Goal: Task Accomplishment & Management: Manage account settings

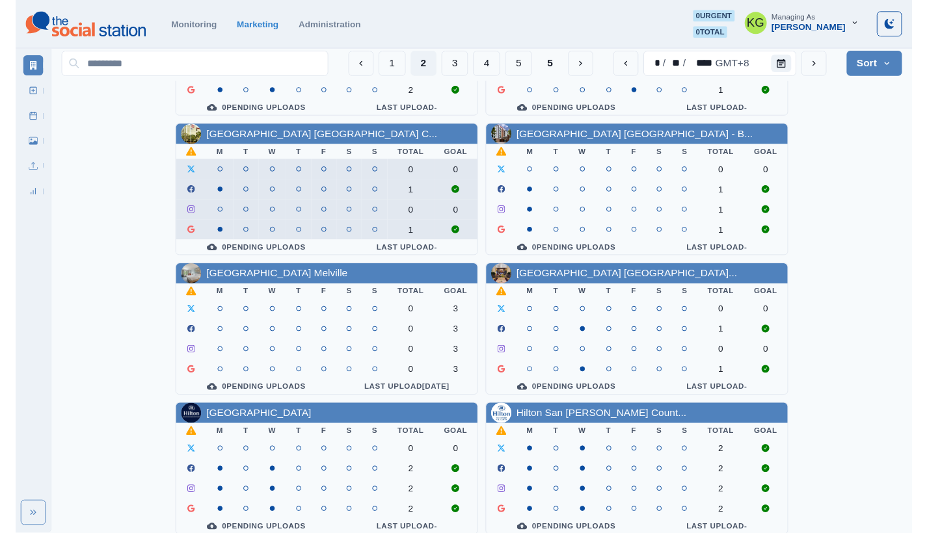
scroll to position [449, 0]
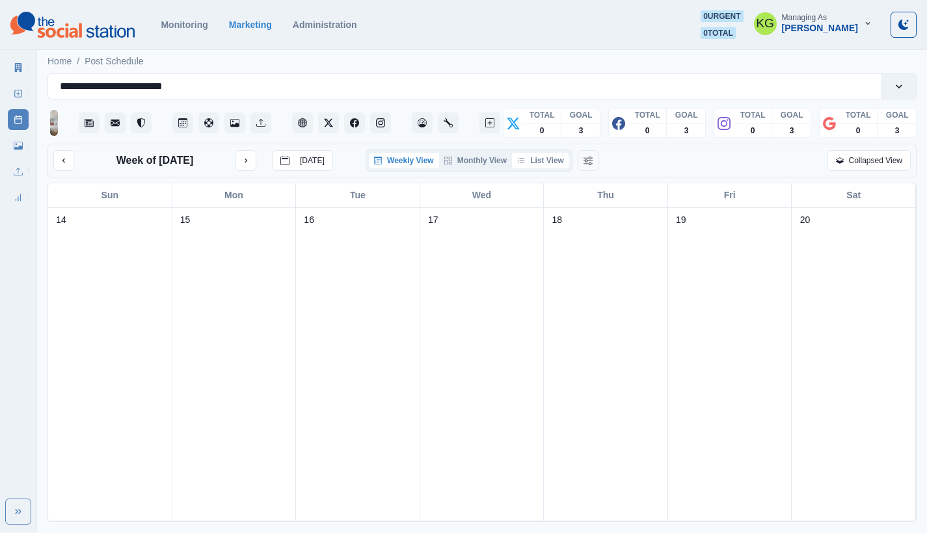
click at [550, 168] on button "List View" at bounding box center [540, 161] width 57 height 16
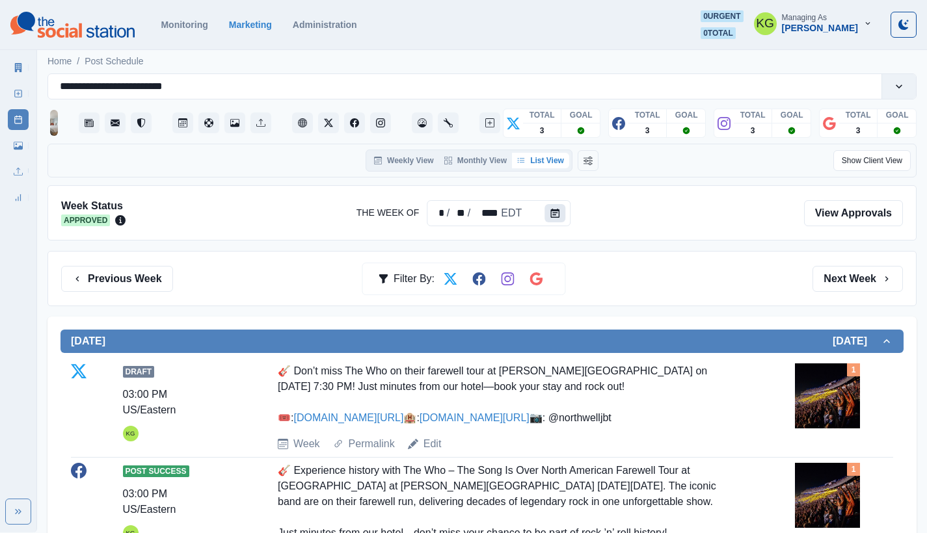
click at [553, 212] on icon "Calendar" at bounding box center [554, 213] width 9 height 9
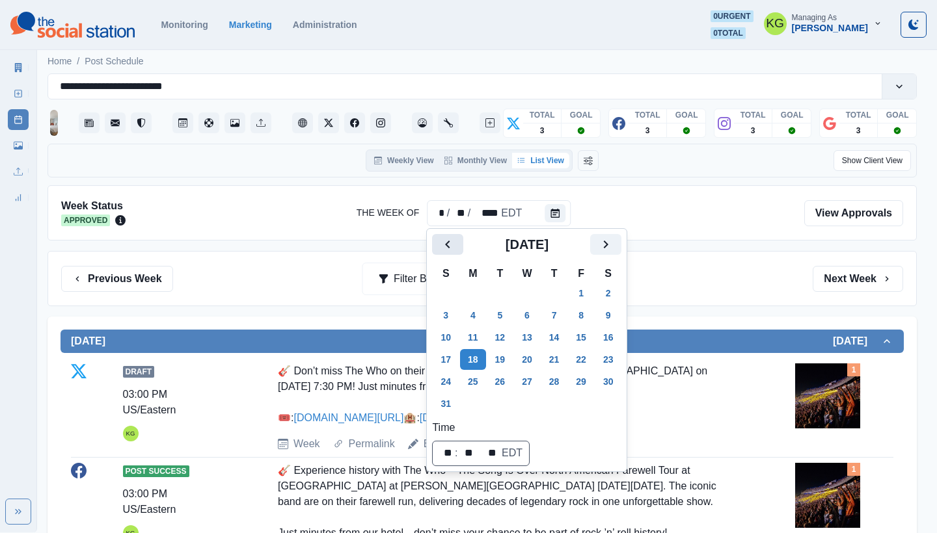
click at [446, 241] on icon "Previous" at bounding box center [448, 245] width 16 height 16
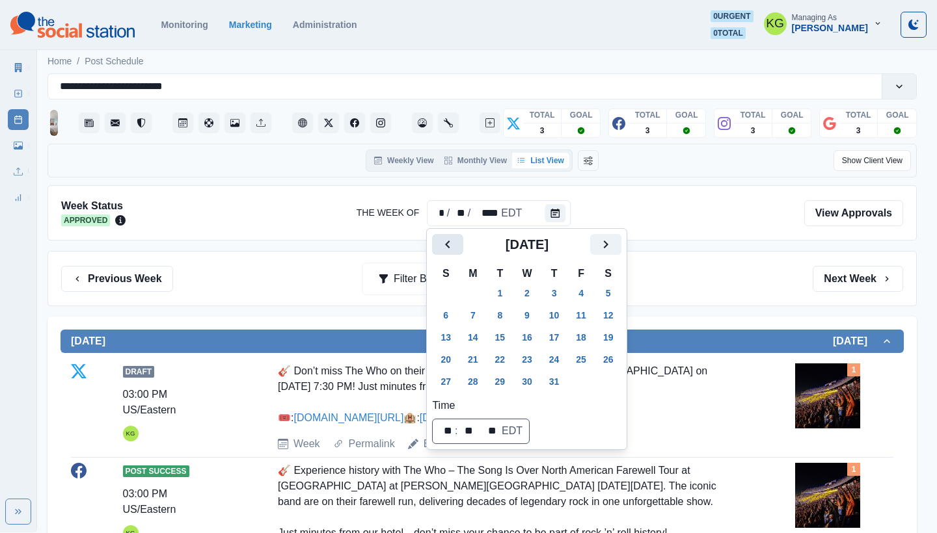
click at [446, 241] on icon "Previous" at bounding box center [448, 245] width 16 height 16
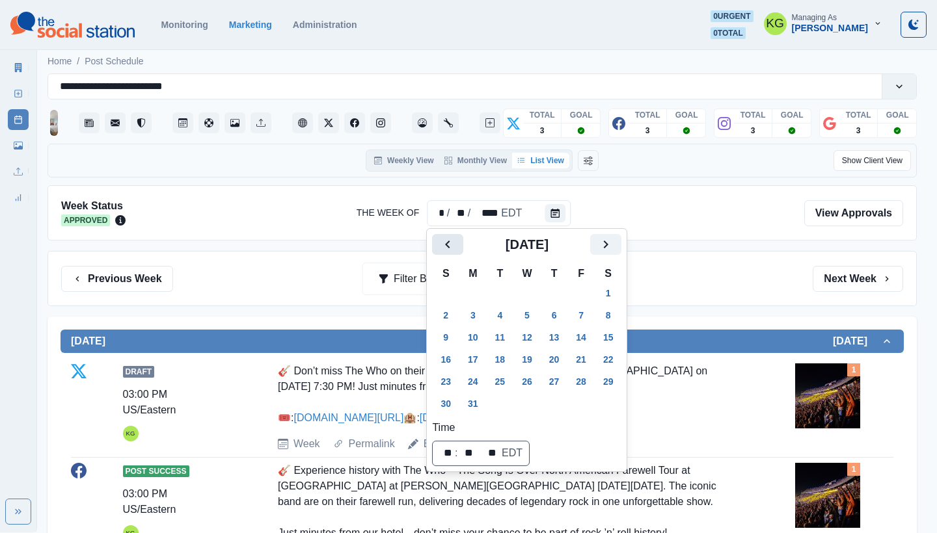
click at [446, 241] on icon "Previous" at bounding box center [448, 245] width 16 height 16
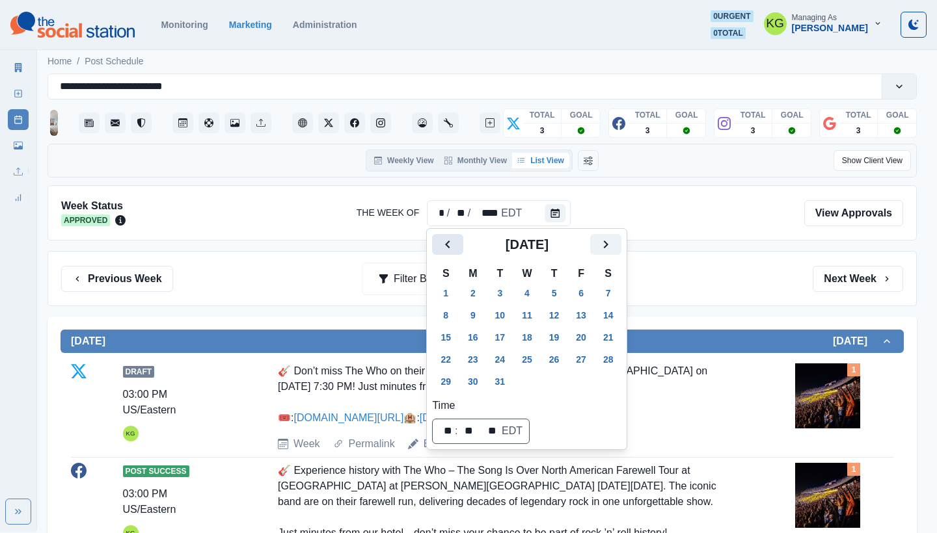
click at [446, 241] on icon "Previous" at bounding box center [448, 245] width 16 height 16
click at [474, 291] on button "2" at bounding box center [473, 293] width 26 height 21
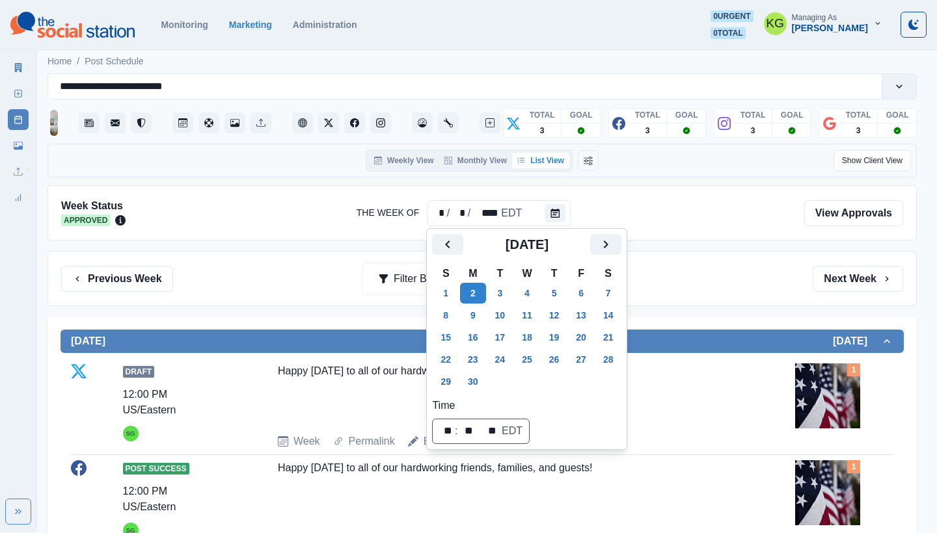
click at [708, 274] on div "Previous Week Filter By: Next Week" at bounding box center [482, 279] width 842 height 26
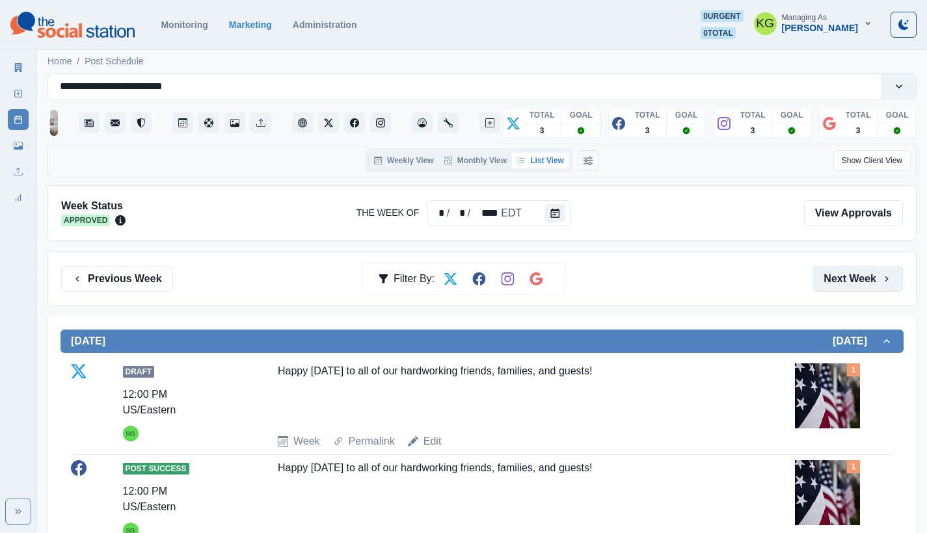
click at [836, 274] on button "Next Week" at bounding box center [857, 279] width 90 height 26
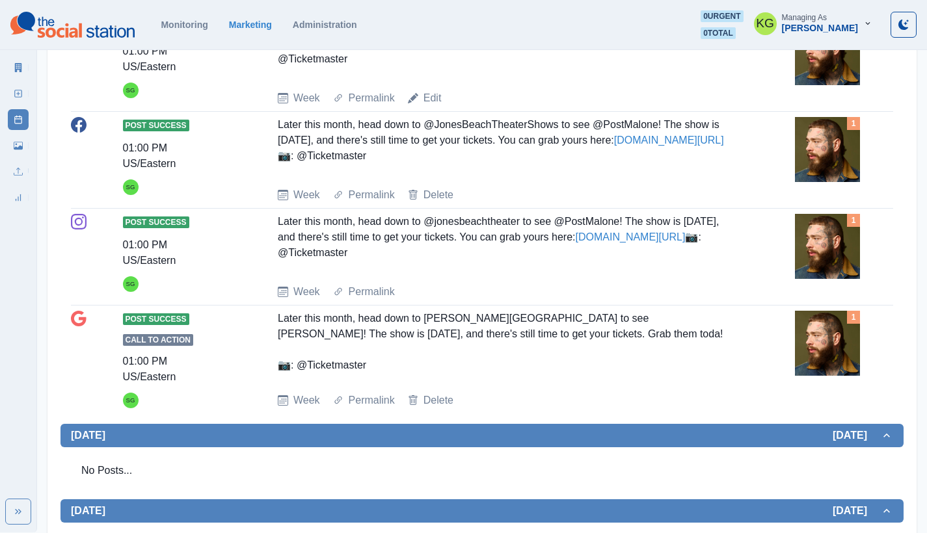
scroll to position [163, 0]
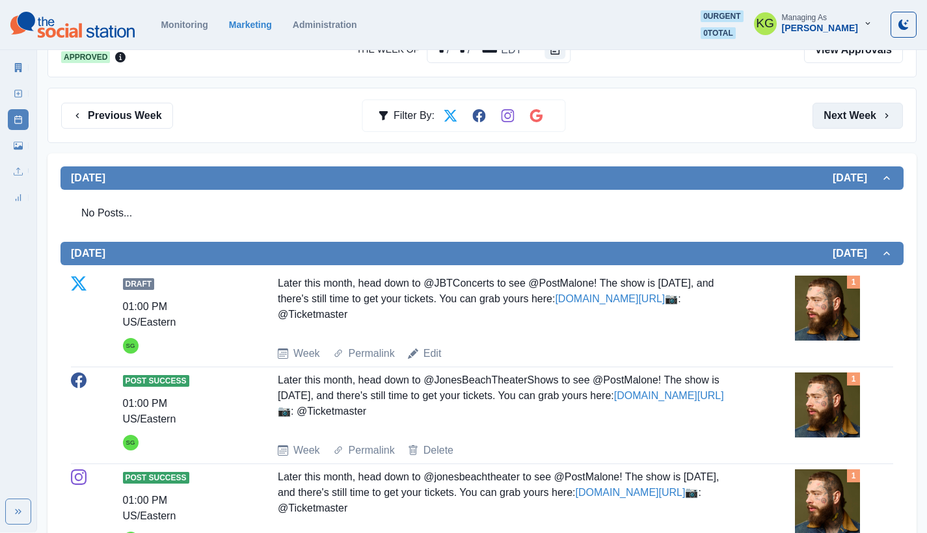
click at [851, 125] on button "Next Week" at bounding box center [857, 116] width 90 height 26
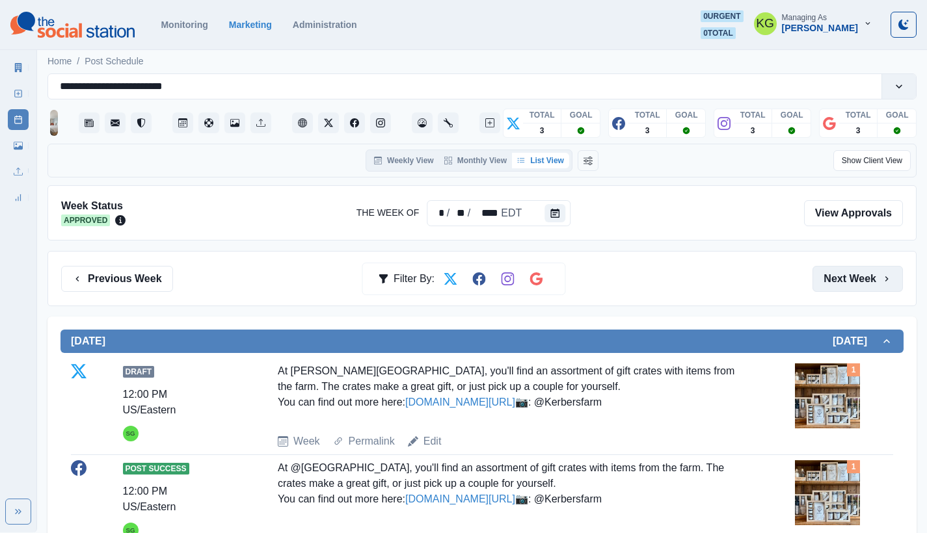
click at [864, 283] on button "Next Week" at bounding box center [857, 279] width 90 height 26
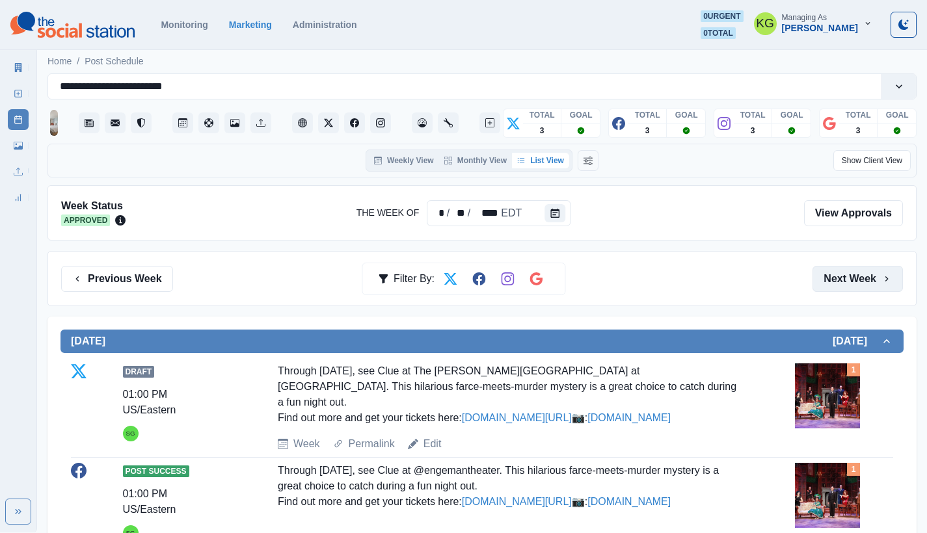
click at [824, 280] on button "Next Week" at bounding box center [857, 279] width 90 height 26
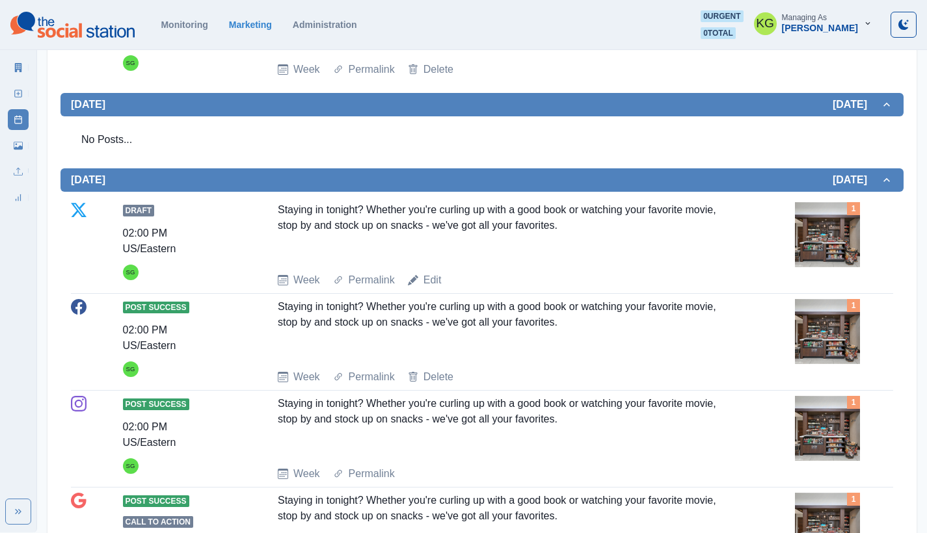
scroll to position [744, 0]
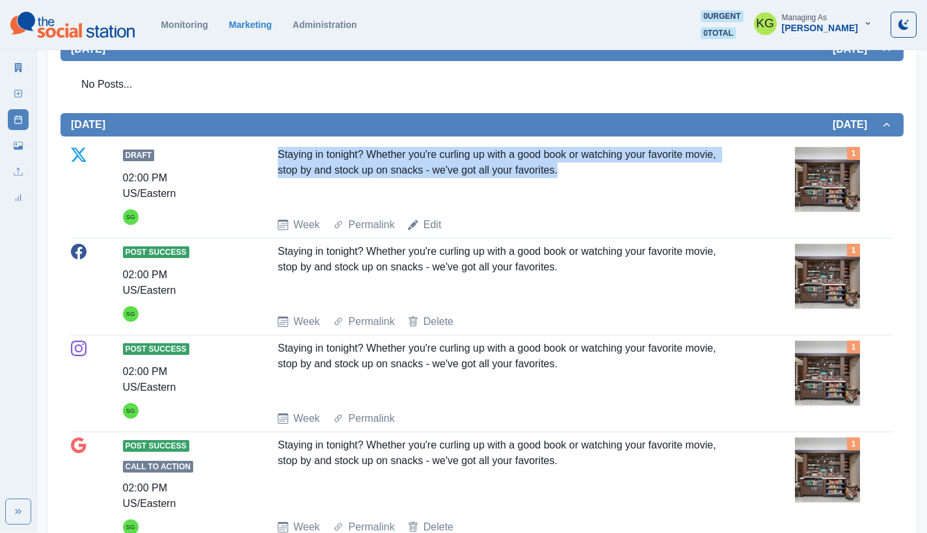
drag, startPoint x: 272, startPoint y: 293, endPoint x: 573, endPoint y: 308, distance: 301.5
click at [573, 233] on div "Draft 02:00 PM US/Eastern SG Staying in tonight? Whether you're curling up with…" at bounding box center [482, 190] width 822 height 86
copy div "Staying in tonight? Whether you're curling up with a good book or watching your…"
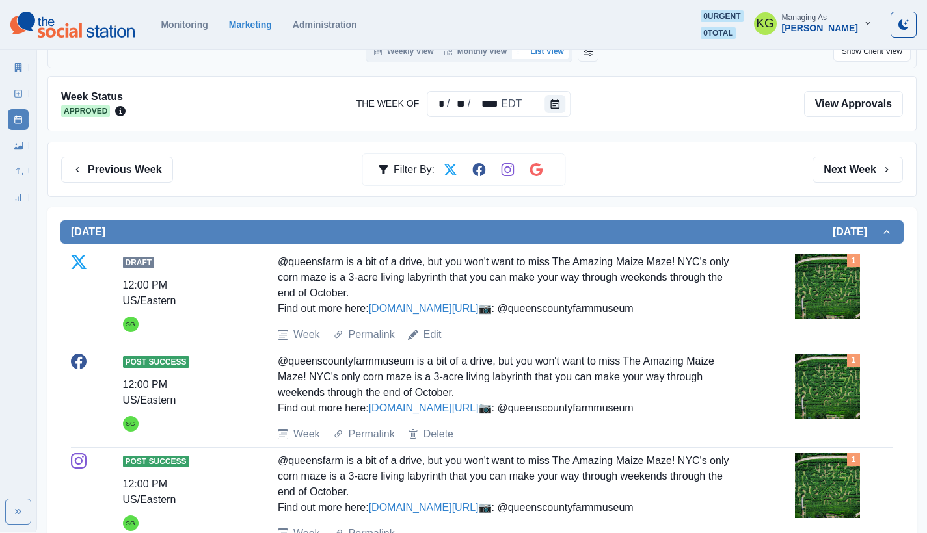
scroll to position [0, 0]
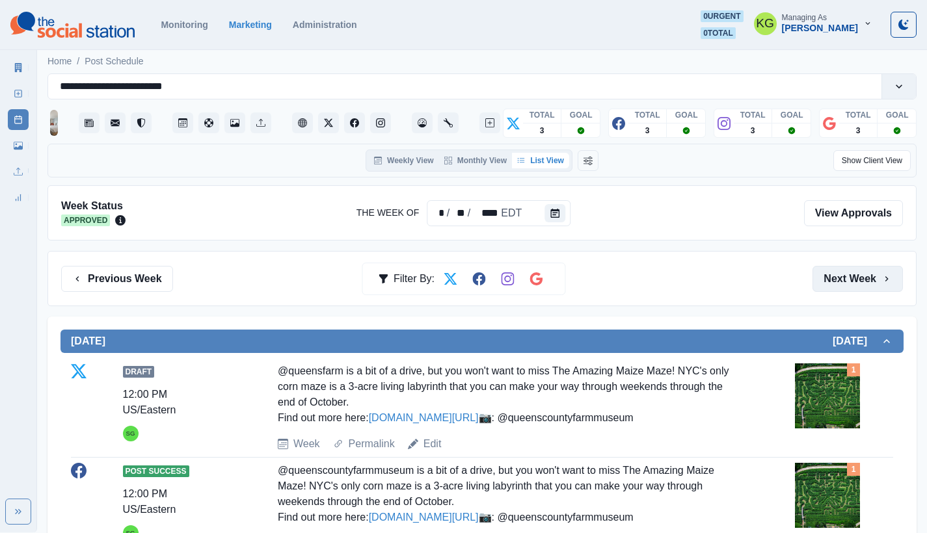
click at [839, 272] on button "Next Week" at bounding box center [857, 279] width 90 height 26
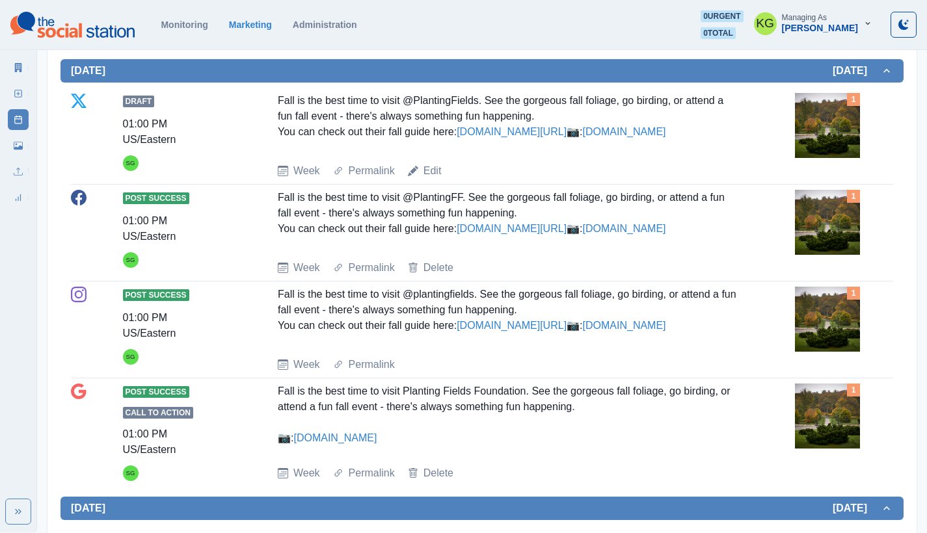
scroll to position [910, 0]
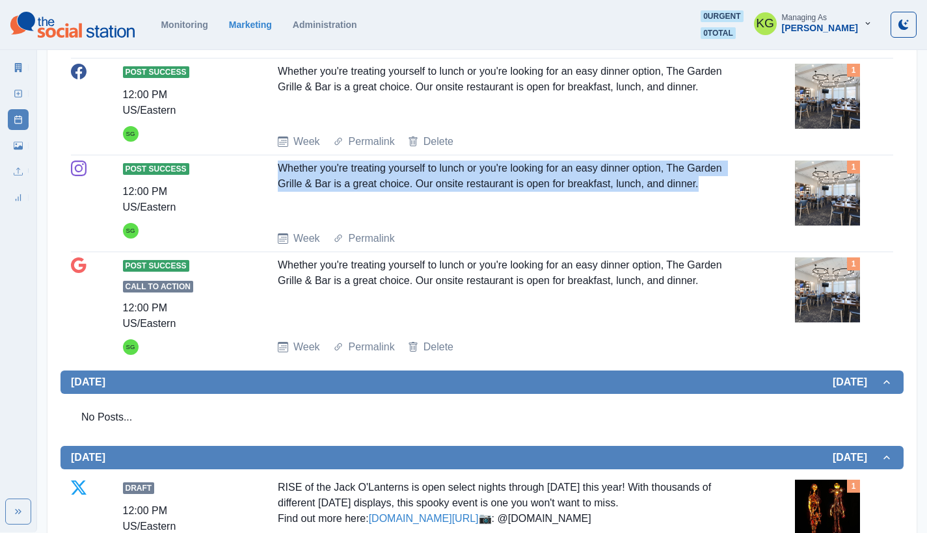
drag, startPoint x: 280, startPoint y: 271, endPoint x: 719, endPoint y: 290, distance: 438.8
click at [719, 247] on div "Post Success 12:00 PM US/Eastern SG Whether you're treating yourself to lunch o…" at bounding box center [482, 204] width 822 height 86
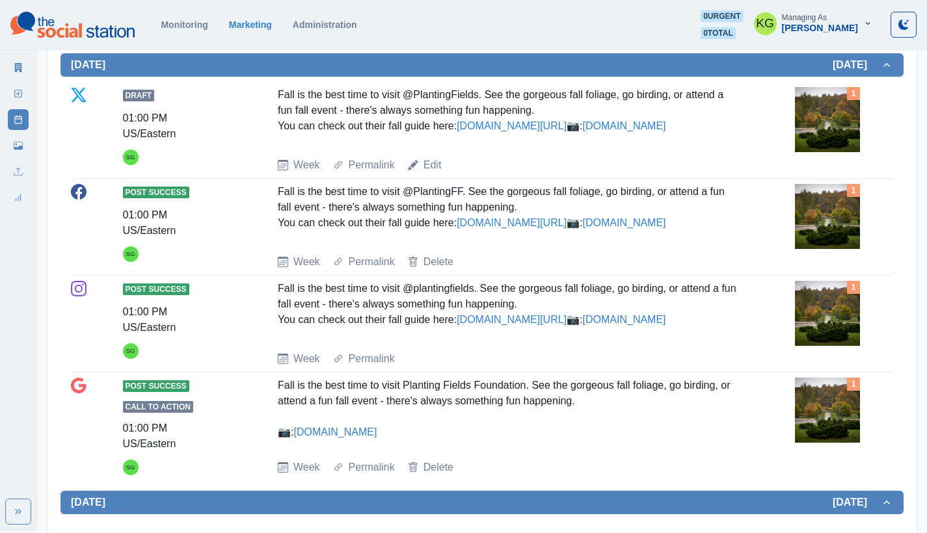
scroll to position [0, 0]
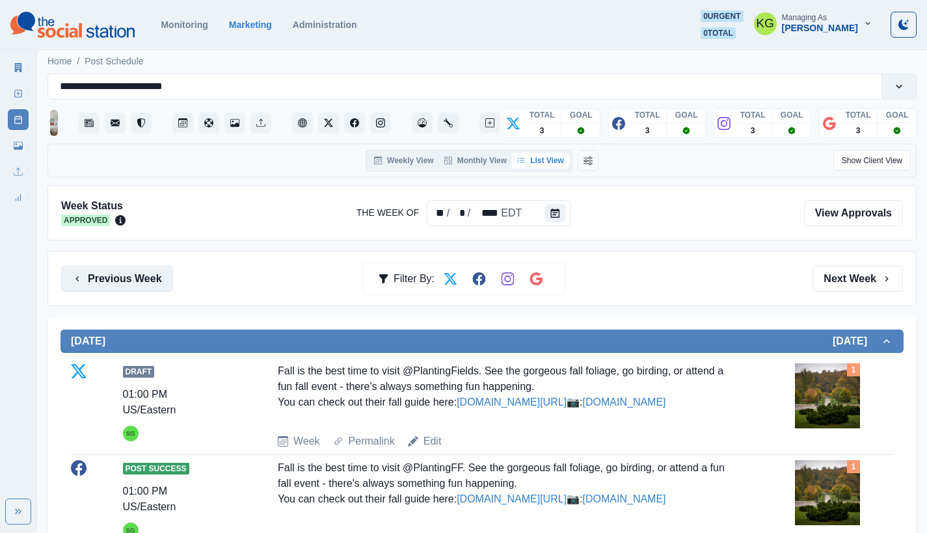
click at [128, 275] on button "Previous Week" at bounding box center [117, 279] width 112 height 26
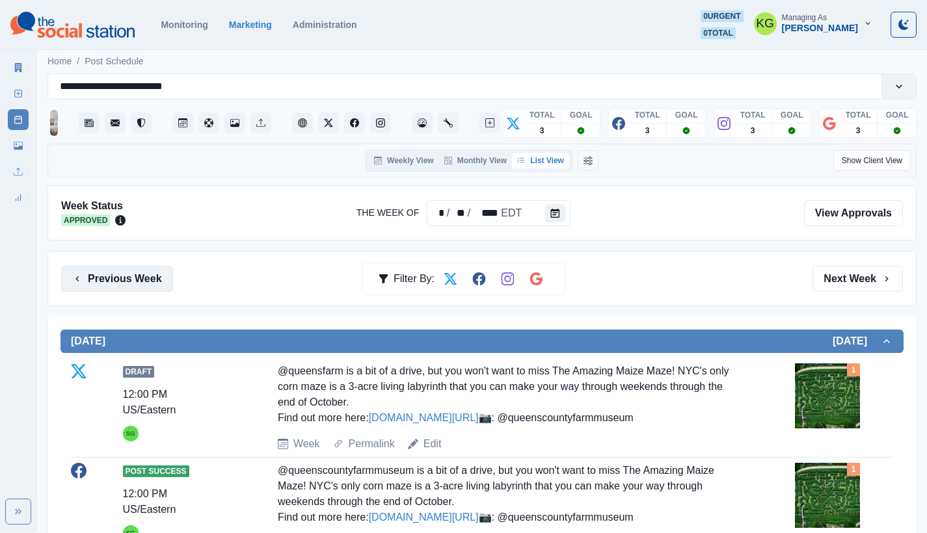
click at [155, 274] on button "Previous Week" at bounding box center [117, 279] width 112 height 26
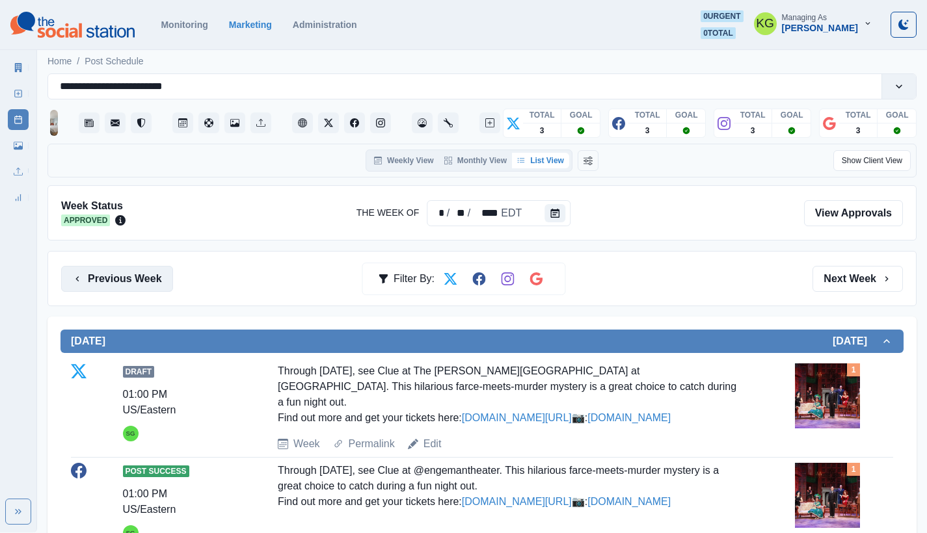
click at [147, 277] on button "Previous Week" at bounding box center [117, 279] width 112 height 26
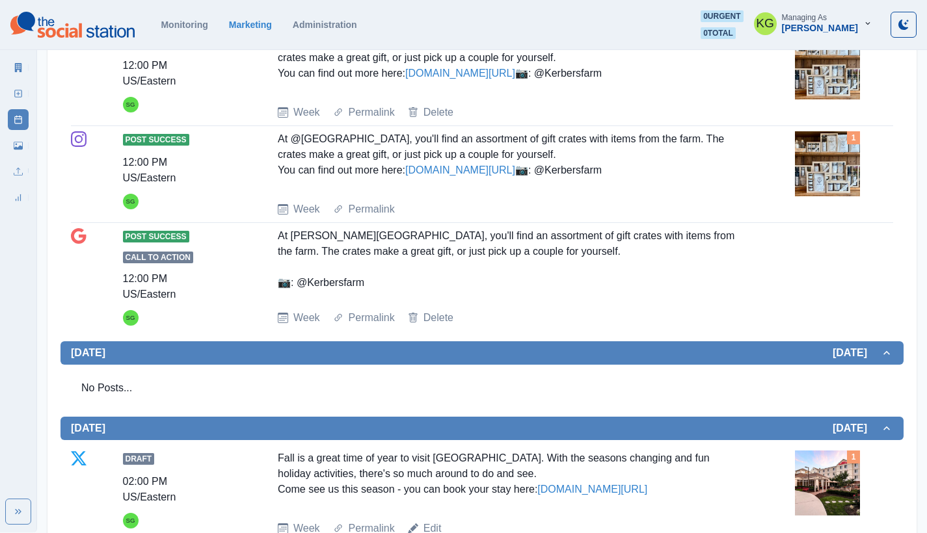
scroll to position [708, 0]
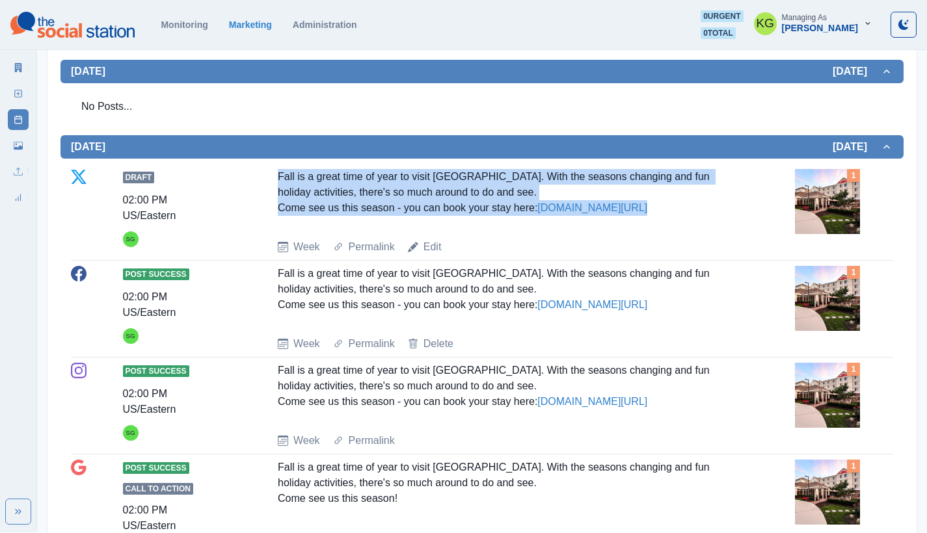
drag, startPoint x: 265, startPoint y: 274, endPoint x: 500, endPoint y: 319, distance: 239.8
click at [500, 255] on div "Draft 02:00 PM US/Eastern SG Fall is a great time of year to visit Long Island.…" at bounding box center [482, 212] width 822 height 86
copy div "Fall is a great time of year to visit Long Island. With the seasons changing an…"
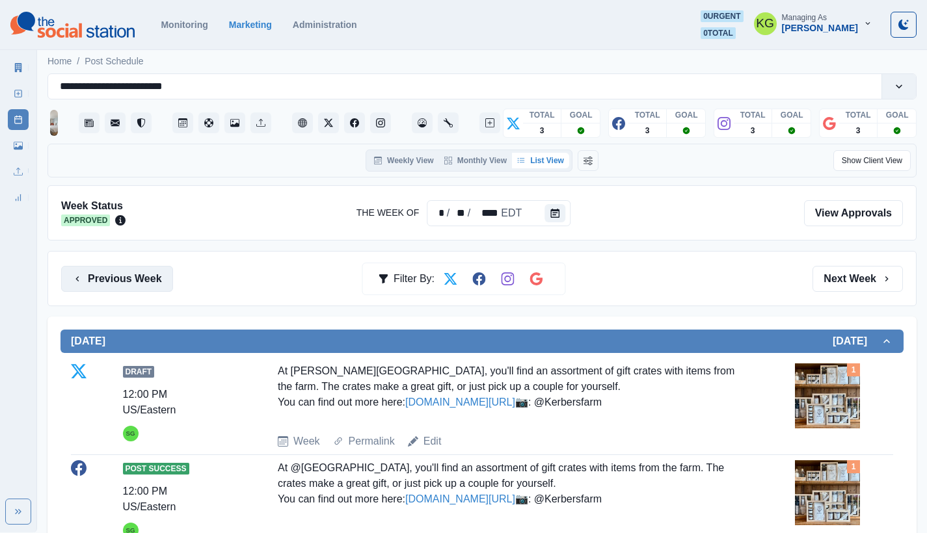
click at [98, 266] on button "Previous Week" at bounding box center [117, 279] width 112 height 26
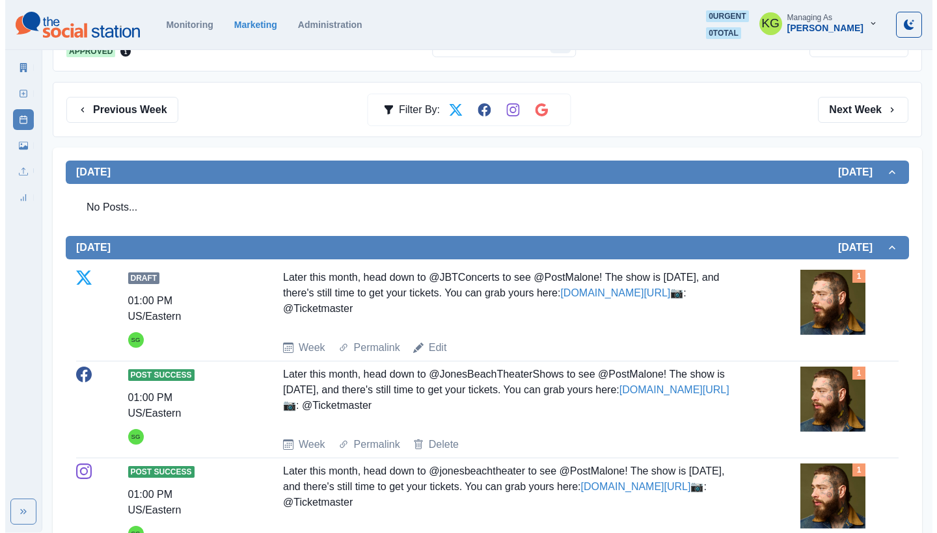
scroll to position [11, 0]
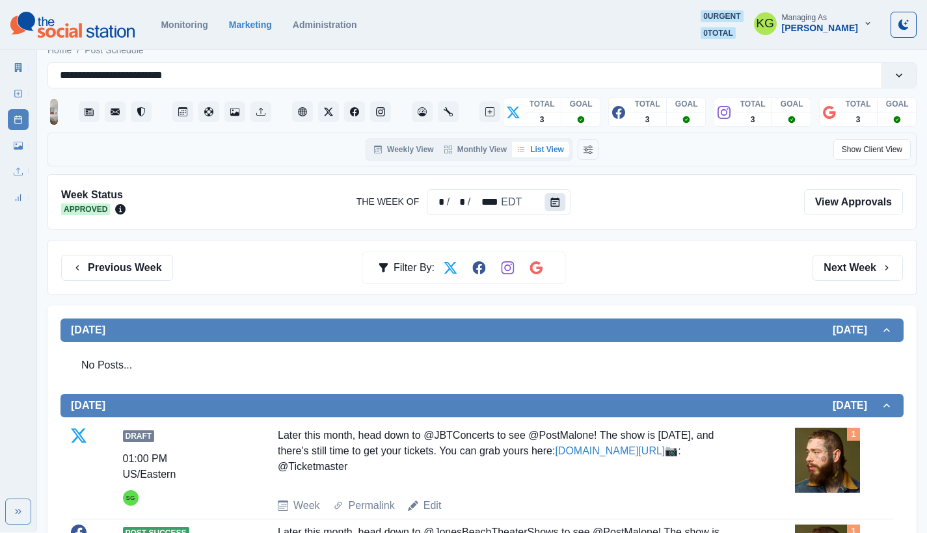
click at [552, 203] on icon "Calendar" at bounding box center [554, 202] width 9 height 9
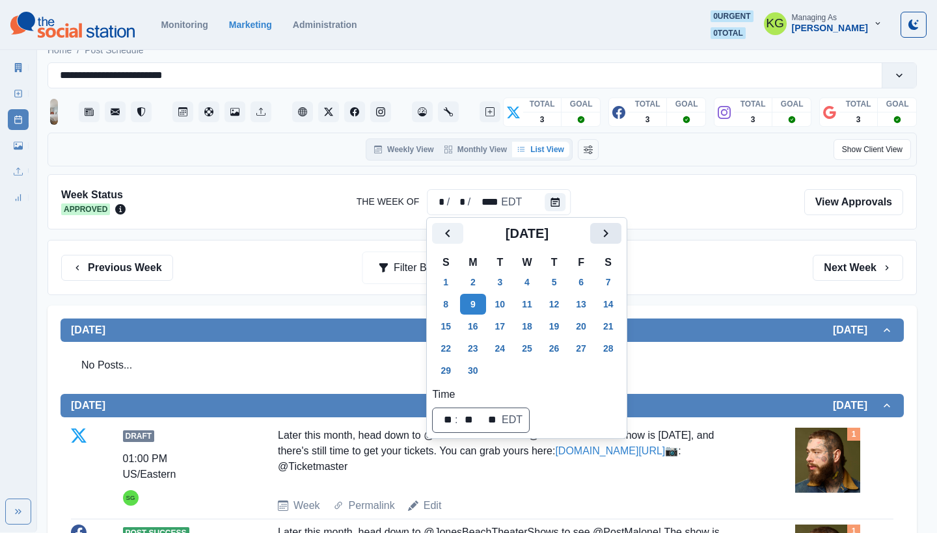
click at [611, 228] on icon "Next" at bounding box center [606, 234] width 16 height 16
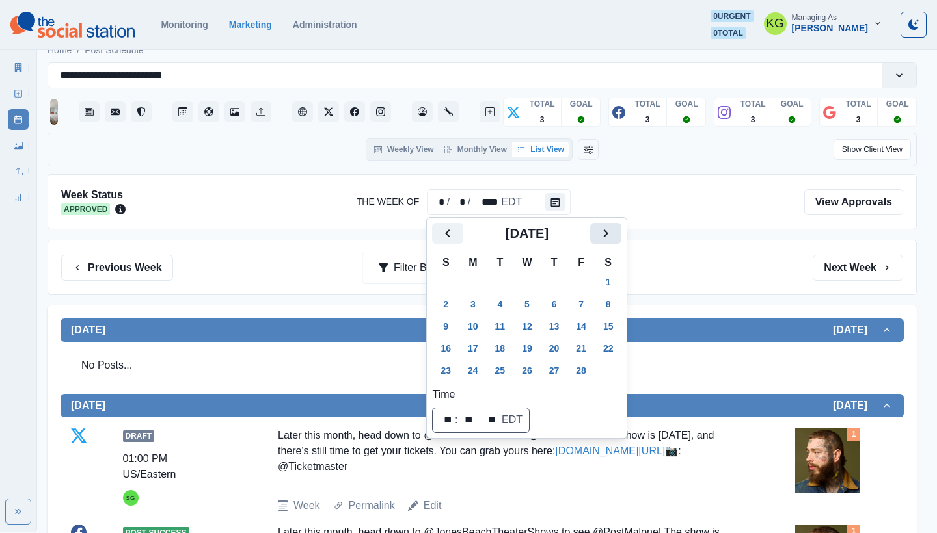
click at [611, 228] on icon "Next" at bounding box center [606, 234] width 16 height 16
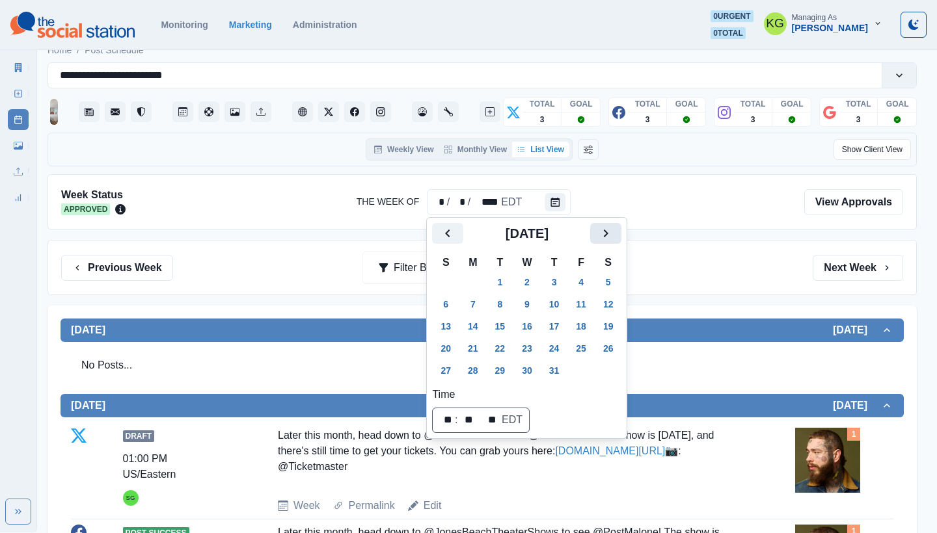
click at [611, 228] on icon "Next" at bounding box center [606, 234] width 16 height 16
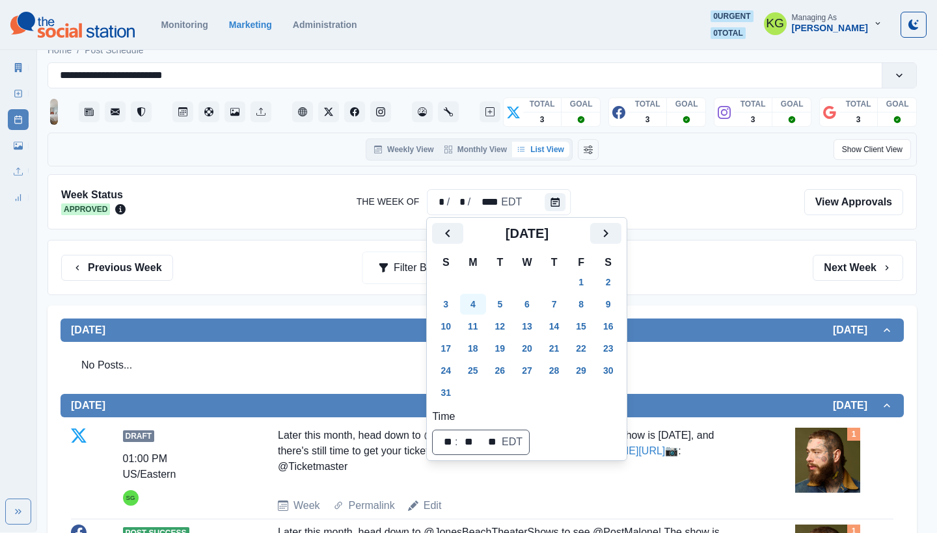
click at [480, 301] on button "4" at bounding box center [473, 304] width 26 height 21
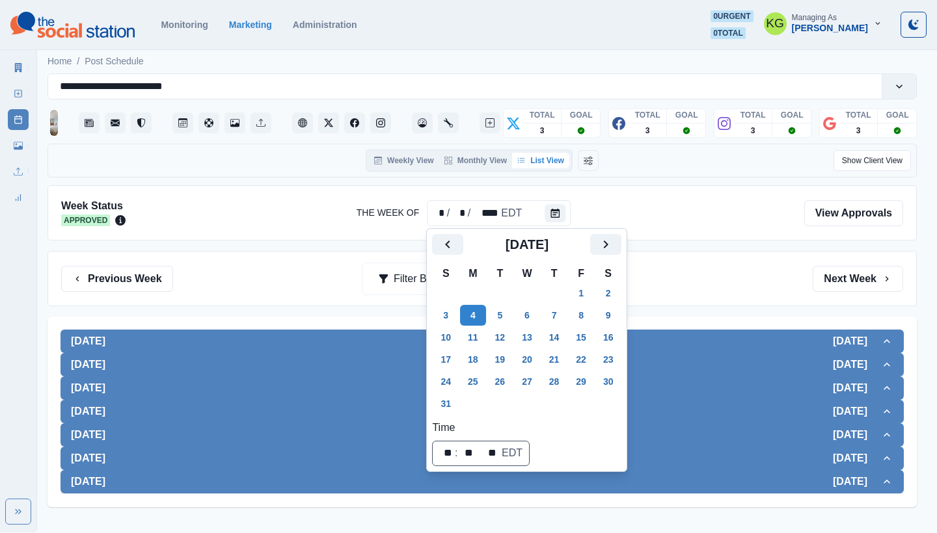
click at [719, 281] on div "Previous Week Filter By: Next Week" at bounding box center [482, 279] width 842 height 26
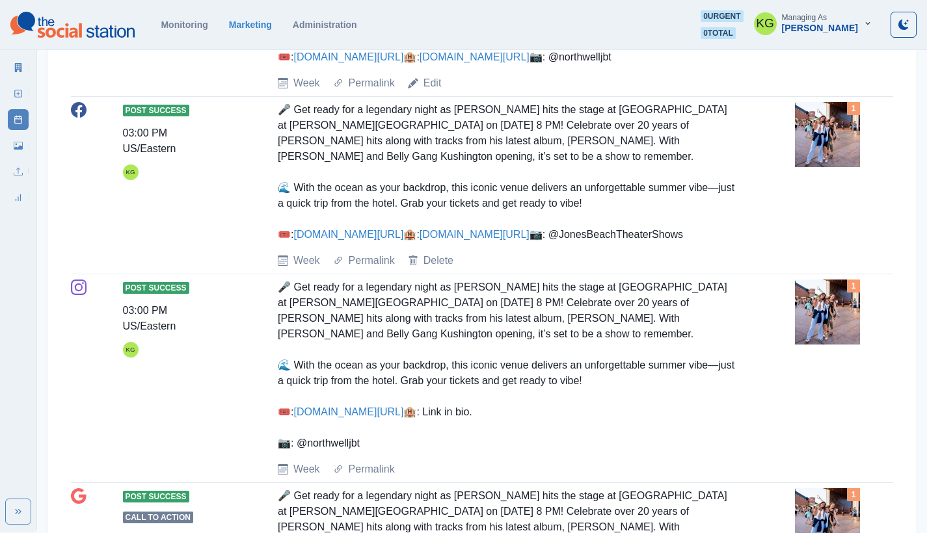
scroll to position [1779, 0]
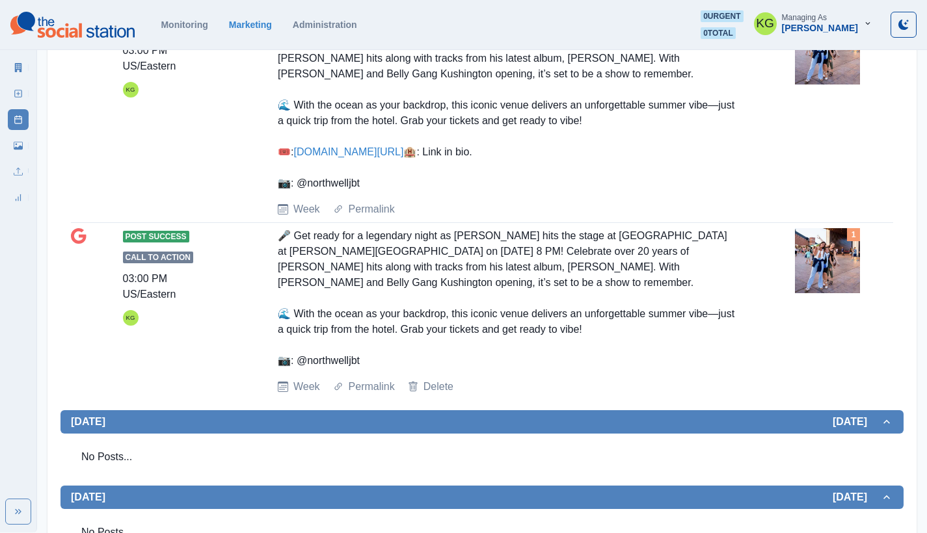
drag, startPoint x: 301, startPoint y: 247, endPoint x: 254, endPoint y: 245, distance: 46.2
click at [254, 217] on div "Post Success 03:00 PM US/Eastern KG 🎤 Get ready for a legendary night as Lil Wa…" at bounding box center [482, 119] width 822 height 198
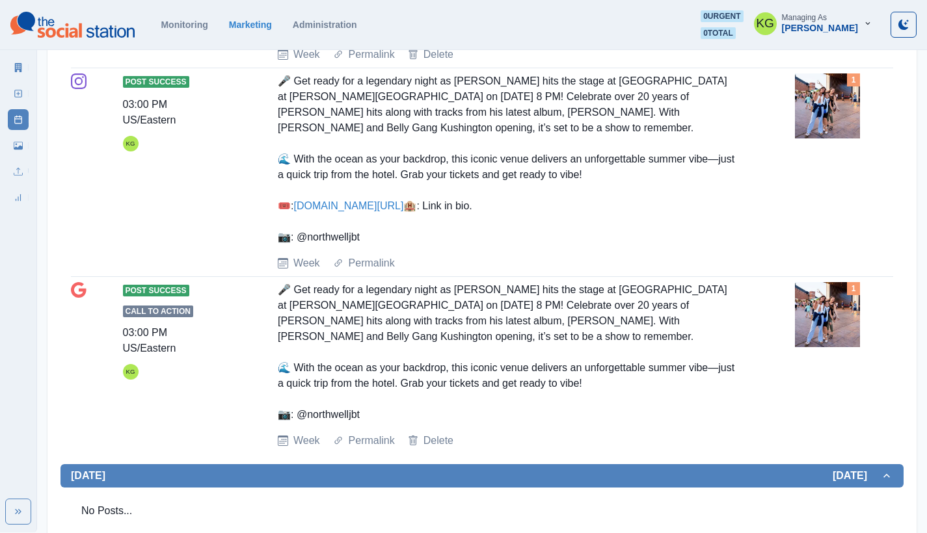
scroll to position [1700, 0]
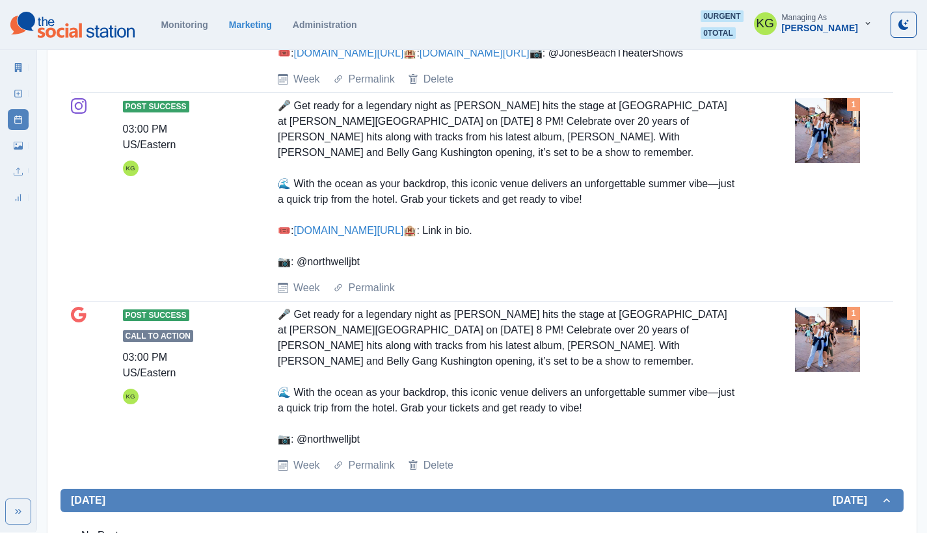
drag, startPoint x: 327, startPoint y: 99, endPoint x: 431, endPoint y: 100, distance: 104.1
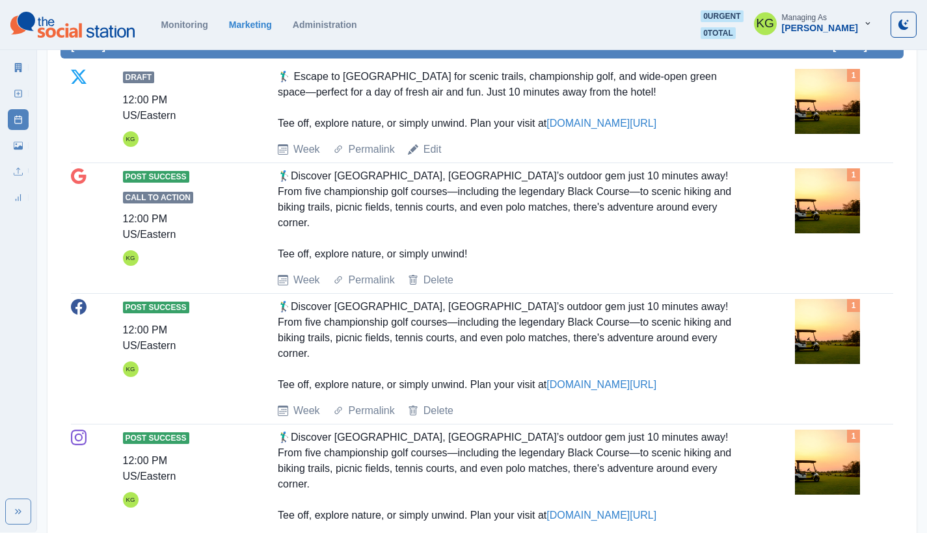
scroll to position [0, 0]
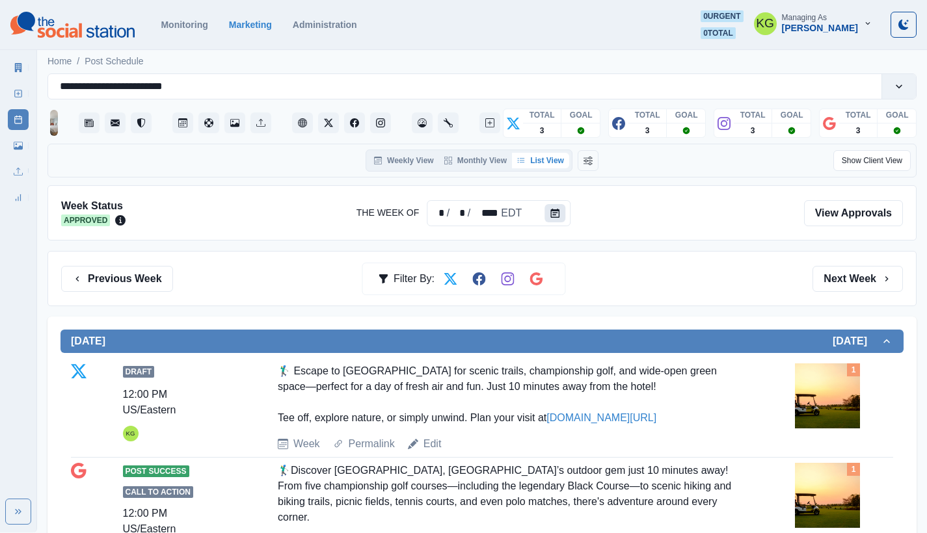
click at [545, 217] on button "Calendar" at bounding box center [554, 213] width 21 height 18
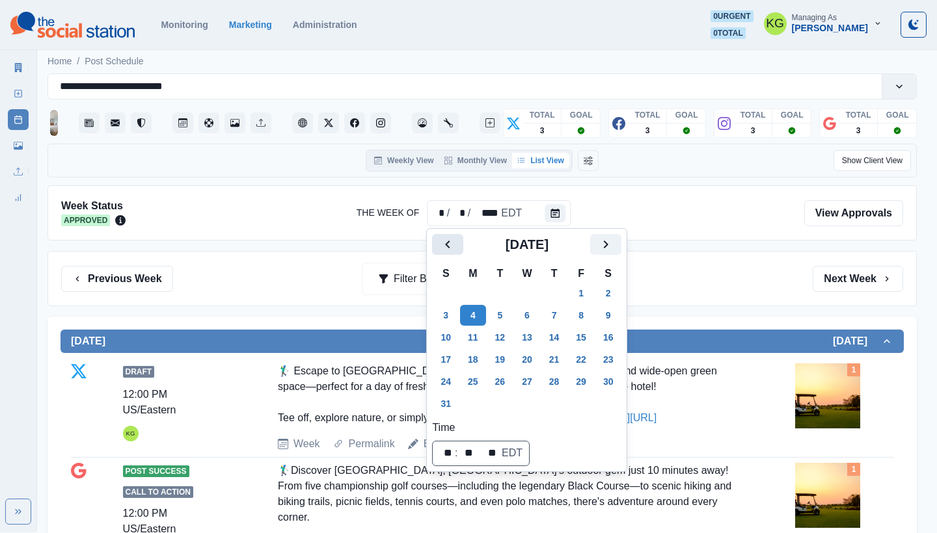
click at [456, 254] on button "Previous" at bounding box center [447, 244] width 31 height 21
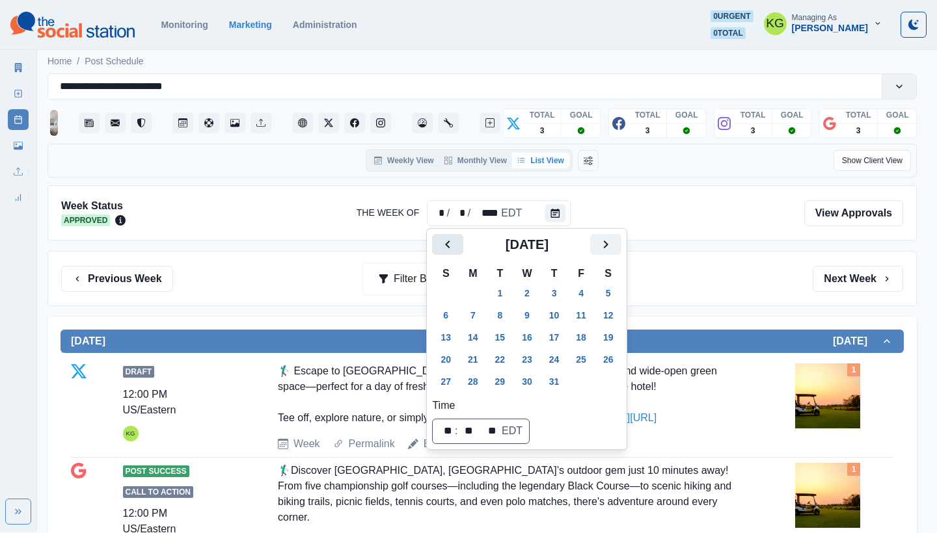
click at [456, 254] on button "Previous" at bounding box center [447, 244] width 31 height 21
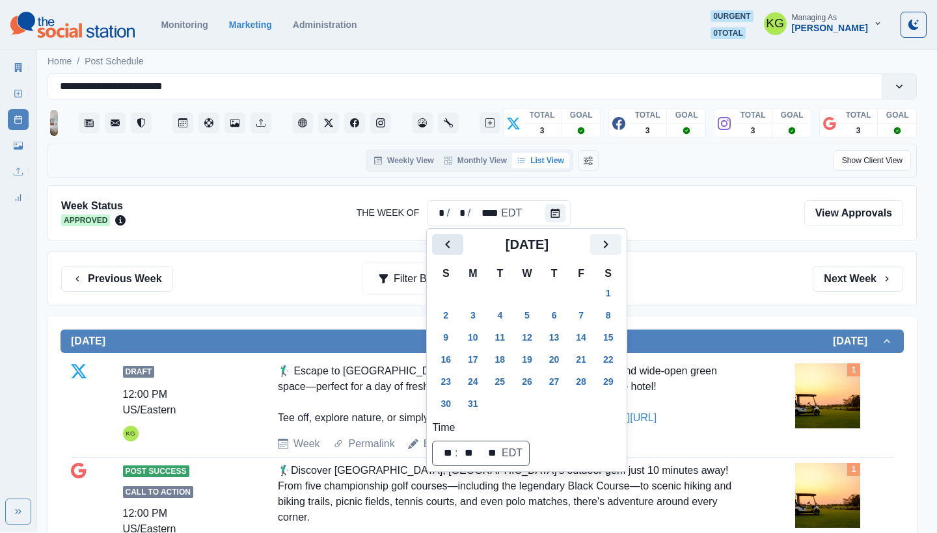
click at [456, 254] on button "Previous" at bounding box center [447, 244] width 31 height 21
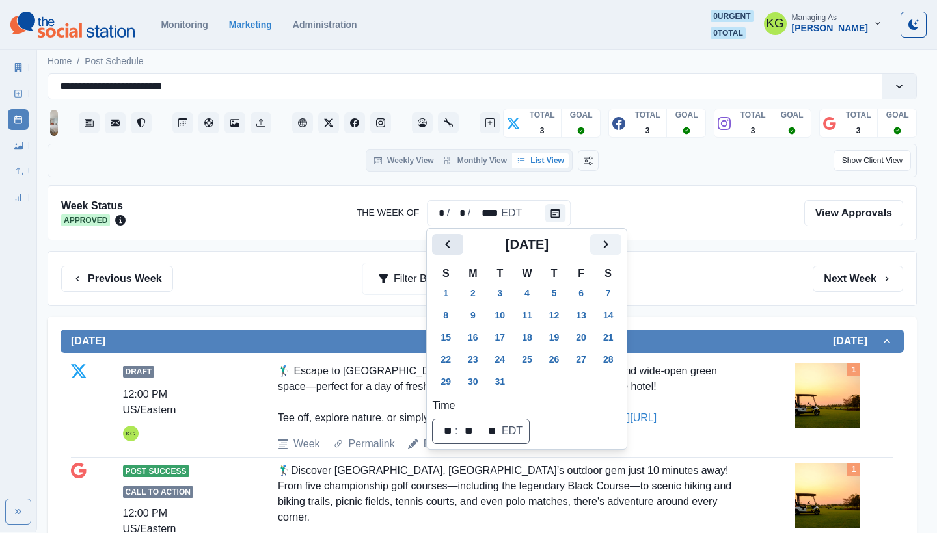
click at [453, 252] on icon "Previous" at bounding box center [448, 245] width 16 height 16
click at [449, 249] on icon "Previous" at bounding box center [448, 245] width 16 height 16
click at [471, 297] on button "2" at bounding box center [473, 293] width 26 height 21
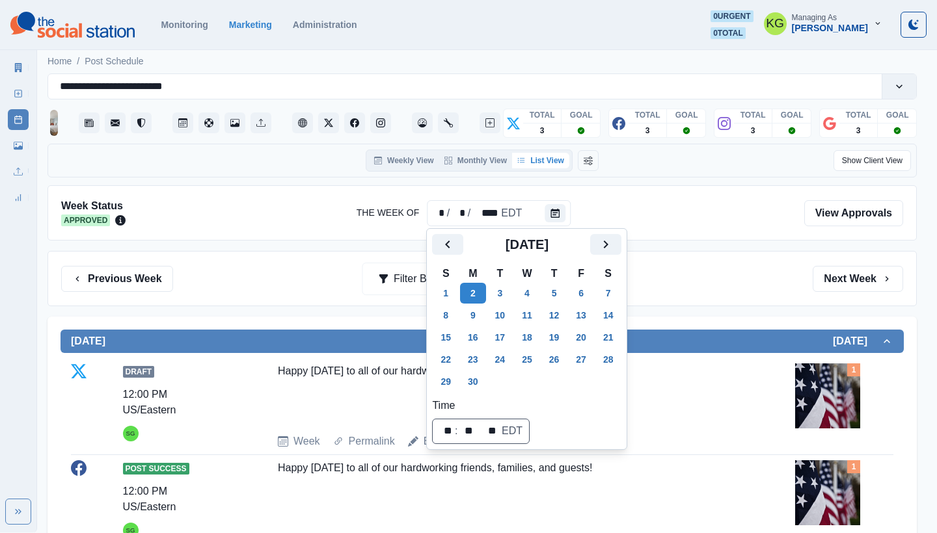
click at [688, 282] on div "Previous Week Filter By: Next Week" at bounding box center [482, 279] width 842 height 26
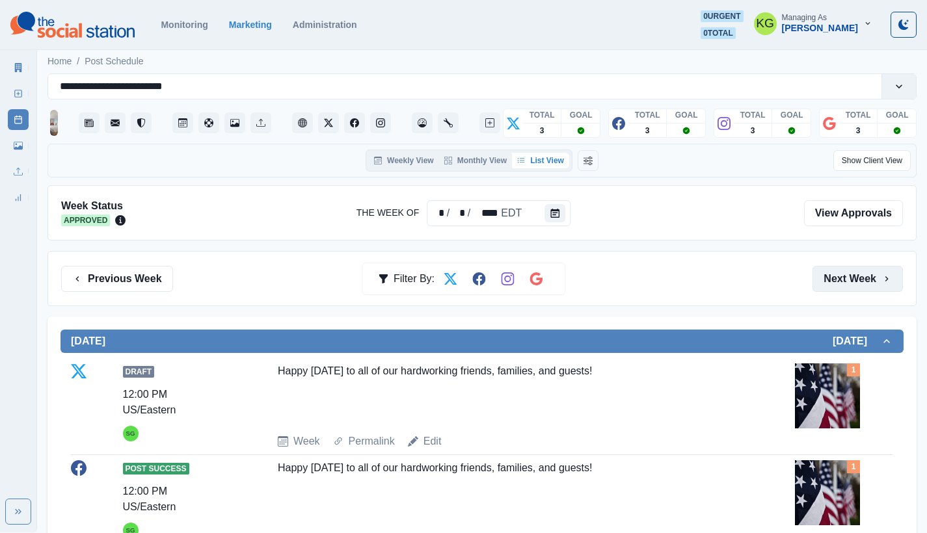
click at [852, 279] on button "Next Week" at bounding box center [857, 279] width 90 height 26
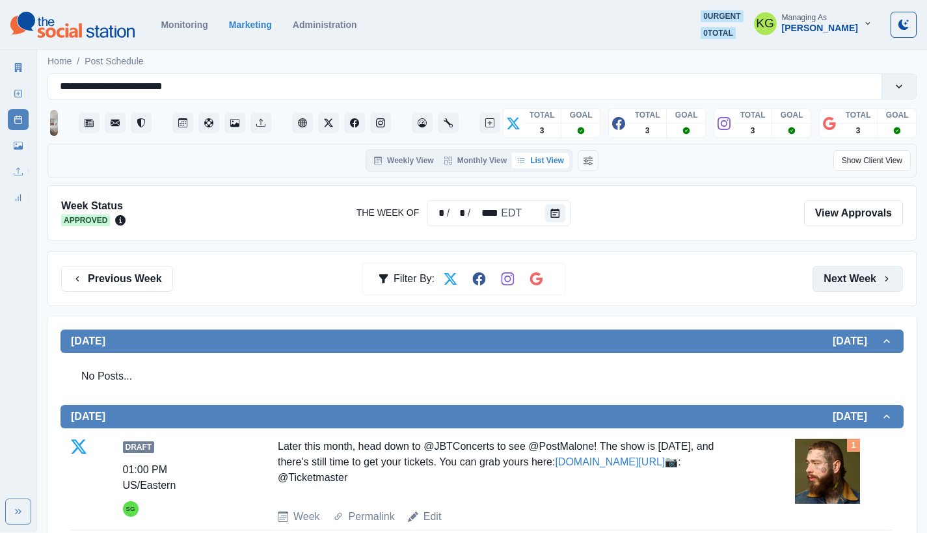
click at [844, 280] on button "Next Week" at bounding box center [857, 279] width 90 height 26
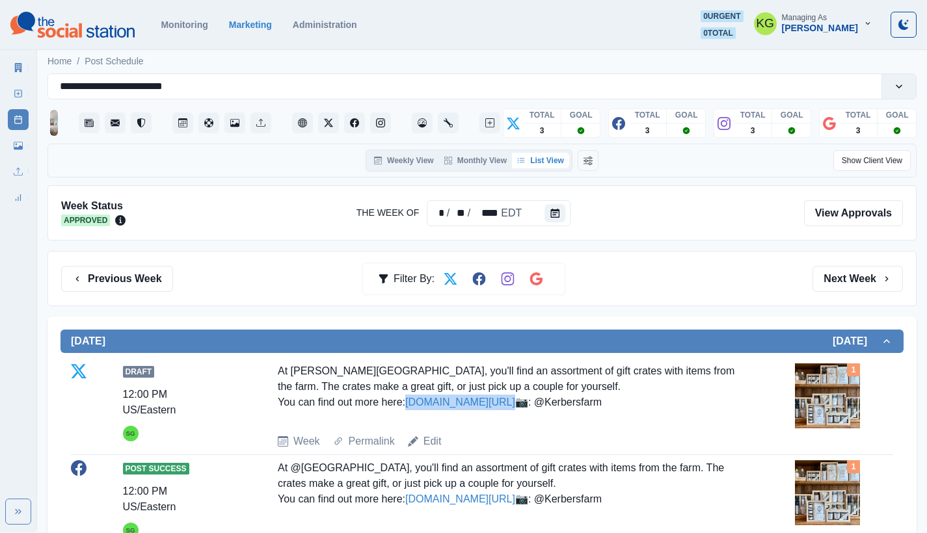
scroll to position [113, 0]
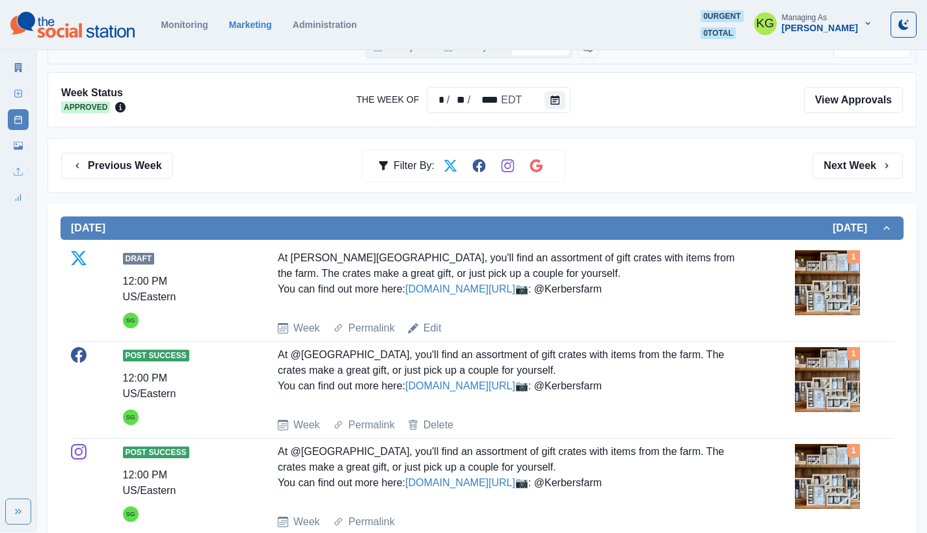
click at [418, 283] on div "At Kerber's Farm, you'll find an assortment of gift crates with items from the …" at bounding box center [508, 280] width 461 height 60
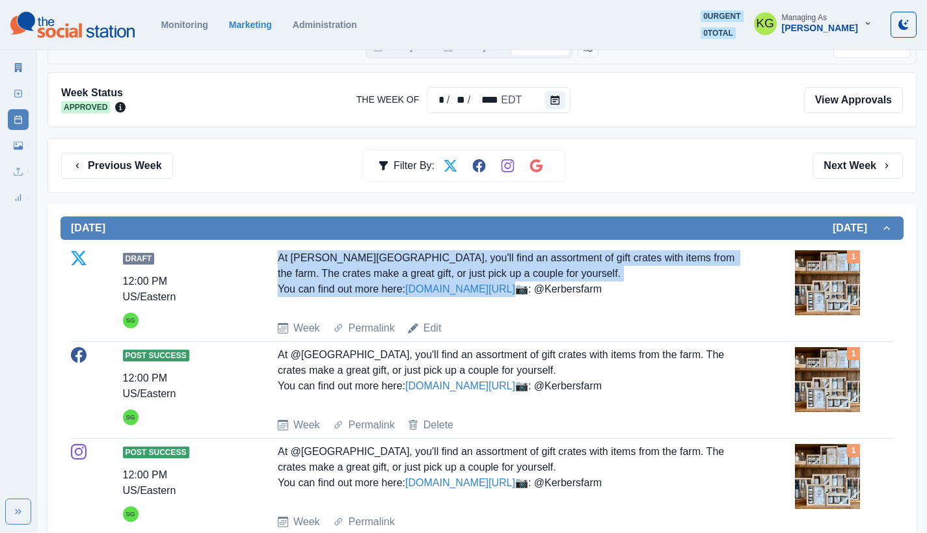
drag, startPoint x: 420, startPoint y: 296, endPoint x: 272, endPoint y: 256, distance: 153.5
click at [272, 256] on div "Draft 12:00 PM US/Eastern SG At Kerber's Farm, you'll find an assortment of gif…" at bounding box center [482, 293] width 822 height 86
copy div "At Kerber's Farm, you'll find an assortment of gift crates with items from the …"
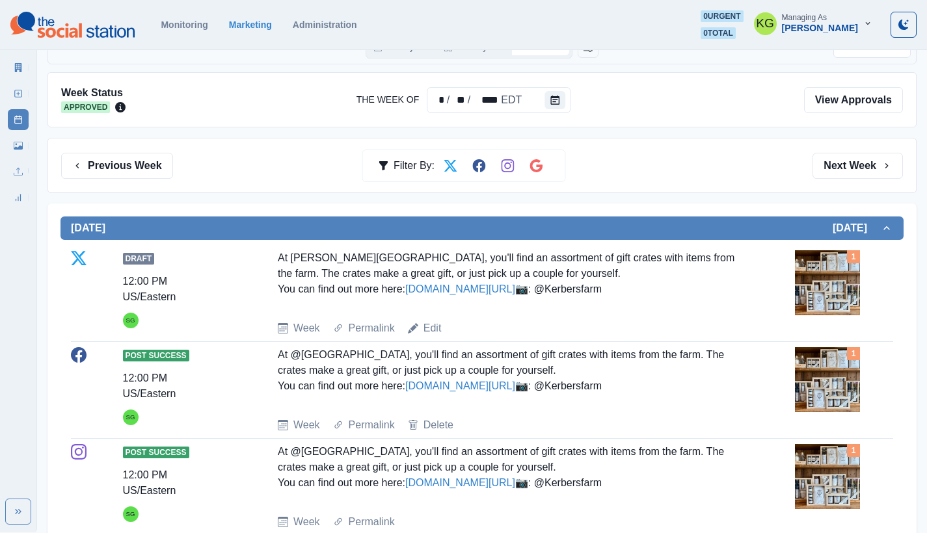
click at [393, 4] on section "Monitoring Marketing Administration 0 urgent 0 total KG Managing As Katrina Gal…" at bounding box center [463, 25] width 927 height 50
click at [422, 3] on section "Monitoring Marketing Administration 0 urgent 0 total KG Managing As Katrina Gal…" at bounding box center [463, 25] width 927 height 50
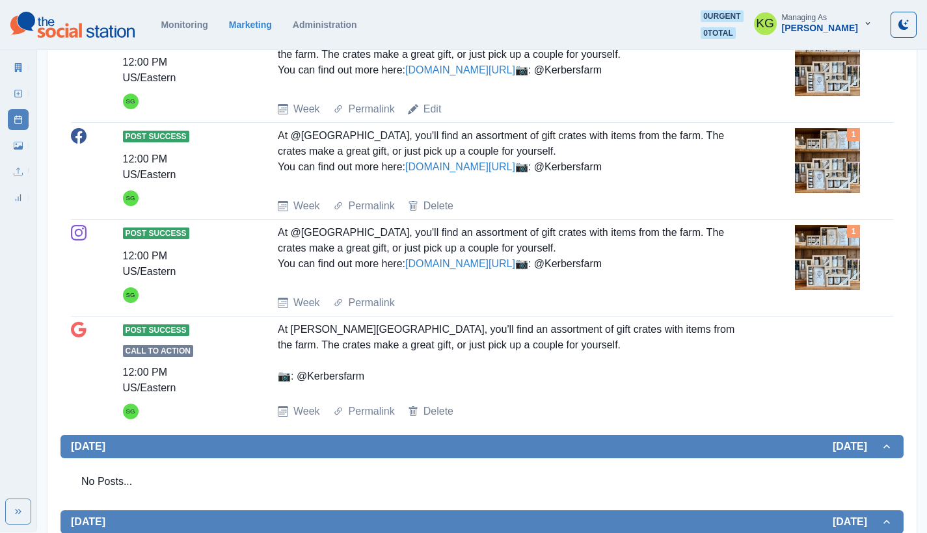
scroll to position [0, 0]
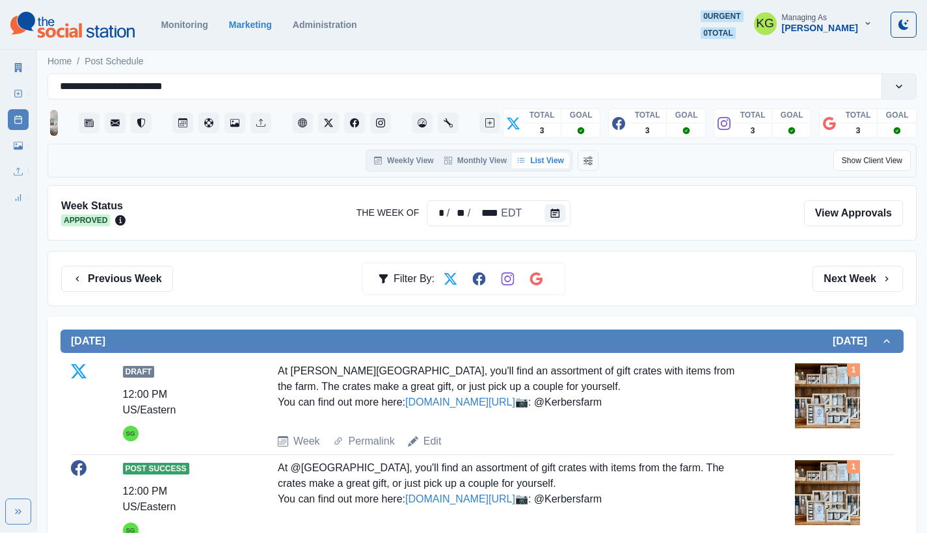
click at [849, 264] on div "Previous Week Filter By: Next Week" at bounding box center [481, 278] width 869 height 55
click at [841, 278] on button "Next Week" at bounding box center [857, 279] width 90 height 26
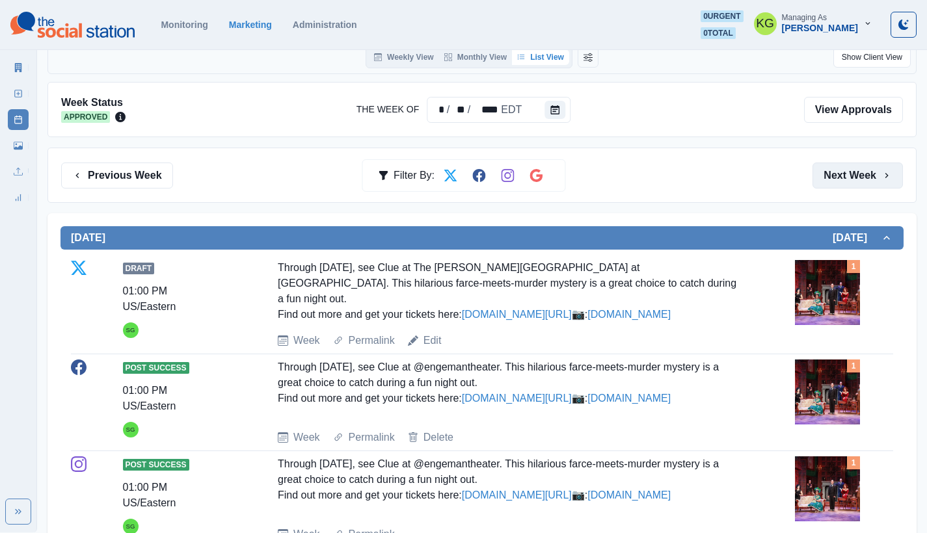
scroll to position [225, 0]
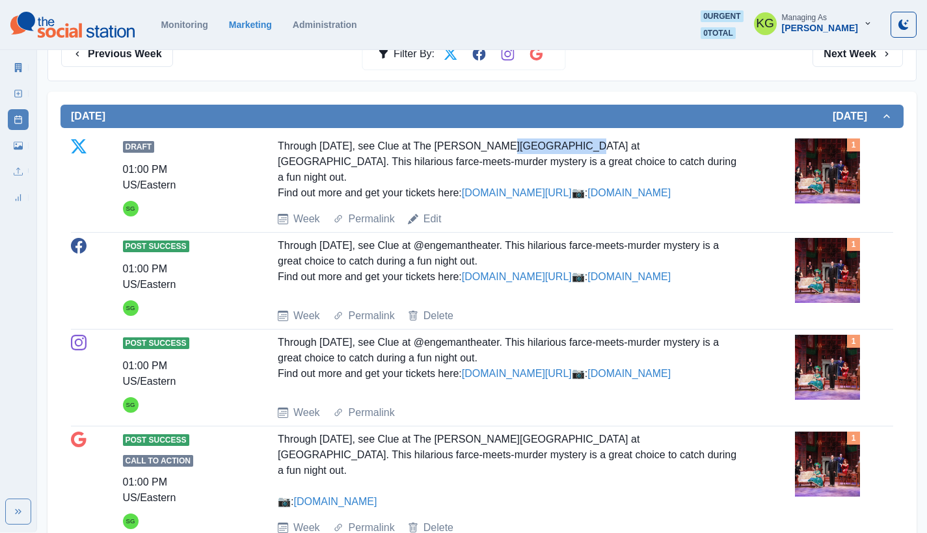
drag, startPoint x: 543, startPoint y: 144, endPoint x: 494, endPoint y: 142, distance: 48.8
click at [494, 142] on div "Through October 27, see Clue at The John W. Engeman Theater at Northport. This …" at bounding box center [508, 170] width 461 height 62
click at [591, 139] on div "Through October 27, see Clue at The John W. Engeman Theater at Northport. This …" at bounding box center [508, 170] width 461 height 62
drag, startPoint x: 515, startPoint y: 147, endPoint x: 494, endPoint y: 147, distance: 20.8
click at [494, 147] on div "Through October 27, see Clue at The John W. Engeman Theater at Northport. This …" at bounding box center [508, 170] width 461 height 62
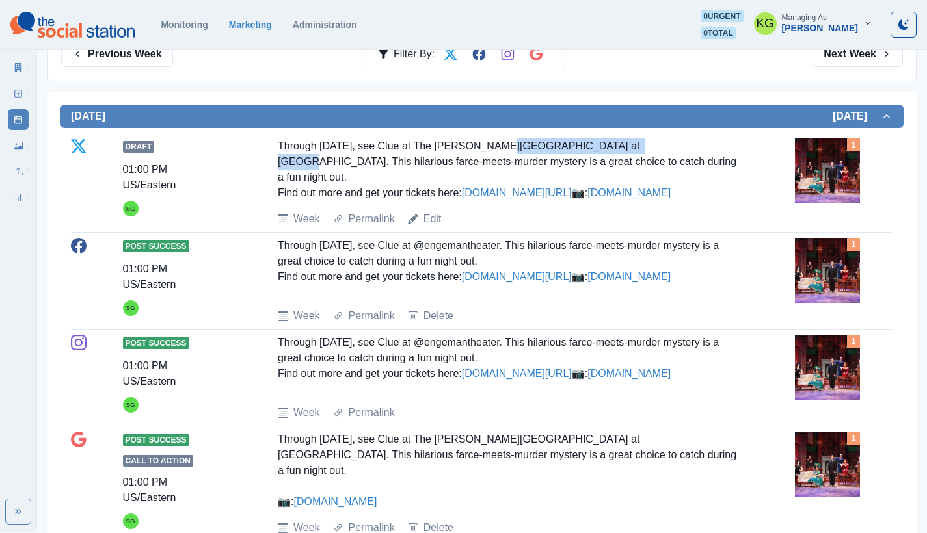
copy div "Engeman Theater at Northport"
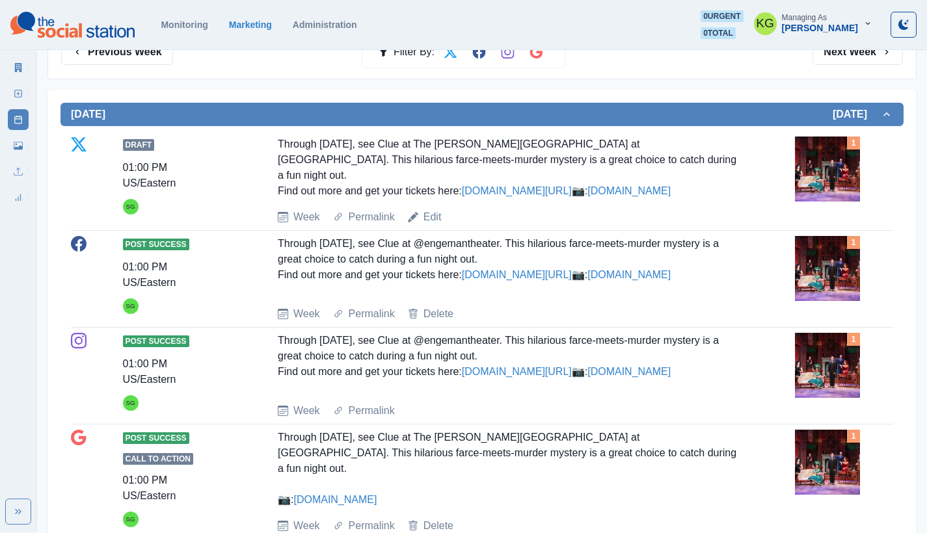
scroll to position [0, 0]
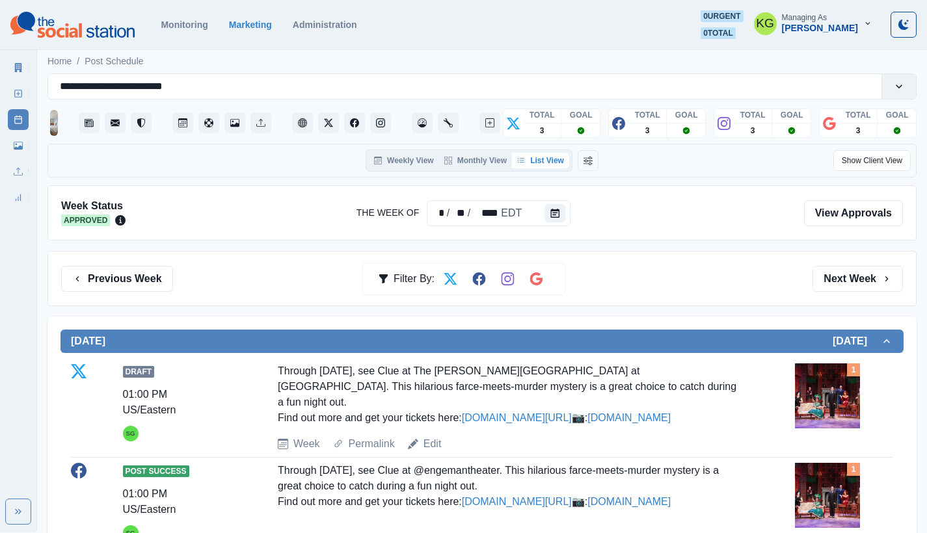
click at [855, 292] on div "Previous Week Filter By: Next Week" at bounding box center [481, 278] width 869 height 55
click at [846, 274] on button "Next Week" at bounding box center [857, 279] width 90 height 26
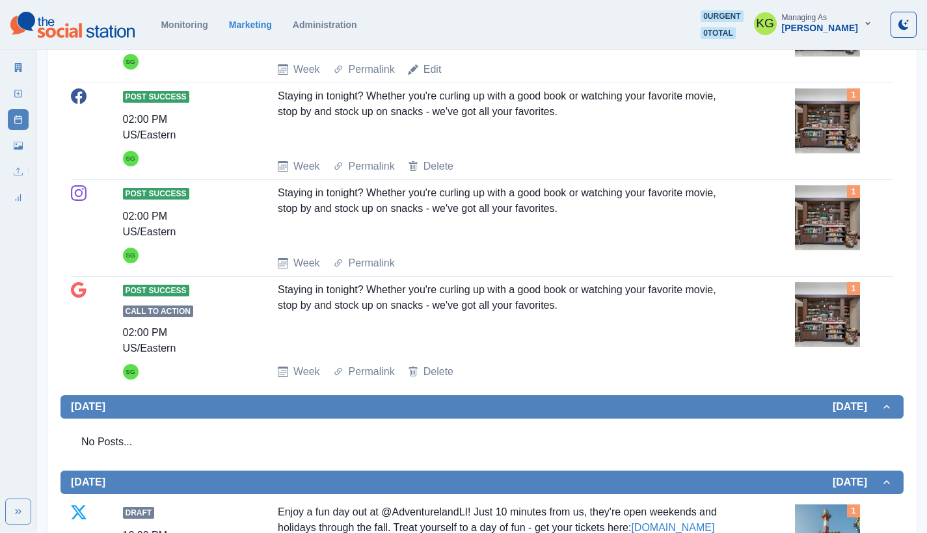
scroll to position [1349, 0]
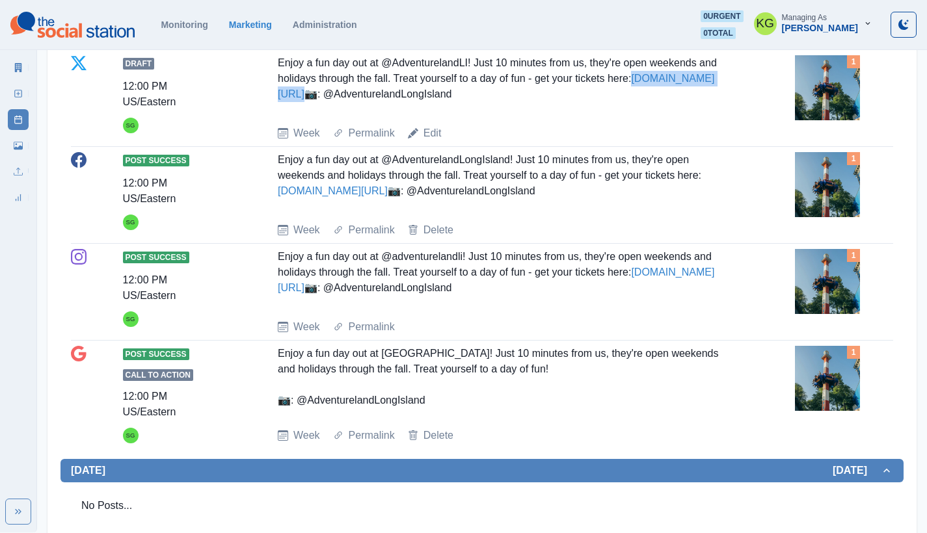
click at [263, 141] on div "Draft 12:00 PM US/Eastern SG Enjoy a fun day out at @AdventurelandLI! Just 10 m…" at bounding box center [482, 98] width 822 height 86
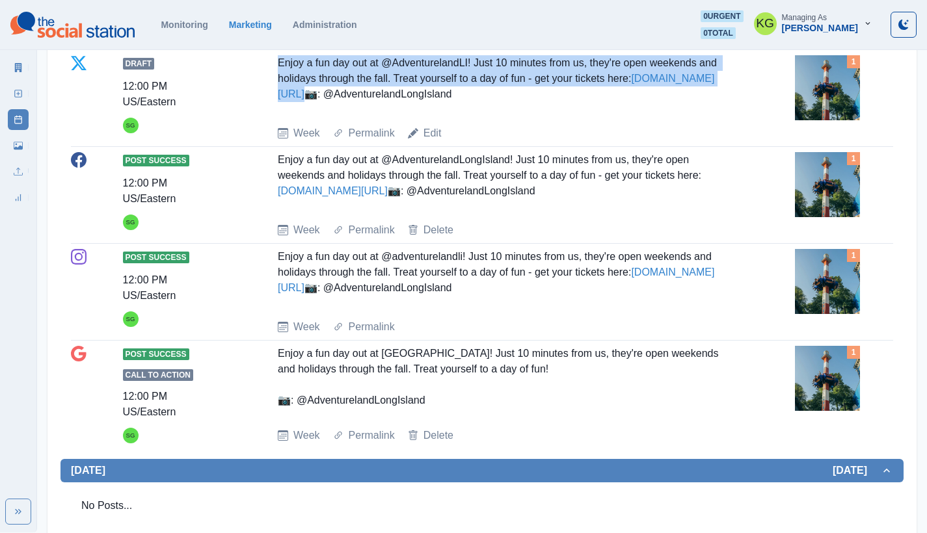
drag, startPoint x: 263, startPoint y: 200, endPoint x: 613, endPoint y: 237, distance: 351.8
click at [613, 141] on div "Draft 12:00 PM US/Eastern SG Enjoy a fun day out at @AdventurelandLI! Just 10 m…" at bounding box center [482, 98] width 822 height 86
copy div "Enjoy a fun day out at @AdventurelandLI! Just 10 minutes from us, they're open …"
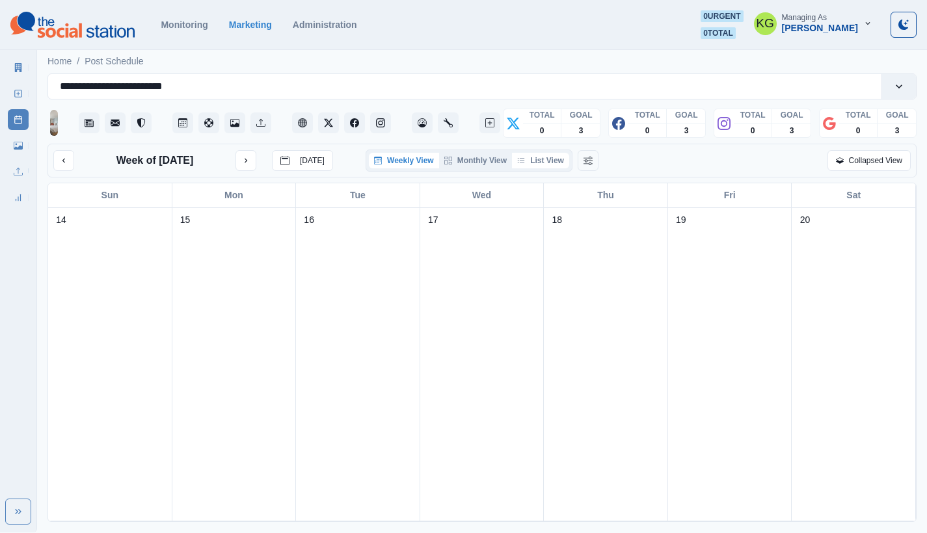
click at [552, 168] on button "List View" at bounding box center [540, 161] width 57 height 16
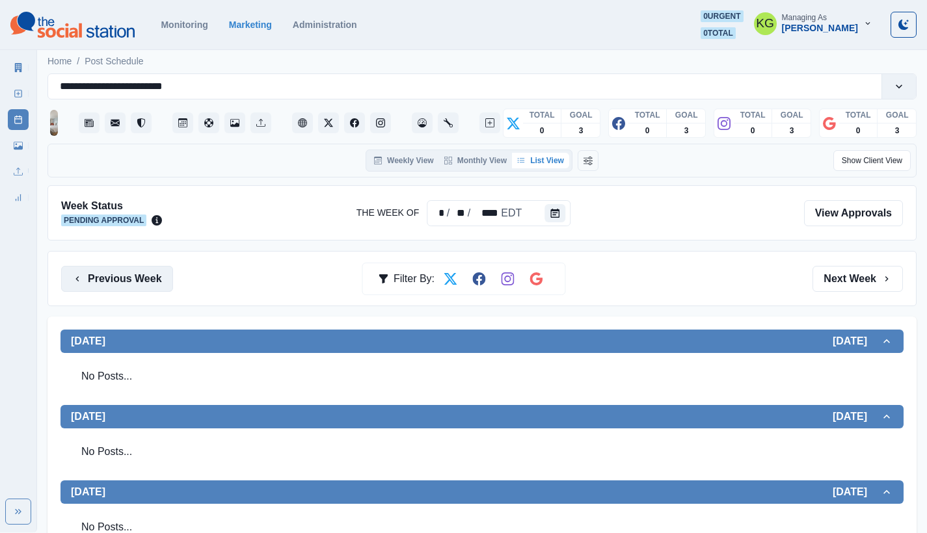
click at [135, 278] on button "Previous Week" at bounding box center [117, 279] width 112 height 26
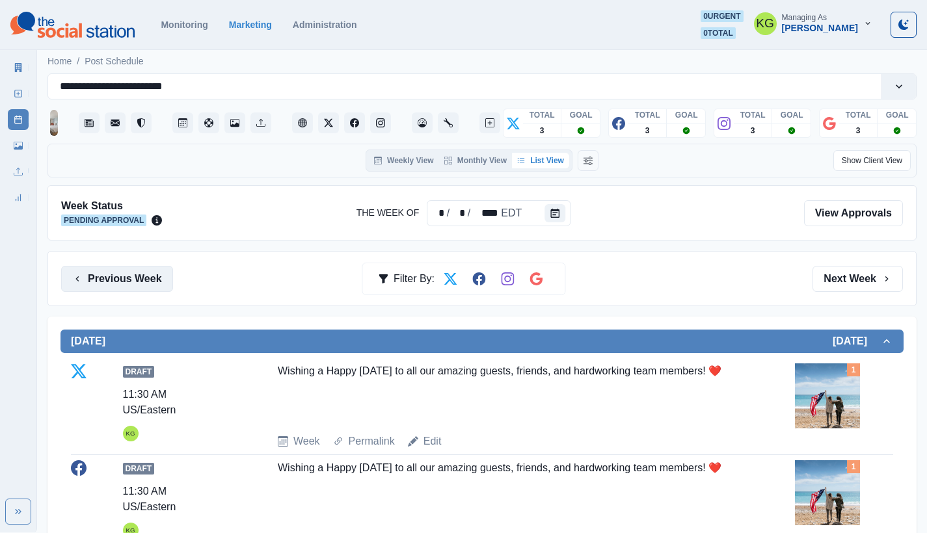
click at [135, 278] on button "Previous Week" at bounding box center [117, 279] width 112 height 26
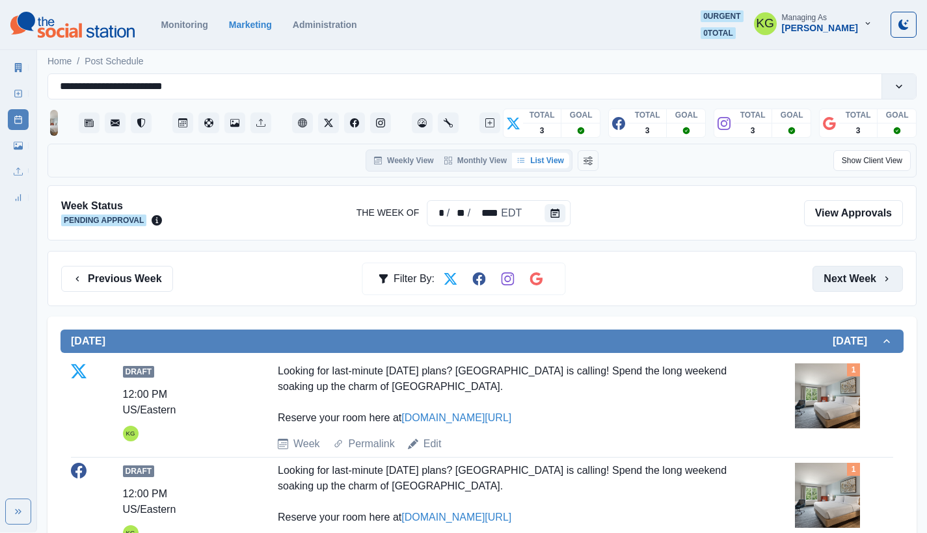
click at [848, 269] on button "Next Week" at bounding box center [857, 279] width 90 height 26
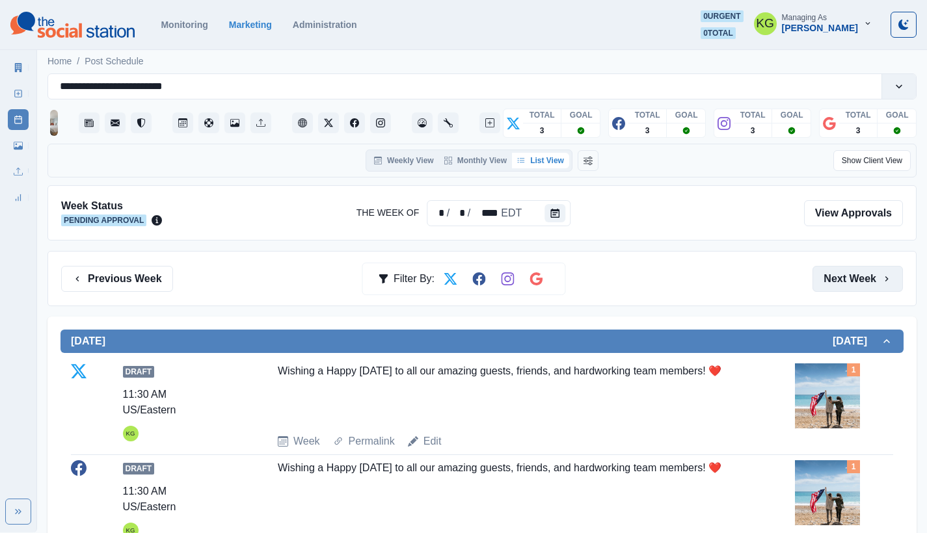
click at [844, 274] on button "Next Week" at bounding box center [857, 279] width 90 height 26
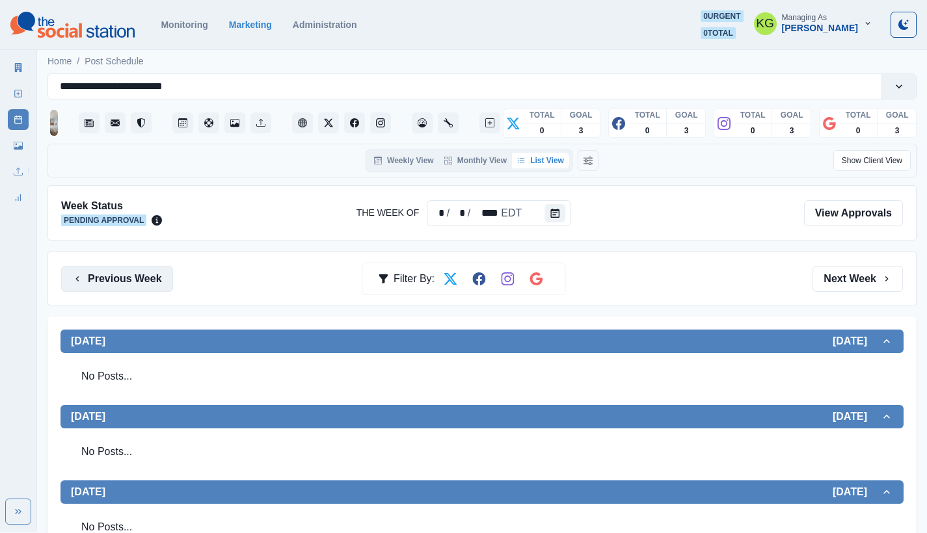
click at [94, 272] on button "Previous Week" at bounding box center [117, 279] width 112 height 26
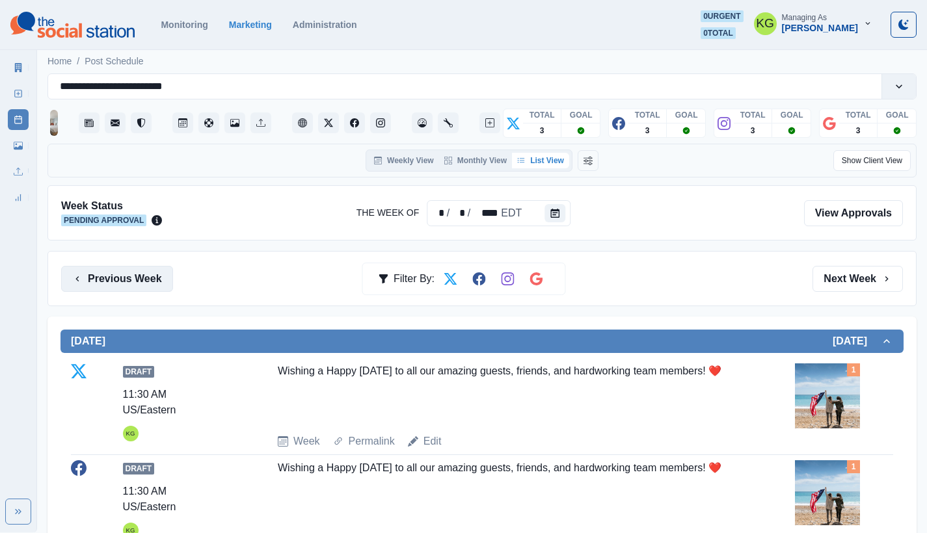
click at [94, 272] on button "Previous Week" at bounding box center [117, 279] width 112 height 26
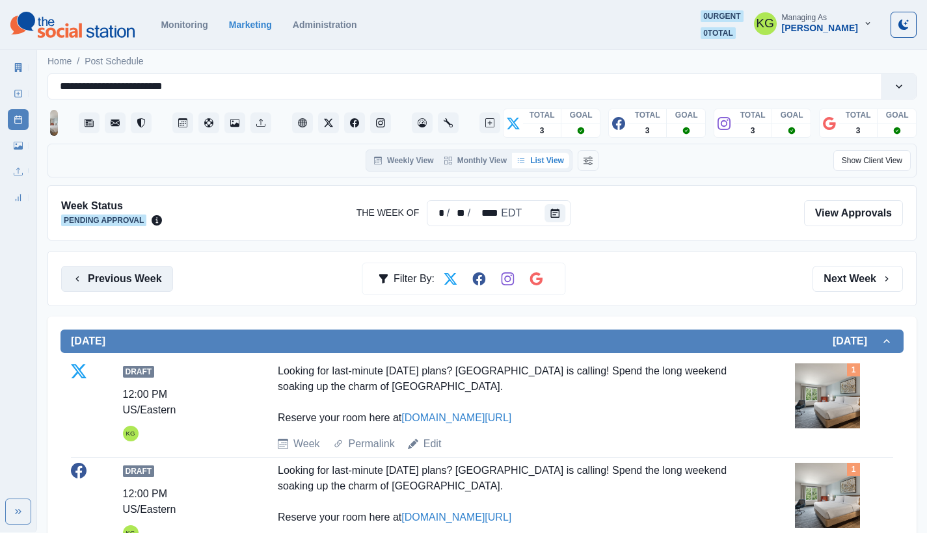
click at [94, 272] on button "Previous Week" at bounding box center [117, 279] width 112 height 26
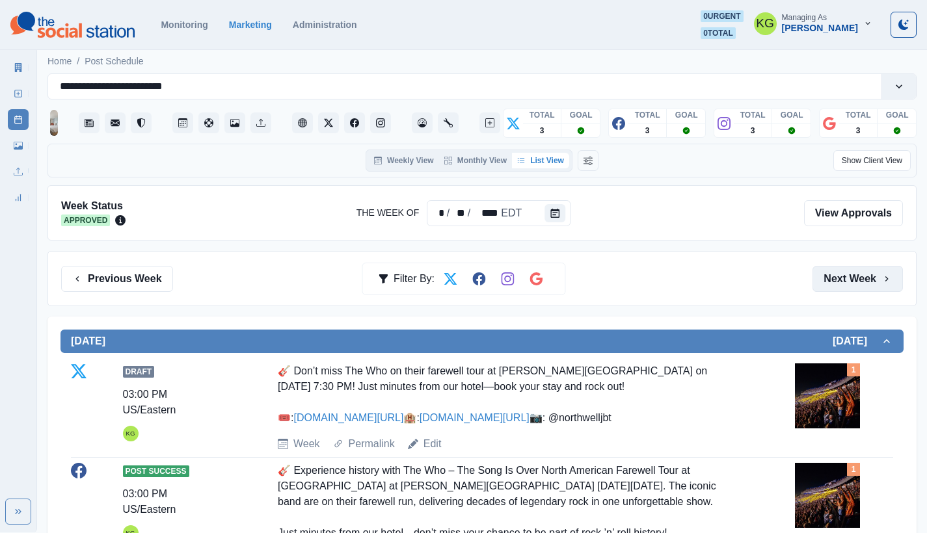
click at [856, 290] on button "Next Week" at bounding box center [857, 279] width 90 height 26
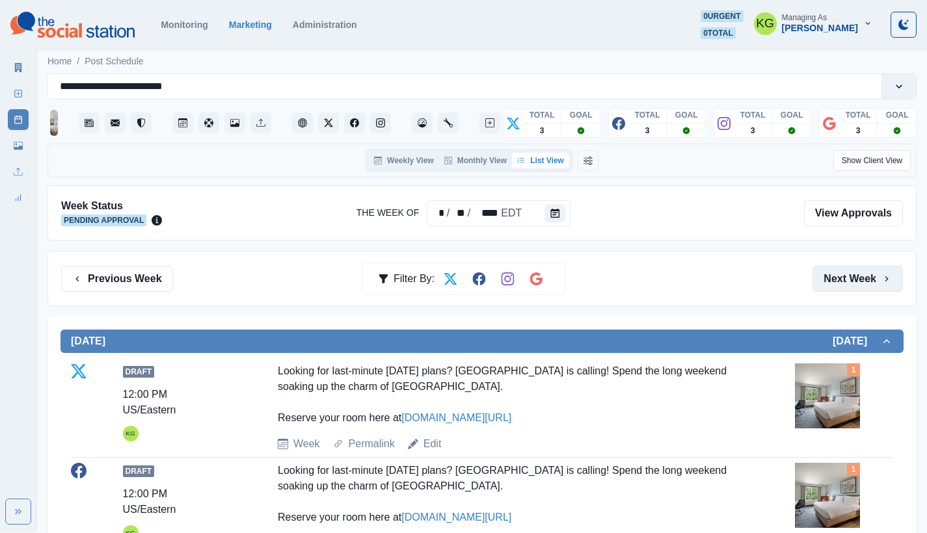
click at [851, 284] on button "Next Week" at bounding box center [857, 279] width 90 height 26
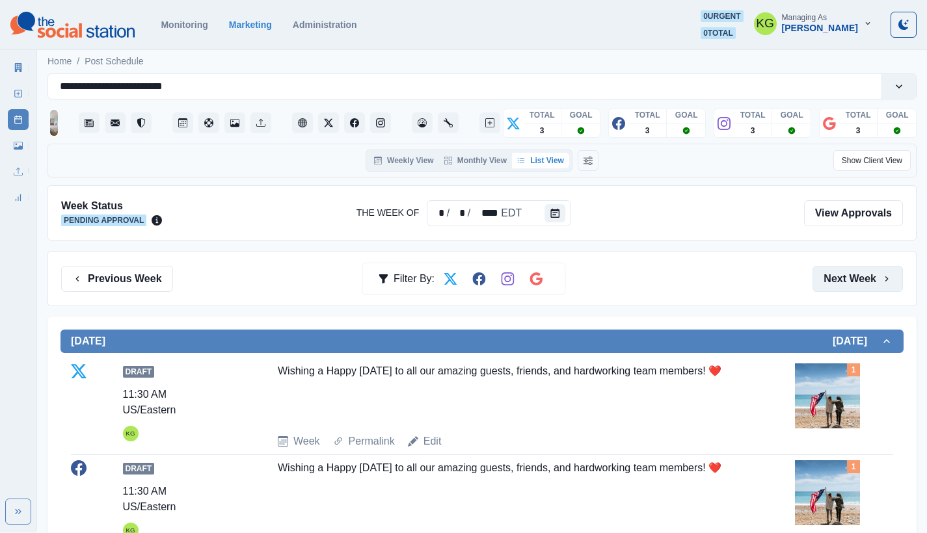
click at [851, 283] on button "Next Week" at bounding box center [857, 279] width 90 height 26
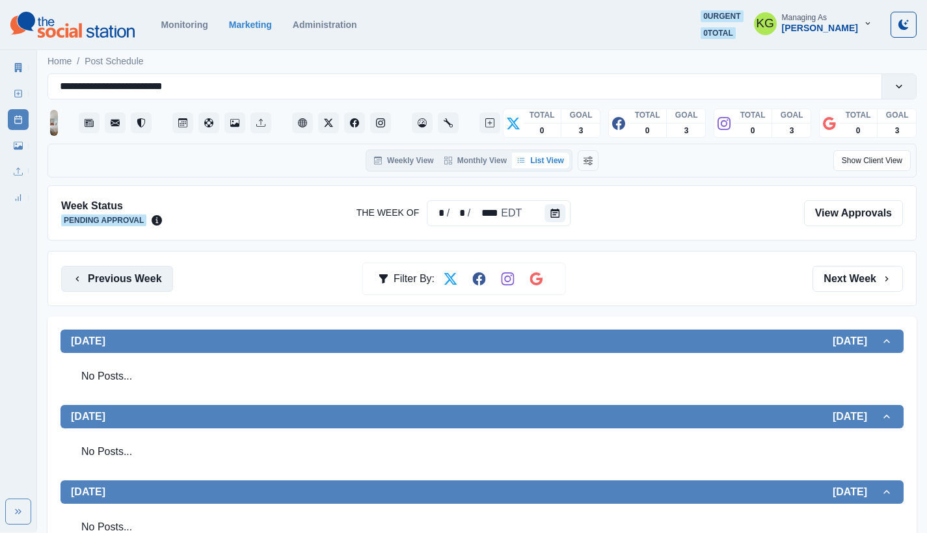
click at [149, 278] on button "Previous Week" at bounding box center [117, 279] width 112 height 26
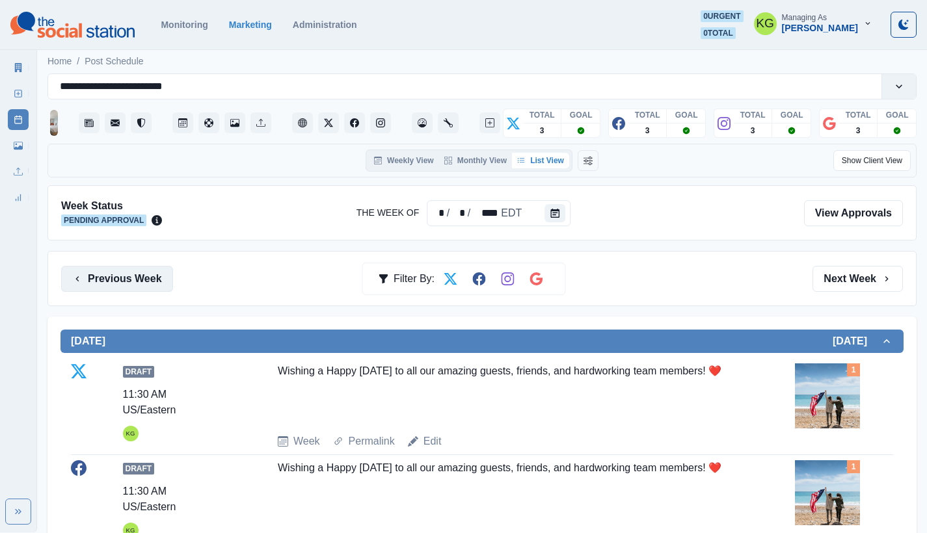
click at [149, 278] on button "Previous Week" at bounding box center [117, 279] width 112 height 26
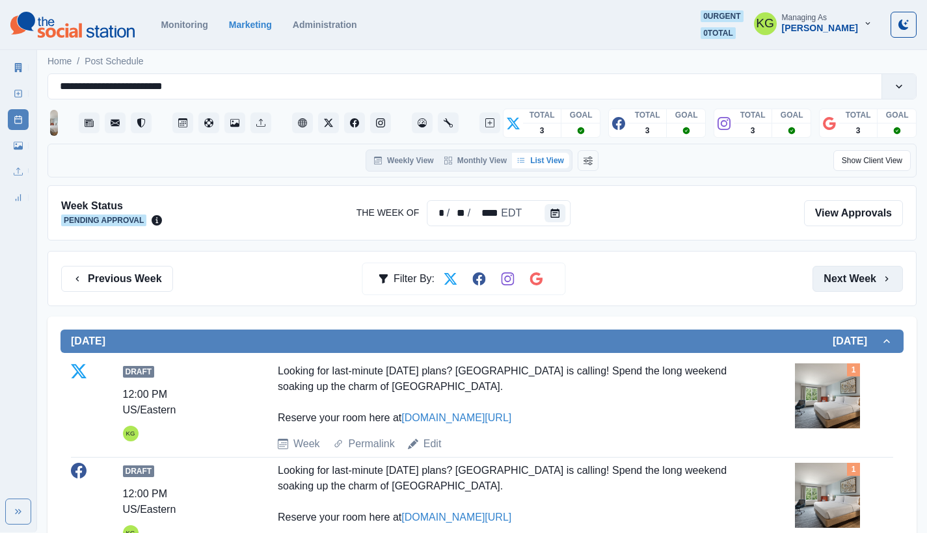
click at [859, 274] on button "Next Week" at bounding box center [857, 279] width 90 height 26
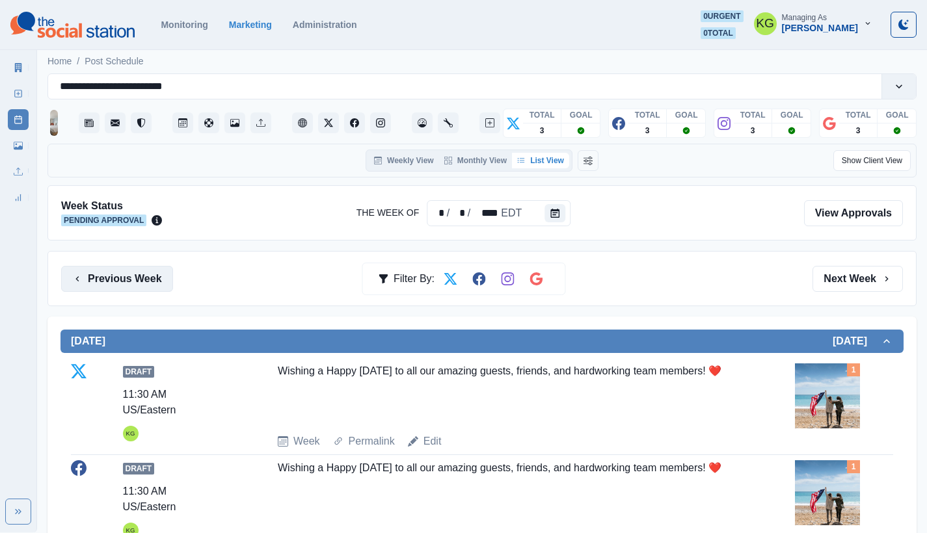
click at [145, 272] on button "Previous Week" at bounding box center [117, 279] width 112 height 26
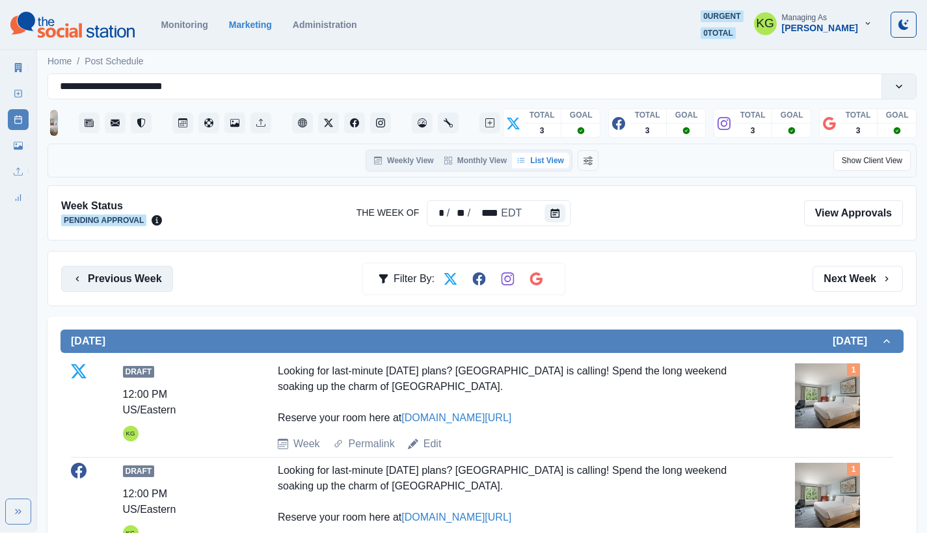
click at [127, 272] on button "Previous Week" at bounding box center [117, 279] width 112 height 26
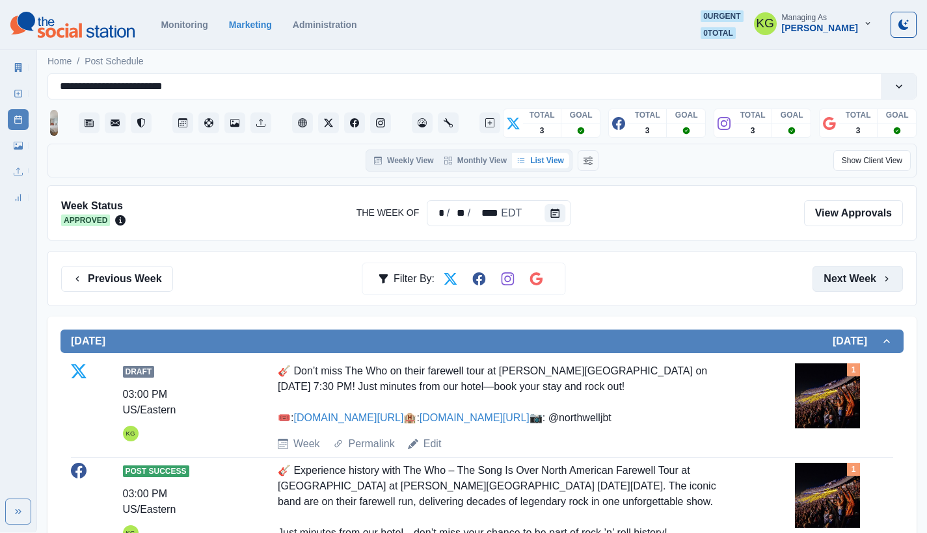
click at [836, 289] on button "Next Week" at bounding box center [857, 279] width 90 height 26
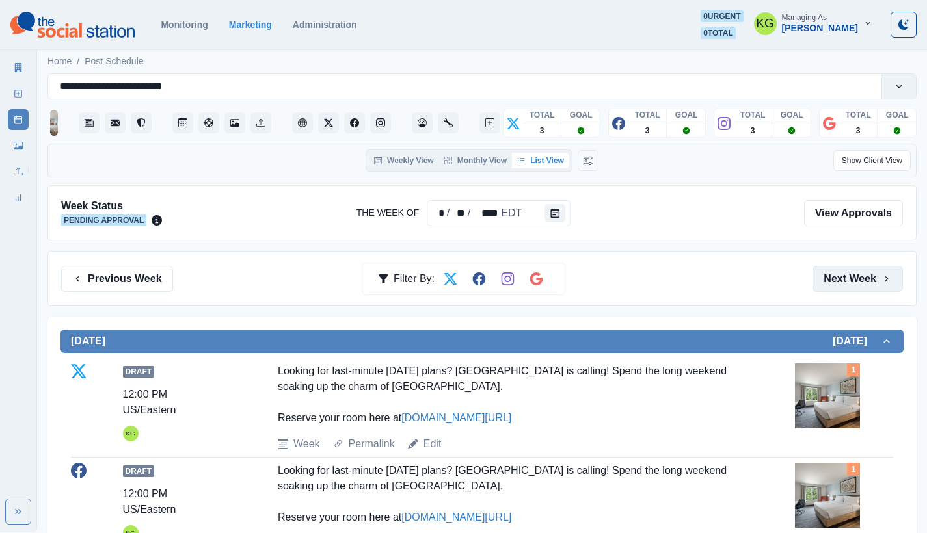
click at [838, 287] on button "Next Week" at bounding box center [857, 279] width 90 height 26
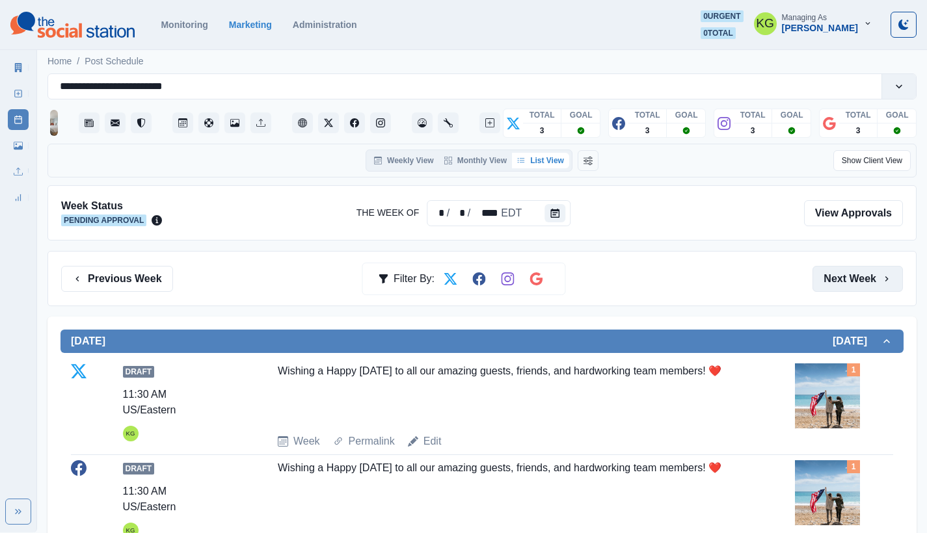
click at [838, 287] on button "Next Week" at bounding box center [857, 279] width 90 height 26
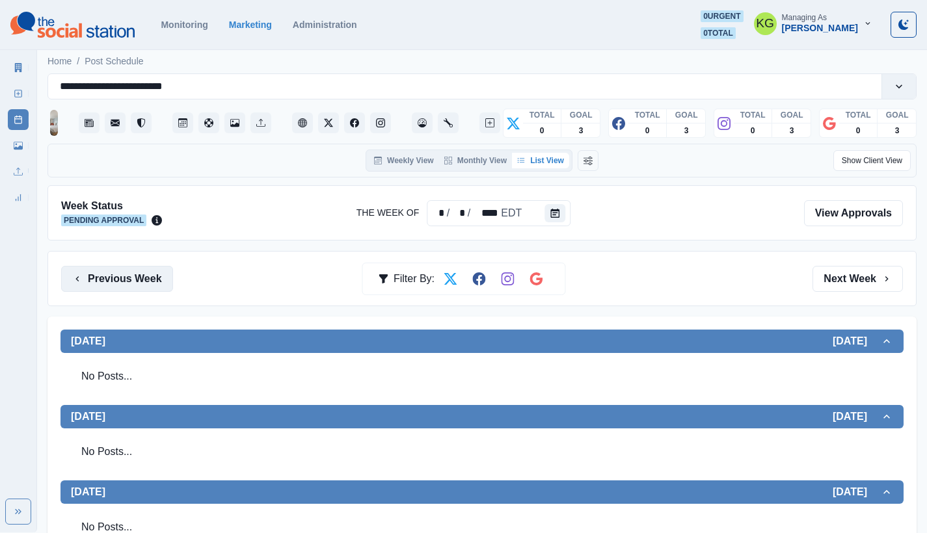
click at [131, 273] on button "Previous Week" at bounding box center [117, 279] width 112 height 26
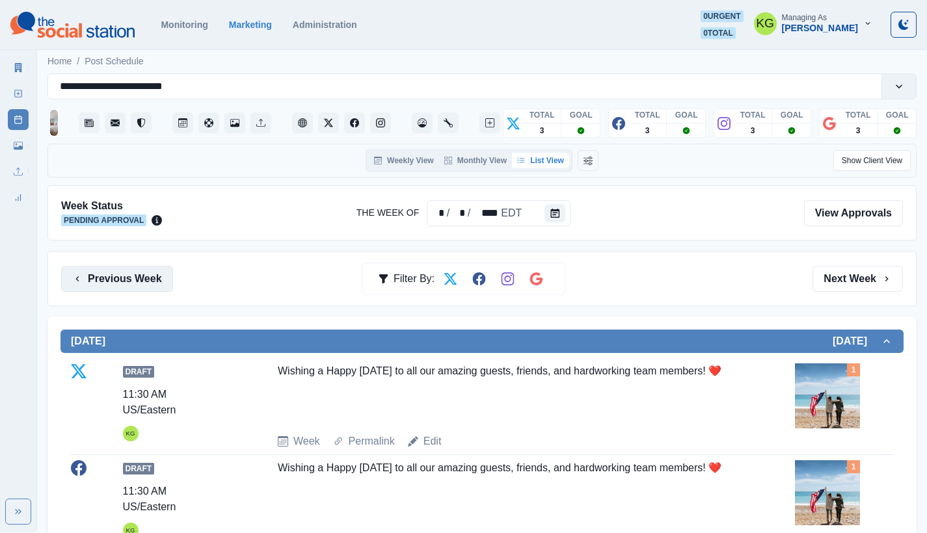
click at [130, 275] on button "Previous Week" at bounding box center [117, 279] width 112 height 26
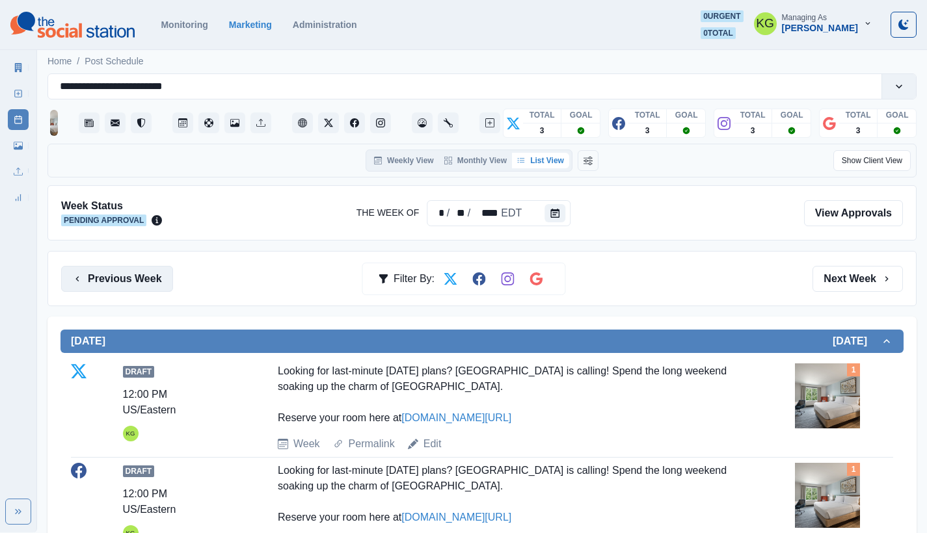
click at [130, 275] on button "Previous Week" at bounding box center [117, 279] width 112 height 26
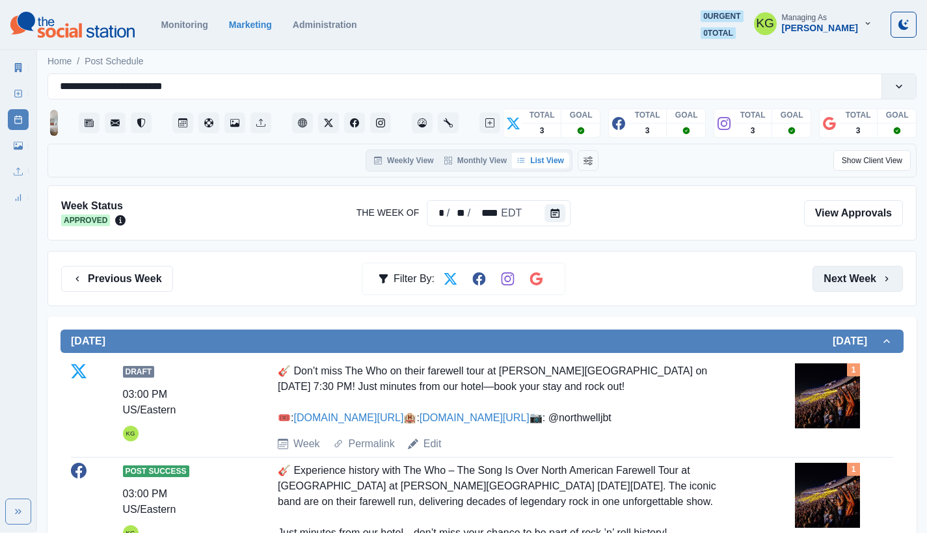
click at [838, 279] on button "Next Week" at bounding box center [857, 279] width 90 height 26
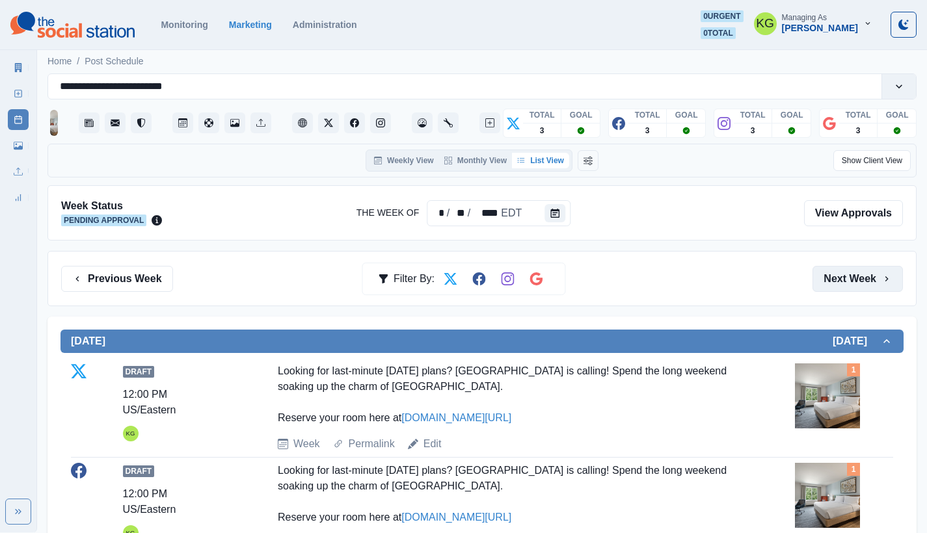
click at [838, 279] on button "Next Week" at bounding box center [857, 279] width 90 height 26
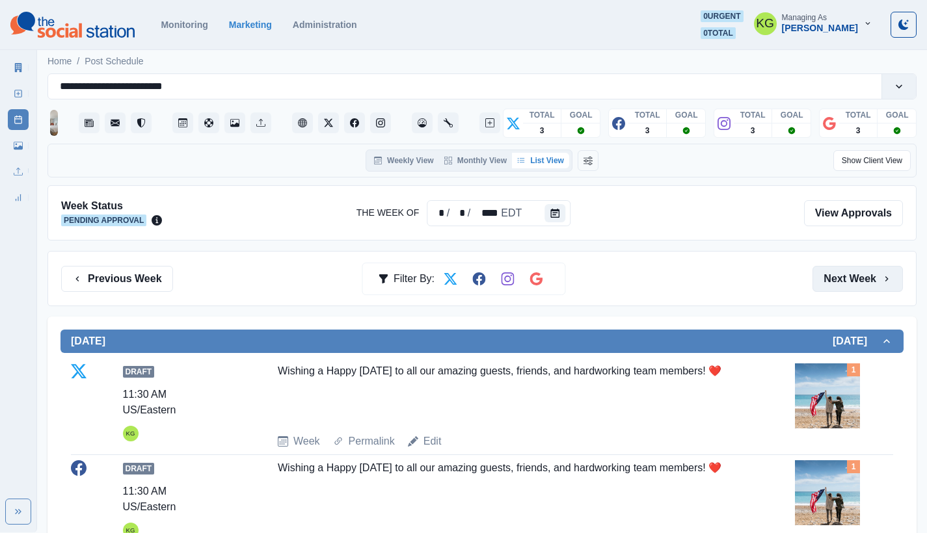
click at [838, 279] on button "Next Week" at bounding box center [857, 279] width 90 height 26
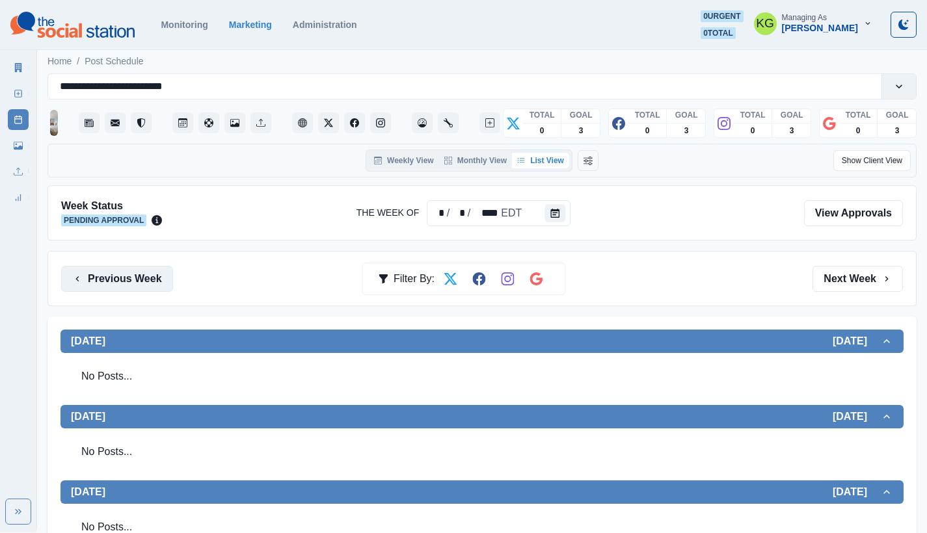
click at [111, 284] on button "Previous Week" at bounding box center [117, 279] width 112 height 26
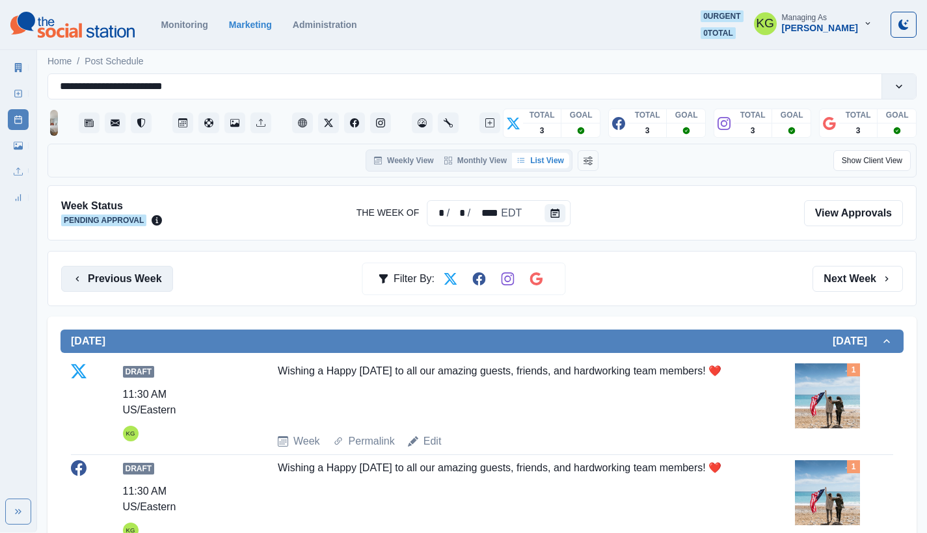
click at [111, 284] on button "Previous Week" at bounding box center [117, 279] width 112 height 26
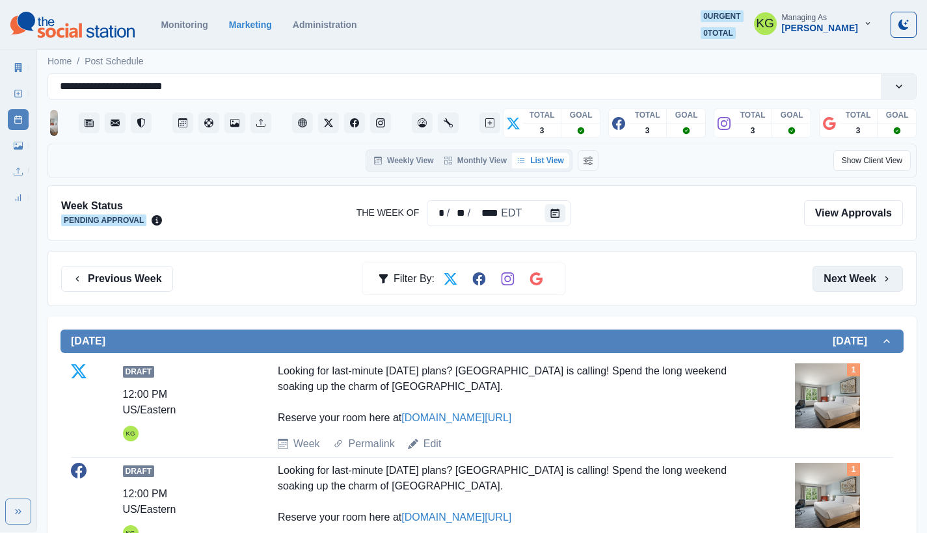
click at [838, 279] on button "Next Week" at bounding box center [857, 279] width 90 height 26
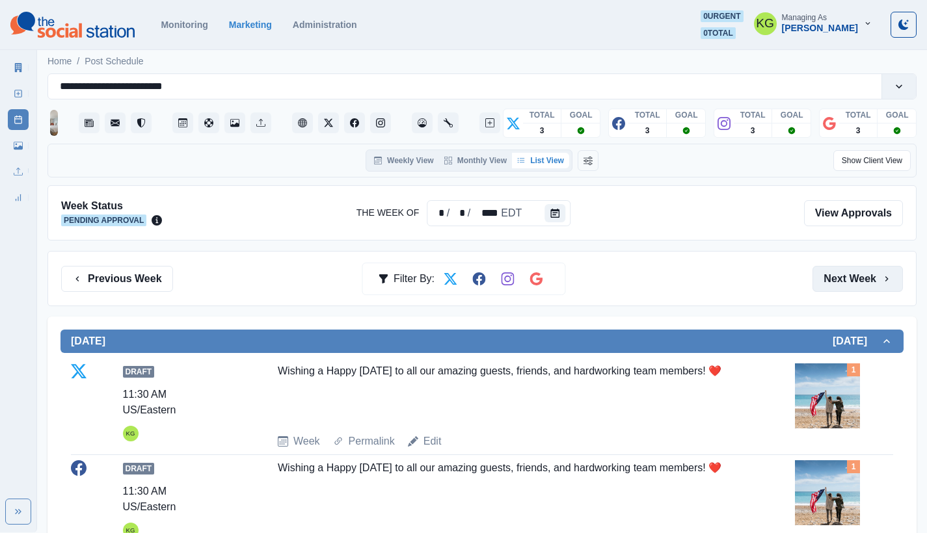
click at [838, 279] on button "Next Week" at bounding box center [857, 279] width 90 height 26
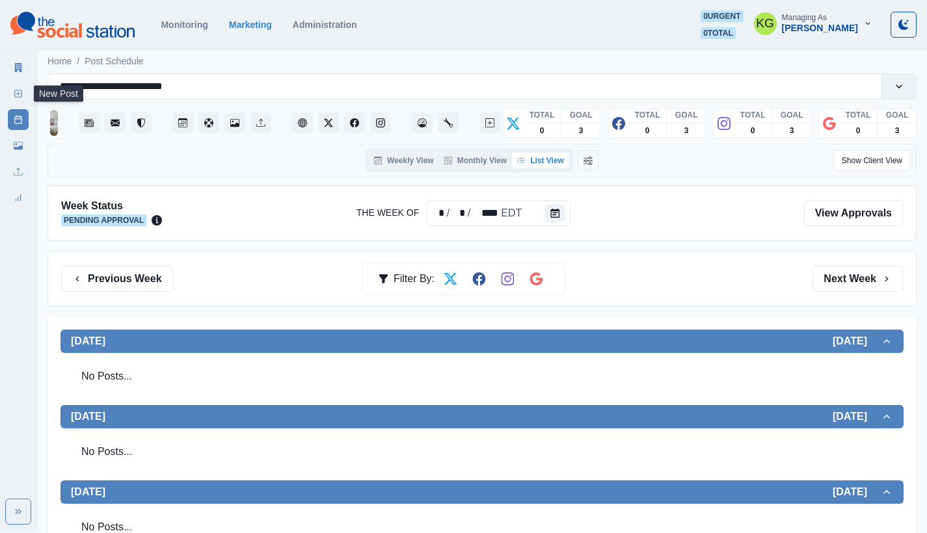
click at [11, 90] on link "New Post" at bounding box center [18, 93] width 21 height 21
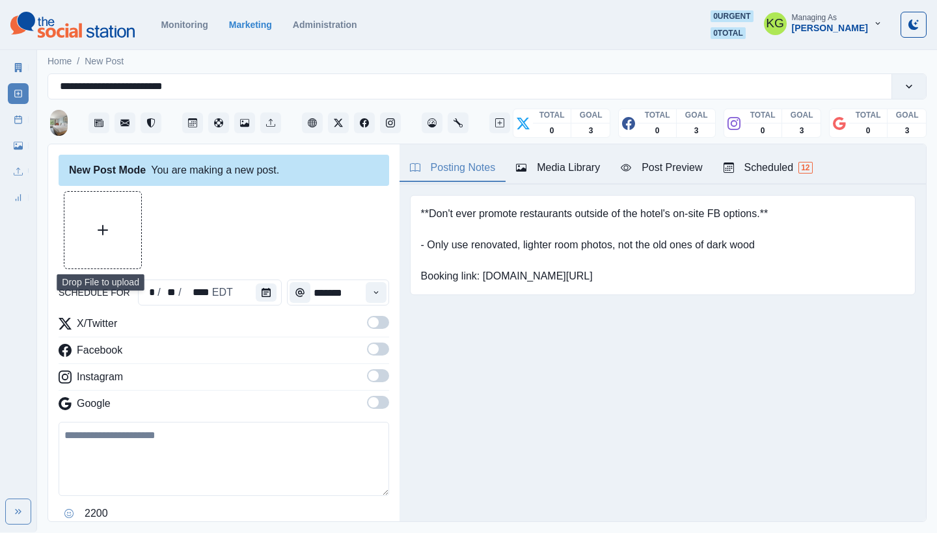
click at [101, 224] on button "Upload Media" at bounding box center [102, 230] width 77 height 77
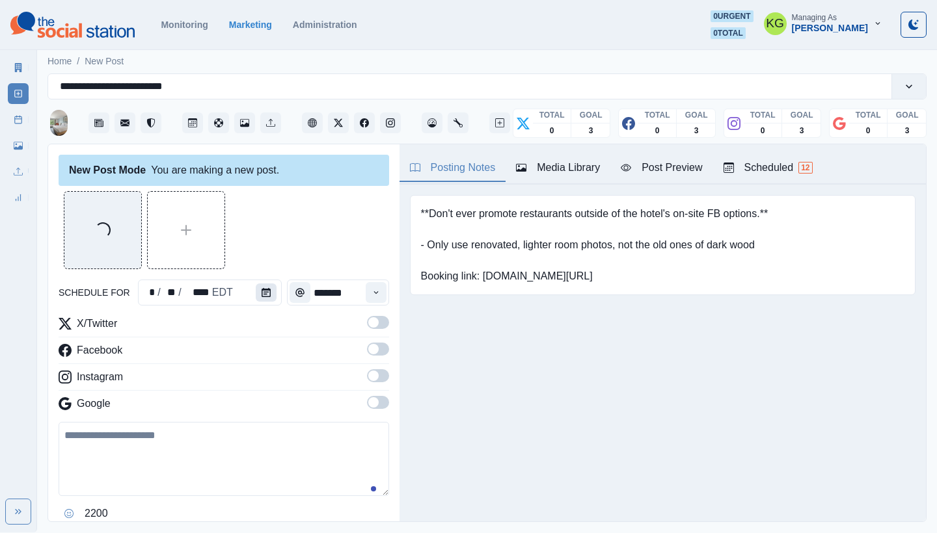
click at [256, 296] on button "Calendar" at bounding box center [266, 293] width 21 height 18
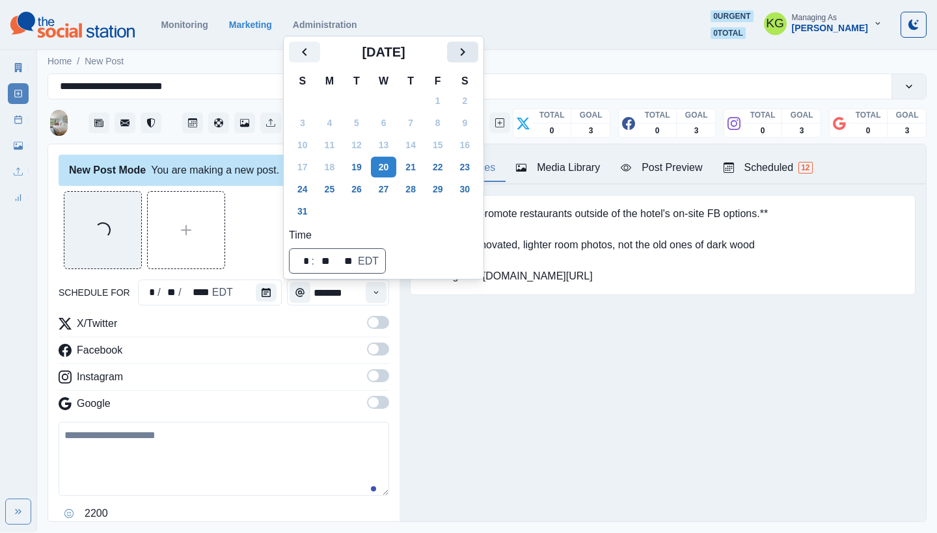
click at [470, 57] on icon "Next" at bounding box center [463, 52] width 16 height 16
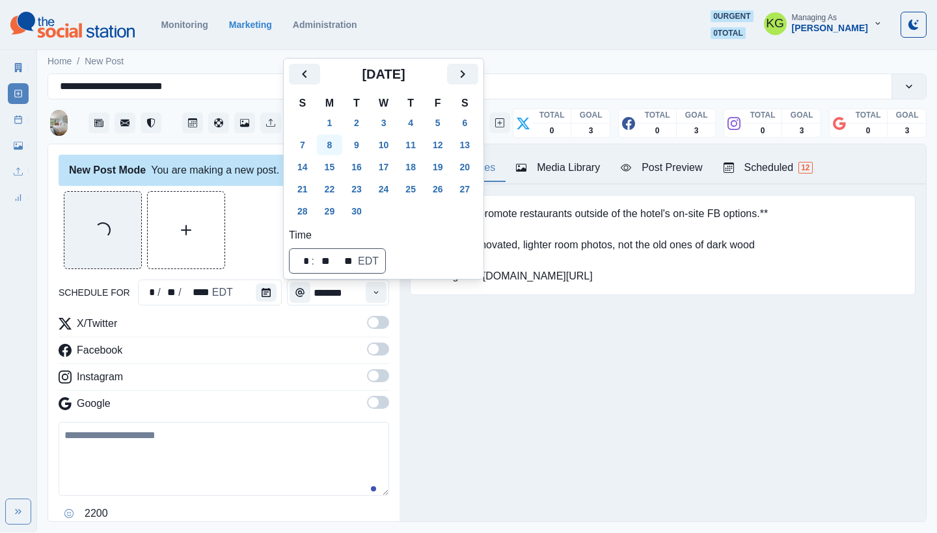
click at [335, 148] on button "8" at bounding box center [330, 145] width 26 height 21
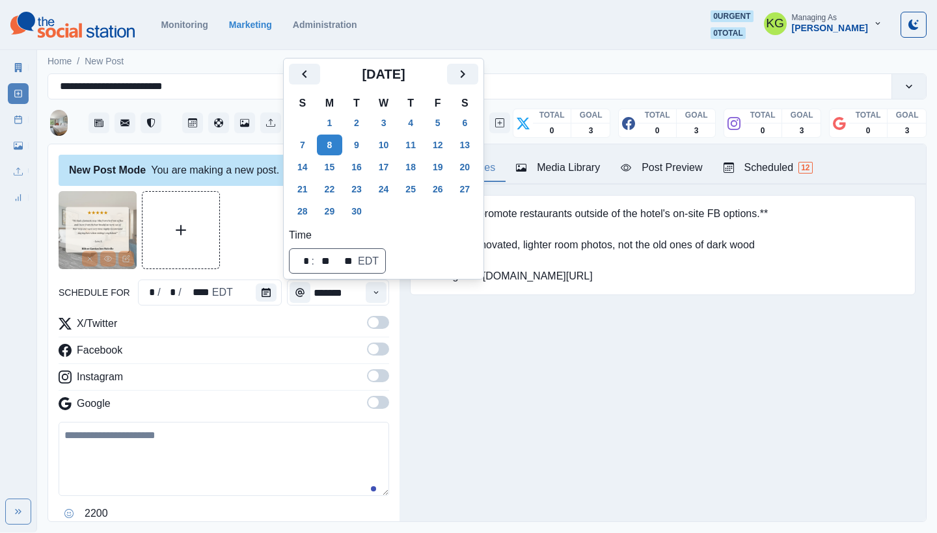
click at [260, 225] on div at bounding box center [224, 230] width 330 height 78
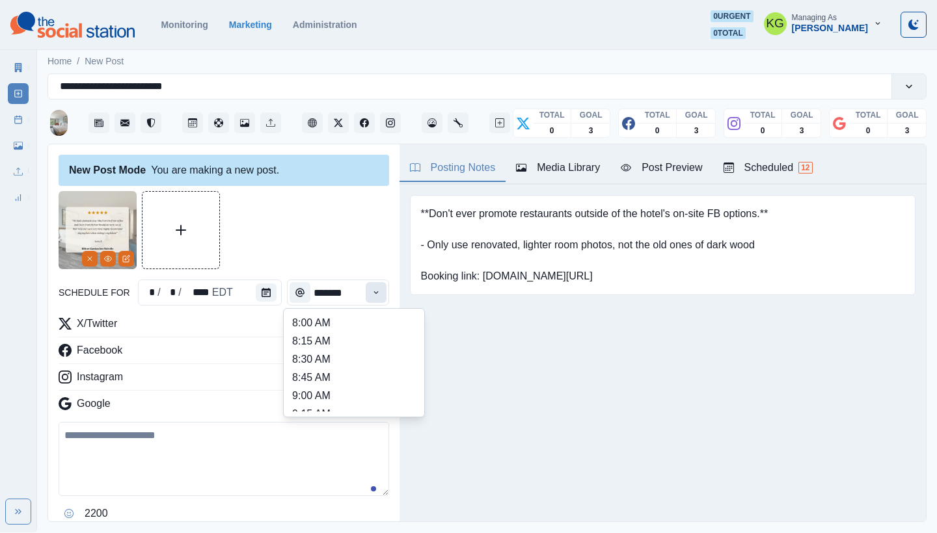
click at [371, 296] on icon "Time" at bounding box center [375, 292] width 9 height 9
click at [323, 335] on li "12:00 PM" at bounding box center [354, 334] width 130 height 18
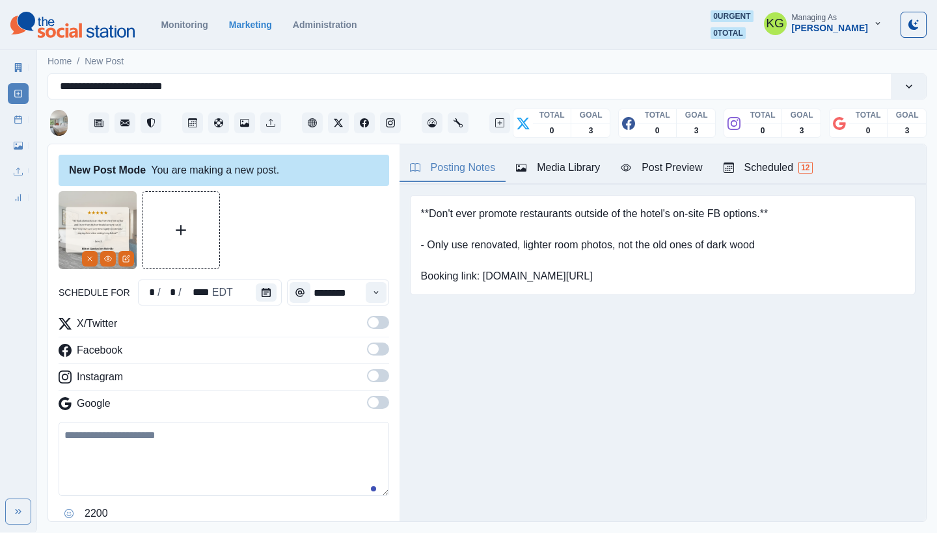
type input "********"
click at [371, 403] on span at bounding box center [378, 402] width 22 height 13
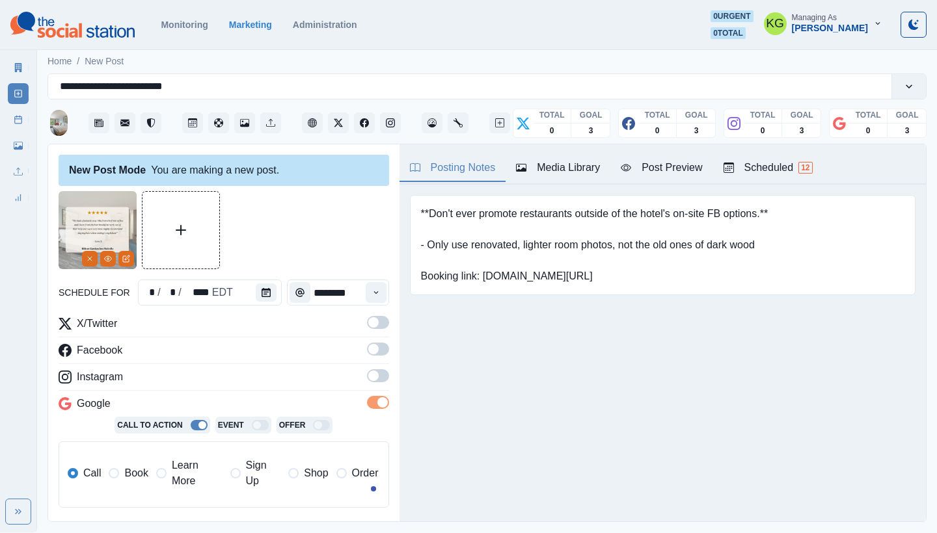
click at [373, 385] on label at bounding box center [378, 379] width 22 height 21
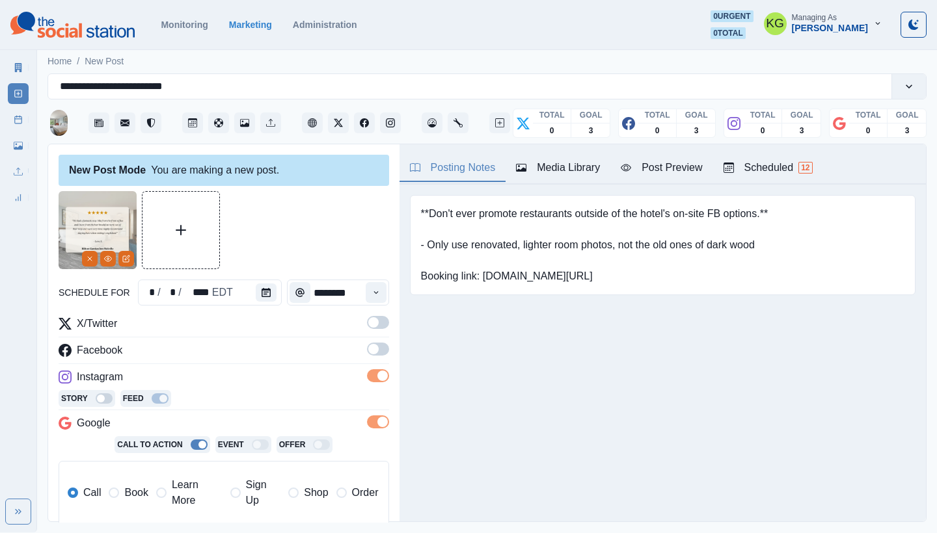
click at [369, 358] on label at bounding box center [378, 353] width 22 height 21
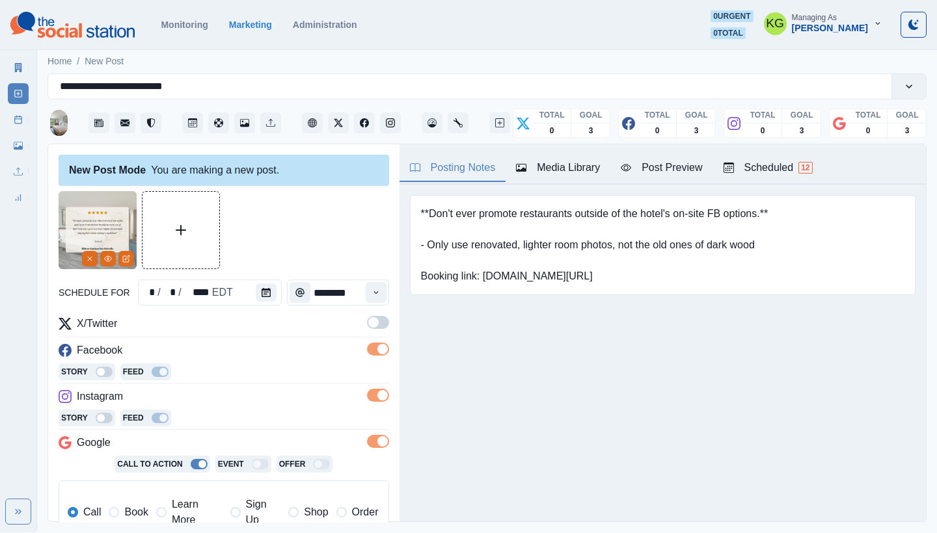
click at [370, 330] on label at bounding box center [378, 326] width 22 height 21
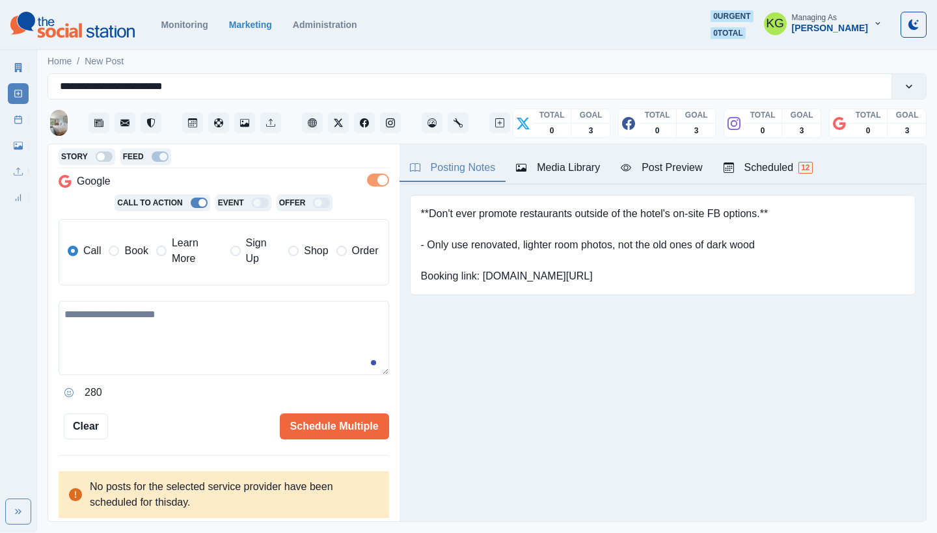
click at [113, 254] on span at bounding box center [114, 251] width 10 height 10
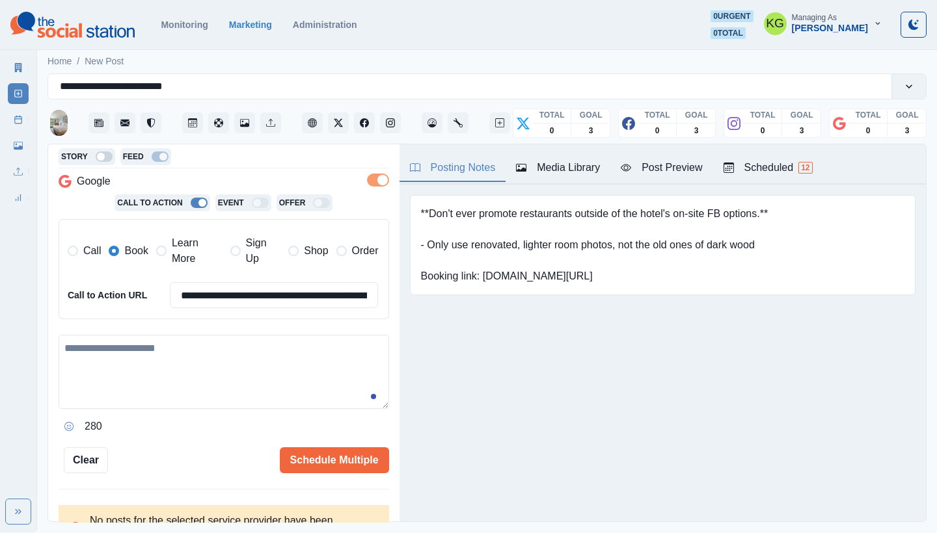
click at [191, 354] on textarea at bounding box center [224, 372] width 330 height 74
paste textarea "**********"
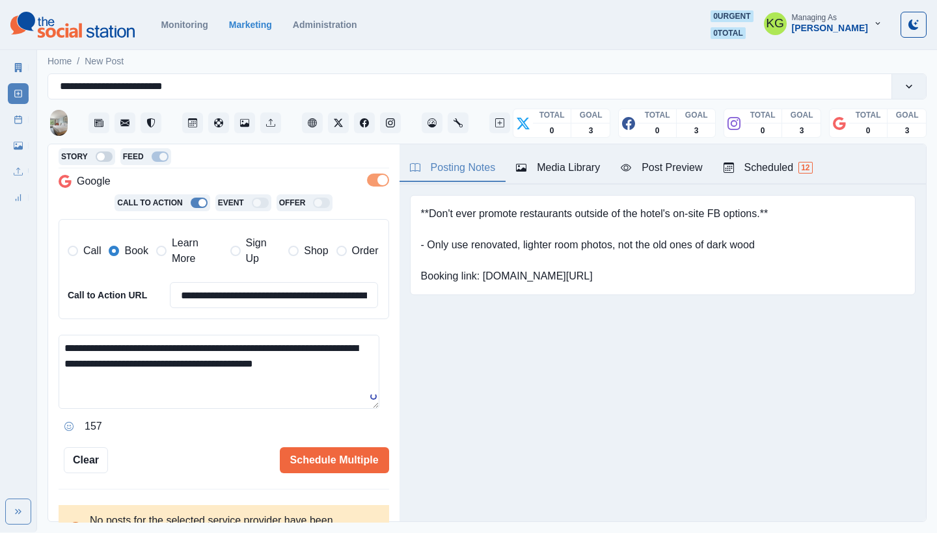
scroll to position [0, 0]
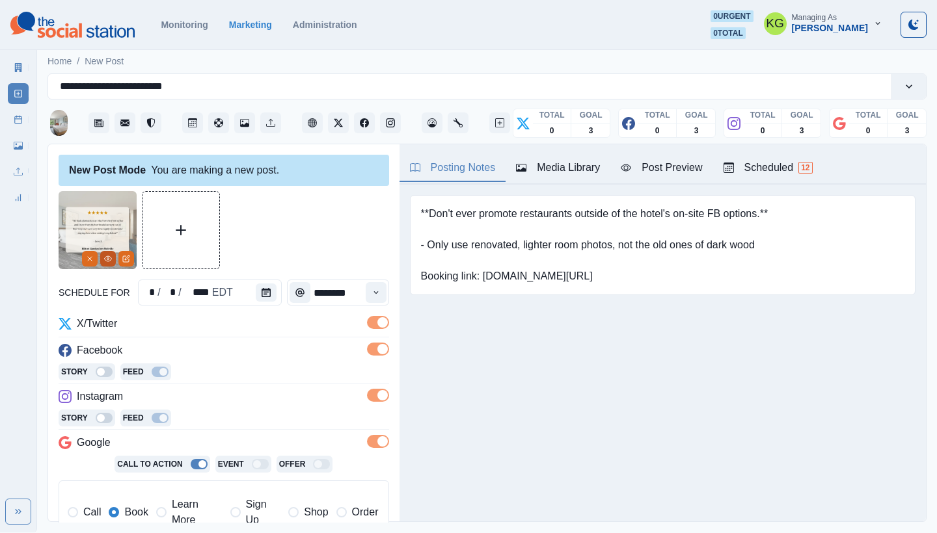
click at [111, 263] on button "View Media" at bounding box center [108, 259] width 16 height 16
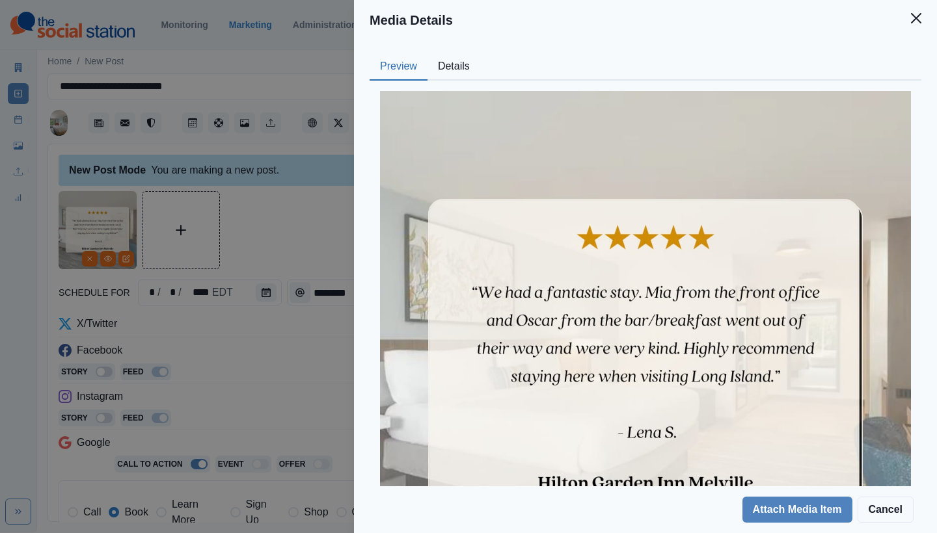
scroll to position [141, 0]
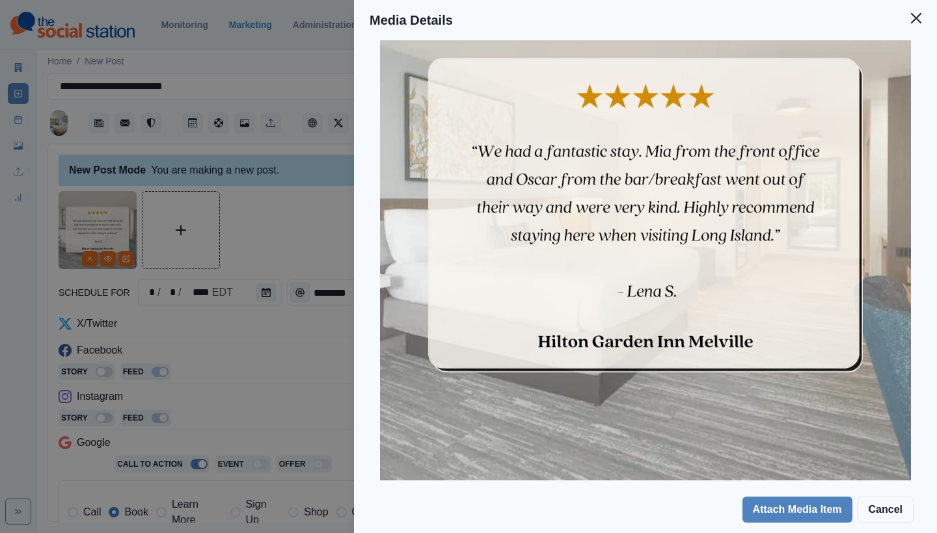
click at [912, 32] on header "Media Details" at bounding box center [645, 20] width 583 height 40
click at [920, 21] on icon "Close" at bounding box center [916, 18] width 10 height 10
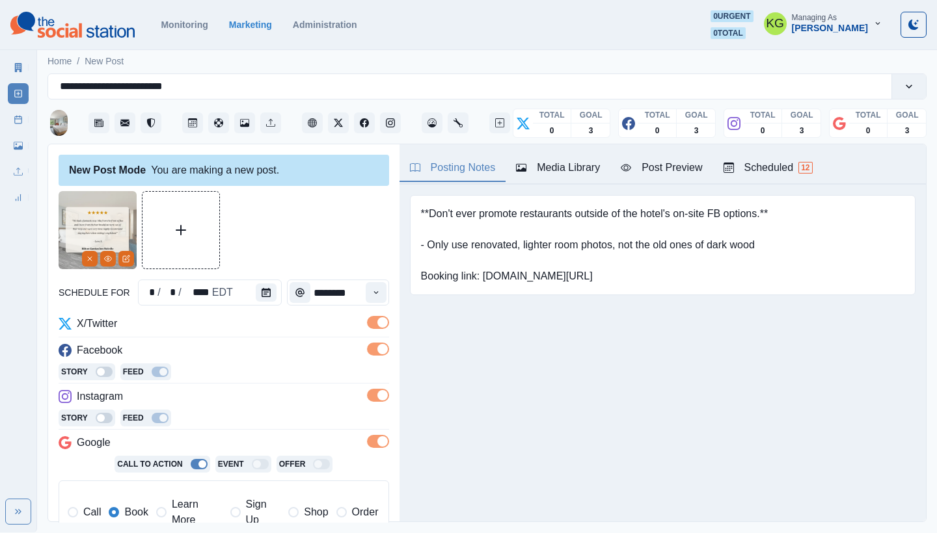
scroll to position [279, 0]
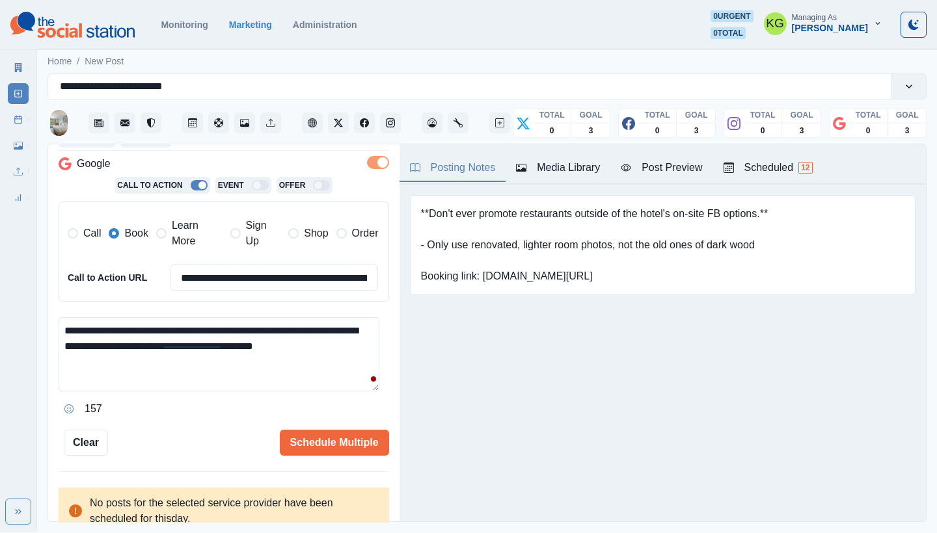
click at [216, 375] on textarea "**********" at bounding box center [219, 354] width 321 height 74
click at [139, 341] on textarea "**********" at bounding box center [219, 354] width 321 height 74
click at [116, 371] on textarea "**********" at bounding box center [219, 354] width 321 height 74
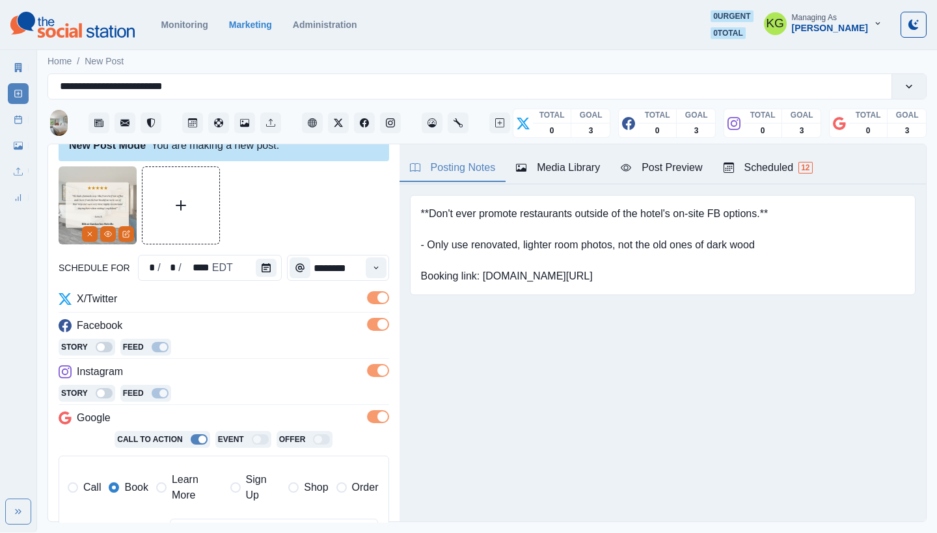
scroll to position [295, 0]
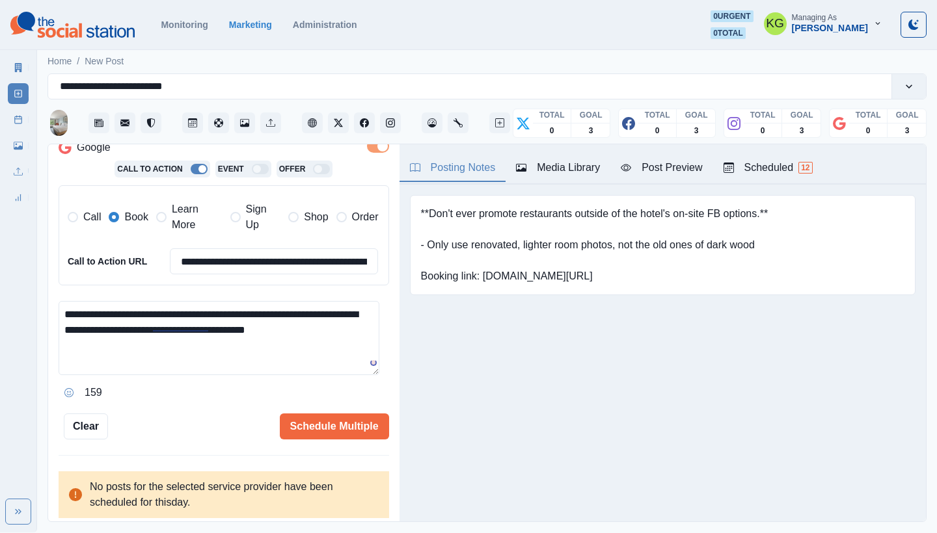
type textarea "**********"
click at [63, 384] on button "Opens Emoji Picker" at bounding box center [69, 392] width 21 height 21
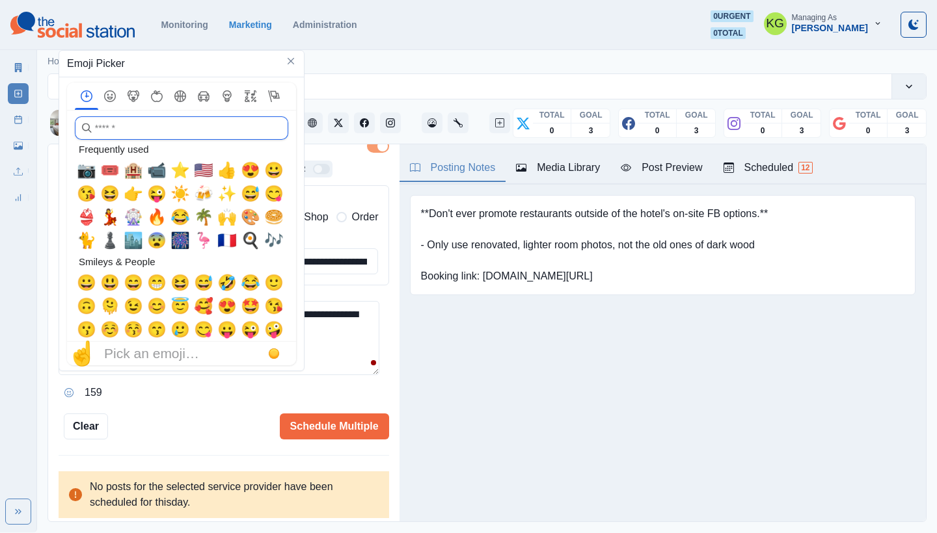
click at [131, 129] on input "search" at bounding box center [181, 127] width 213 height 23
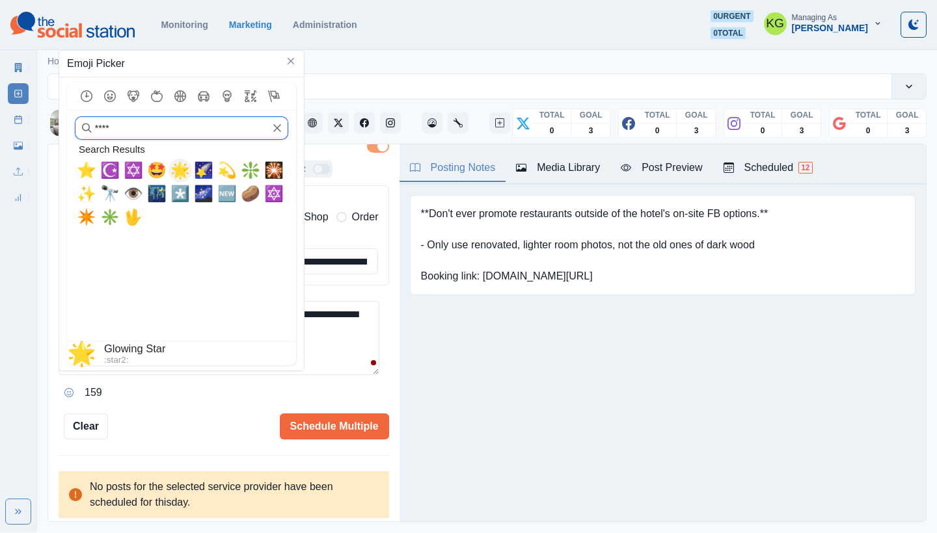
type input "****"
click at [185, 169] on span "🌟" at bounding box center [180, 170] width 20 height 18
type textarea "**********"
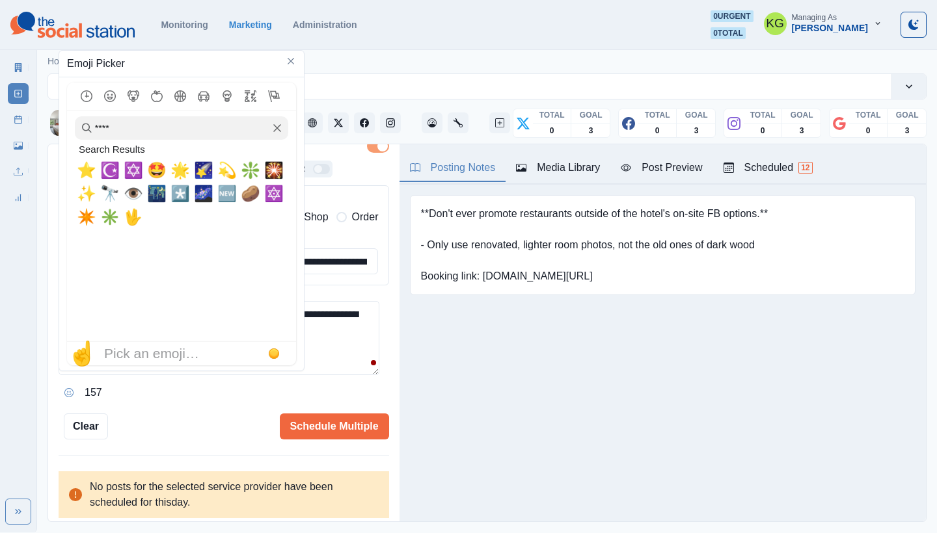
click at [354, 345] on textarea "**********" at bounding box center [219, 338] width 321 height 74
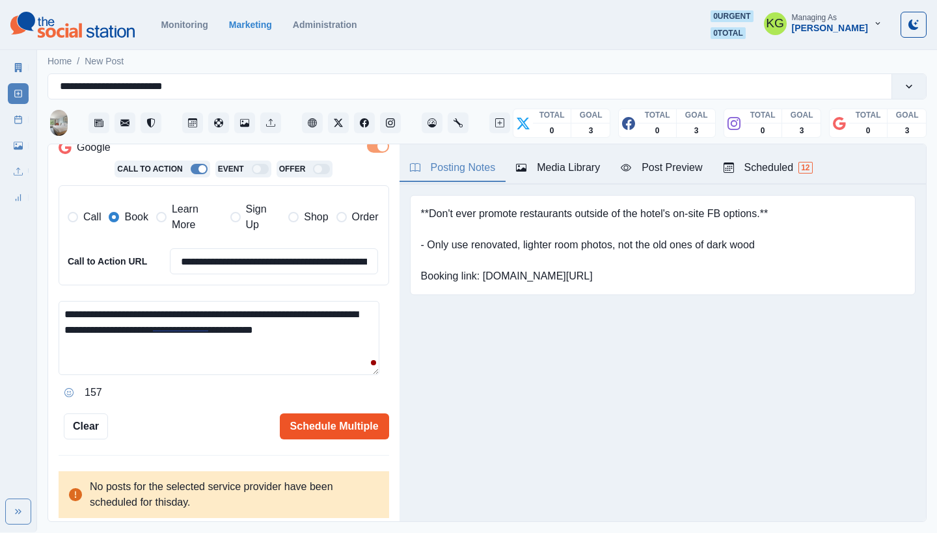
click at [359, 416] on button "Schedule Multiple" at bounding box center [334, 427] width 109 height 26
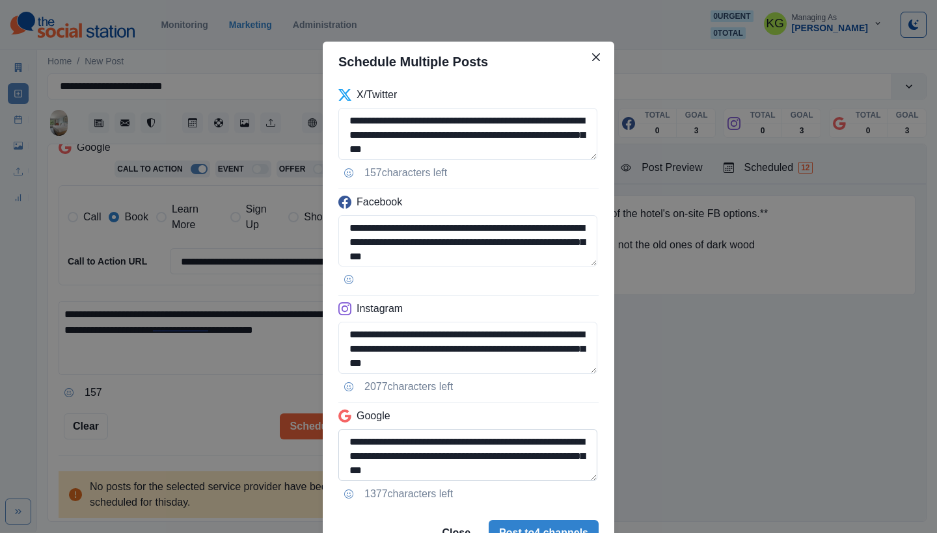
scroll to position [66, 0]
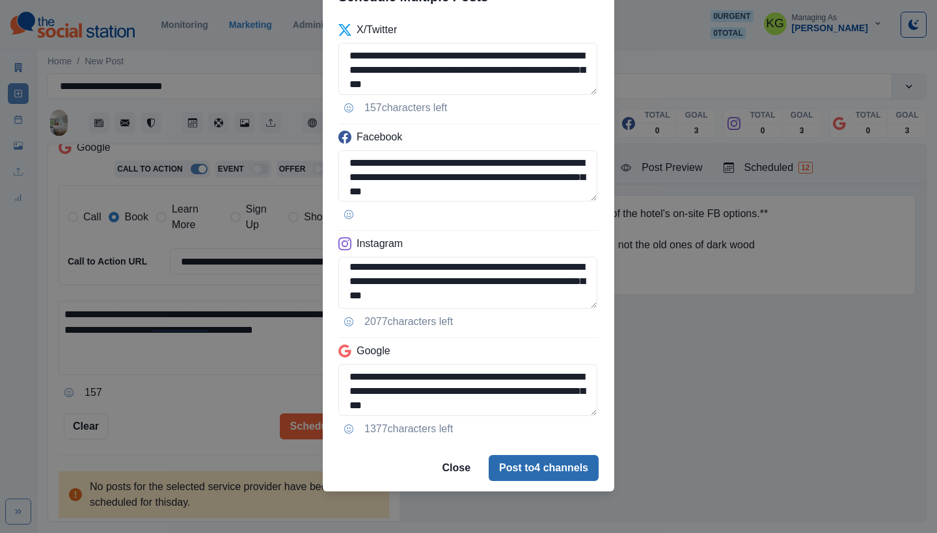
click at [551, 467] on button "Post to 4 channels" at bounding box center [543, 468] width 110 height 26
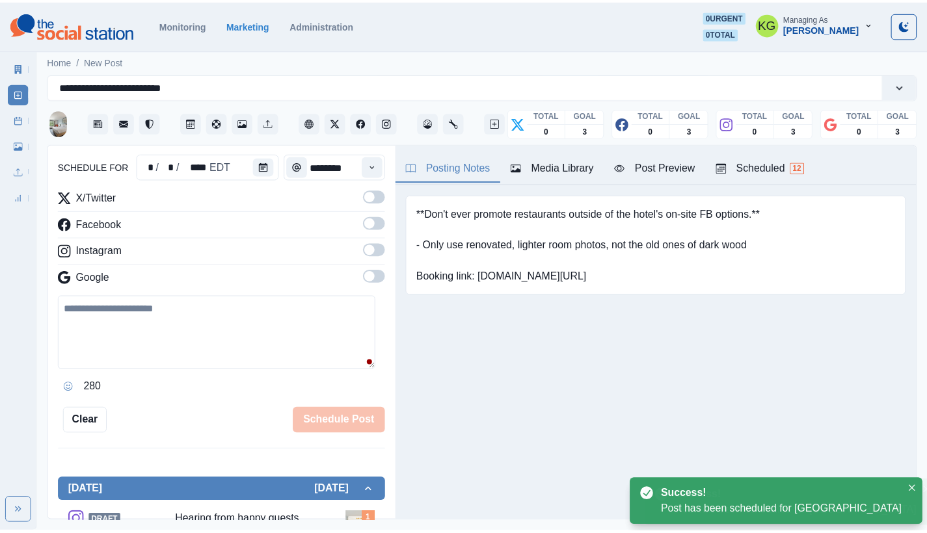
scroll to position [79, 0]
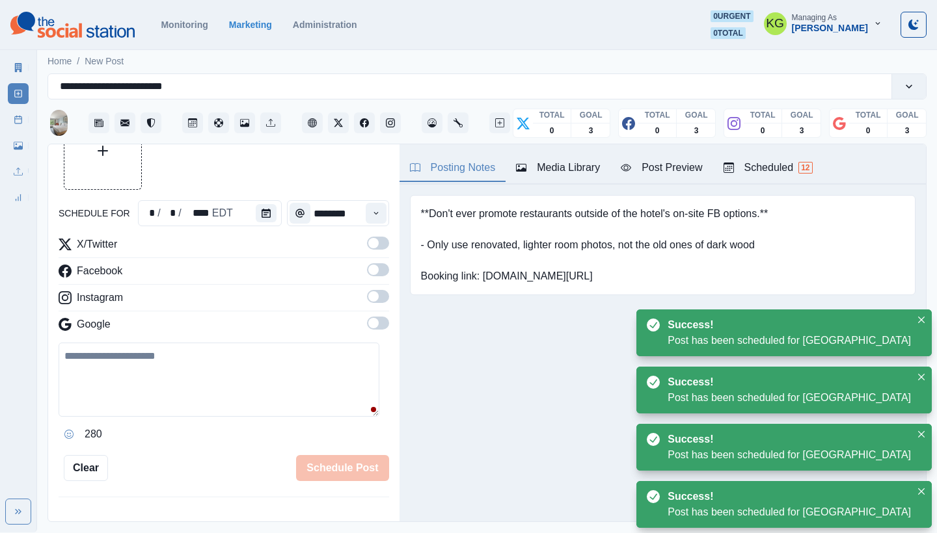
click at [23, 118] on link "Post Schedule" at bounding box center [18, 119] width 21 height 21
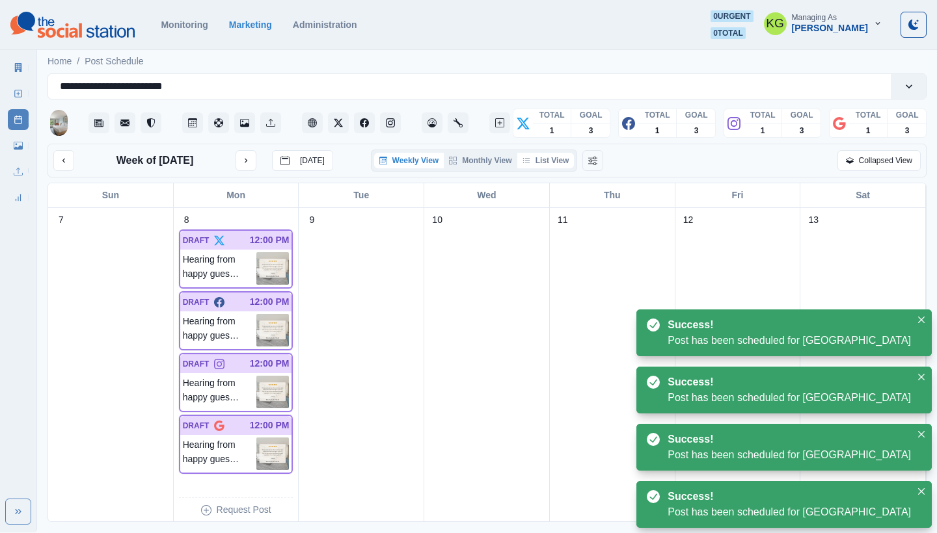
click at [552, 158] on button "List View" at bounding box center [545, 161] width 57 height 16
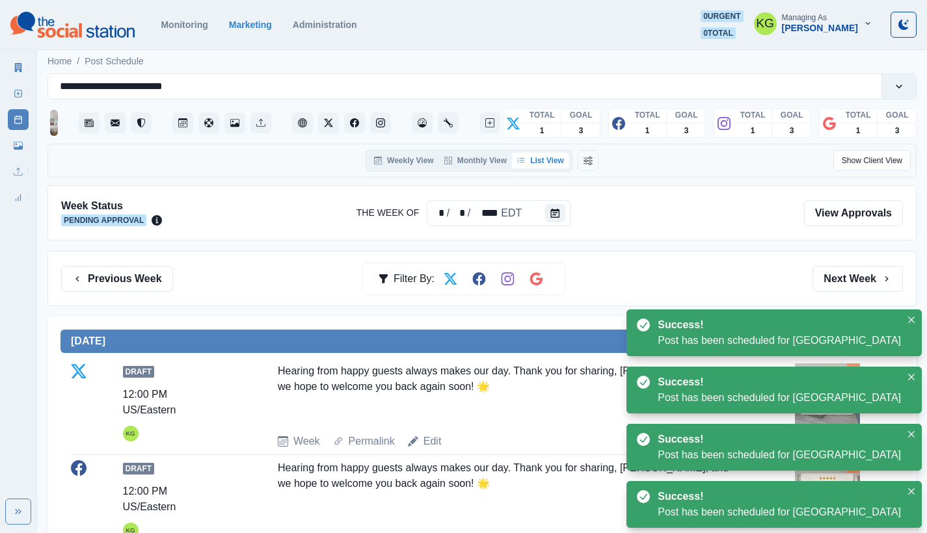
scroll to position [247, 0]
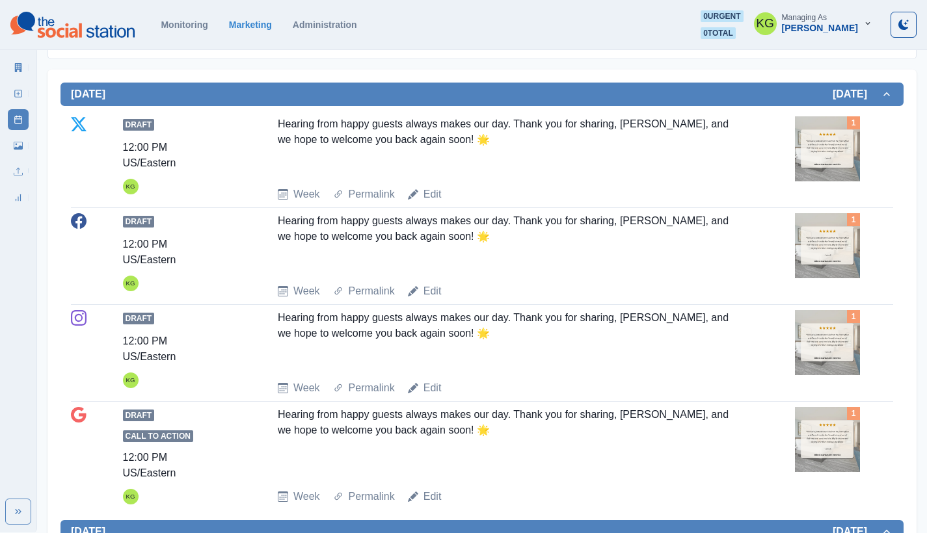
click at [824, 152] on img at bounding box center [827, 148] width 65 height 65
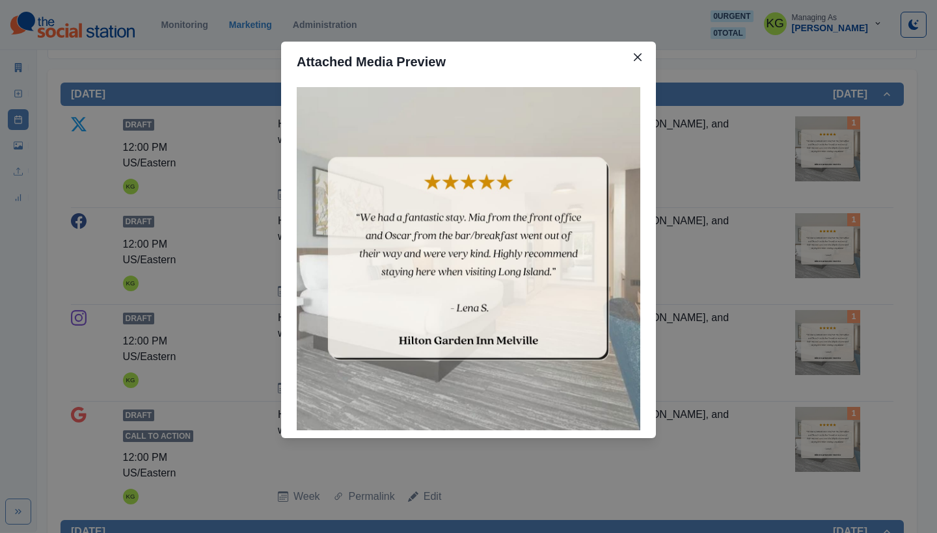
click at [768, 264] on div "Attached Media Preview" at bounding box center [468, 266] width 937 height 533
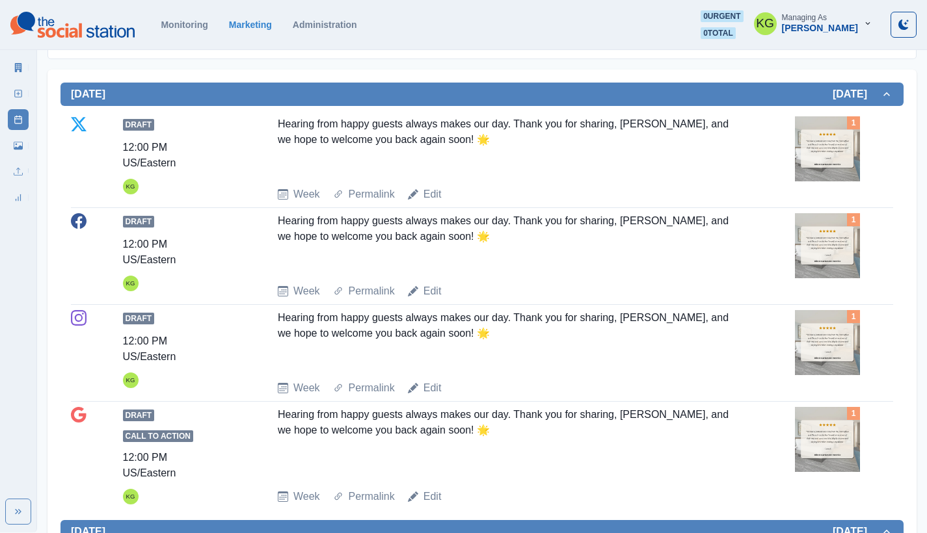
scroll to position [0, 0]
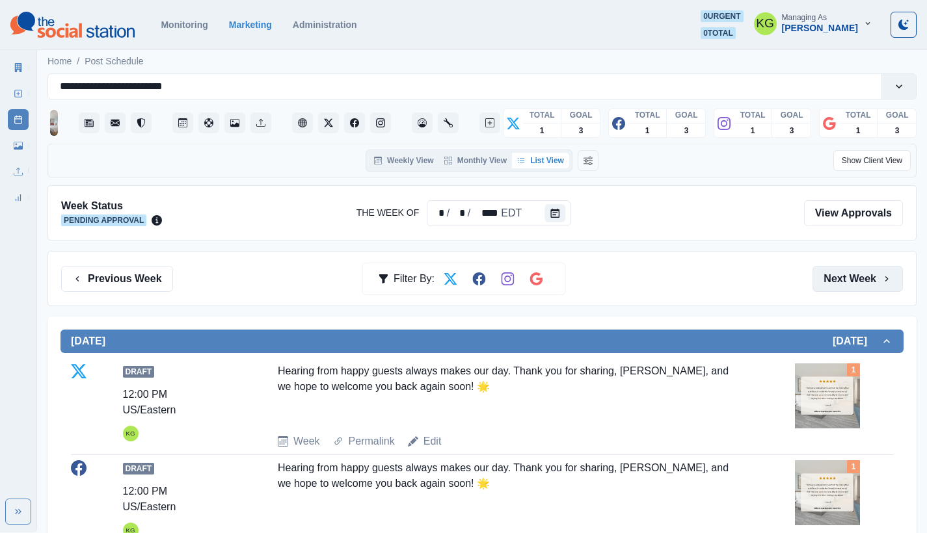
click at [868, 286] on button "Next Week" at bounding box center [857, 279] width 90 height 26
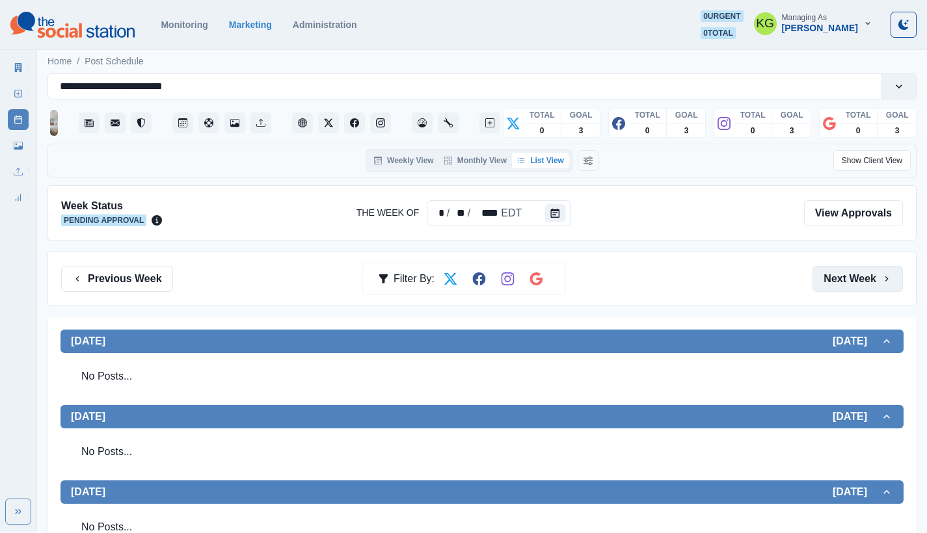
click at [868, 286] on button "Next Week" at bounding box center [857, 279] width 90 height 26
click at [144, 268] on button "Previous Week" at bounding box center [117, 279] width 112 height 26
click at [860, 281] on button "Next Week" at bounding box center [857, 279] width 90 height 26
click at [85, 274] on button "Previous Week" at bounding box center [117, 279] width 112 height 26
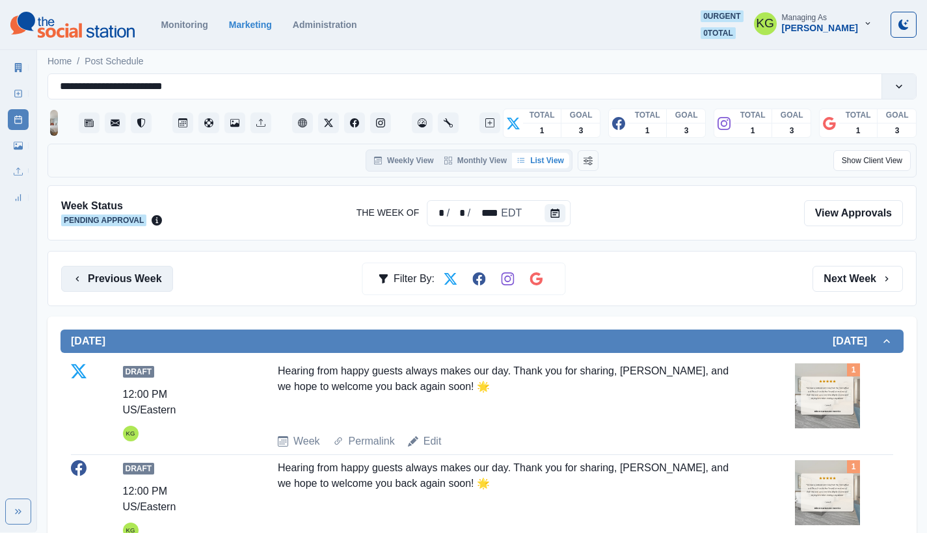
click at [94, 273] on button "Previous Week" at bounding box center [117, 279] width 112 height 26
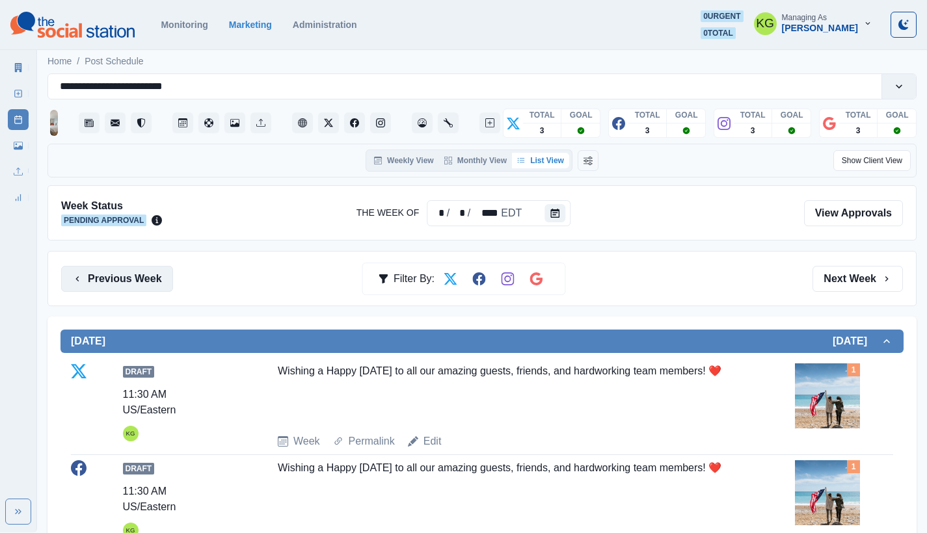
click at [154, 283] on button "Previous Week" at bounding box center [117, 279] width 112 height 26
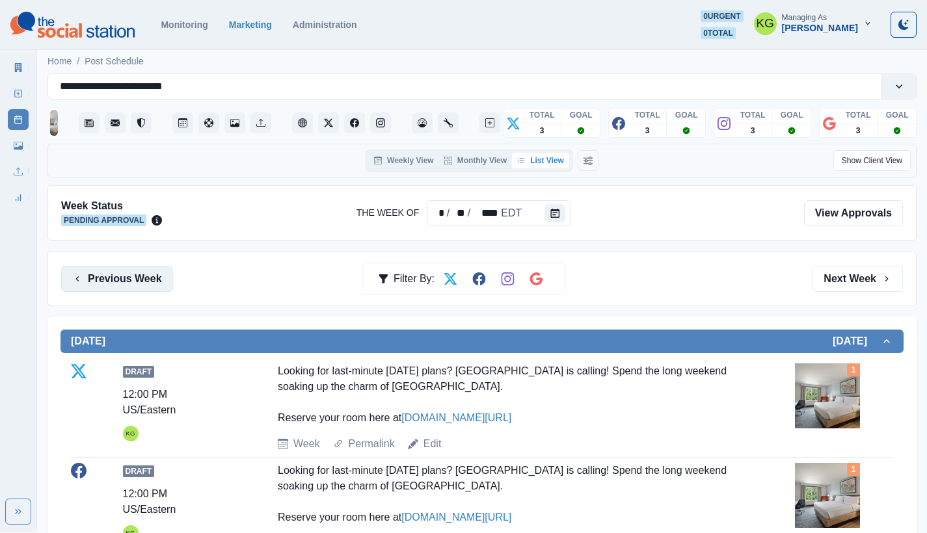
click at [129, 274] on button "Previous Week" at bounding box center [117, 279] width 112 height 26
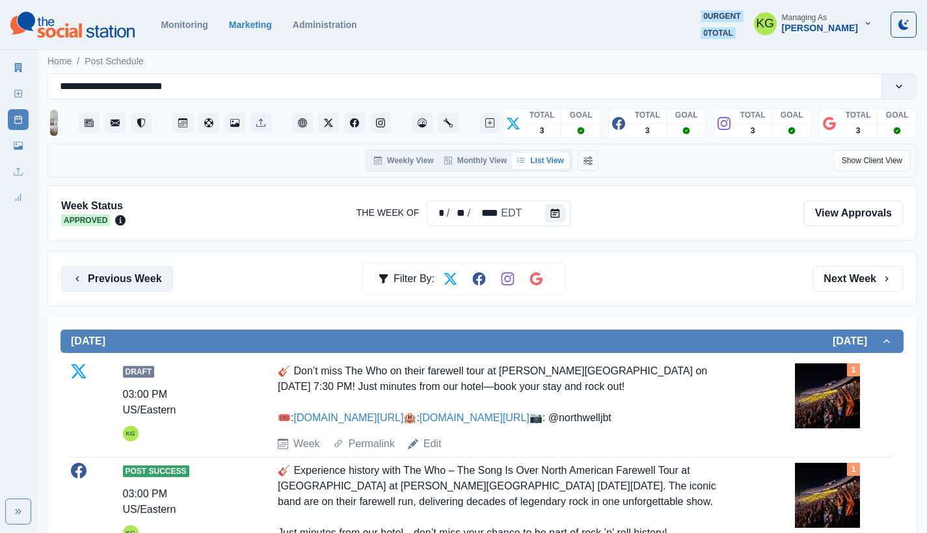
click at [152, 280] on button "Previous Week" at bounding box center [117, 279] width 112 height 26
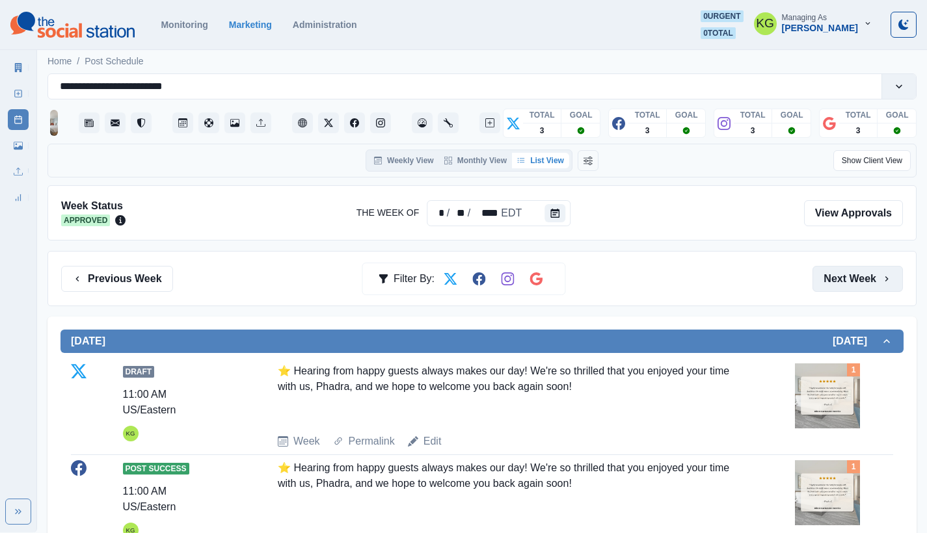
click at [866, 274] on button "Next Week" at bounding box center [857, 279] width 90 height 26
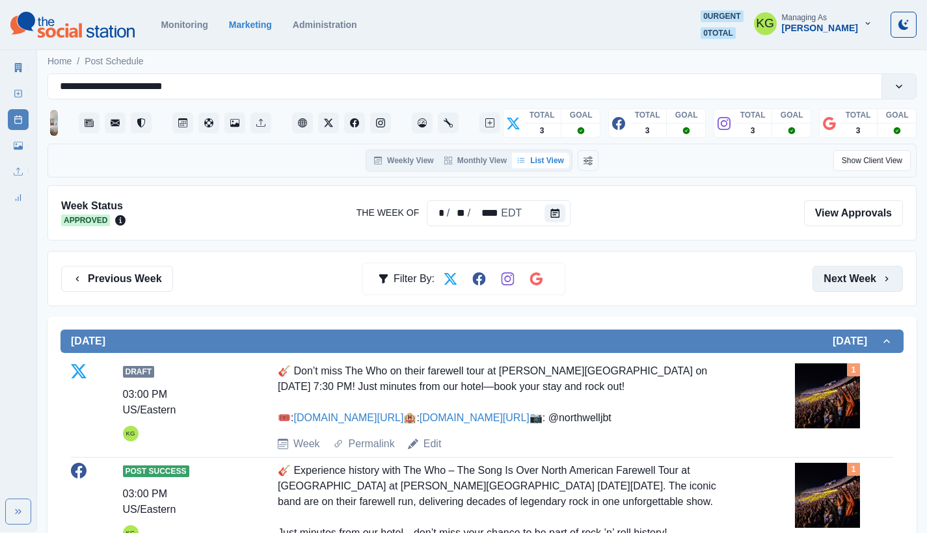
click at [866, 274] on button "Next Week" at bounding box center [857, 279] width 90 height 26
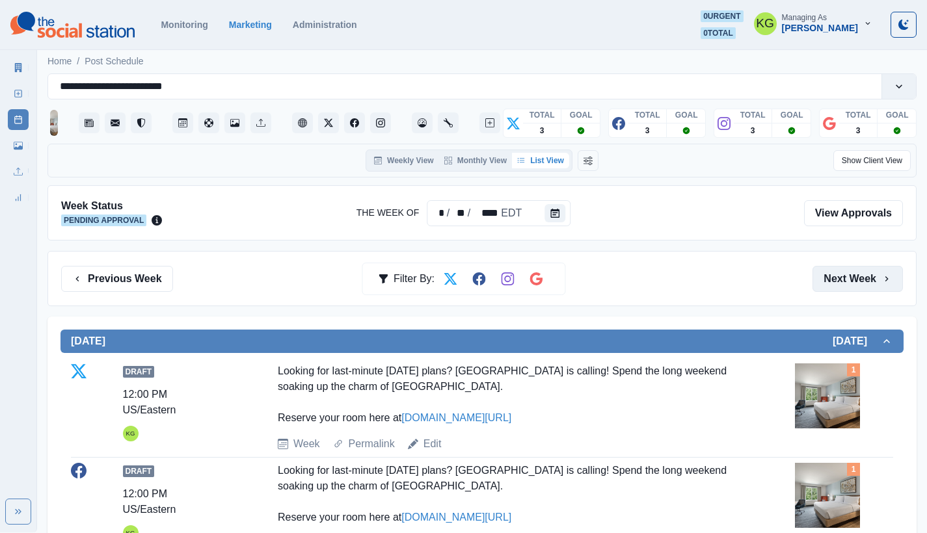
click at [866, 274] on button "Next Week" at bounding box center [857, 279] width 90 height 26
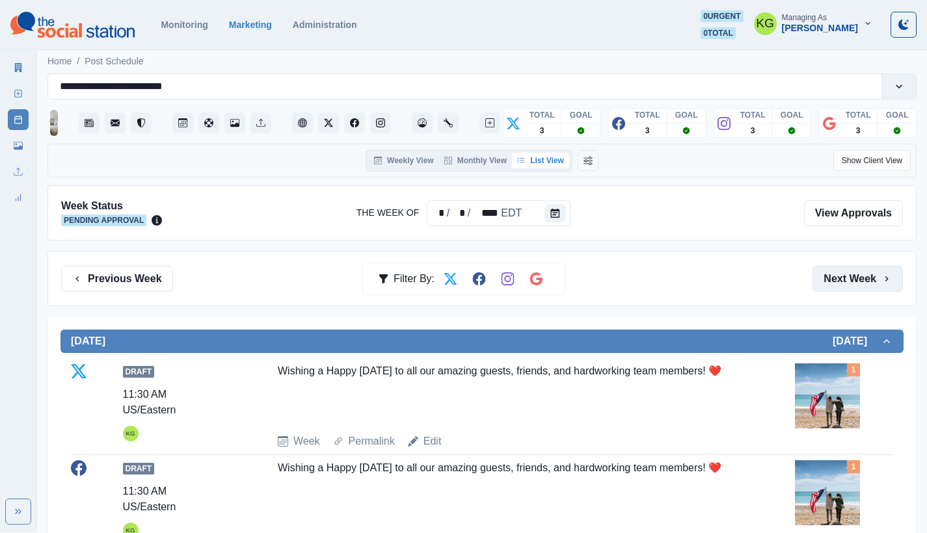
click at [866, 274] on button "Next Week" at bounding box center [857, 279] width 90 height 26
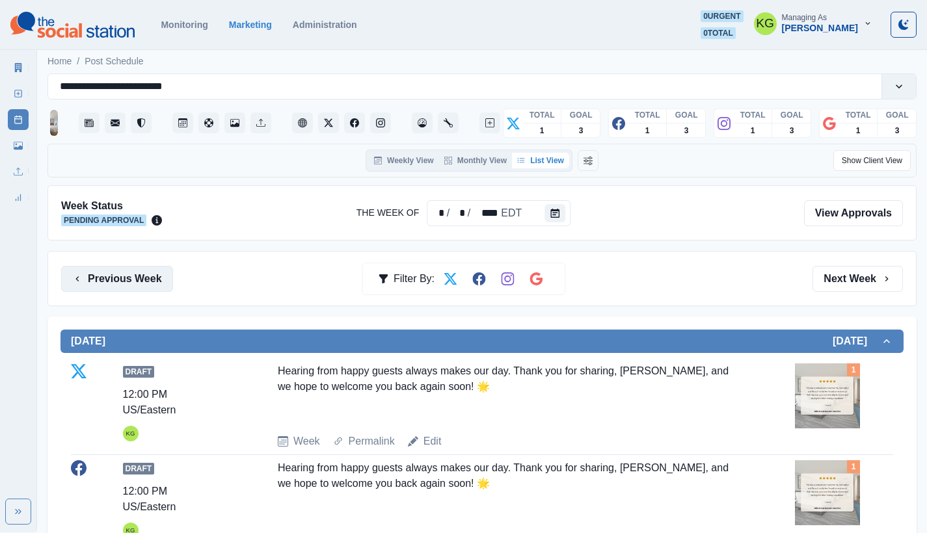
click at [138, 271] on button "Previous Week" at bounding box center [117, 279] width 112 height 26
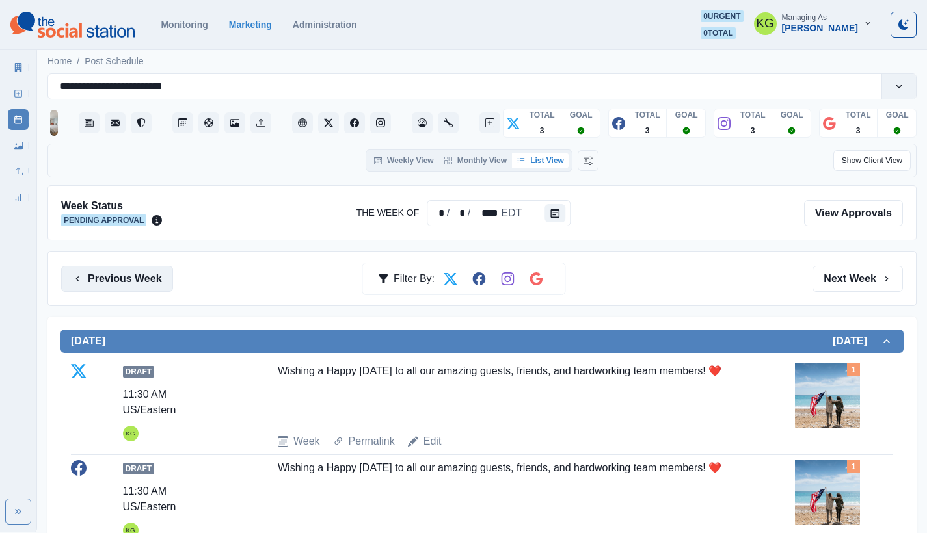
click at [163, 285] on button "Previous Week" at bounding box center [117, 279] width 112 height 26
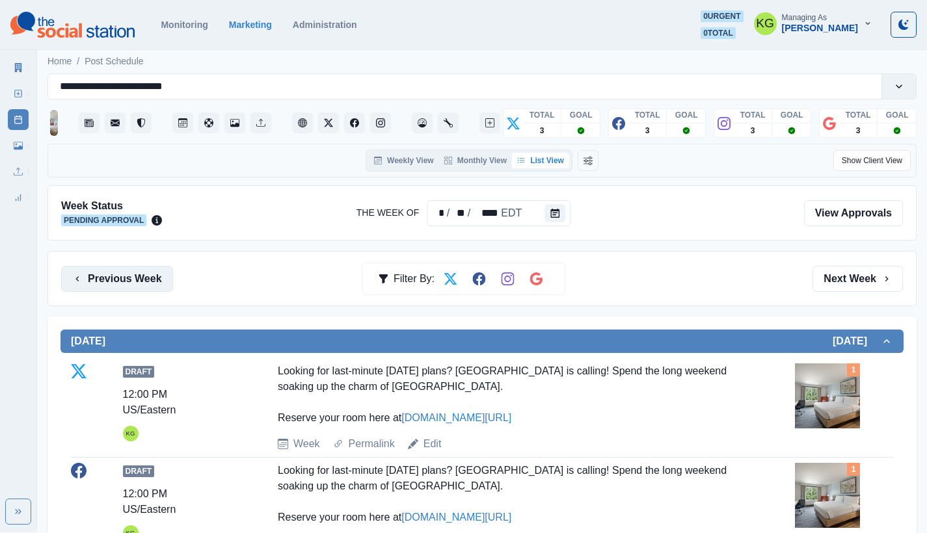
click at [150, 280] on button "Previous Week" at bounding box center [117, 279] width 112 height 26
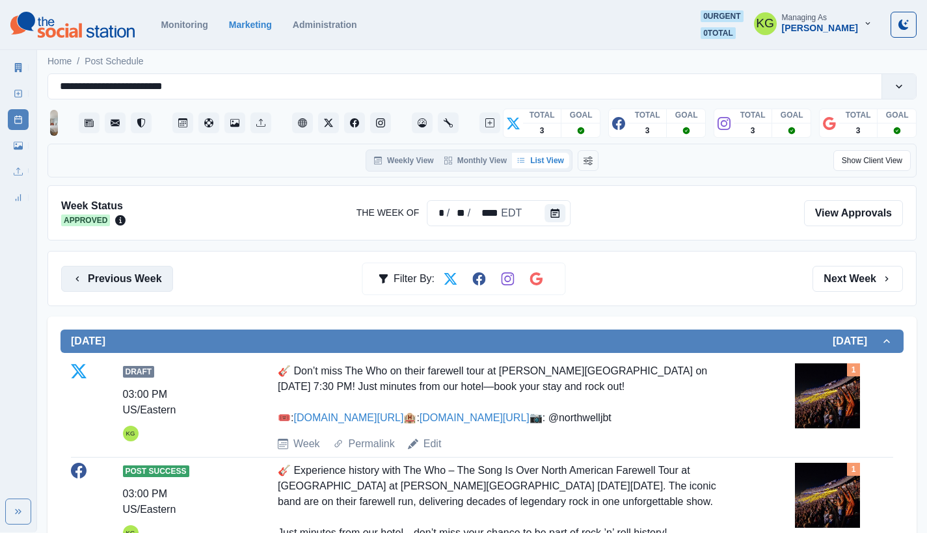
click at [113, 276] on button "Previous Week" at bounding box center [117, 279] width 112 height 26
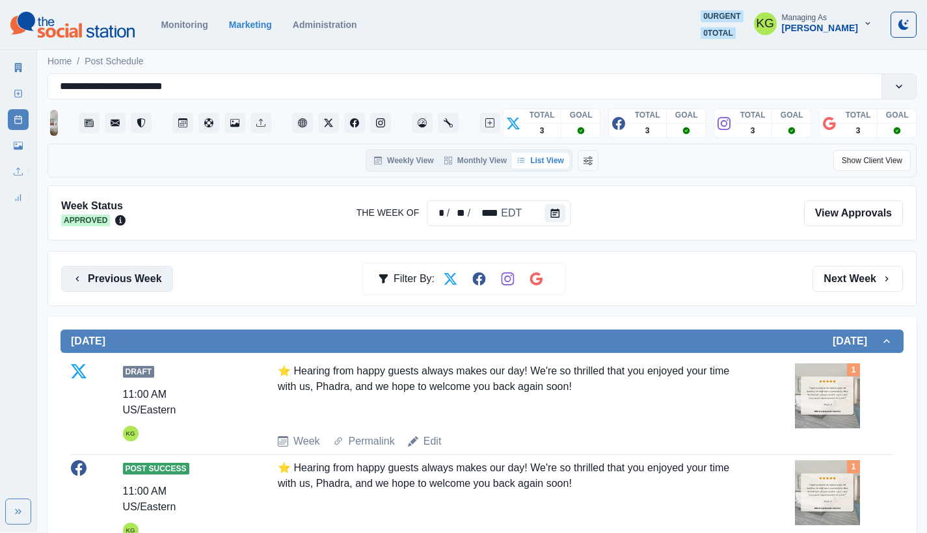
click at [152, 282] on button "Previous Week" at bounding box center [117, 279] width 112 height 26
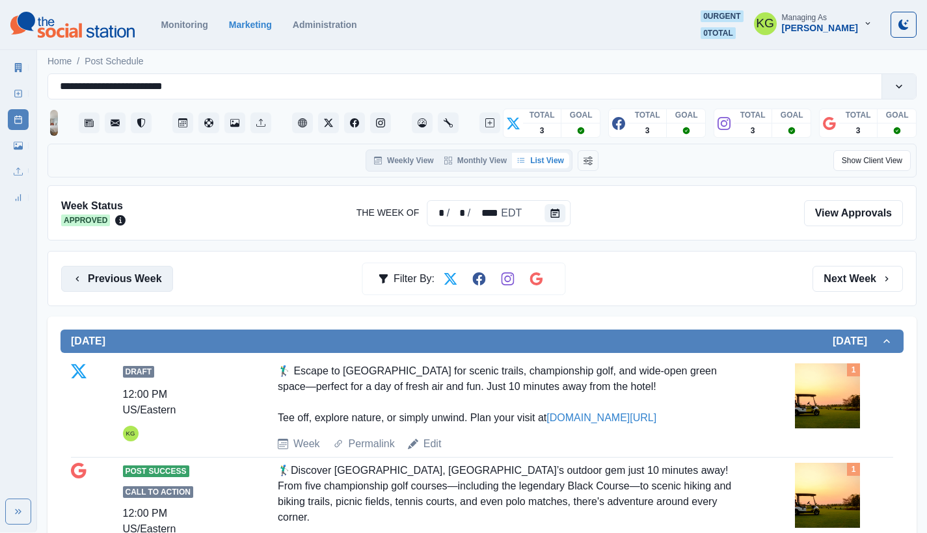
click at [125, 275] on button "Previous Week" at bounding box center [117, 279] width 112 height 26
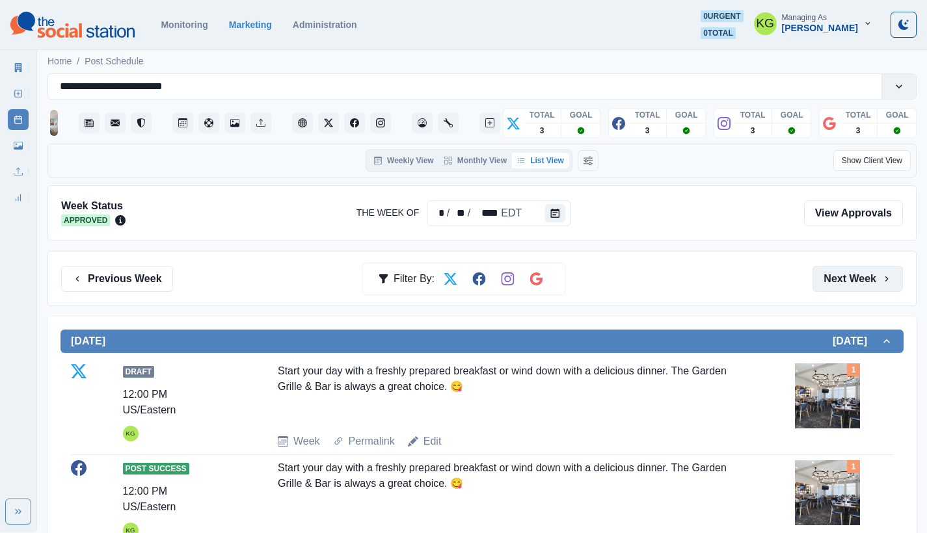
click at [842, 281] on button "Next Week" at bounding box center [857, 279] width 90 height 26
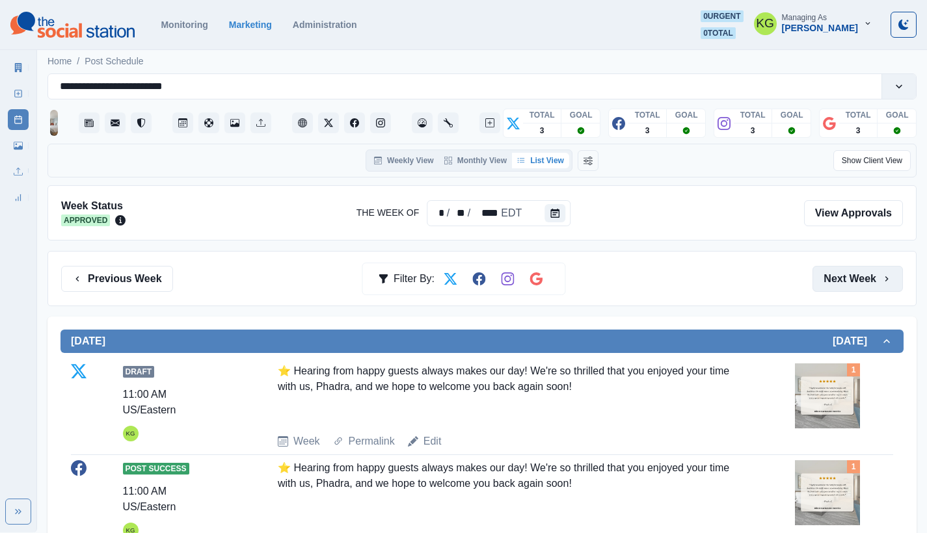
click at [842, 281] on button "Next Week" at bounding box center [857, 279] width 90 height 26
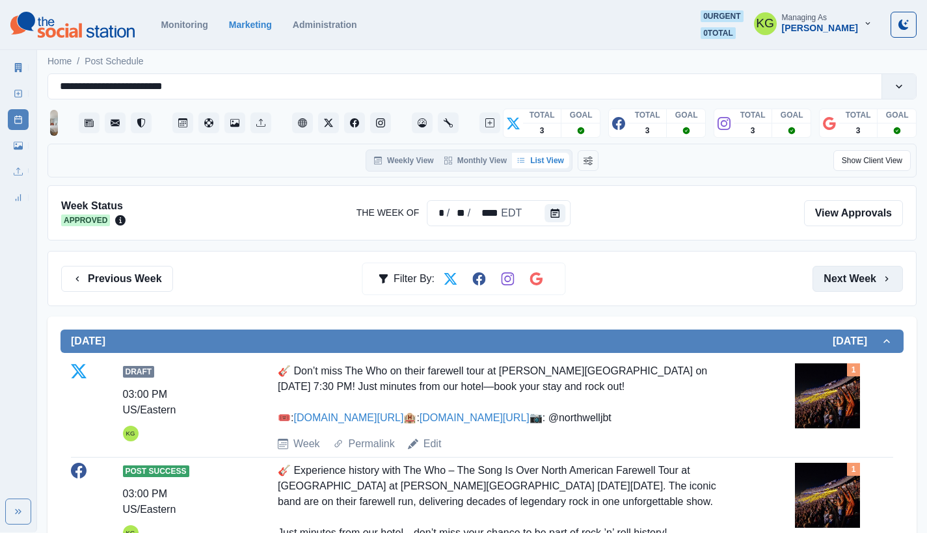
click at [842, 281] on button "Next Week" at bounding box center [857, 279] width 90 height 26
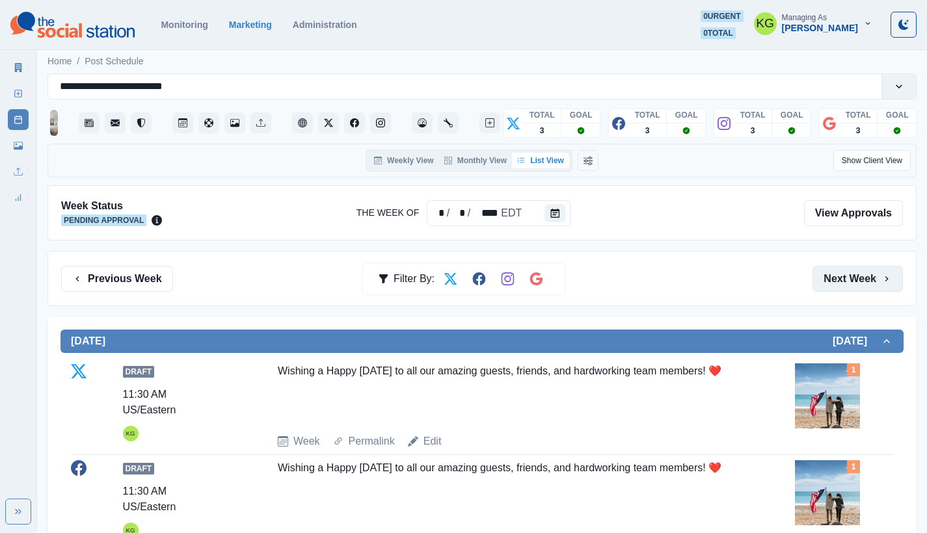
click at [842, 281] on button "Next Week" at bounding box center [857, 279] width 90 height 26
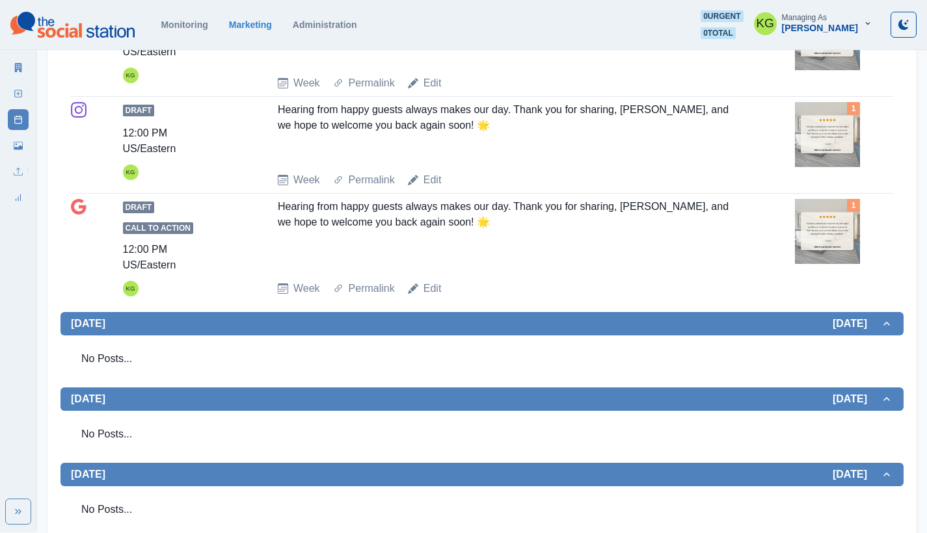
scroll to position [711, 0]
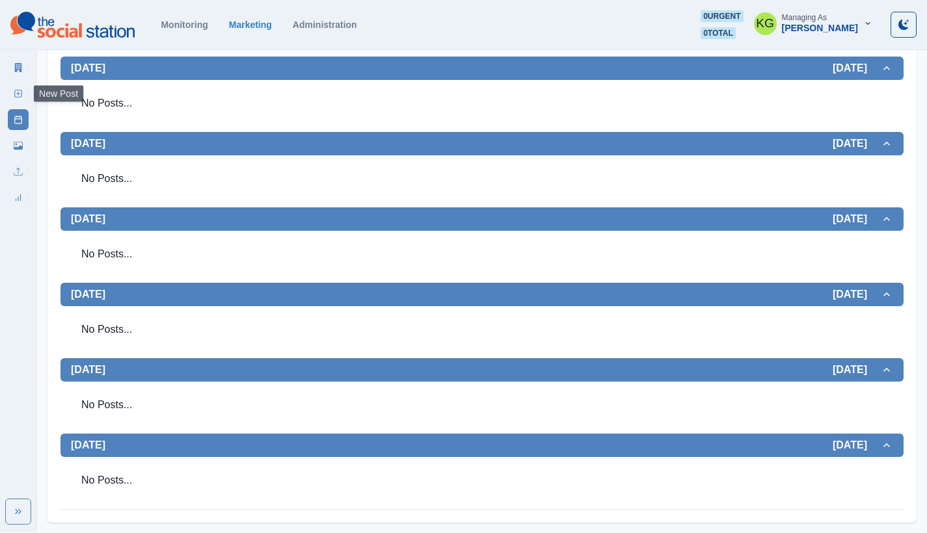
click at [21, 94] on rect at bounding box center [18, 93] width 7 height 7
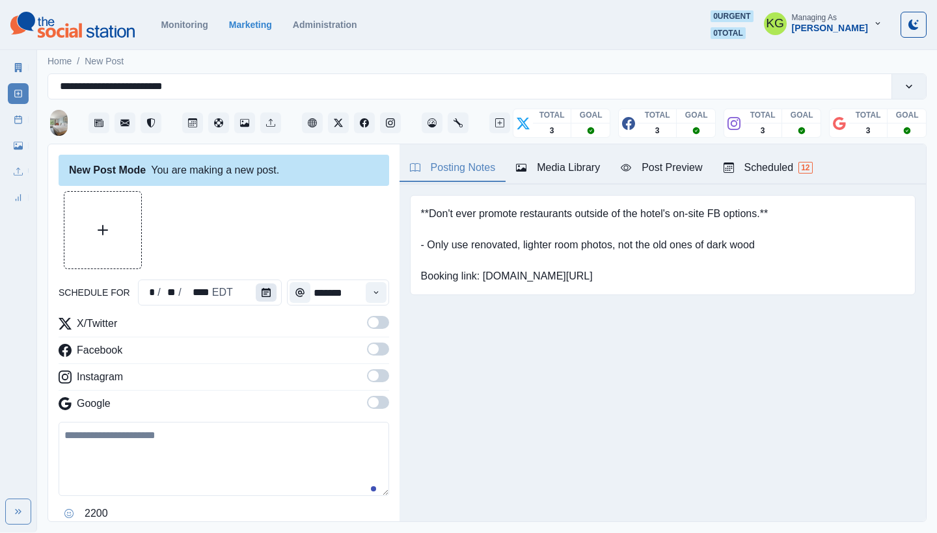
click at [264, 291] on icon "Calendar" at bounding box center [265, 292] width 9 height 9
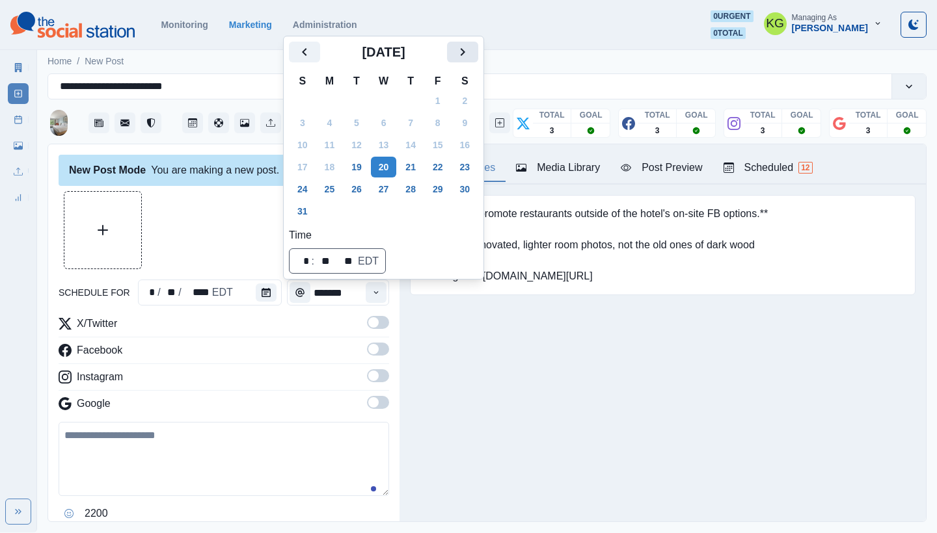
click at [470, 55] on icon "Next" at bounding box center [463, 52] width 16 height 16
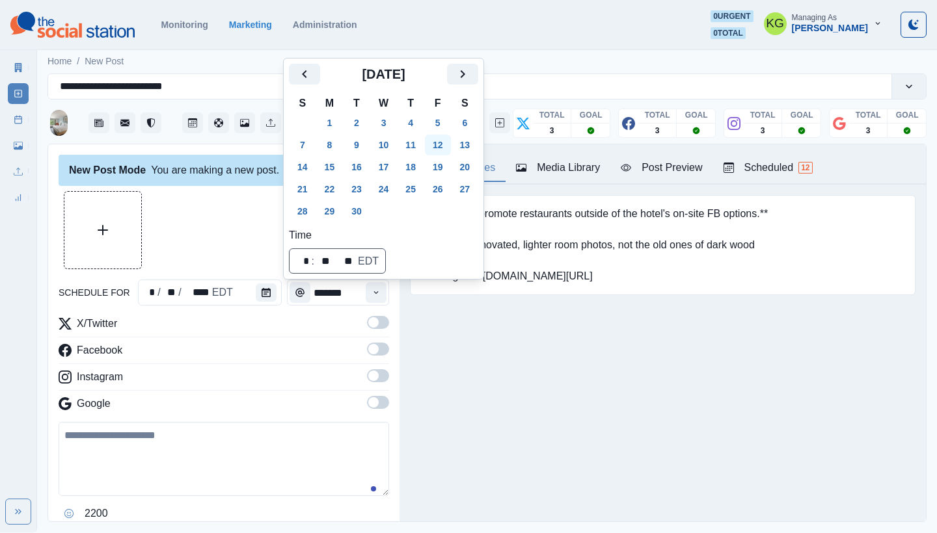
click at [445, 141] on button "12" at bounding box center [438, 145] width 26 height 21
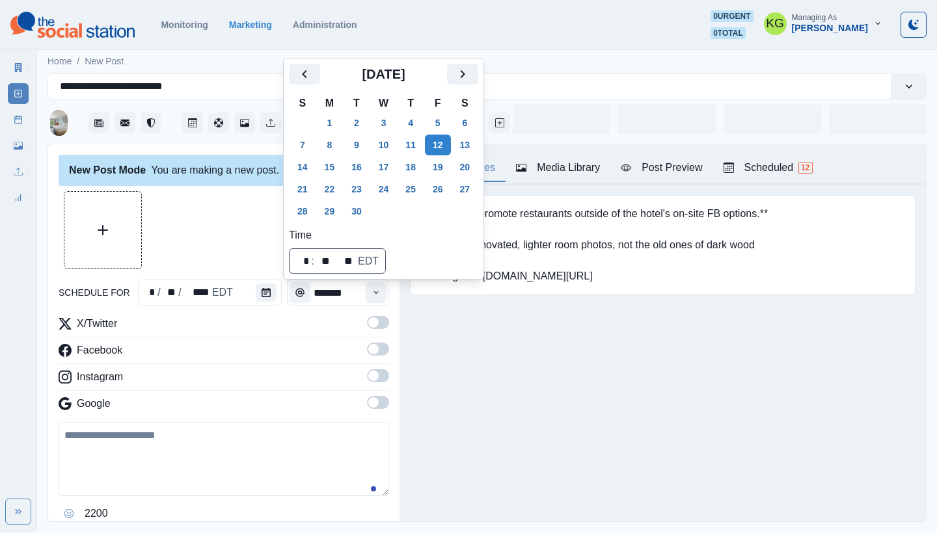
click at [472, 381] on div "Posting Notes Media Library Post Preview Scheduled 12 **Don't ever promote rest…" at bounding box center [662, 332] width 526 height 377
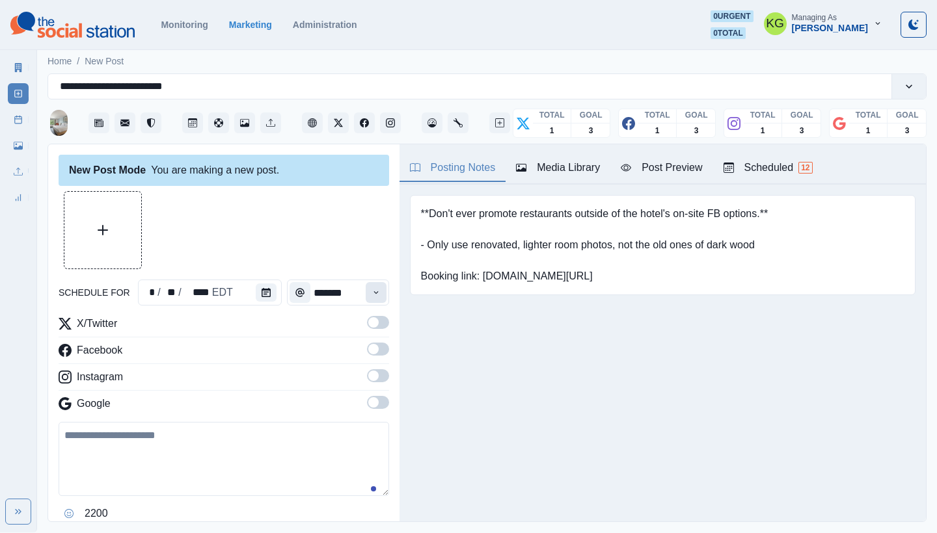
click at [371, 295] on icon "Time" at bounding box center [375, 292] width 9 height 9
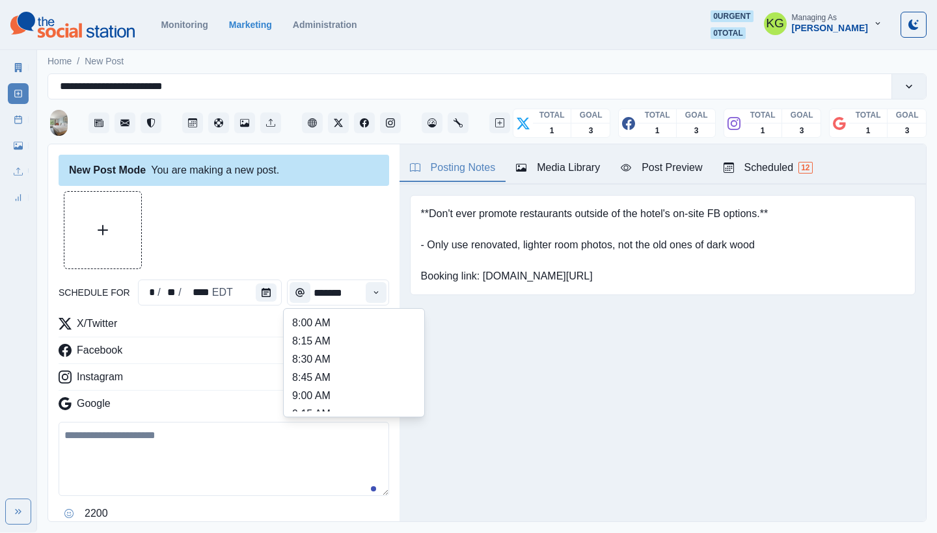
scroll to position [274, 0]
click at [343, 343] on li "12:00 PM" at bounding box center [354, 341] width 130 height 18
type input "********"
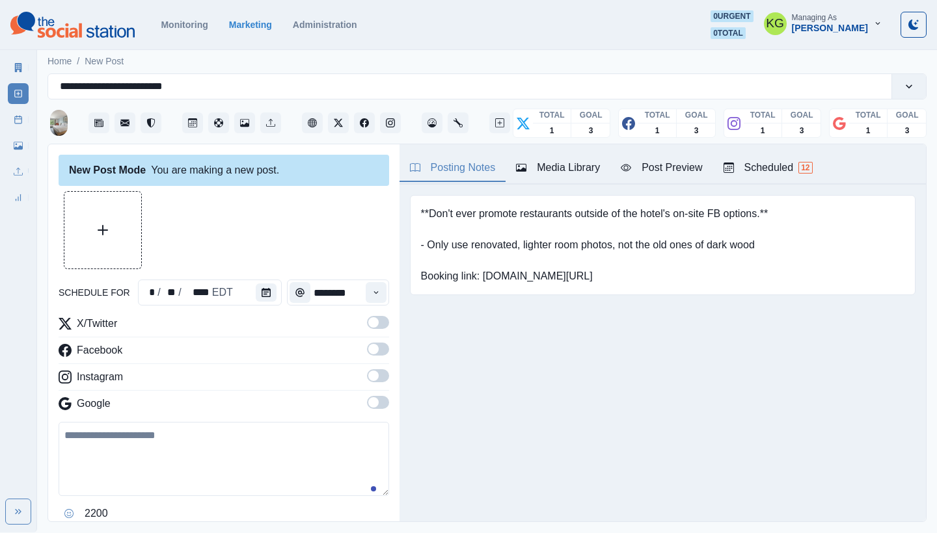
click at [374, 397] on span at bounding box center [378, 402] width 22 height 13
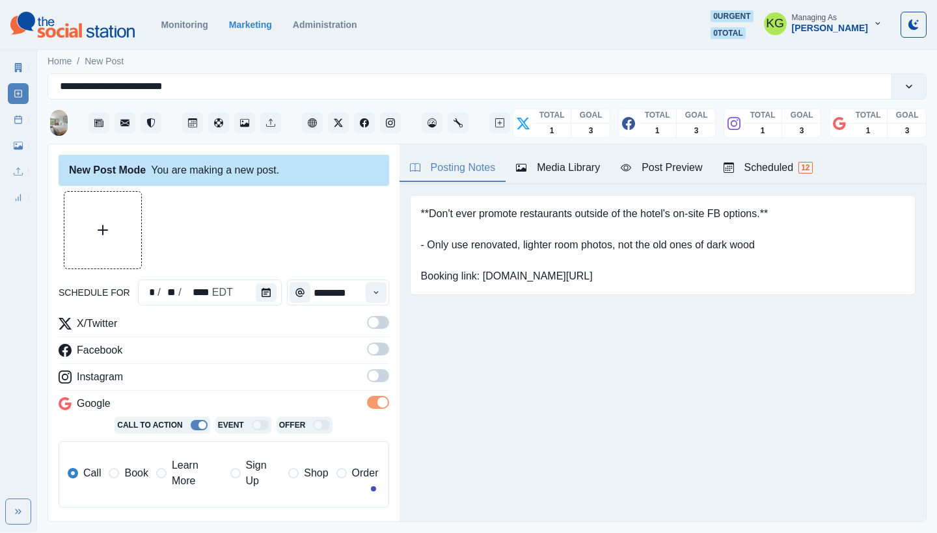
click at [368, 378] on span at bounding box center [373, 376] width 10 height 10
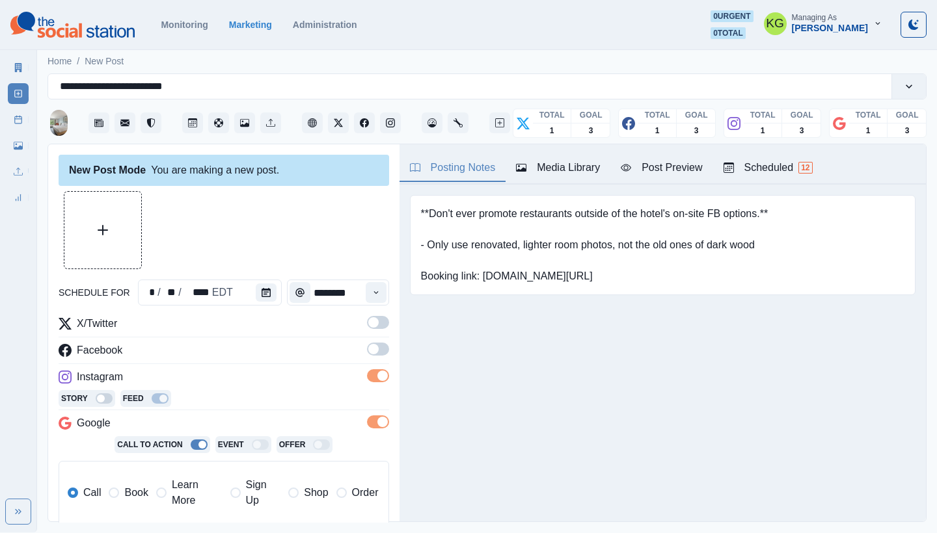
click at [368, 345] on span at bounding box center [373, 349] width 10 height 10
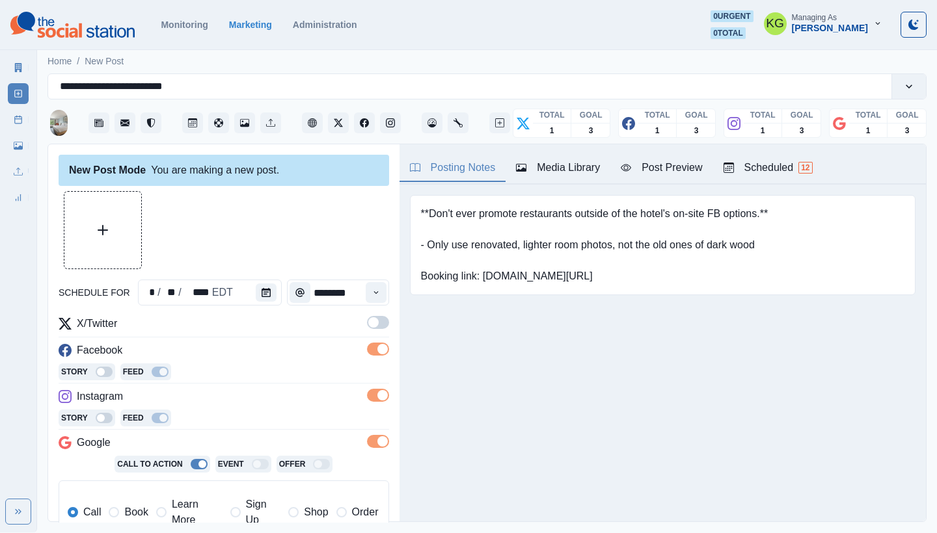
click at [370, 319] on span at bounding box center [378, 322] width 22 height 13
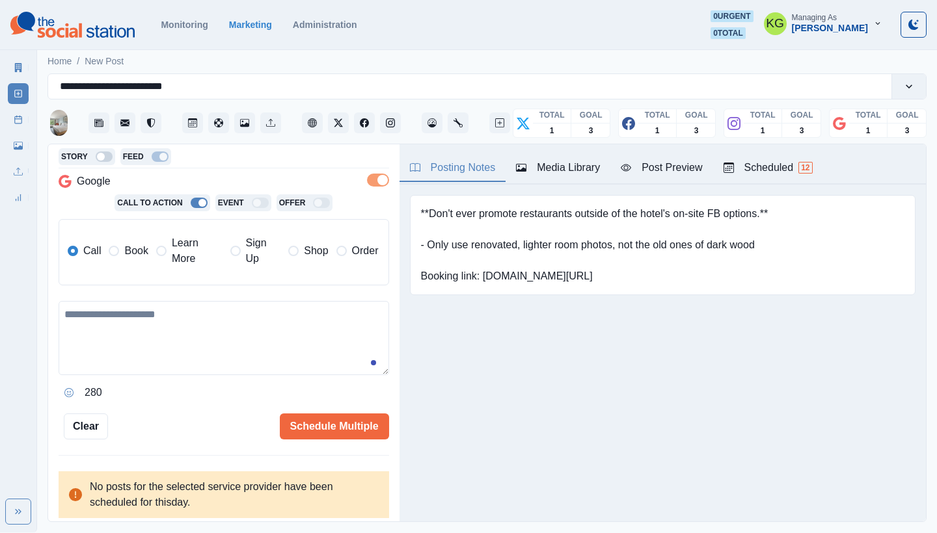
drag, startPoint x: 120, startPoint y: 256, endPoint x: 186, endPoint y: 242, distance: 67.1
click at [121, 256] on label "Book" at bounding box center [128, 250] width 39 height 31
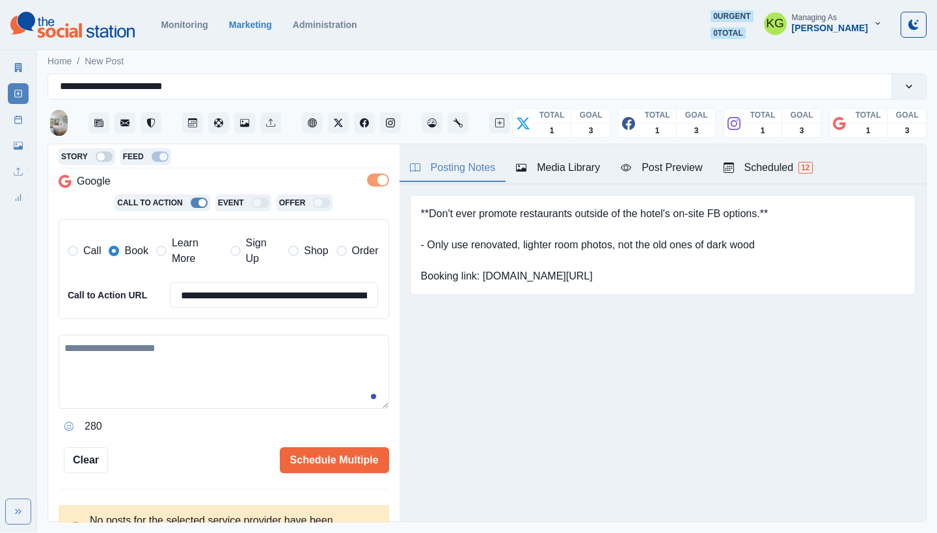
click at [543, 176] on button "Media Library" at bounding box center [557, 168] width 105 height 27
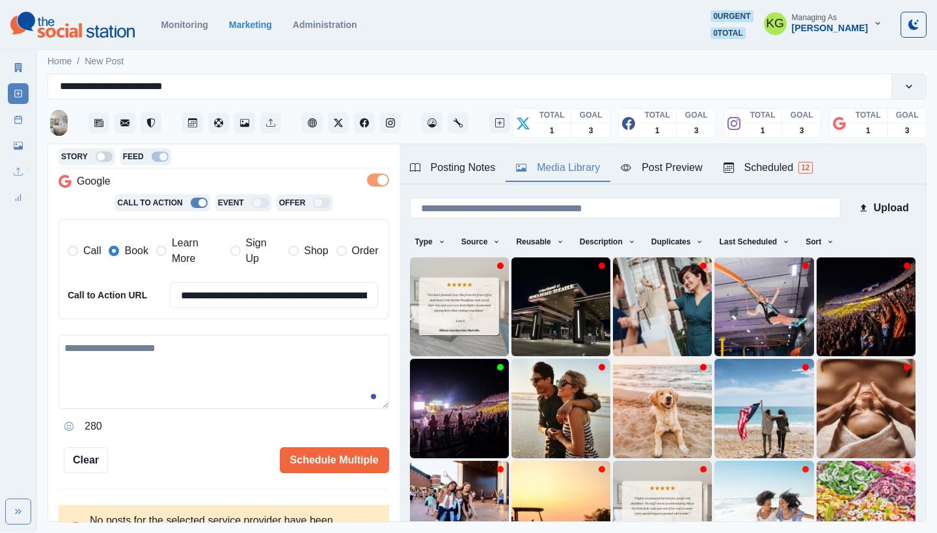
scroll to position [111, 0]
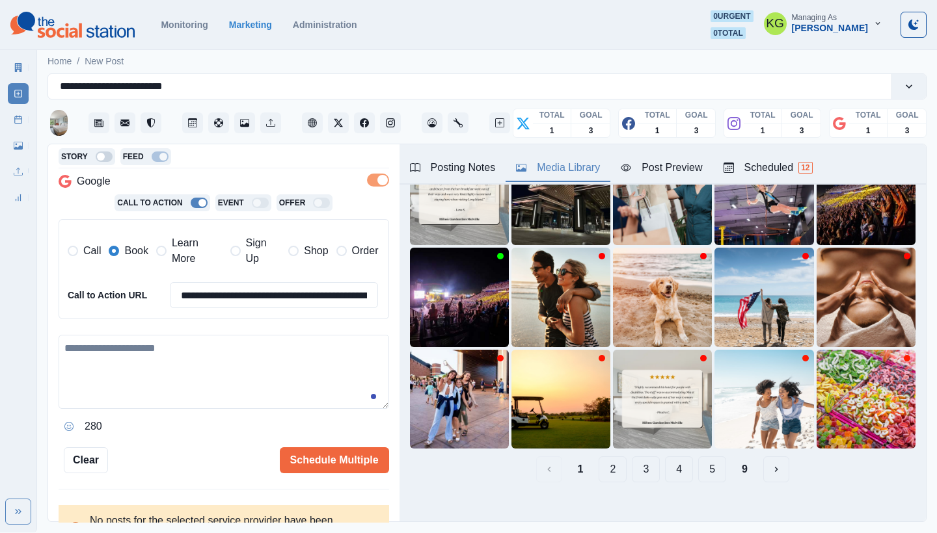
click at [731, 461] on button "9" at bounding box center [744, 470] width 27 height 26
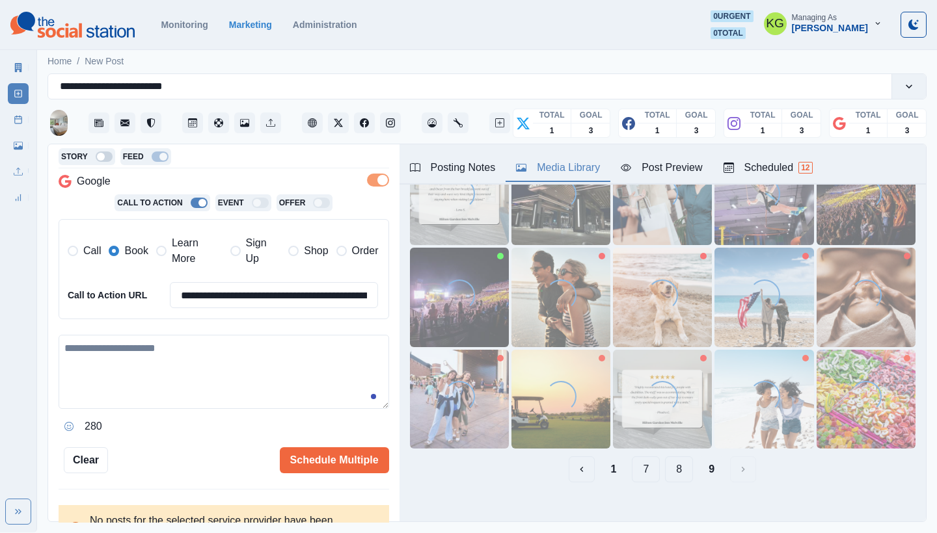
scroll to position [0, 0]
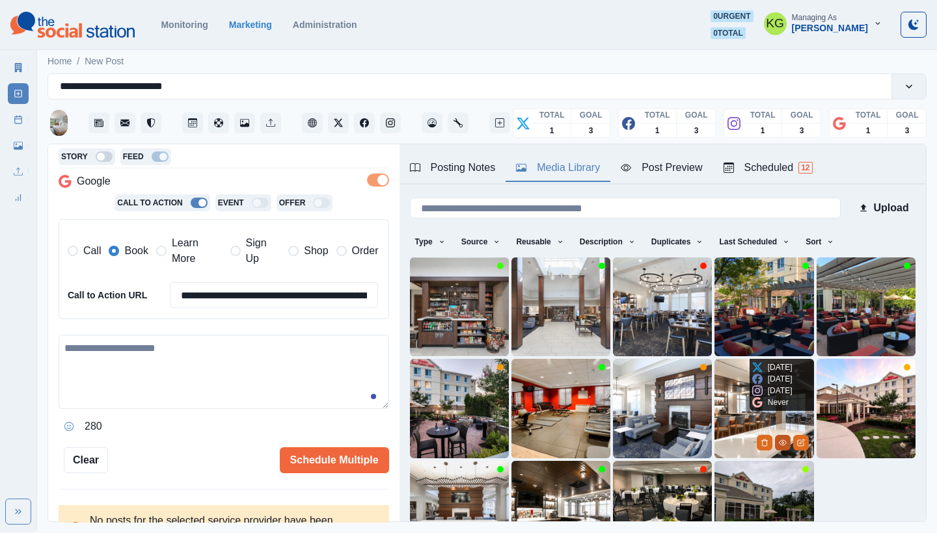
click at [781, 442] on circle "View Media" at bounding box center [782, 443] width 2 height 2
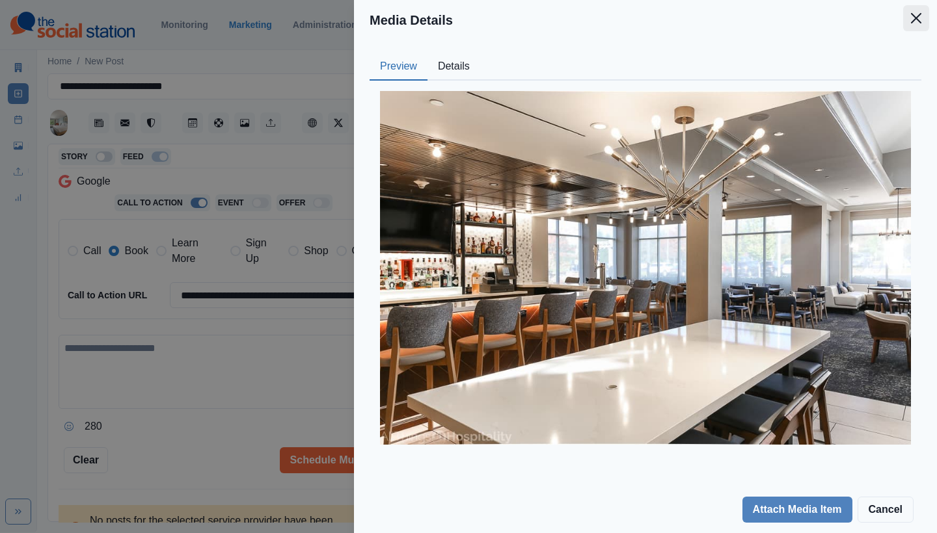
click at [916, 27] on button "Close" at bounding box center [916, 18] width 26 height 26
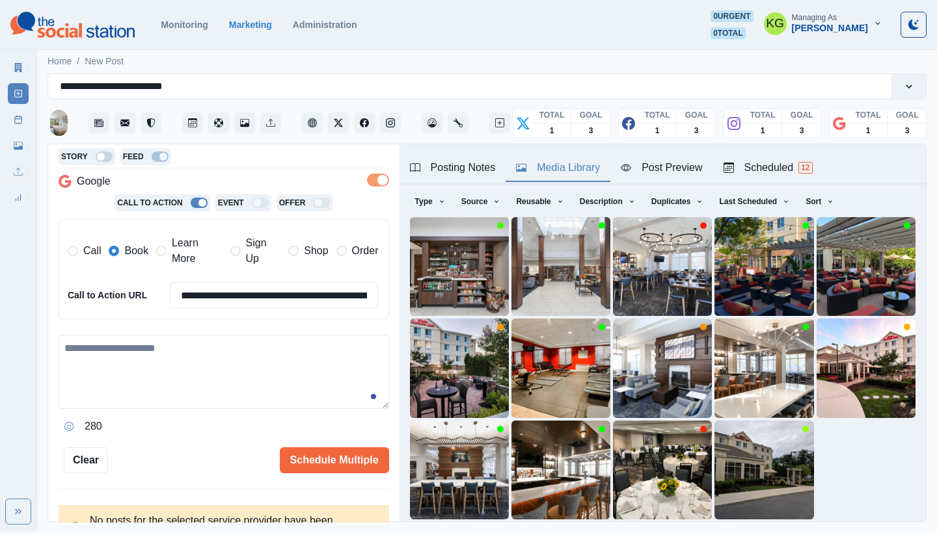
scroll to position [111, 0]
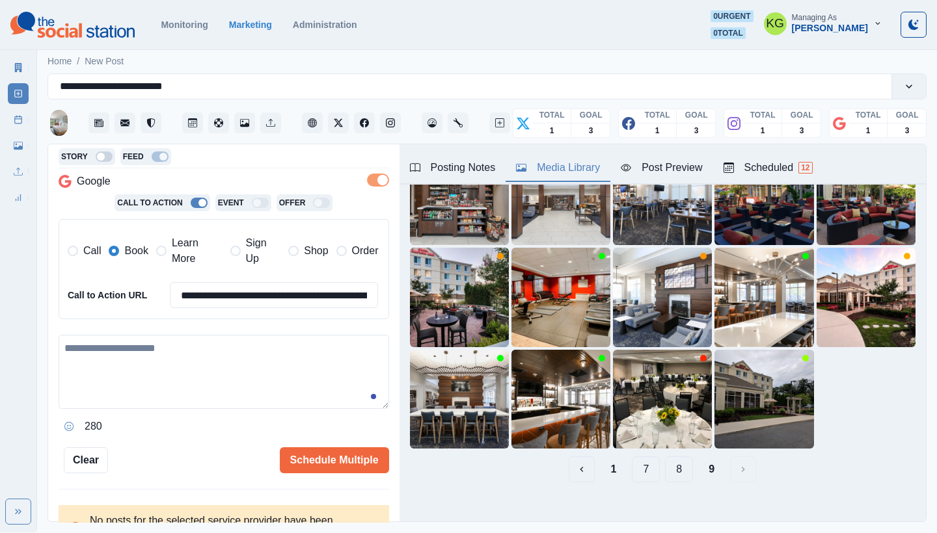
click at [667, 457] on button "8" at bounding box center [679, 470] width 28 height 26
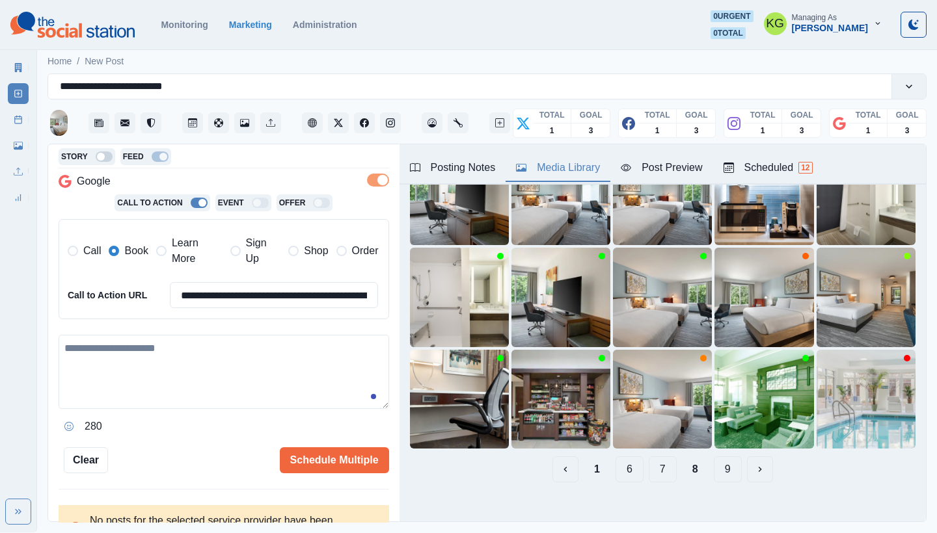
click at [652, 457] on button "7" at bounding box center [663, 470] width 28 height 26
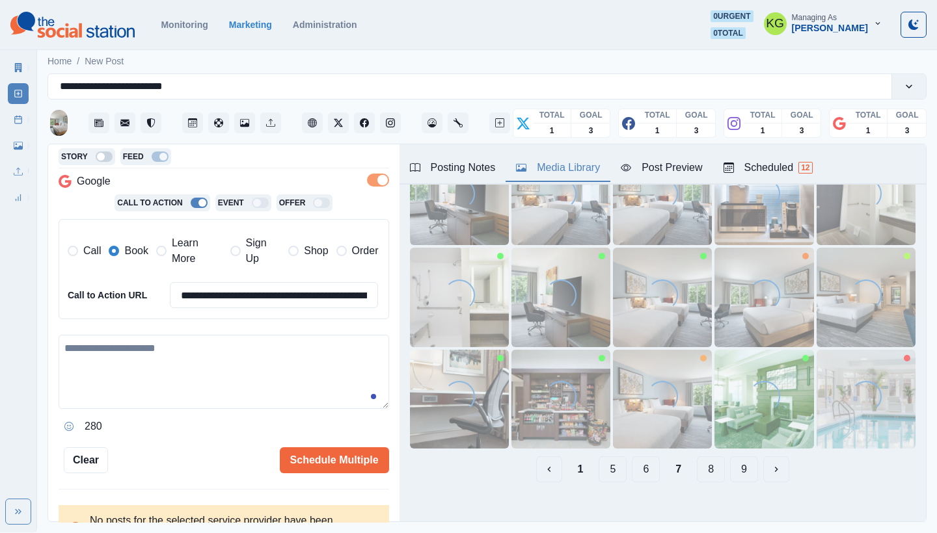
scroll to position [0, 0]
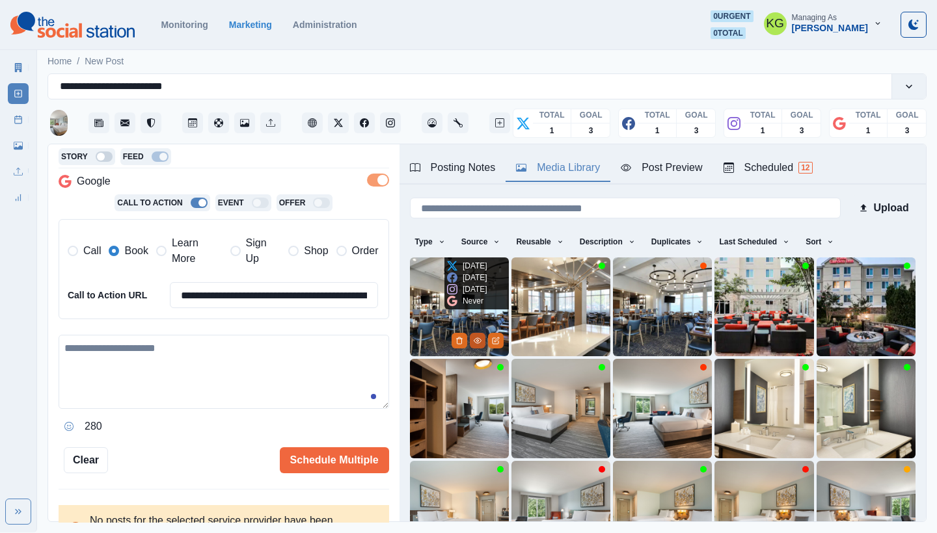
click at [475, 337] on icon "View Media" at bounding box center [478, 341] width 8 height 8
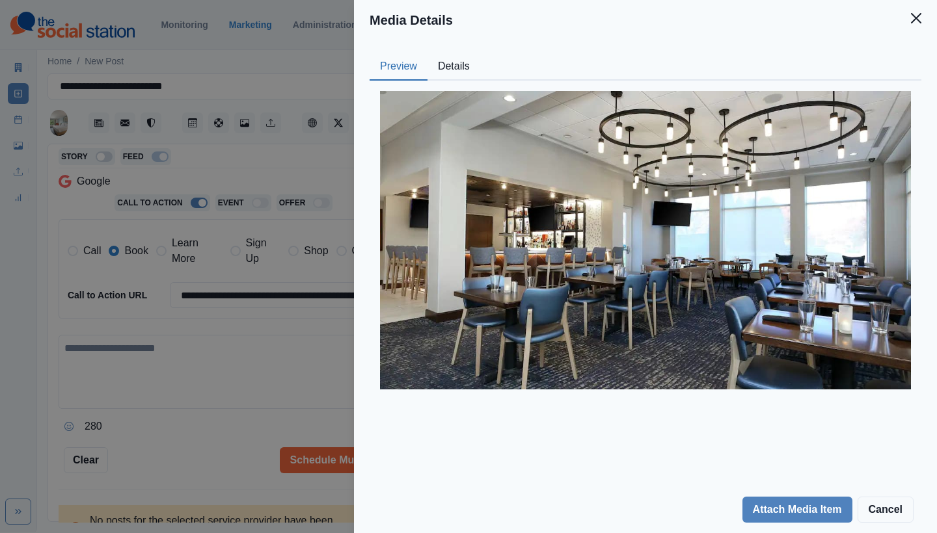
drag, startPoint x: 898, startPoint y: 25, endPoint x: 892, endPoint y: 21, distance: 7.0
click at [894, 32] on div "Media Details Preview Details Our Description hgi-jfkmlgi-restaurant-8486 Reusa…" at bounding box center [645, 266] width 583 height 533
click at [917, 11] on button "Close" at bounding box center [916, 18] width 26 height 26
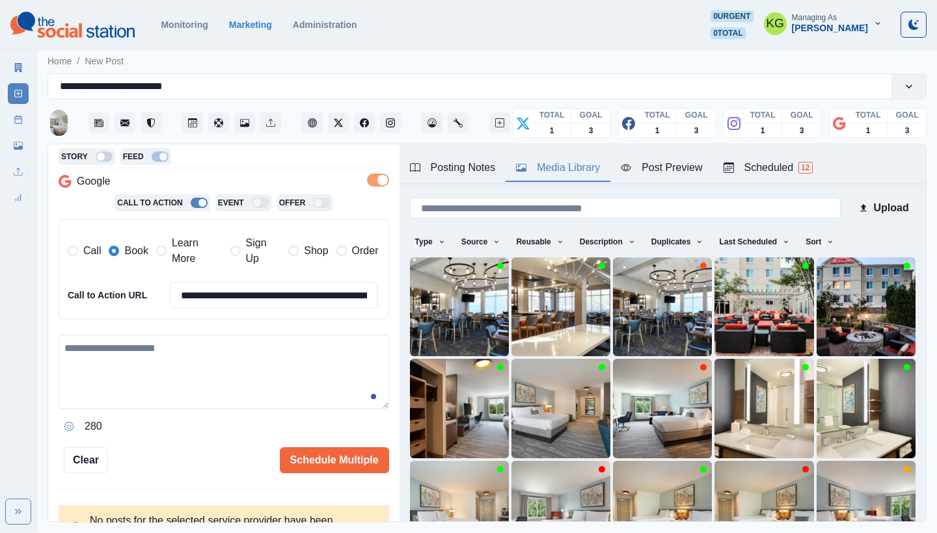
scroll to position [40, 0]
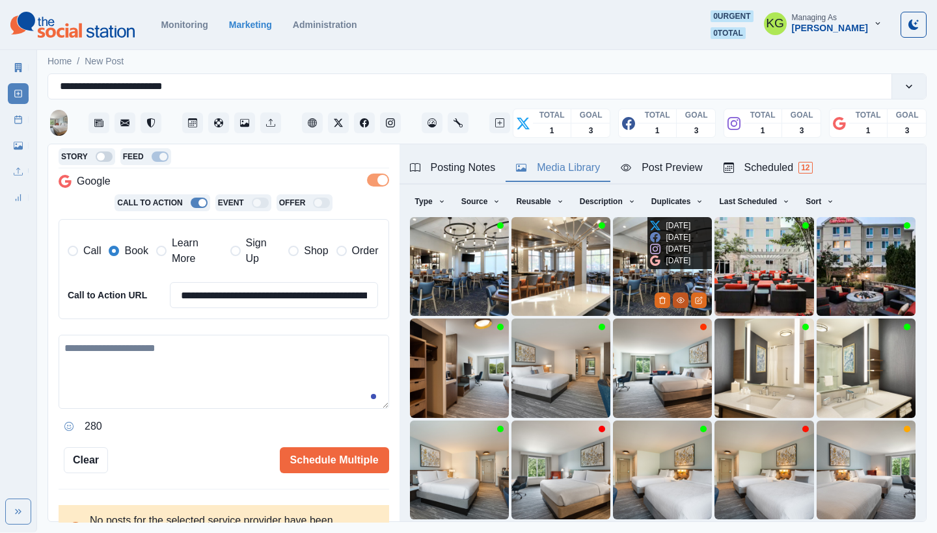
click at [676, 299] on icon "View Media" at bounding box center [680, 301] width 8 height 8
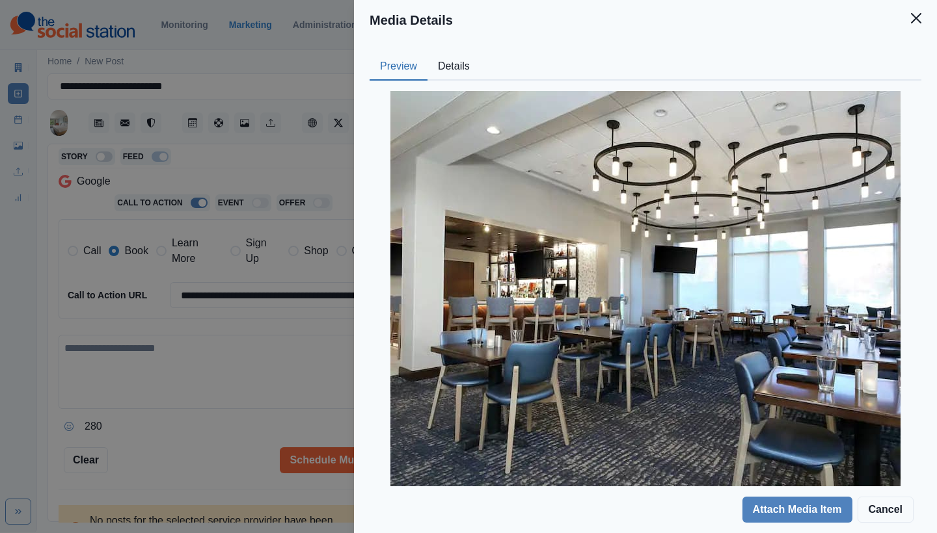
click at [936, 13] on header "Media Details" at bounding box center [645, 20] width 583 height 40
click at [918, 15] on icon "Close" at bounding box center [916, 18] width 10 height 10
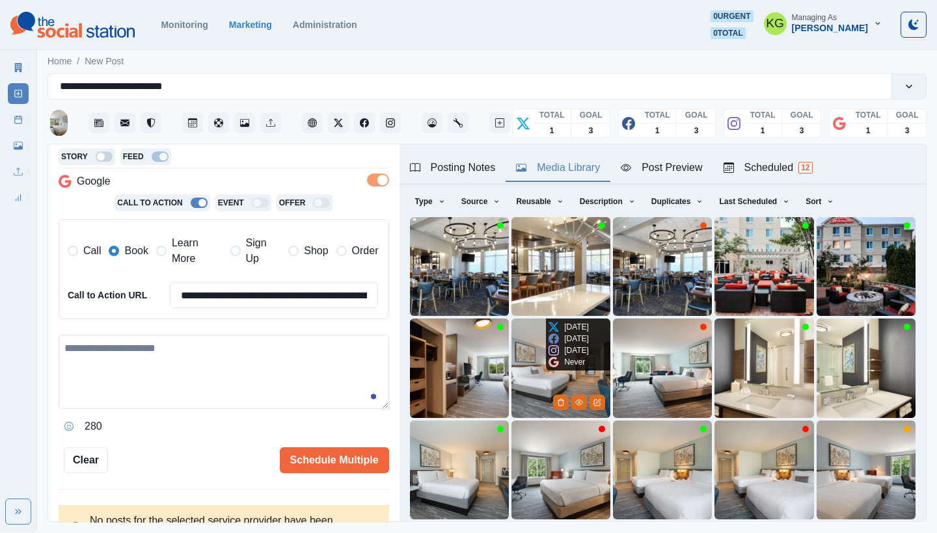
scroll to position [111, 0]
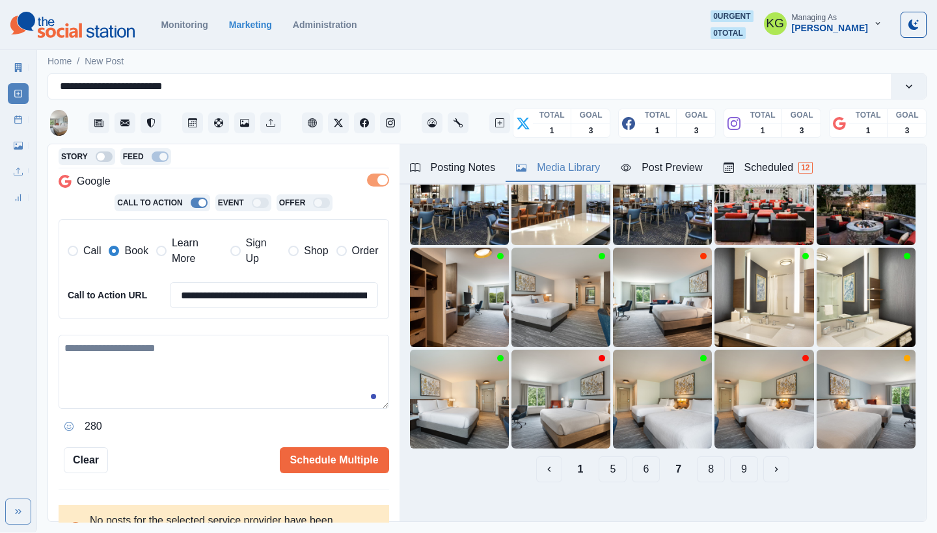
click at [642, 466] on button "6" at bounding box center [646, 470] width 28 height 26
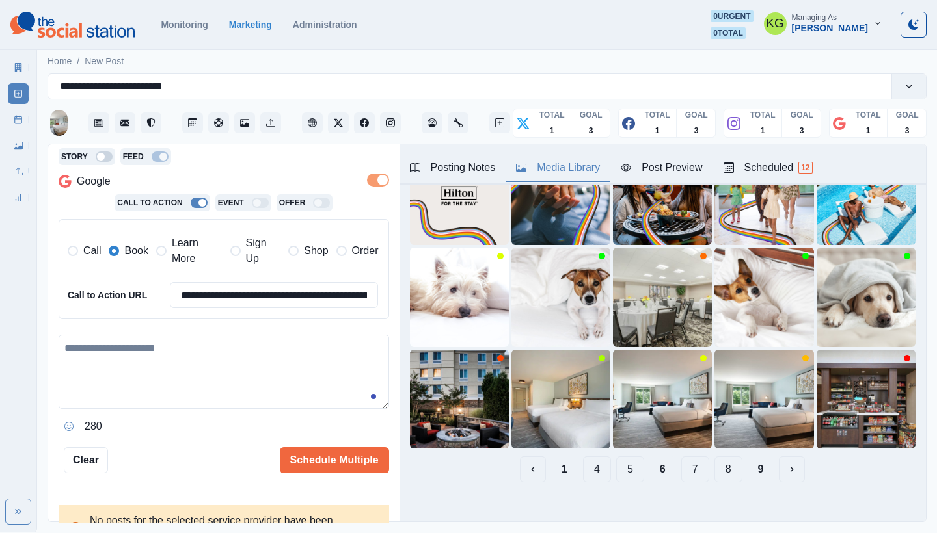
click at [625, 461] on button "5" at bounding box center [630, 470] width 28 height 26
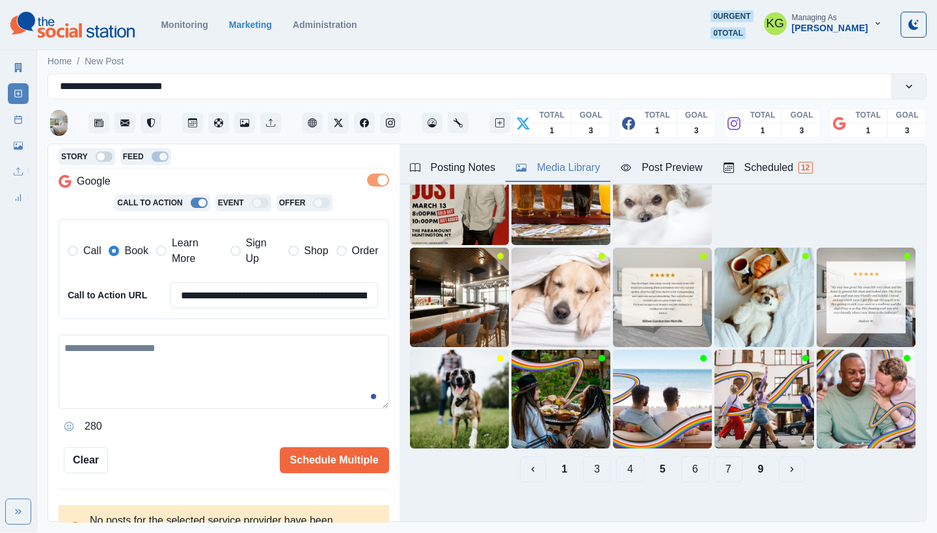
click at [620, 463] on button "4" at bounding box center [630, 470] width 28 height 26
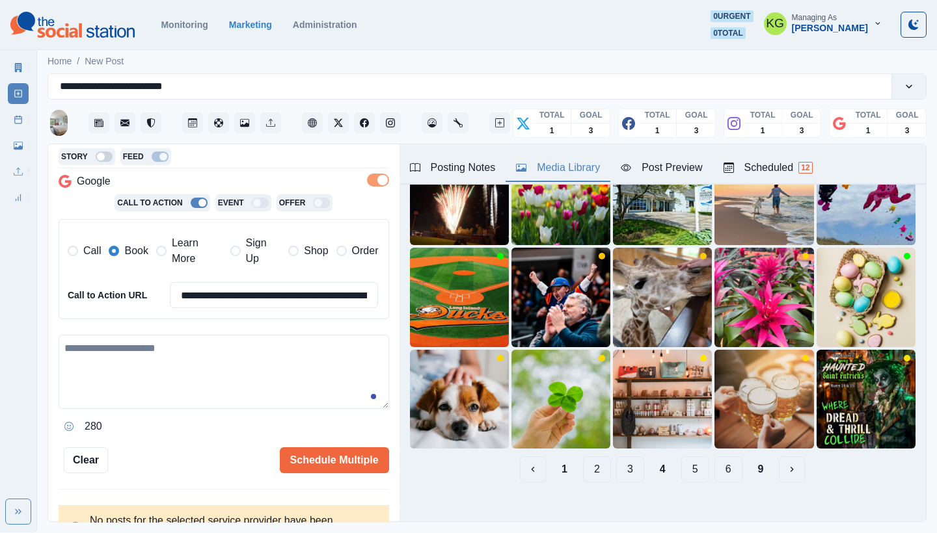
click at [616, 458] on button "3" at bounding box center [630, 470] width 28 height 26
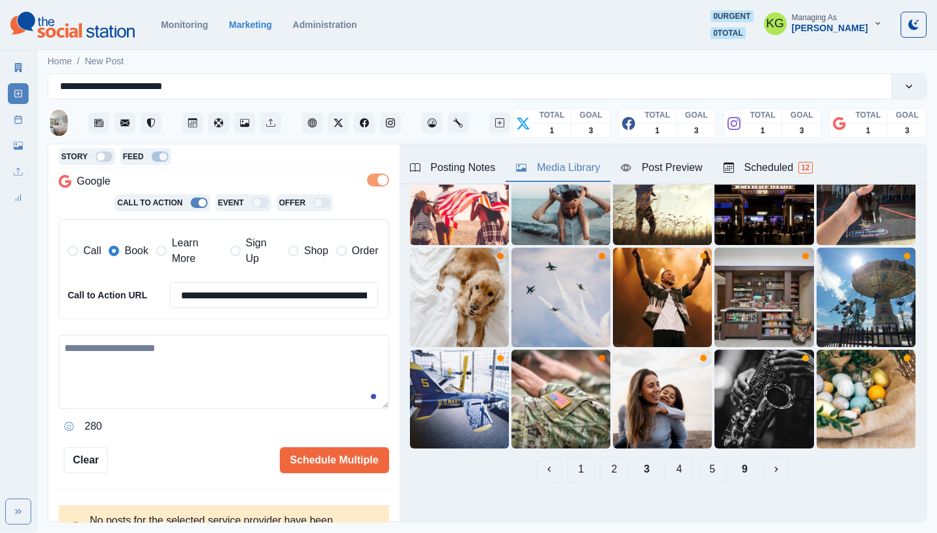
click at [712, 457] on button "5" at bounding box center [712, 470] width 28 height 26
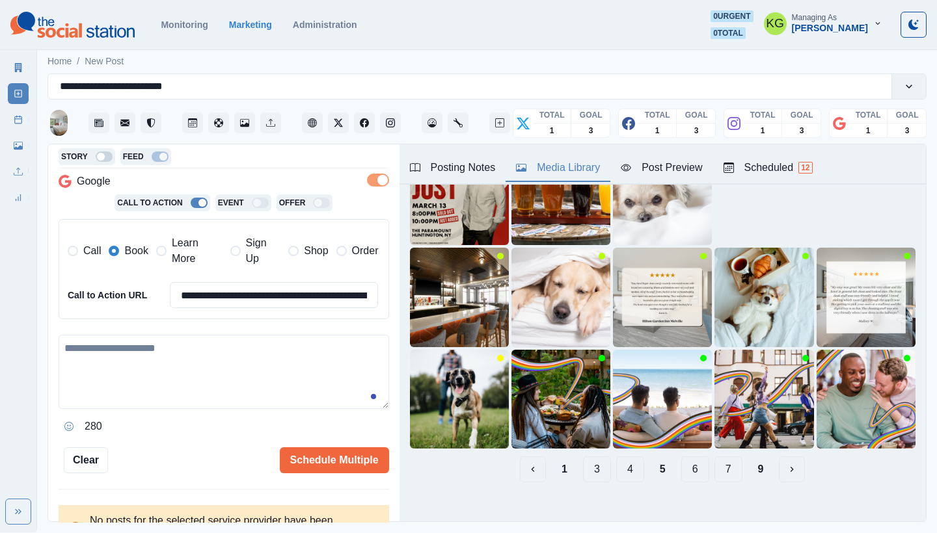
click at [716, 459] on button "7" at bounding box center [728, 470] width 28 height 26
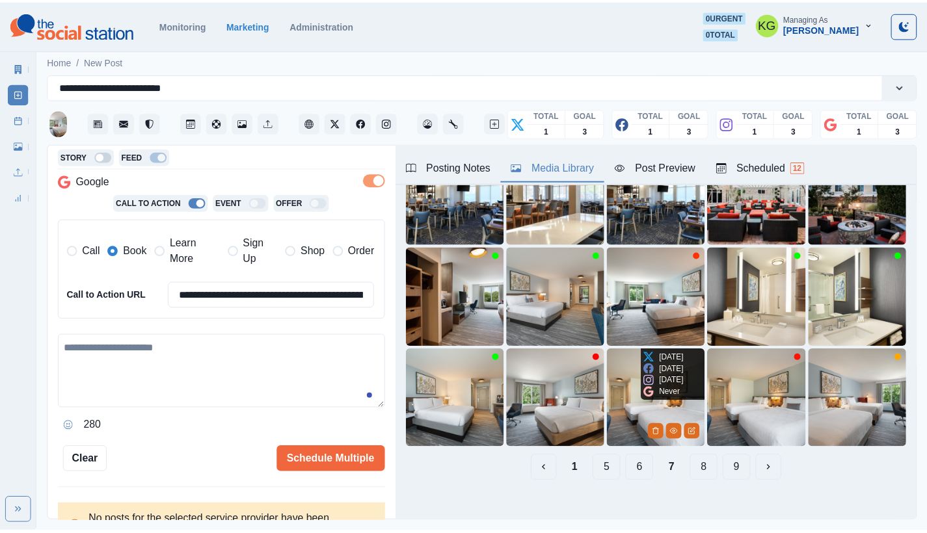
scroll to position [0, 0]
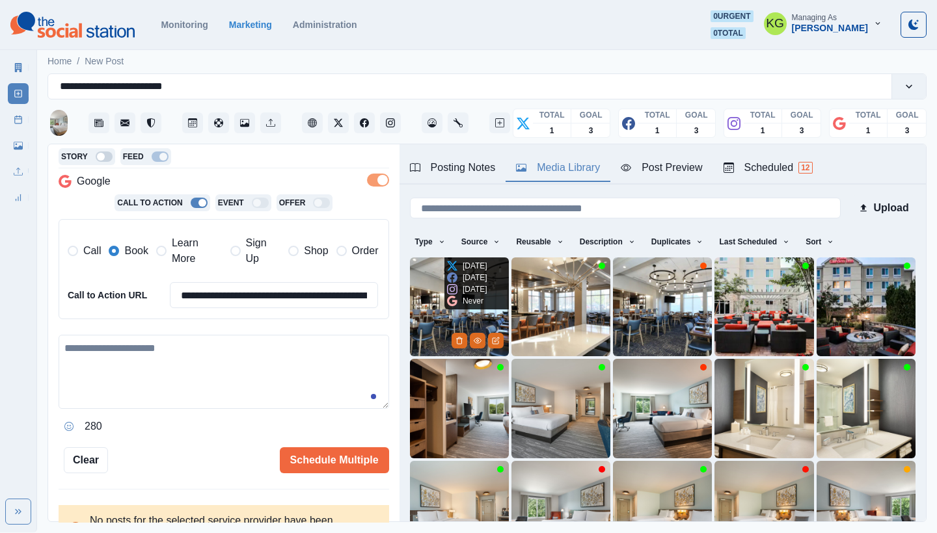
click at [433, 303] on img at bounding box center [459, 307] width 99 height 99
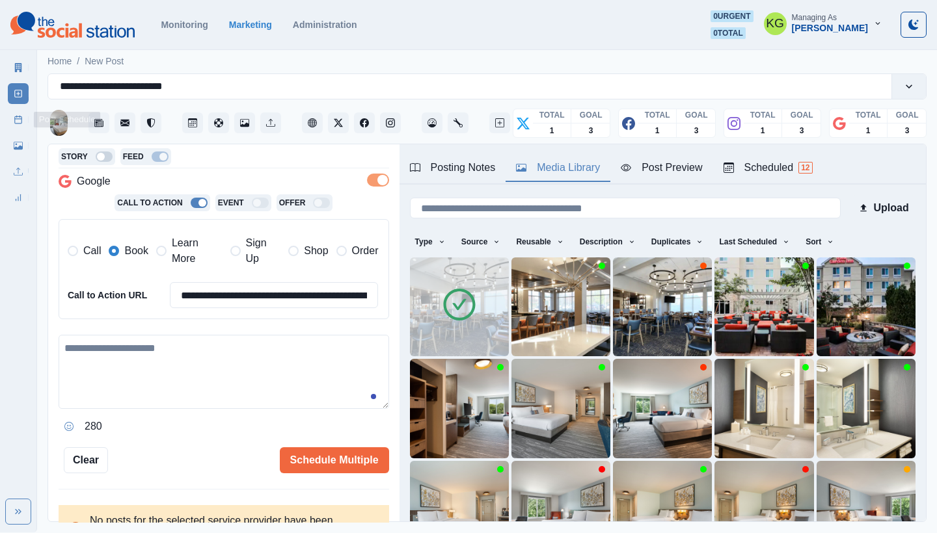
click at [14, 122] on icon at bounding box center [18, 119] width 9 height 9
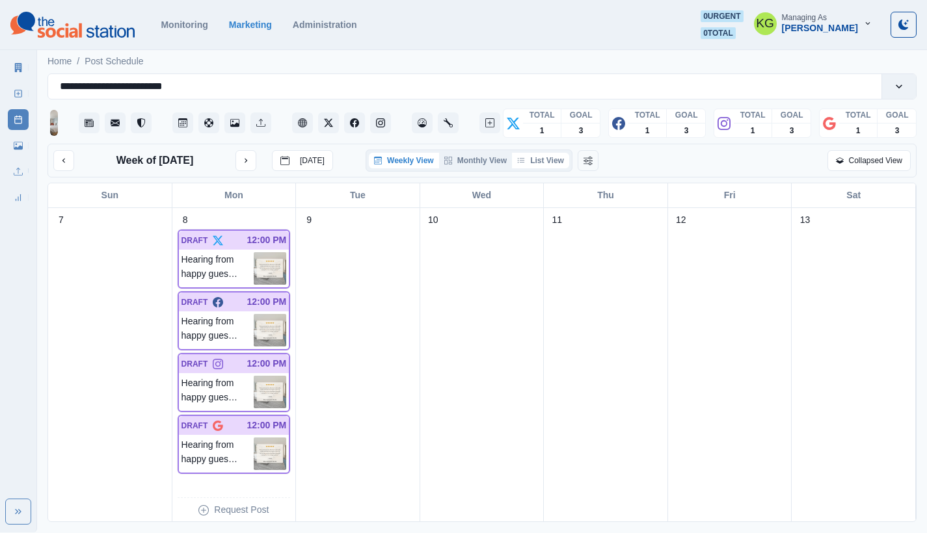
click at [548, 168] on button "List View" at bounding box center [540, 161] width 57 height 16
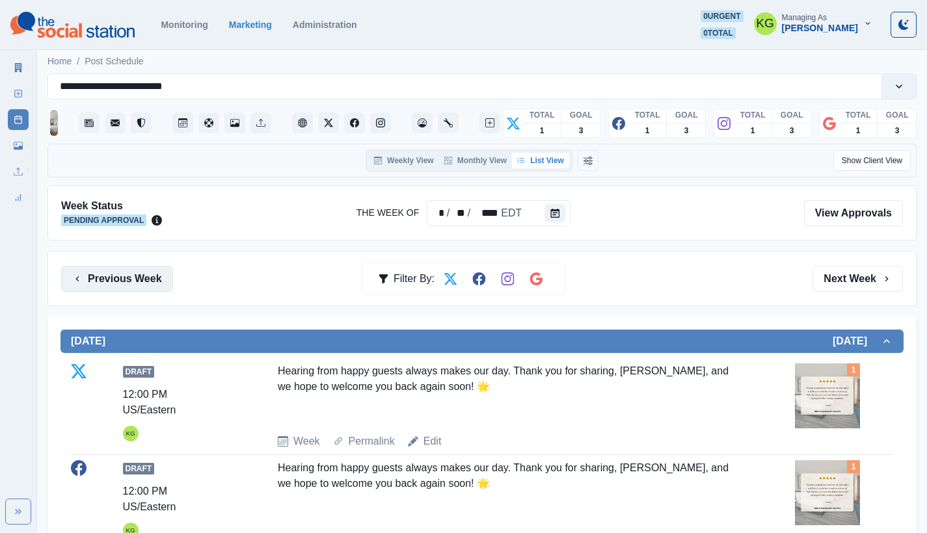
click at [128, 274] on button "Previous Week" at bounding box center [117, 279] width 112 height 26
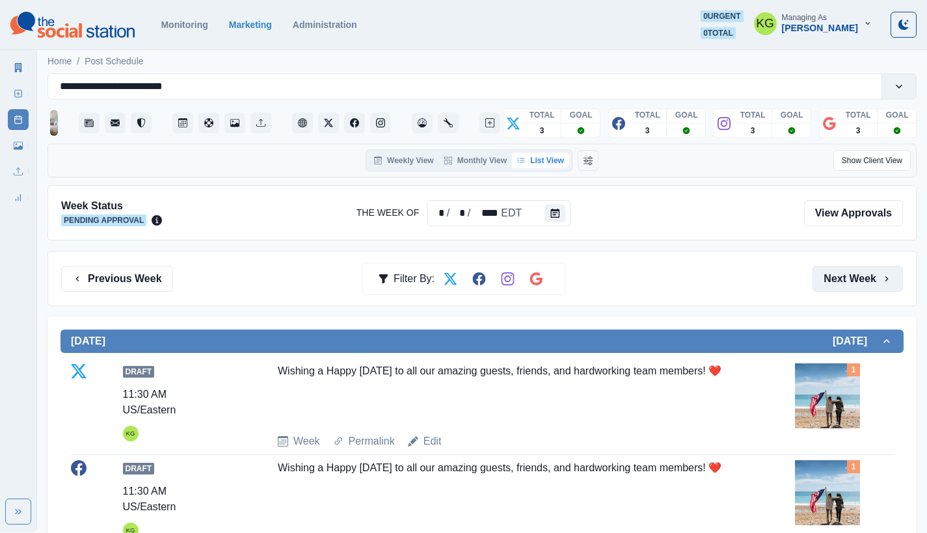
click at [847, 278] on button "Next Week" at bounding box center [857, 279] width 90 height 26
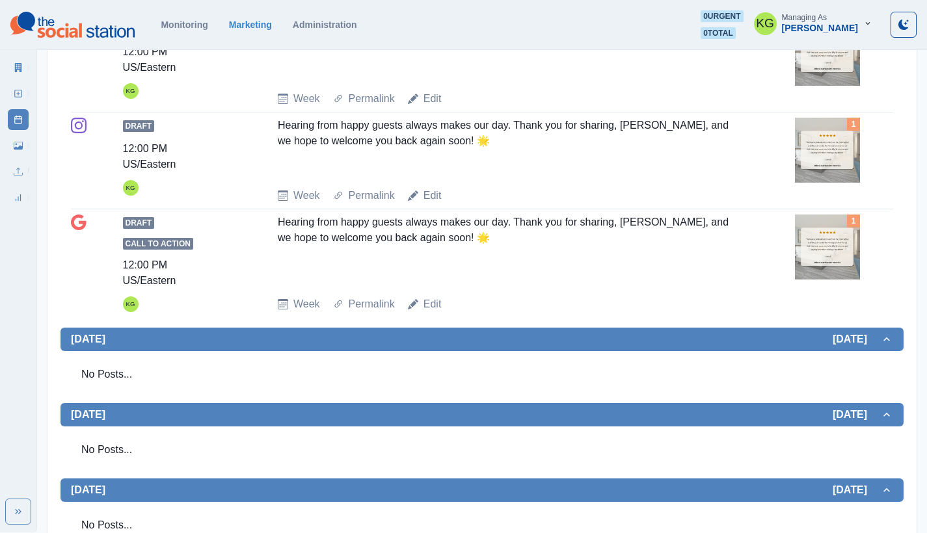
scroll to position [711, 0]
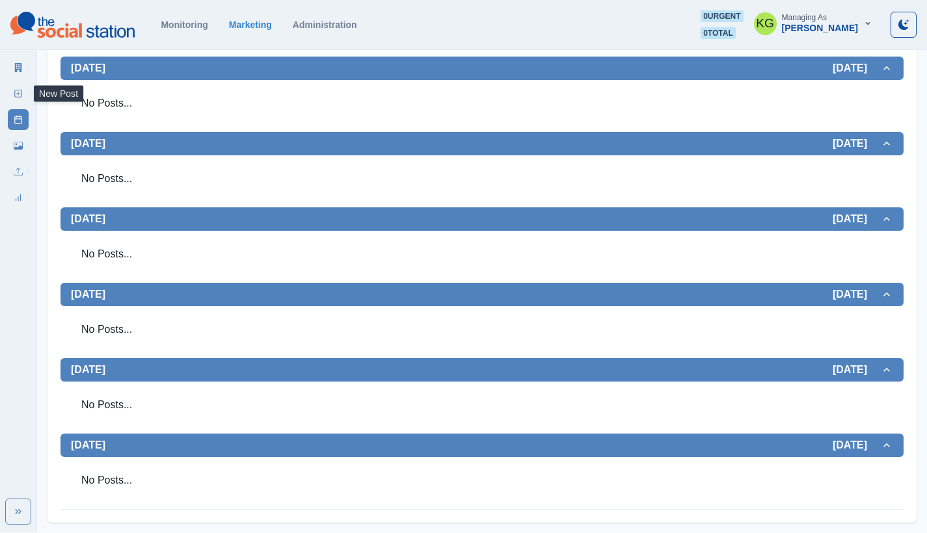
click at [13, 92] on link "New Post" at bounding box center [18, 93] width 21 height 21
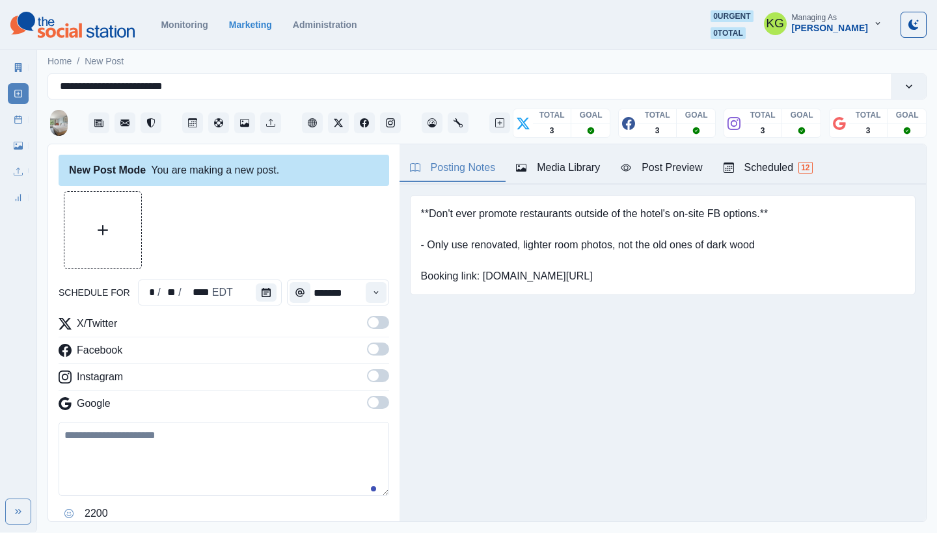
click at [280, 295] on div "schedule for * / ** / **** EDT *******" at bounding box center [224, 293] width 330 height 26
click at [261, 291] on icon "Calendar" at bounding box center [265, 292] width 9 height 9
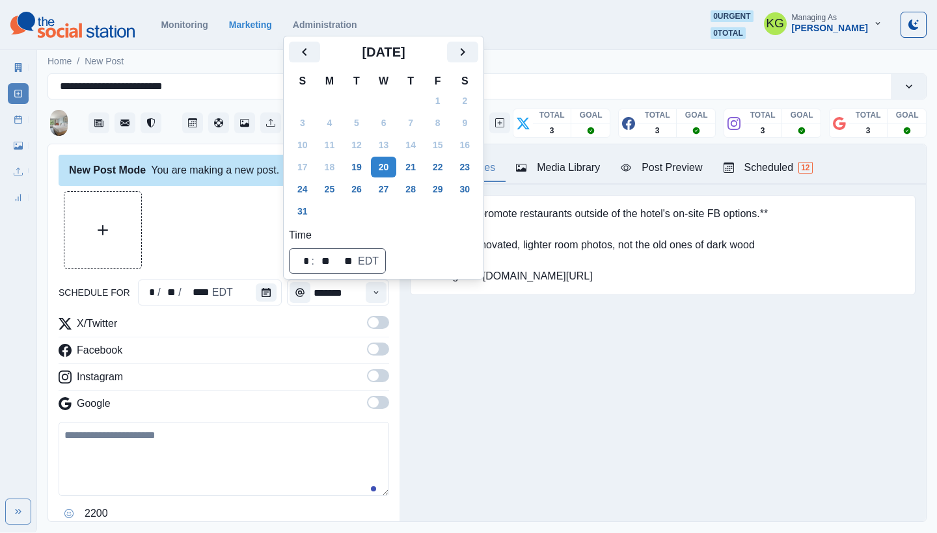
click at [470, 55] on icon "Next" at bounding box center [463, 52] width 16 height 16
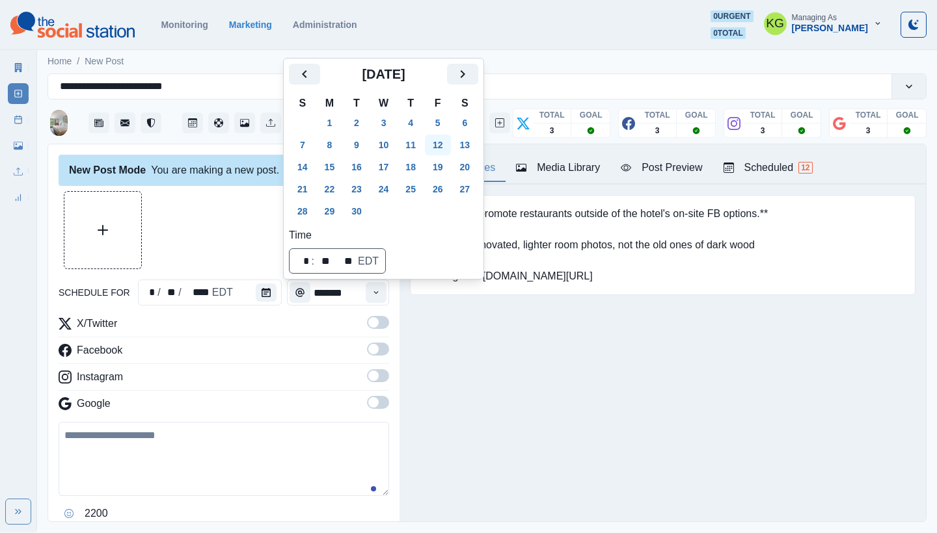
click at [445, 147] on button "12" at bounding box center [438, 145] width 26 height 21
click at [490, 346] on div "Posting Notes Media Library Post Preview Scheduled 12 **Don't ever promote rest…" at bounding box center [662, 332] width 526 height 377
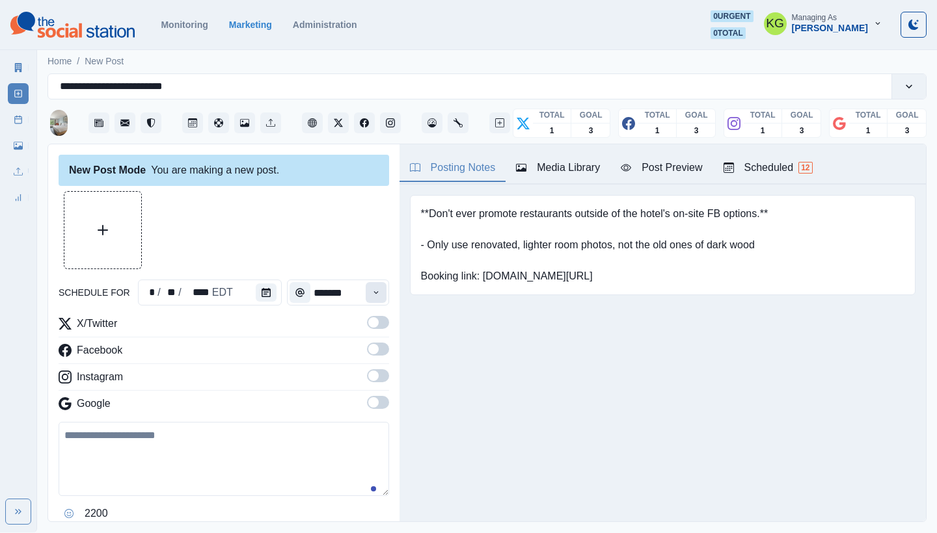
click at [368, 284] on button "Time" at bounding box center [376, 292] width 21 height 21
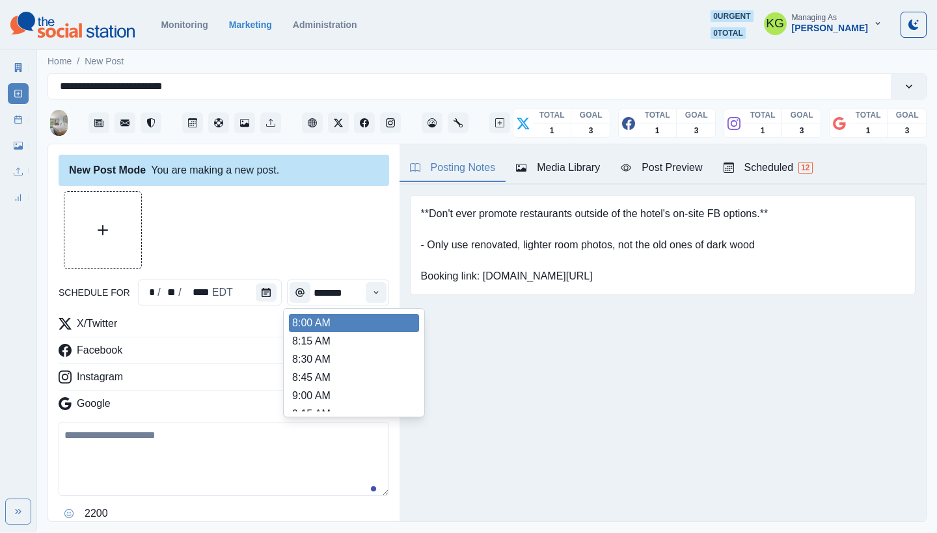
scroll to position [274, 0]
click at [327, 347] on li "12:00 PM" at bounding box center [354, 340] width 130 height 18
type input "********"
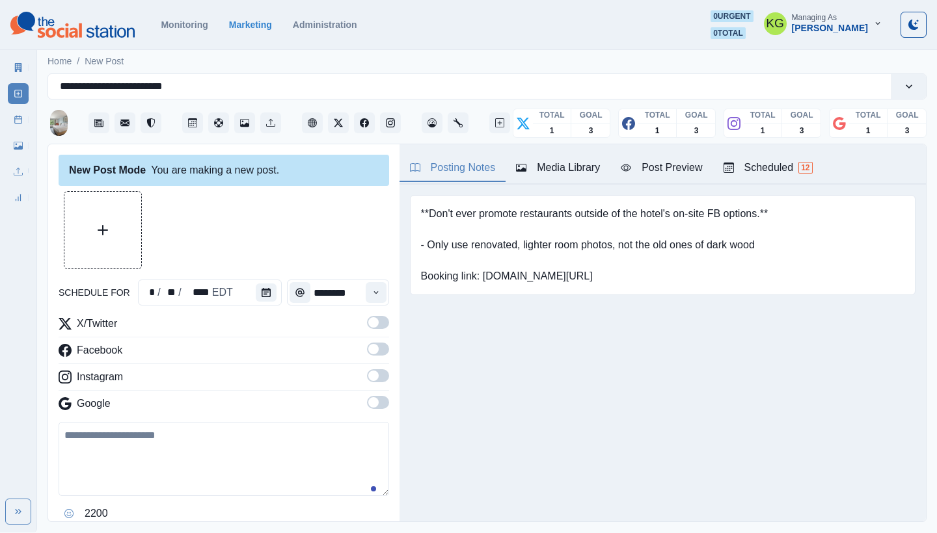
drag, startPoint x: 373, startPoint y: 403, endPoint x: 371, endPoint y: 394, distance: 9.3
click at [372, 403] on span at bounding box center [378, 402] width 22 height 13
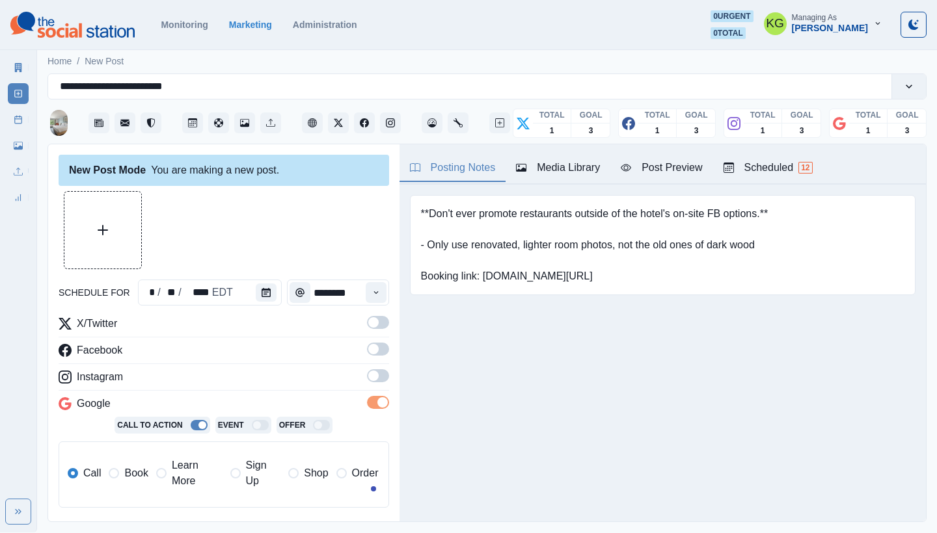
click at [367, 382] on span at bounding box center [378, 375] width 22 height 13
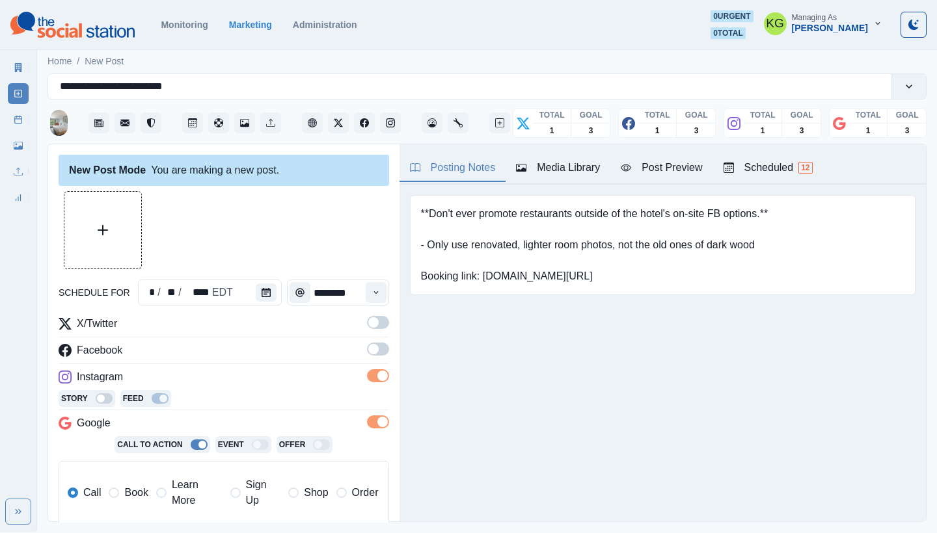
drag, startPoint x: 366, startPoint y: 358, endPoint x: 368, endPoint y: 339, distance: 19.6
click at [367, 358] on label at bounding box center [378, 353] width 22 height 21
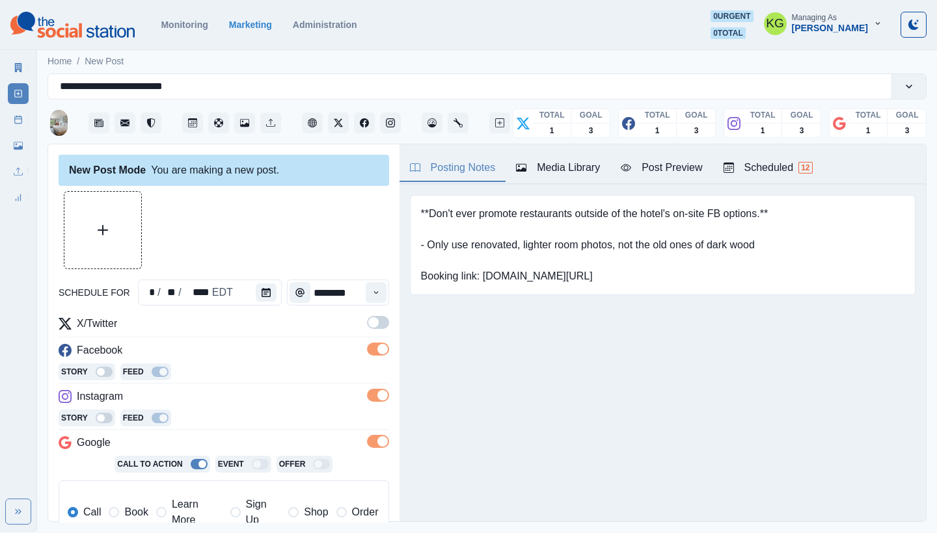
click at [367, 336] on label at bounding box center [378, 326] width 22 height 21
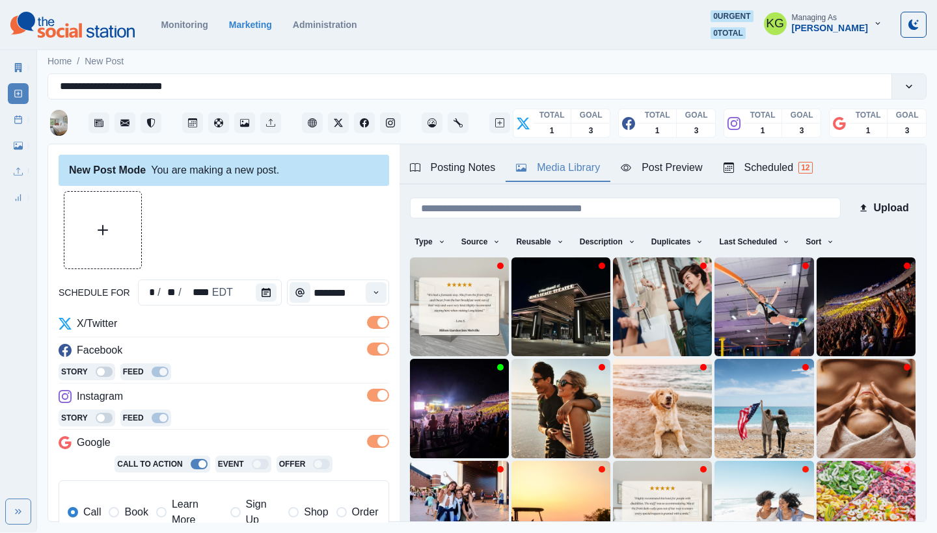
click at [559, 171] on div "Media Library" at bounding box center [558, 168] width 84 height 16
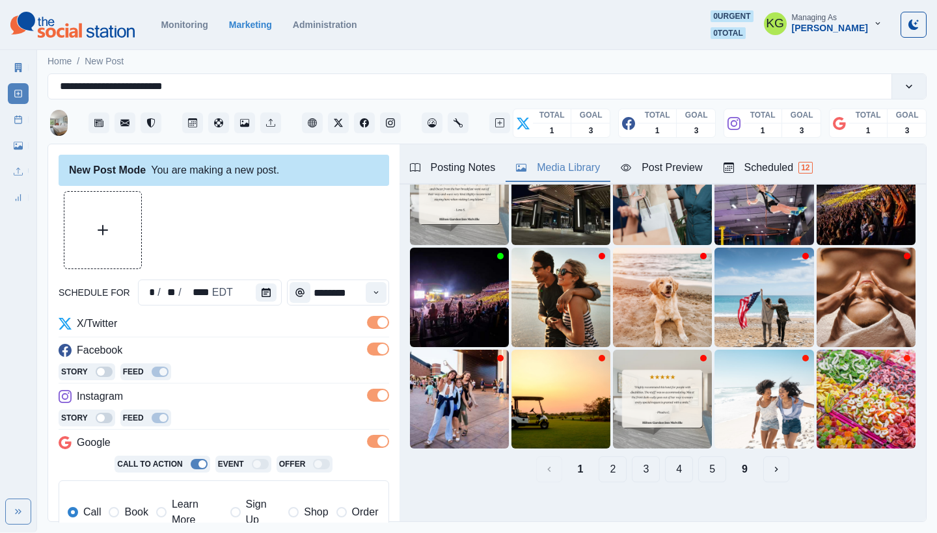
click at [700, 462] on button "5" at bounding box center [712, 470] width 28 height 26
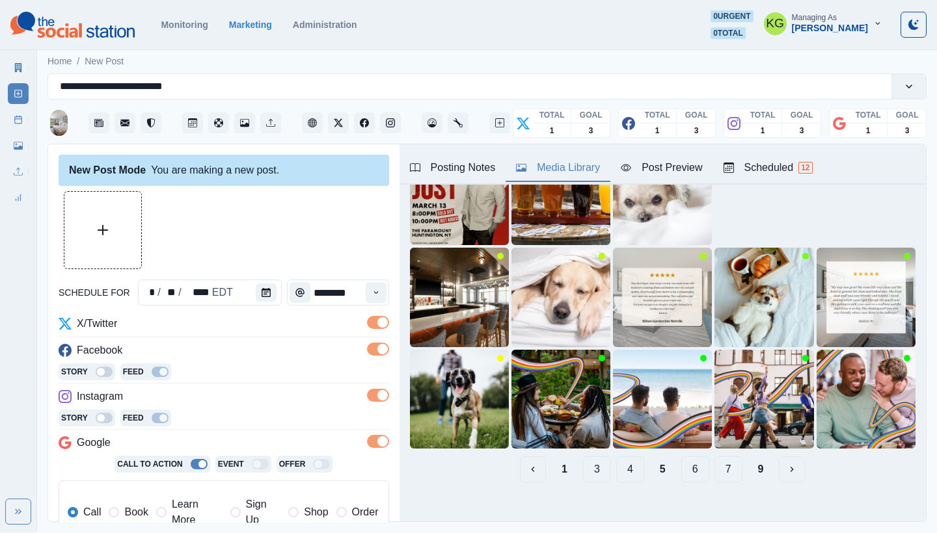
click at [687, 457] on button "6" at bounding box center [695, 470] width 28 height 26
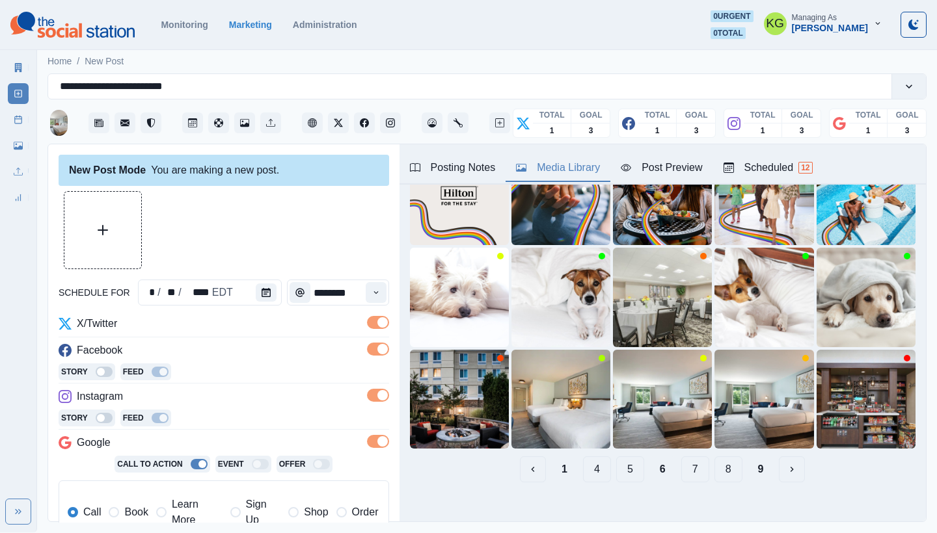
click at [689, 461] on button "7" at bounding box center [695, 470] width 28 height 26
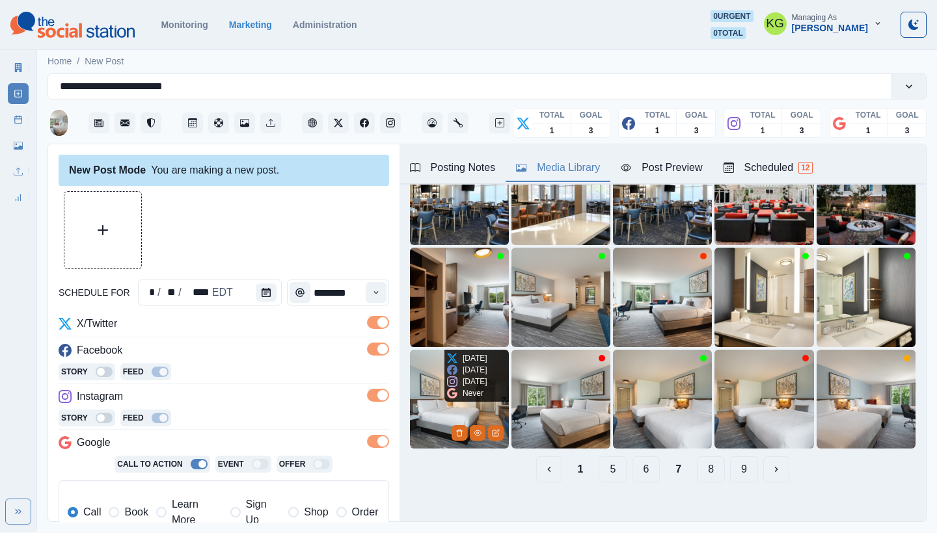
scroll to position [0, 0]
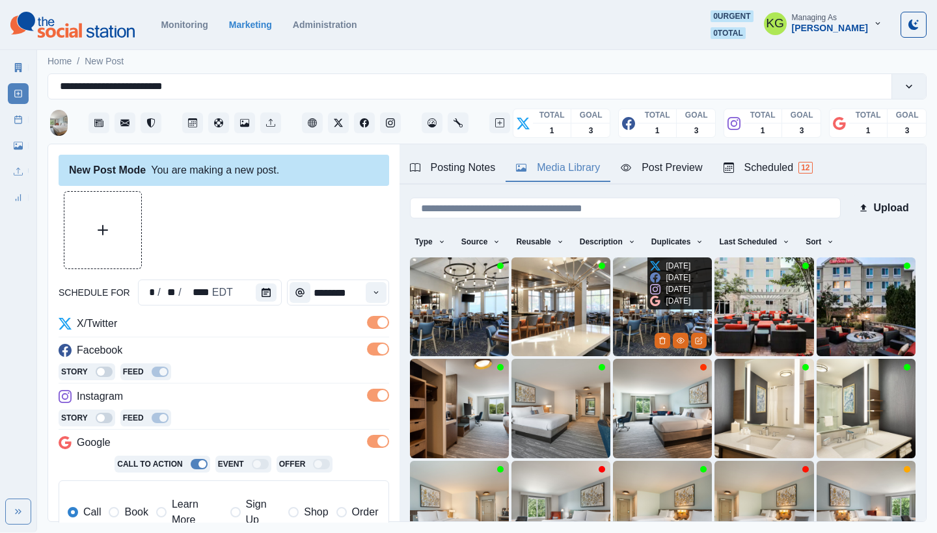
click at [616, 286] on img at bounding box center [662, 307] width 99 height 99
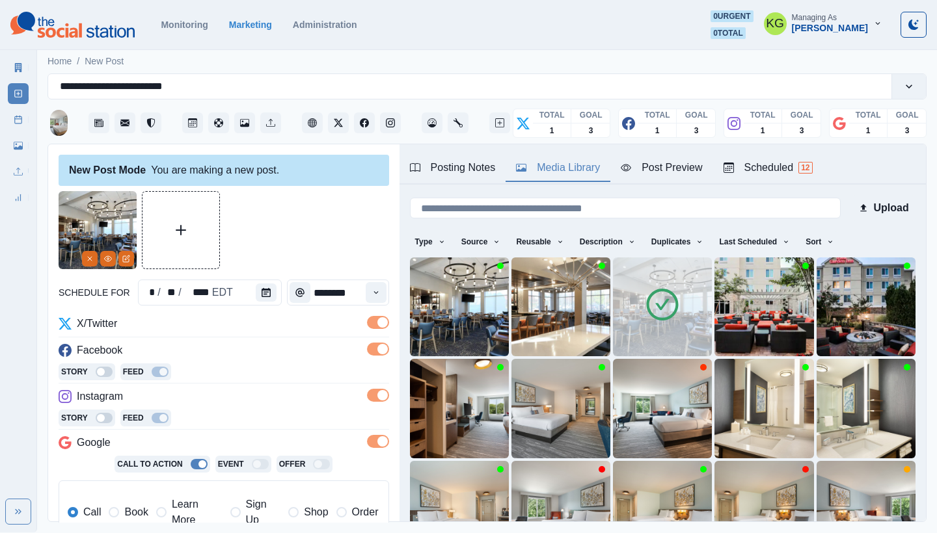
scroll to position [261, 0]
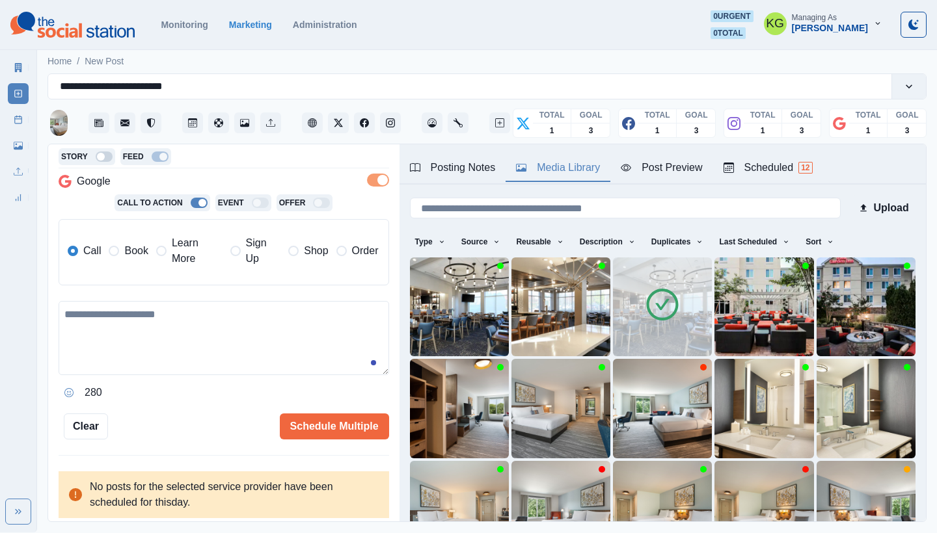
click at [188, 349] on textarea at bounding box center [224, 338] width 330 height 74
paste textarea "**********"
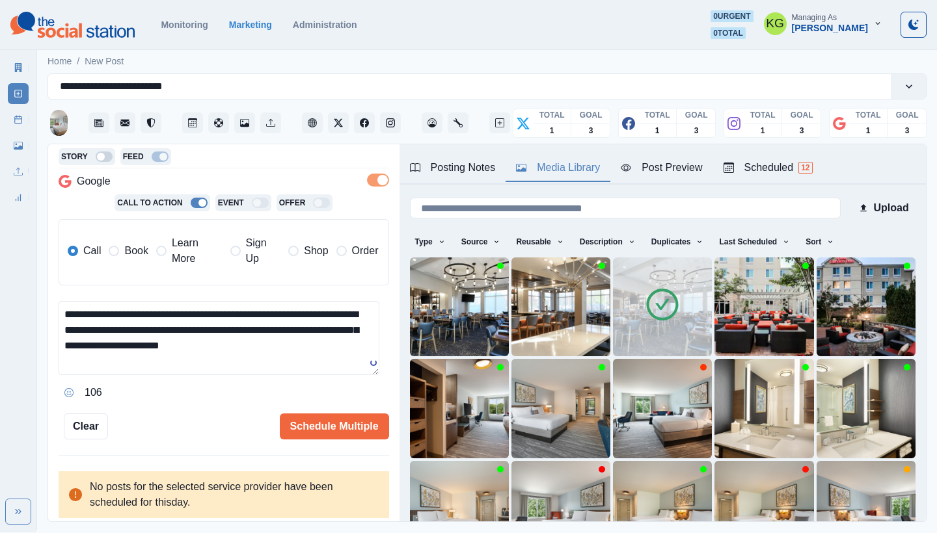
click at [124, 250] on span "Book" at bounding box center [135, 251] width 23 height 16
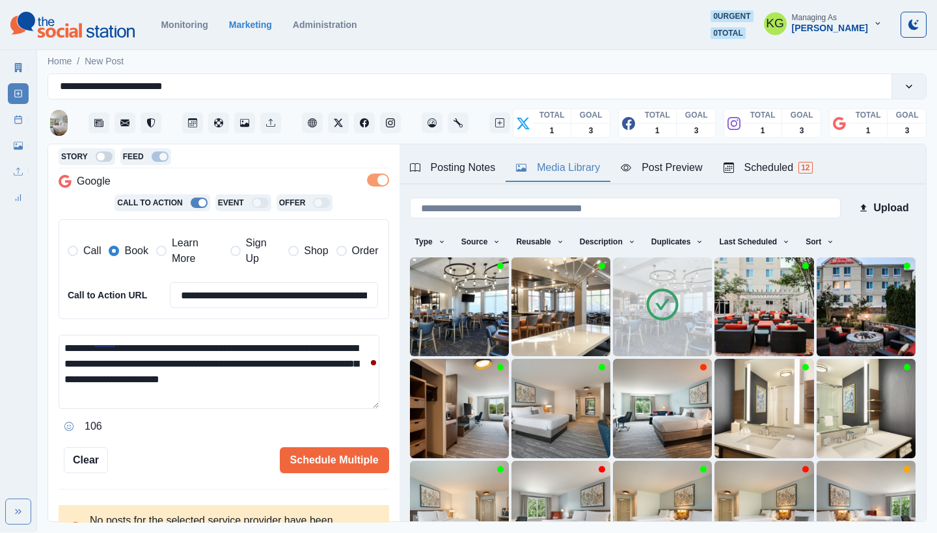
drag, startPoint x: 263, startPoint y: 356, endPoint x: 241, endPoint y: 356, distance: 21.5
click at [241, 356] on textarea "**********" at bounding box center [219, 372] width 321 height 74
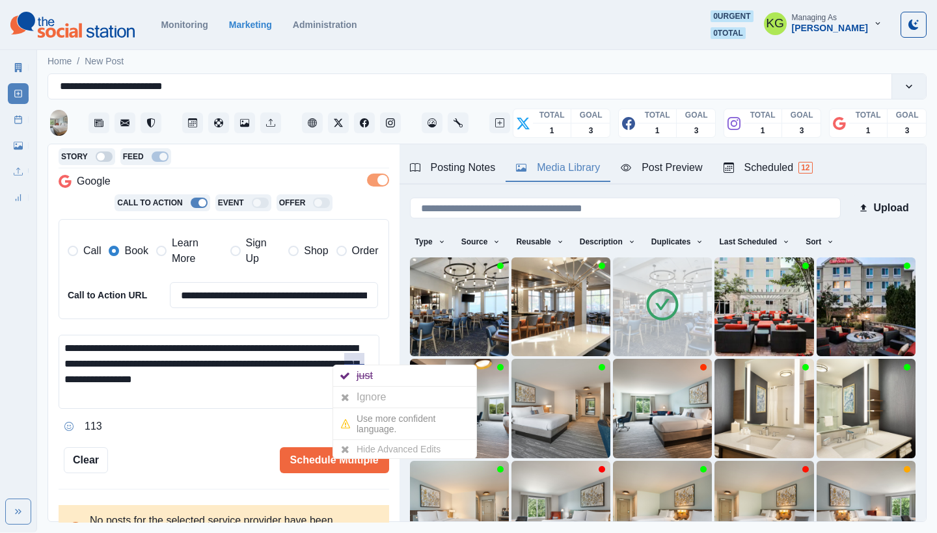
click at [331, 365] on textarea "**********" at bounding box center [219, 372] width 321 height 74
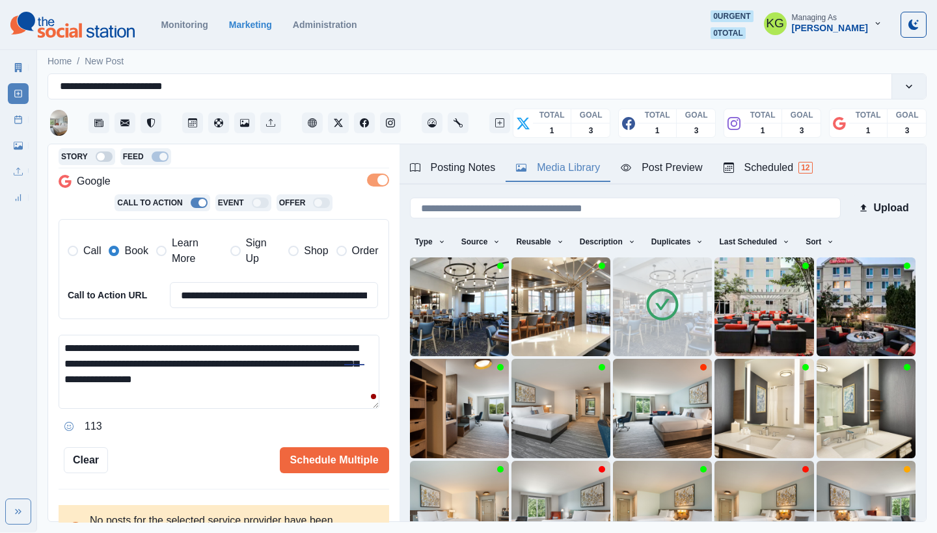
click at [299, 375] on textarea "**********" at bounding box center [219, 372] width 321 height 74
type textarea "**********"
click at [328, 452] on button "Schedule Multiple" at bounding box center [334, 461] width 109 height 26
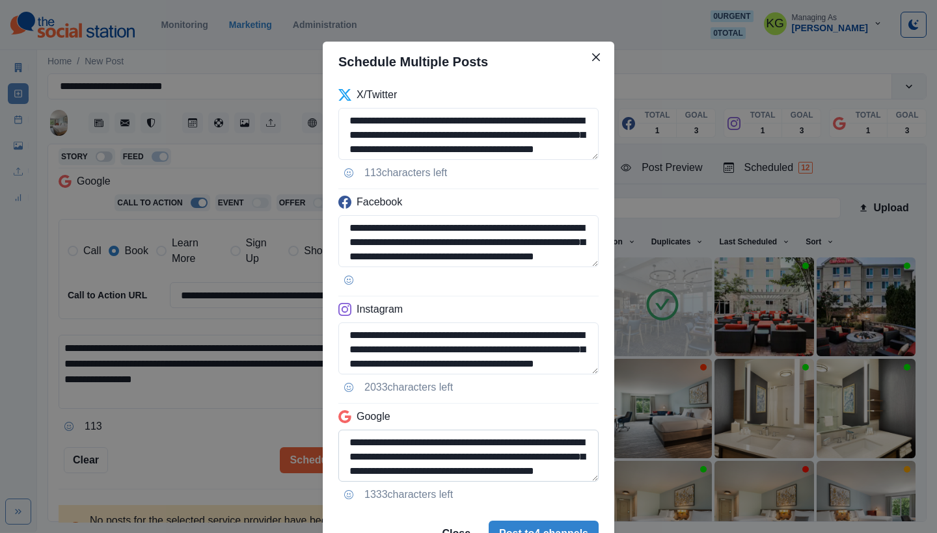
scroll to position [17, 0]
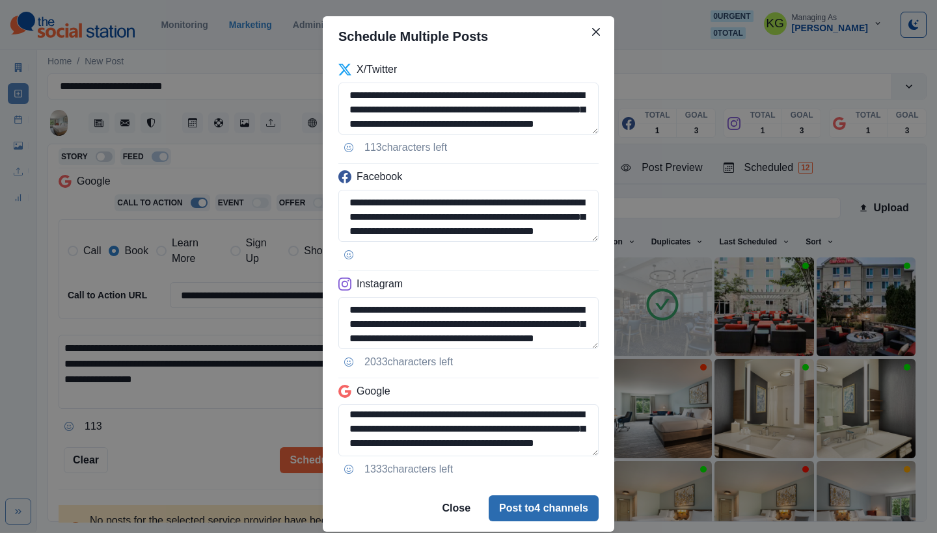
click at [525, 510] on button "Post to 4 channels" at bounding box center [543, 509] width 110 height 26
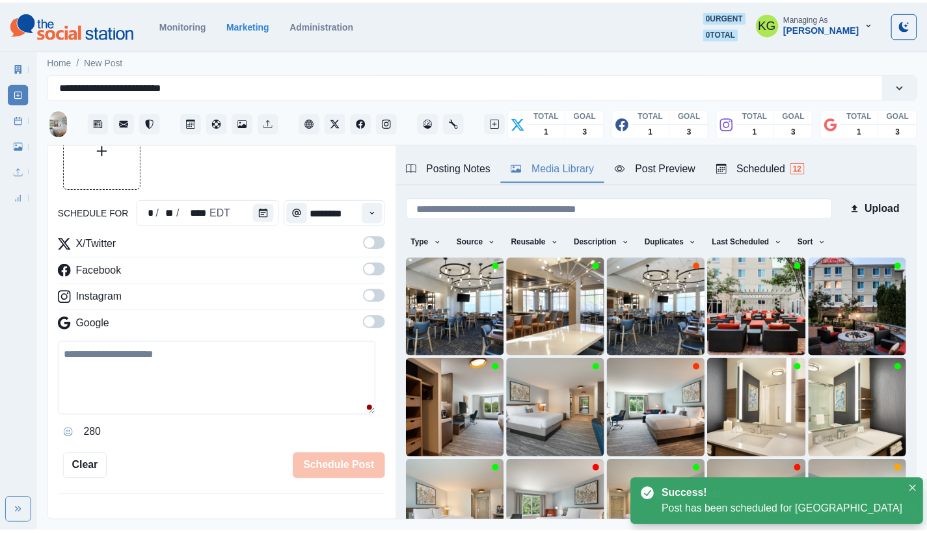
scroll to position [79, 0]
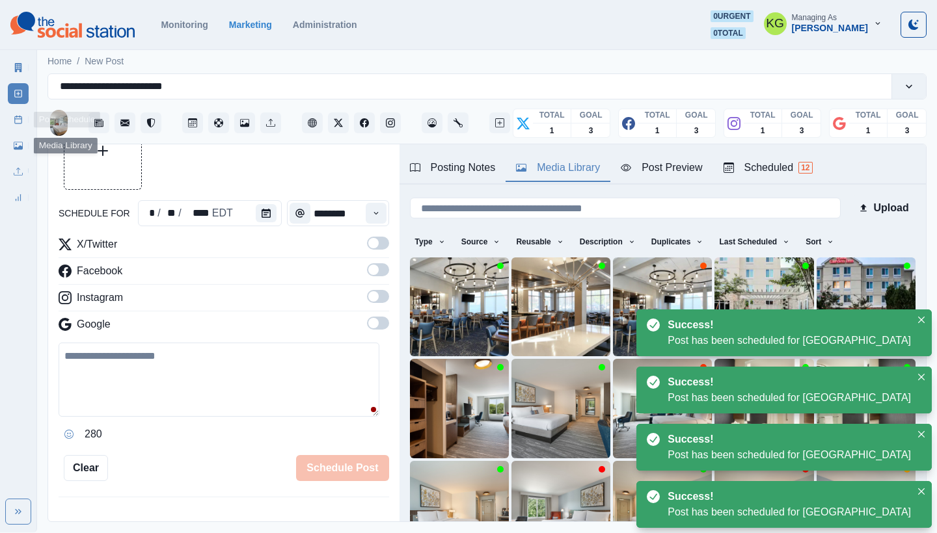
click at [19, 120] on icon at bounding box center [18, 119] width 9 height 9
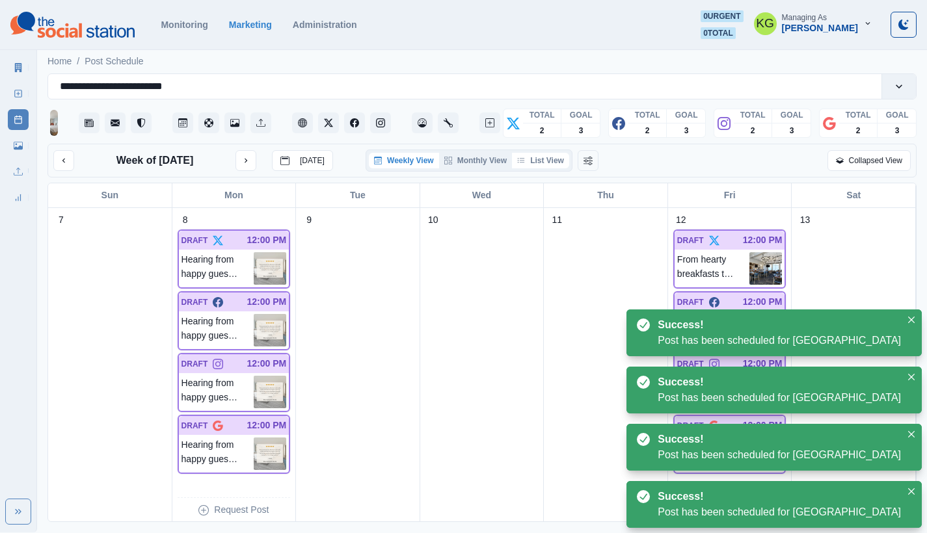
click at [554, 168] on button "List View" at bounding box center [540, 161] width 57 height 16
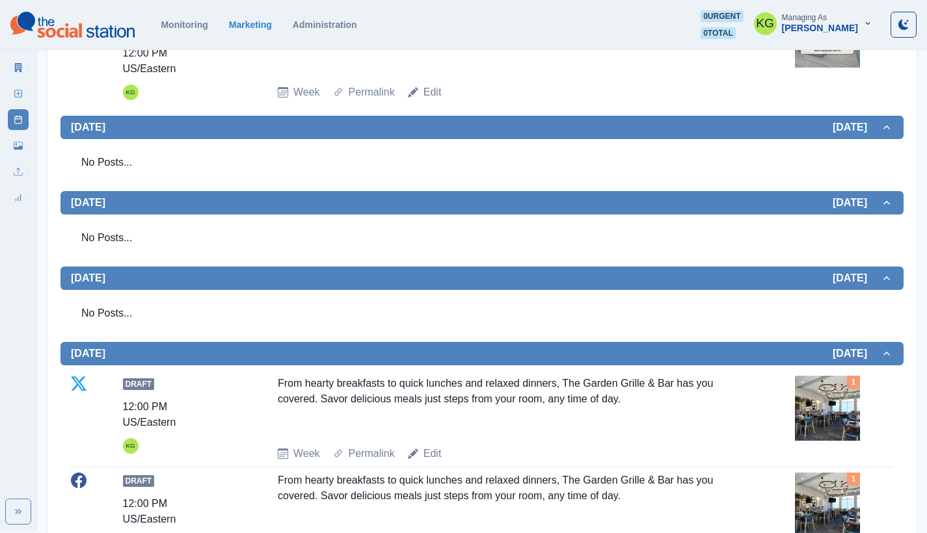
scroll to position [922, 0]
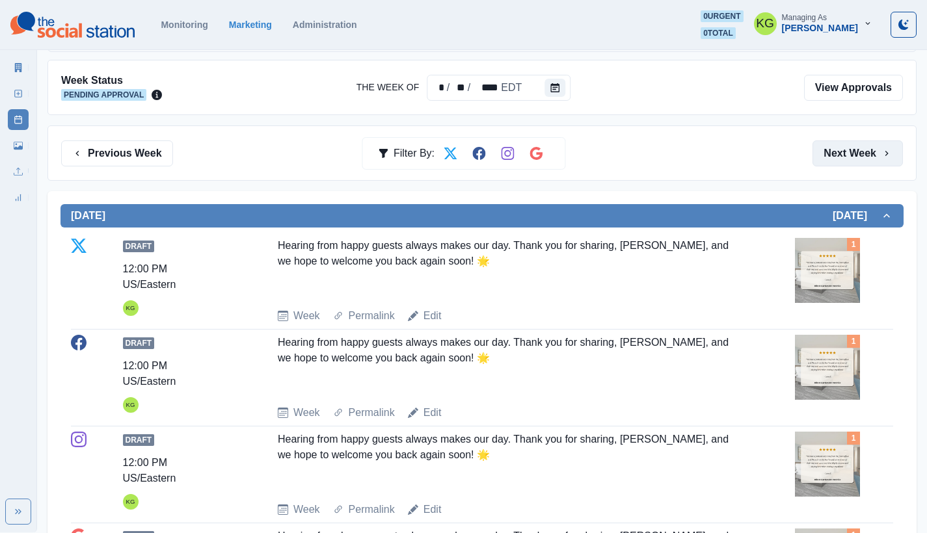
click at [866, 159] on button "Next Week" at bounding box center [857, 153] width 90 height 26
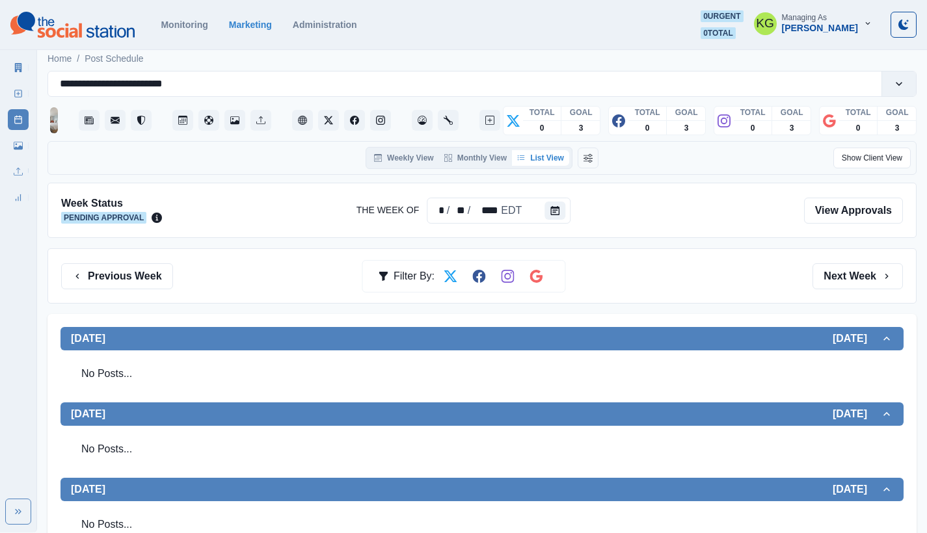
scroll to position [124, 0]
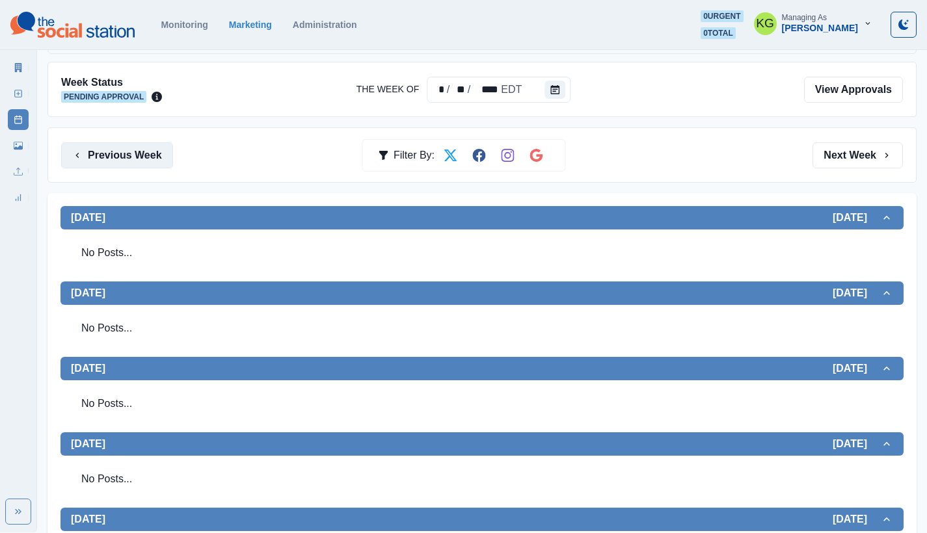
click at [148, 148] on button "Previous Week" at bounding box center [117, 155] width 112 height 26
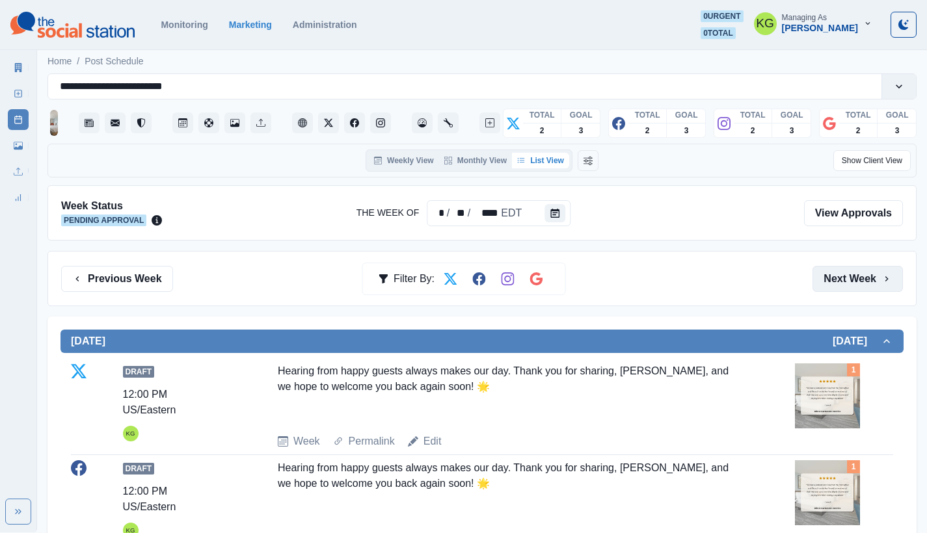
click at [840, 275] on button "Next Week" at bounding box center [857, 279] width 90 height 26
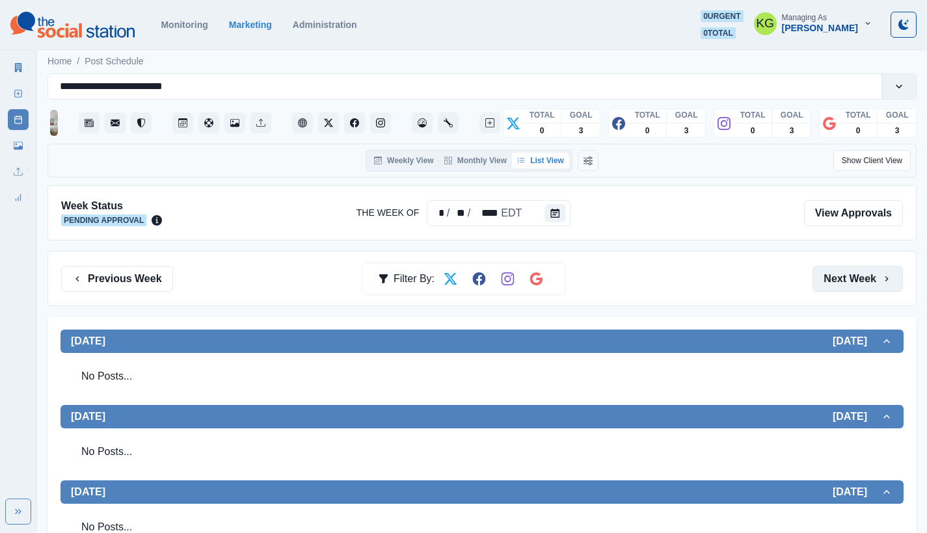
scroll to position [279, 0]
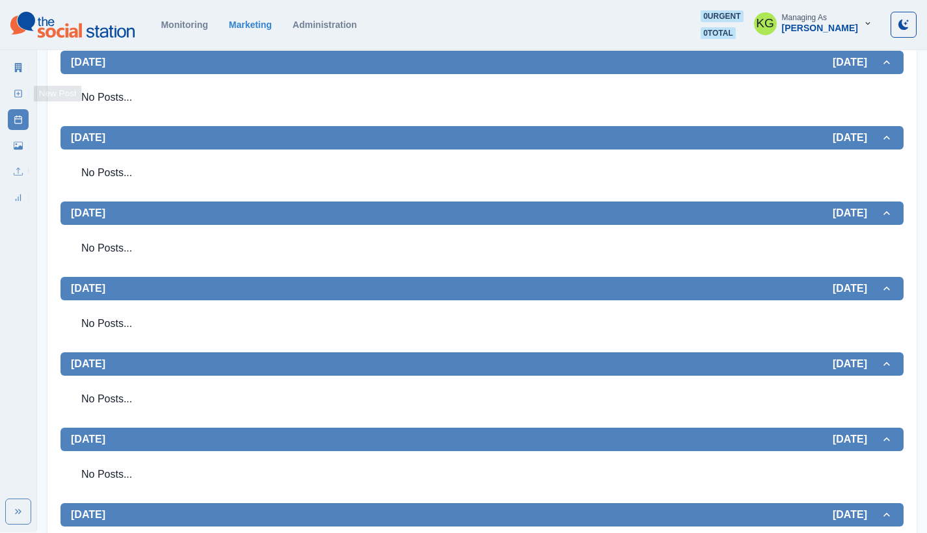
click at [15, 96] on rect at bounding box center [18, 93] width 7 height 7
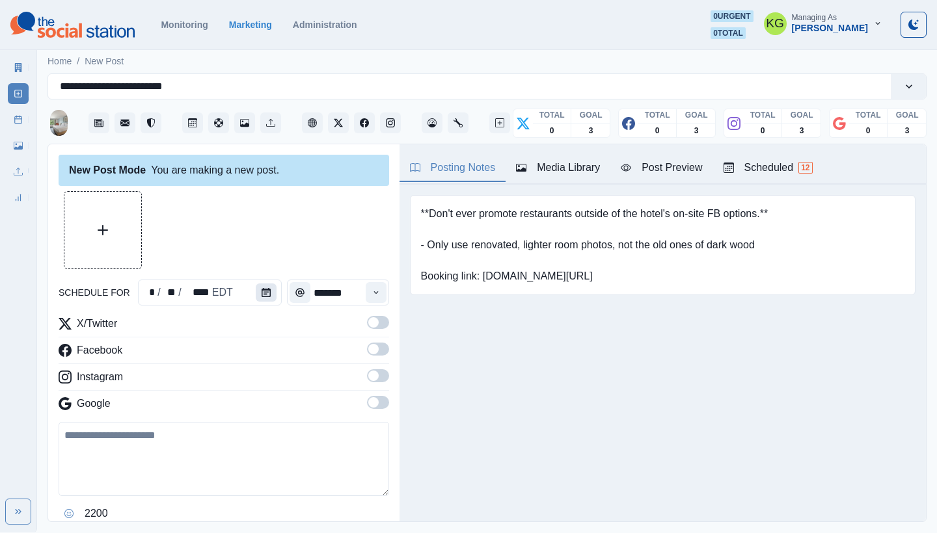
click at [266, 291] on icon "Calendar" at bounding box center [265, 292] width 9 height 9
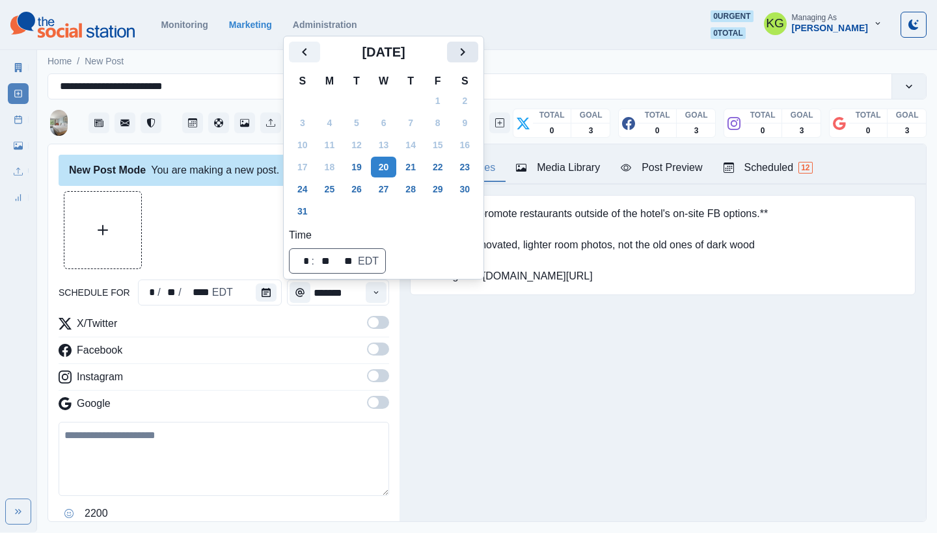
click at [462, 57] on button "Next" at bounding box center [462, 52] width 31 height 21
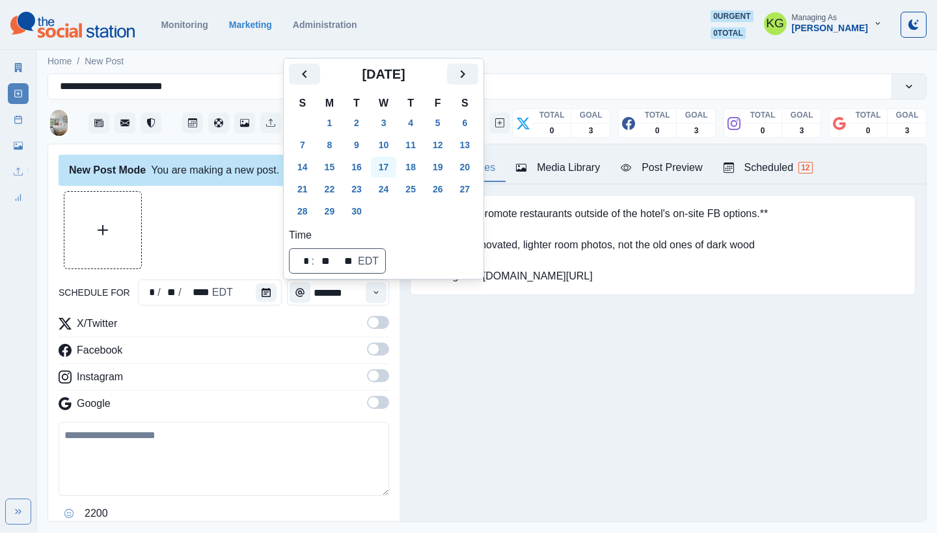
click at [392, 170] on button "17" at bounding box center [384, 167] width 26 height 21
click at [219, 226] on div at bounding box center [224, 230] width 330 height 78
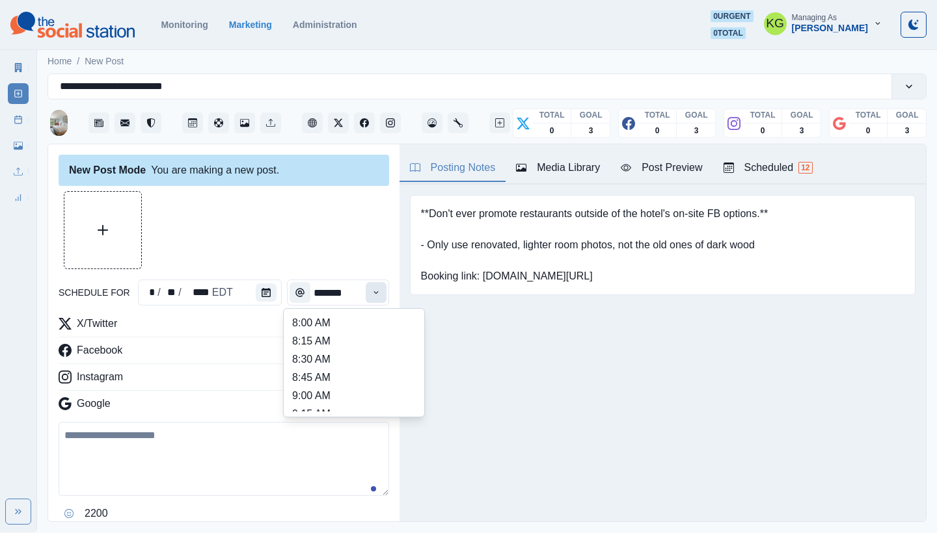
click at [371, 291] on icon "Time" at bounding box center [375, 292] width 9 height 9
click at [319, 339] on li "12:00 PM" at bounding box center [354, 332] width 130 height 18
type input "********"
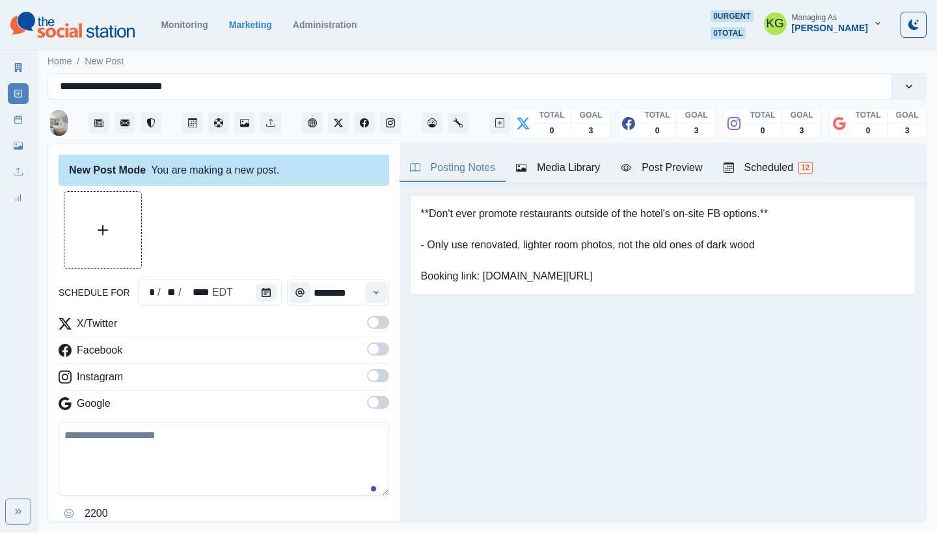
click at [369, 401] on span at bounding box center [378, 402] width 22 height 13
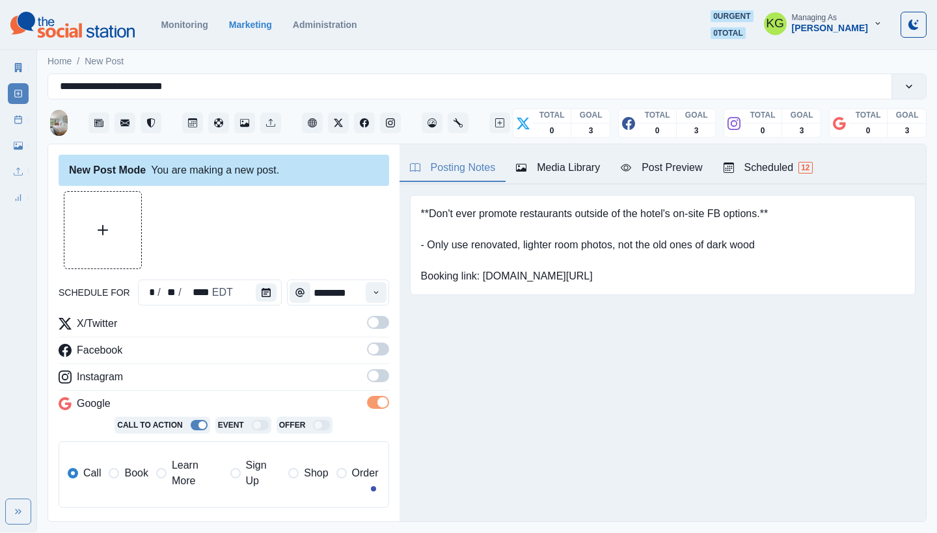
click at [368, 375] on span at bounding box center [373, 376] width 10 height 10
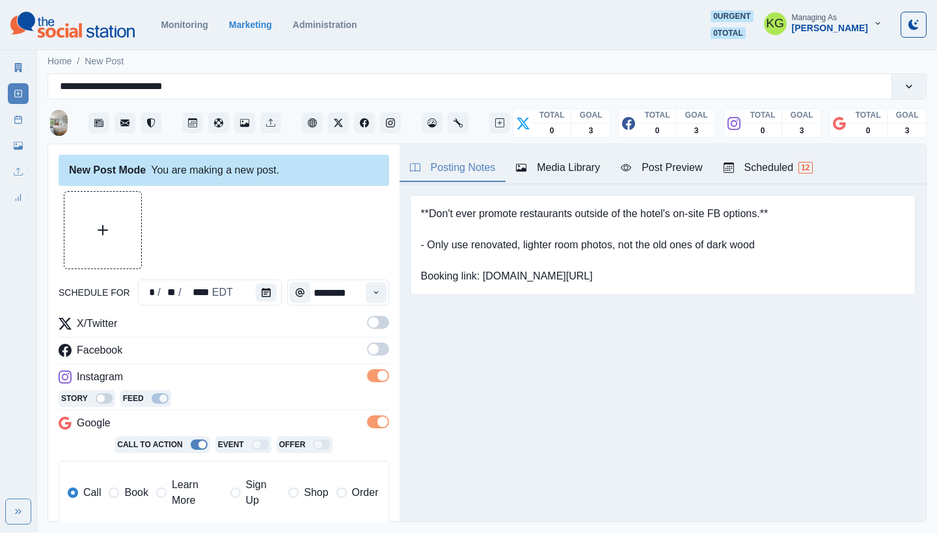
click at [367, 364] on hr at bounding box center [224, 364] width 330 height 1
drag, startPoint x: 368, startPoint y: 352, endPoint x: 370, endPoint y: 341, distance: 10.6
click at [368, 352] on span at bounding box center [378, 349] width 22 height 13
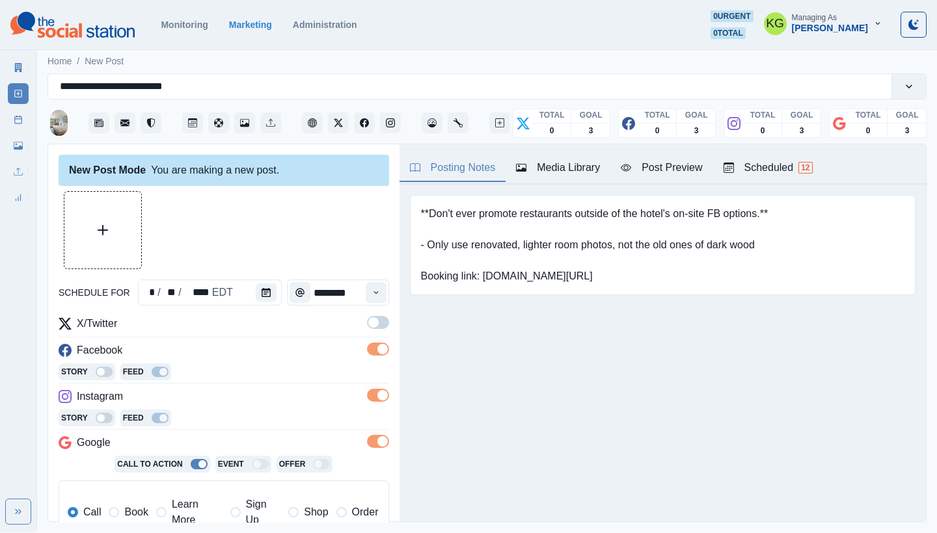
click at [369, 318] on span at bounding box center [378, 322] width 22 height 13
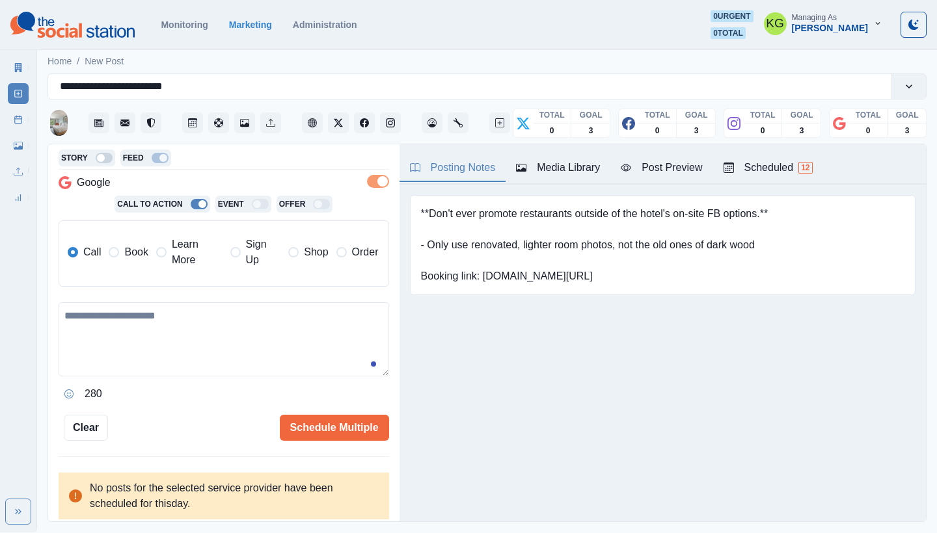
click at [129, 257] on span "Book" at bounding box center [135, 253] width 23 height 16
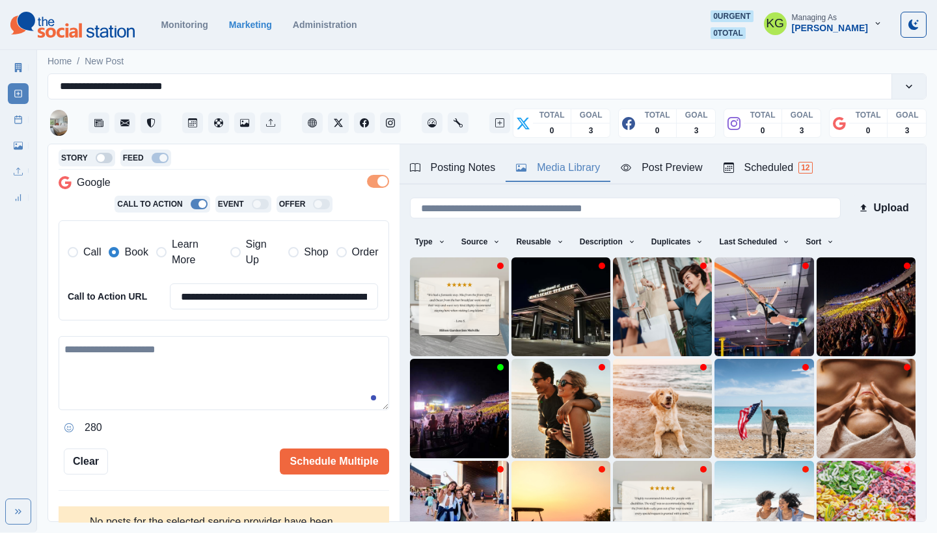
click at [577, 163] on div "Media Library" at bounding box center [558, 168] width 84 height 16
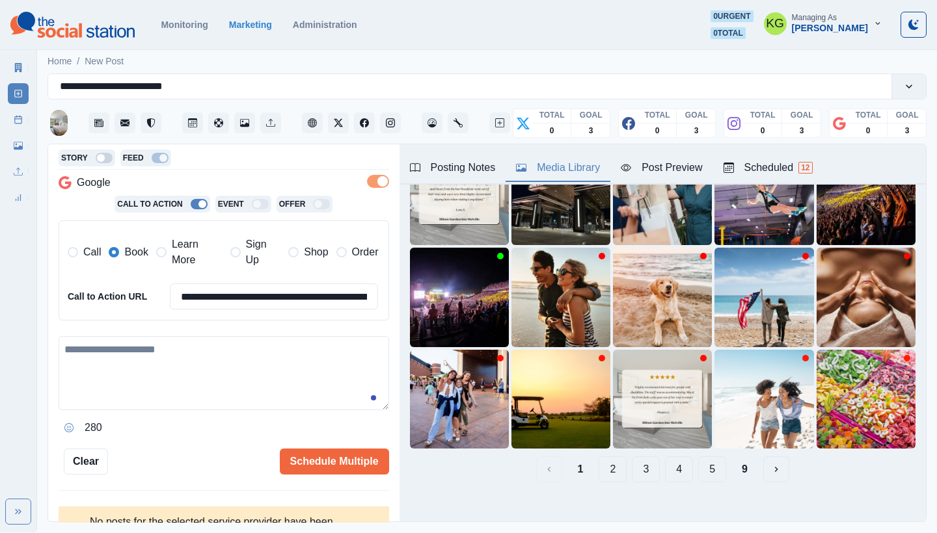
click at [736, 457] on button "9" at bounding box center [744, 470] width 27 height 26
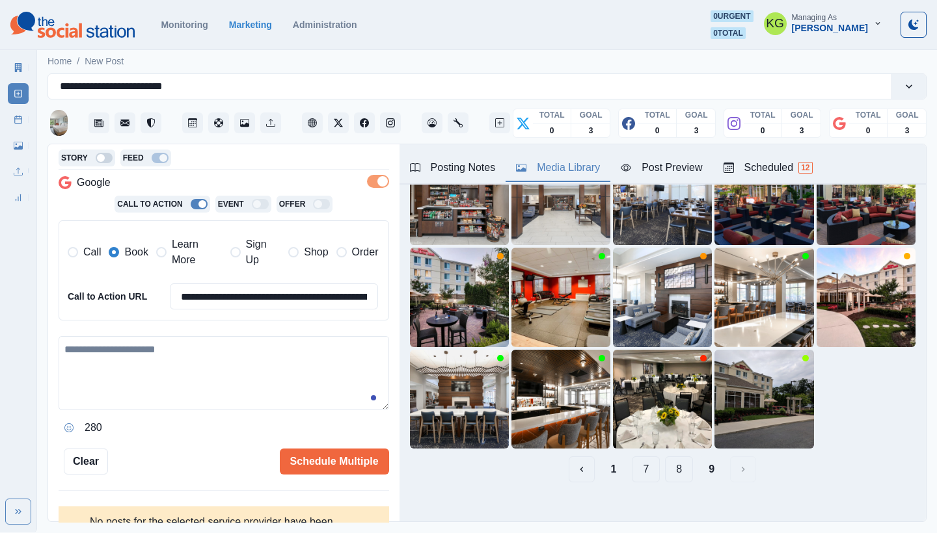
click at [677, 460] on button "8" at bounding box center [679, 470] width 28 height 26
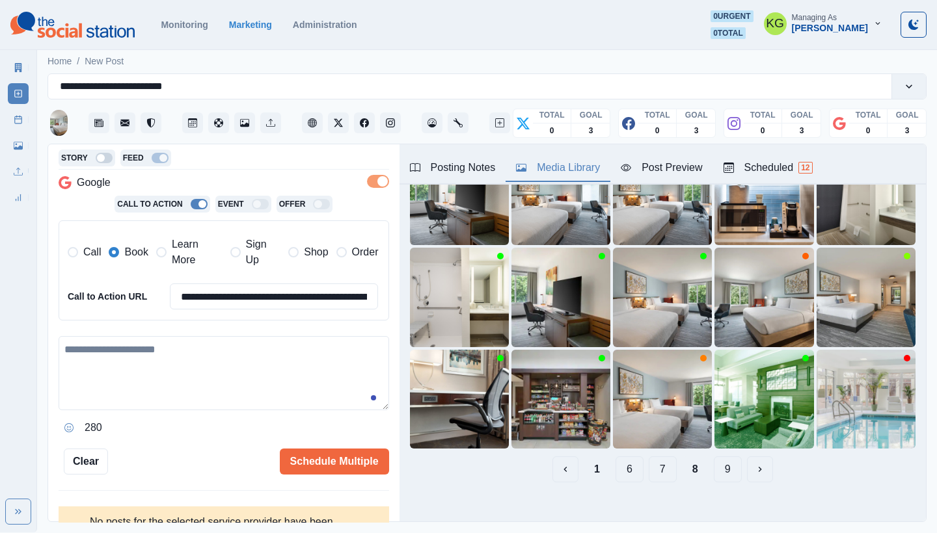
click at [656, 460] on button "7" at bounding box center [663, 470] width 28 height 26
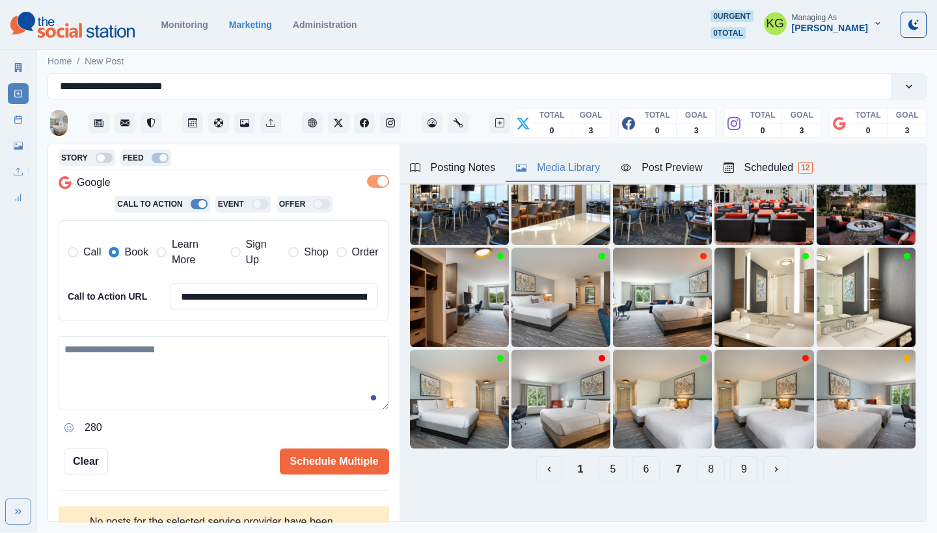
click at [638, 462] on button "6" at bounding box center [646, 470] width 28 height 26
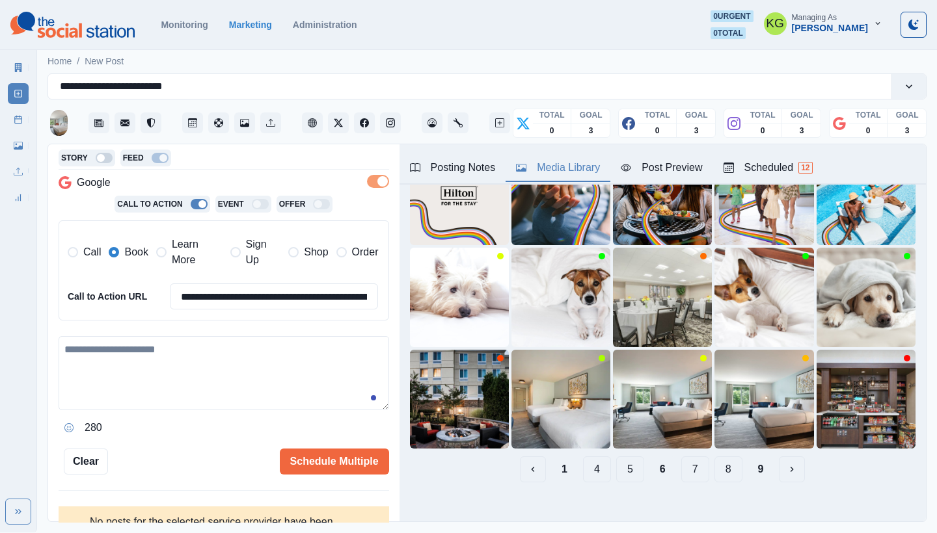
click at [624, 461] on button "5" at bounding box center [630, 470] width 28 height 26
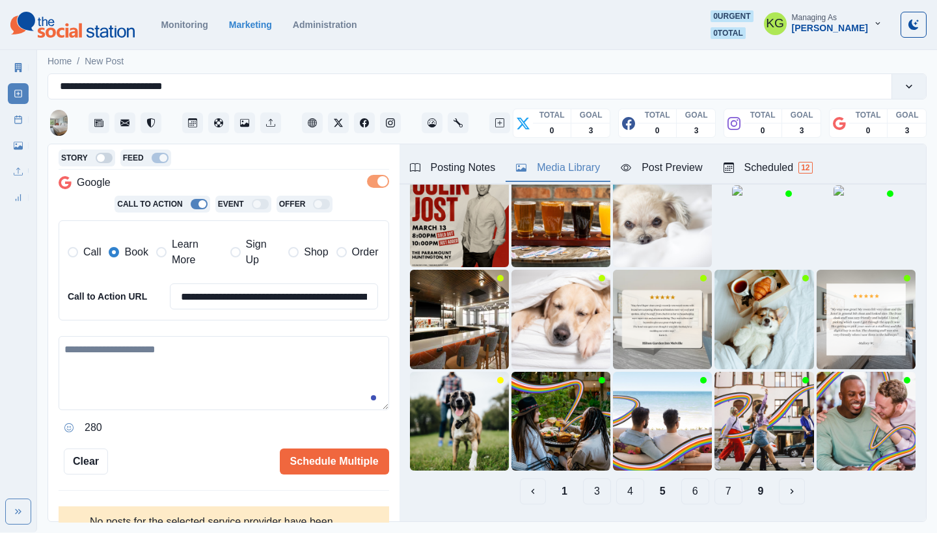
scroll to position [92, 0]
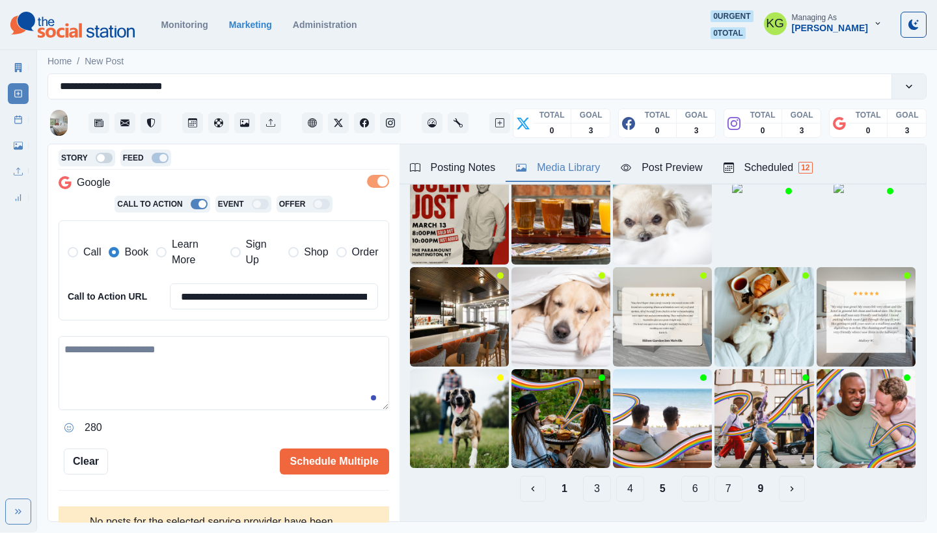
click at [622, 476] on button "4" at bounding box center [630, 489] width 28 height 26
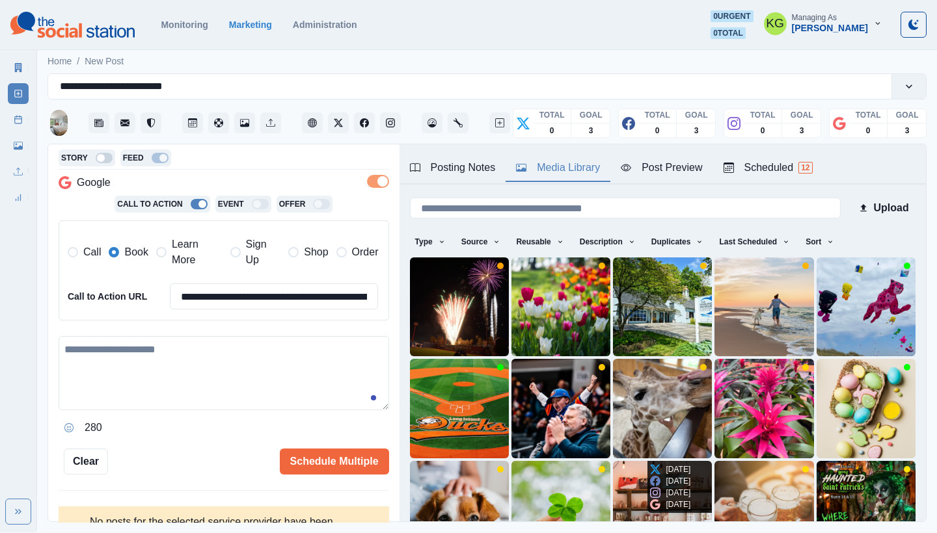
scroll to position [111, 0]
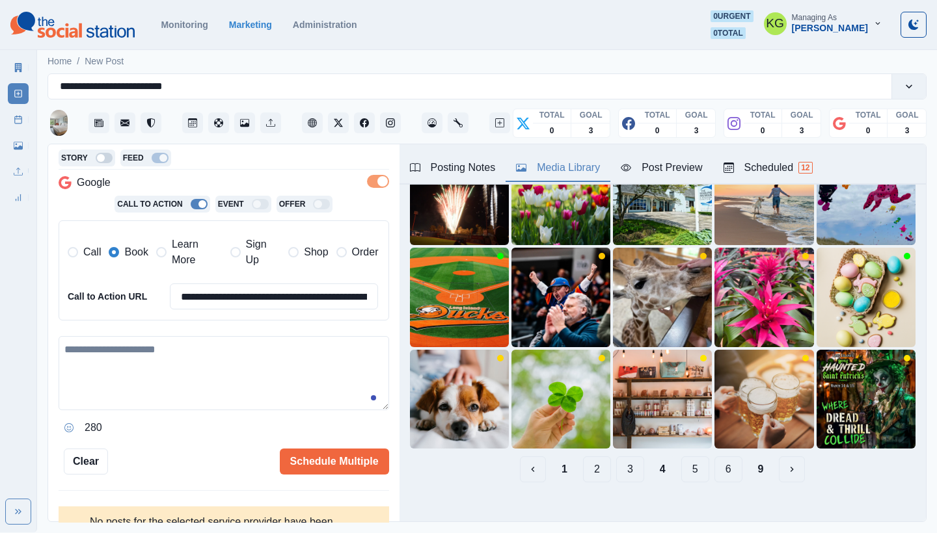
click at [619, 466] on button "3" at bounding box center [630, 470] width 28 height 26
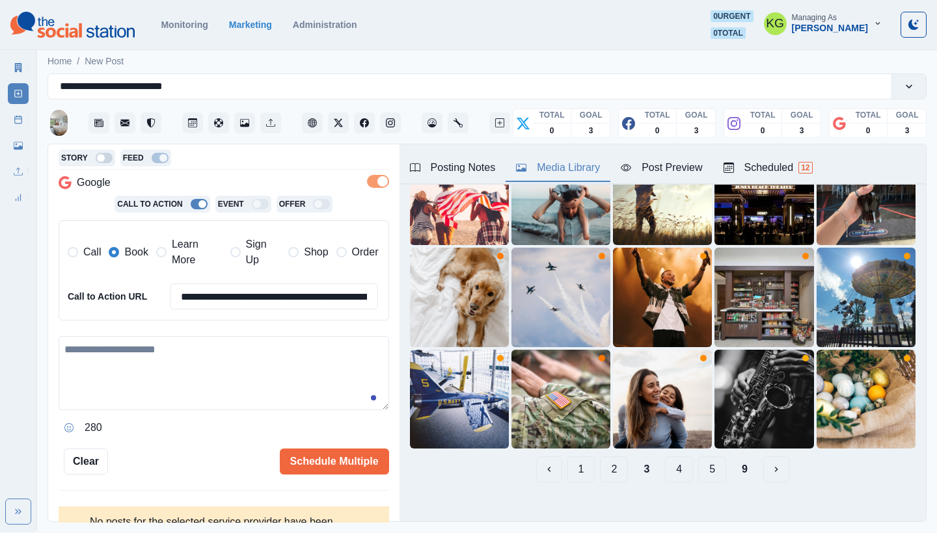
click at [607, 462] on button "2" at bounding box center [614, 470] width 28 height 26
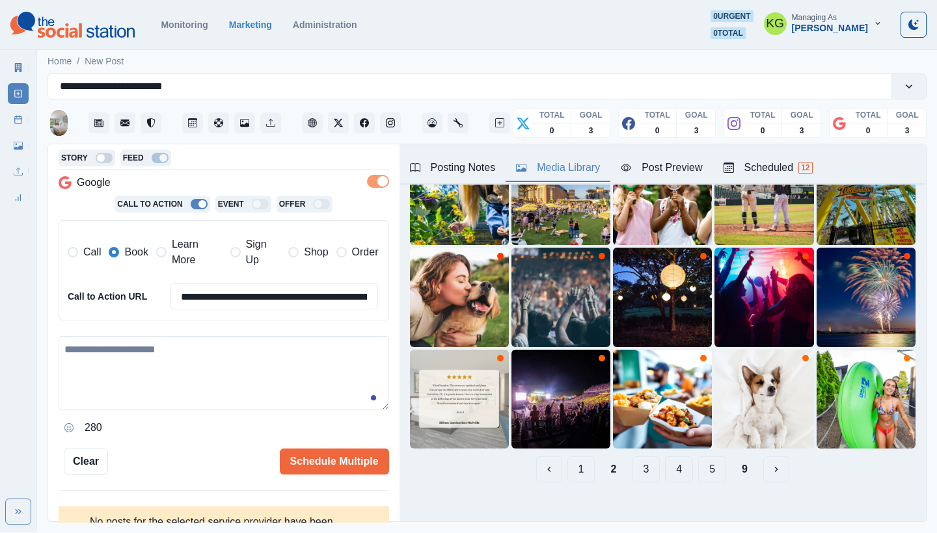
click at [567, 461] on button "1" at bounding box center [581, 470] width 28 height 26
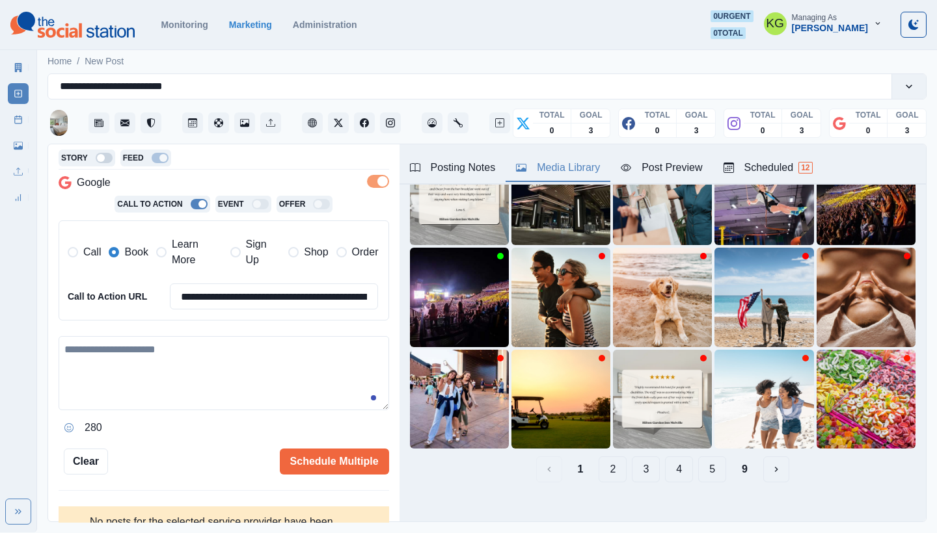
scroll to position [0, 0]
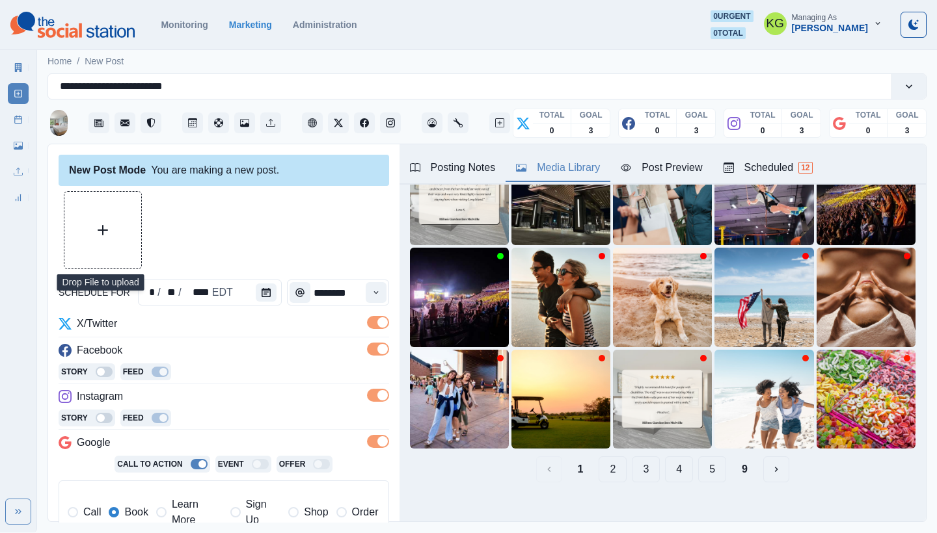
click at [103, 233] on icon "Upload Media" at bounding box center [103, 230] width 10 height 10
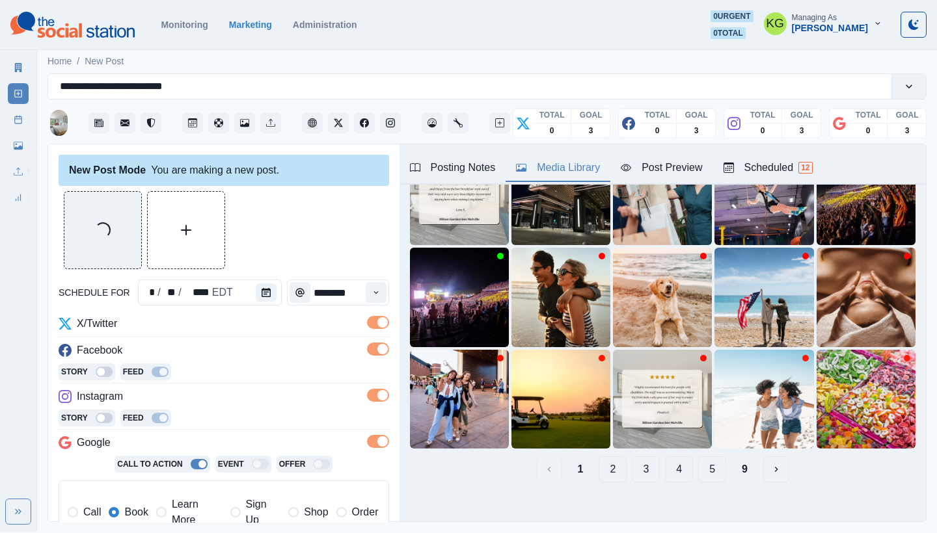
scroll to position [276, 0]
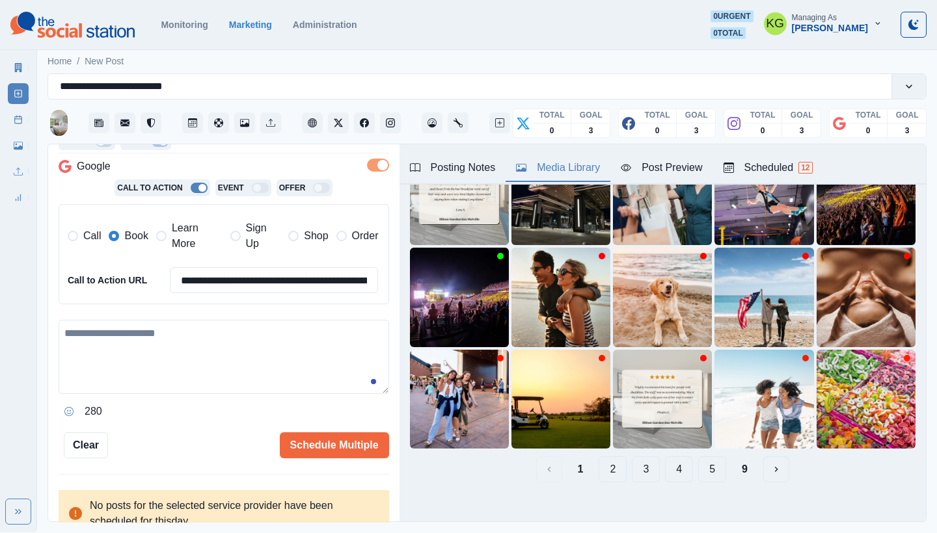
click at [180, 340] on textarea at bounding box center [224, 357] width 330 height 74
paste textarea "**********"
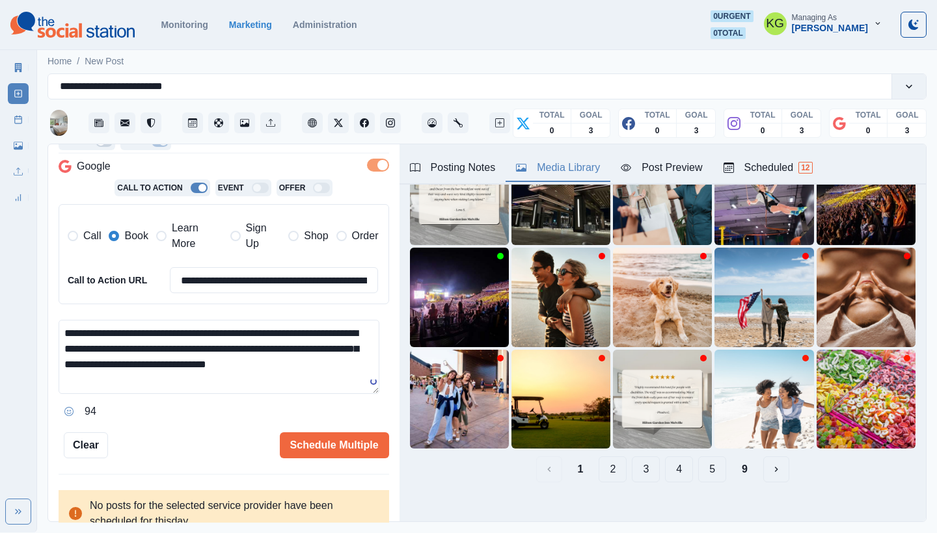
click at [466, 166] on div "Posting Notes" at bounding box center [453, 168] width 86 height 16
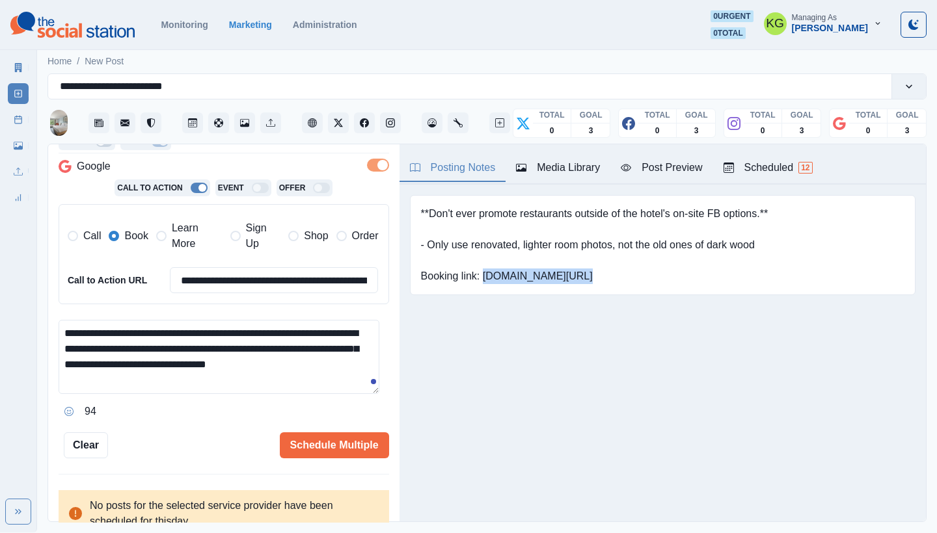
drag, startPoint x: 484, startPoint y: 277, endPoint x: 615, endPoint y: 280, distance: 130.8
click at [615, 280] on pre "**Don't ever promote restaurants outside of the hotel's on-site FB options.** -…" at bounding box center [594, 245] width 347 height 78
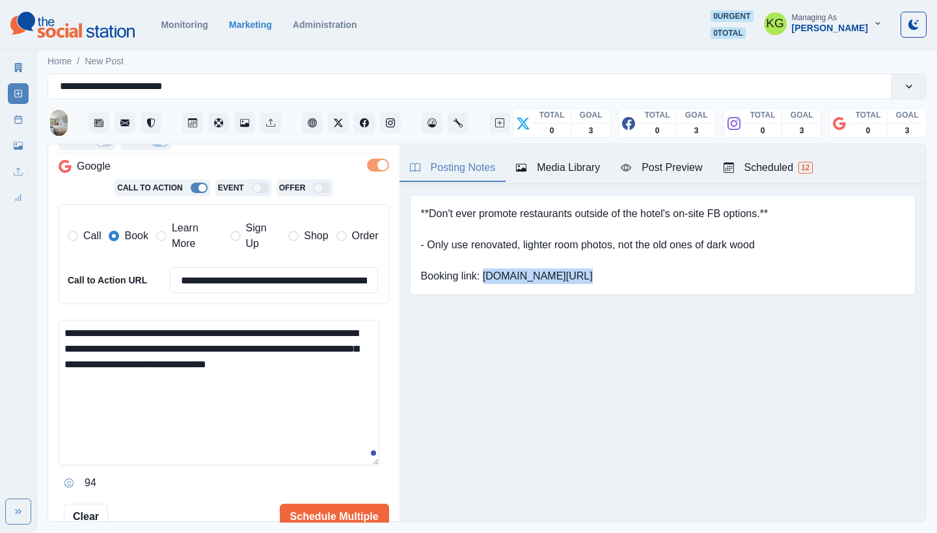
click at [366, 466] on textarea "**********" at bounding box center [219, 393] width 321 height 146
click at [183, 360] on textarea "**********" at bounding box center [219, 397] width 321 height 154
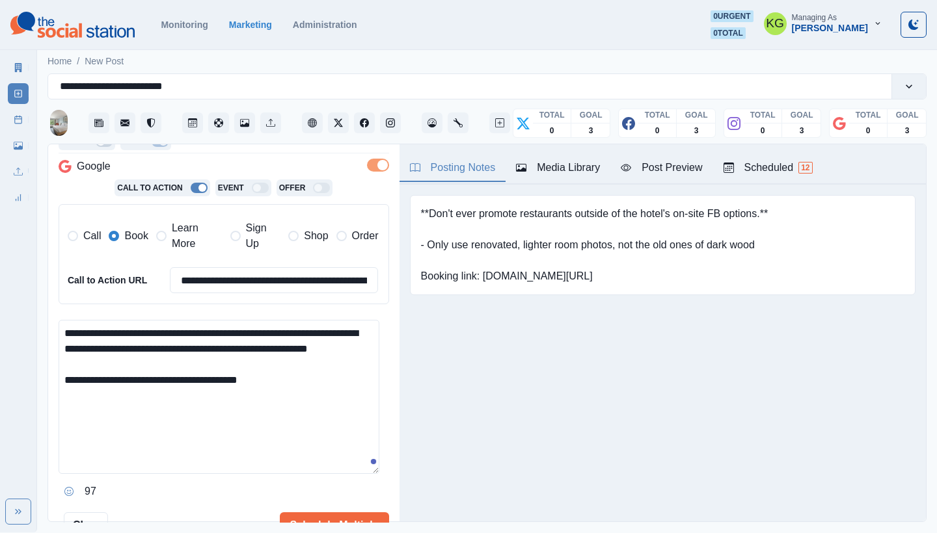
click at [170, 390] on textarea "**********" at bounding box center [219, 397] width 321 height 154
paste textarea "**********"
click at [123, 413] on textarea "**********" at bounding box center [219, 397] width 321 height 154
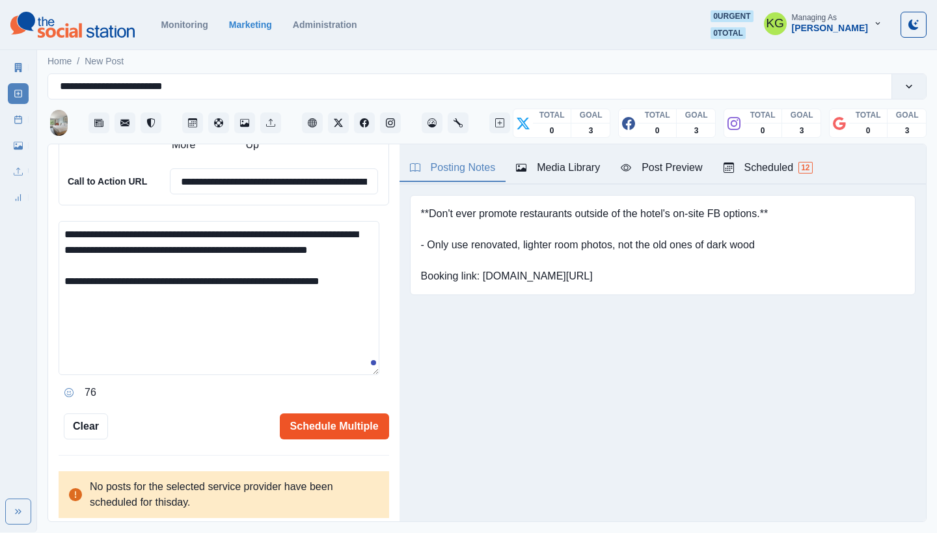
type textarea "**********"
click at [328, 430] on button "Schedule Multiple" at bounding box center [334, 427] width 109 height 26
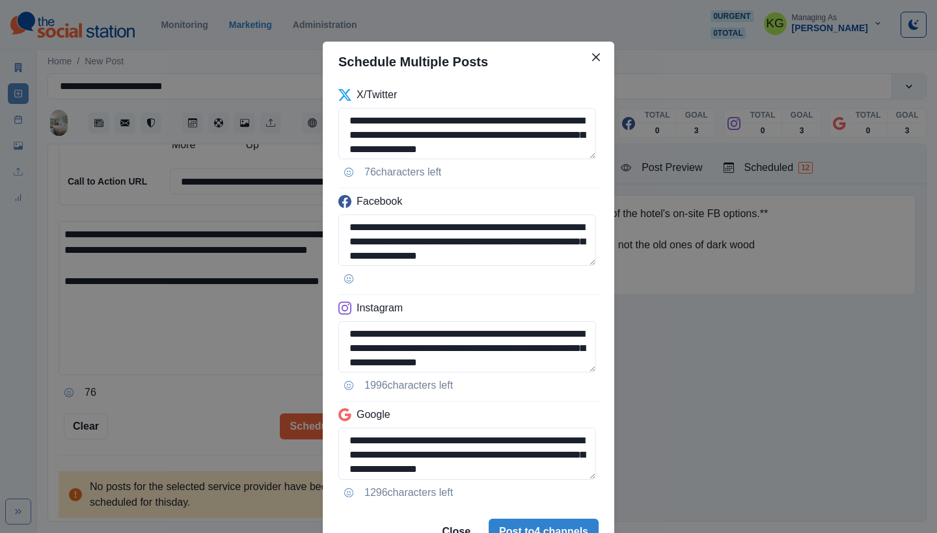
scroll to position [66, 0]
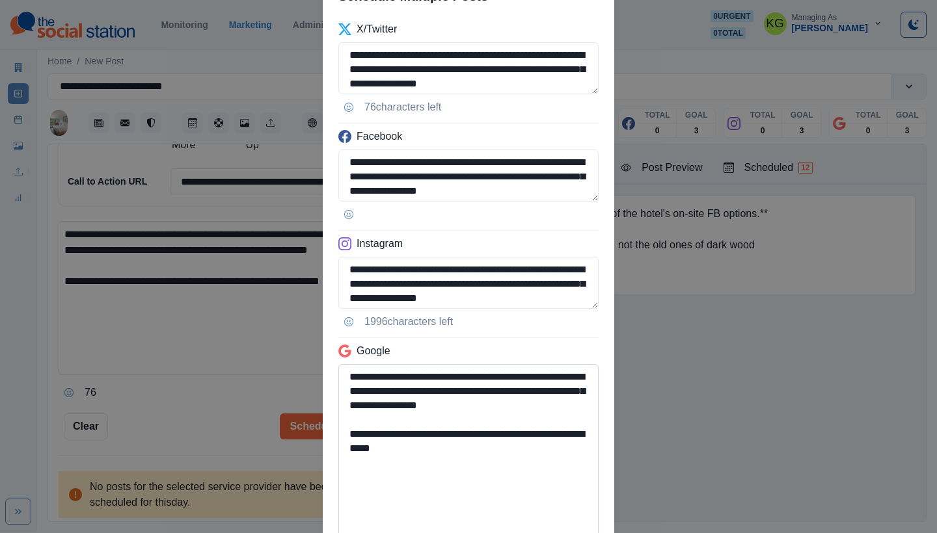
click at [546, 533] on textarea "**********" at bounding box center [468, 451] width 260 height 175
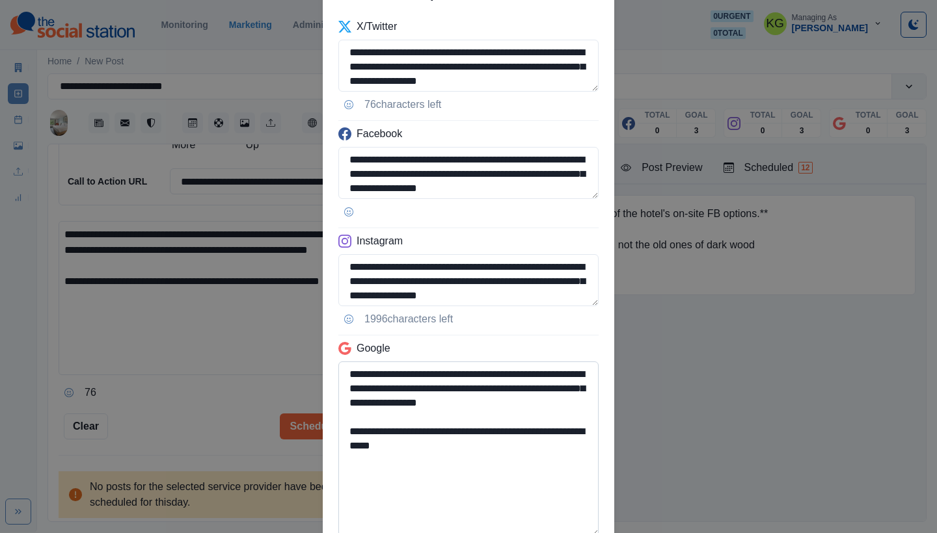
drag, startPoint x: 446, startPoint y: 433, endPoint x: 551, endPoint y: 429, distance: 104.8
click at [551, 429] on textarea "**********" at bounding box center [468, 449] width 260 height 175
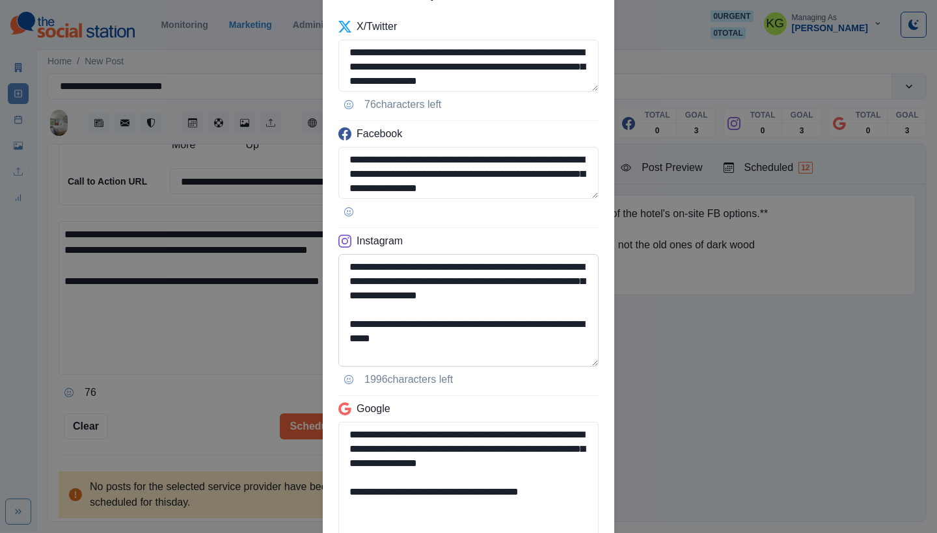
click at [553, 367] on textarea "**********" at bounding box center [468, 310] width 260 height 113
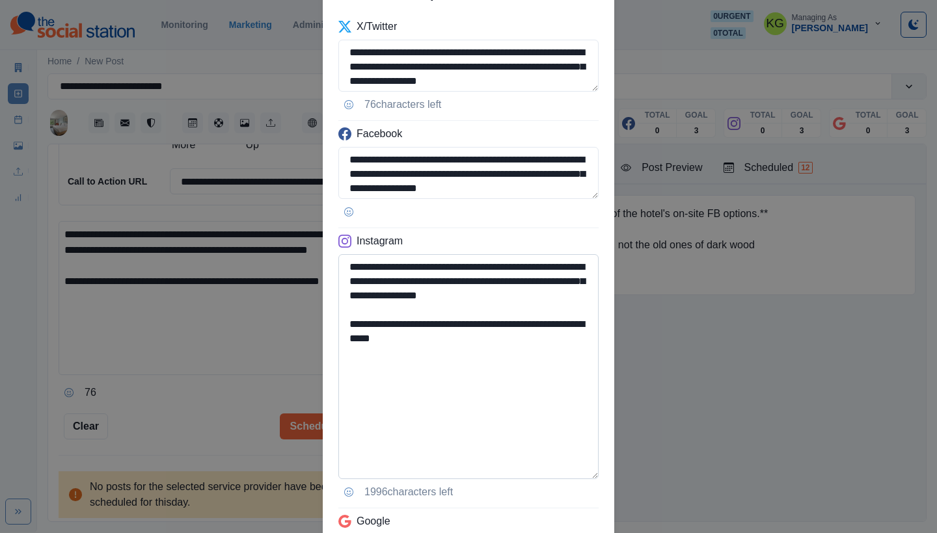
type textarea "**********"
click at [484, 393] on textarea "**********" at bounding box center [468, 366] width 260 height 225
drag, startPoint x: 459, startPoint y: 321, endPoint x: 551, endPoint y: 324, distance: 92.4
click at [551, 324] on textarea "**********" at bounding box center [468, 366] width 260 height 225
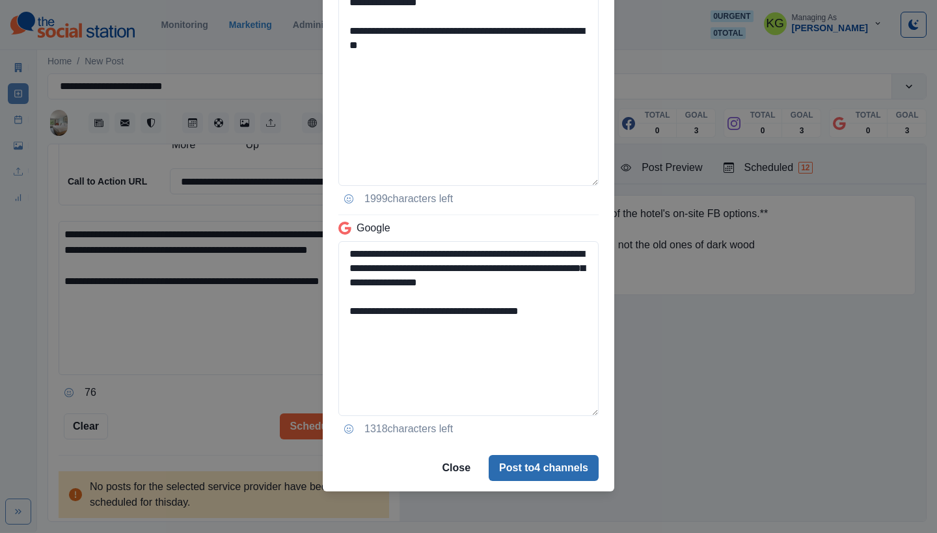
type textarea "**********"
click at [569, 469] on button "Post to 4 channels" at bounding box center [543, 468] width 110 height 26
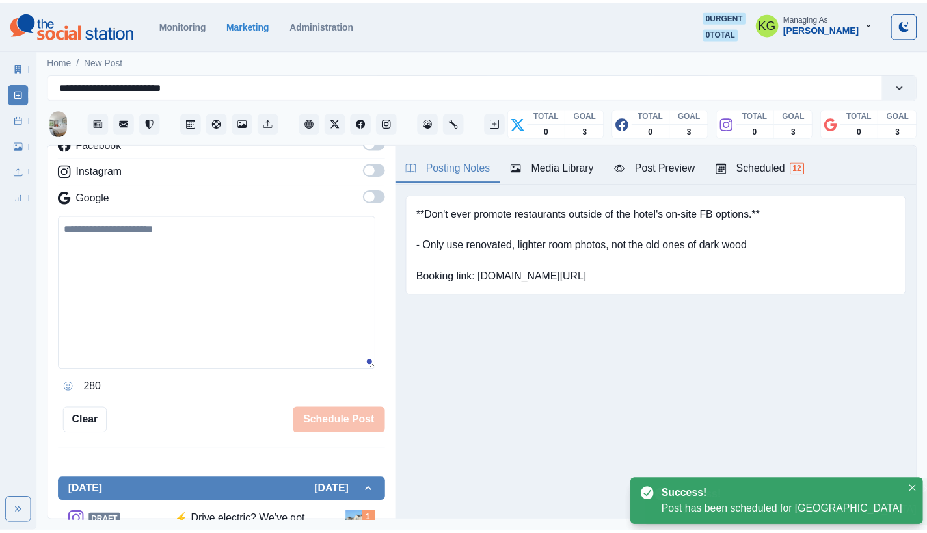
scroll to position [159, 0]
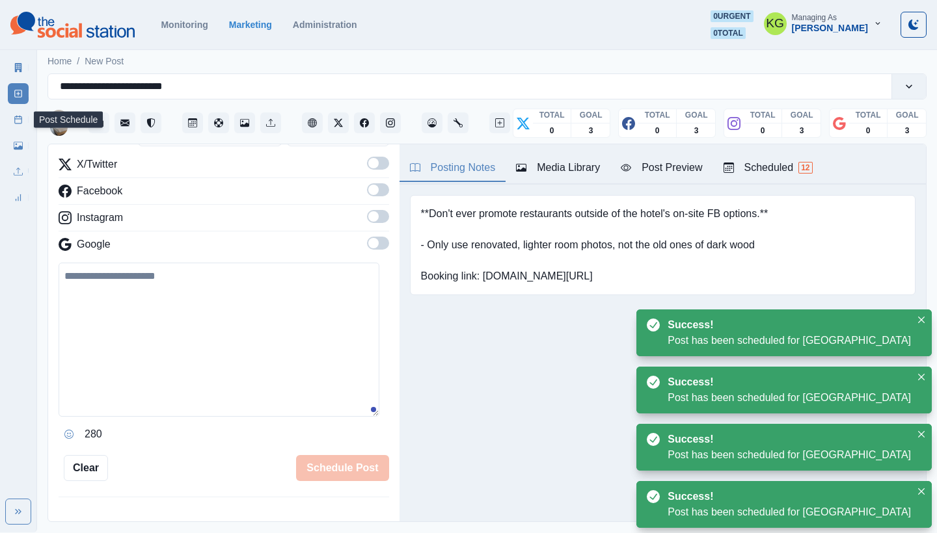
click at [18, 123] on icon at bounding box center [18, 119] width 9 height 9
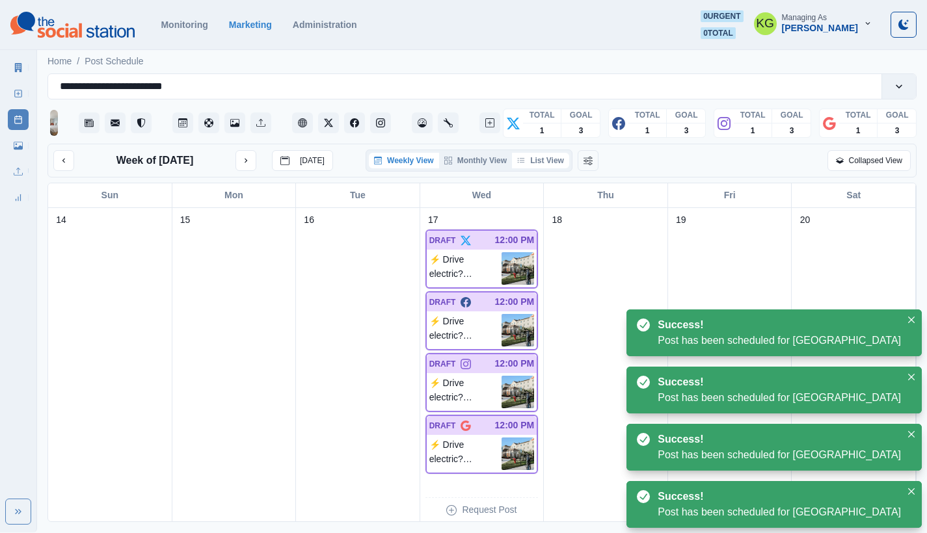
click at [544, 168] on button "List View" at bounding box center [540, 161] width 57 height 16
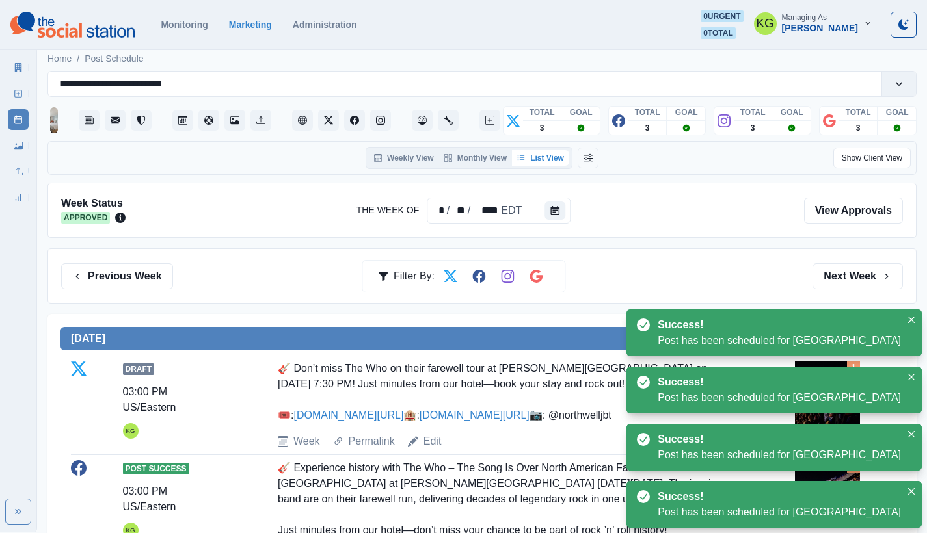
scroll to position [29, 0]
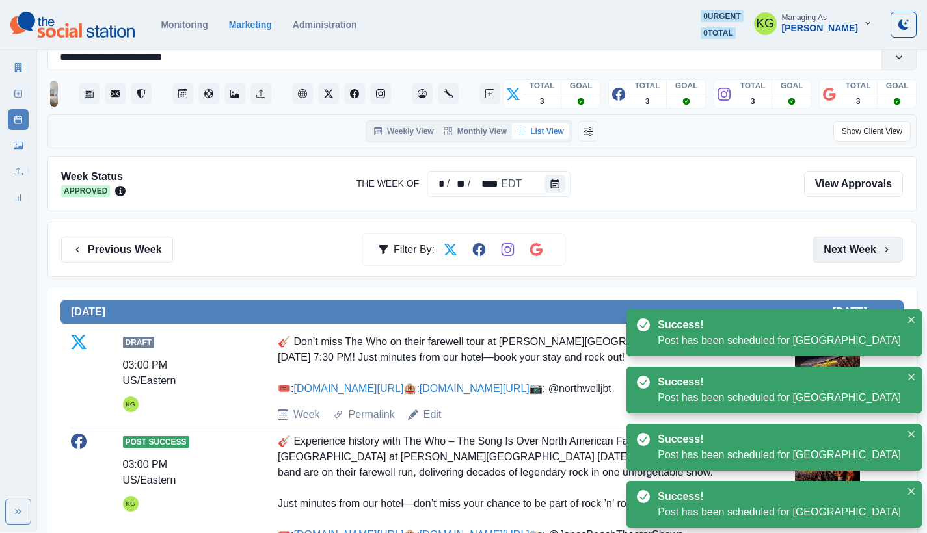
click at [840, 247] on button "Next Week" at bounding box center [857, 250] width 90 height 26
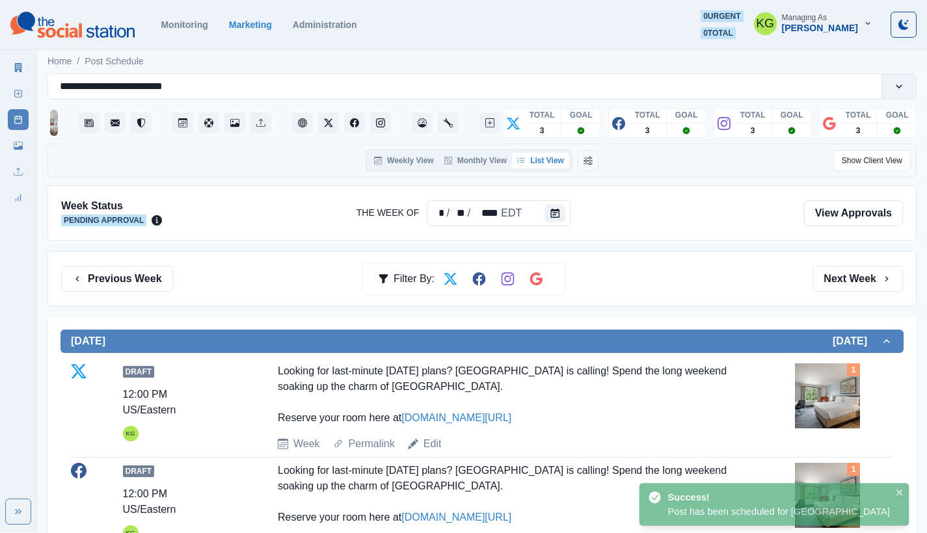
click at [836, 263] on div "Previous Week Filter By: Next Week" at bounding box center [481, 278] width 869 height 55
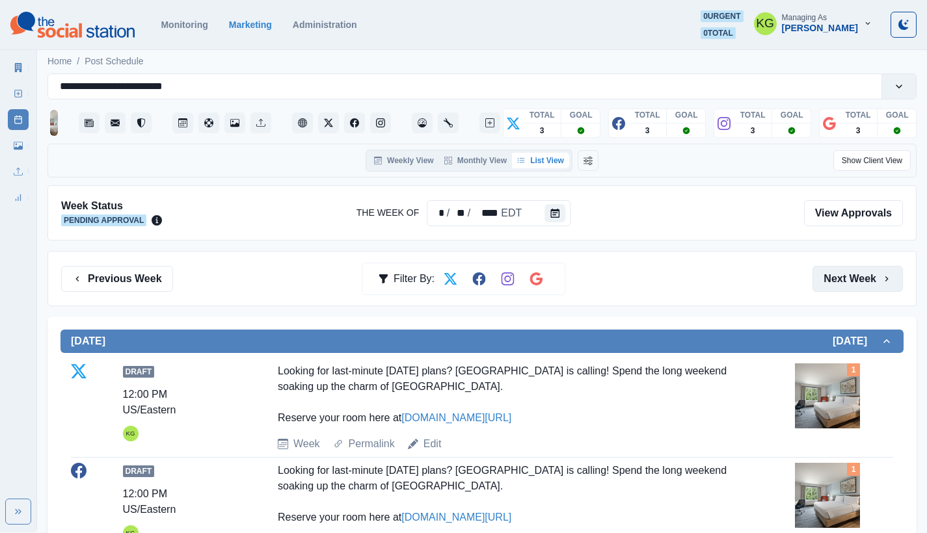
click at [840, 274] on button "Next Week" at bounding box center [857, 279] width 90 height 26
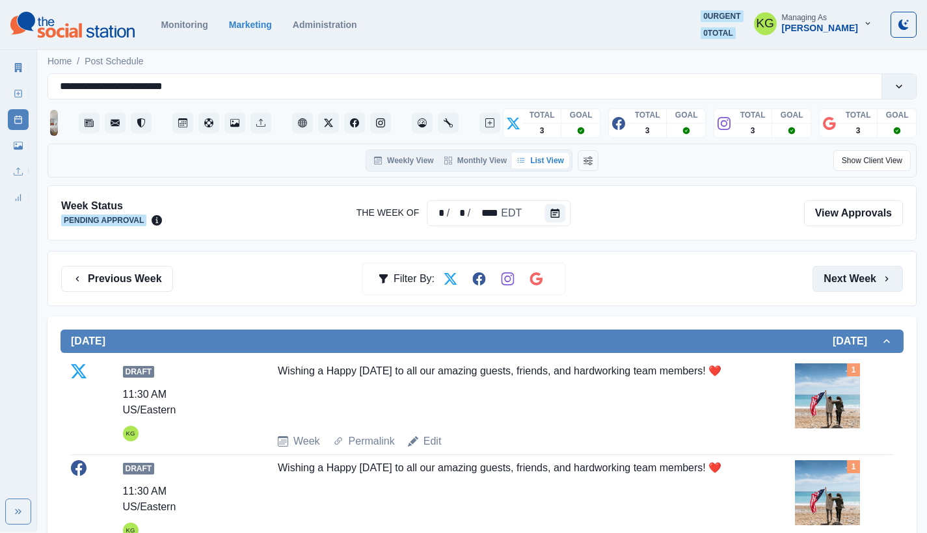
click at [839, 276] on button "Next Week" at bounding box center [857, 279] width 90 height 26
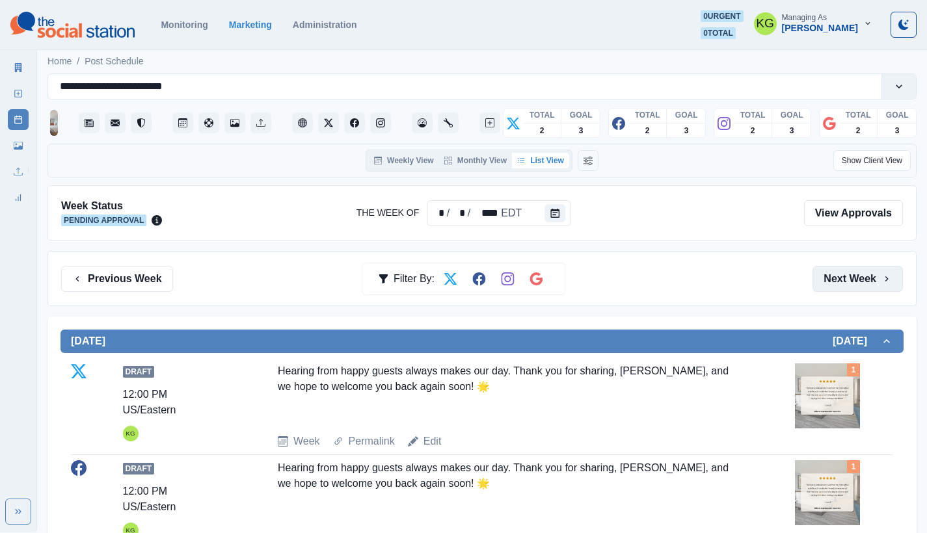
click at [839, 276] on button "Next Week" at bounding box center [857, 279] width 90 height 26
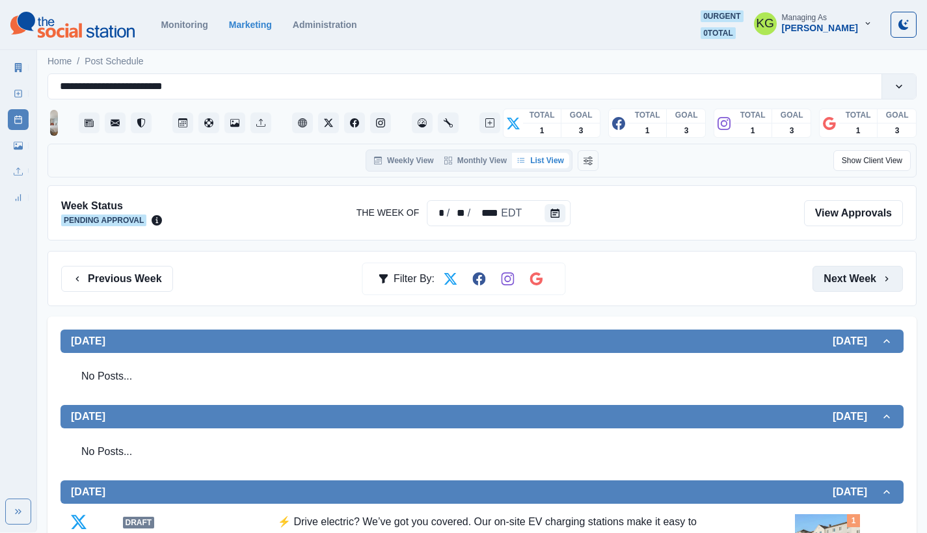
click at [846, 278] on button "Next Week" at bounding box center [857, 279] width 90 height 26
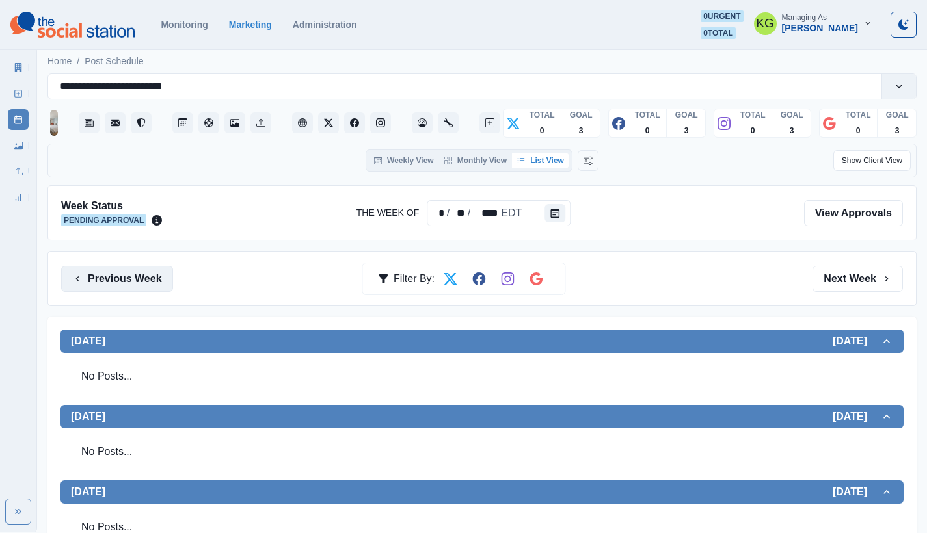
click at [127, 278] on button "Previous Week" at bounding box center [117, 279] width 112 height 26
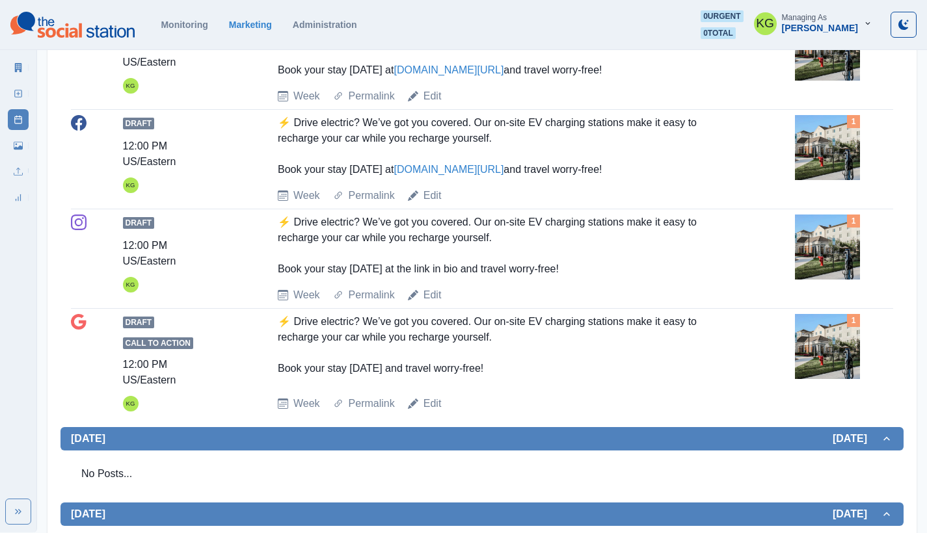
scroll to position [377, 0]
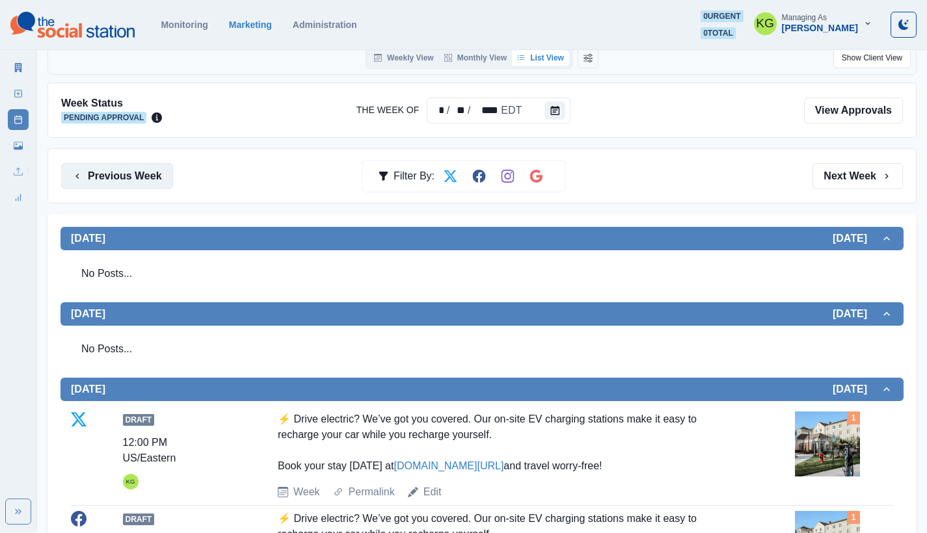
click at [151, 172] on button "Previous Week" at bounding box center [117, 176] width 112 height 26
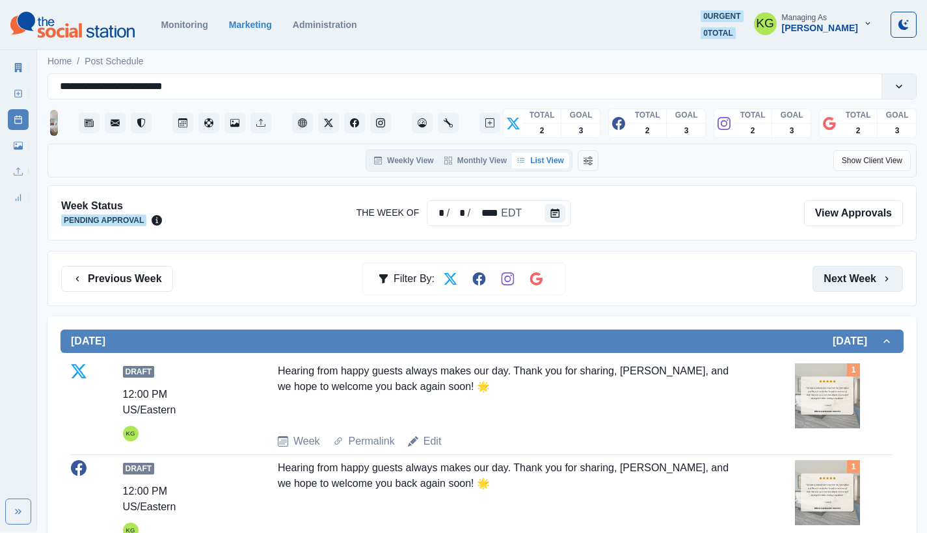
click at [855, 277] on button "Next Week" at bounding box center [857, 279] width 90 height 26
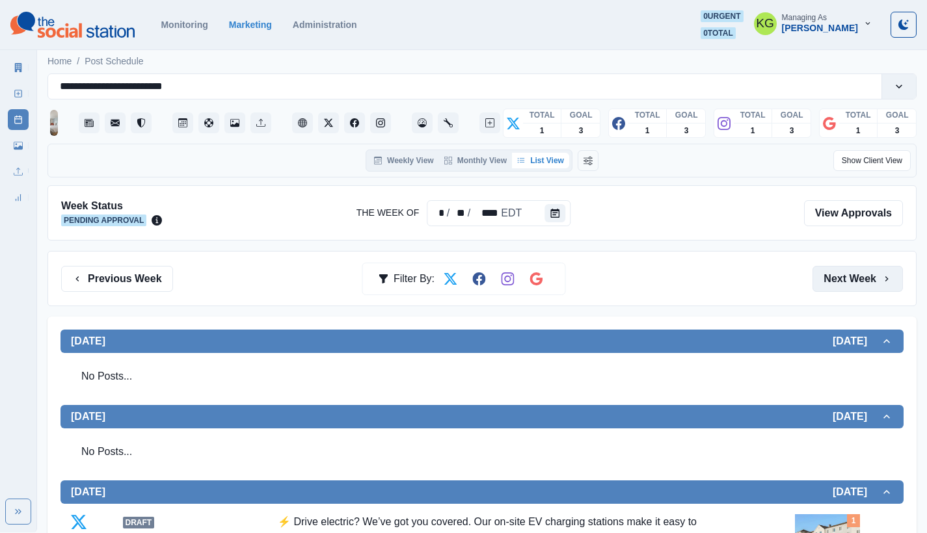
click at [855, 277] on button "Next Week" at bounding box center [857, 279] width 90 height 26
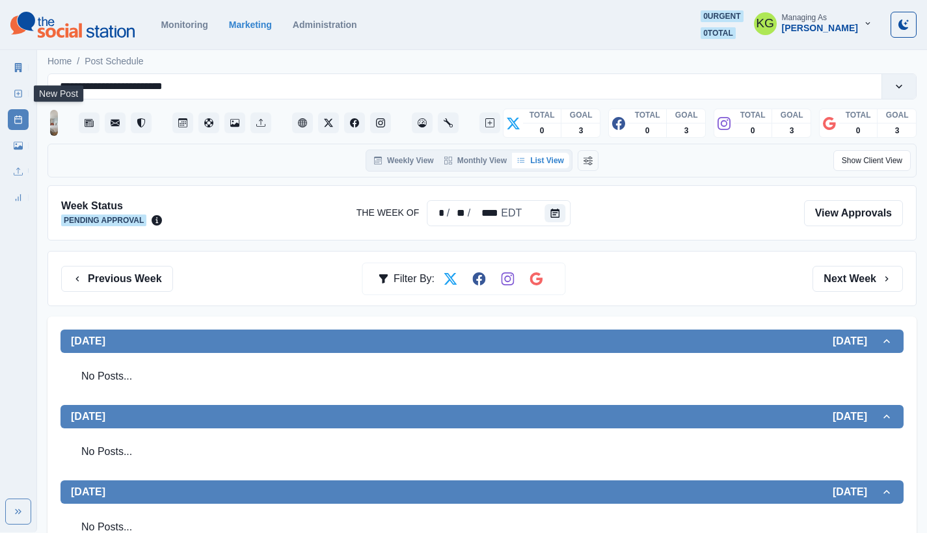
click at [18, 88] on link "New Post" at bounding box center [18, 93] width 21 height 21
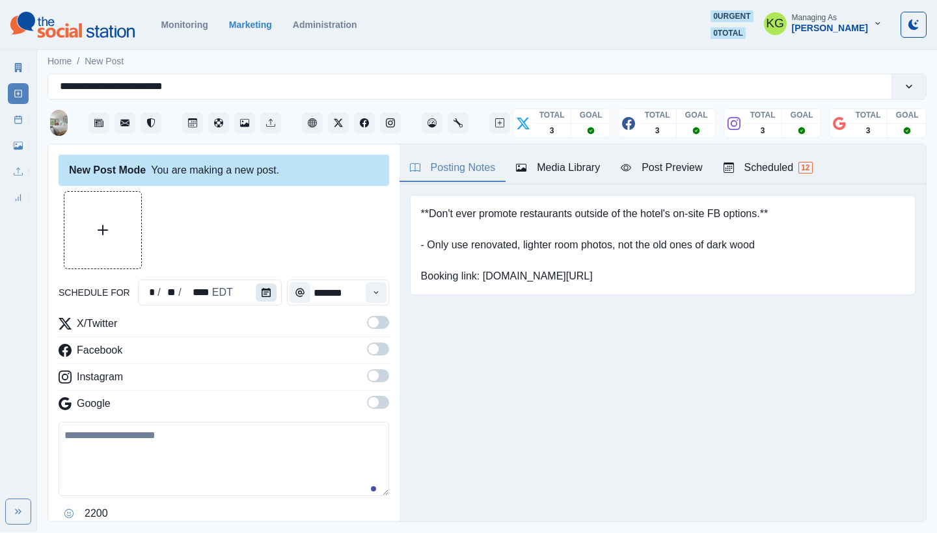
click at [261, 295] on icon "Calendar" at bounding box center [265, 292] width 9 height 9
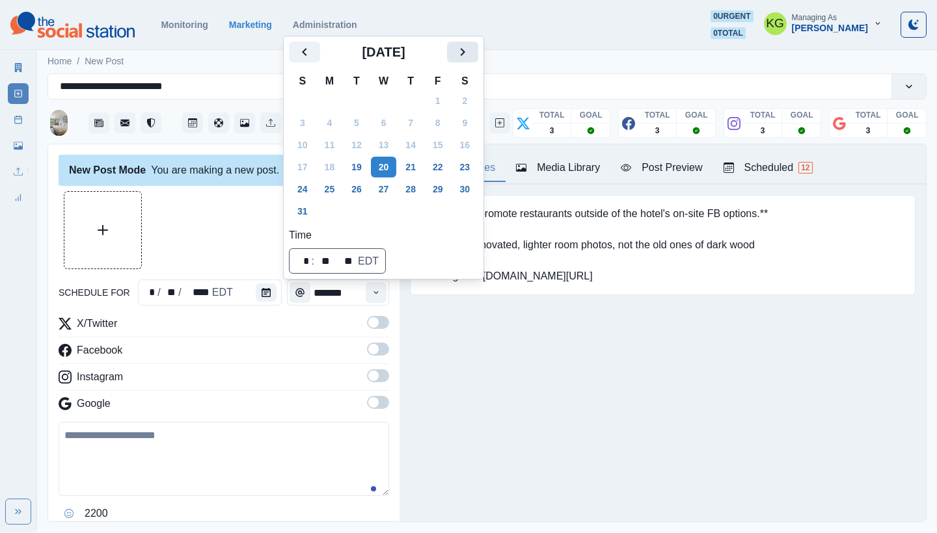
click at [470, 56] on icon "Next" at bounding box center [463, 52] width 16 height 16
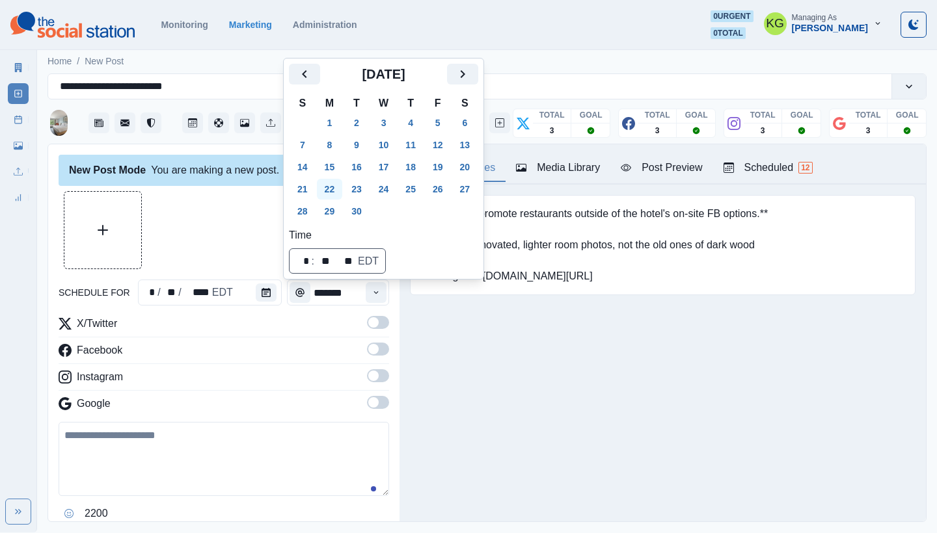
click at [331, 190] on button "22" at bounding box center [330, 189] width 26 height 21
click at [174, 223] on div at bounding box center [224, 230] width 330 height 78
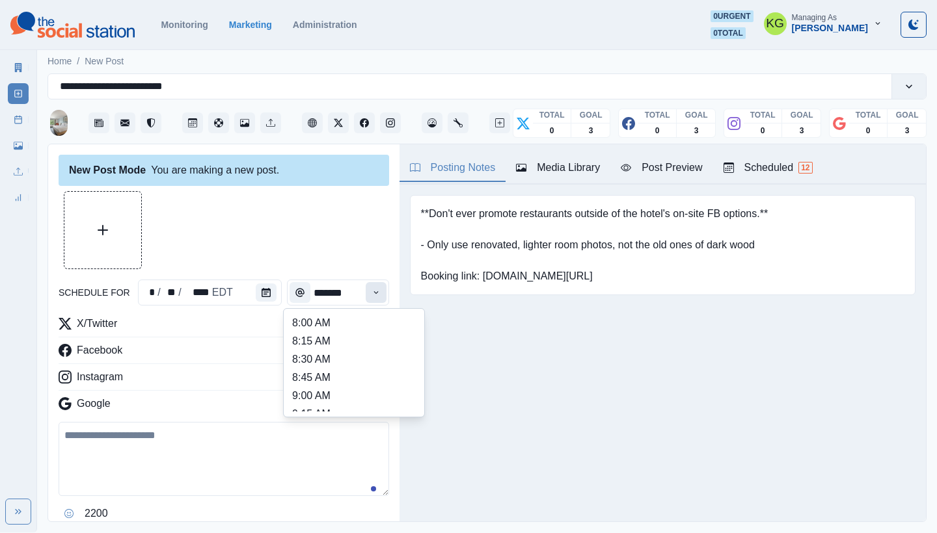
click at [366, 297] on button "Time" at bounding box center [376, 292] width 21 height 21
click at [358, 345] on li "12:00 PM" at bounding box center [354, 347] width 130 height 18
type input "********"
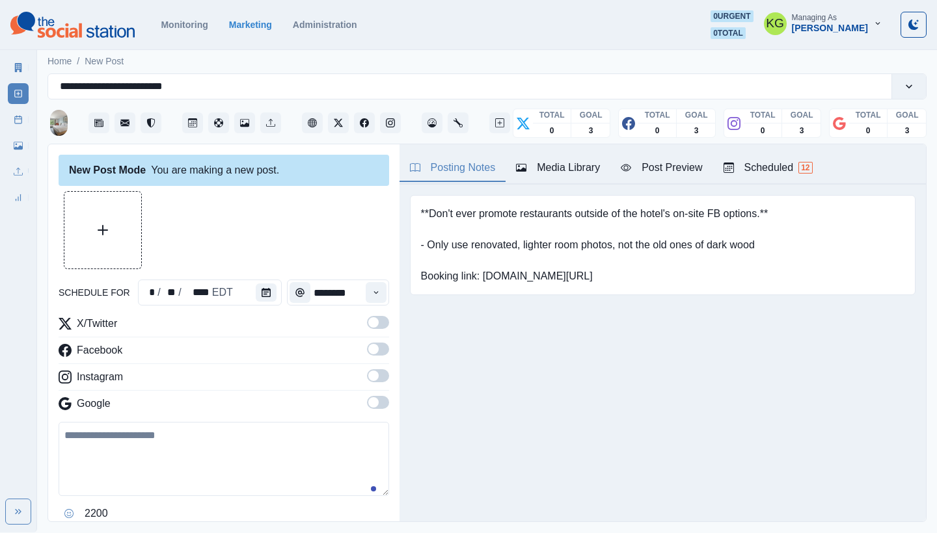
click at [367, 396] on span at bounding box center [378, 402] width 22 height 13
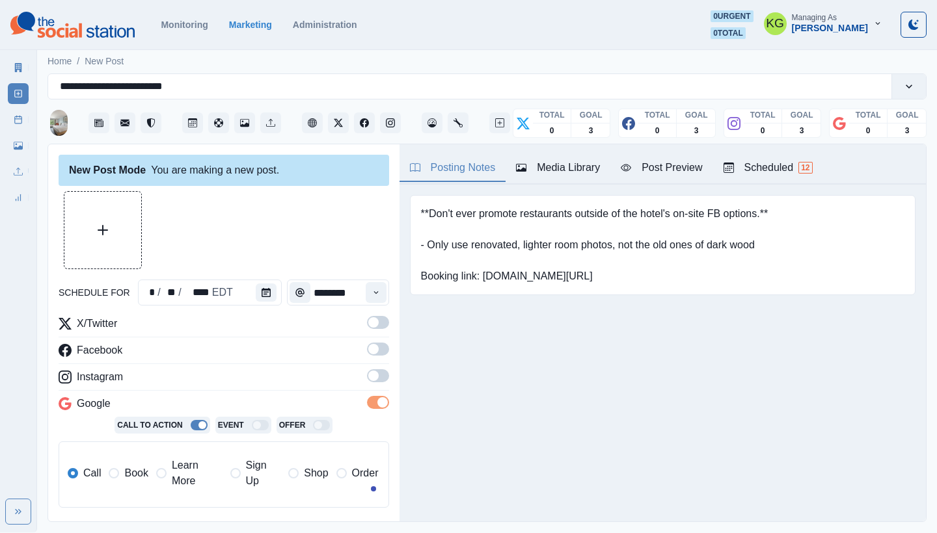
click at [369, 365] on div "X/Twitter Facebook Instagram Google Call To Action Event Offer Call Book Learn …" at bounding box center [224, 417] width 330 height 202
click at [369, 381] on span at bounding box center [378, 375] width 22 height 13
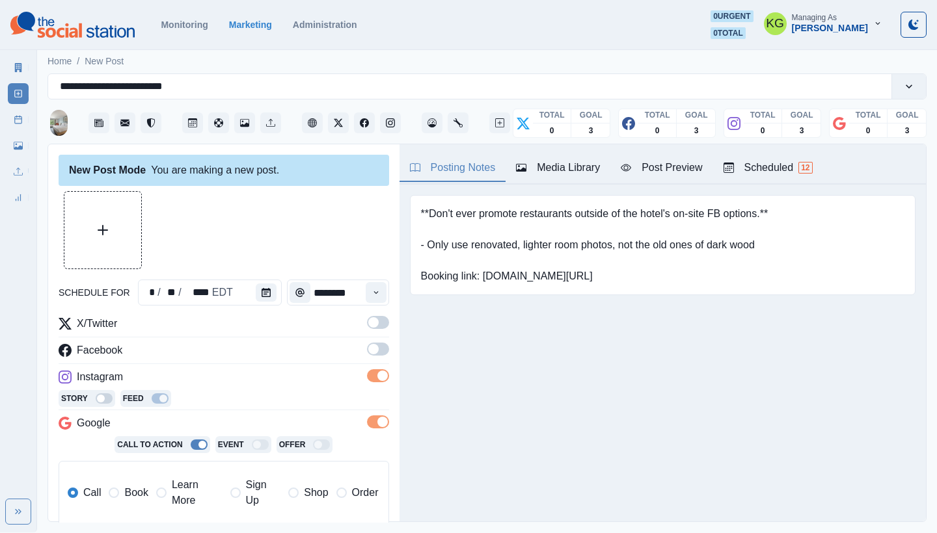
click at [369, 349] on span at bounding box center [378, 349] width 22 height 13
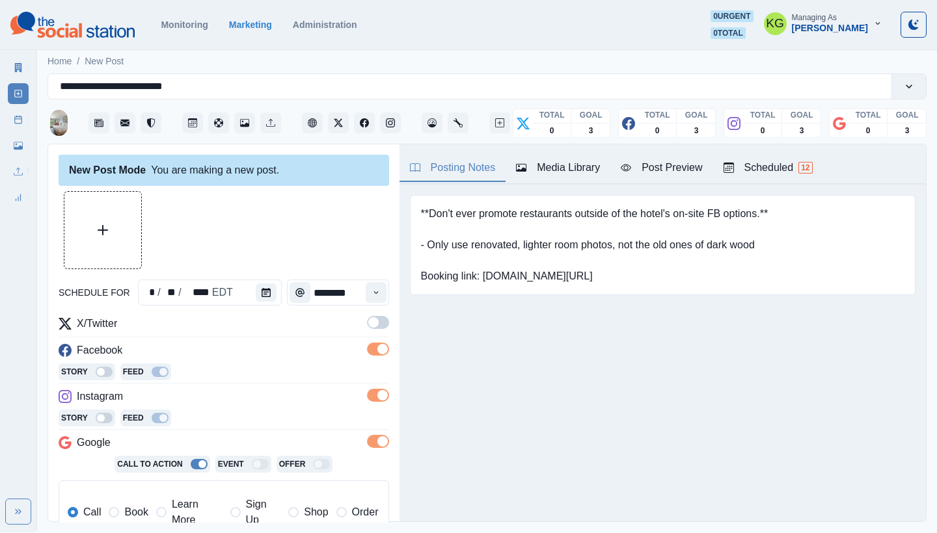
click at [370, 321] on span at bounding box center [378, 322] width 22 height 13
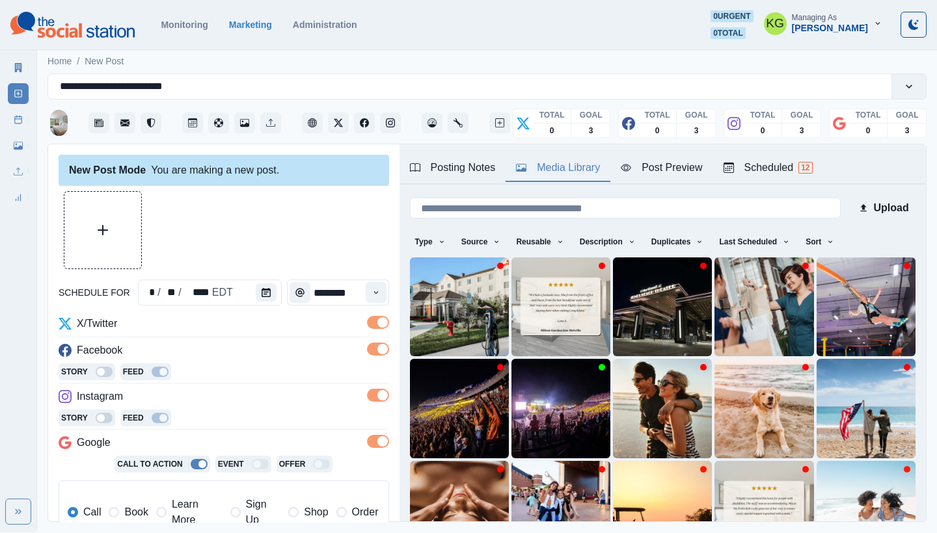
click at [559, 167] on div "Media Library" at bounding box center [558, 168] width 84 height 16
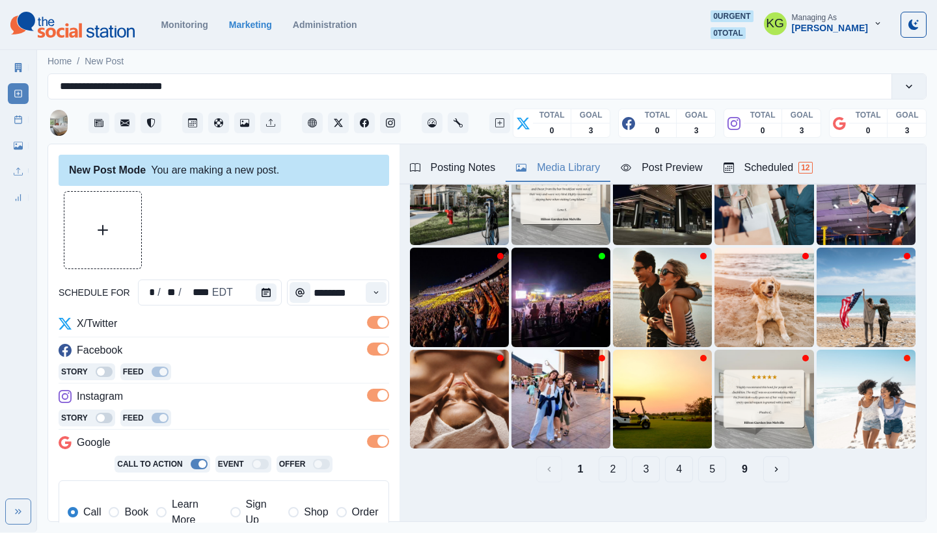
click at [608, 457] on button "2" at bounding box center [612, 470] width 28 height 26
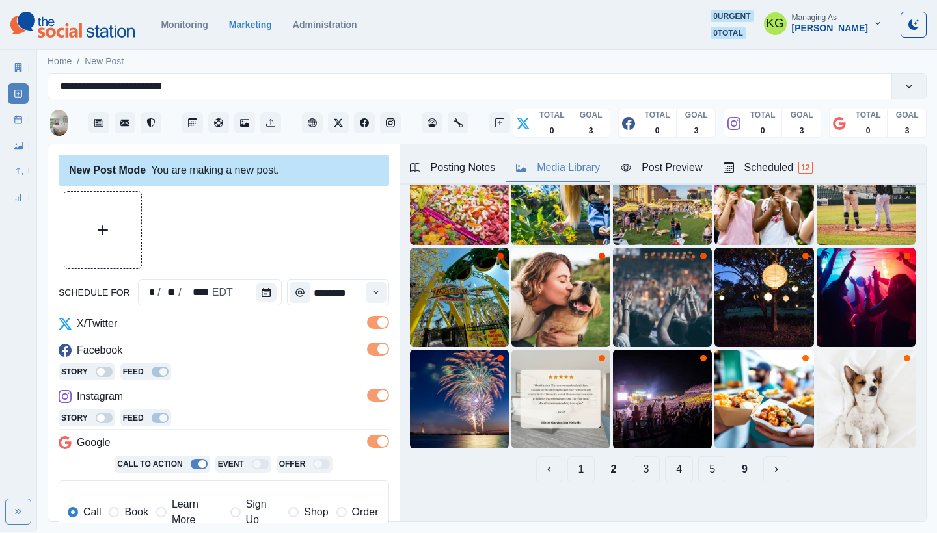
click at [632, 464] on button "3" at bounding box center [646, 470] width 28 height 26
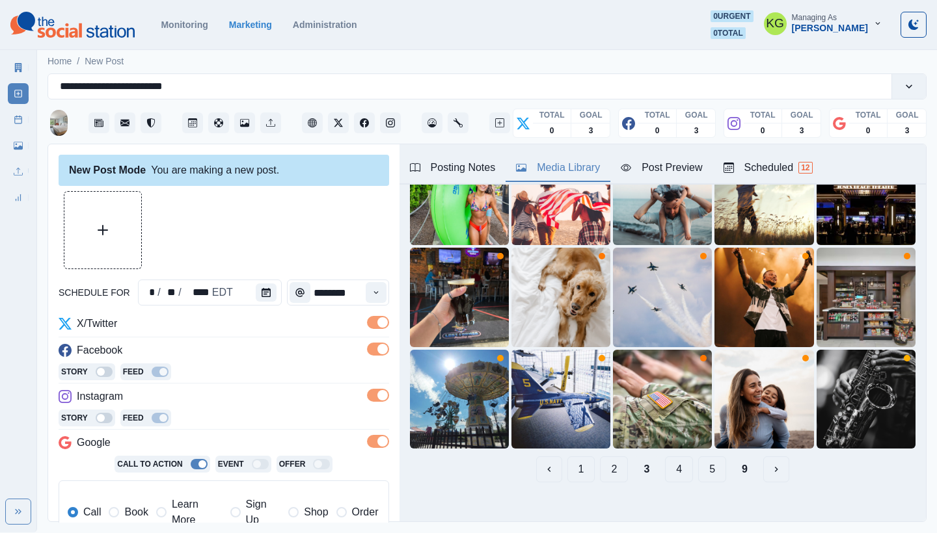
click at [665, 460] on button "4" at bounding box center [679, 470] width 28 height 26
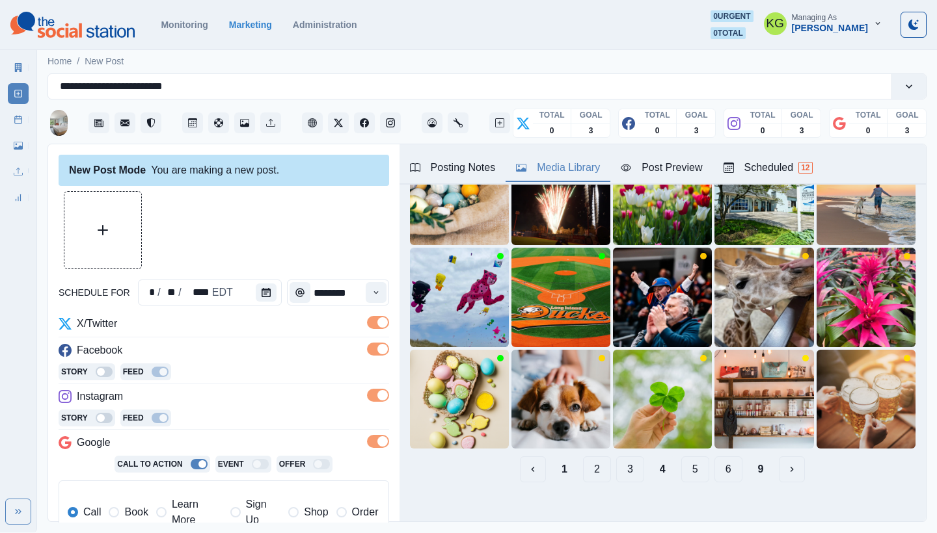
click at [686, 462] on button "5" at bounding box center [695, 470] width 28 height 26
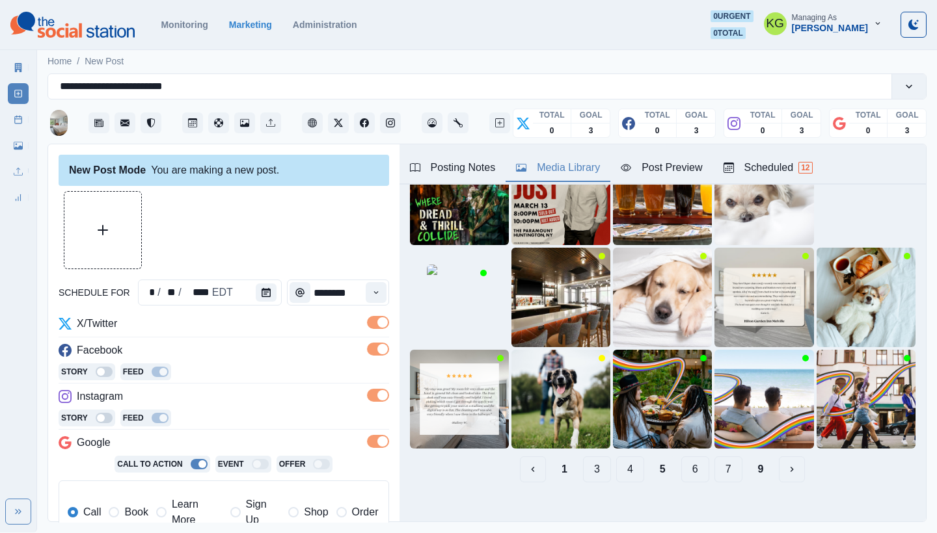
click at [688, 460] on button "6" at bounding box center [695, 470] width 28 height 26
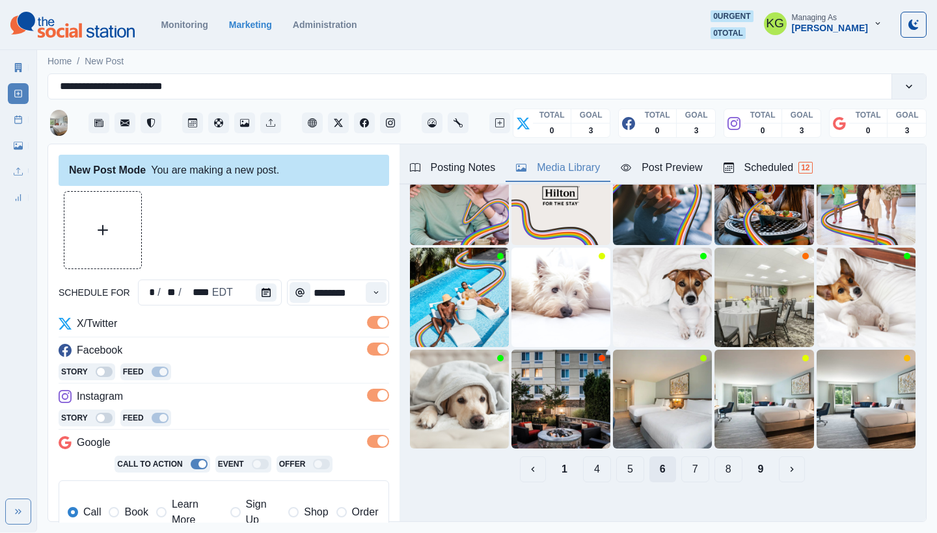
click at [688, 460] on button "7" at bounding box center [695, 470] width 28 height 26
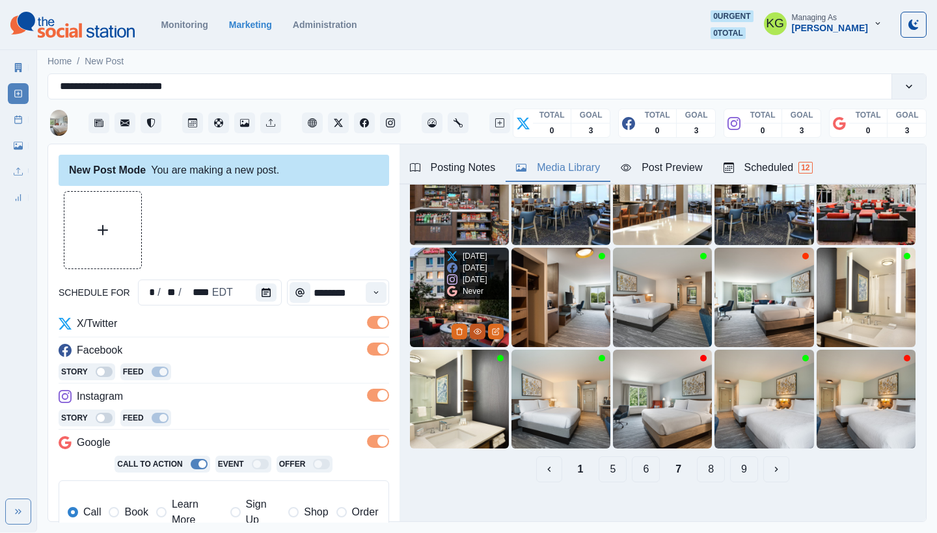
click at [474, 328] on icon "View Media" at bounding box center [478, 332] width 8 height 8
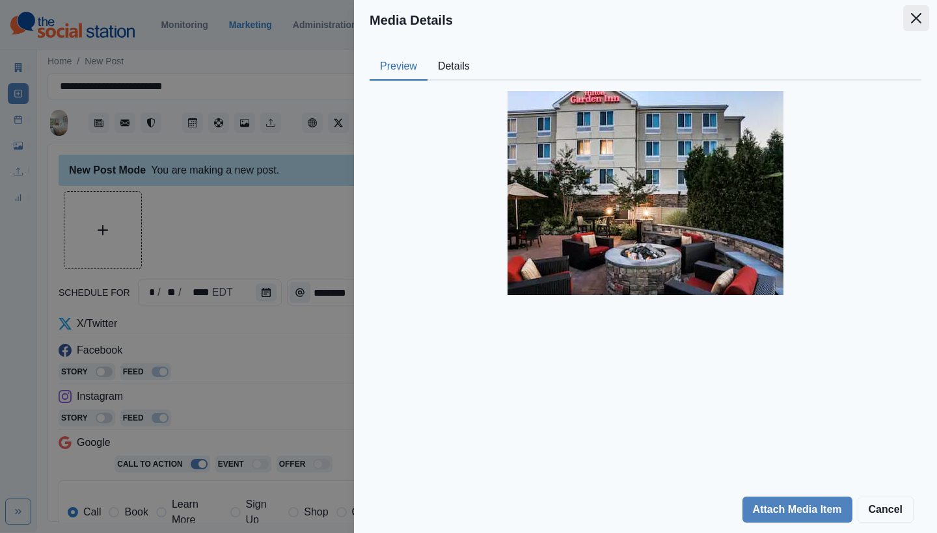
click at [914, 21] on icon "Close" at bounding box center [916, 18] width 10 height 10
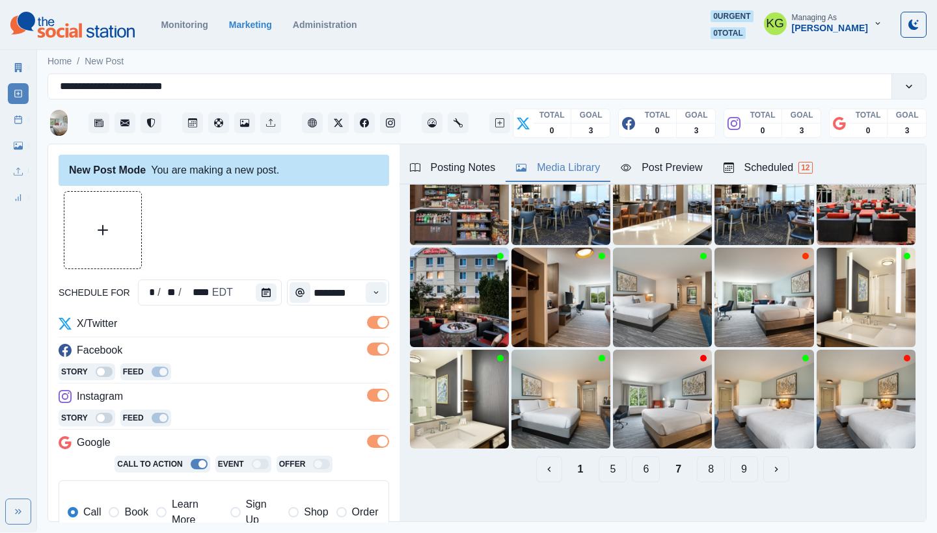
click at [700, 457] on button "8" at bounding box center [711, 470] width 28 height 26
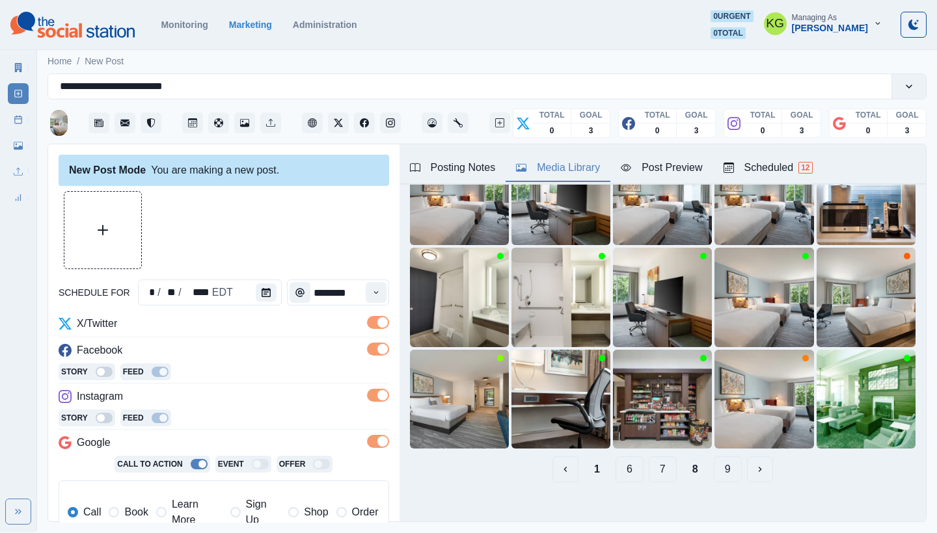
click at [719, 459] on button "9" at bounding box center [728, 470] width 28 height 26
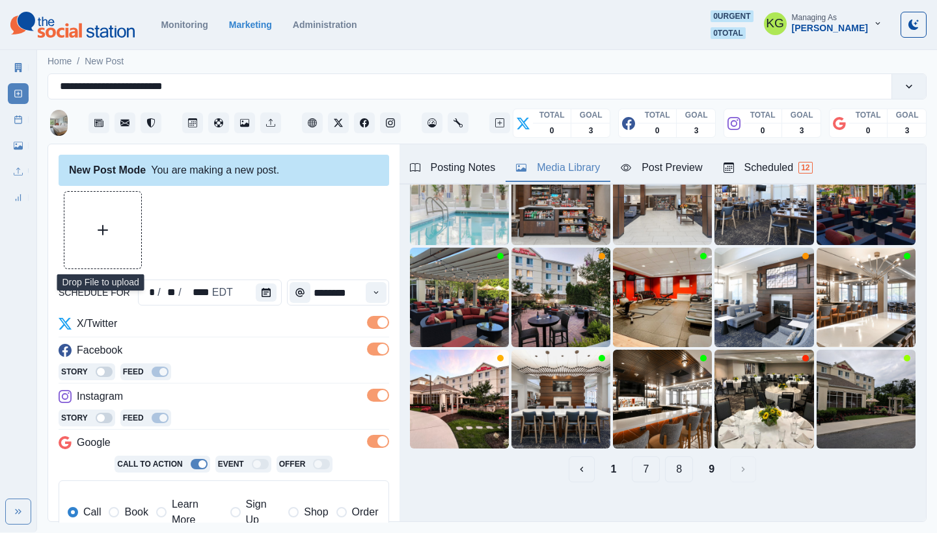
click at [114, 245] on button "Upload Media" at bounding box center [102, 230] width 77 height 77
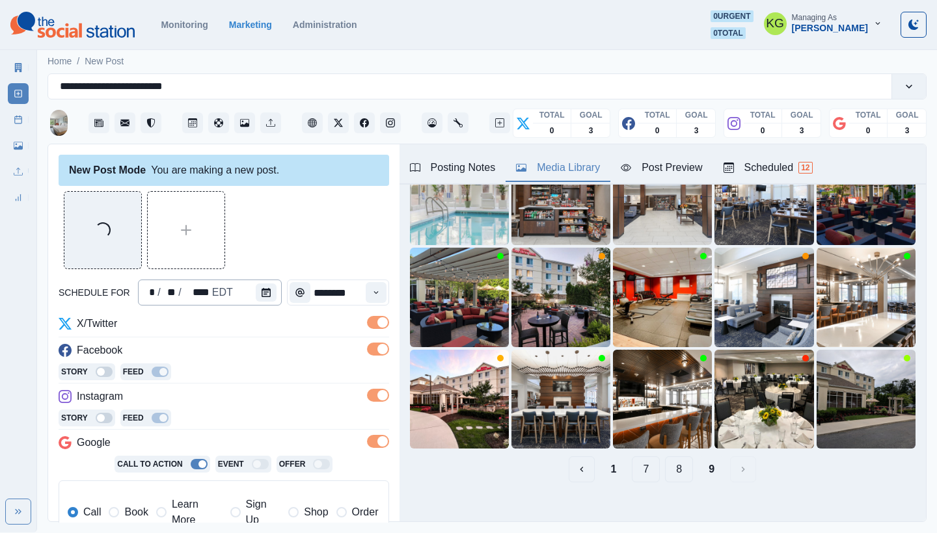
scroll to position [261, 0]
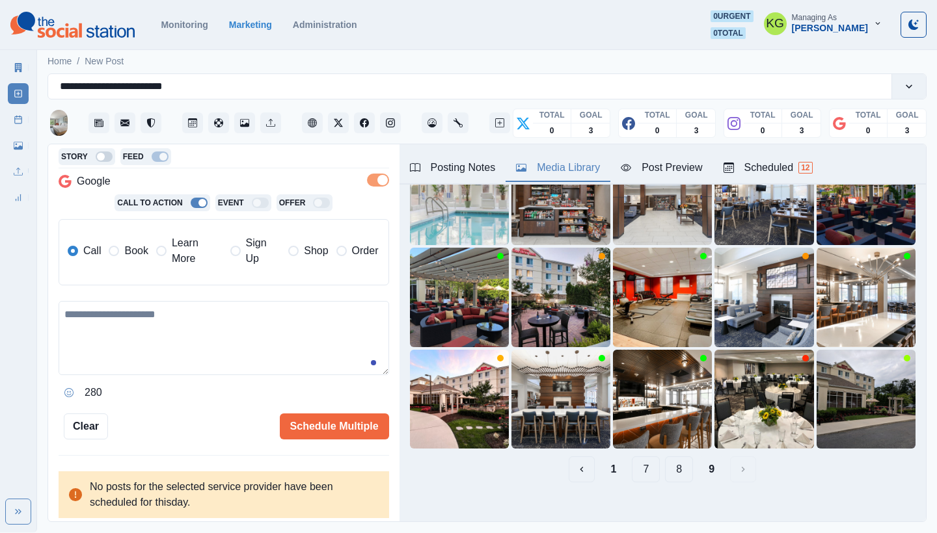
click at [252, 306] on textarea at bounding box center [224, 338] width 330 height 74
paste textarea "**********"
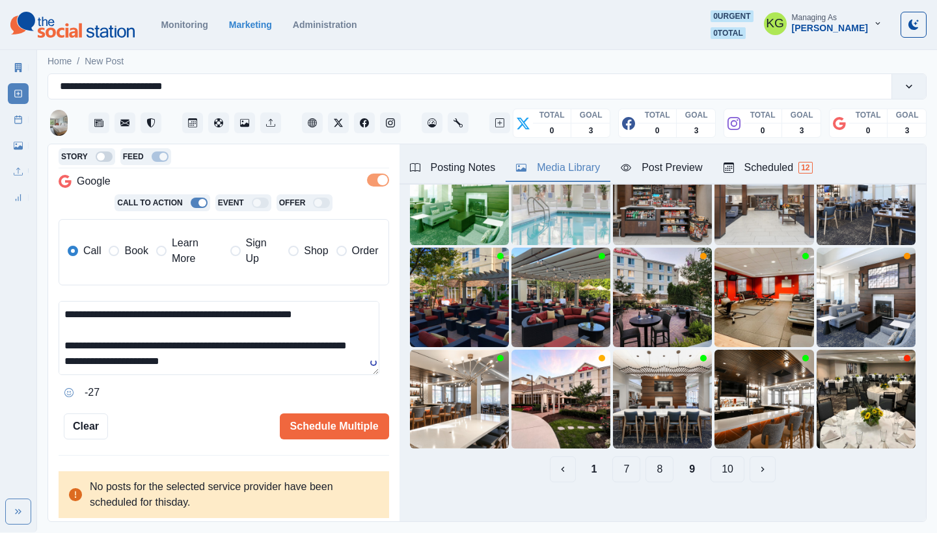
scroll to position [0, 0]
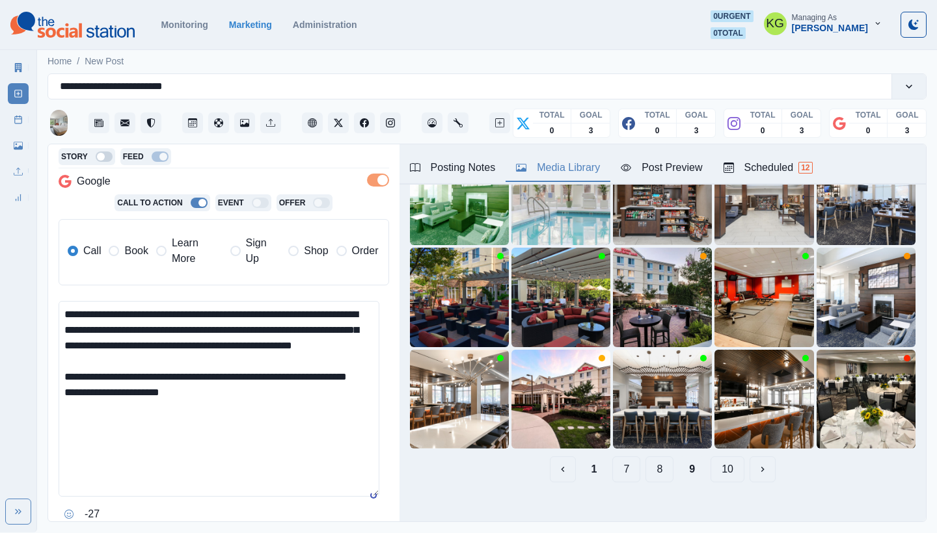
click at [342, 533] on html "**********" at bounding box center [468, 266] width 937 height 533
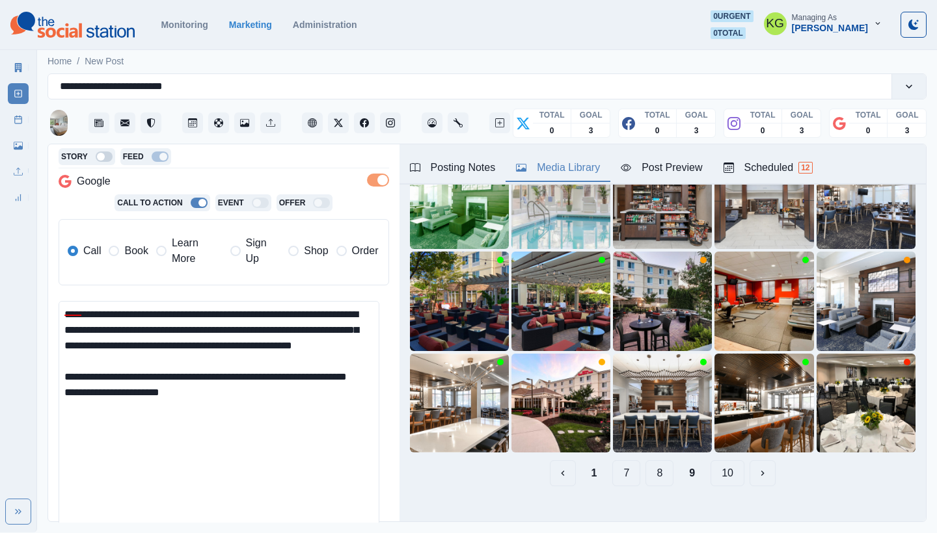
click at [68, 309] on textarea "**********" at bounding box center [219, 422] width 321 height 243
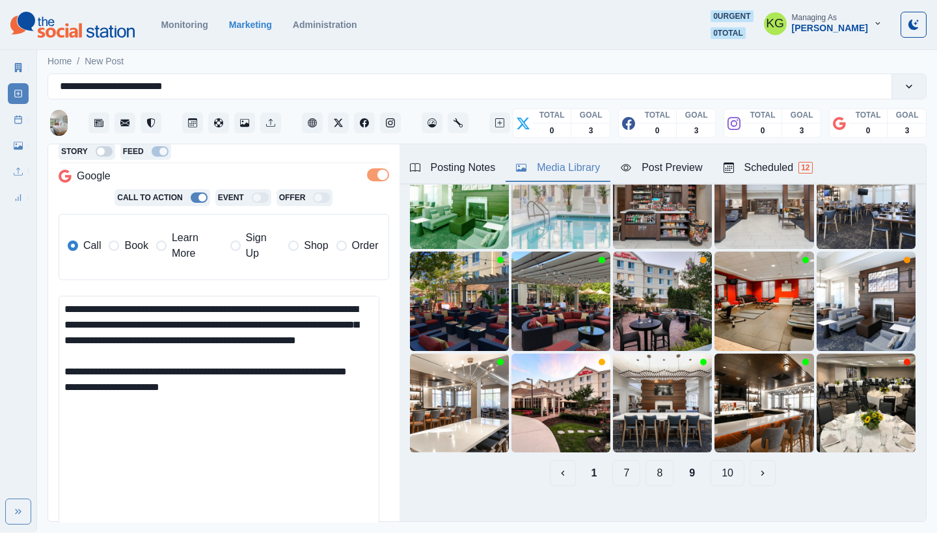
drag, startPoint x: 168, startPoint y: 416, endPoint x: 48, endPoint y: 413, distance: 119.7
click at [48, 413] on div "**********" at bounding box center [223, 333] width 351 height 379
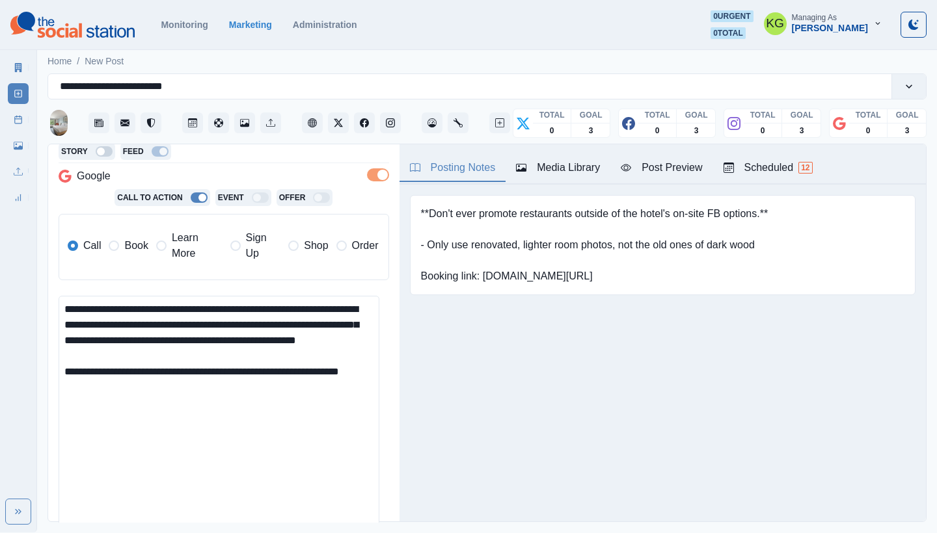
click at [458, 162] on div "Posting Notes" at bounding box center [453, 168] width 86 height 16
drag, startPoint x: 483, startPoint y: 277, endPoint x: 617, endPoint y: 281, distance: 133.4
click at [617, 281] on pre "**Don't ever promote restaurants outside of the hotel's on-site FB options.** -…" at bounding box center [594, 245] width 347 height 78
click at [234, 384] on textarea "**********" at bounding box center [219, 417] width 321 height 243
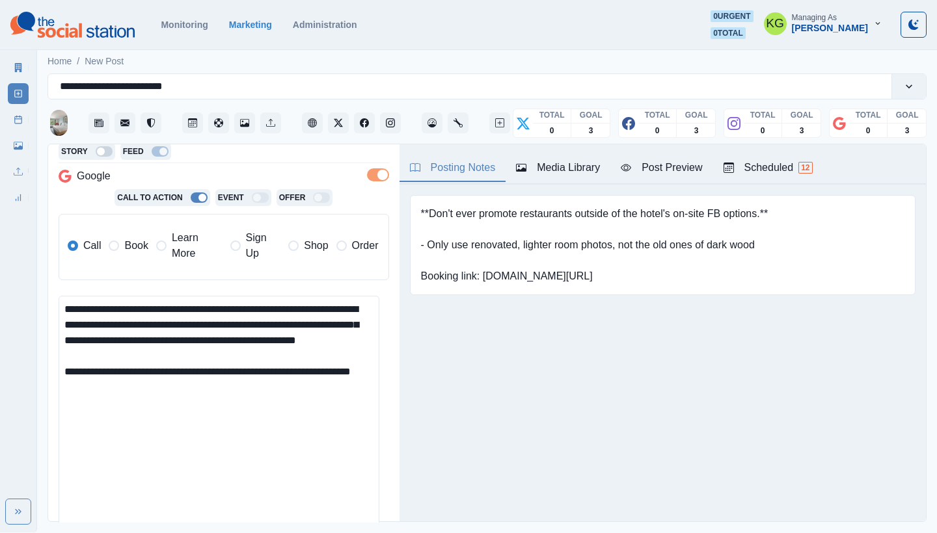
paste textarea "**********"
click at [301, 410] on textarea "**********" at bounding box center [219, 417] width 321 height 243
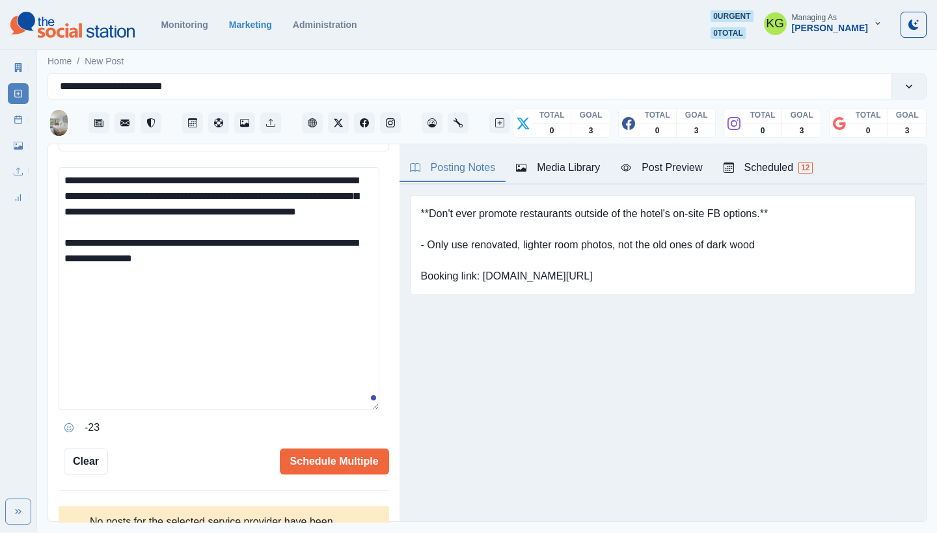
scroll to position [398, 0]
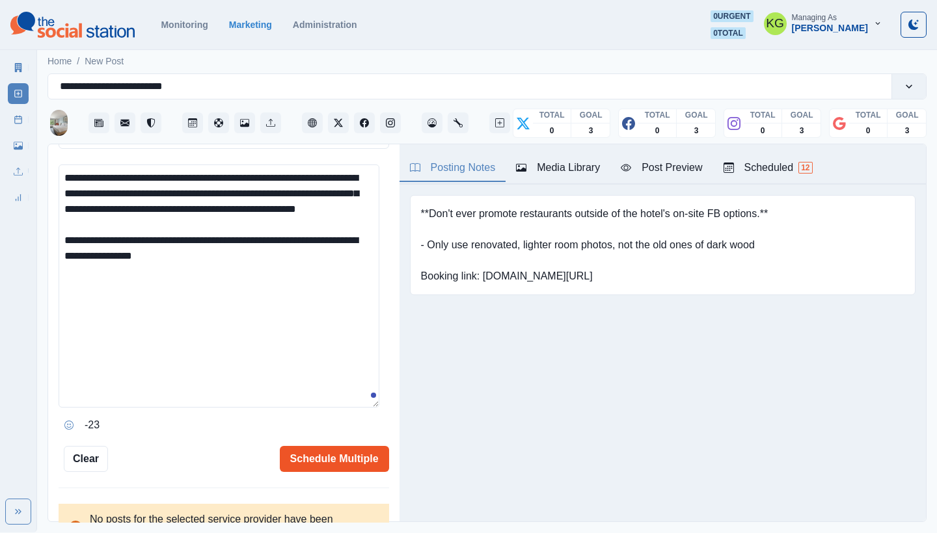
type textarea "**********"
click at [343, 456] on button "Schedule Multiple" at bounding box center [334, 459] width 109 height 26
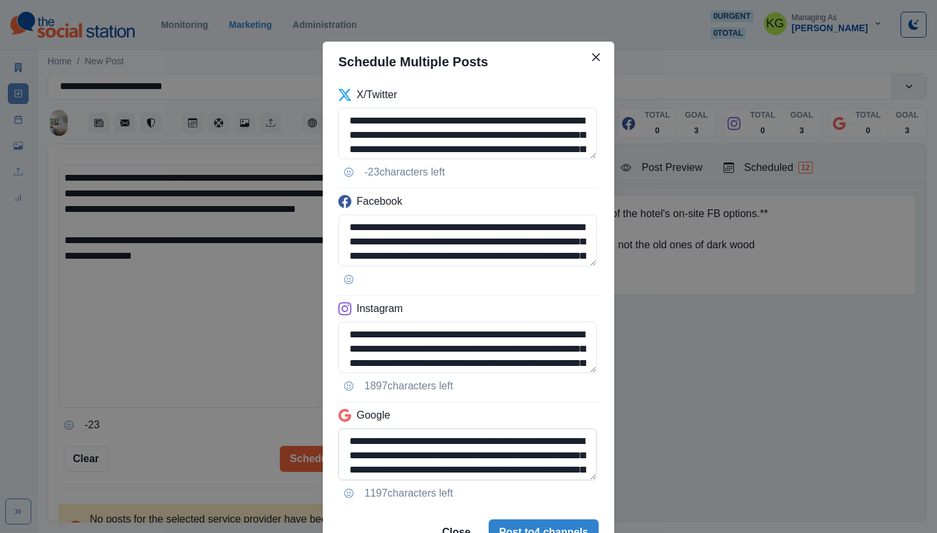
scroll to position [88, 0]
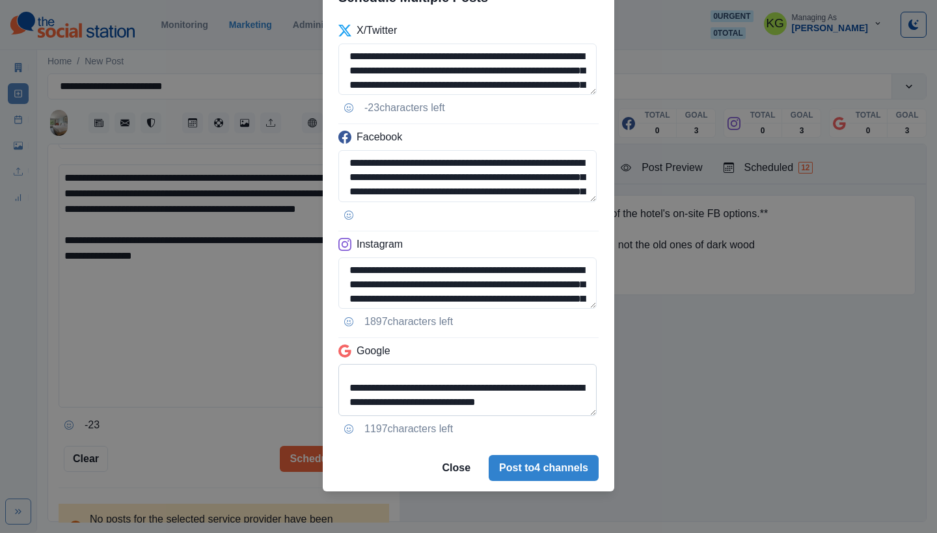
drag, startPoint x: 505, startPoint y: 388, endPoint x: 338, endPoint y: 386, distance: 166.5
click at [338, 386] on textarea "**********" at bounding box center [467, 389] width 258 height 51
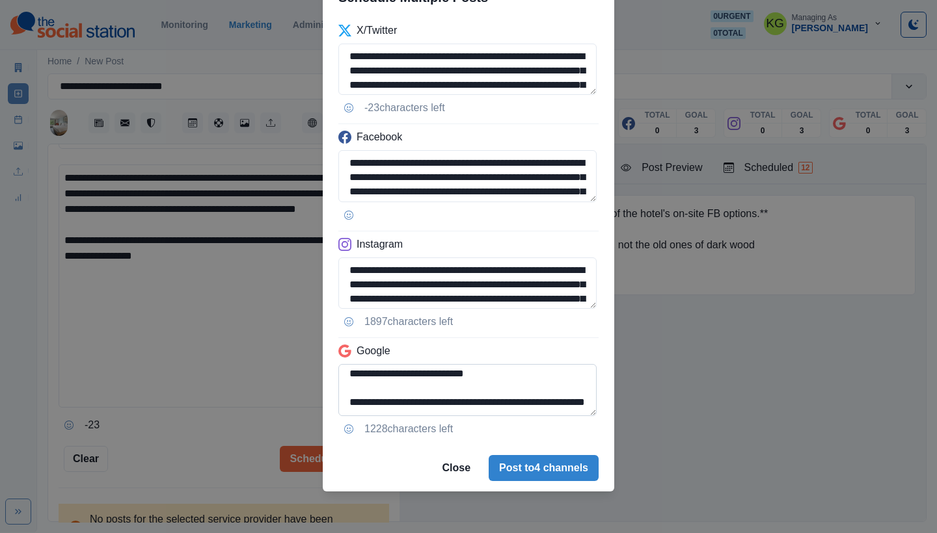
scroll to position [74, 0]
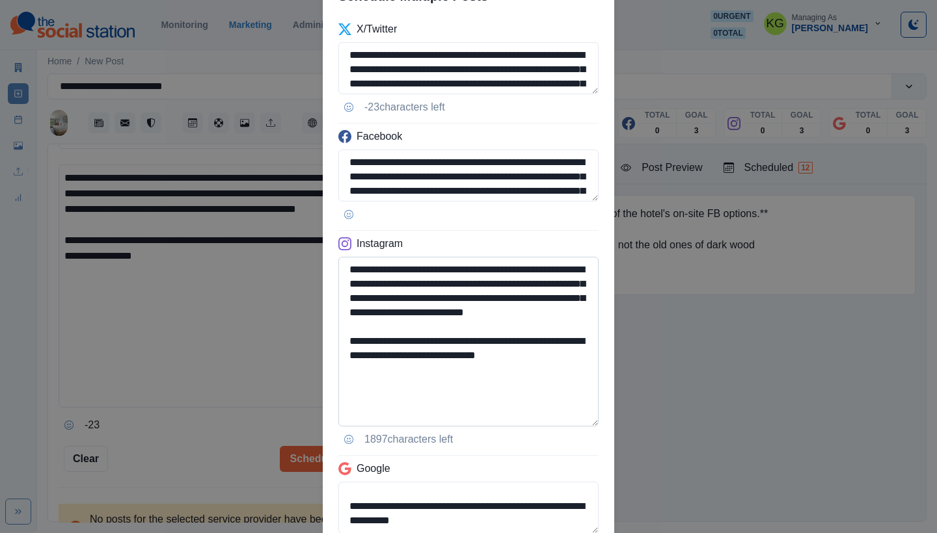
click at [571, 427] on textarea "**********" at bounding box center [468, 342] width 260 height 170
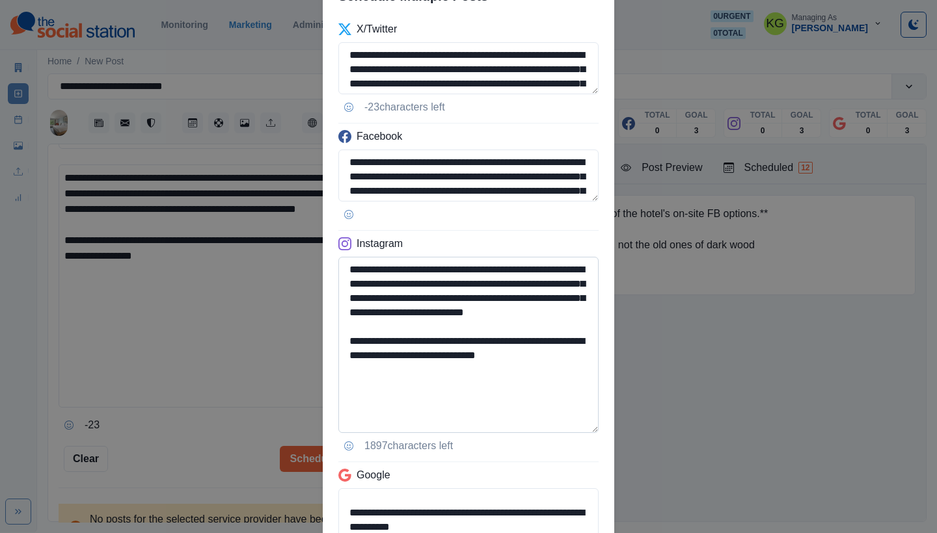
type textarea "**********"
drag, startPoint x: 440, startPoint y: 369, endPoint x: 336, endPoint y: 370, distance: 103.4
click at [338, 370] on textarea "**********" at bounding box center [468, 345] width 260 height 176
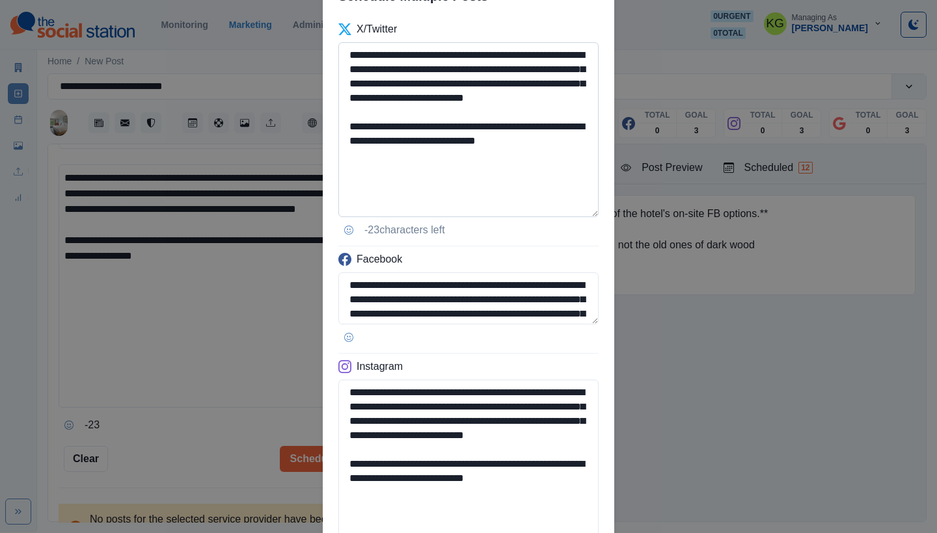
click at [567, 207] on textarea "**********" at bounding box center [468, 129] width 260 height 175
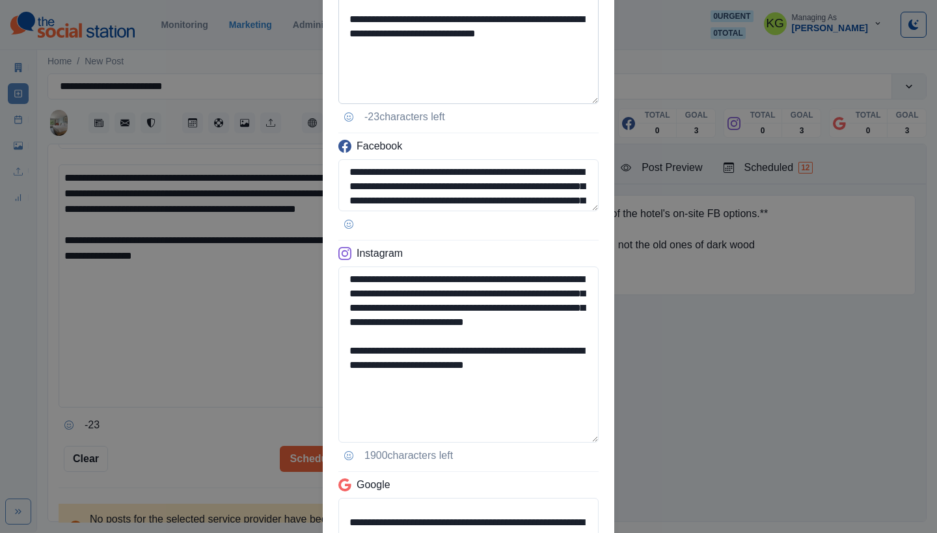
scroll to position [38, 0]
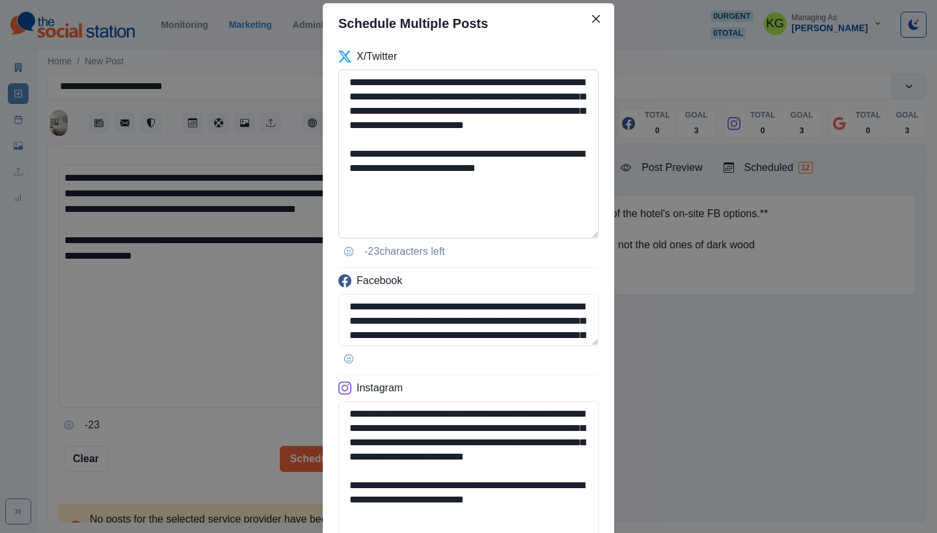
type textarea "**********"
drag, startPoint x: 435, startPoint y: 154, endPoint x: 342, endPoint y: 83, distance: 116.0
click at [342, 83] on textarea "**********" at bounding box center [468, 154] width 260 height 169
paste textarea
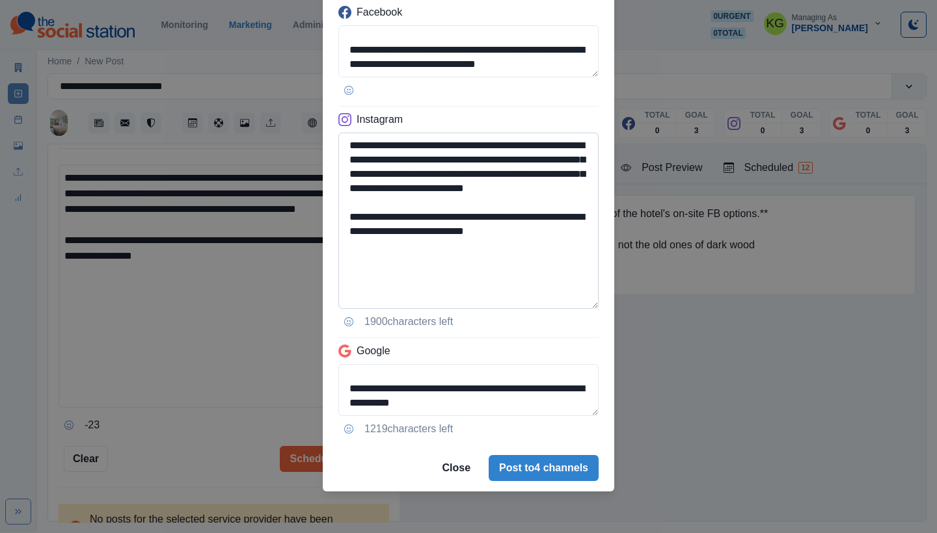
scroll to position [304, 0]
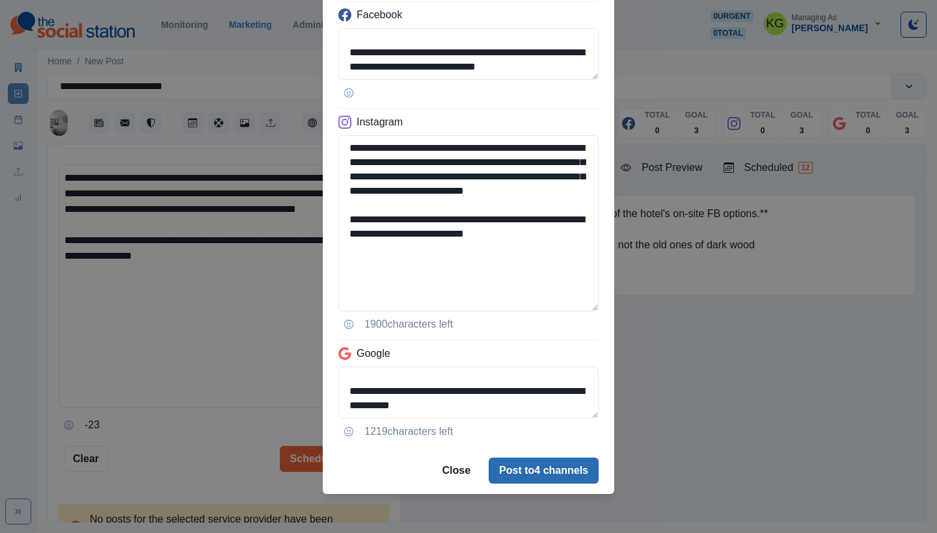
type textarea "**********"
click at [566, 469] on button "Post to 4 channels" at bounding box center [543, 471] width 110 height 26
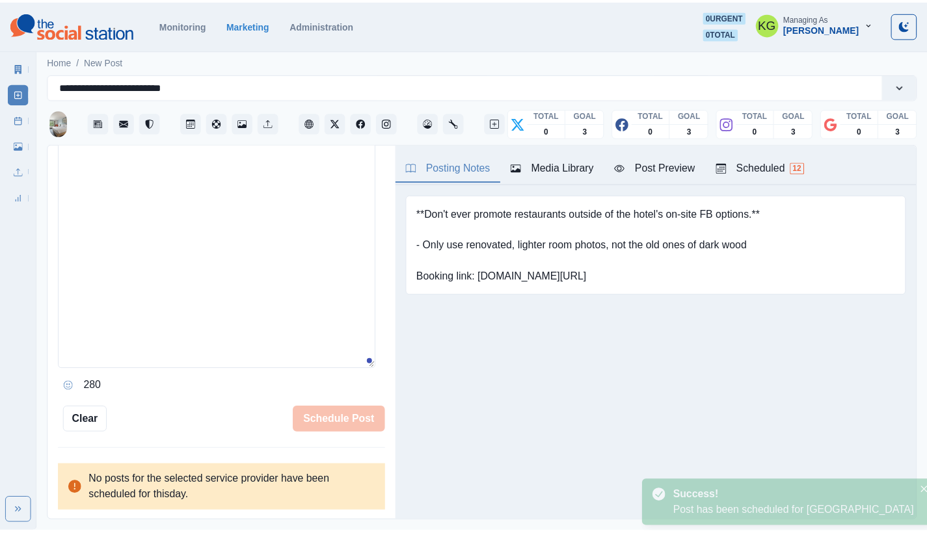
scroll to position [295, 0]
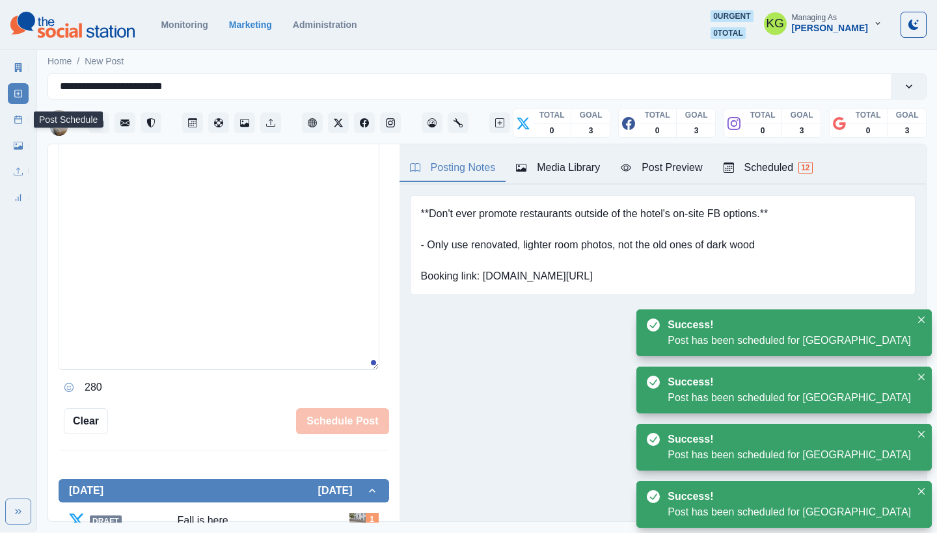
click at [17, 122] on icon at bounding box center [18, 119] width 9 height 9
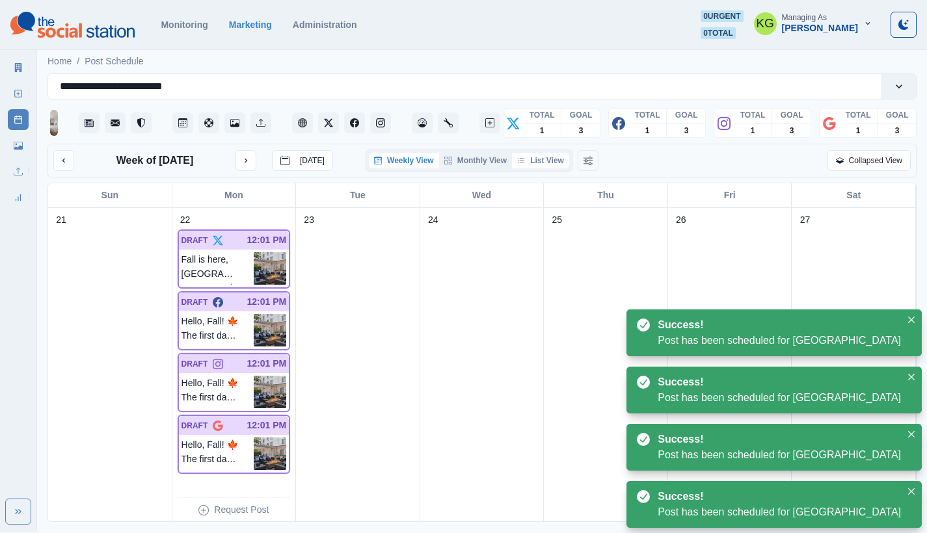
click at [555, 163] on button "List View" at bounding box center [540, 161] width 57 height 16
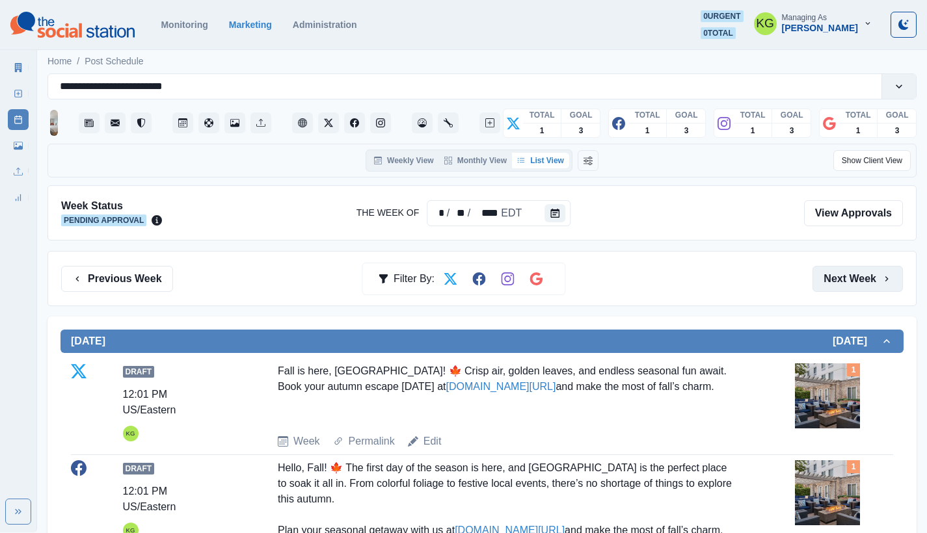
click at [862, 281] on button "Next Week" at bounding box center [857, 279] width 90 height 26
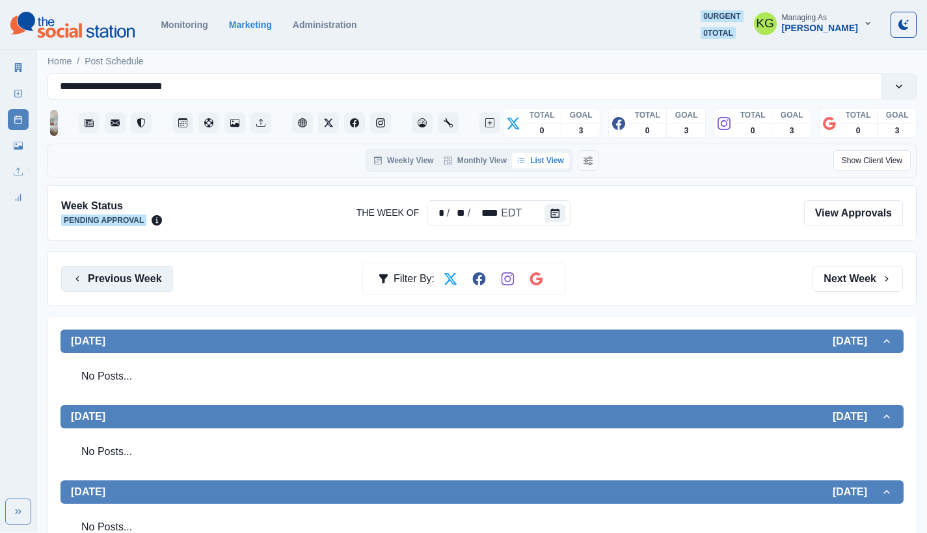
click at [152, 271] on button "Previous Week" at bounding box center [117, 279] width 112 height 26
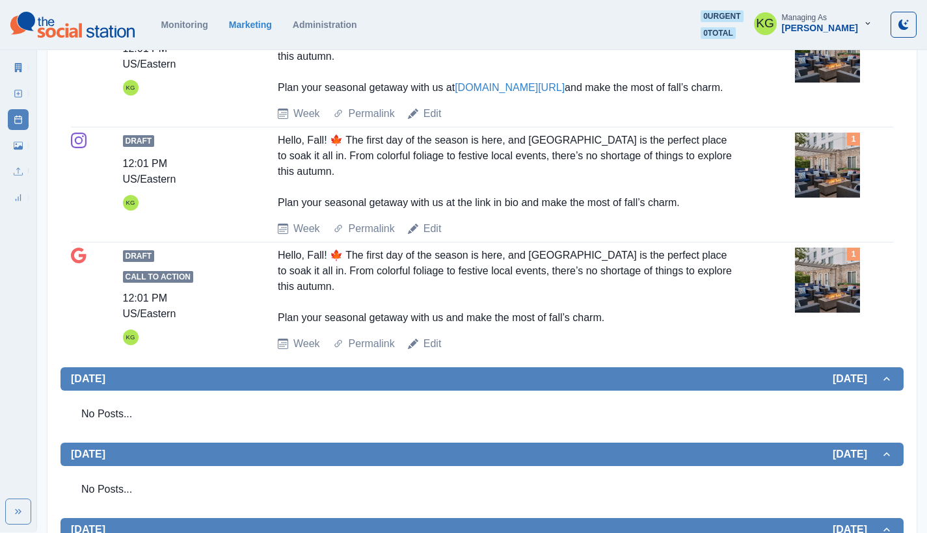
scroll to position [145, 0]
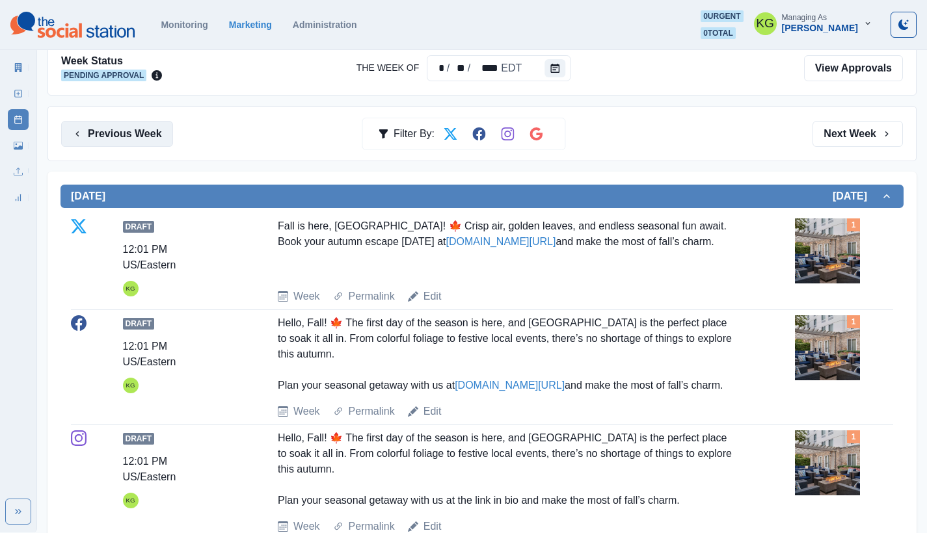
click at [133, 133] on button "Previous Week" at bounding box center [117, 134] width 112 height 26
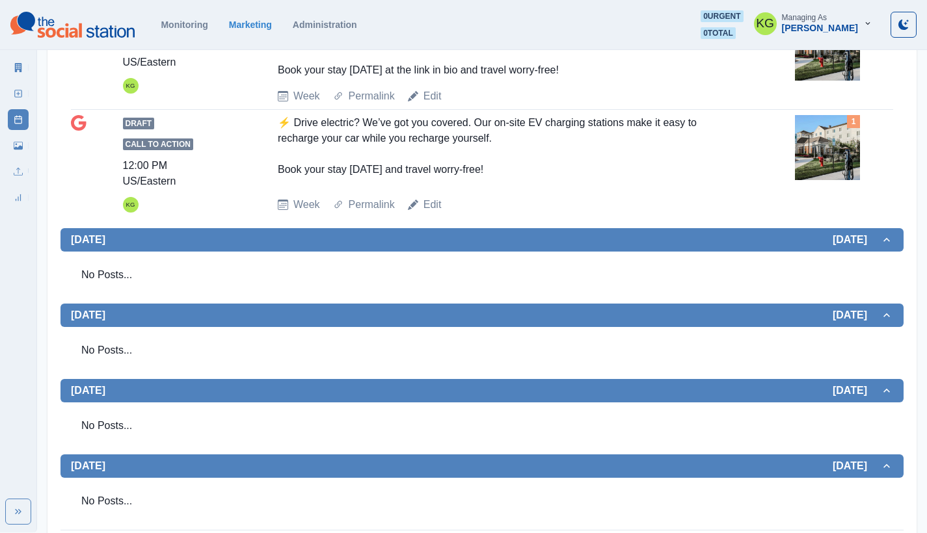
scroll to position [36, 0]
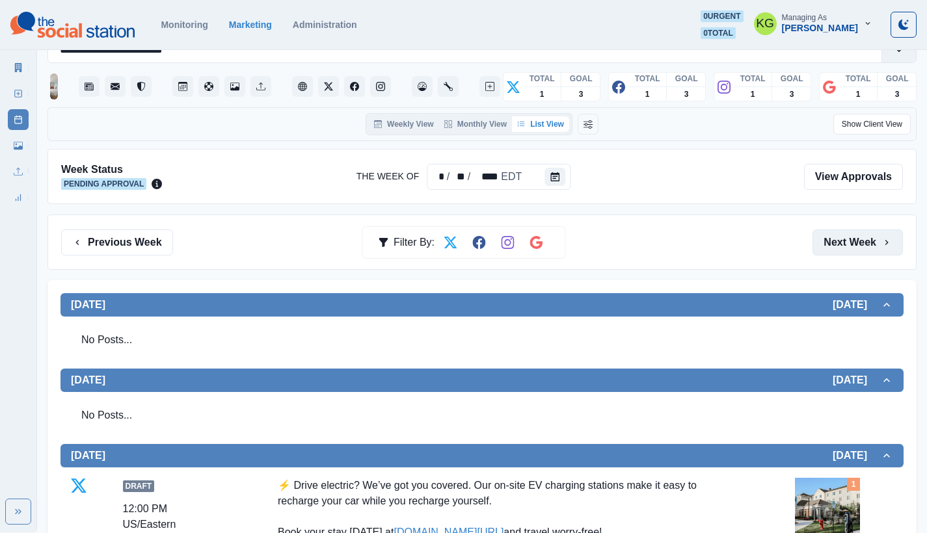
click at [866, 247] on button "Next Week" at bounding box center [857, 243] width 90 height 26
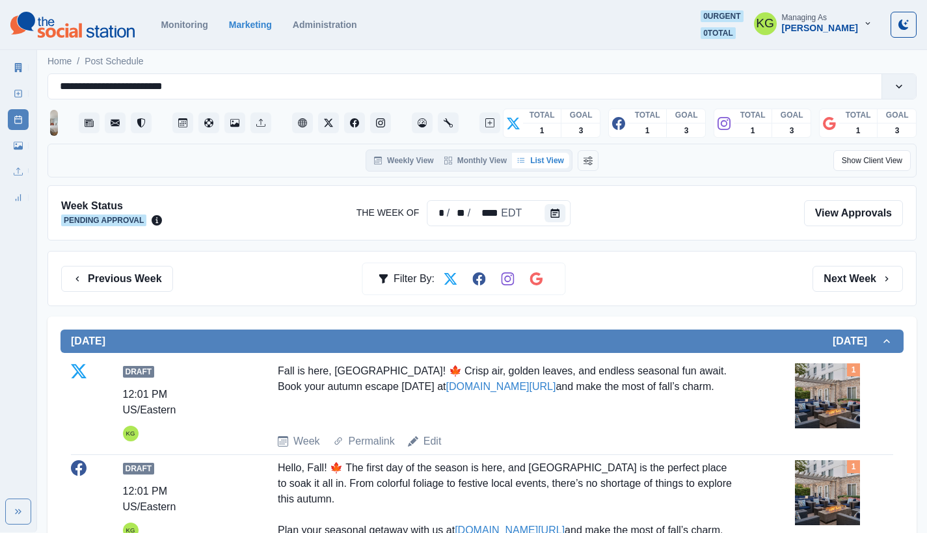
click at [835, 384] on img at bounding box center [827, 396] width 65 height 65
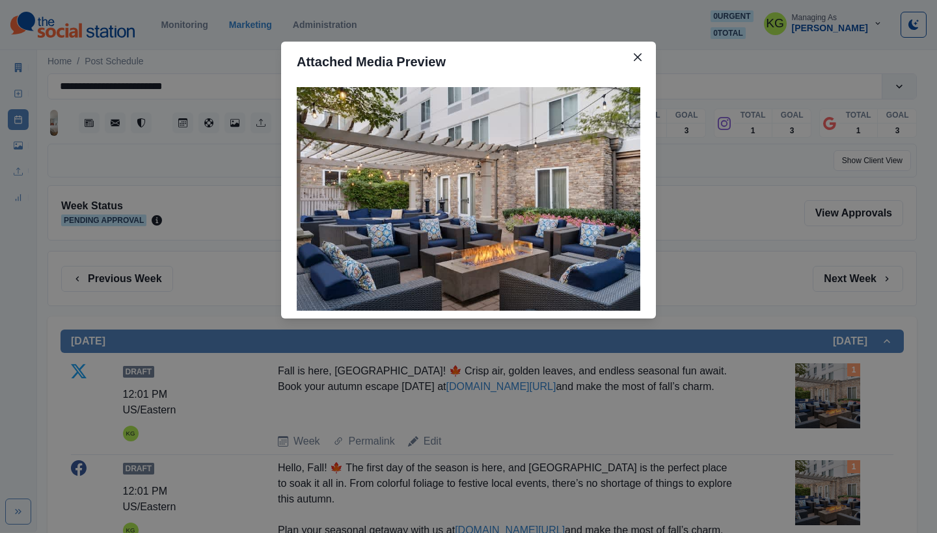
click at [786, 250] on div "Attached Media Preview" at bounding box center [468, 266] width 937 height 533
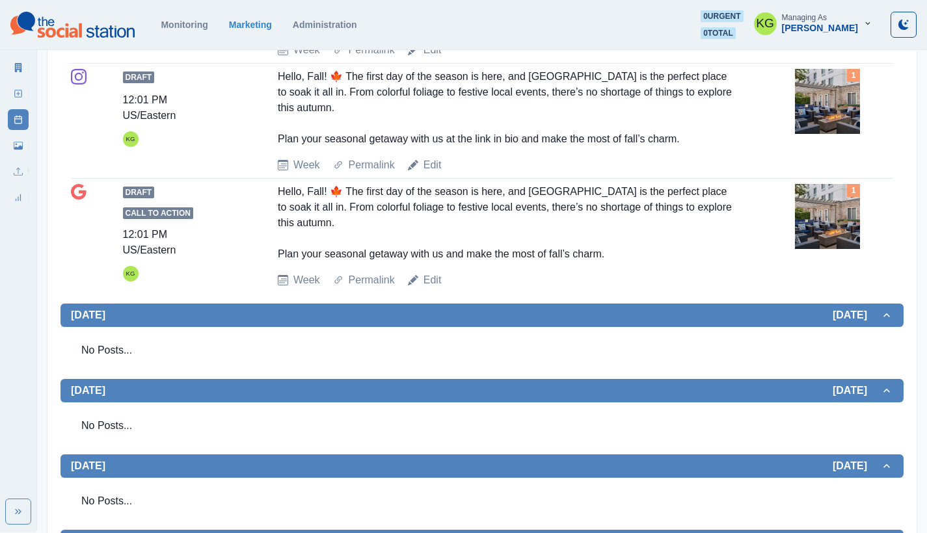
scroll to position [754, 0]
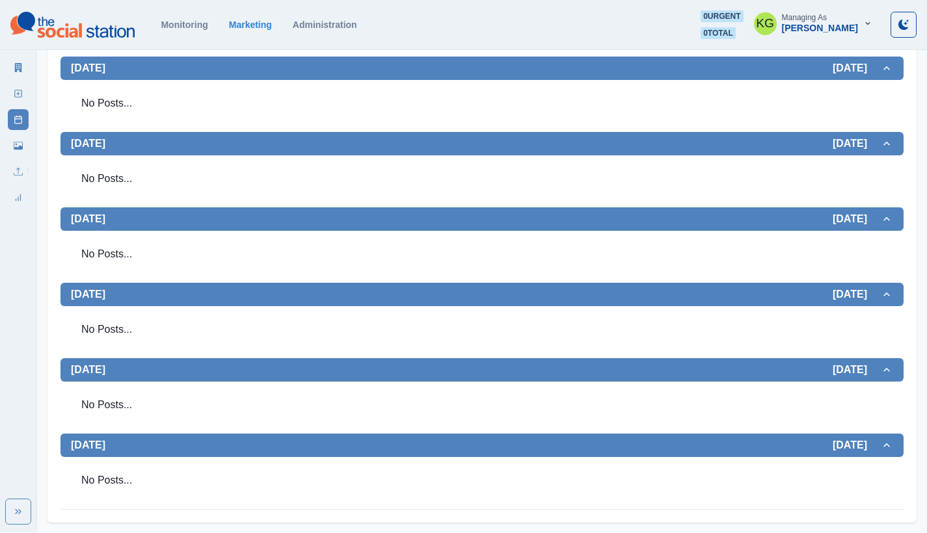
click at [8, 92] on link "New Post" at bounding box center [18, 93] width 21 height 21
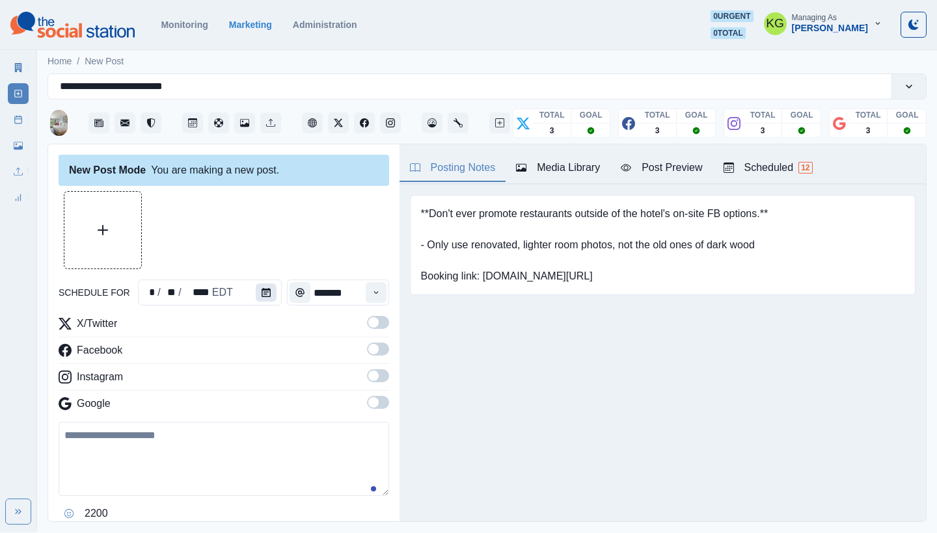
click at [261, 291] on icon "Calendar" at bounding box center [265, 292] width 9 height 9
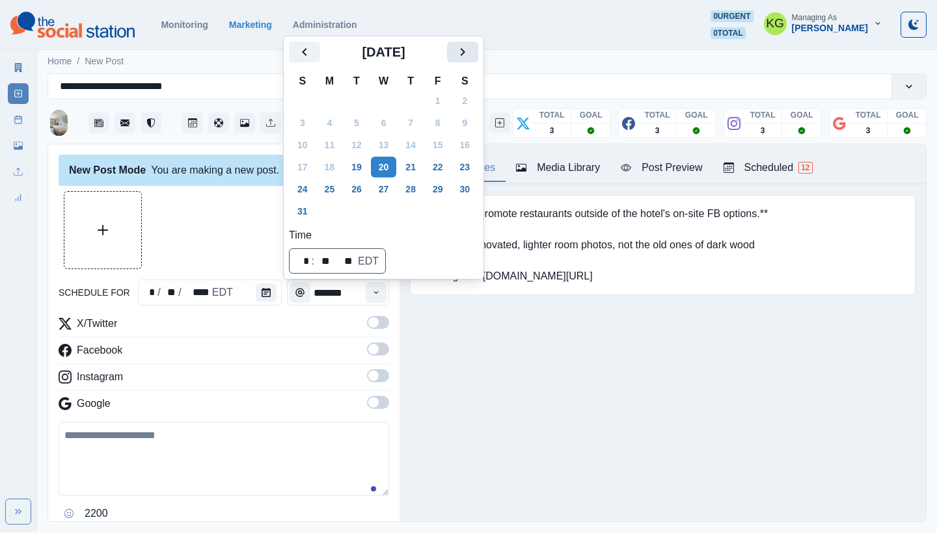
click at [478, 49] on button "Next" at bounding box center [462, 52] width 31 height 21
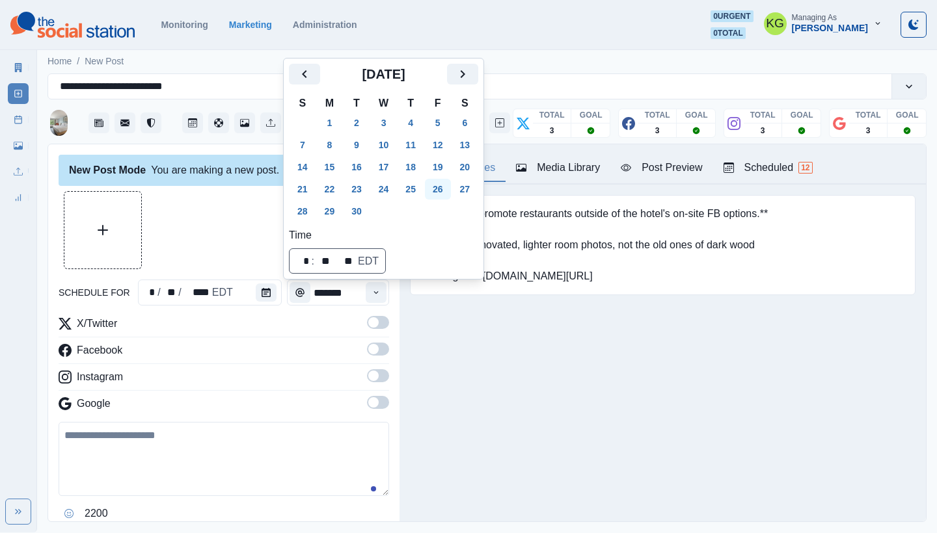
click at [445, 183] on button "26" at bounding box center [438, 189] width 26 height 21
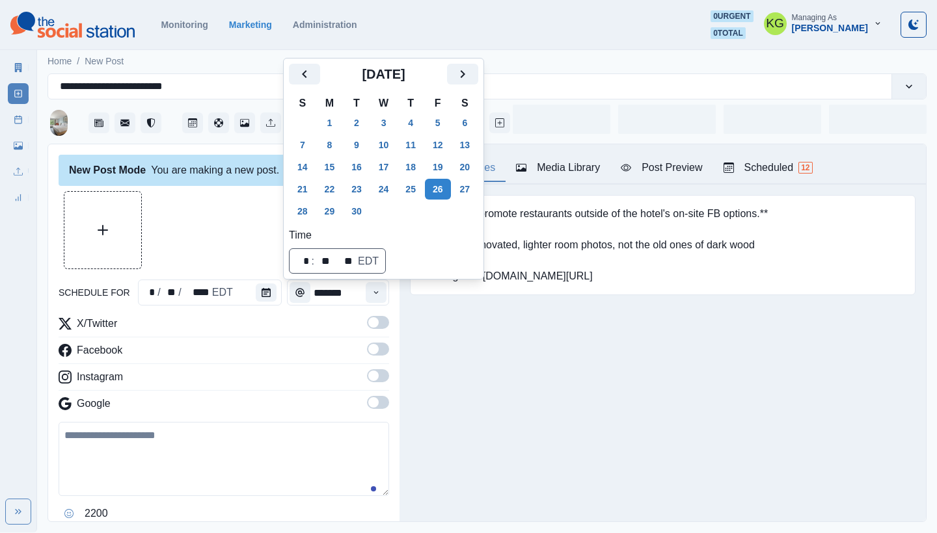
click at [474, 347] on div "Posting Notes Media Library Post Preview Scheduled 12 **Don't ever promote rest…" at bounding box center [662, 332] width 526 height 377
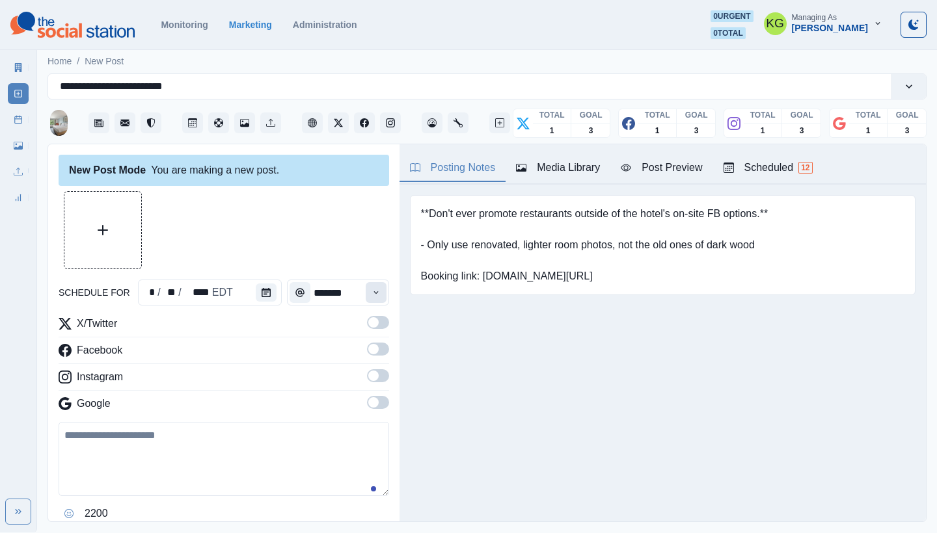
click at [366, 298] on button "Time" at bounding box center [376, 292] width 21 height 21
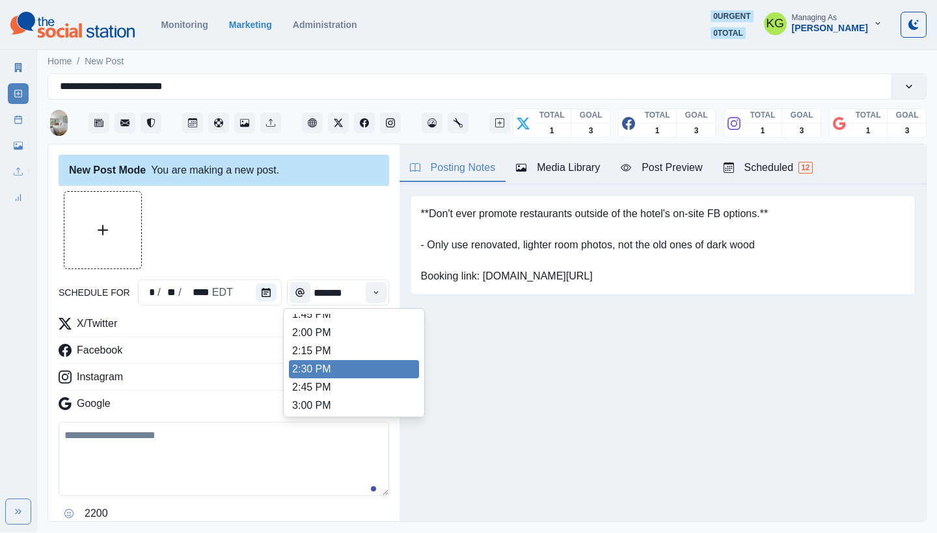
scroll to position [453, 0]
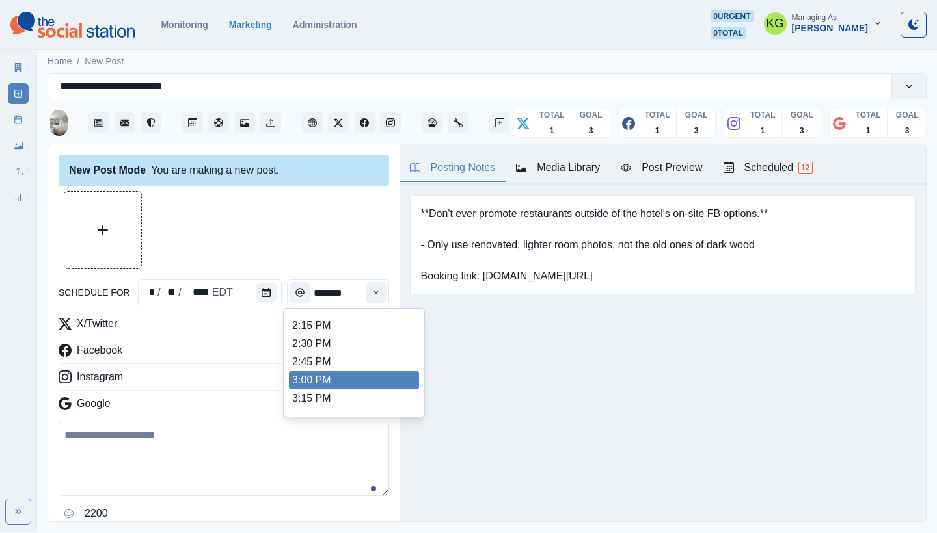
click at [325, 379] on li "3:00 PM" at bounding box center [354, 380] width 130 height 18
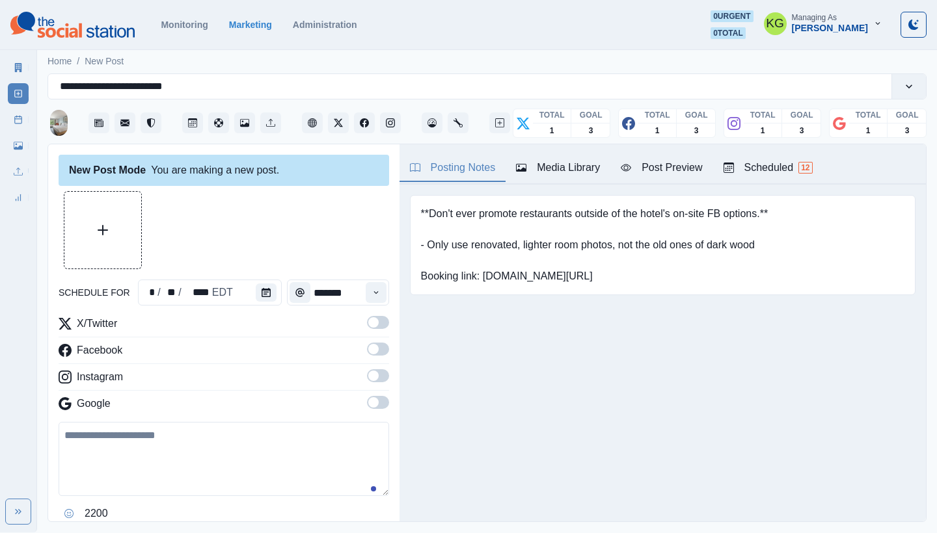
click at [372, 405] on span at bounding box center [378, 402] width 22 height 13
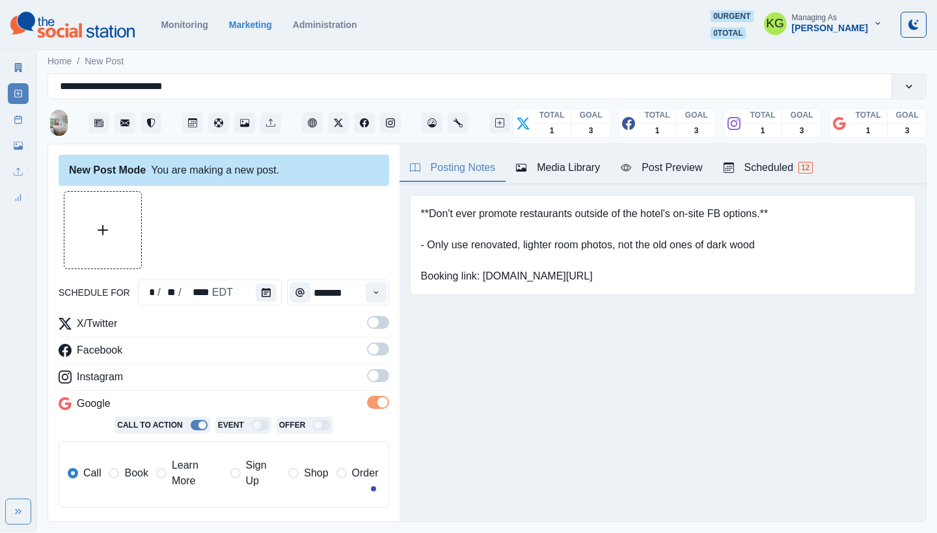
click at [370, 375] on span at bounding box center [378, 375] width 22 height 13
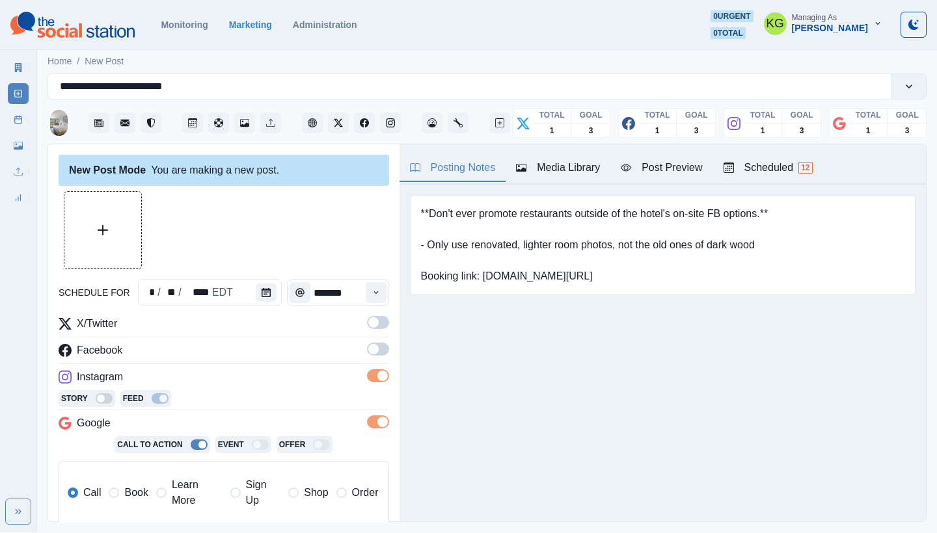
click at [368, 343] on span at bounding box center [378, 349] width 22 height 13
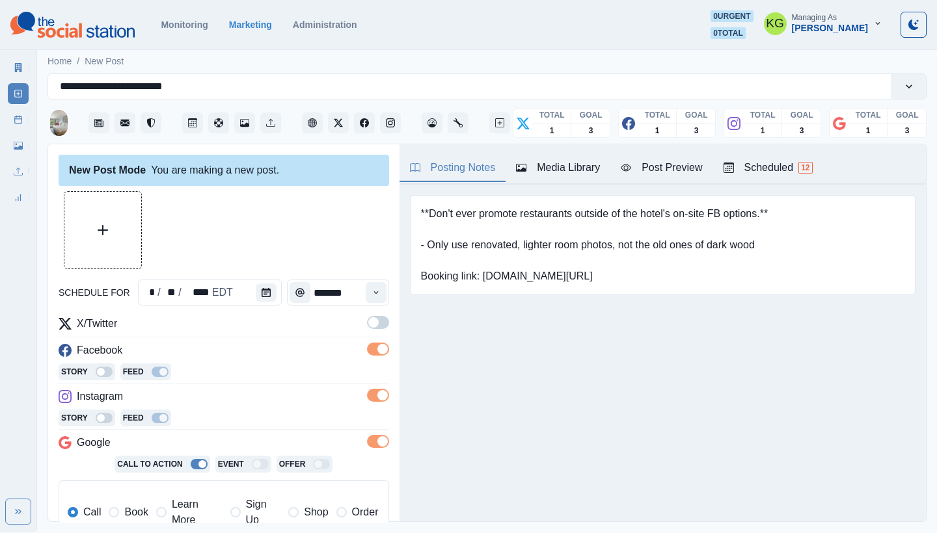
click at [369, 323] on span at bounding box center [378, 322] width 22 height 13
click at [124, 239] on button "Upload Media" at bounding box center [102, 230] width 77 height 77
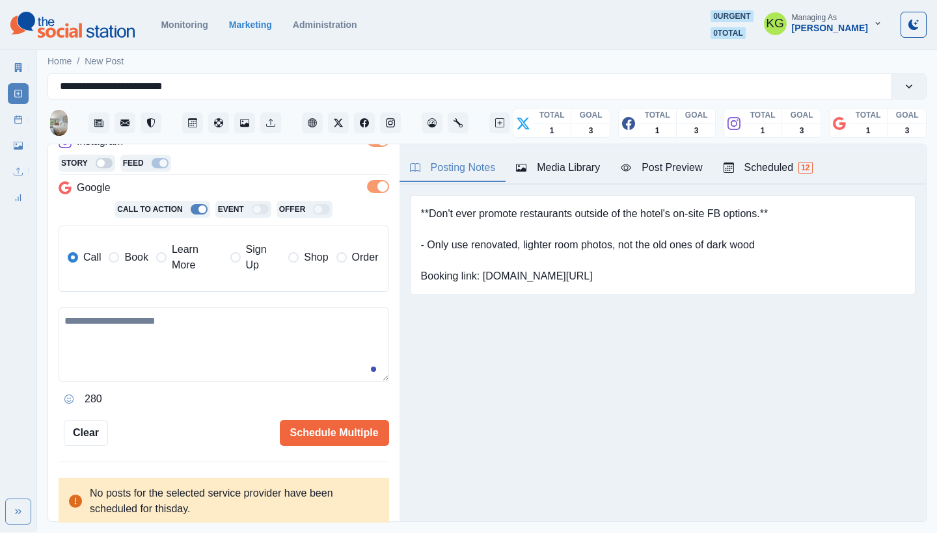
drag, startPoint x: 124, startPoint y: 252, endPoint x: 137, endPoint y: 274, distance: 25.7
click at [124, 252] on span "Book" at bounding box center [135, 258] width 23 height 16
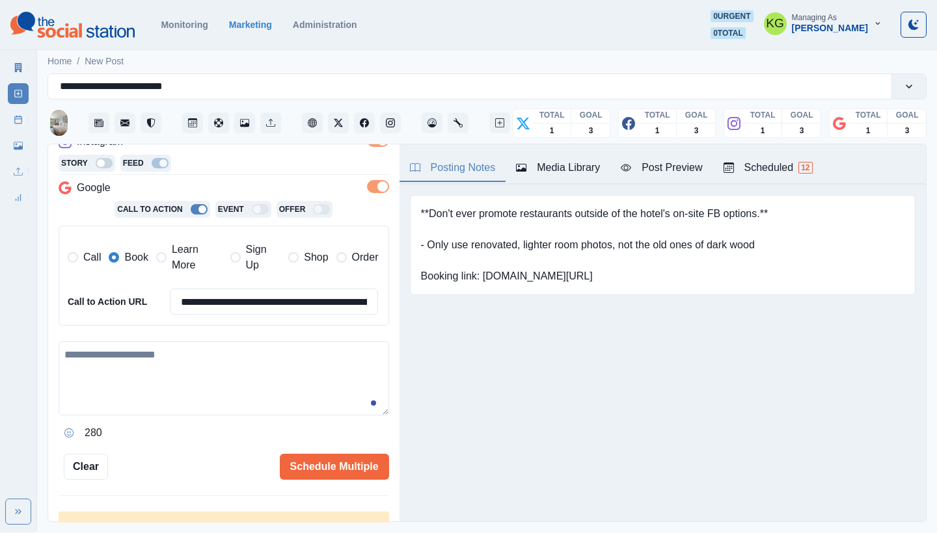
click at [172, 365] on textarea at bounding box center [224, 378] width 330 height 74
paste textarea "**********"
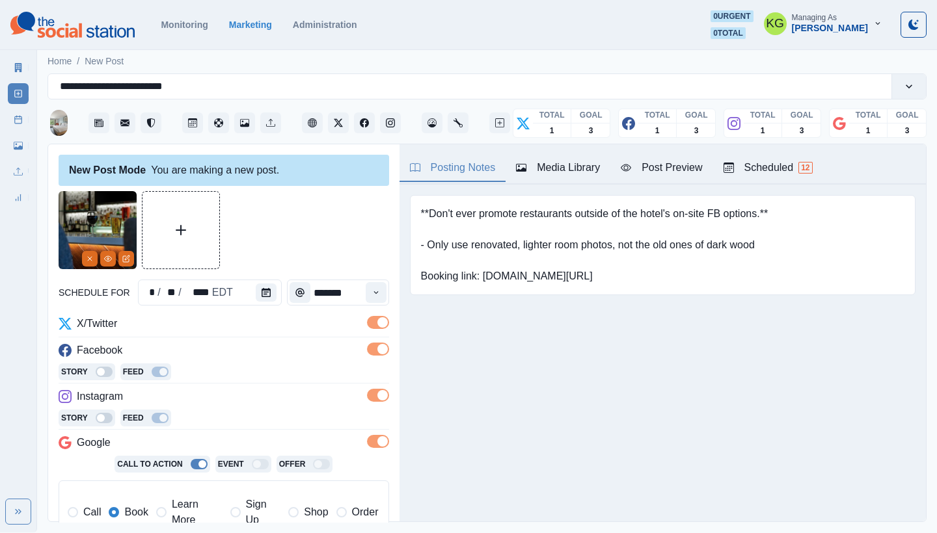
scroll to position [295, 0]
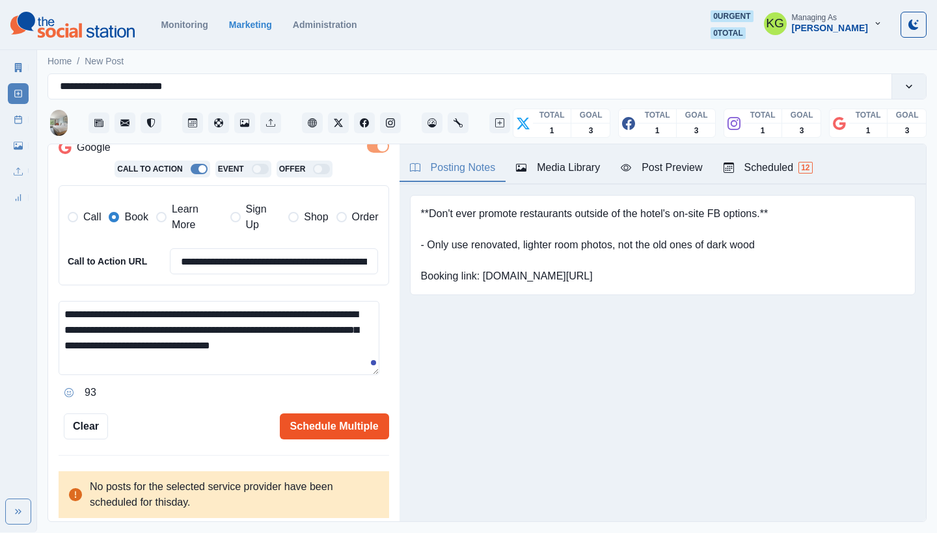
click at [360, 420] on button "Schedule Multiple" at bounding box center [334, 427] width 109 height 26
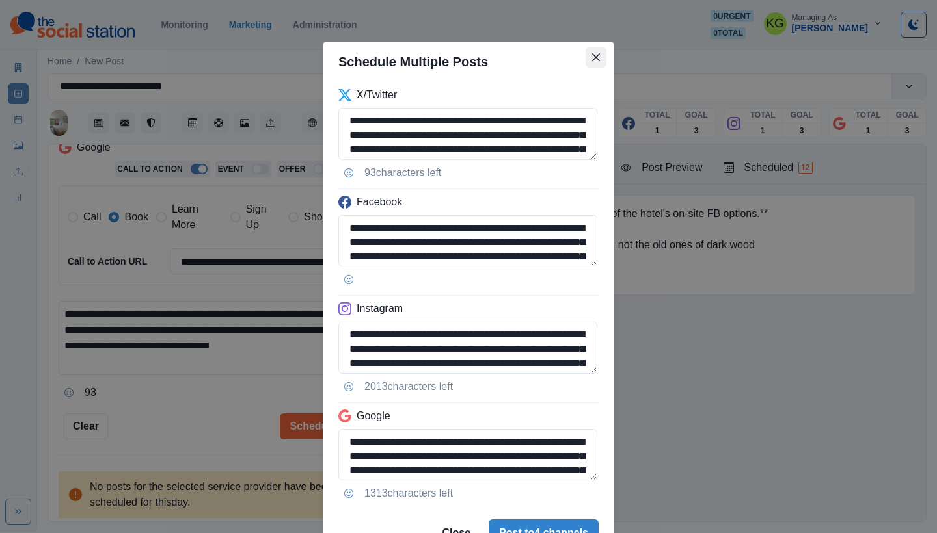
click at [592, 57] on icon "Close" at bounding box center [596, 57] width 8 height 8
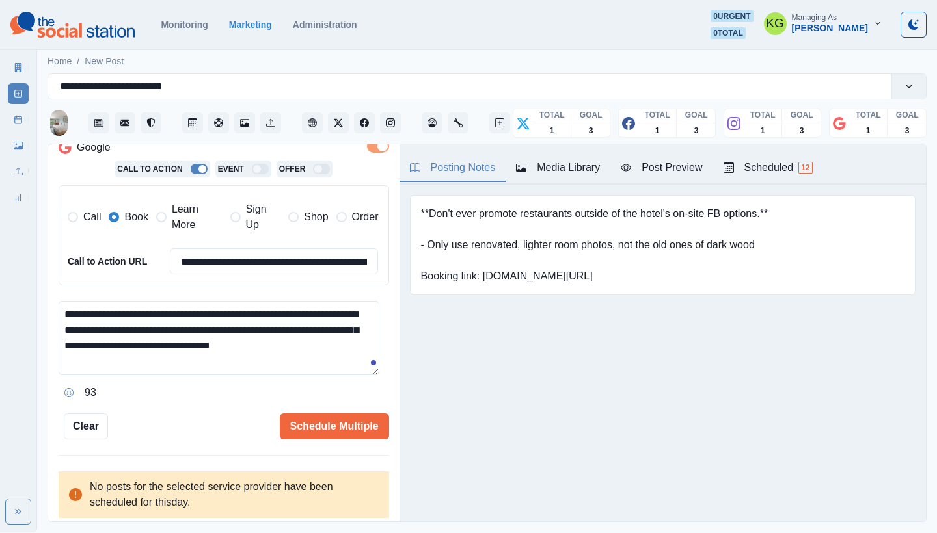
click at [359, 339] on textarea "**********" at bounding box center [219, 338] width 321 height 74
type textarea "**********"
click at [368, 418] on button "Schedule Multiple" at bounding box center [334, 427] width 109 height 26
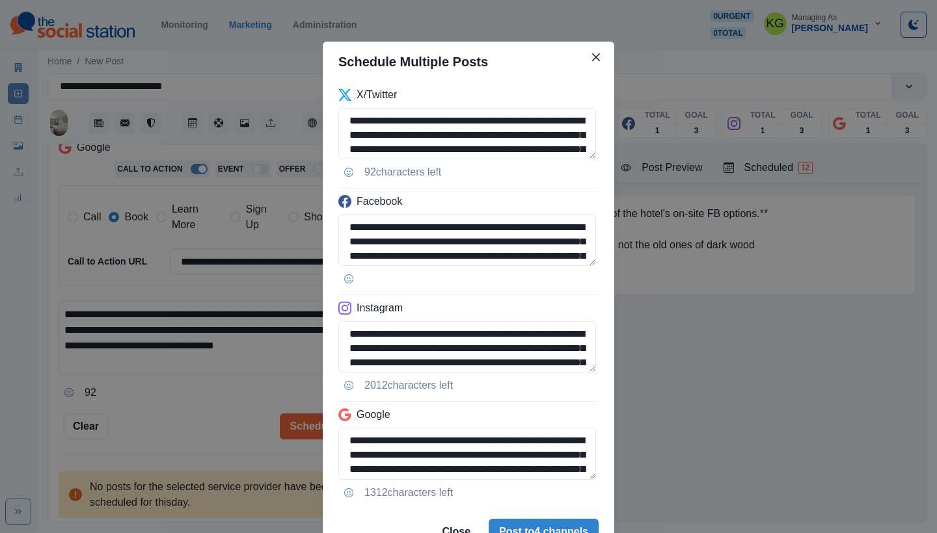
scroll to position [66, 0]
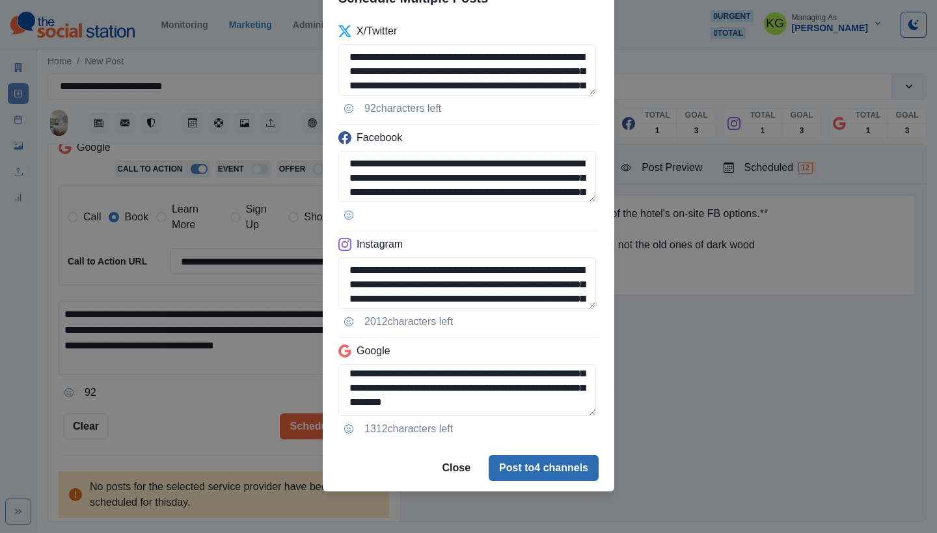
click at [554, 469] on button "Post to 4 channels" at bounding box center [543, 468] width 110 height 26
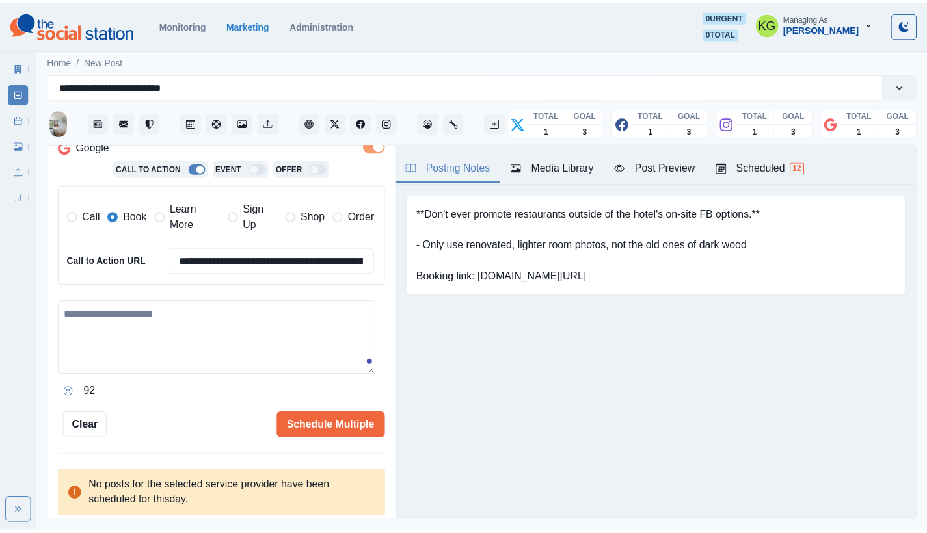
scroll to position [126, 0]
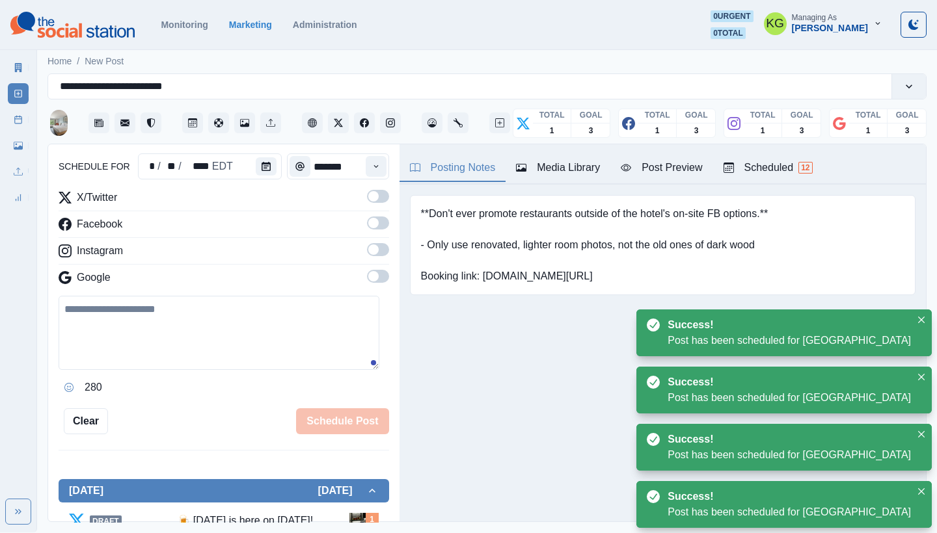
click at [25, 118] on link "Post Schedule" at bounding box center [18, 119] width 21 height 21
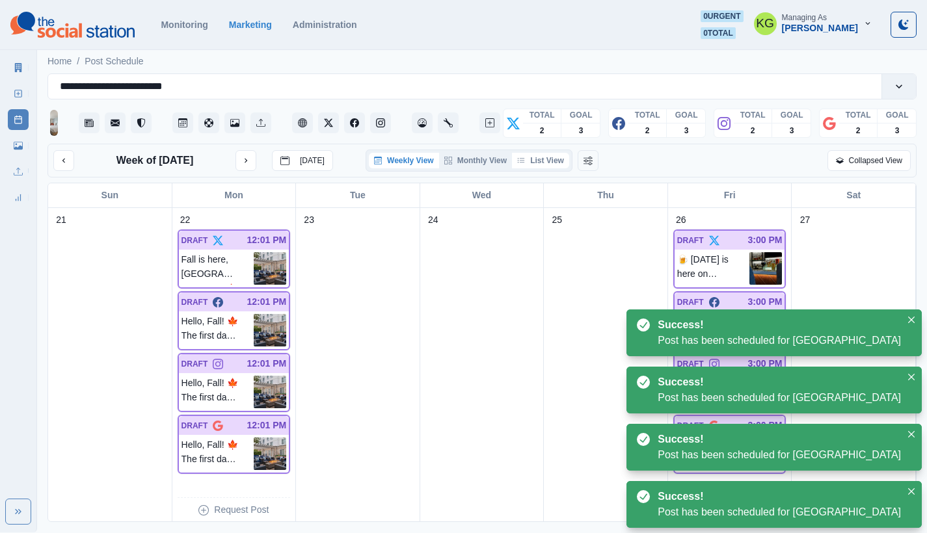
click at [546, 166] on button "List View" at bounding box center [540, 161] width 57 height 16
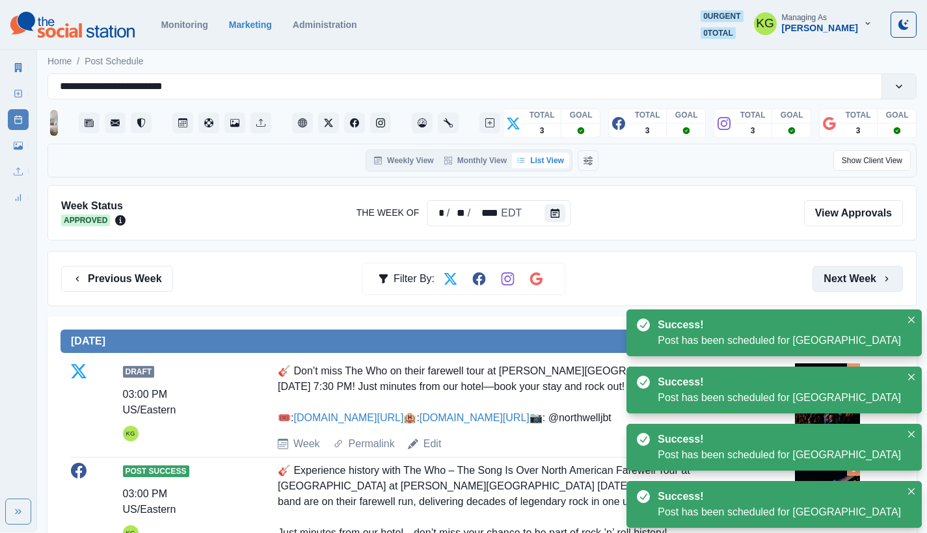
click at [856, 269] on button "Next Week" at bounding box center [857, 279] width 90 height 26
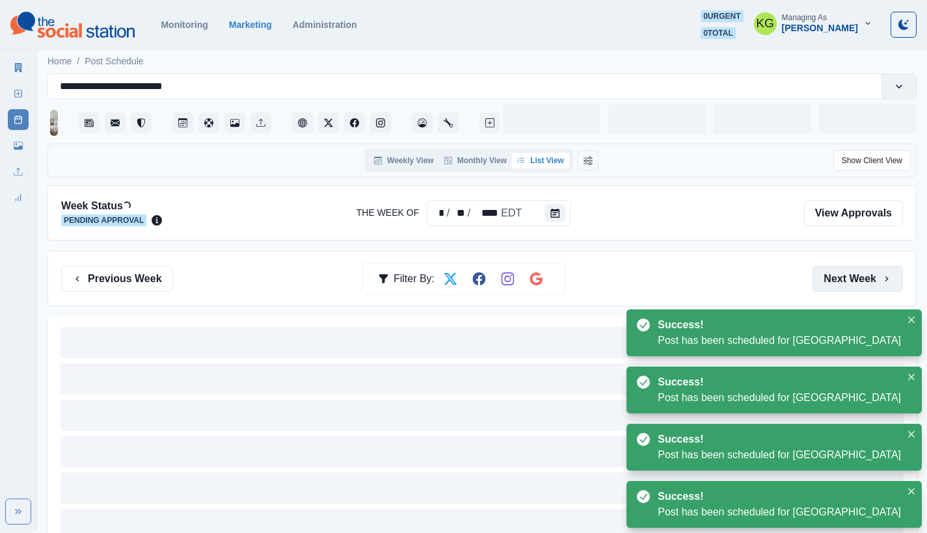
click at [856, 269] on button "Next Week" at bounding box center [857, 279] width 90 height 26
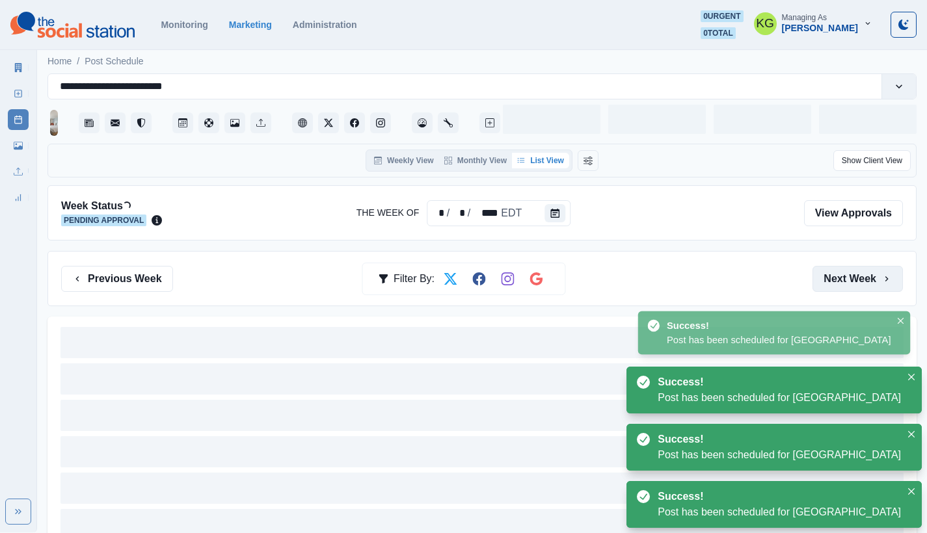
click at [856, 269] on button "Next Week" at bounding box center [857, 279] width 90 height 26
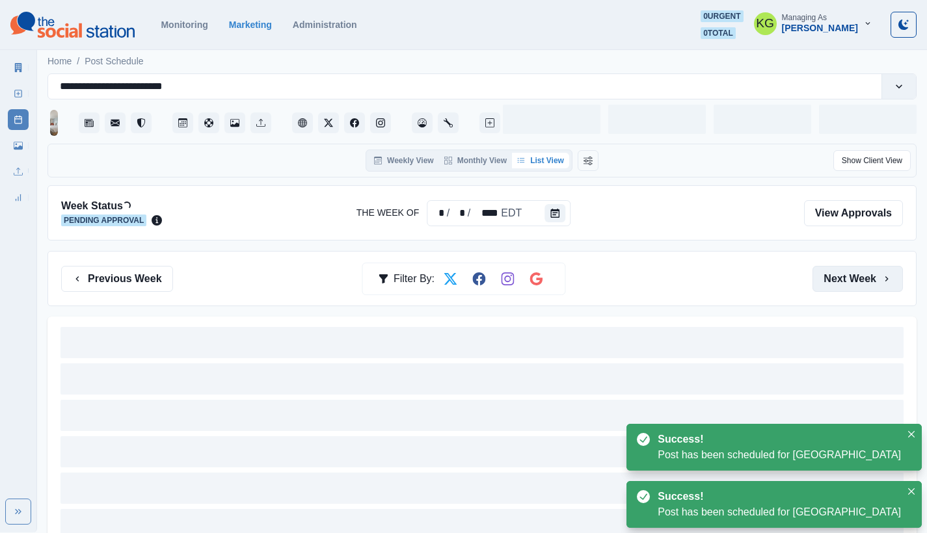
click at [856, 269] on button "Next Week" at bounding box center [857, 279] width 90 height 26
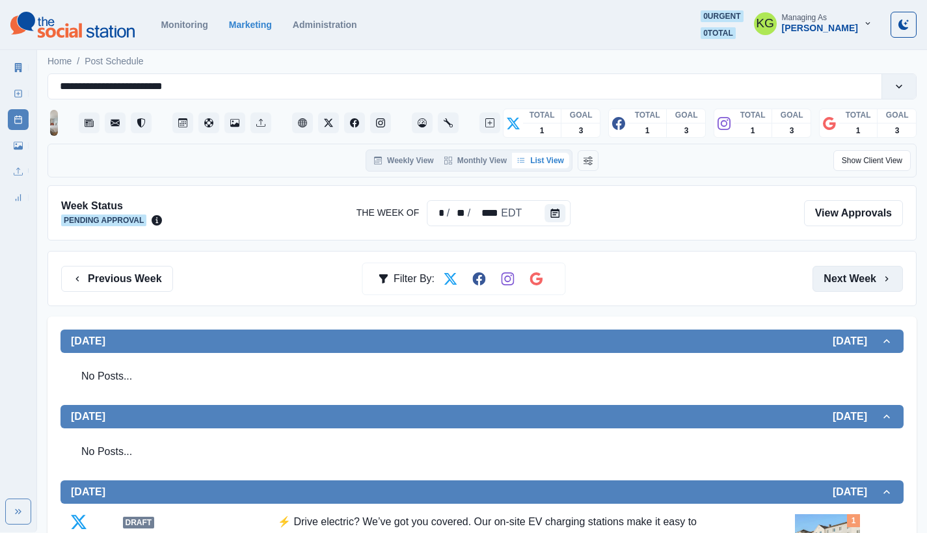
click at [852, 276] on button "Next Week" at bounding box center [857, 279] width 90 height 26
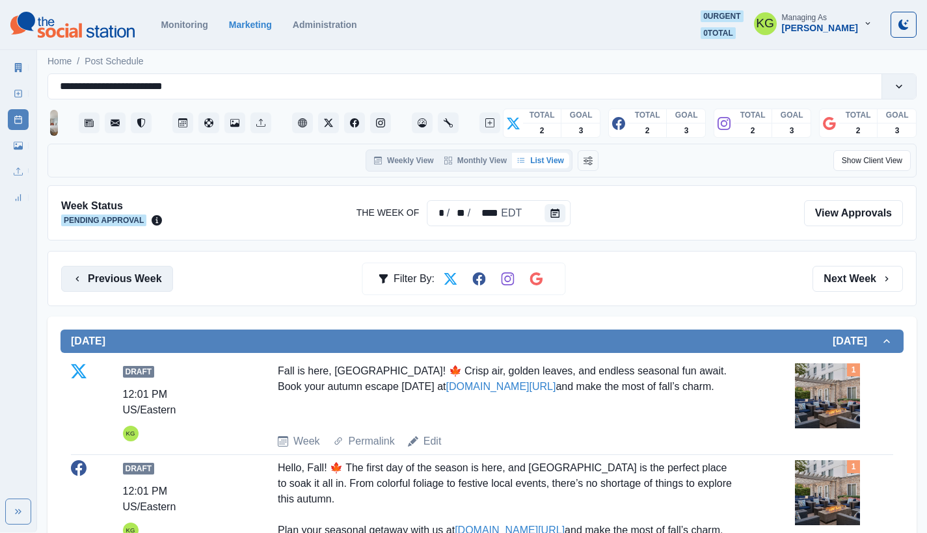
click at [151, 276] on button "Previous Week" at bounding box center [117, 279] width 112 height 26
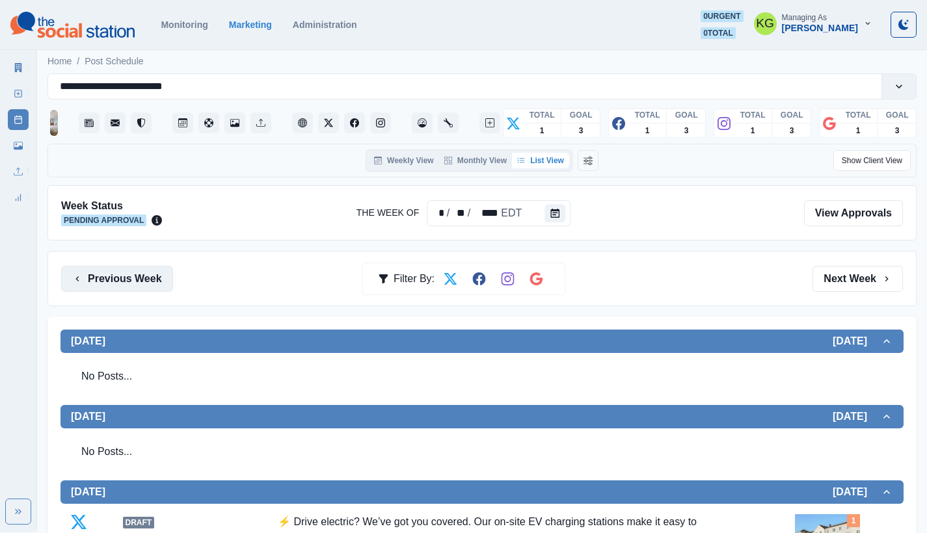
click at [146, 283] on button "Previous Week" at bounding box center [117, 279] width 112 height 26
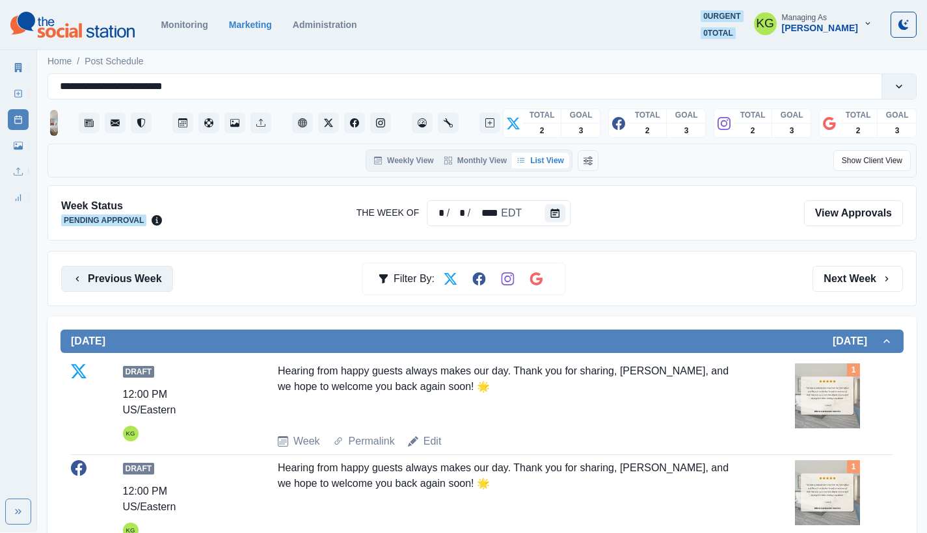
click at [149, 273] on button "Previous Week" at bounding box center [117, 279] width 112 height 26
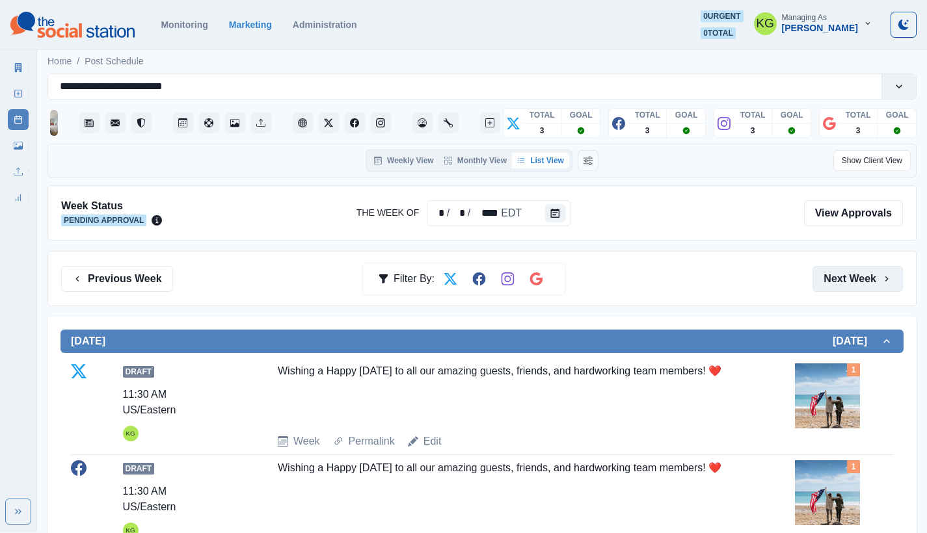
click at [868, 286] on button "Next Week" at bounding box center [857, 279] width 90 height 26
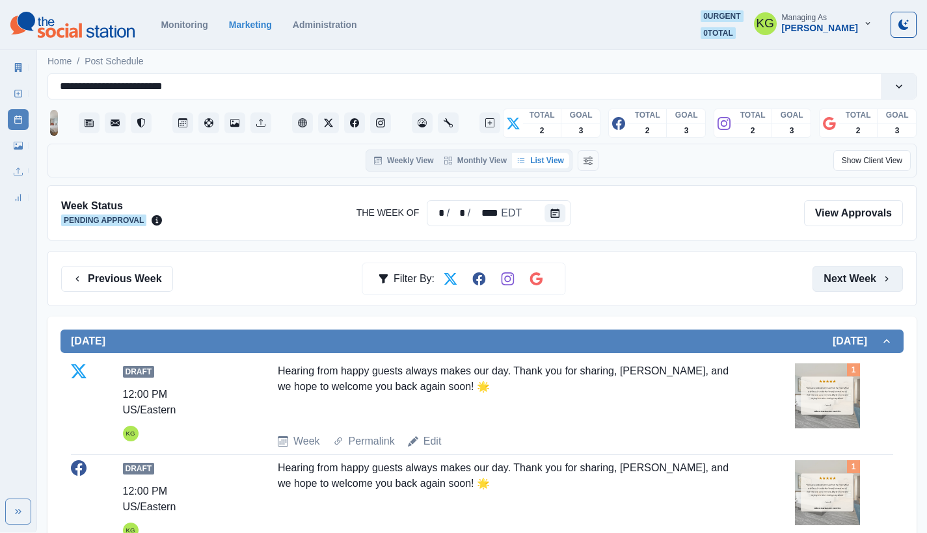
click at [868, 286] on button "Next Week" at bounding box center [857, 279] width 90 height 26
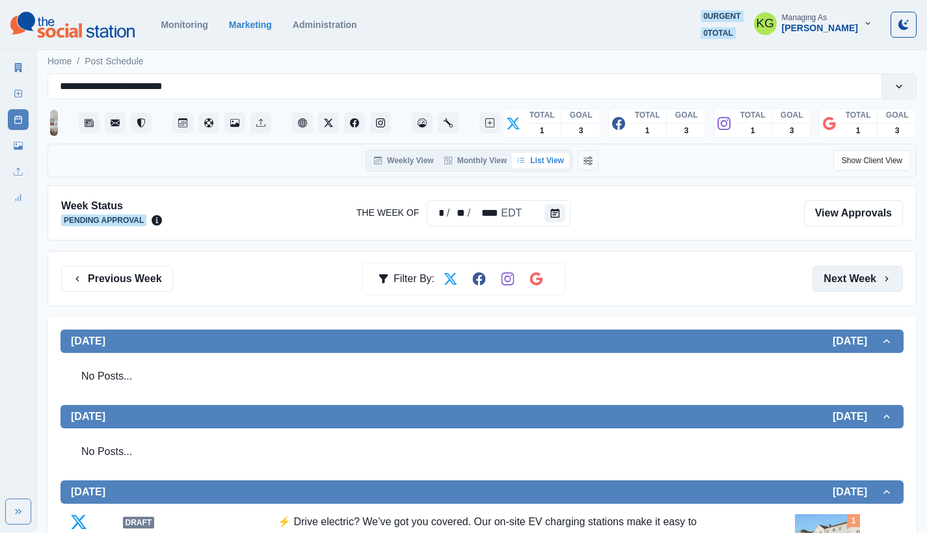
click at [869, 278] on button "Next Week" at bounding box center [857, 279] width 90 height 26
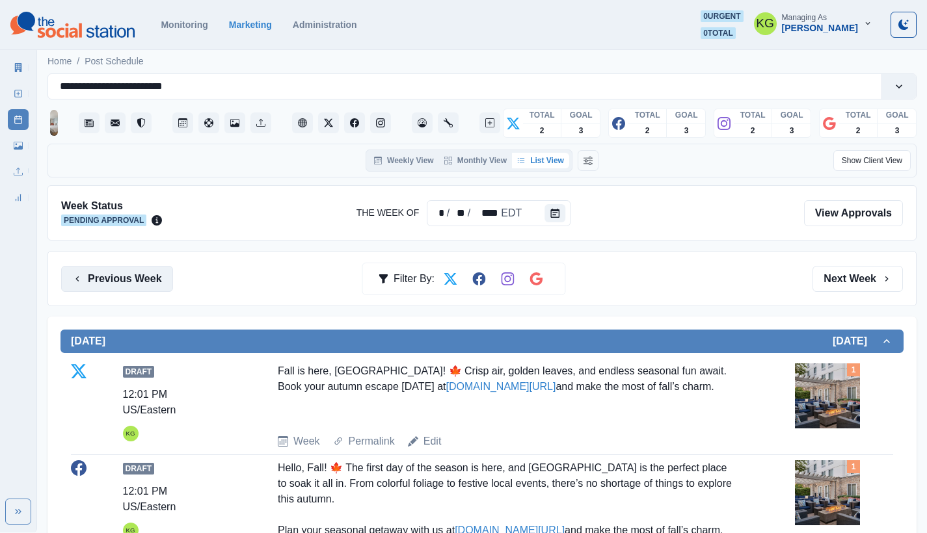
click at [135, 277] on button "Previous Week" at bounding box center [117, 279] width 112 height 26
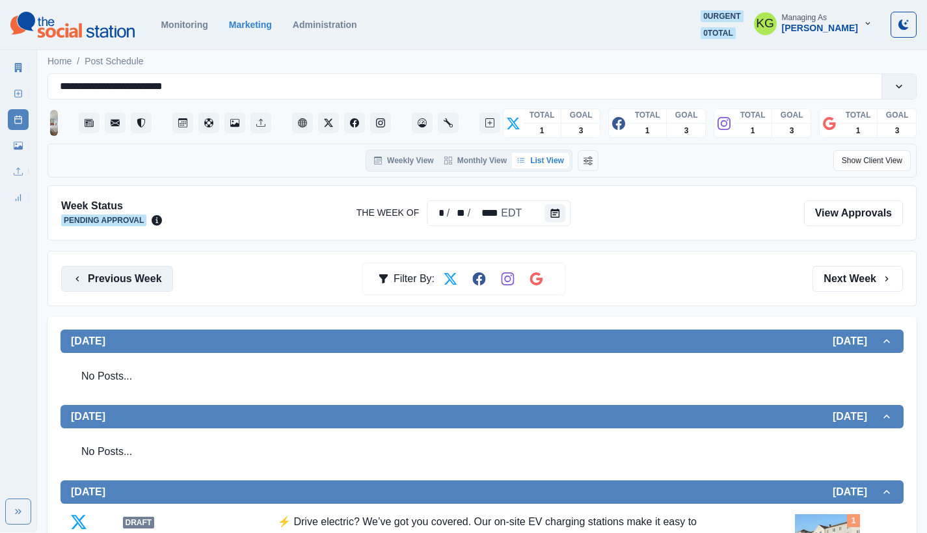
click at [135, 277] on button "Previous Week" at bounding box center [117, 279] width 112 height 26
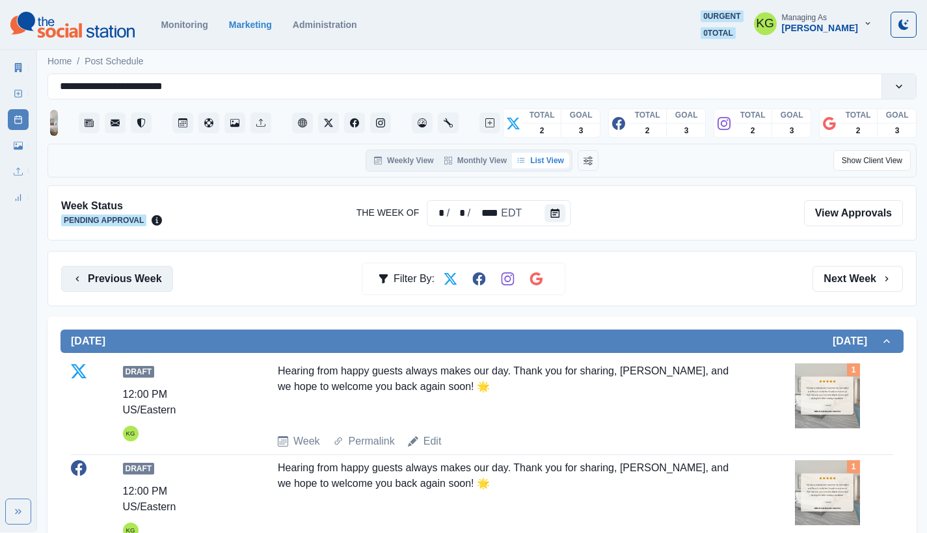
click at [142, 278] on button "Previous Week" at bounding box center [117, 279] width 112 height 26
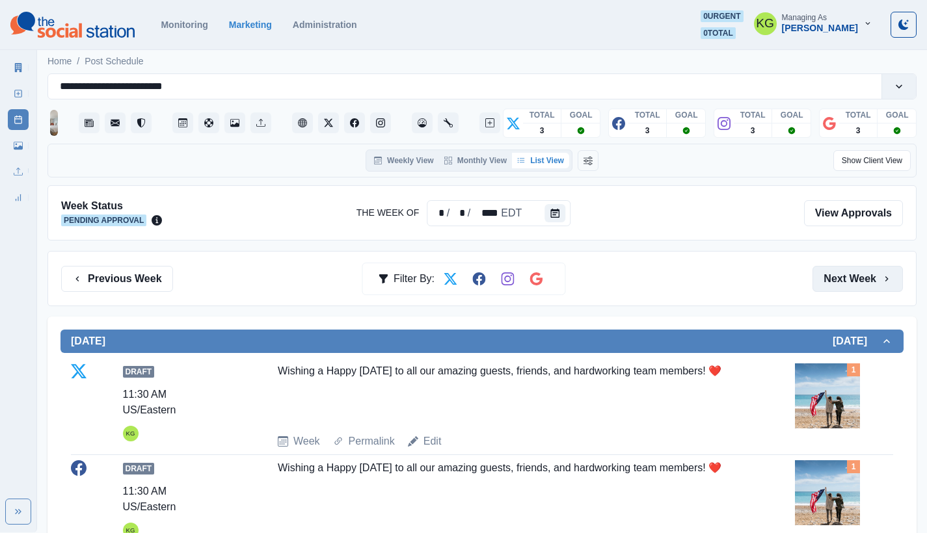
click at [855, 269] on button "Next Week" at bounding box center [857, 279] width 90 height 26
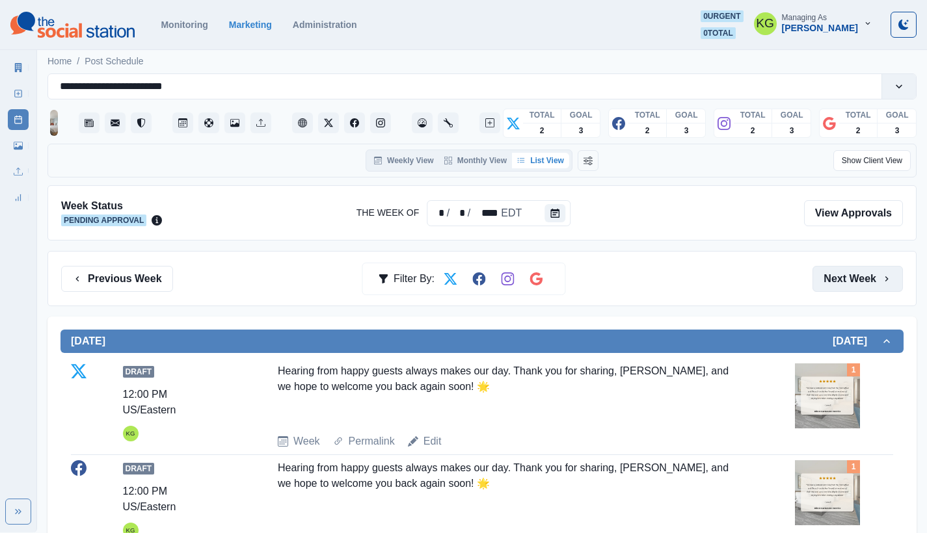
click at [853, 274] on button "Next Week" at bounding box center [857, 279] width 90 height 26
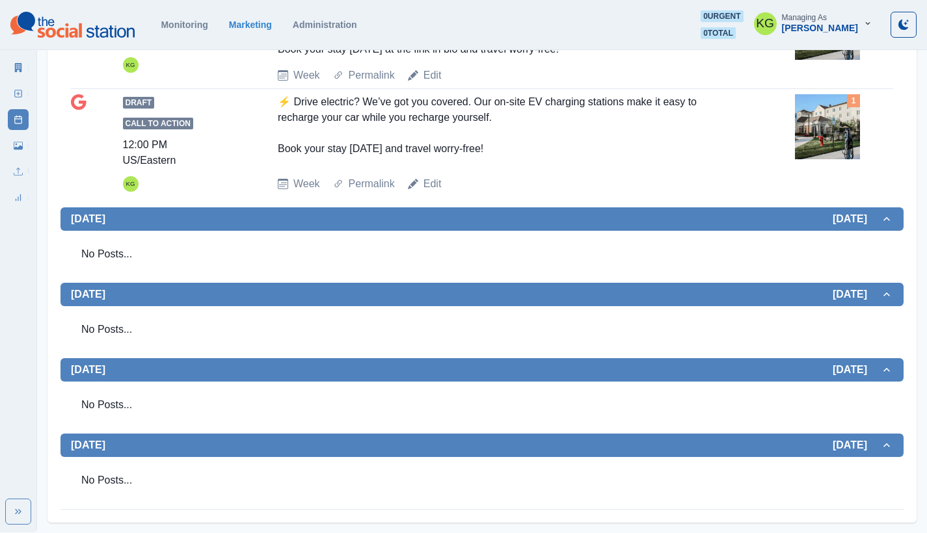
scroll to position [56, 0]
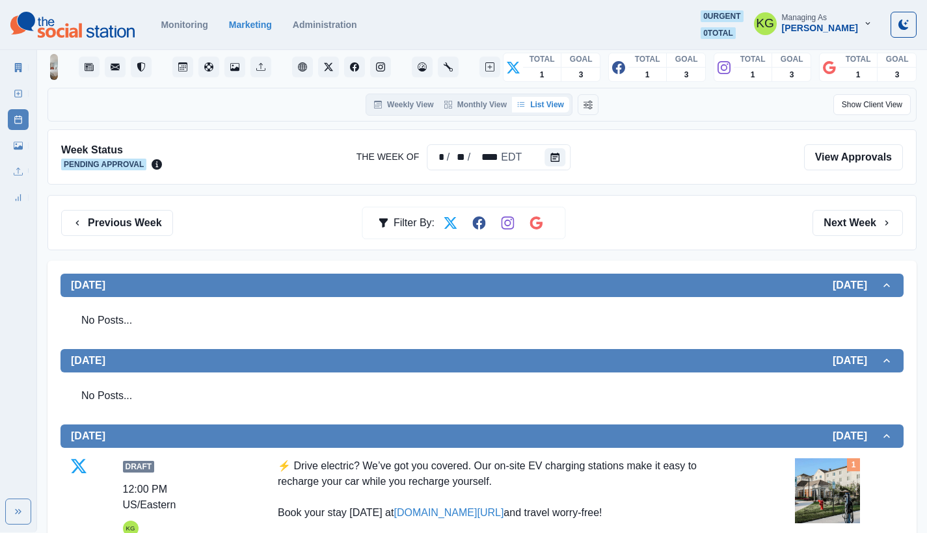
click at [854, 208] on div "Previous Week Filter By: Next Week" at bounding box center [481, 222] width 869 height 55
click at [853, 215] on button "Next Week" at bounding box center [857, 223] width 90 height 26
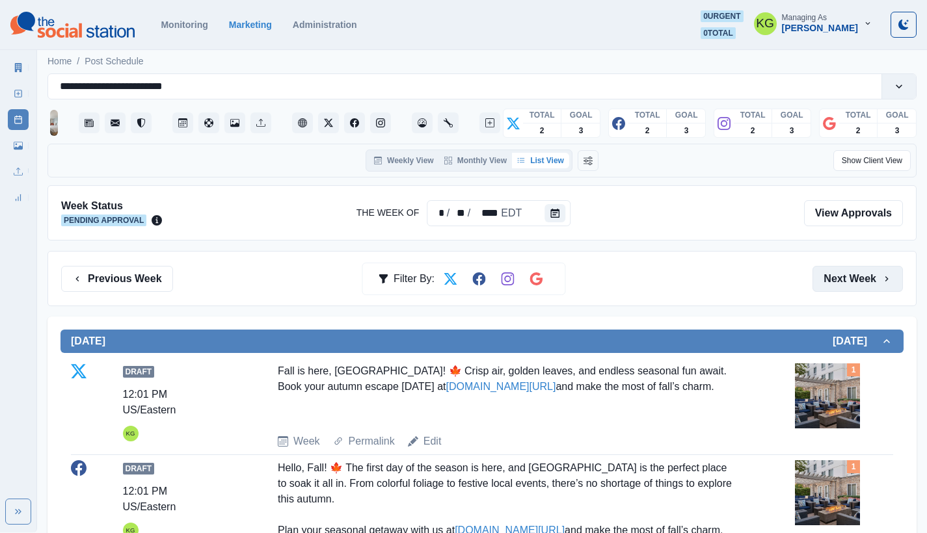
click at [846, 278] on button "Next Week" at bounding box center [857, 279] width 90 height 26
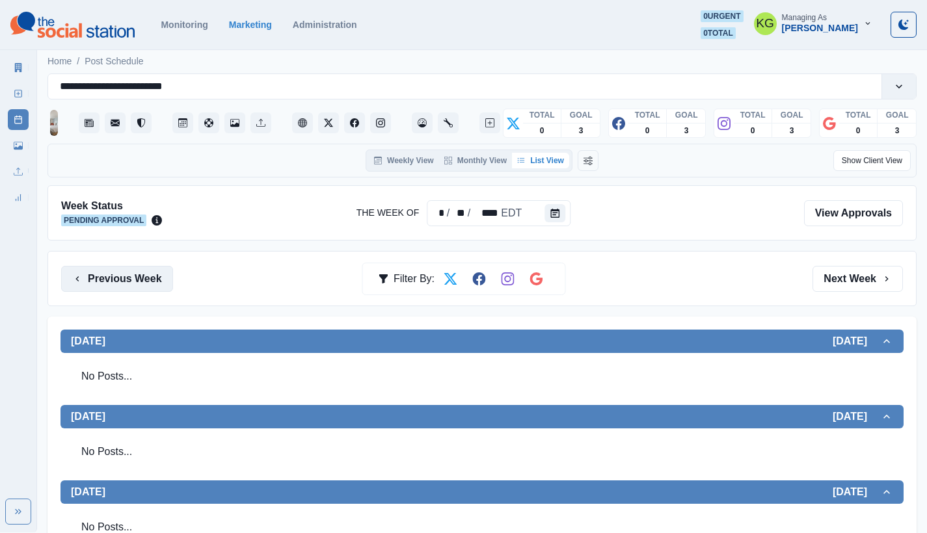
click at [131, 283] on button "Previous Week" at bounding box center [117, 279] width 112 height 26
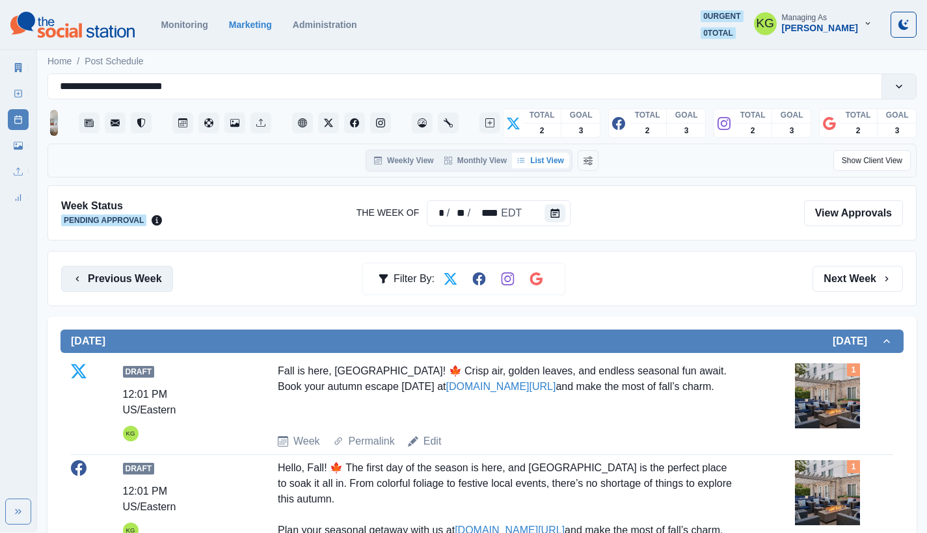
click at [129, 269] on button "Previous Week" at bounding box center [117, 279] width 112 height 26
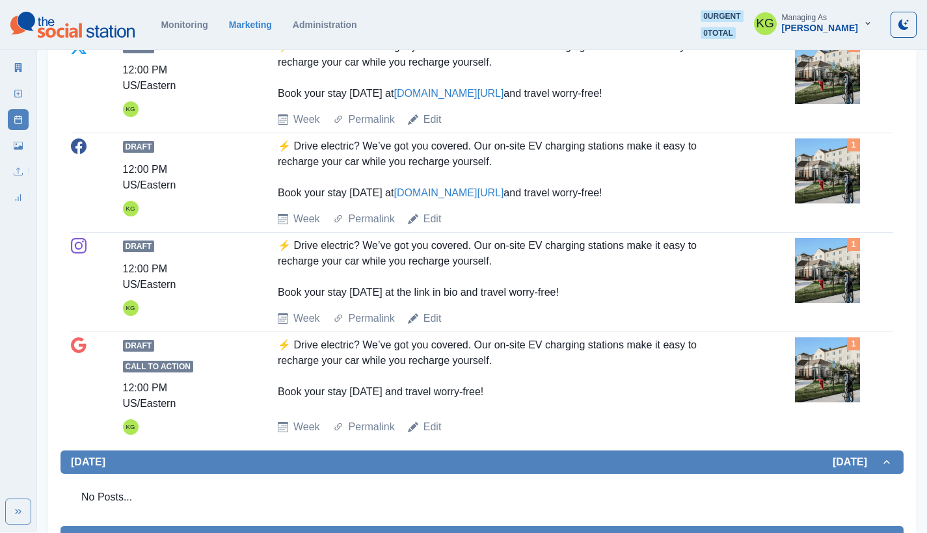
scroll to position [719, 0]
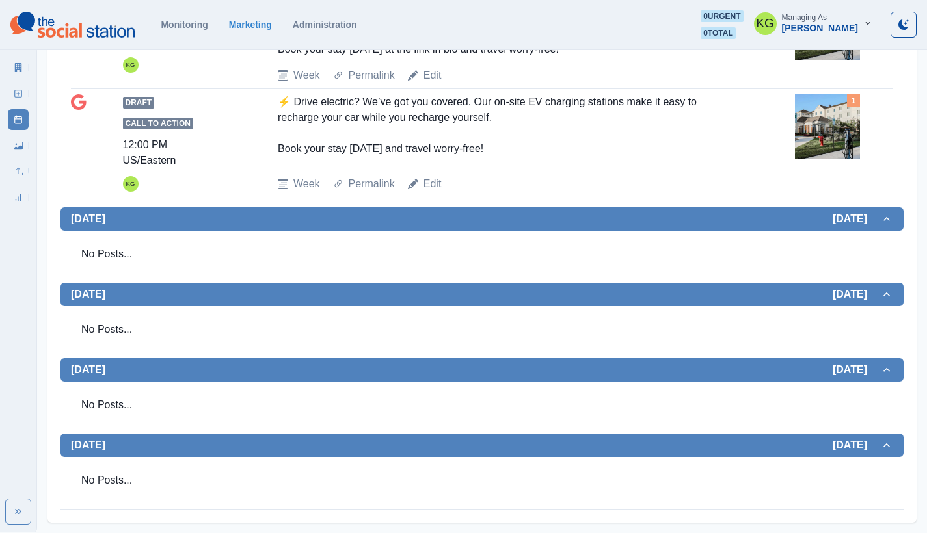
click at [22, 94] on icon at bounding box center [18, 93] width 9 height 9
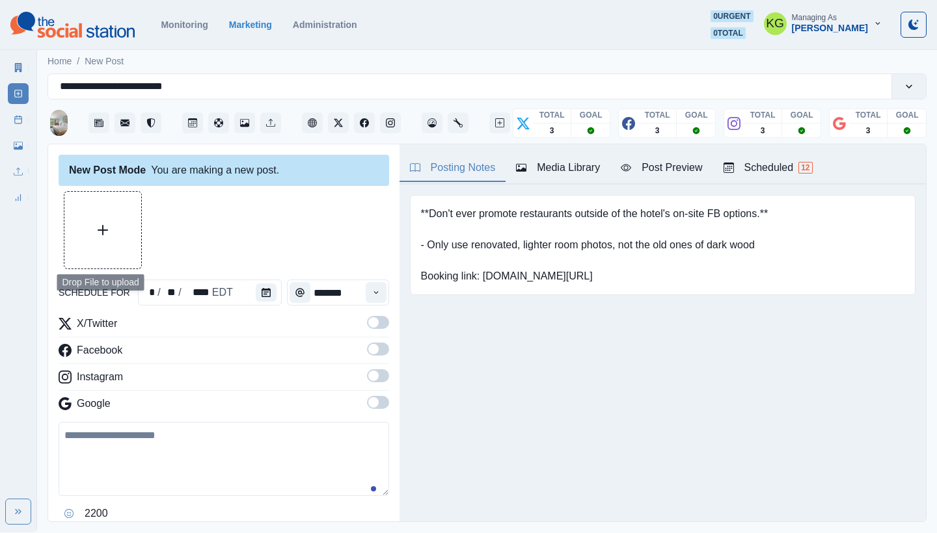
click at [111, 235] on button "Upload Media" at bounding box center [102, 230] width 77 height 77
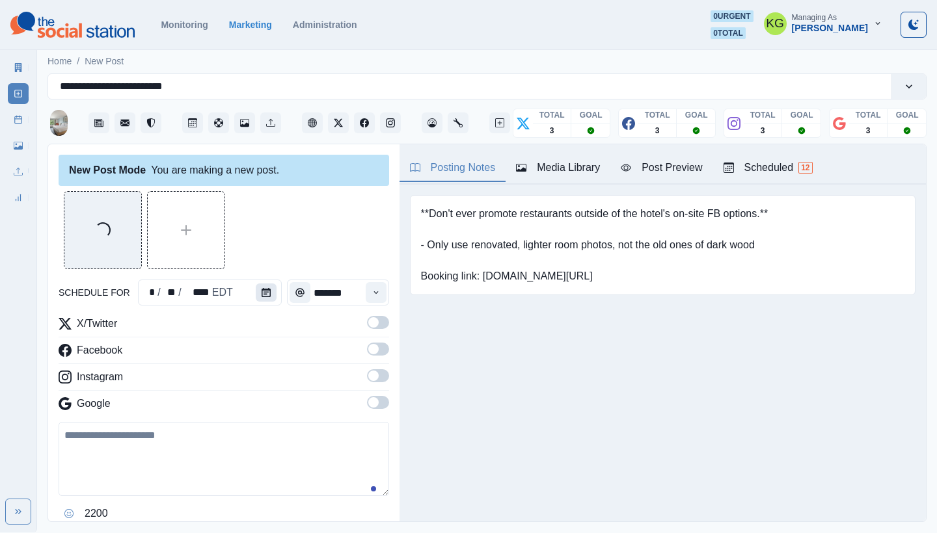
click at [265, 293] on icon "Calendar" at bounding box center [265, 292] width 9 height 9
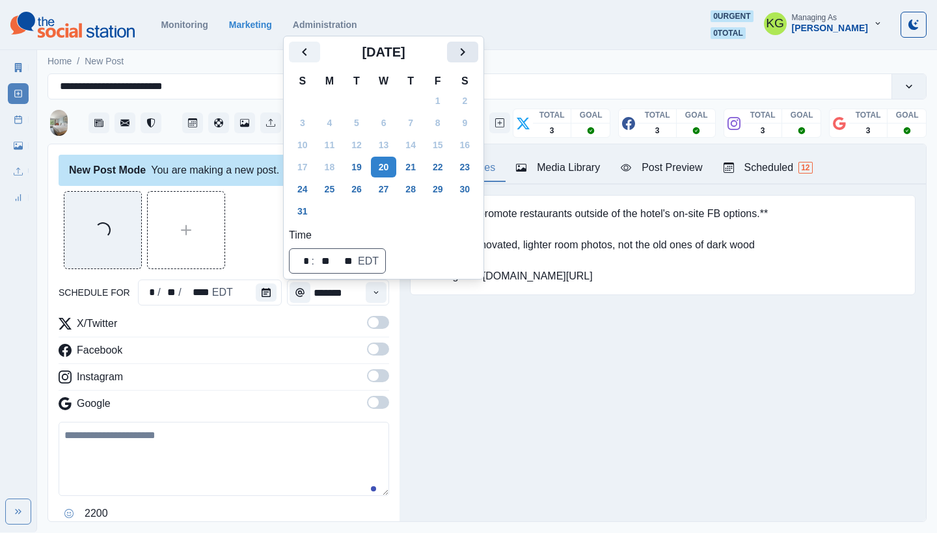
click at [470, 50] on icon "Next" at bounding box center [463, 52] width 16 height 16
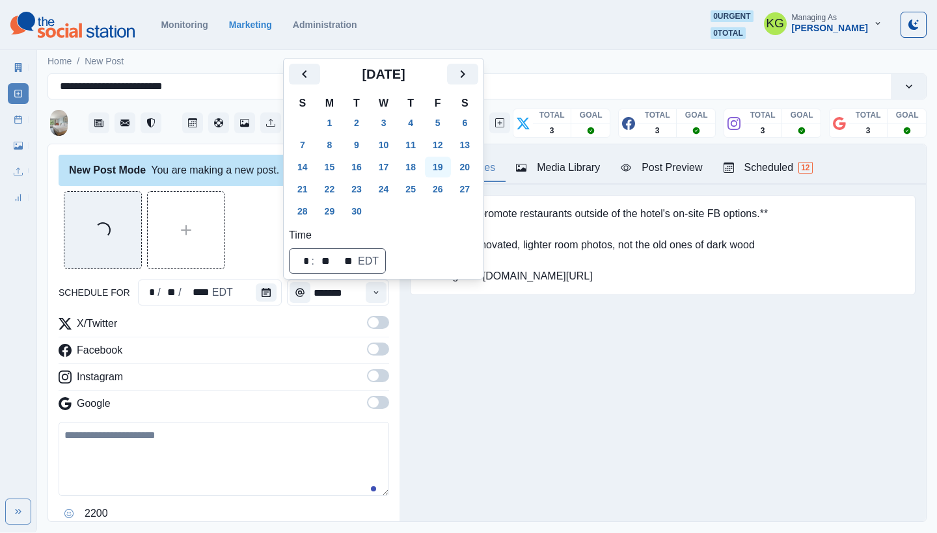
click at [449, 165] on button "19" at bounding box center [438, 167] width 26 height 21
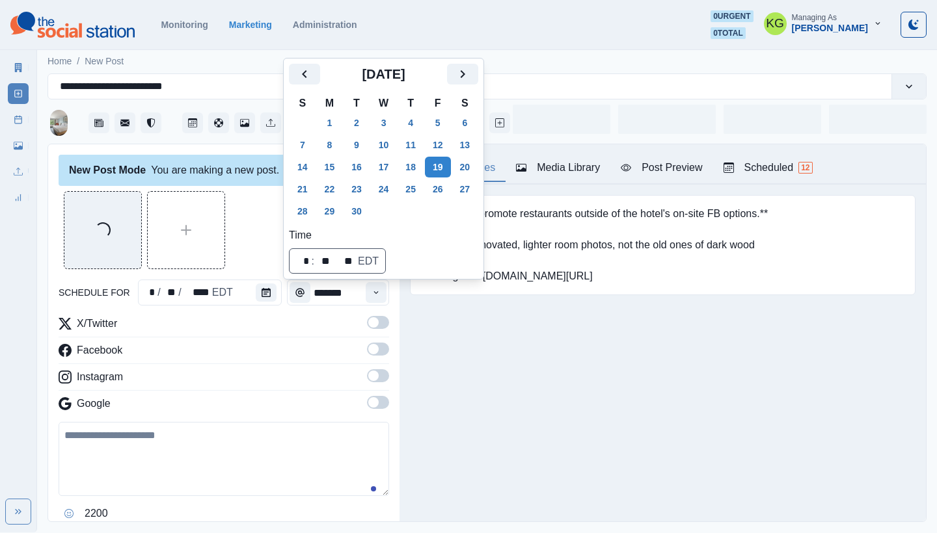
click at [265, 214] on div "Loading..." at bounding box center [224, 230] width 330 height 78
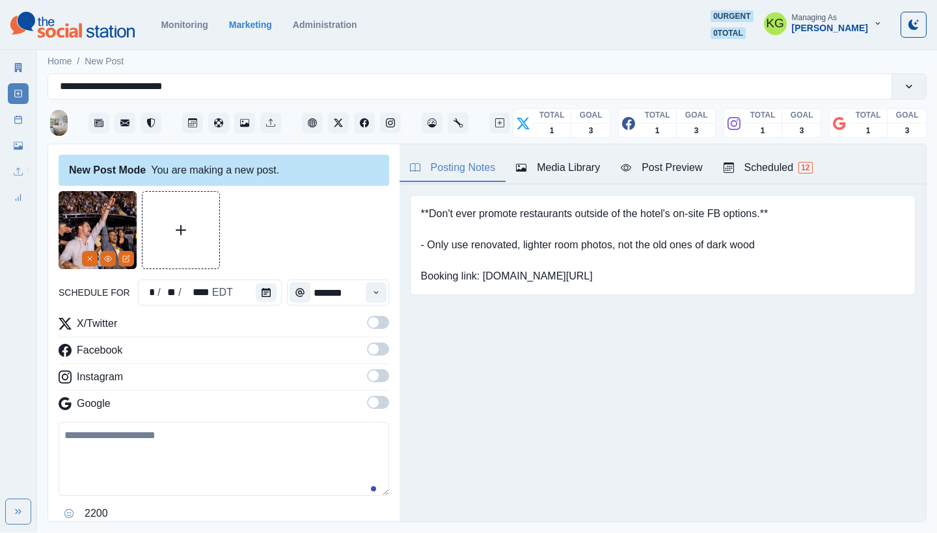
click at [371, 397] on span at bounding box center [378, 402] width 22 height 13
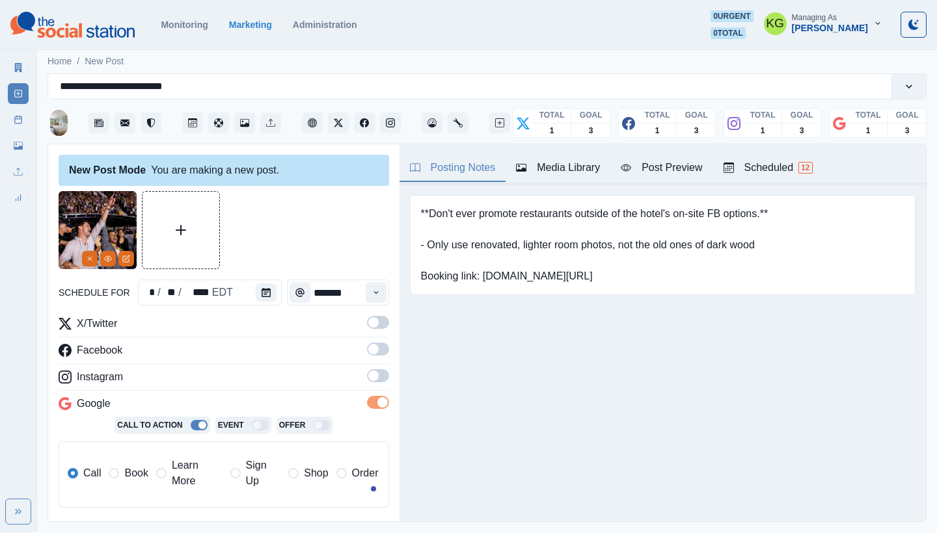
click at [367, 370] on span at bounding box center [378, 375] width 22 height 13
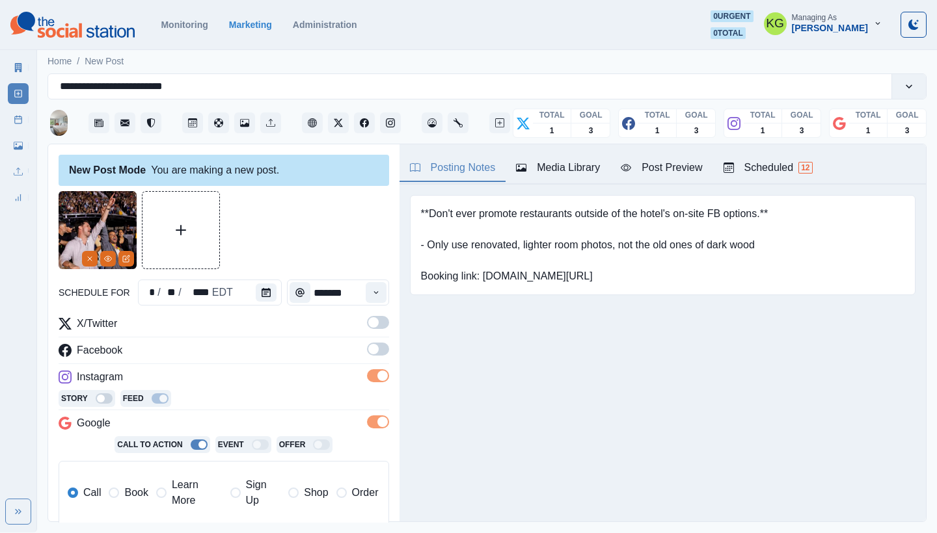
click at [367, 343] on span at bounding box center [378, 349] width 22 height 13
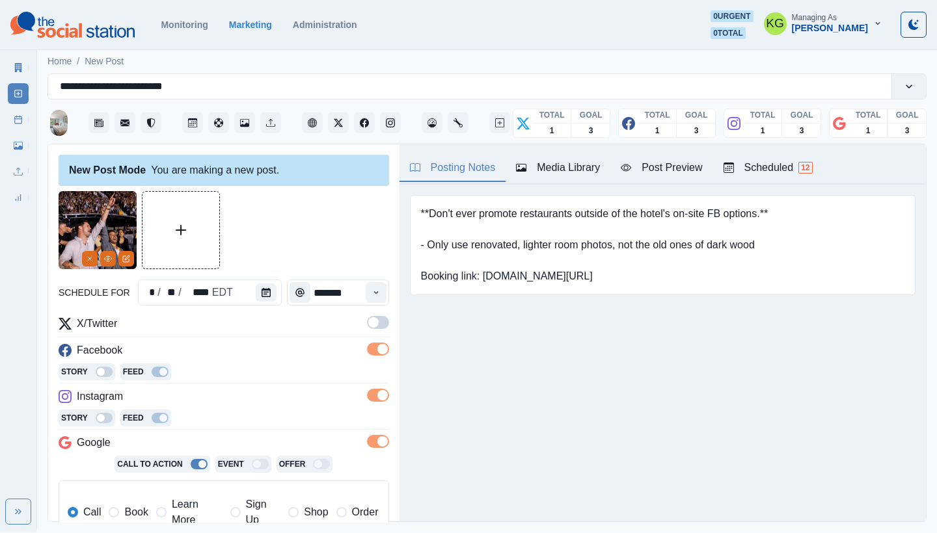
click at [368, 327] on span at bounding box center [373, 322] width 10 height 10
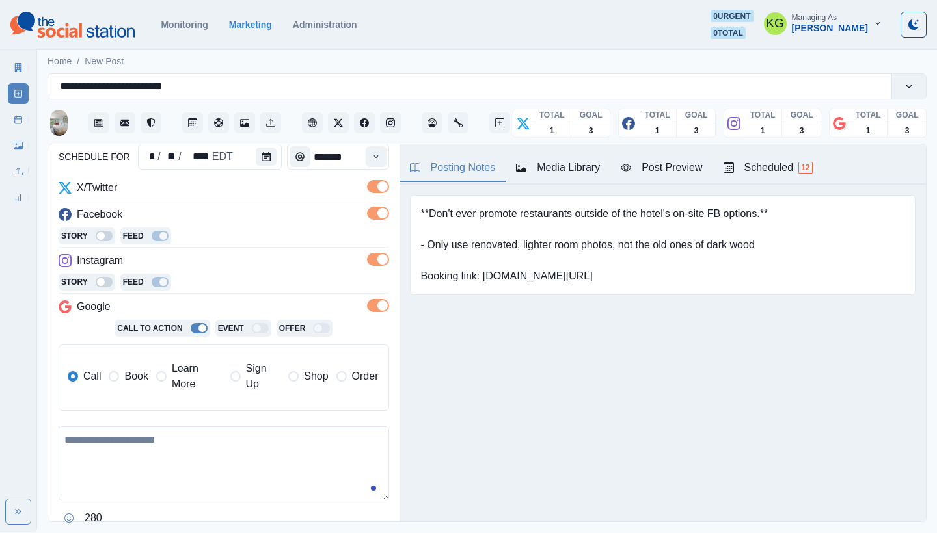
click at [133, 378] on span "Book" at bounding box center [135, 377] width 23 height 16
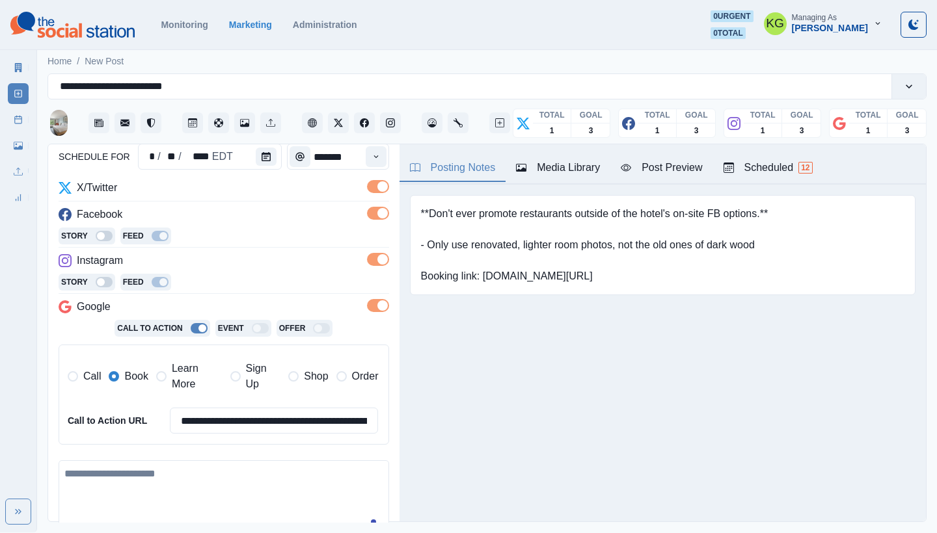
click at [170, 379] on label "Learn More" at bounding box center [189, 376] width 66 height 31
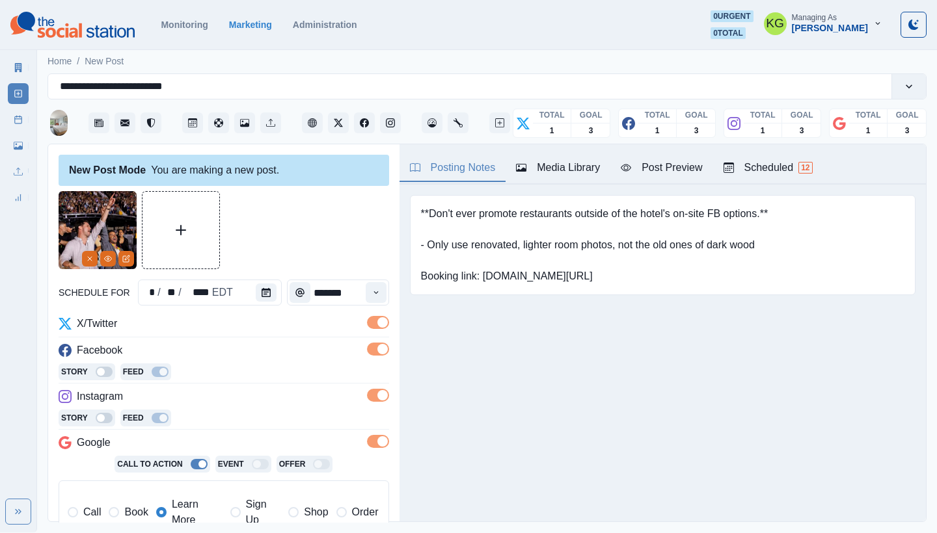
scroll to position [295, 0]
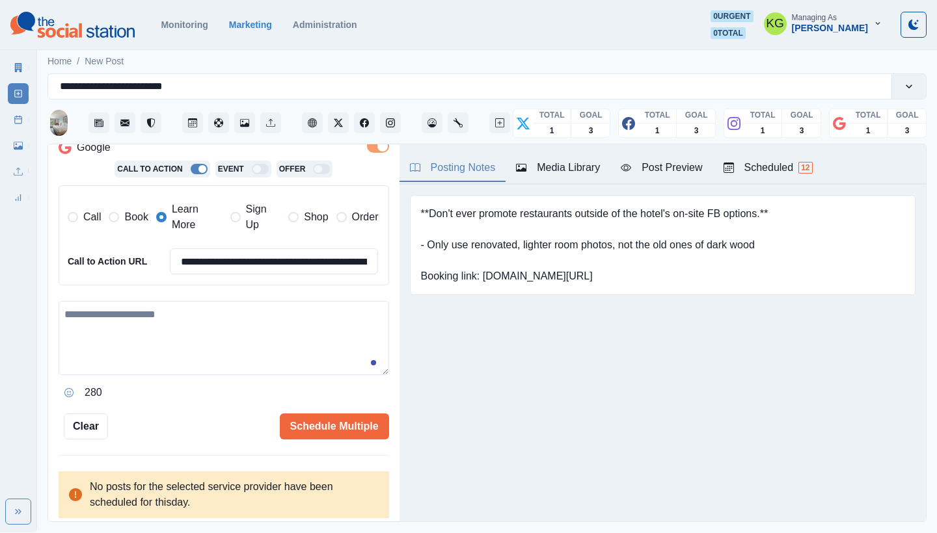
click at [215, 327] on textarea at bounding box center [224, 338] width 330 height 74
click at [66, 388] on icon "Opens Emoji Picker" at bounding box center [68, 392] width 9 height 9
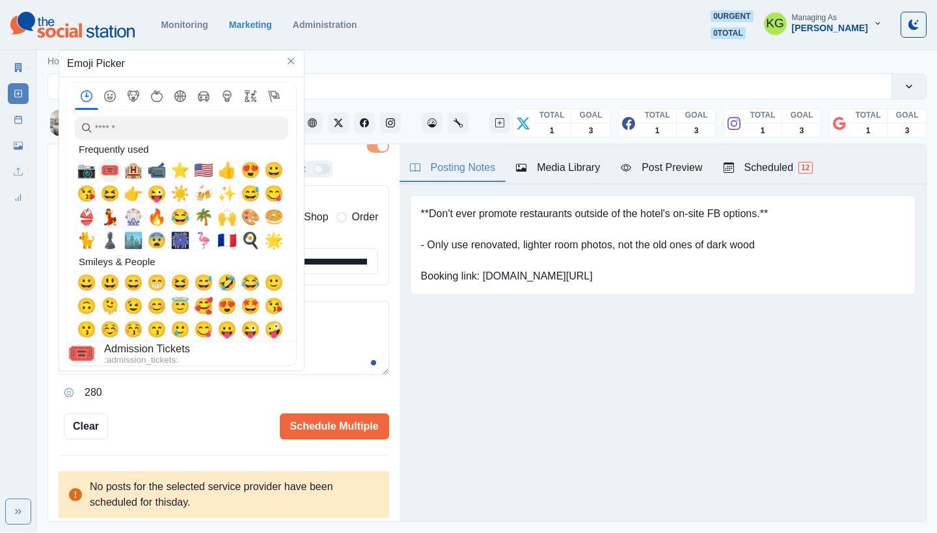
click at [114, 170] on span "🎟️" at bounding box center [110, 170] width 20 height 18
click at [131, 173] on span "🏨" at bounding box center [134, 170] width 20 height 18
click at [343, 321] on textarea "*****" at bounding box center [219, 338] width 321 height 74
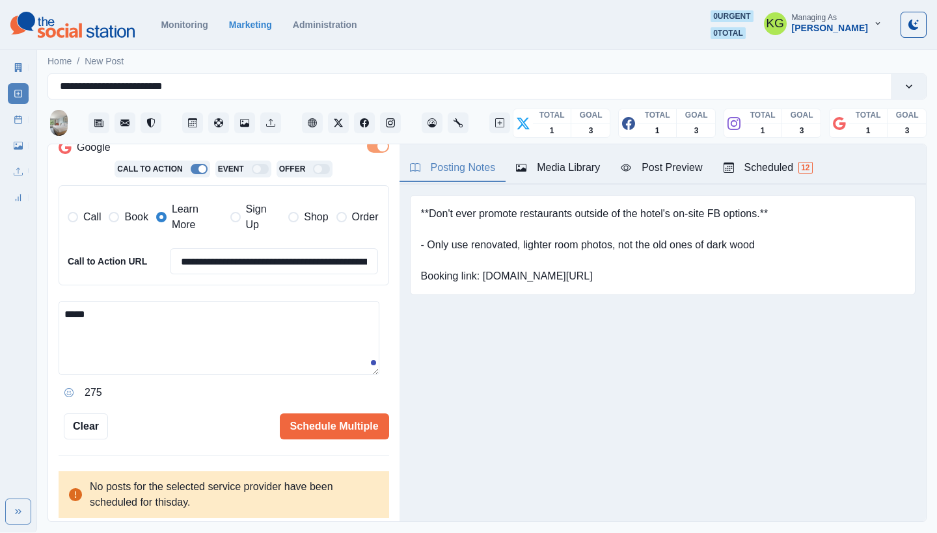
click at [78, 308] on textarea "*****" at bounding box center [219, 338] width 321 height 74
paste textarea "**********"
drag, startPoint x: 116, startPoint y: 309, endPoint x: 87, endPoint y: 308, distance: 28.6
click at [87, 308] on textarea "**********" at bounding box center [219, 338] width 321 height 74
click at [92, 318] on textarea "**********" at bounding box center [219, 338] width 321 height 74
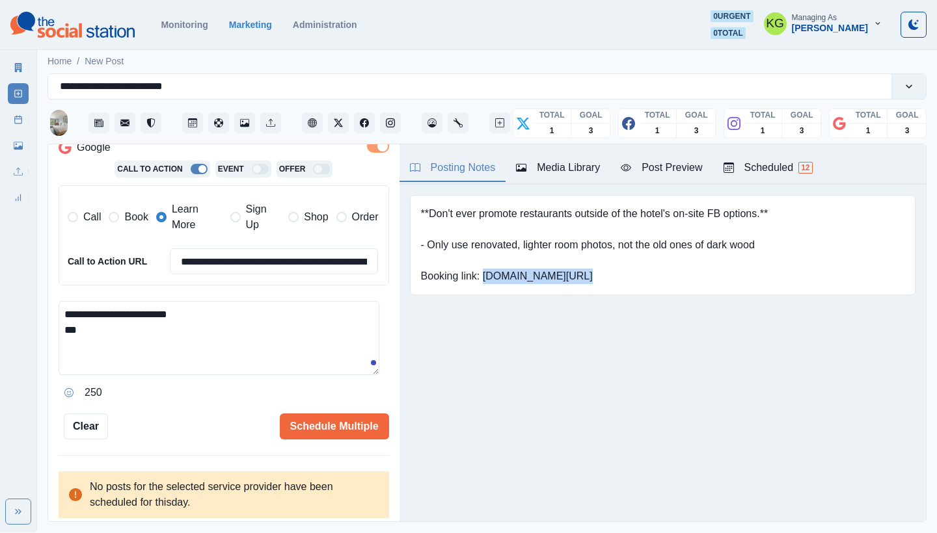
drag, startPoint x: 498, startPoint y: 276, endPoint x: 635, endPoint y: 278, distance: 137.3
click at [635, 278] on pre "**Don't ever promote restaurants outside of the hotel's on-site FB options.** -…" at bounding box center [594, 245] width 347 height 78
copy pre "www.bit.ly/3hqIMxm"
click at [114, 328] on textarea "**********" at bounding box center [219, 338] width 321 height 74
paste textarea "**********"
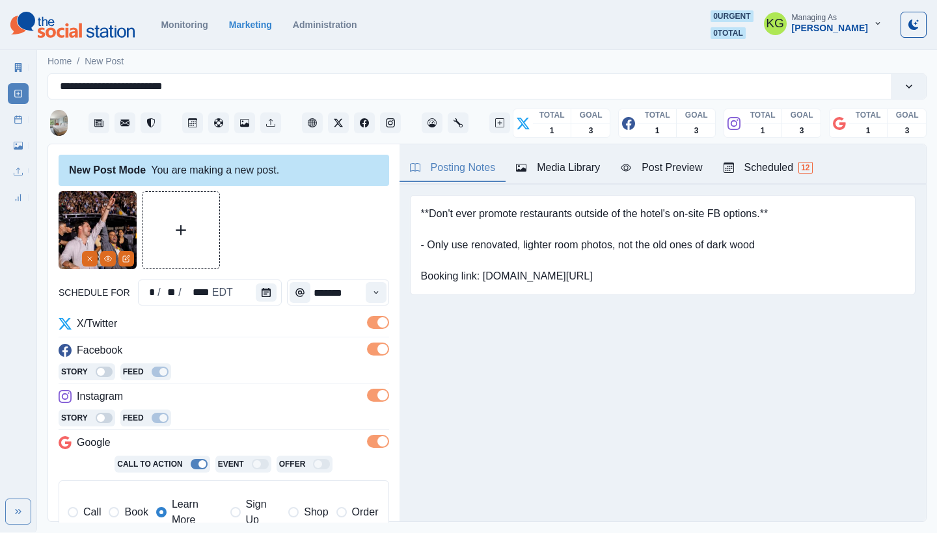
scroll to position [267, 0]
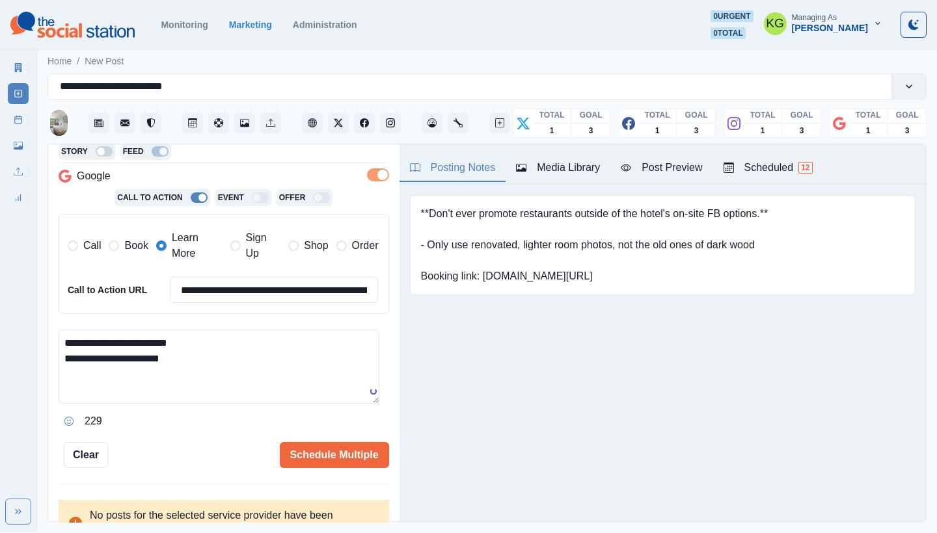
paste textarea "**********"
click at [64, 337] on textarea "**********" at bounding box center [219, 367] width 321 height 74
paste textarea "**********"
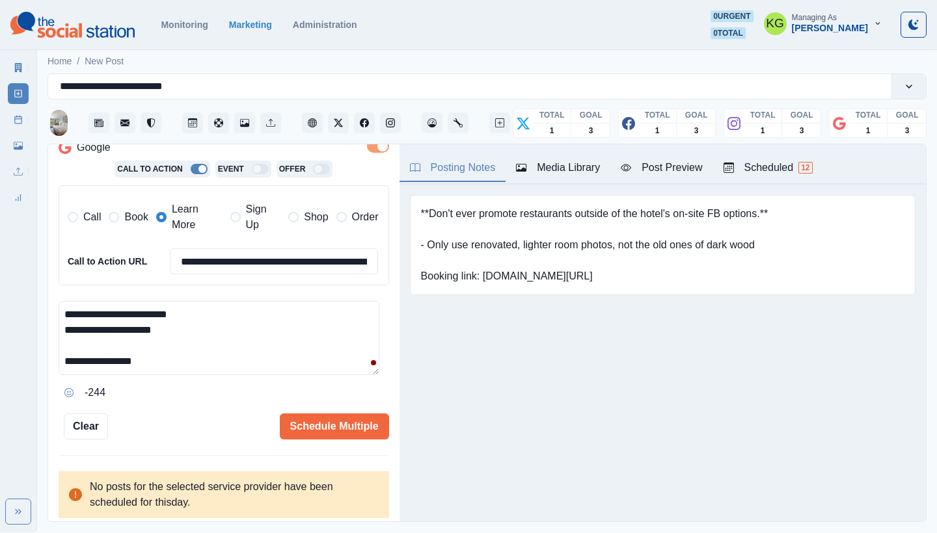
drag, startPoint x: 379, startPoint y: 393, endPoint x: 351, endPoint y: 527, distance: 136.8
click at [351, 527] on main "**********" at bounding box center [487, 290] width 900 height 486
click at [464, 398] on div "Posting Notes Media Library Post Preview Scheduled 12 **Don't ever promote rest…" at bounding box center [662, 332] width 526 height 377
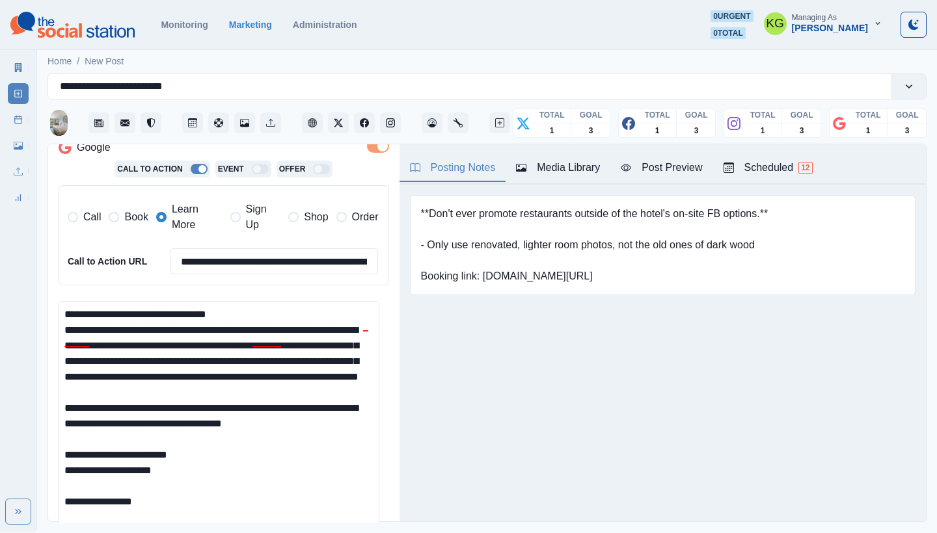
scroll to position [0, 0]
click at [340, 533] on html "**********" at bounding box center [468, 266] width 937 height 533
click at [71, 322] on textarea "**********" at bounding box center [219, 421] width 321 height 241
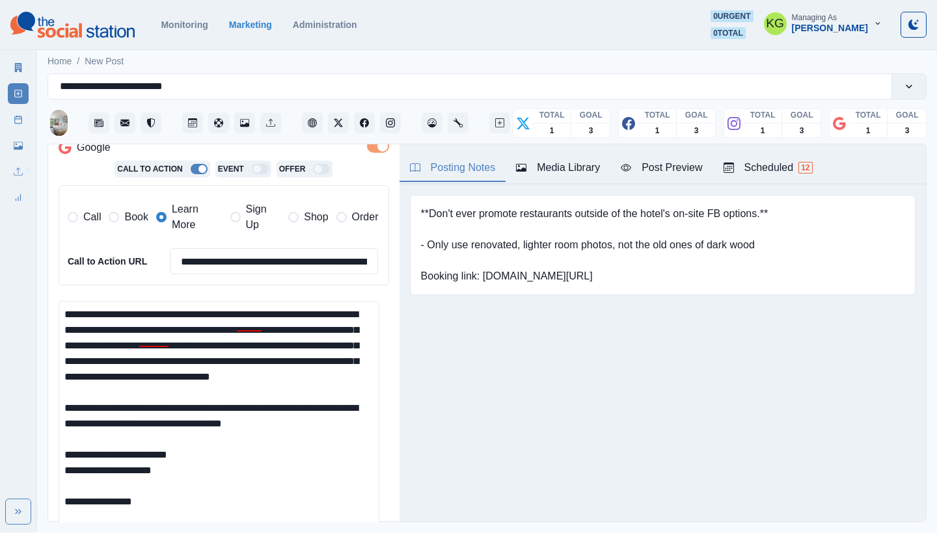
drag, startPoint x: 298, startPoint y: 310, endPoint x: 256, endPoint y: 308, distance: 41.7
click at [256, 308] on textarea "**********" at bounding box center [219, 421] width 321 height 241
drag, startPoint x: 343, startPoint y: 308, endPoint x: 326, endPoint y: 308, distance: 16.9
click at [326, 308] on textarea "**********" at bounding box center [219, 421] width 321 height 241
drag, startPoint x: 317, startPoint y: 311, endPoint x: 101, endPoint y: 321, distance: 216.2
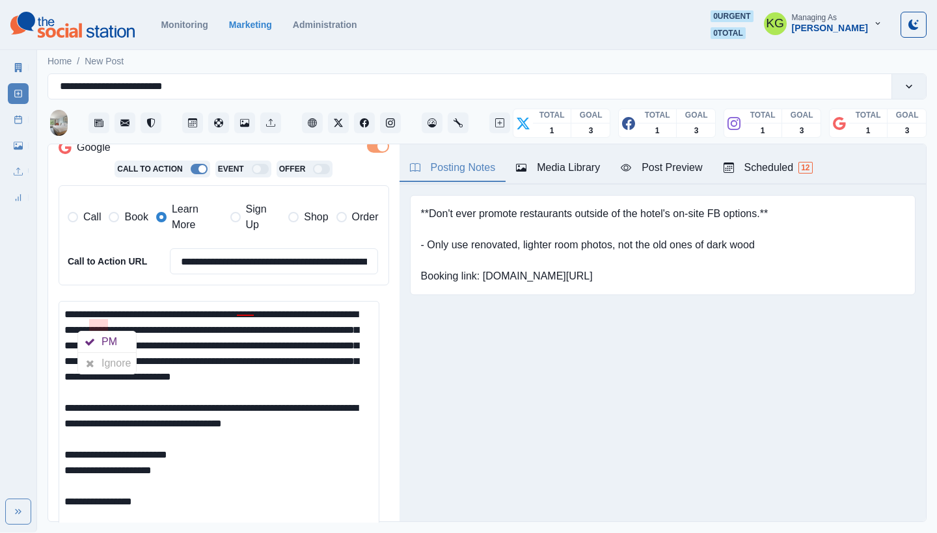
click at [101, 321] on textarea "**********" at bounding box center [219, 421] width 321 height 241
click at [117, 345] on div "will bring" at bounding box center [128, 342] width 46 height 21
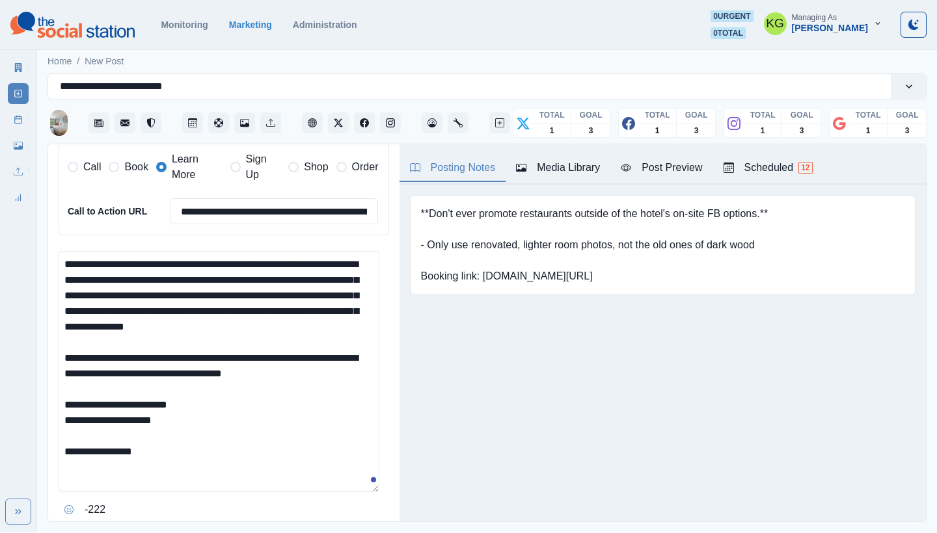
scroll to position [462, 0]
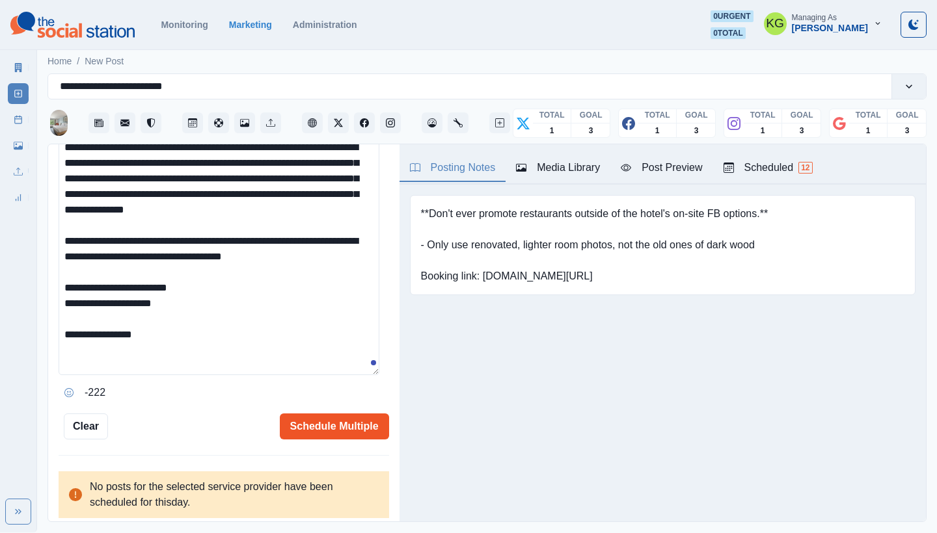
type textarea "**********"
click at [352, 426] on button "Schedule Multiple" at bounding box center [334, 427] width 109 height 26
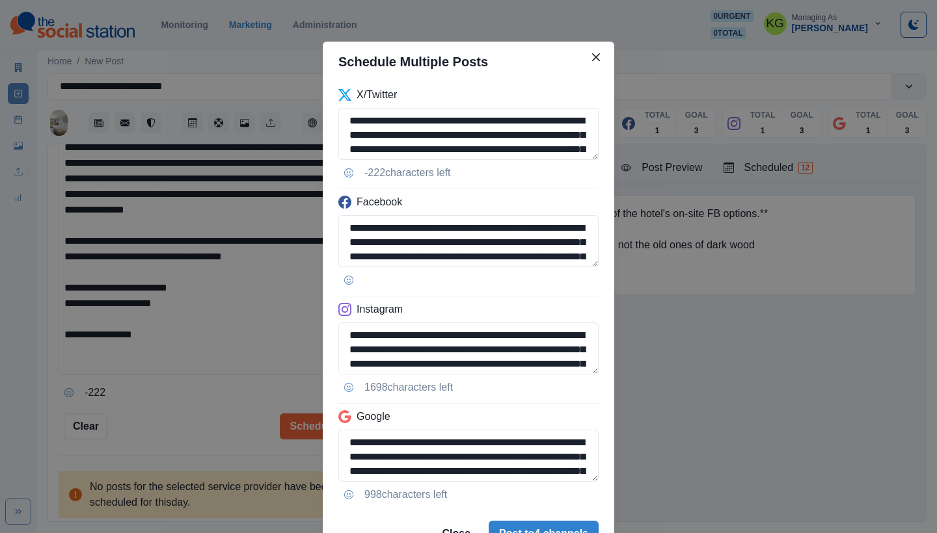
scroll to position [66, 0]
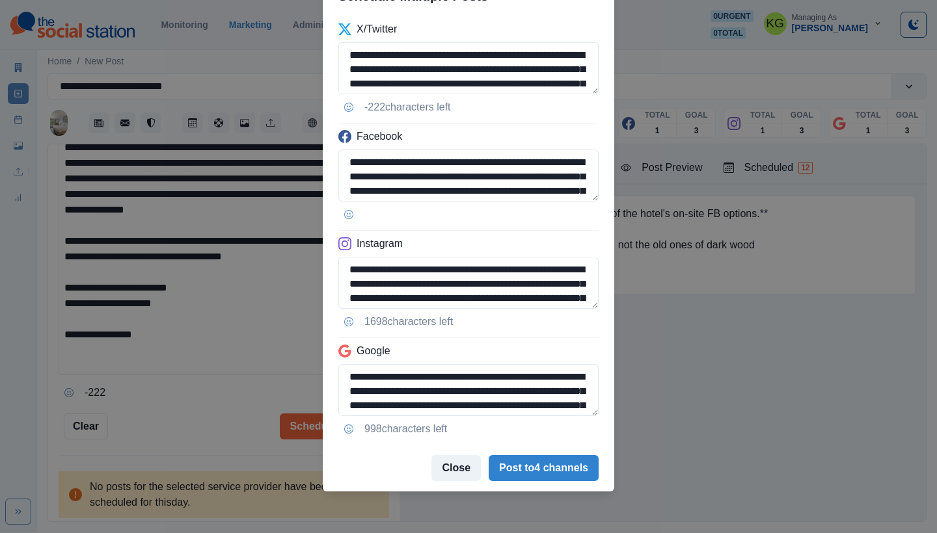
click at [453, 476] on button "Close" at bounding box center [455, 468] width 49 height 26
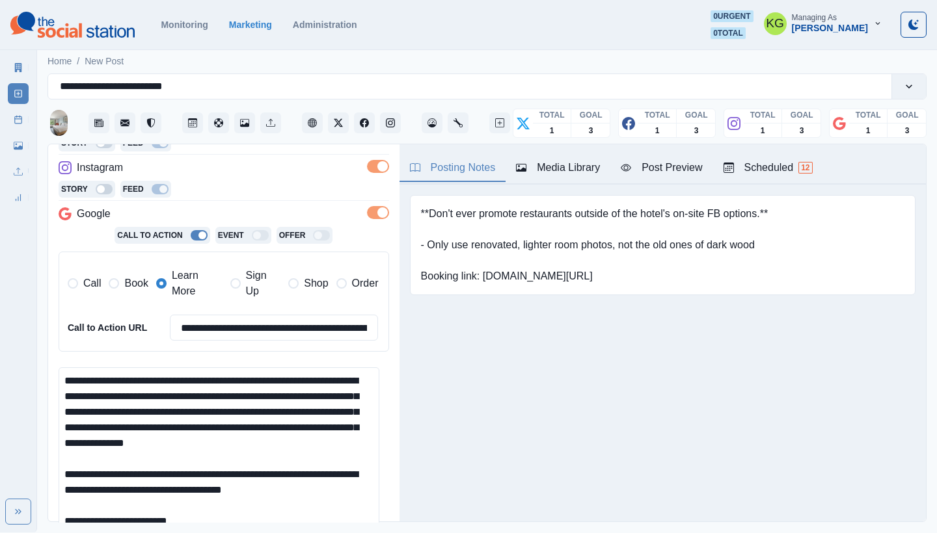
scroll to position [462, 0]
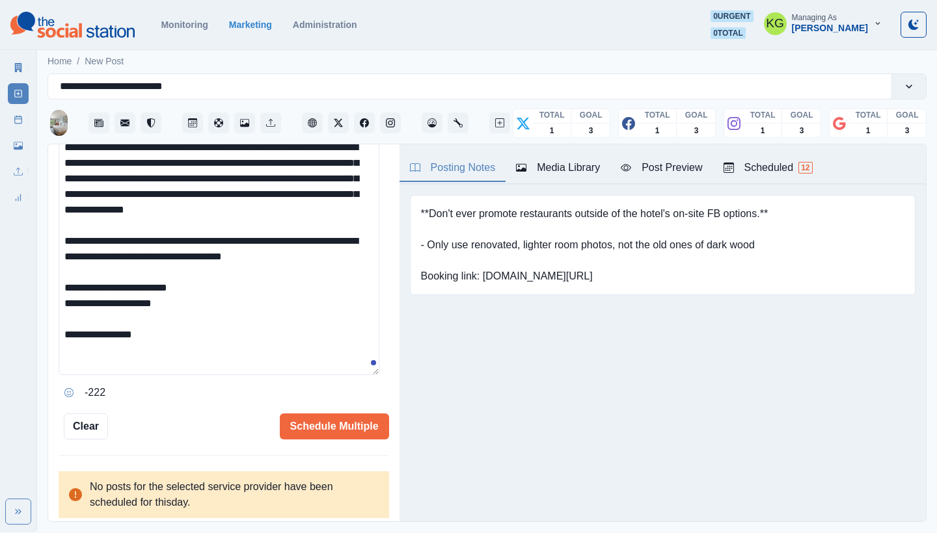
drag, startPoint x: 173, startPoint y: 296, endPoint x: 87, endPoint y: 294, distance: 85.9
click at [87, 294] on textarea "**********" at bounding box center [219, 254] width 321 height 241
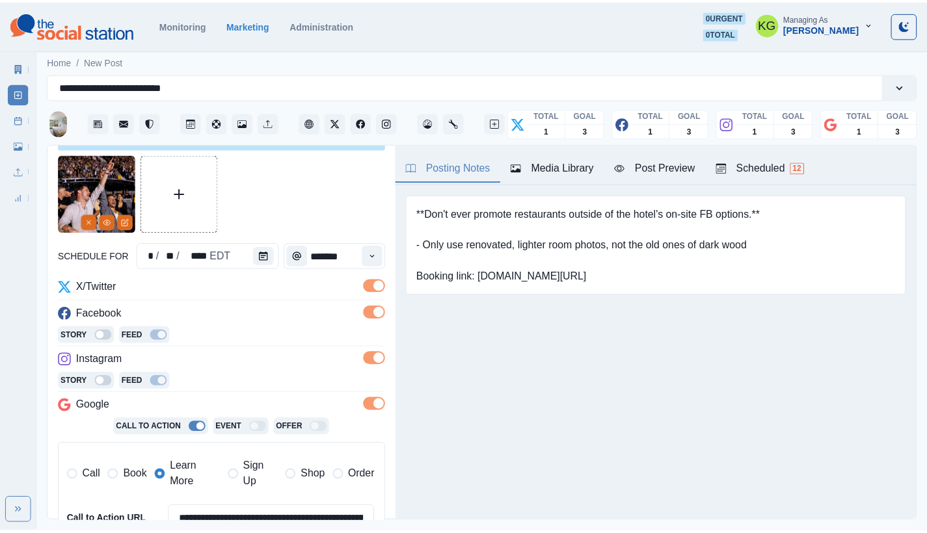
scroll to position [161, 0]
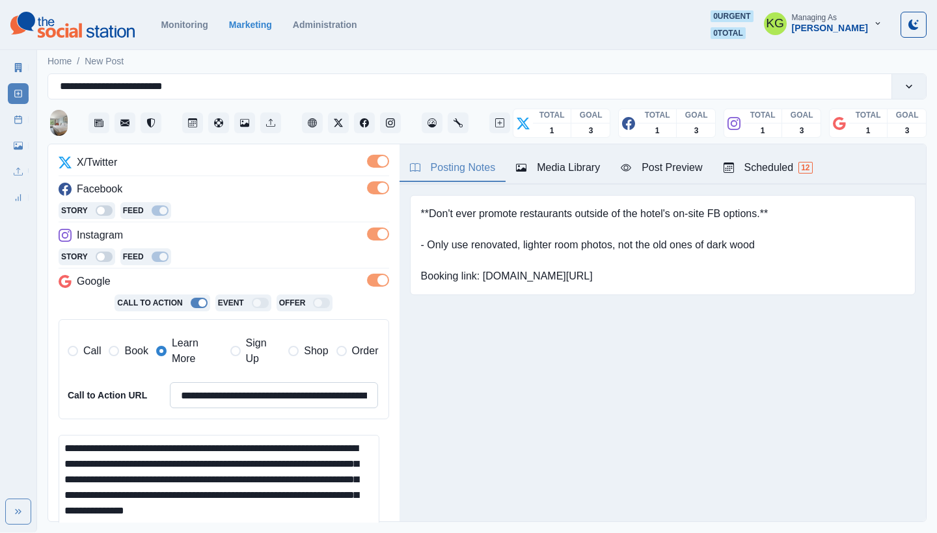
click at [280, 394] on input "**********" at bounding box center [274, 395] width 209 height 26
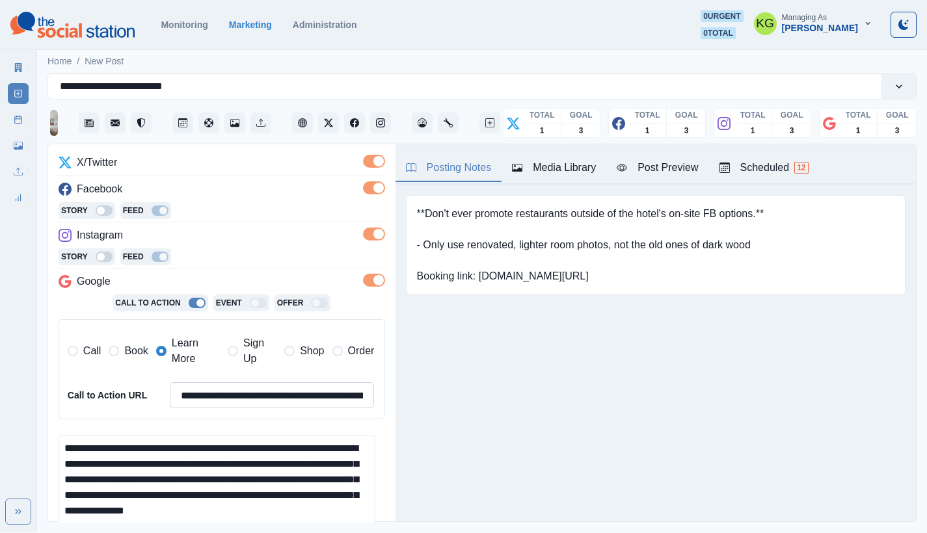
click at [280, 394] on input "**********" at bounding box center [272, 395] width 205 height 26
paste input
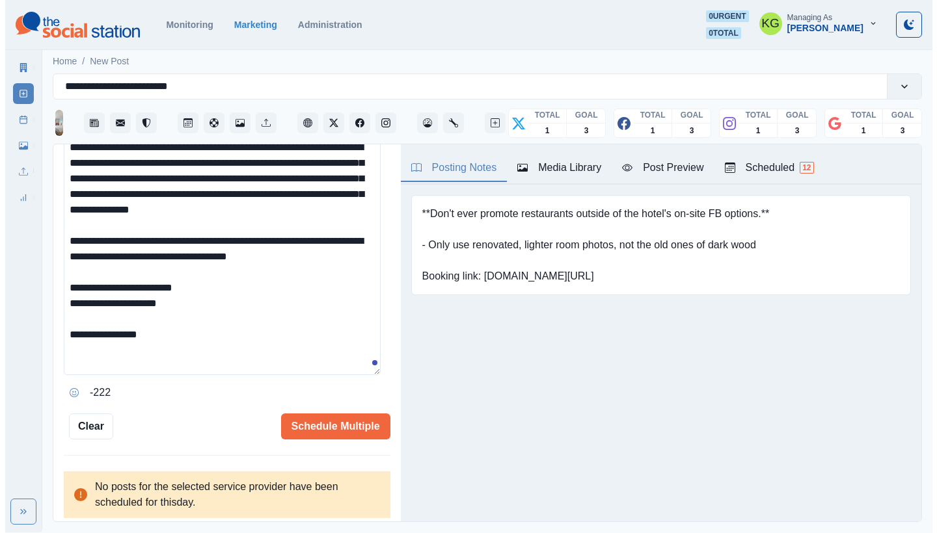
scroll to position [139, 0]
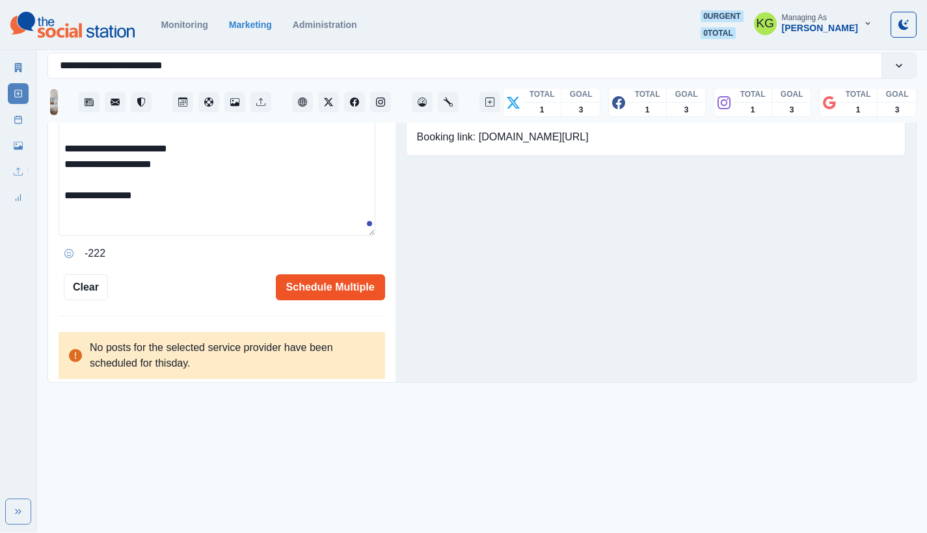
type input "**********"
click at [319, 274] on button "Schedule Multiple" at bounding box center [330, 287] width 109 height 26
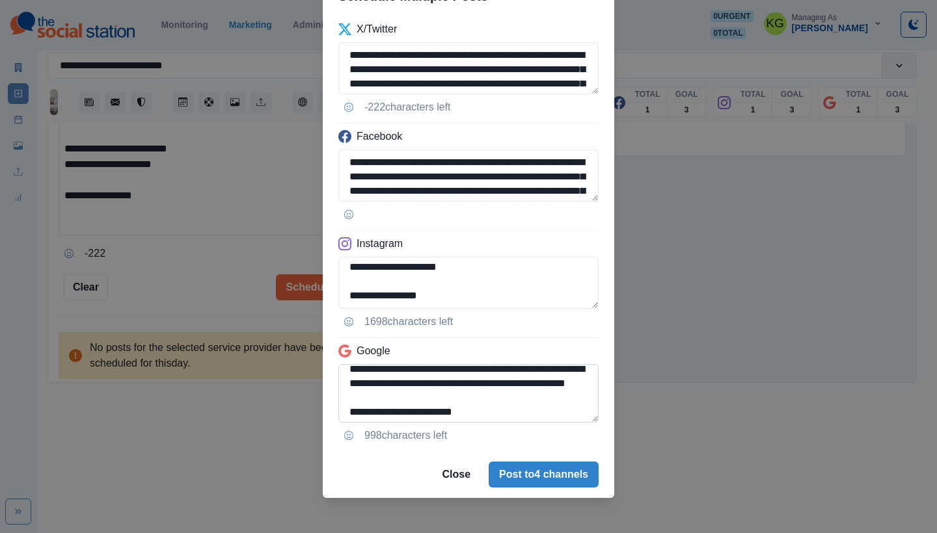
scroll to position [80, 0]
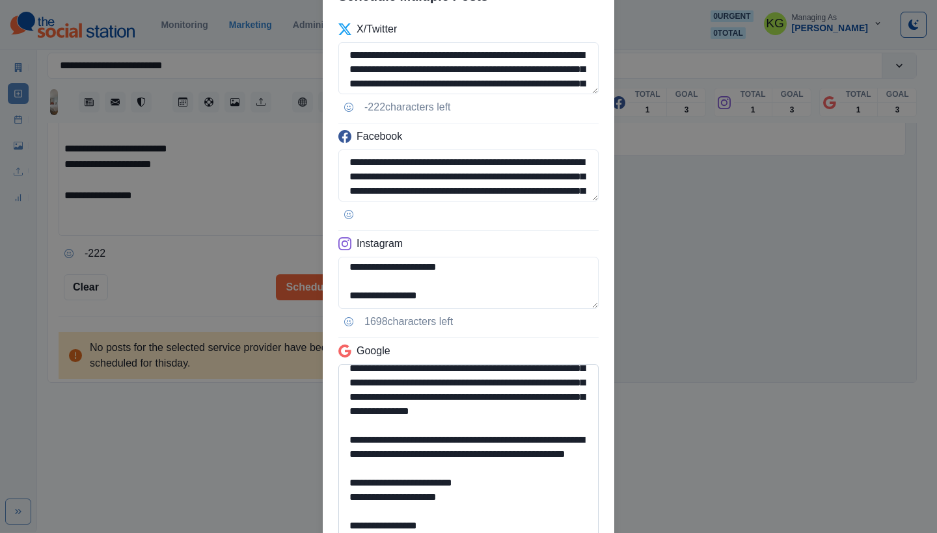
click at [578, 533] on textarea "**********" at bounding box center [468, 451] width 260 height 175
drag, startPoint x: 472, startPoint y: 494, endPoint x: 329, endPoint y: 471, distance: 144.9
click at [329, 471] on div "**********" at bounding box center [468, 292] width 291 height 552
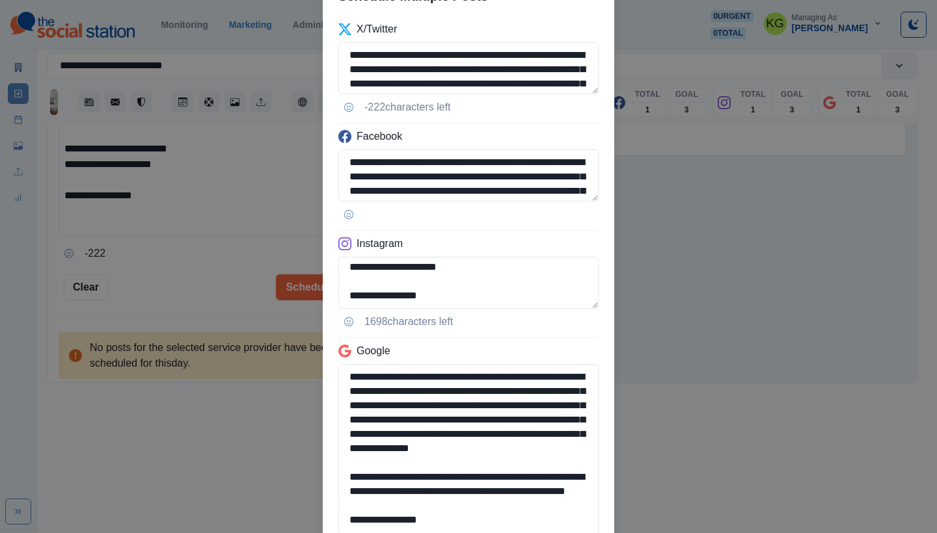
scroll to position [37, 0]
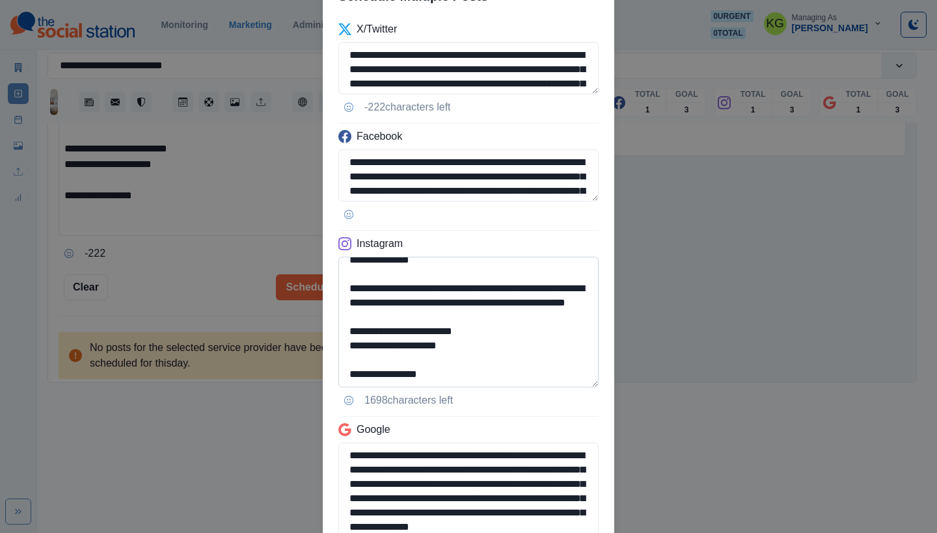
click at [577, 388] on textarea "**********" at bounding box center [468, 322] width 260 height 131
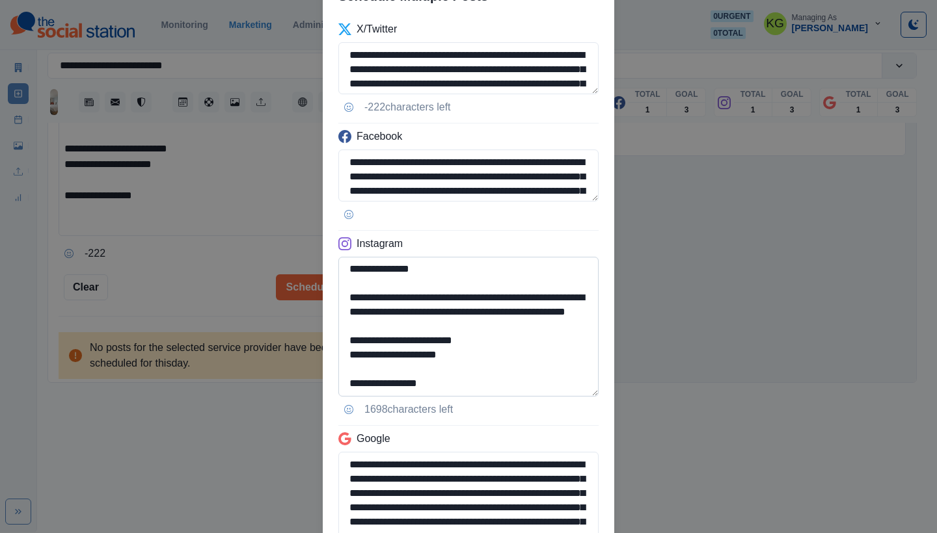
type textarea "**********"
drag, startPoint x: 405, startPoint y: 362, endPoint x: 500, endPoint y: 365, distance: 95.0
click at [500, 365] on textarea "**********" at bounding box center [468, 327] width 260 height 140
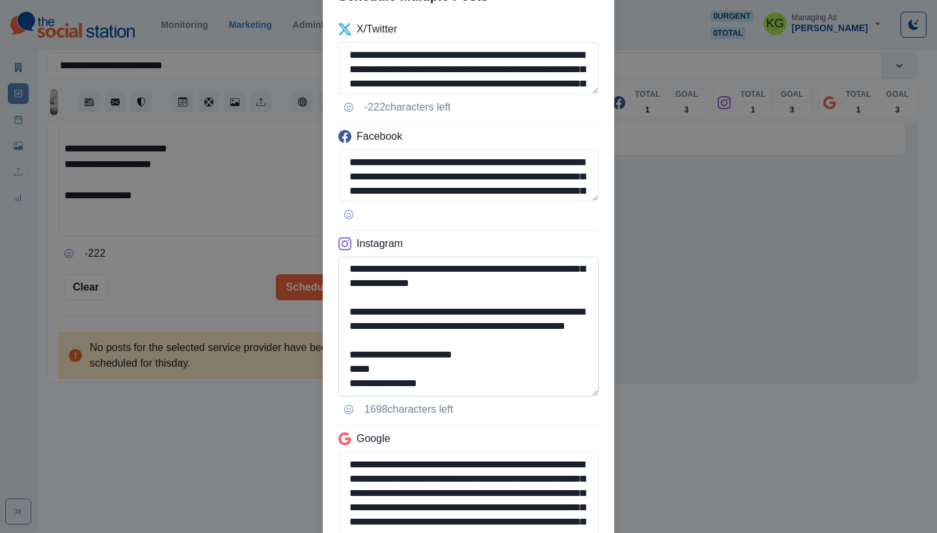
scroll to position [101, 0]
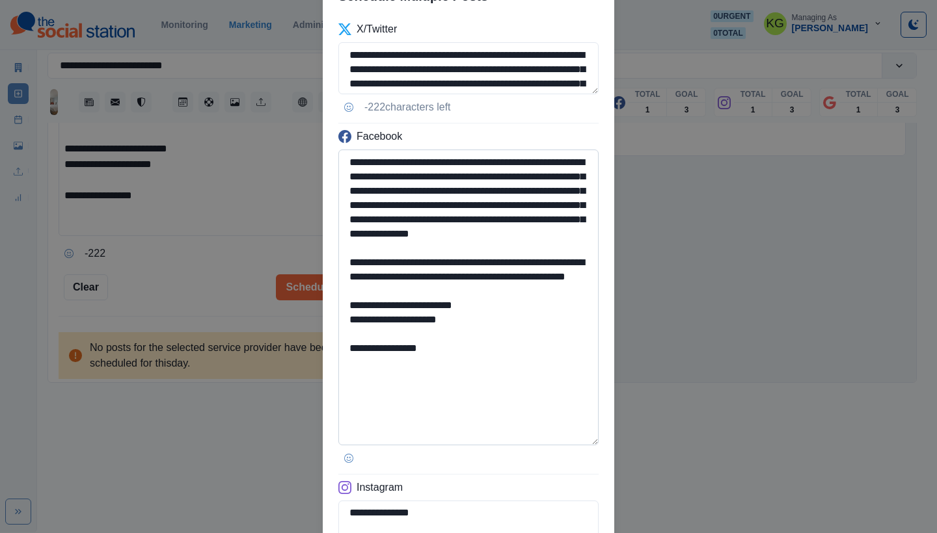
click at [567, 442] on textarea "**********" at bounding box center [468, 298] width 260 height 296
type textarea "**********"
drag, startPoint x: 378, startPoint y: 379, endPoint x: 494, endPoint y: 386, distance: 116.6
click at [494, 386] on textarea "**********" at bounding box center [468, 298] width 260 height 296
paste textarea "*********"
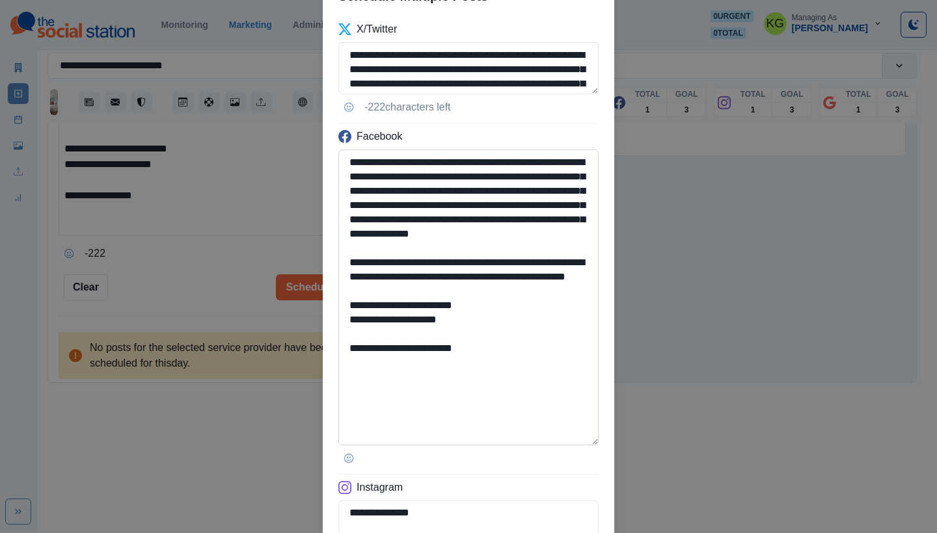
click at [377, 378] on textarea "**********" at bounding box center [468, 298] width 260 height 296
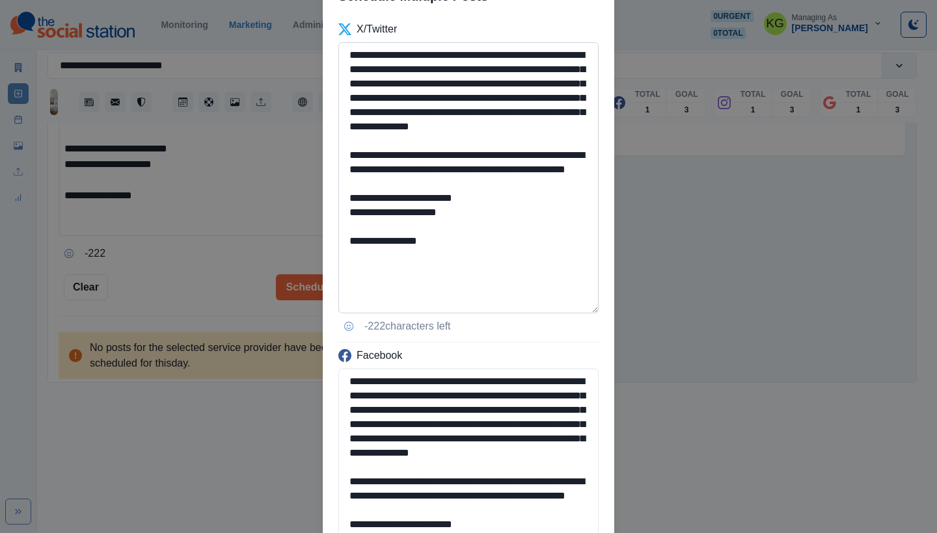
click at [575, 298] on textarea "**********" at bounding box center [468, 177] width 260 height 271
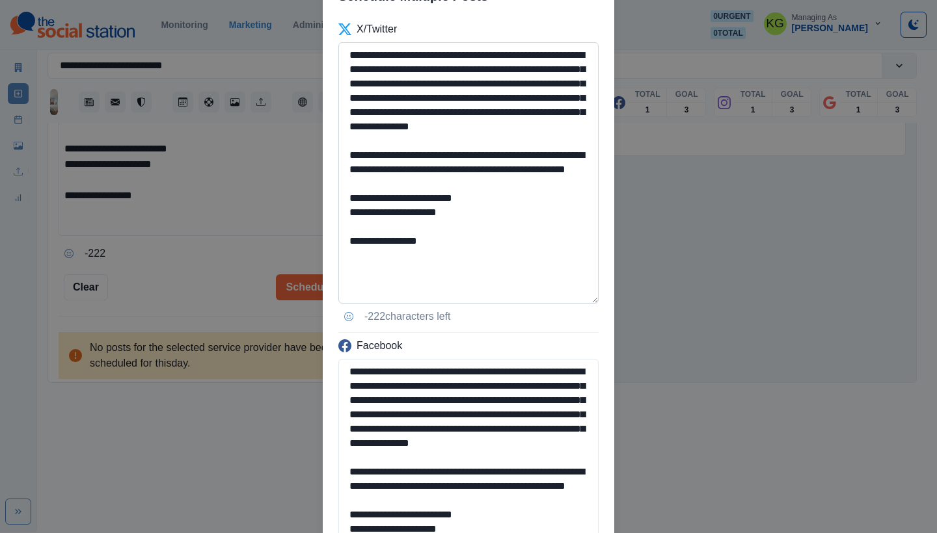
type textarea "**********"
drag, startPoint x: 441, startPoint y: 206, endPoint x: 337, endPoint y: 34, distance: 201.4
paste textarea
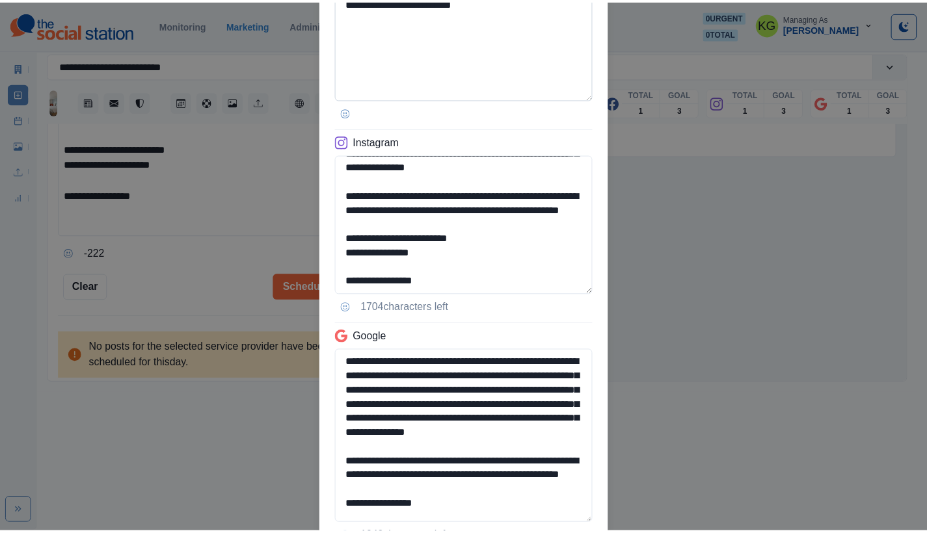
scroll to position [730, 0]
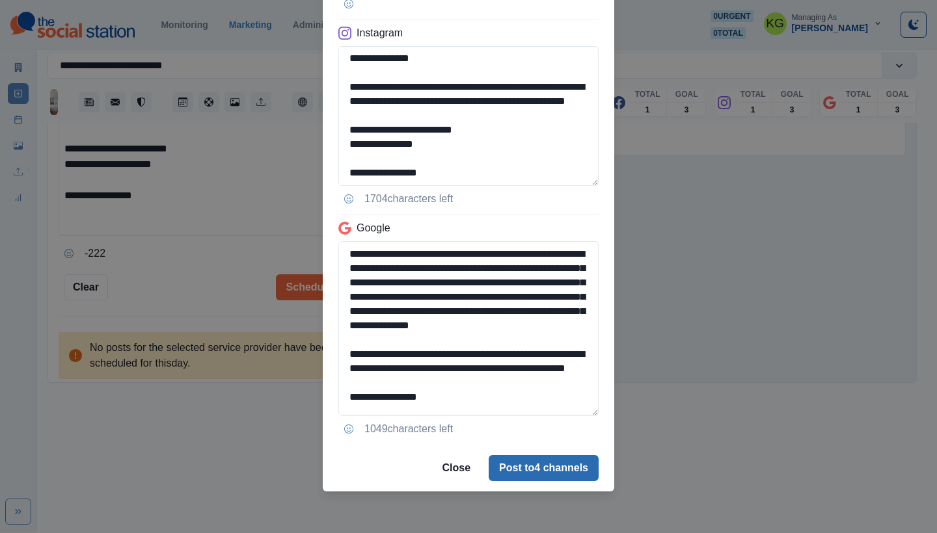
type textarea "**********"
click at [526, 466] on button "Post to 4 channels" at bounding box center [543, 468] width 110 height 26
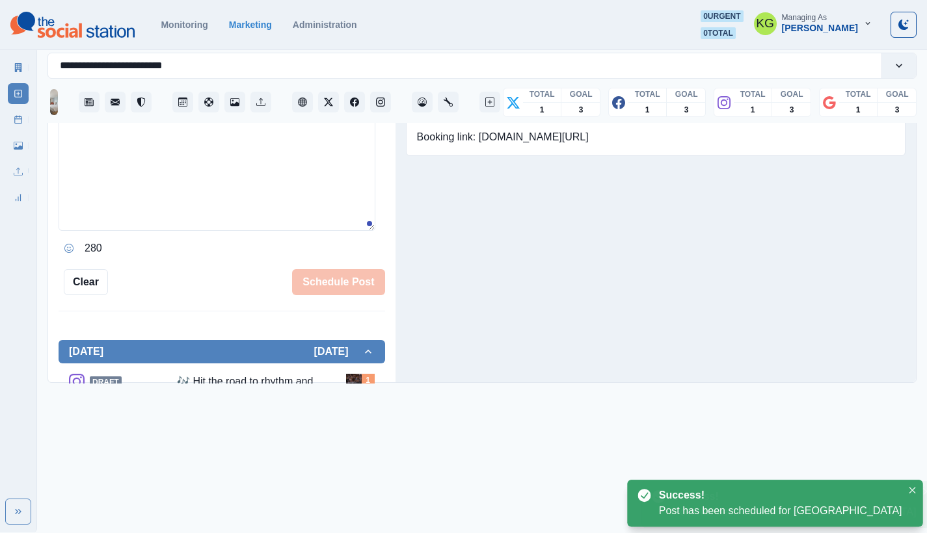
scroll to position [247, 0]
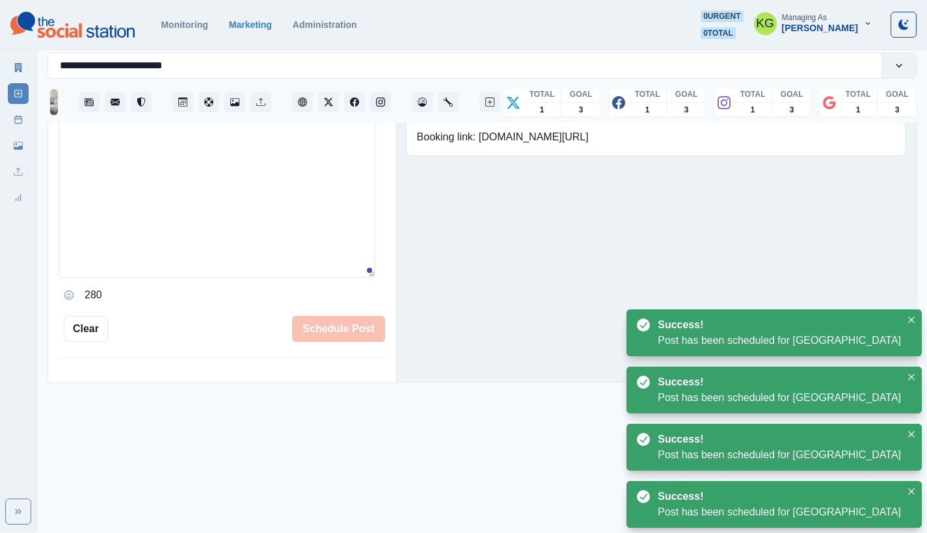
click at [18, 124] on rect at bounding box center [18, 119] width 7 height 7
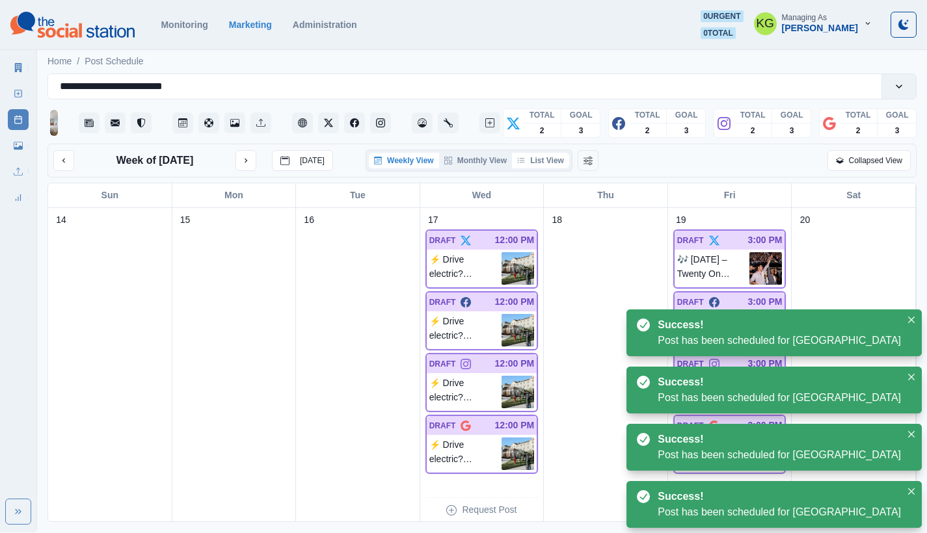
click at [554, 167] on button "List View" at bounding box center [540, 161] width 57 height 16
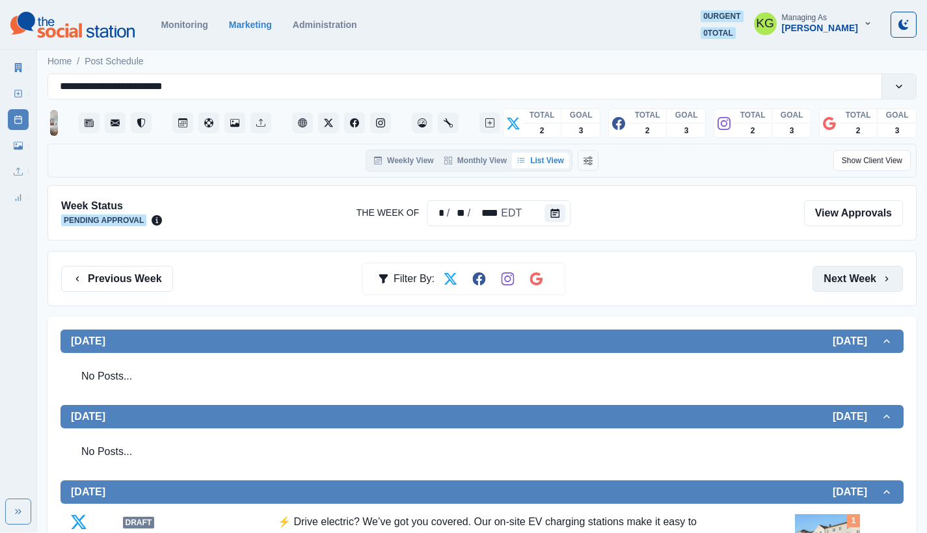
click at [845, 281] on button "Next Week" at bounding box center [857, 279] width 90 height 26
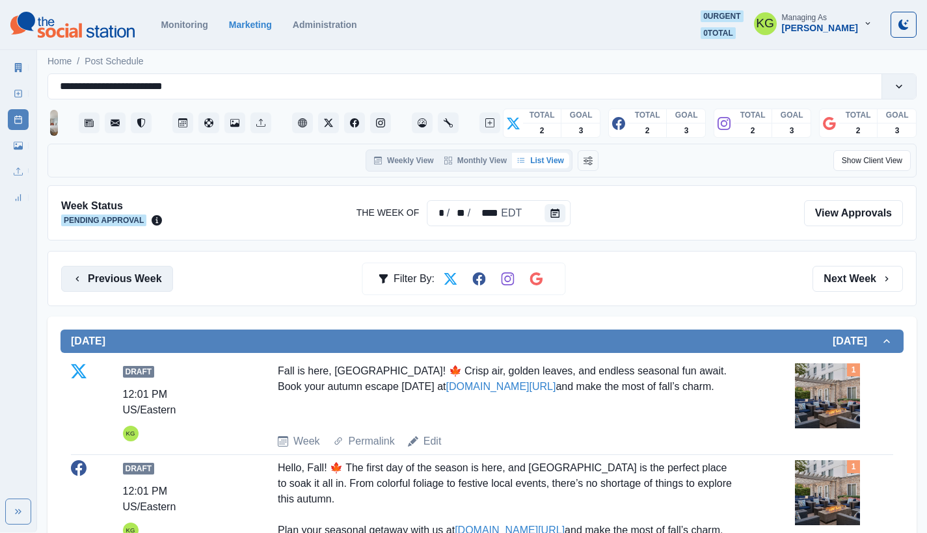
click at [119, 282] on button "Previous Week" at bounding box center [117, 279] width 112 height 26
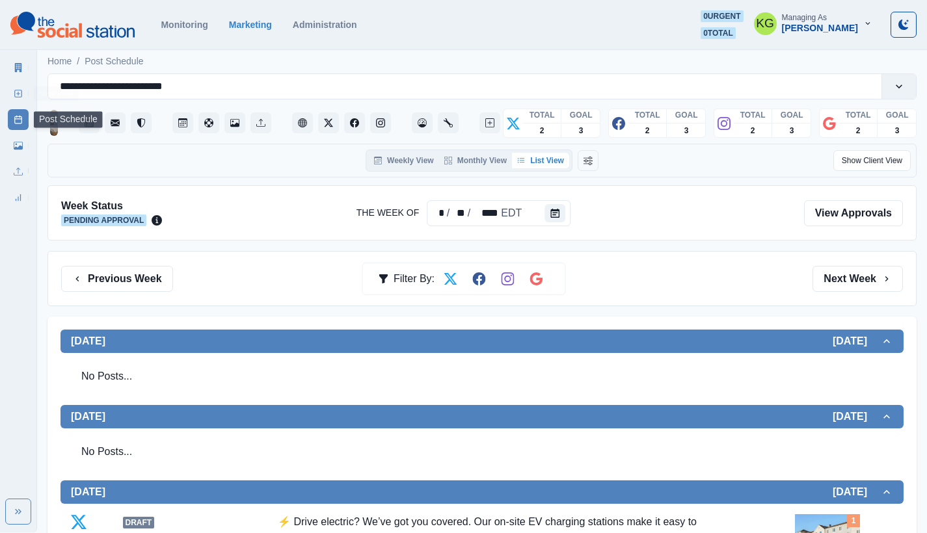
click at [23, 95] on link "New Post" at bounding box center [18, 93] width 21 height 21
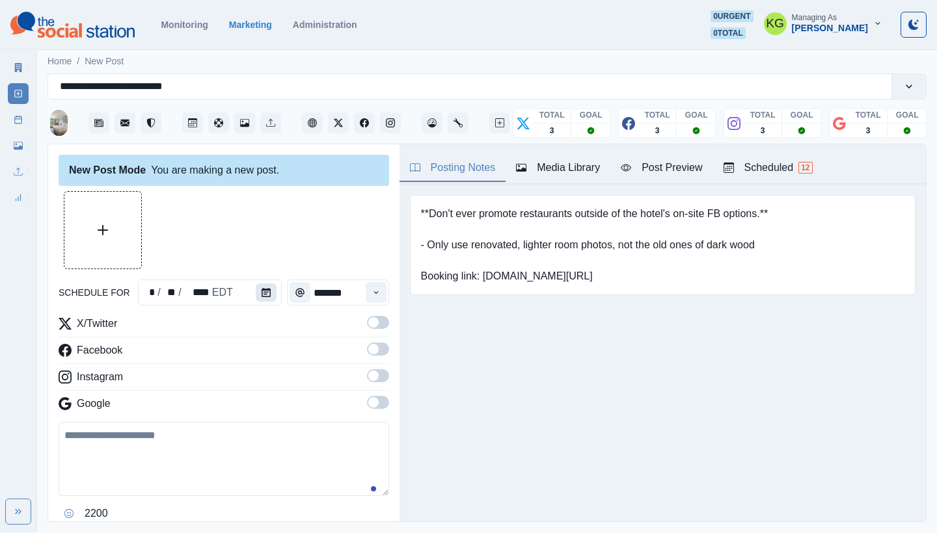
click at [266, 292] on icon "Calendar" at bounding box center [265, 292] width 9 height 9
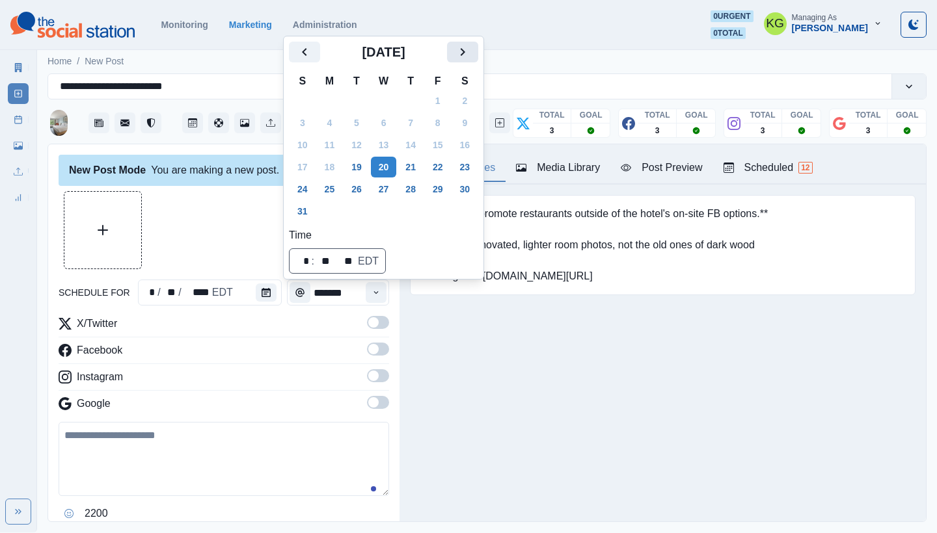
click at [470, 54] on icon "Next" at bounding box center [463, 52] width 16 height 16
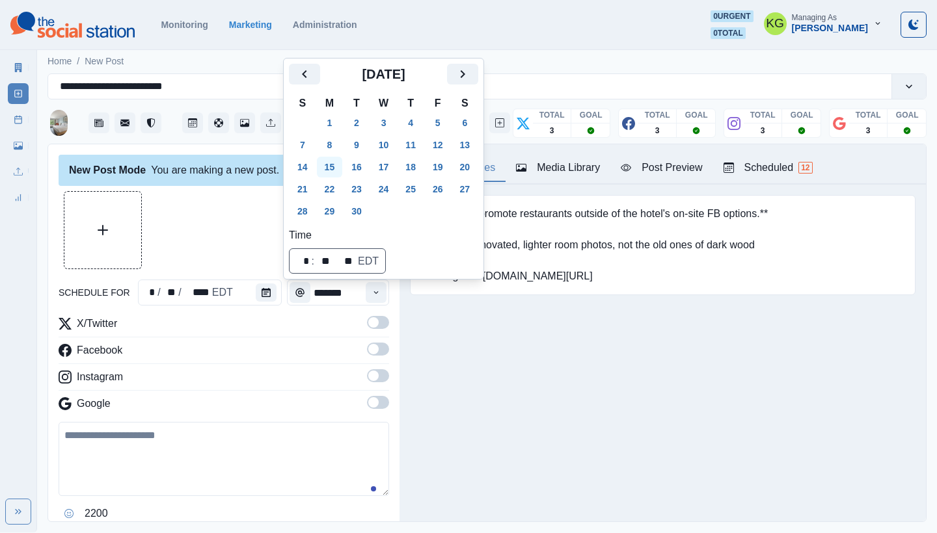
click at [336, 170] on button "15" at bounding box center [330, 167] width 26 height 21
click at [446, 347] on div "Posting Notes Media Library Post Preview Scheduled 12 **Don't ever promote rest…" at bounding box center [662, 332] width 526 height 377
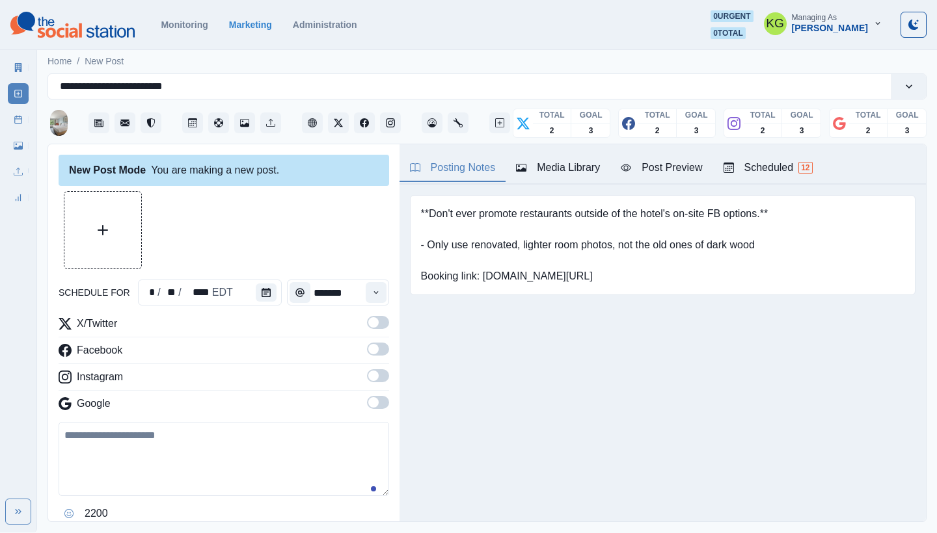
click at [368, 399] on span at bounding box center [373, 402] width 10 height 10
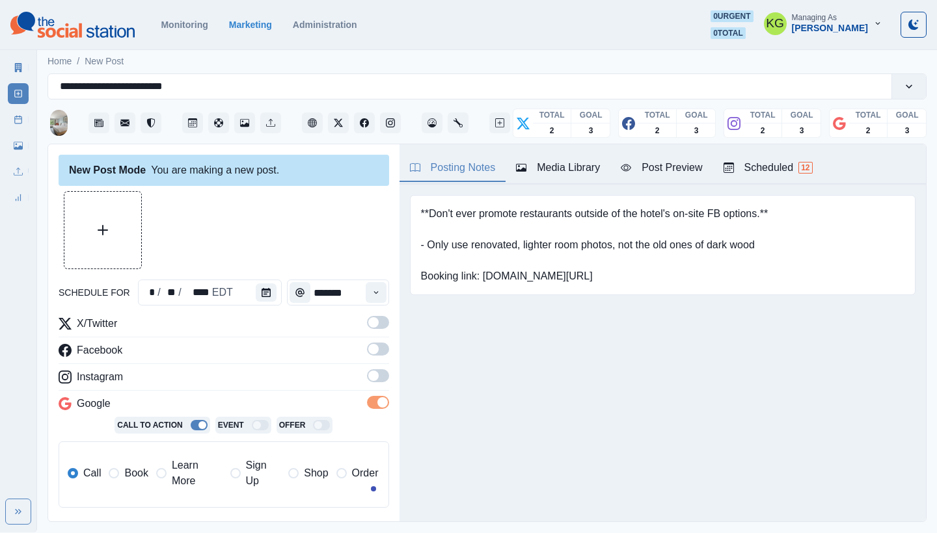
click at [368, 378] on span at bounding box center [373, 376] width 10 height 10
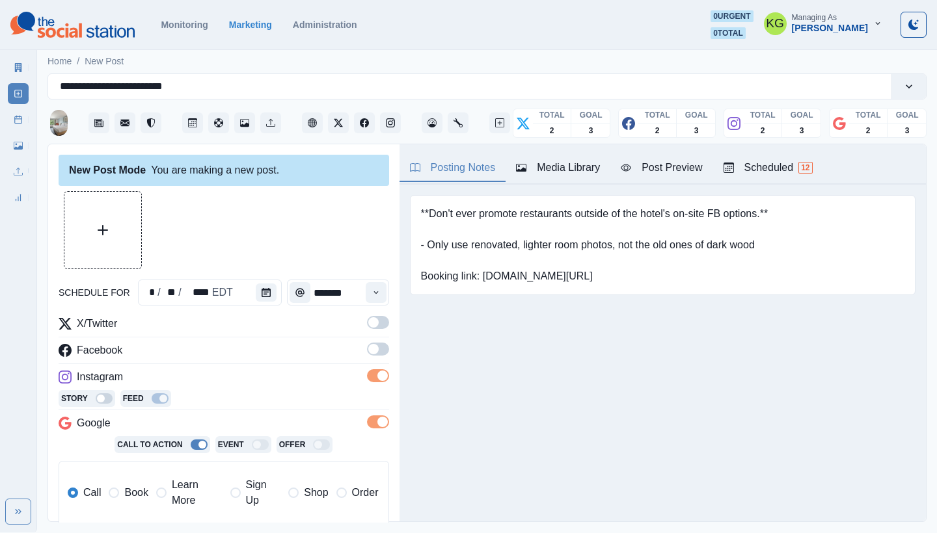
click at [367, 330] on label at bounding box center [378, 326] width 22 height 21
click at [364, 314] on div "schedule for * / ** / **** EDT ******* X/Twitter Facebook Instagram Story Feed …" at bounding box center [224, 436] width 330 height 490
click at [368, 346] on span at bounding box center [373, 349] width 10 height 10
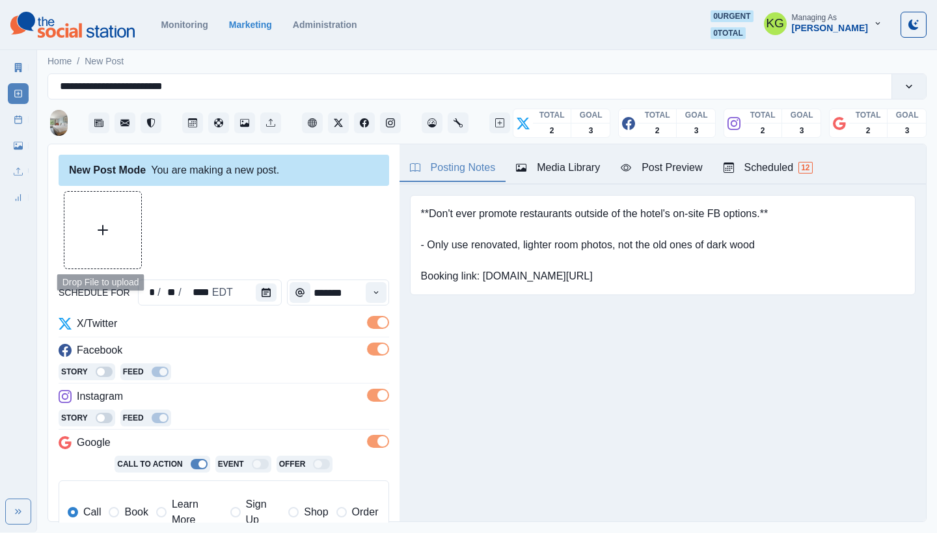
click at [98, 220] on button "Upload Media" at bounding box center [102, 230] width 77 height 77
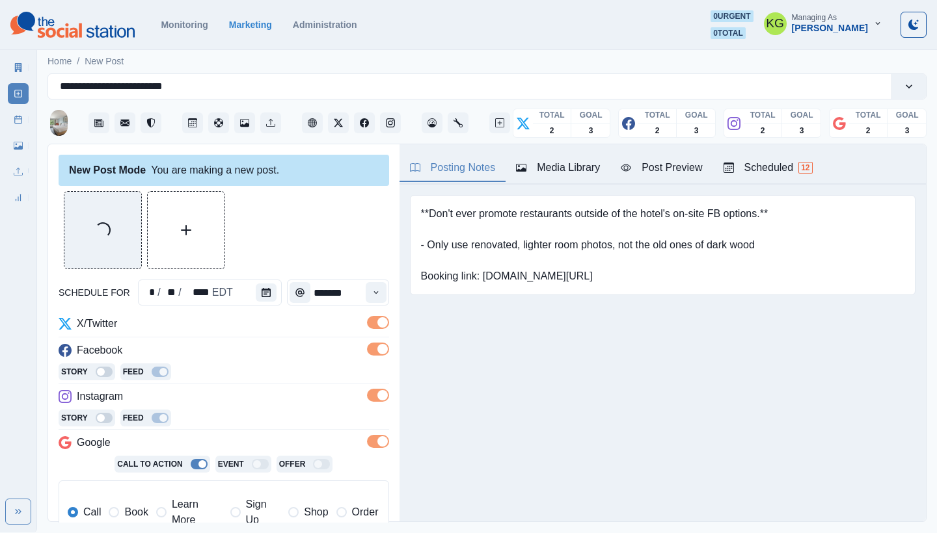
scroll to position [261, 0]
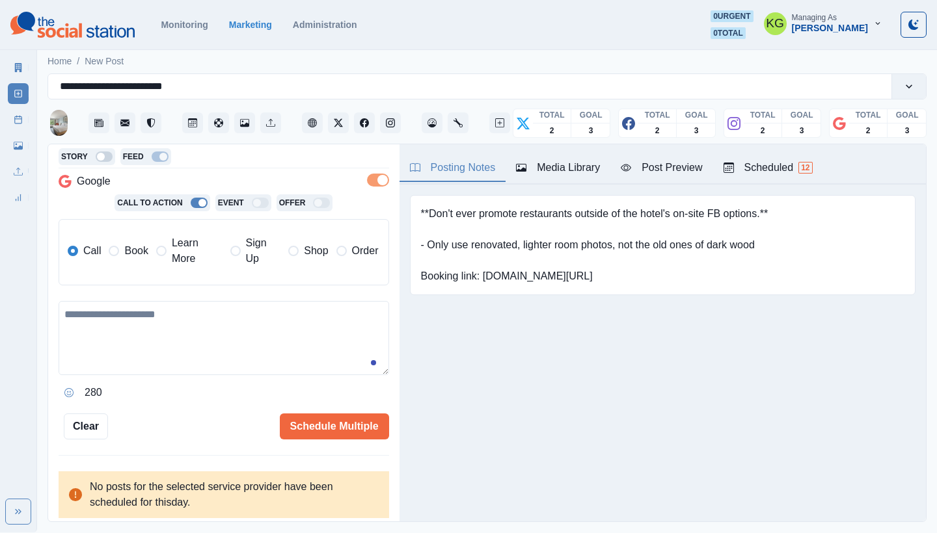
click at [149, 274] on div "Call Book Learn More Sign Up Shop Order" at bounding box center [227, 252] width 319 height 55
click at [160, 265] on label "Learn More" at bounding box center [189, 250] width 66 height 31
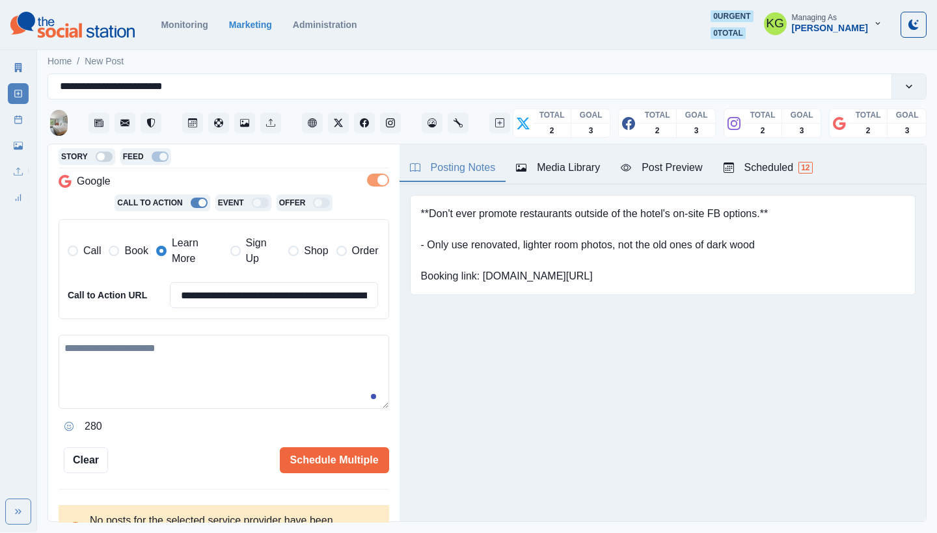
click at [176, 325] on div "**********" at bounding box center [224, 246] width 330 height 382
click at [168, 349] on textarea at bounding box center [224, 372] width 330 height 74
paste textarea "**********"
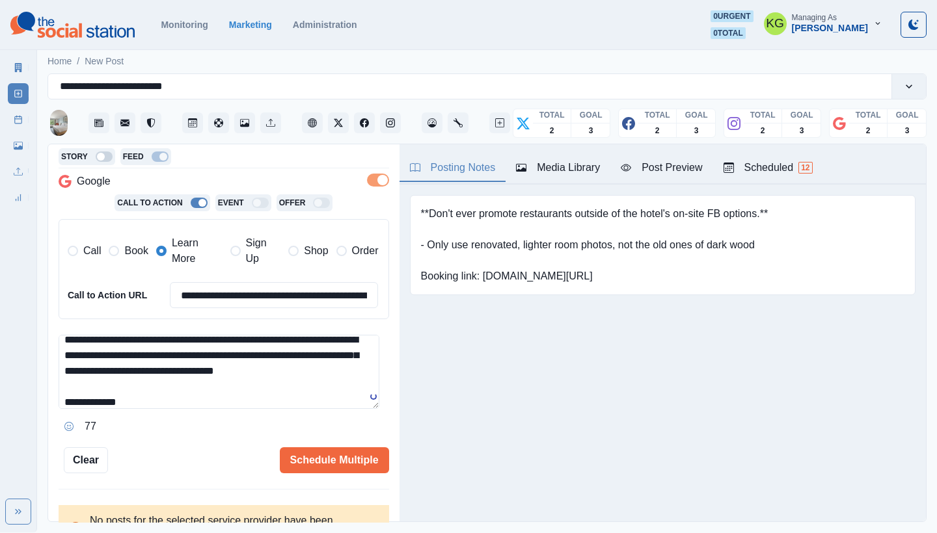
scroll to position [0, 0]
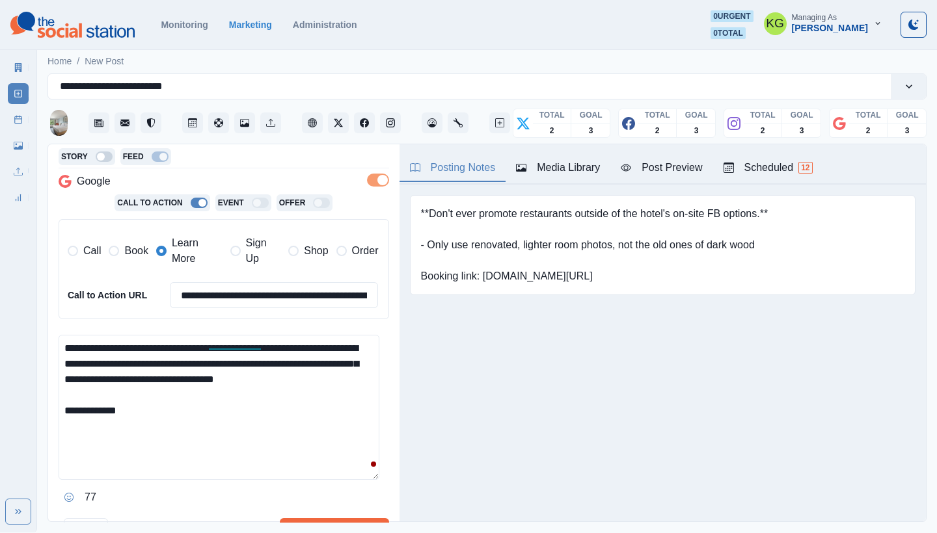
click at [361, 474] on textarea "**********" at bounding box center [219, 407] width 321 height 145
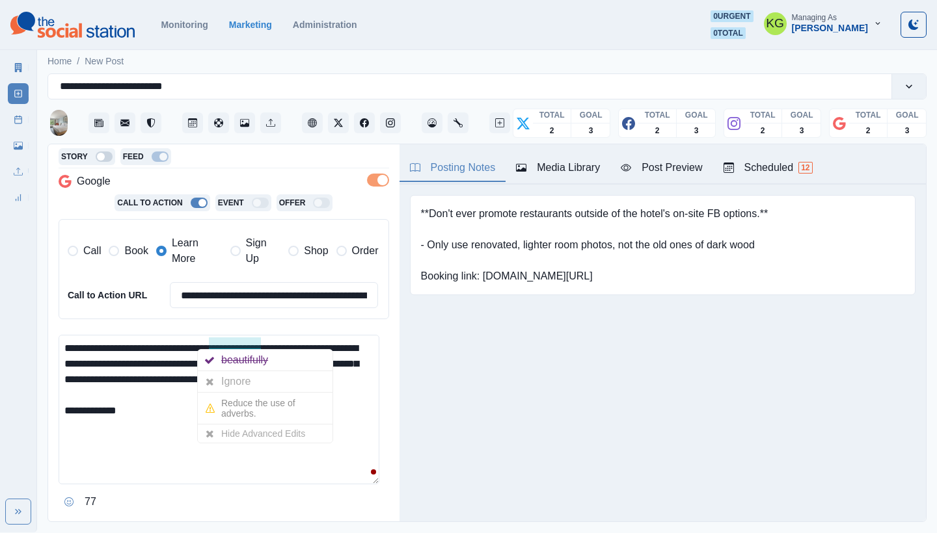
click at [133, 371] on textarea "**********" at bounding box center [219, 410] width 321 height 150
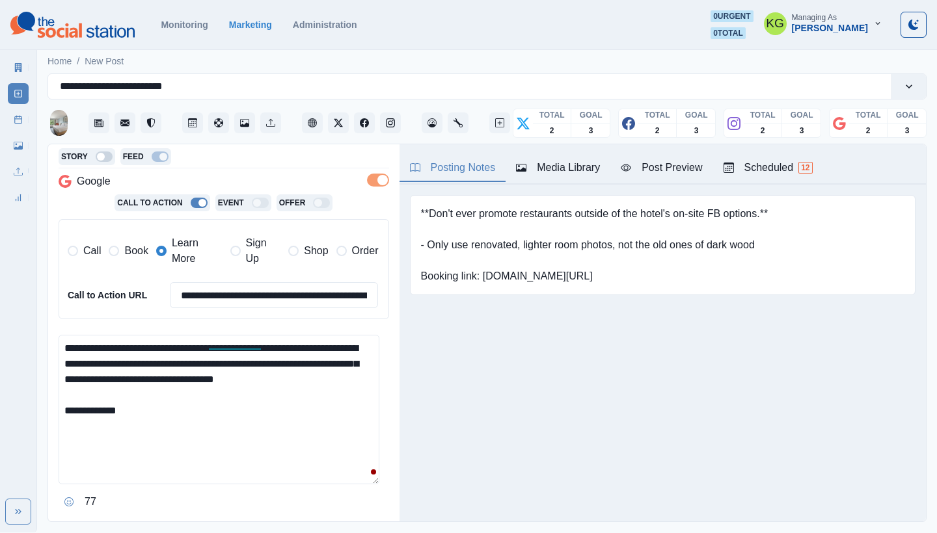
click at [351, 378] on textarea "**********" at bounding box center [219, 410] width 321 height 150
drag, startPoint x: 161, startPoint y: 408, endPoint x: 57, endPoint y: 408, distance: 104.1
click at [57, 408] on div "**********" at bounding box center [223, 333] width 351 height 379
type textarea "**********"
click at [273, 300] on input "**********" at bounding box center [274, 295] width 209 height 26
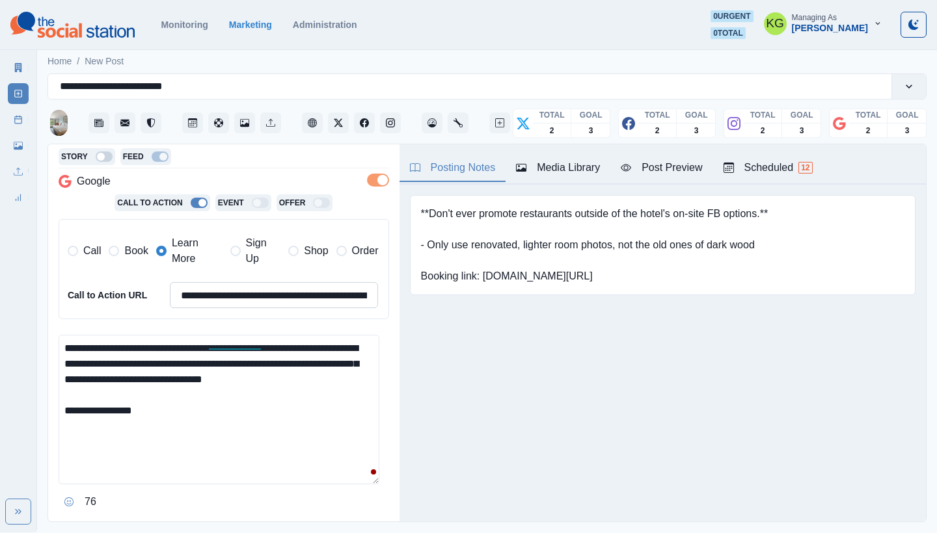
click at [273, 300] on input "**********" at bounding box center [274, 295] width 209 height 26
paste input
type input "**********"
click at [214, 396] on textarea "**********" at bounding box center [219, 410] width 321 height 150
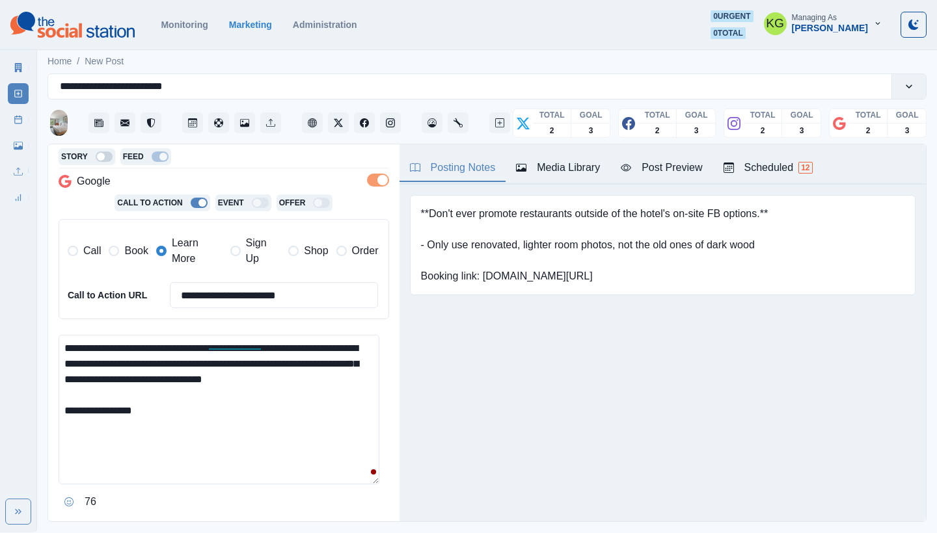
paste textarea "**********"
drag, startPoint x: 176, startPoint y: 404, endPoint x: 146, endPoint y: 405, distance: 29.9
click at [146, 405] on textarea "**********" at bounding box center [219, 410] width 321 height 150
click at [328, 405] on textarea "**********" at bounding box center [219, 410] width 321 height 150
click at [70, 500] on icon "Opens Emoji Picker" at bounding box center [69, 502] width 5 height 5
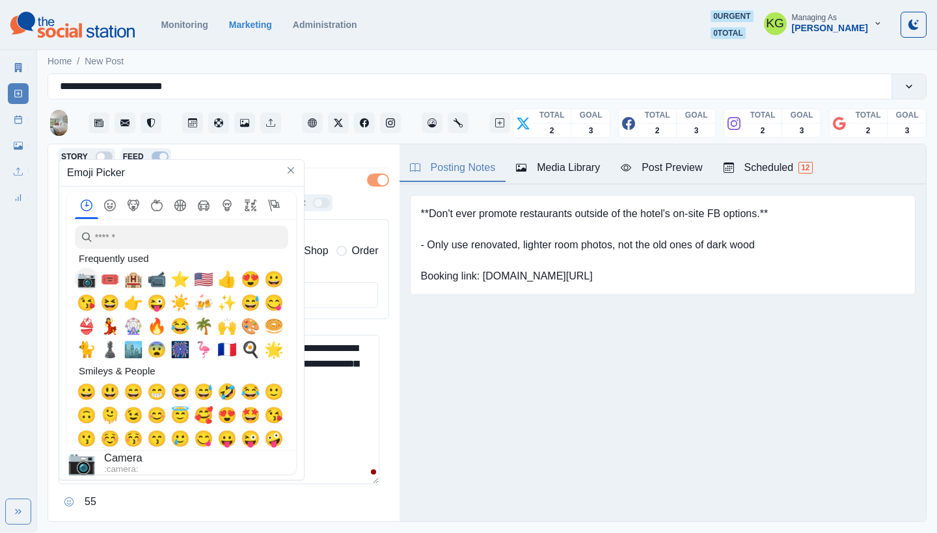
click at [91, 280] on span "📷" at bounding box center [87, 280] width 20 height 18
click at [324, 420] on textarea "**********" at bounding box center [219, 410] width 321 height 150
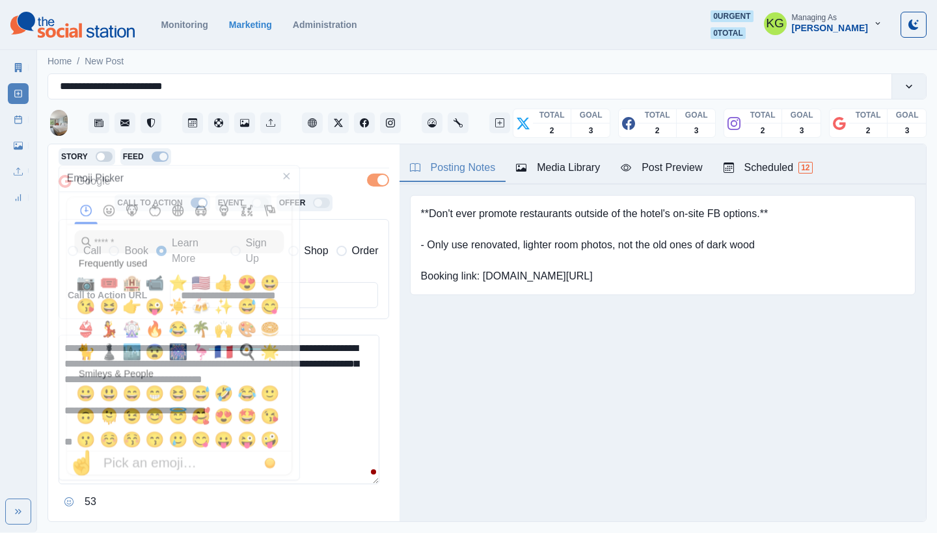
click at [277, 442] on textarea "**********" at bounding box center [219, 410] width 321 height 150
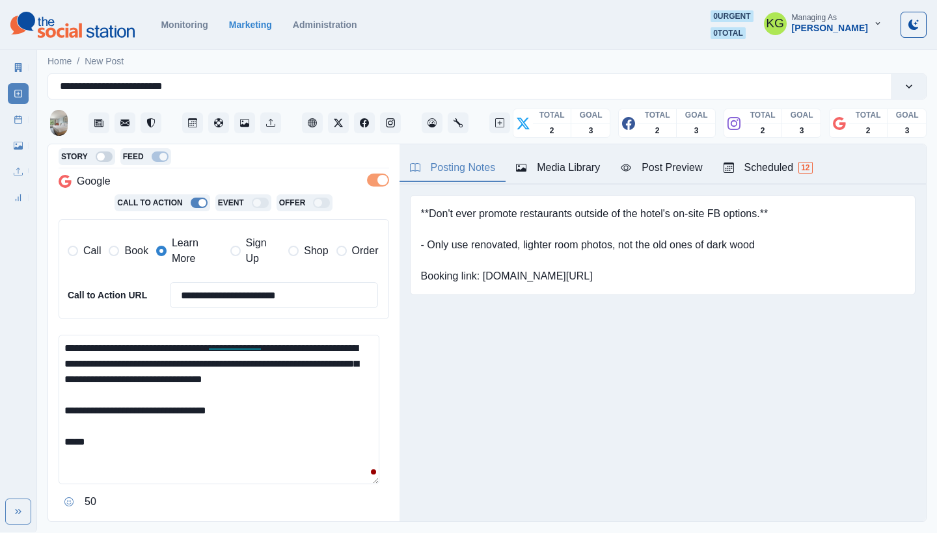
paste textarea "**********"
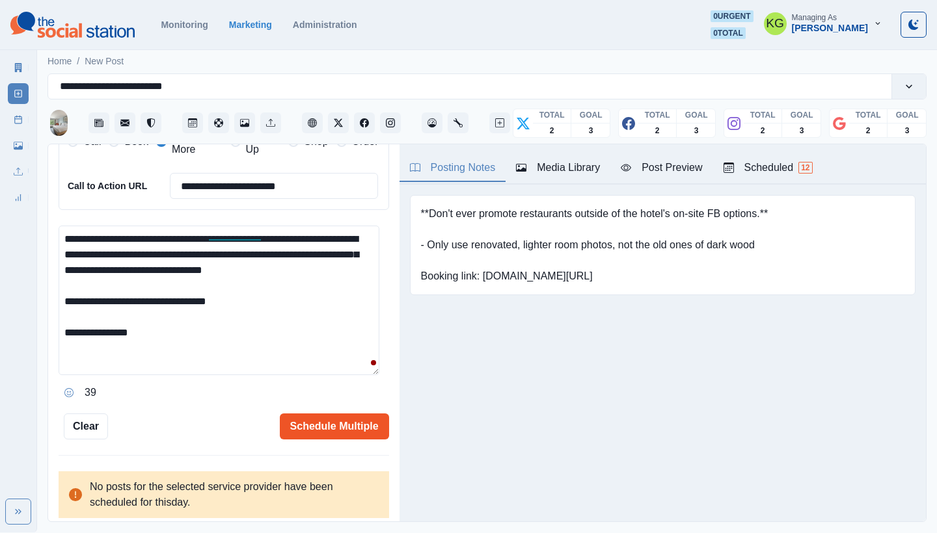
type textarea "**********"
click at [347, 419] on button "Schedule Multiple" at bounding box center [334, 427] width 109 height 26
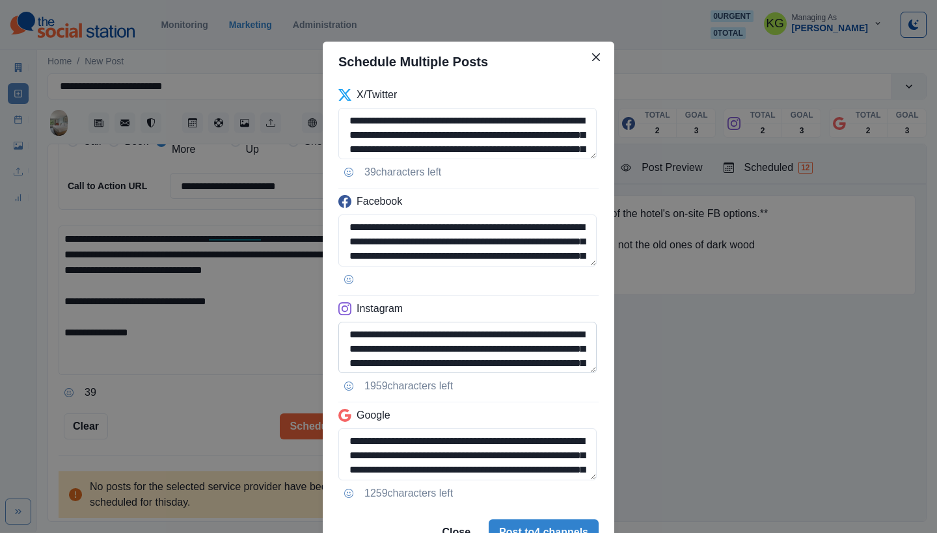
scroll to position [74, 0]
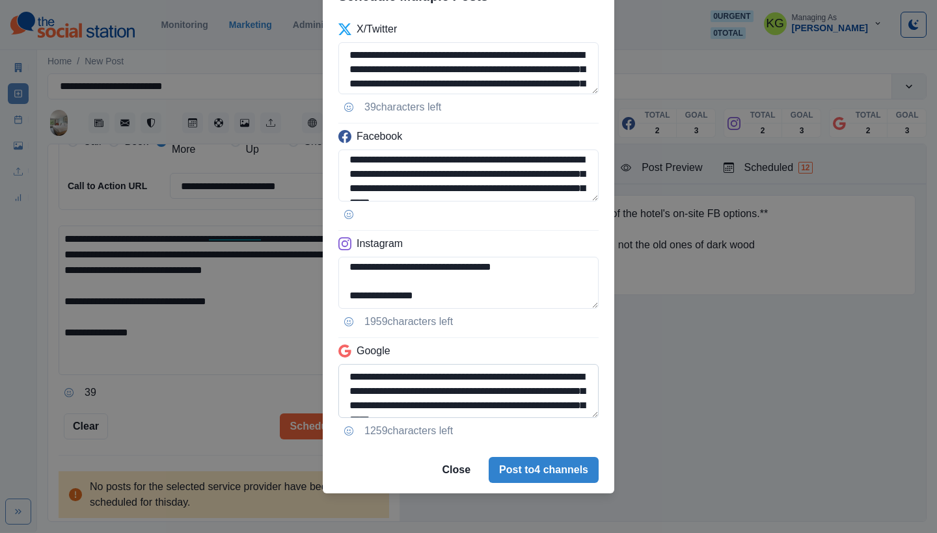
click at [550, 418] on textarea "**********" at bounding box center [468, 391] width 260 height 54
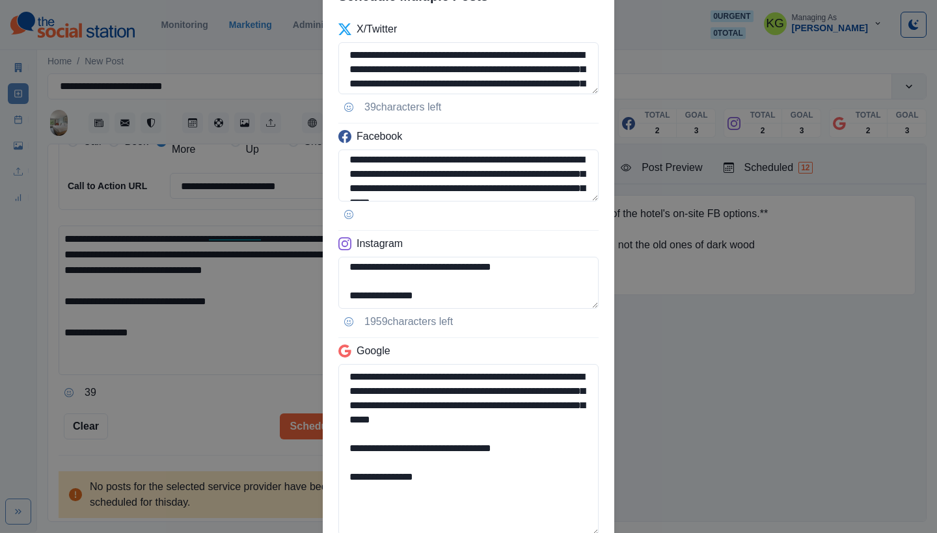
drag, startPoint x: 542, startPoint y: 449, endPoint x: 327, endPoint y: 446, distance: 214.7
click at [327, 446] on div "**********" at bounding box center [468, 290] width 291 height 548
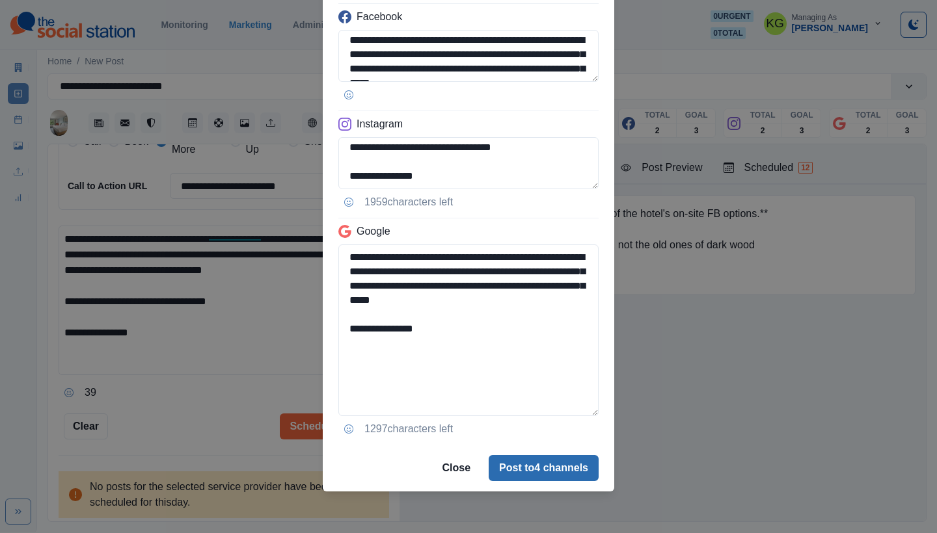
type textarea "**********"
click at [546, 473] on button "Post to 4 channels" at bounding box center [543, 468] width 110 height 26
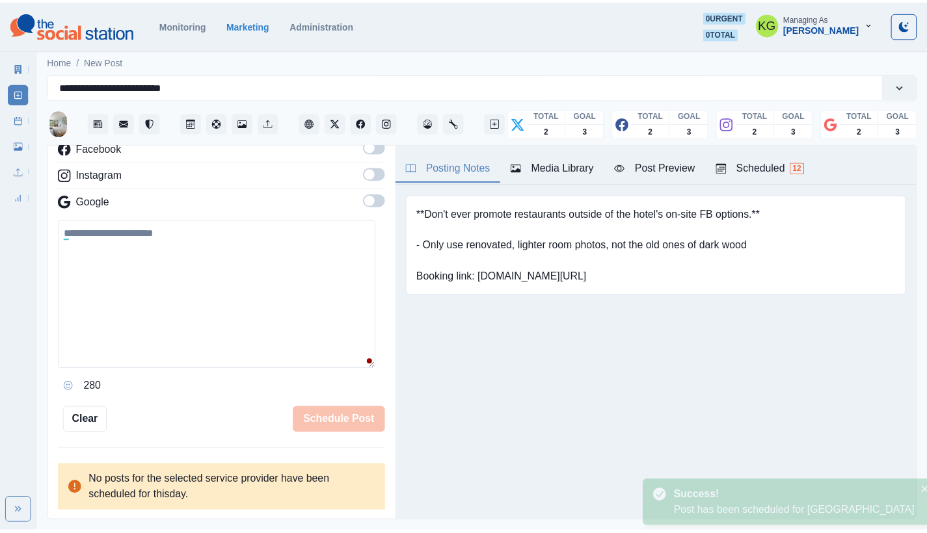
scroll to position [202, 0]
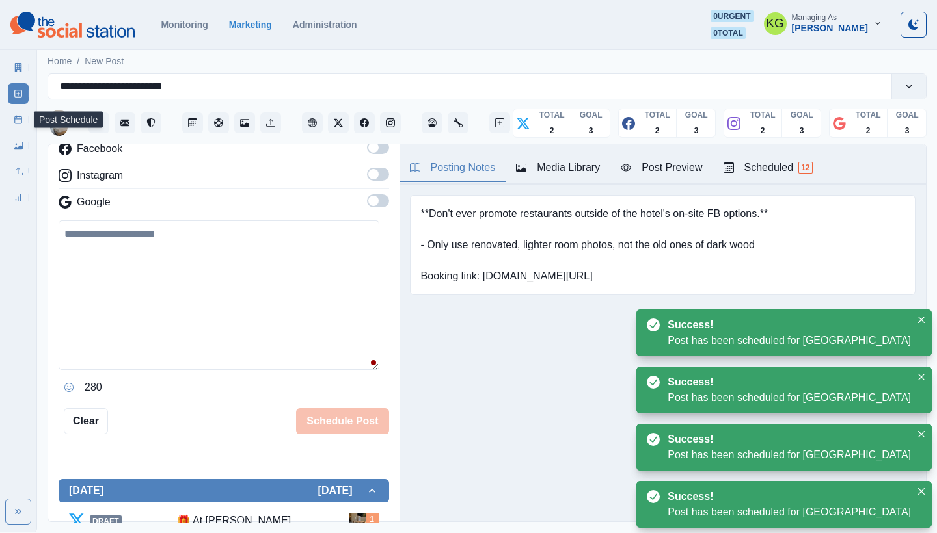
click at [23, 126] on link "Post Schedule" at bounding box center [18, 119] width 21 height 21
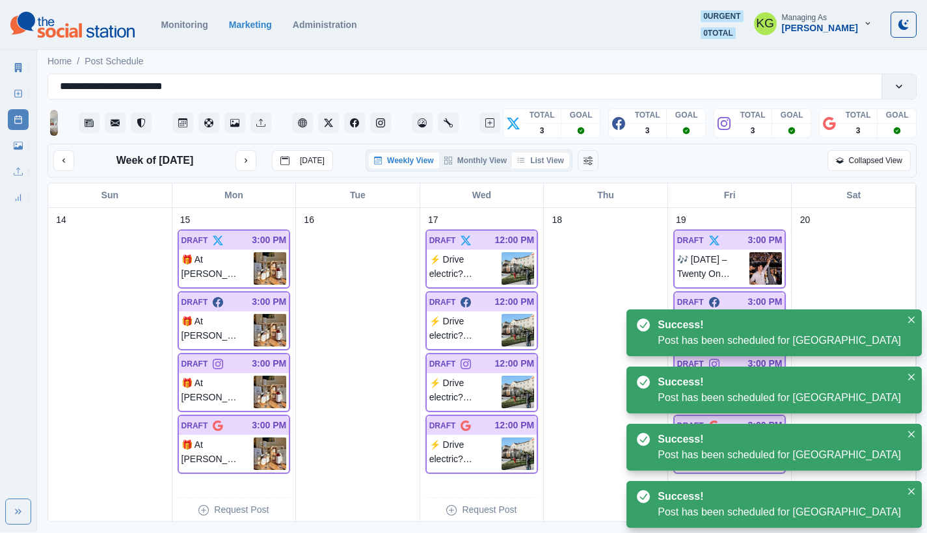
click at [559, 160] on button "List View" at bounding box center [540, 161] width 57 height 16
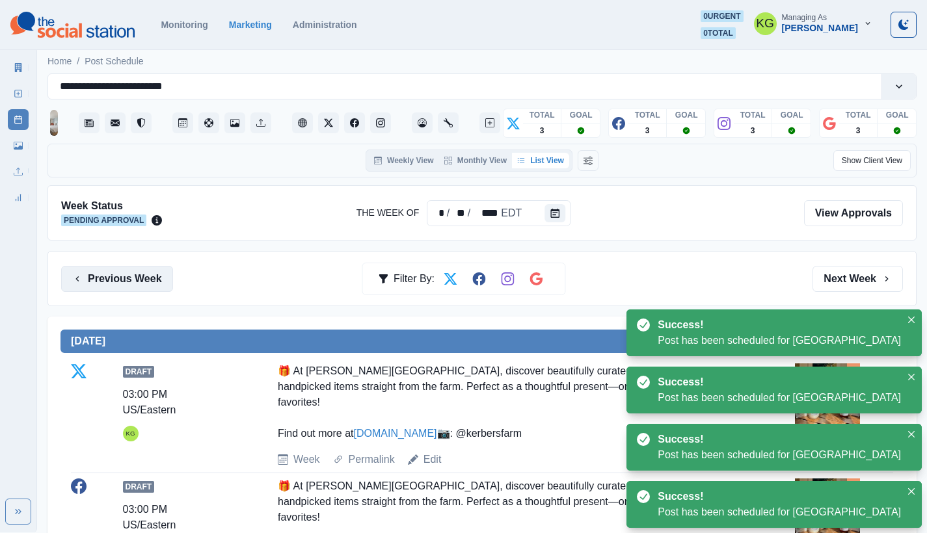
click at [144, 283] on button "Previous Week" at bounding box center [117, 279] width 112 height 26
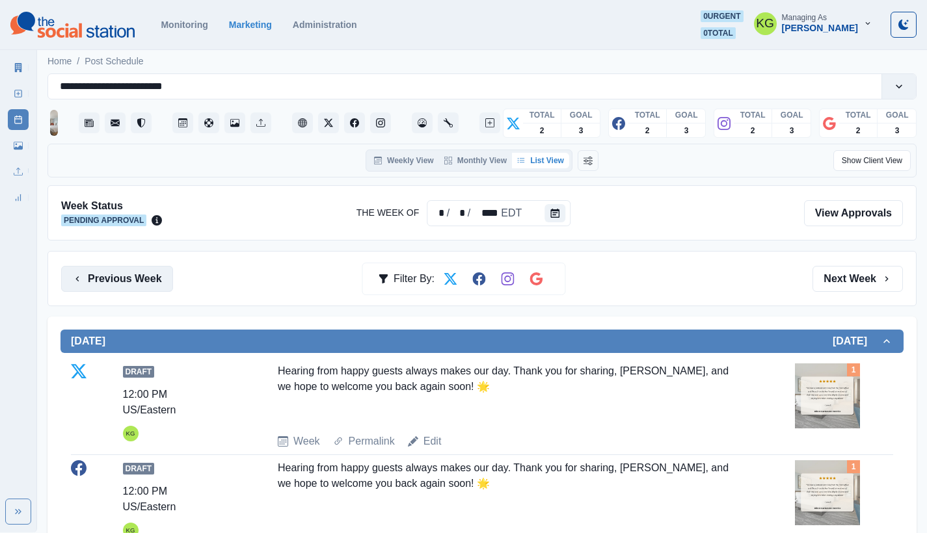
click at [118, 286] on button "Previous Week" at bounding box center [117, 279] width 112 height 26
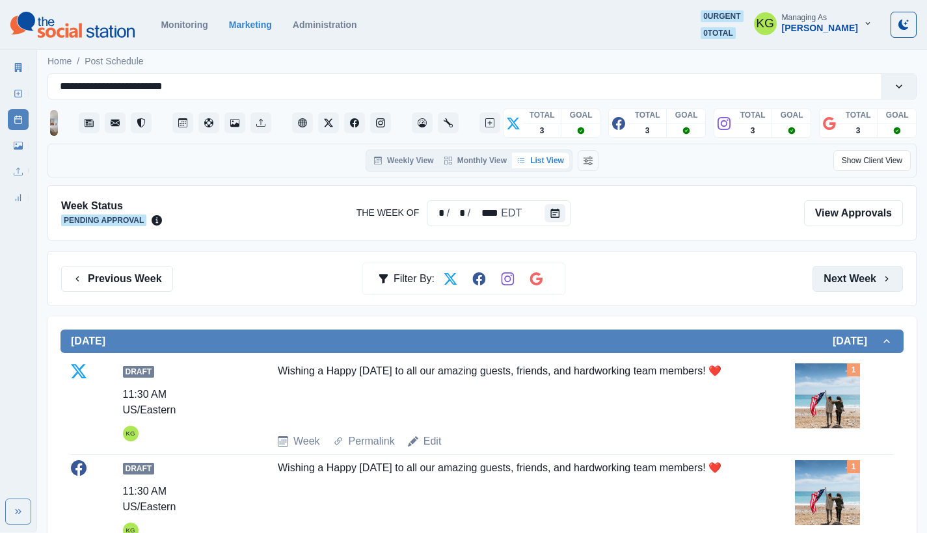
click at [842, 272] on button "Next Week" at bounding box center [857, 279] width 90 height 26
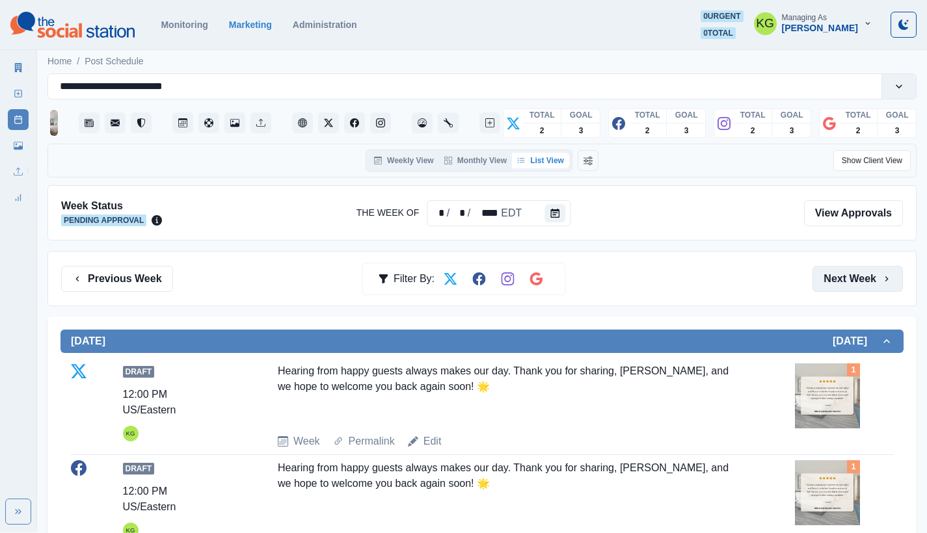
click at [855, 289] on button "Next Week" at bounding box center [857, 279] width 90 height 26
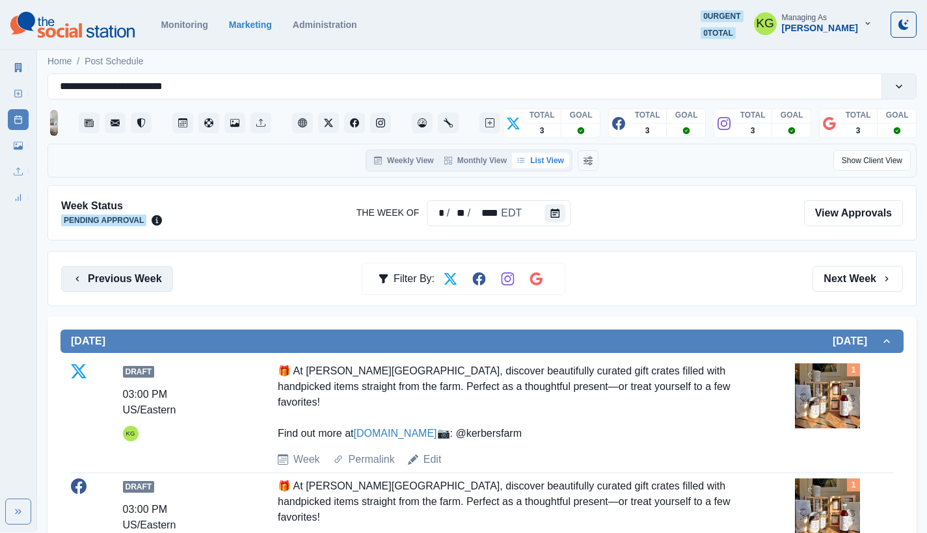
click at [138, 278] on button "Previous Week" at bounding box center [117, 279] width 112 height 26
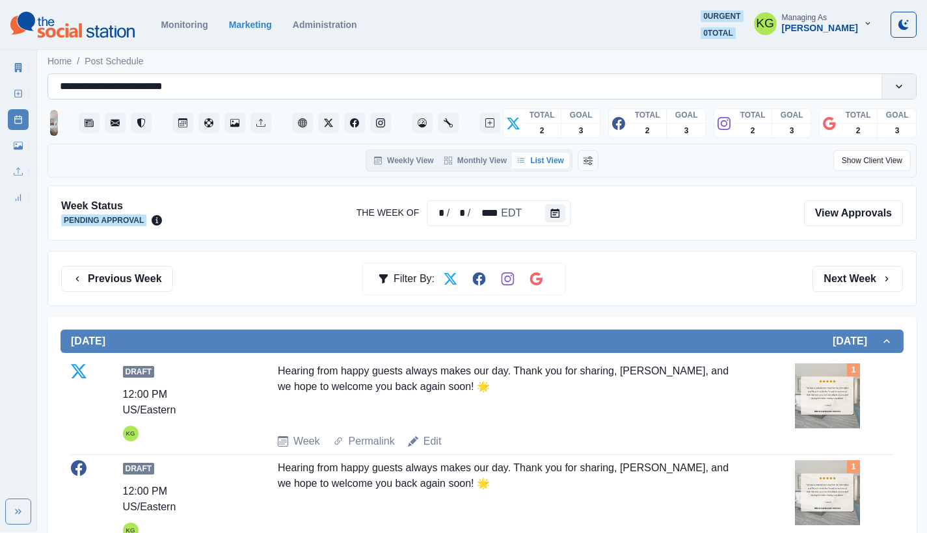
click at [161, 86] on input "**********" at bounding box center [121, 87] width 122 height 16
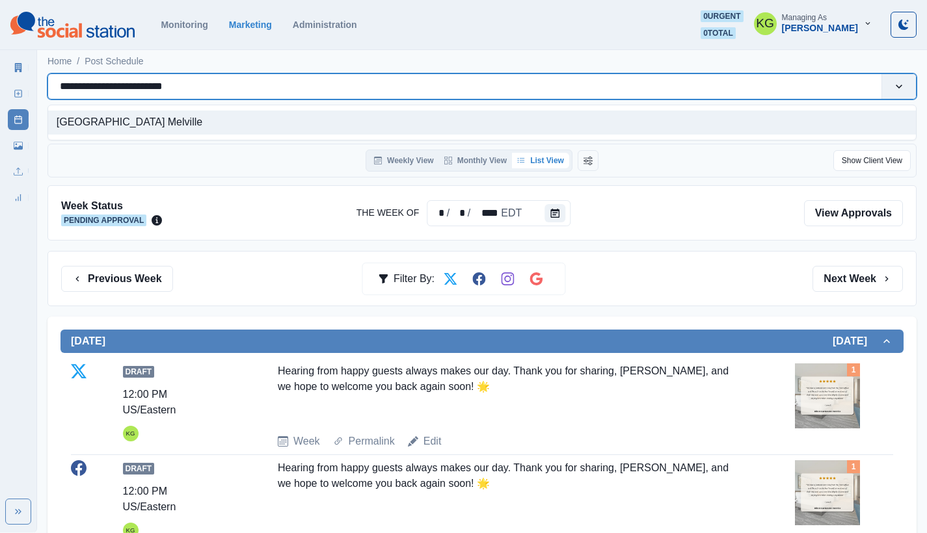
click at [161, 86] on input "**********" at bounding box center [121, 87] width 122 height 16
click at [674, 189] on div "Week Status Pending Approval The Week Of * / * / **** EDT View Approvals" at bounding box center [481, 212] width 869 height 55
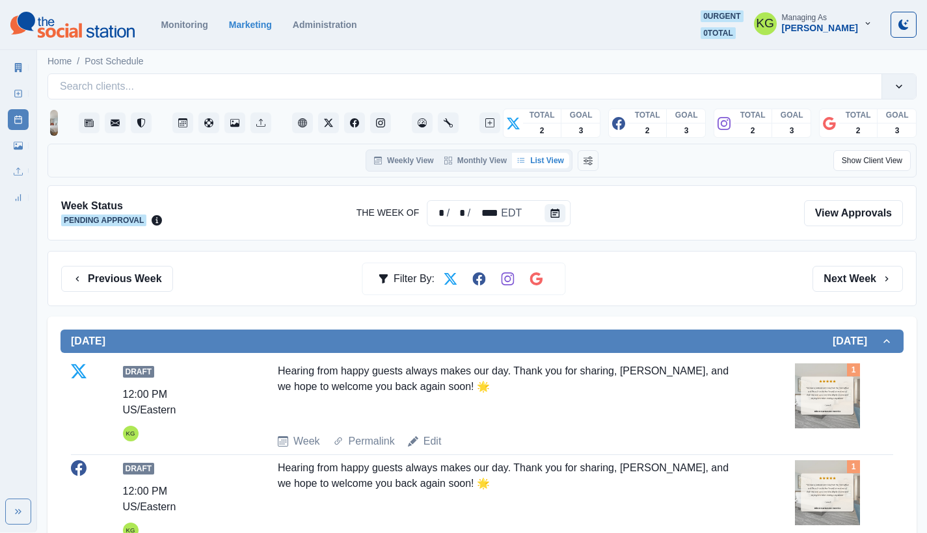
click at [139, 293] on div "Previous Week Filter By: Next Week" at bounding box center [481, 278] width 869 height 55
click at [137, 272] on button "Previous Week" at bounding box center [117, 279] width 112 height 26
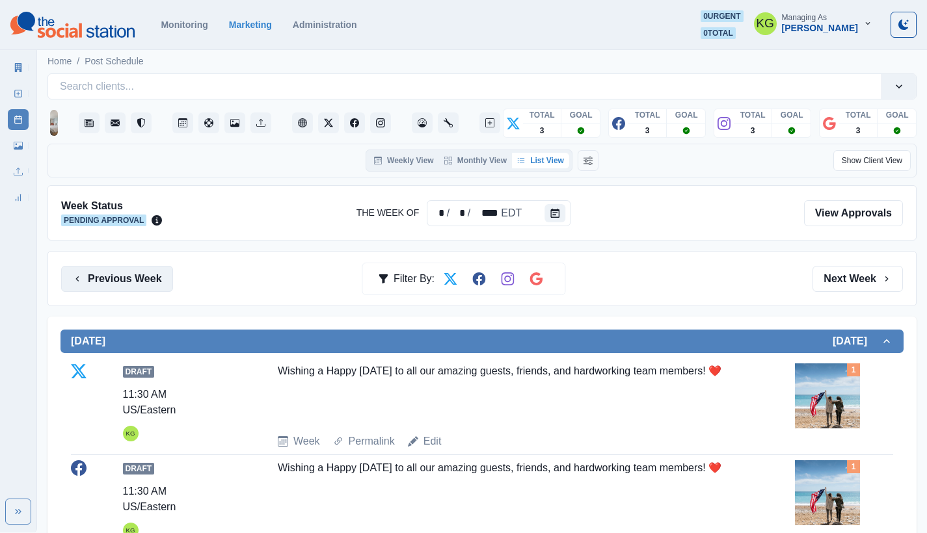
click at [148, 283] on button "Previous Week" at bounding box center [117, 279] width 112 height 26
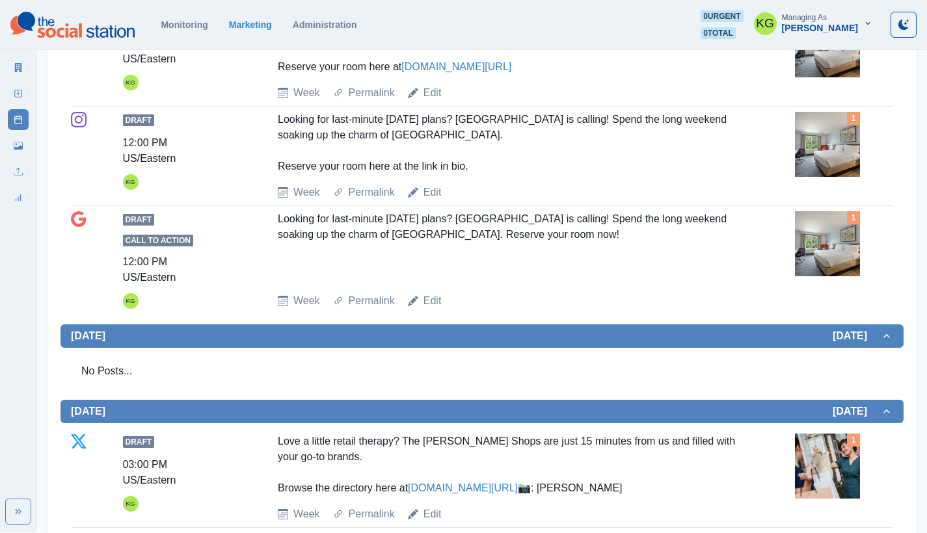
scroll to position [4, 0]
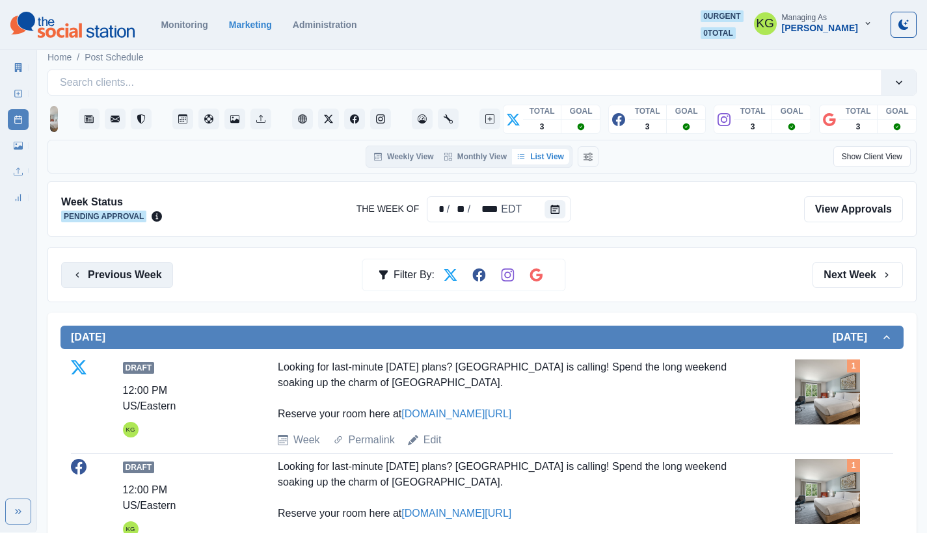
click at [151, 271] on button "Previous Week" at bounding box center [117, 275] width 112 height 26
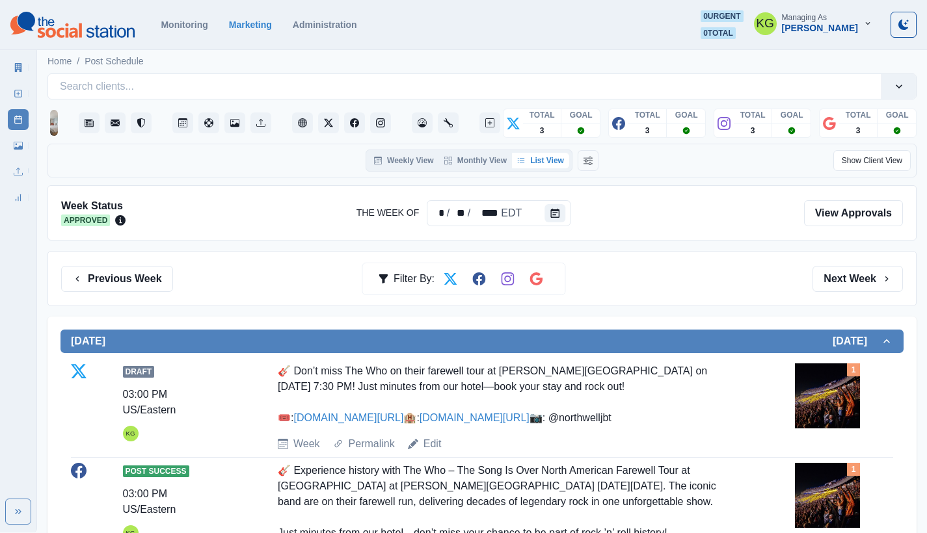
click at [129, 265] on div "Previous Week Filter By: Next Week" at bounding box center [481, 278] width 869 height 55
click at [126, 271] on button "Previous Week" at bounding box center [117, 279] width 112 height 26
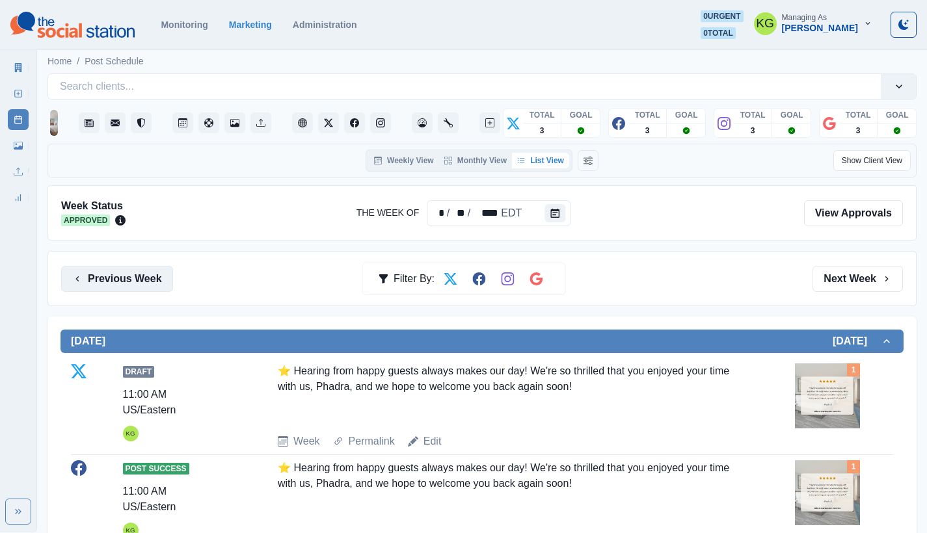
click at [161, 282] on button "Previous Week" at bounding box center [117, 279] width 112 height 26
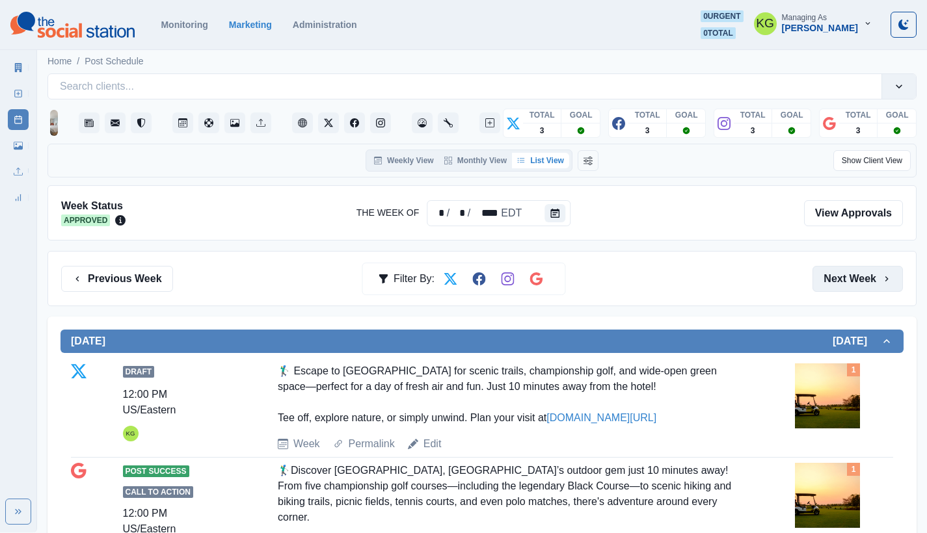
click at [879, 283] on button "Next Week" at bounding box center [857, 279] width 90 height 26
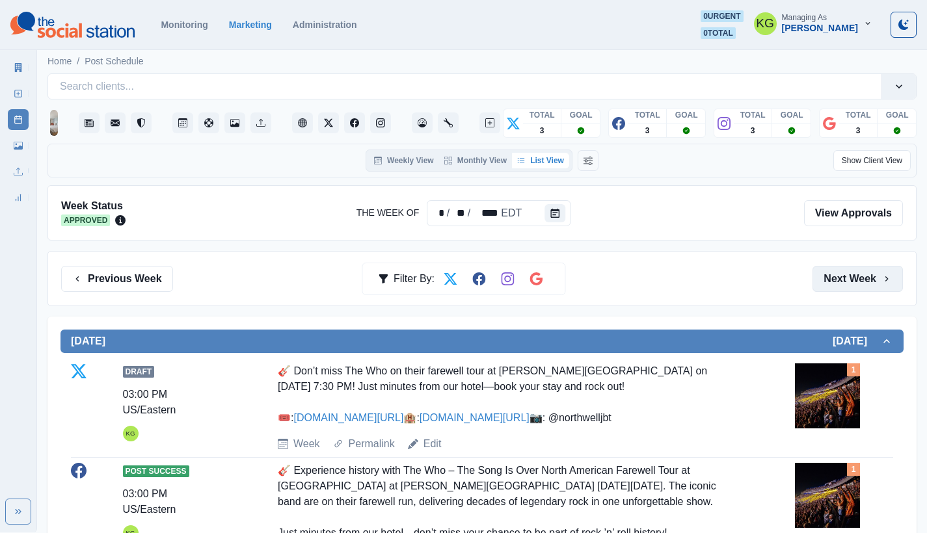
click at [879, 283] on button "Next Week" at bounding box center [857, 279] width 90 height 26
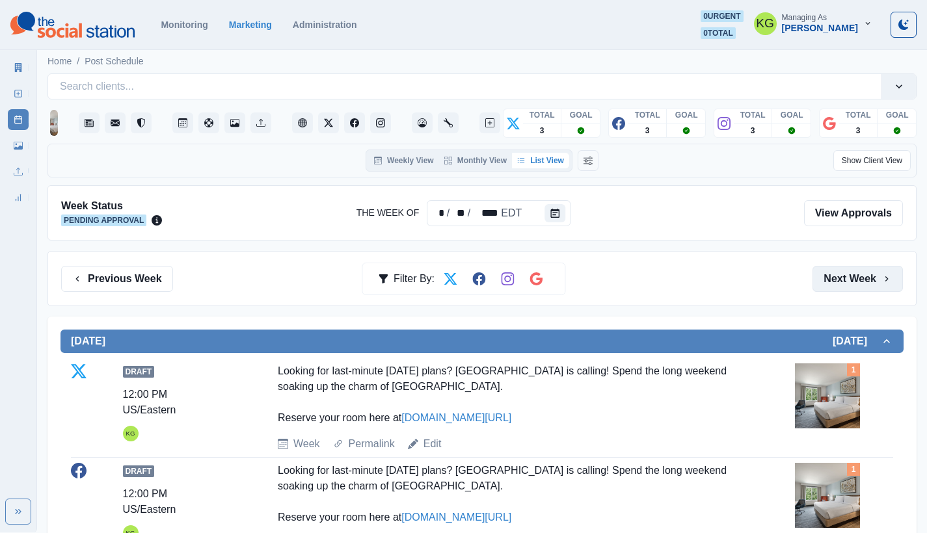
click at [879, 283] on button "Next Week" at bounding box center [857, 279] width 90 height 26
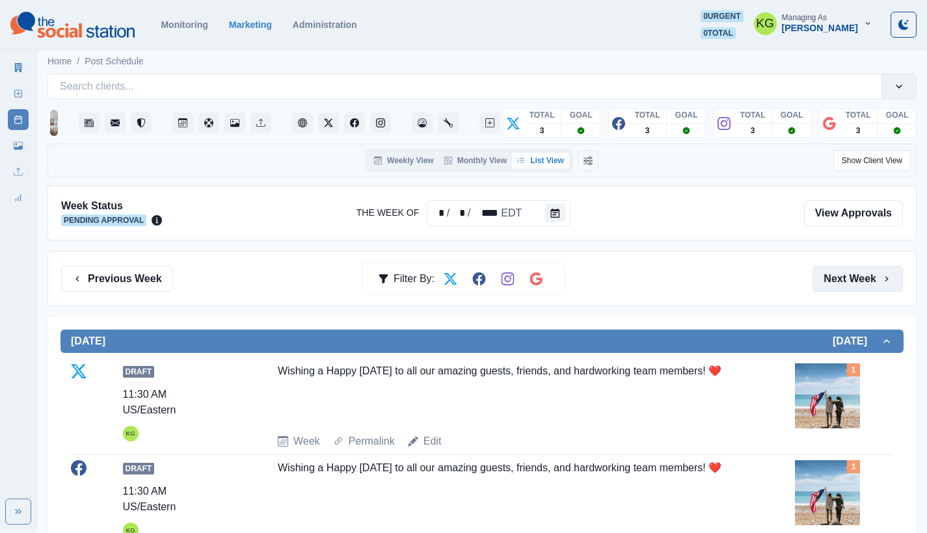
click at [879, 283] on button "Next Week" at bounding box center [857, 279] width 90 height 26
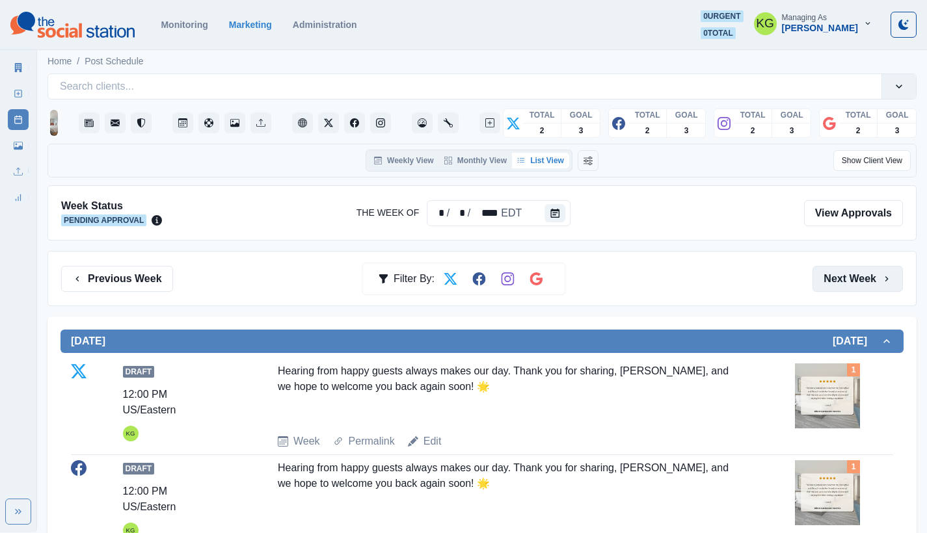
click at [877, 285] on button "Next Week" at bounding box center [857, 279] width 90 height 26
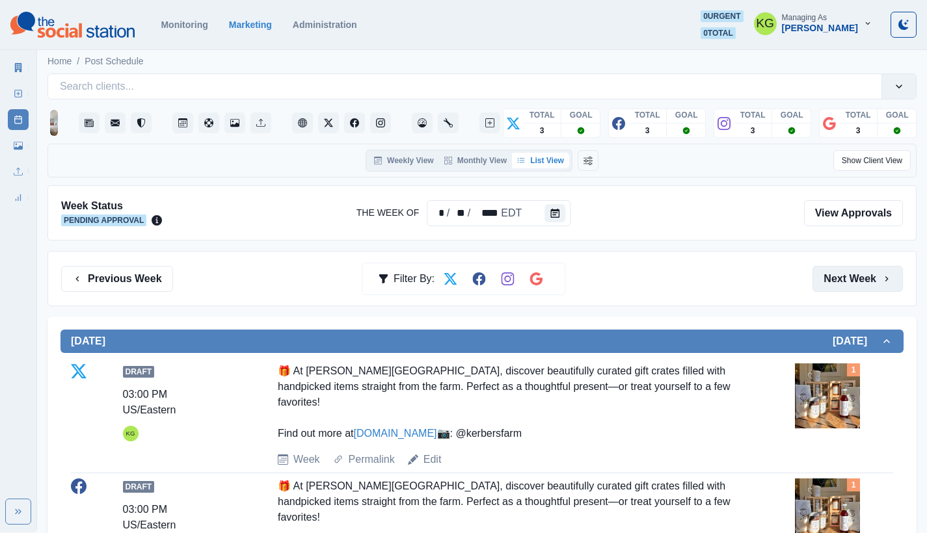
click at [866, 282] on button "Next Week" at bounding box center [857, 279] width 90 height 26
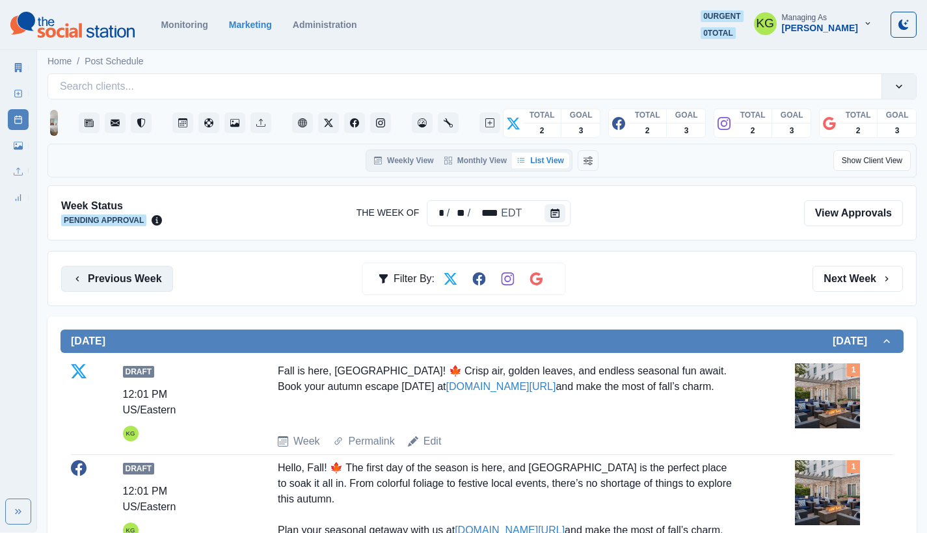
click at [154, 276] on button "Previous Week" at bounding box center [117, 279] width 112 height 26
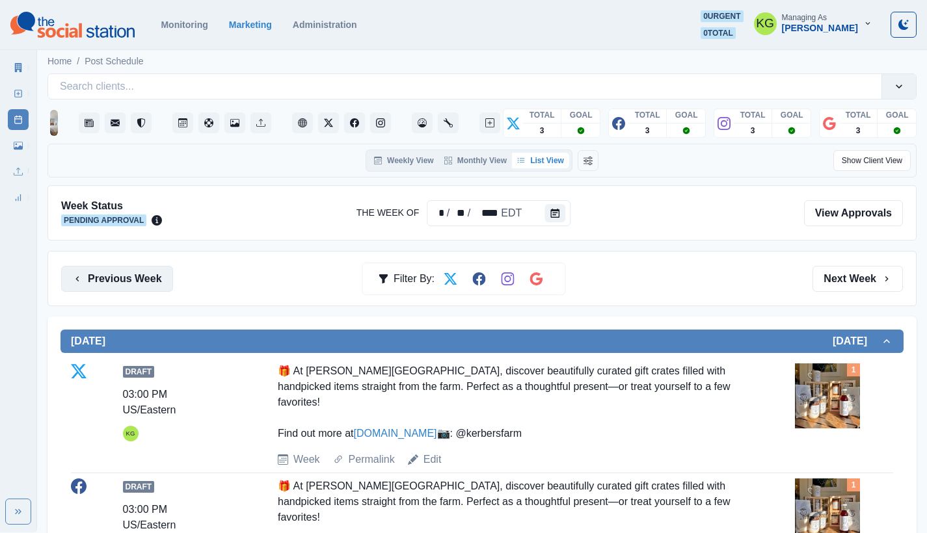
click at [154, 276] on button "Previous Week" at bounding box center [117, 279] width 112 height 26
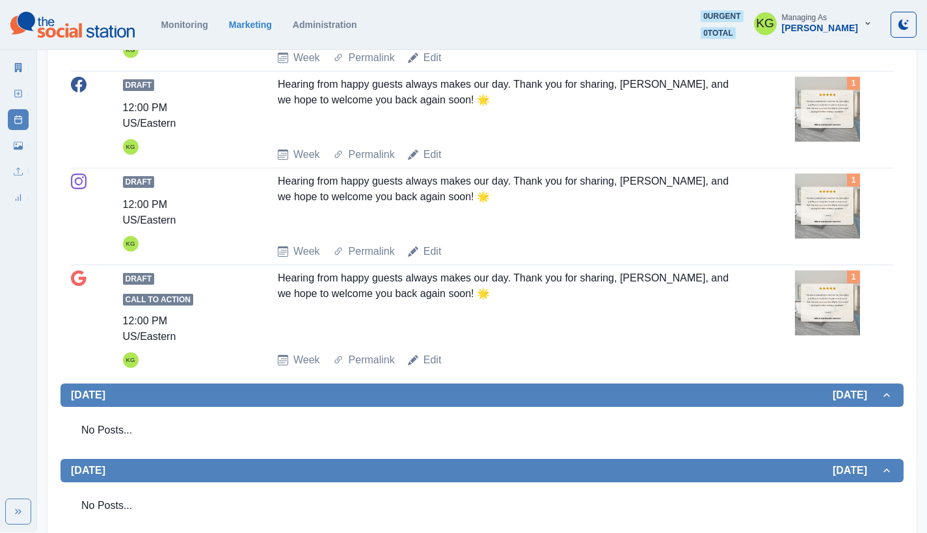
scroll to position [620, 0]
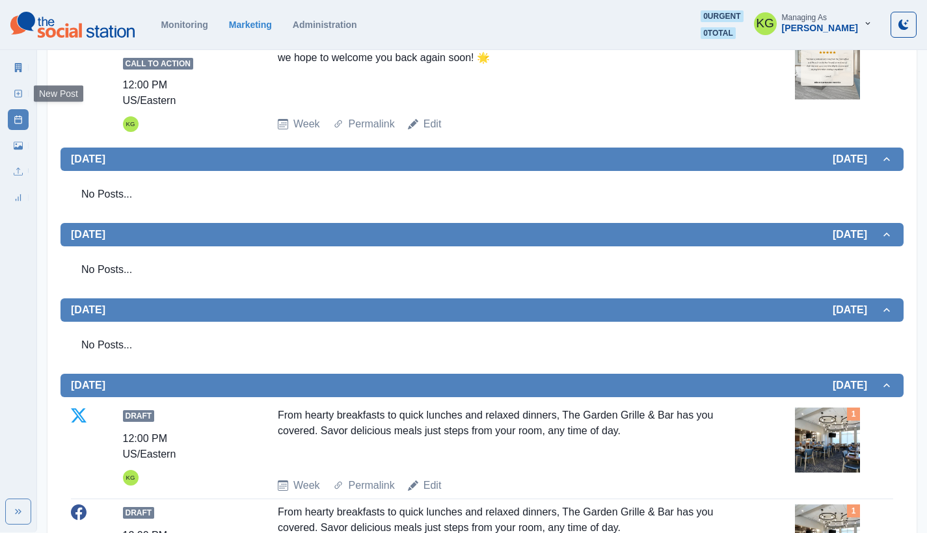
click at [25, 92] on link "New Post" at bounding box center [18, 93] width 21 height 21
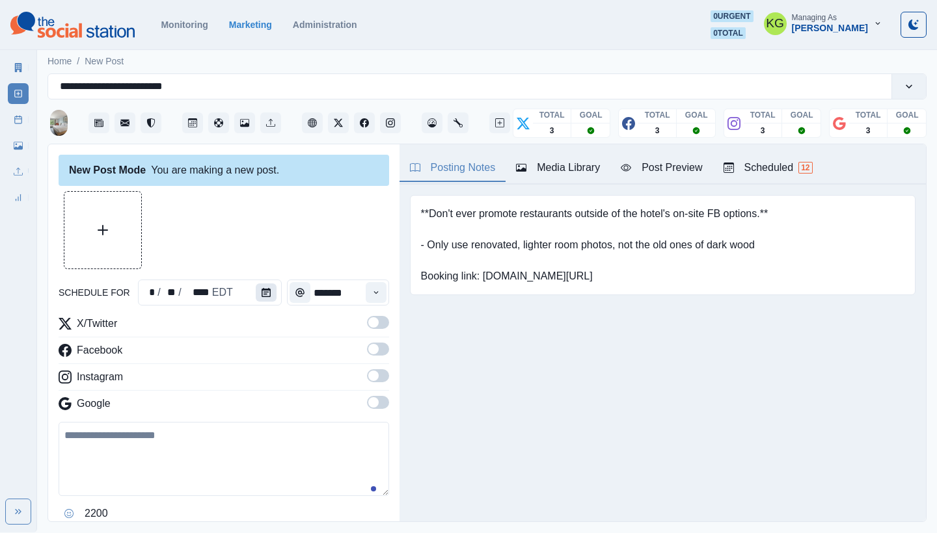
click at [261, 297] on button "Calendar" at bounding box center [266, 293] width 21 height 18
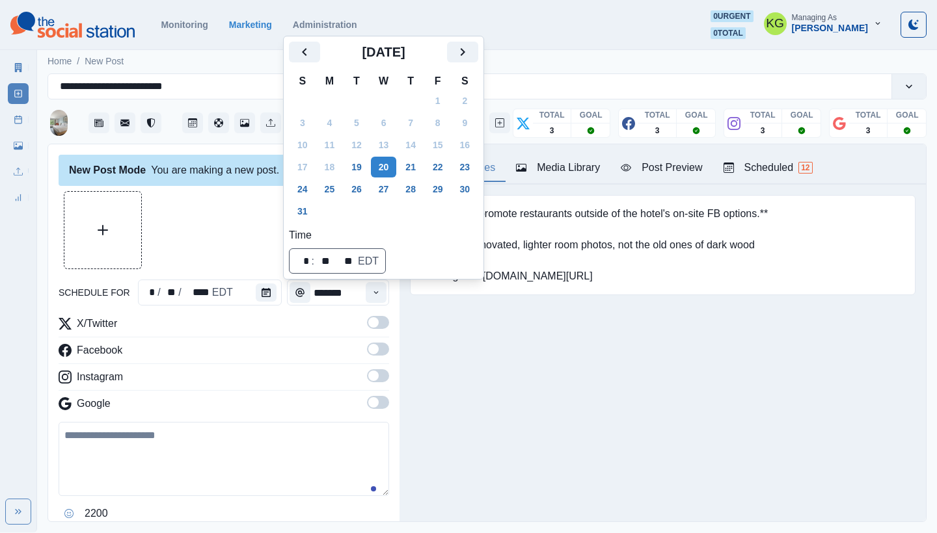
click at [474, 66] on div "[DATE]" at bounding box center [383, 57] width 189 height 31
click at [470, 58] on icon "Next" at bounding box center [463, 52] width 16 height 16
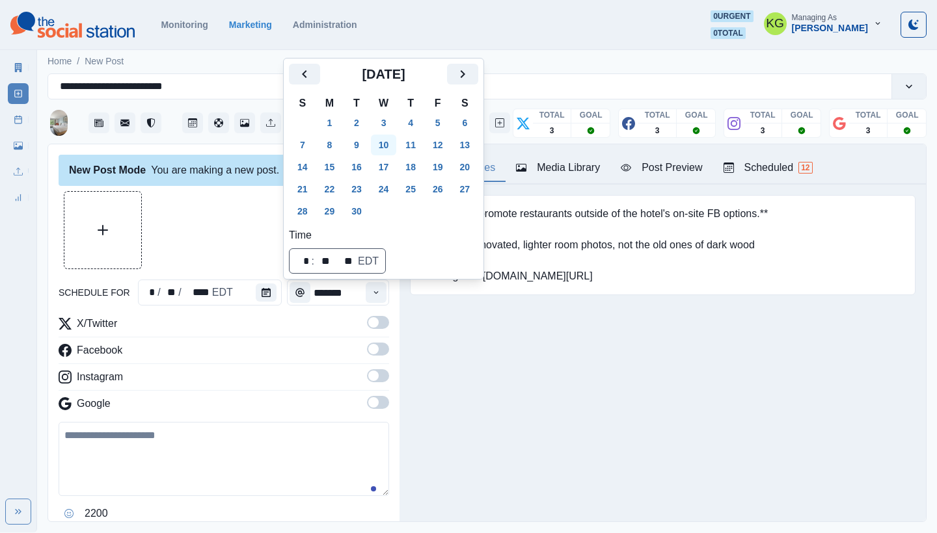
click at [388, 144] on button "10" at bounding box center [384, 145] width 26 height 21
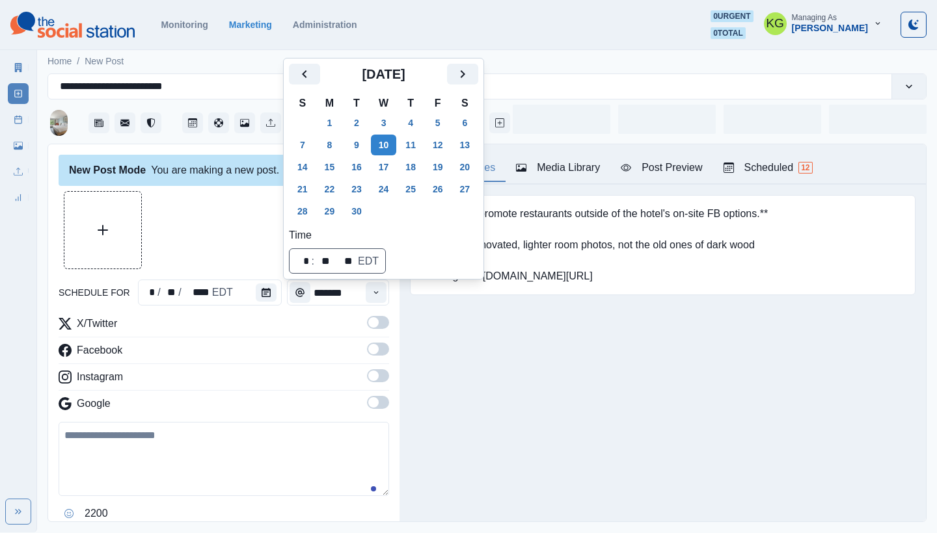
click at [188, 234] on div at bounding box center [224, 230] width 330 height 78
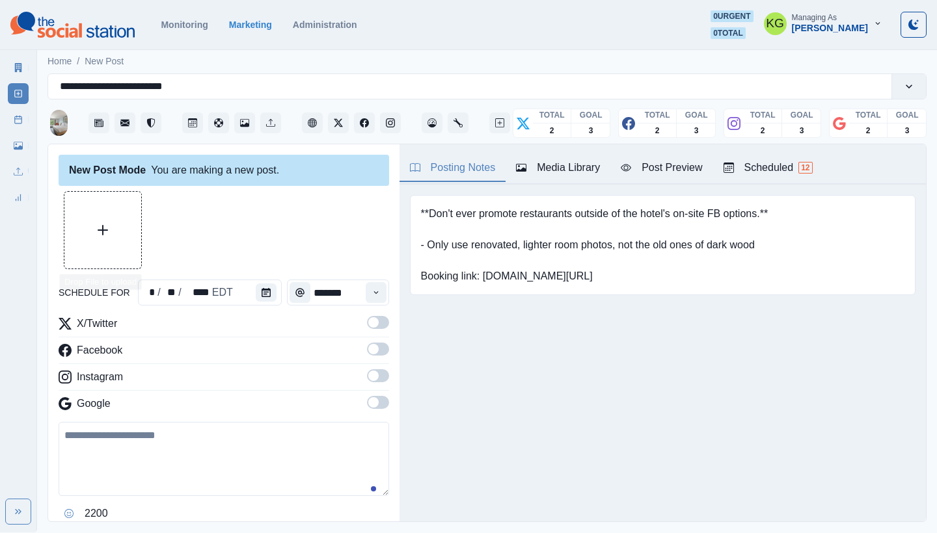
click at [111, 232] on button "Upload Media" at bounding box center [102, 230] width 77 height 77
click at [351, 295] on input "*******" at bounding box center [338, 293] width 102 height 26
click at [371, 297] on button "Time" at bounding box center [376, 292] width 21 height 21
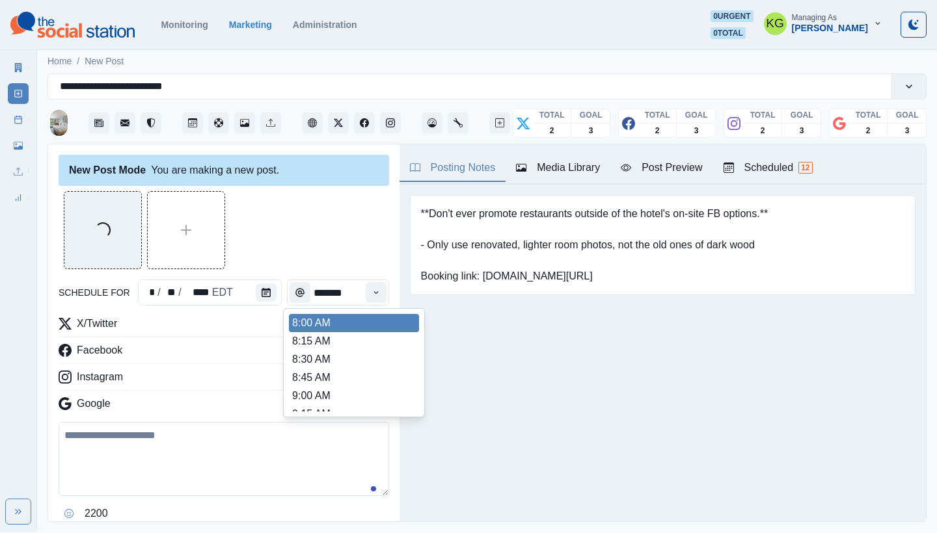
scroll to position [260, 0]
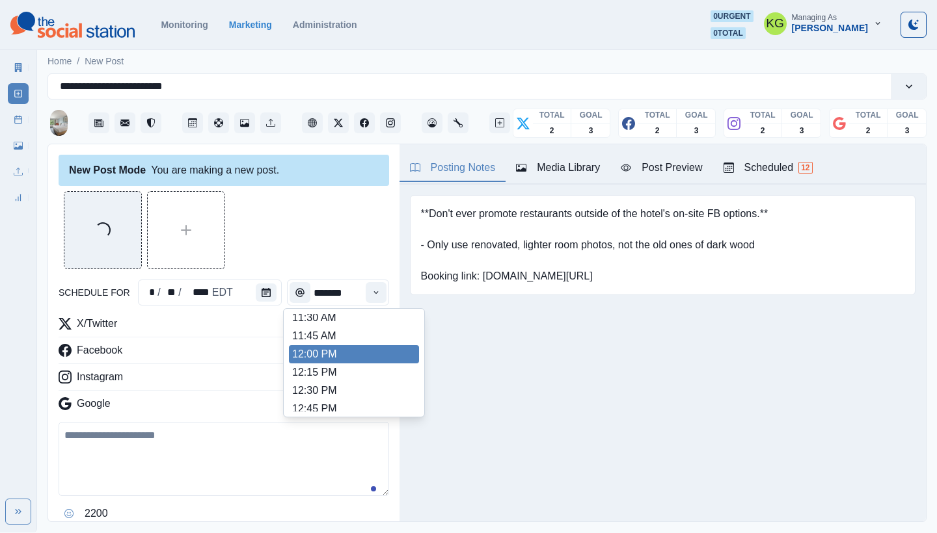
click at [329, 354] on li "12:00 PM" at bounding box center [354, 354] width 130 height 18
type input "********"
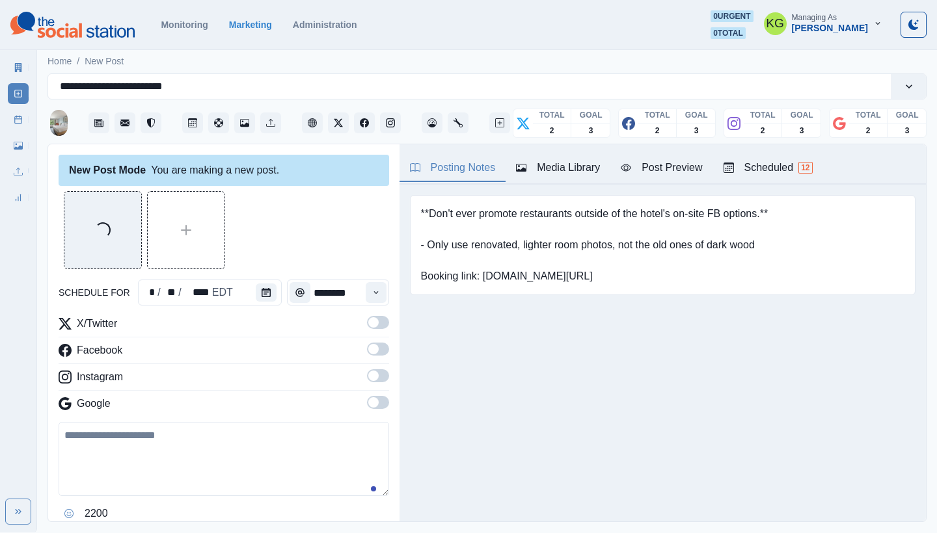
click at [368, 404] on span at bounding box center [373, 402] width 10 height 10
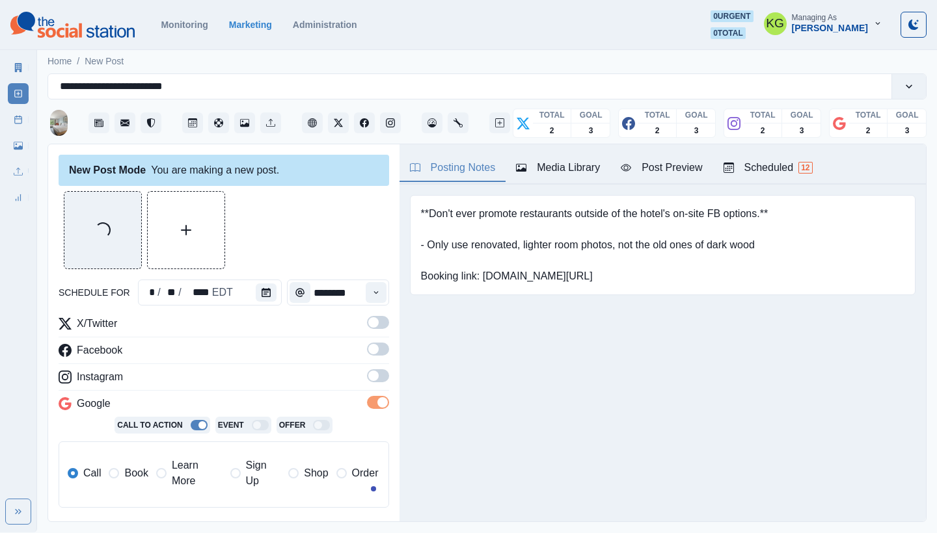
click at [367, 384] on label at bounding box center [378, 379] width 22 height 21
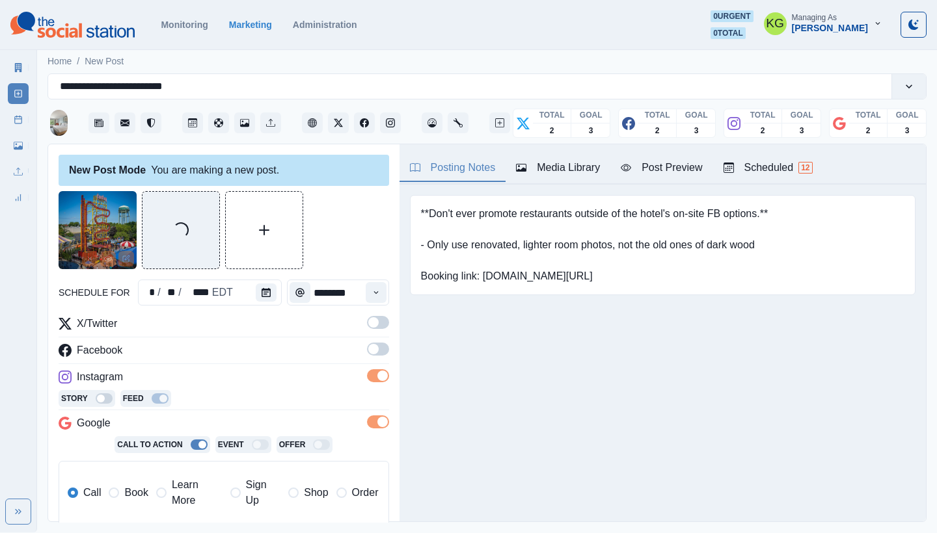
click at [368, 347] on span at bounding box center [373, 349] width 10 height 10
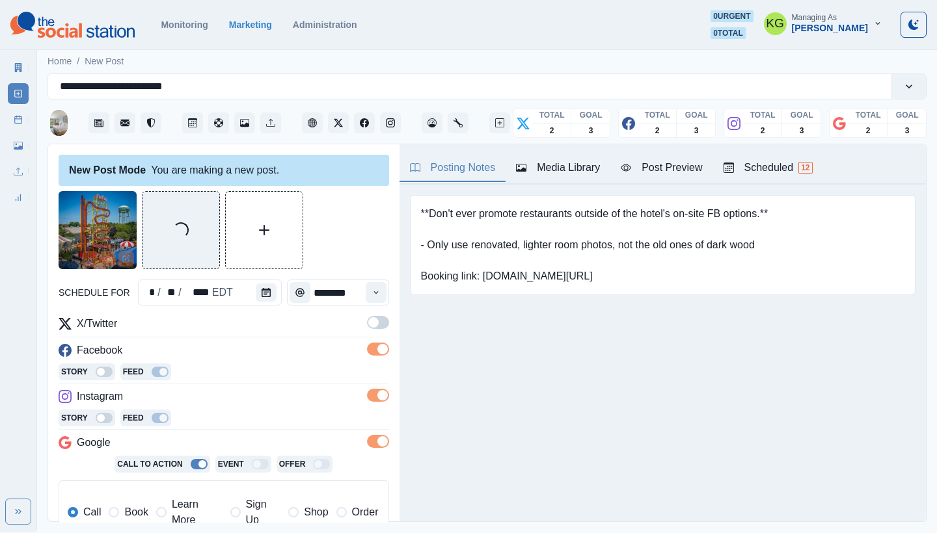
click at [368, 328] on span at bounding box center [378, 322] width 22 height 13
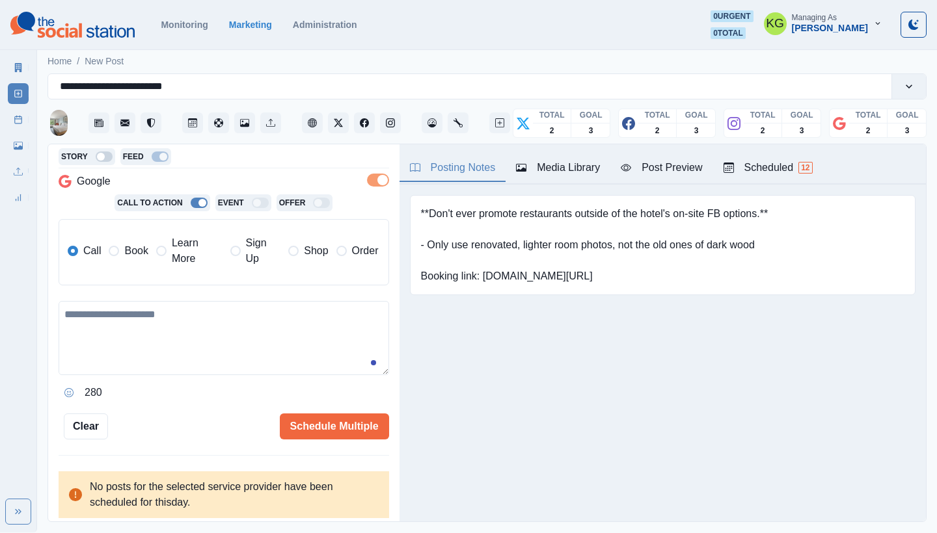
click at [116, 266] on label "Book" at bounding box center [128, 250] width 39 height 31
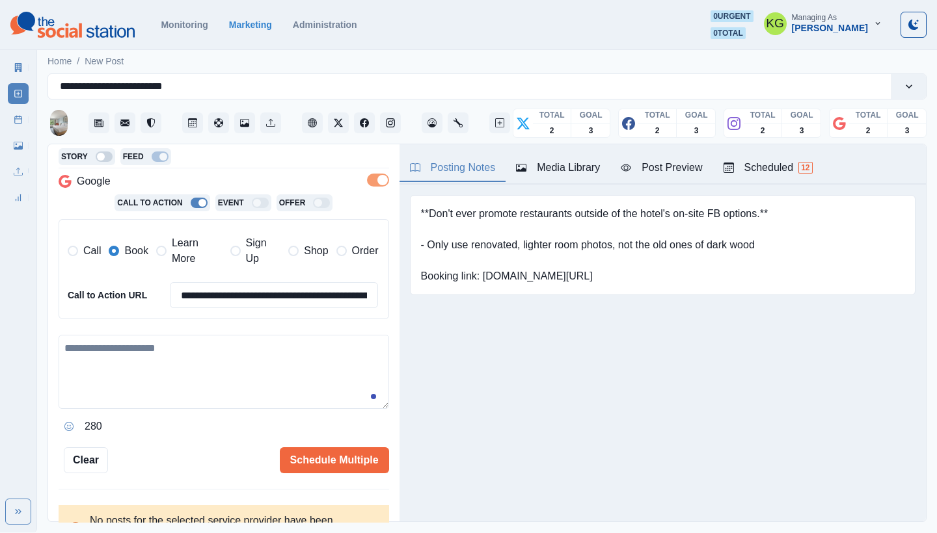
click at [176, 259] on span "Learn More" at bounding box center [197, 250] width 51 height 31
click at [198, 358] on textarea at bounding box center [224, 372] width 330 height 74
paste textarea "**********"
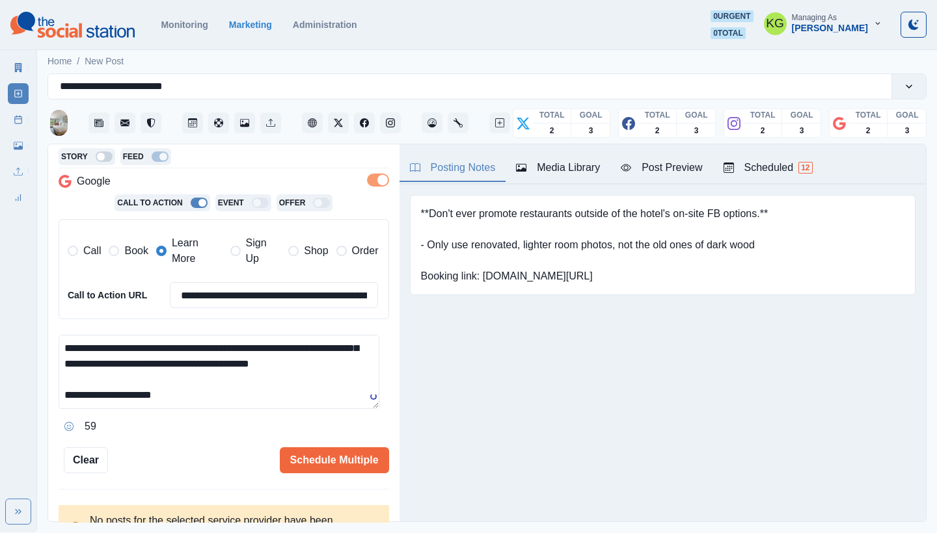
scroll to position [0, 0]
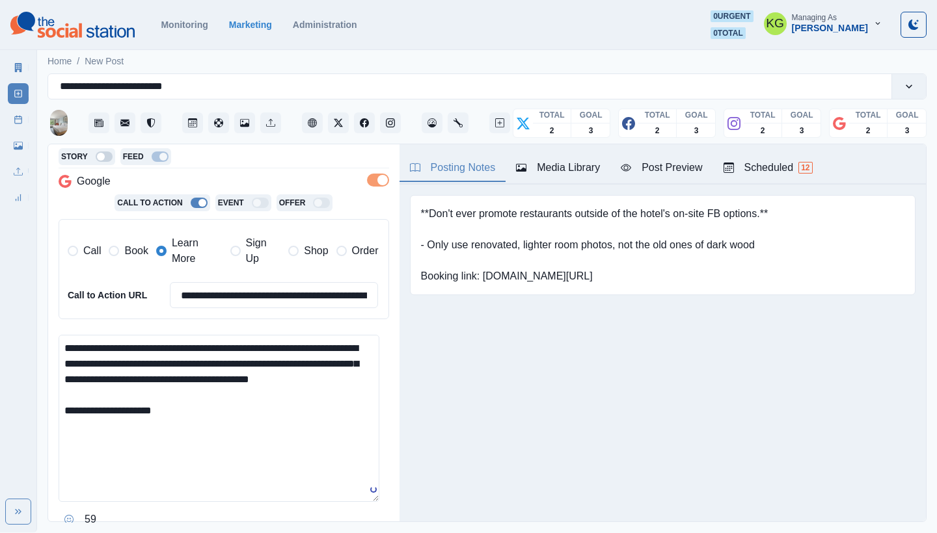
click at [365, 492] on textarea "**********" at bounding box center [219, 418] width 321 height 167
click at [278, 343] on textarea "**********" at bounding box center [219, 418] width 321 height 167
drag, startPoint x: 321, startPoint y: 344, endPoint x: 245, endPoint y: 342, distance: 76.1
click at [245, 342] on textarea "**********" at bounding box center [219, 418] width 321 height 167
paste textarea
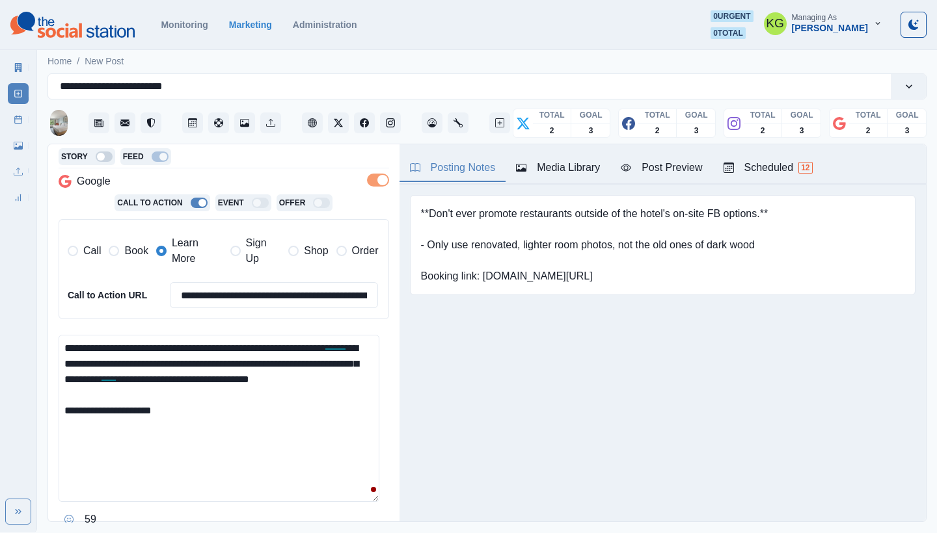
click at [250, 408] on textarea "**********" at bounding box center [219, 418] width 321 height 167
click at [98, 390] on textarea "**********" at bounding box center [219, 418] width 321 height 167
drag, startPoint x: 82, startPoint y: 453, endPoint x: 66, endPoint y: 419, distance: 38.1
click at [66, 419] on textarea "**********" at bounding box center [219, 418] width 321 height 167
click at [241, 421] on textarea "**********" at bounding box center [219, 418] width 321 height 167
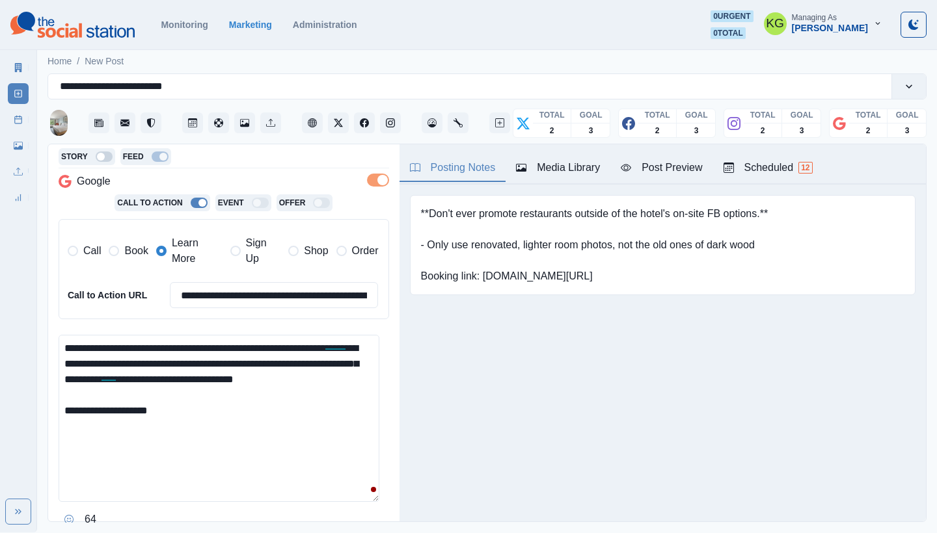
click at [71, 515] on icon "Opens Emoji Picker" at bounding box center [68, 519] width 9 height 9
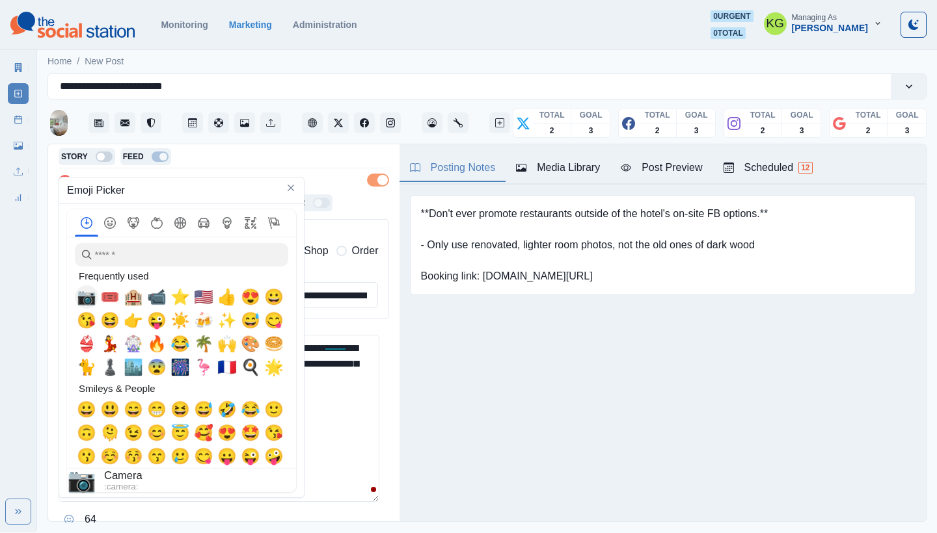
click at [85, 304] on span "📷" at bounding box center [87, 297] width 20 height 18
click at [325, 438] on textarea "**********" at bounding box center [219, 418] width 321 height 167
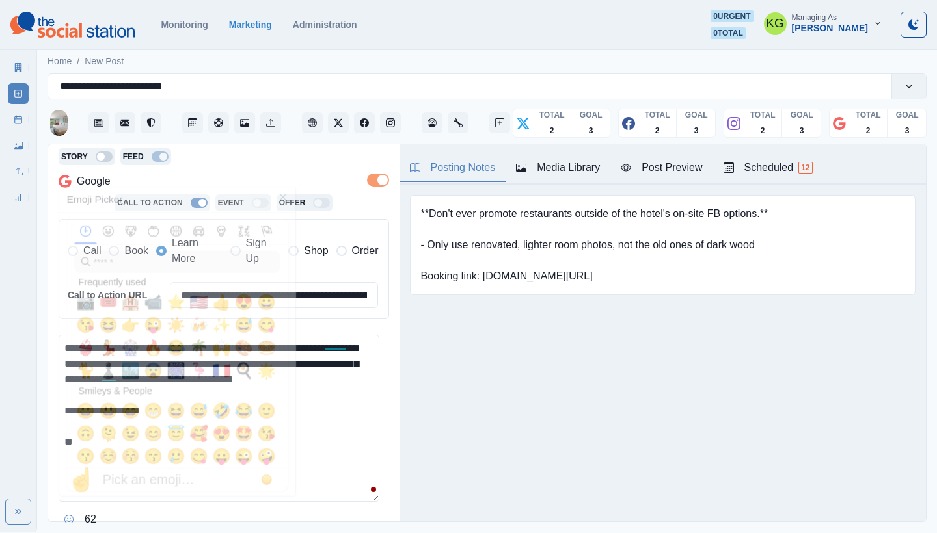
scroll to position [263, 0]
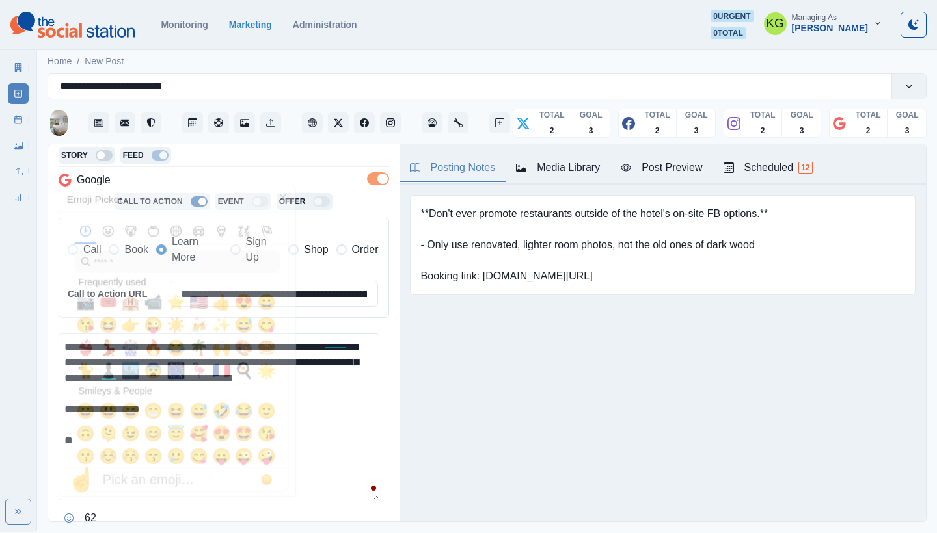
click at [304, 442] on textarea "**********" at bounding box center [219, 417] width 321 height 167
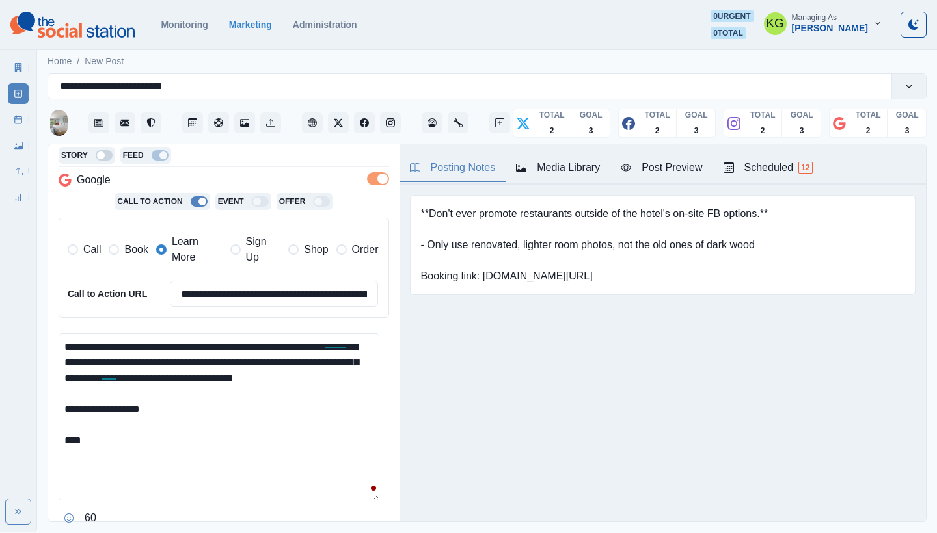
click at [294, 343] on textarea "**********" at bounding box center [219, 417] width 321 height 167
drag, startPoint x: 317, startPoint y: 343, endPoint x: 235, endPoint y: 343, distance: 81.3
click at [235, 343] on textarea "**********" at bounding box center [219, 417] width 321 height 167
click at [123, 449] on textarea "**********" at bounding box center [219, 417] width 321 height 167
paste textarea "**********"
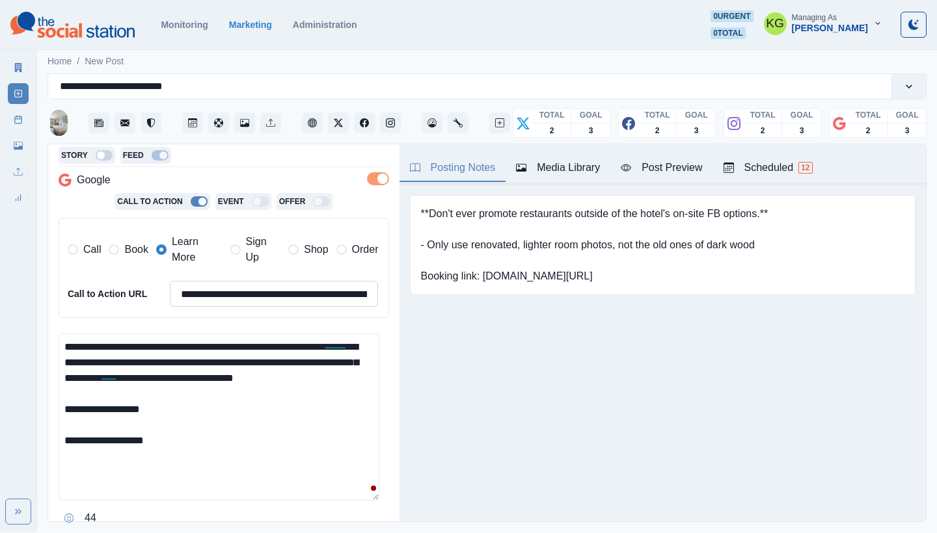
type textarea "**********"
click at [230, 299] on input "**********" at bounding box center [274, 294] width 209 height 26
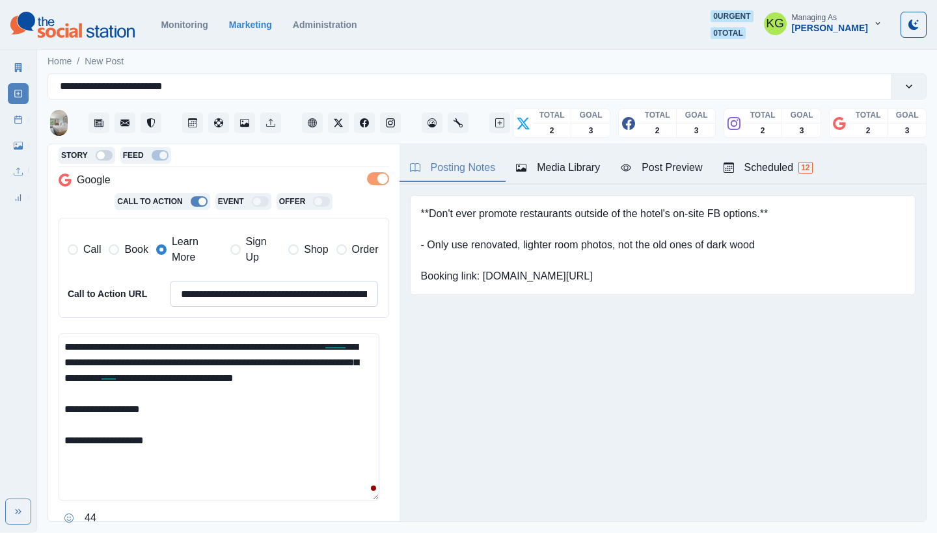
paste input
type input "**********"
drag, startPoint x: 176, startPoint y: 421, endPoint x: 149, endPoint y: 422, distance: 26.7
click at [149, 422] on textarea "**********" at bounding box center [219, 417] width 321 height 167
paste textarea "**********"
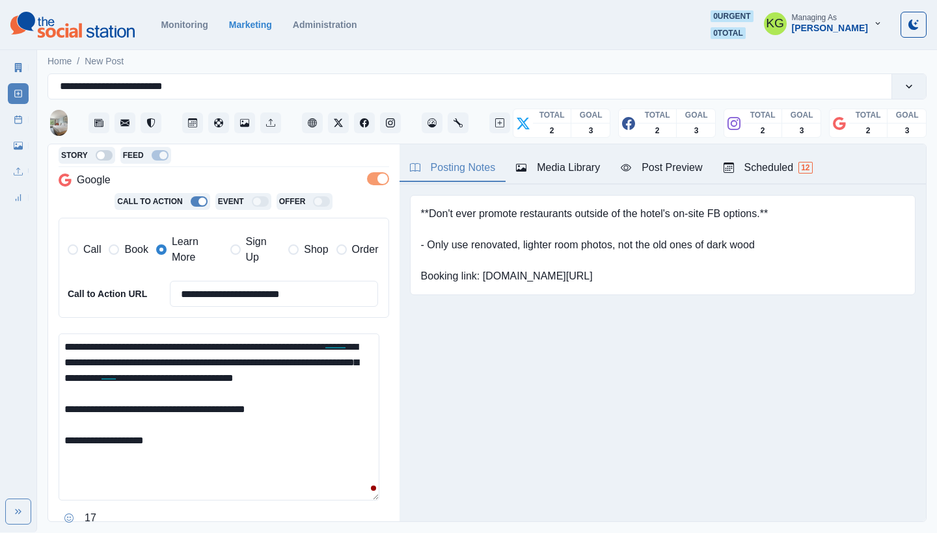
drag, startPoint x: 193, startPoint y: 419, endPoint x: 161, endPoint y: 416, distance: 32.0
click at [161, 416] on textarea "**********" at bounding box center [219, 417] width 321 height 167
click at [304, 423] on textarea "**********" at bounding box center [219, 417] width 321 height 167
click at [62, 414] on textarea "**********" at bounding box center [219, 417] width 321 height 167
paste textarea "***"
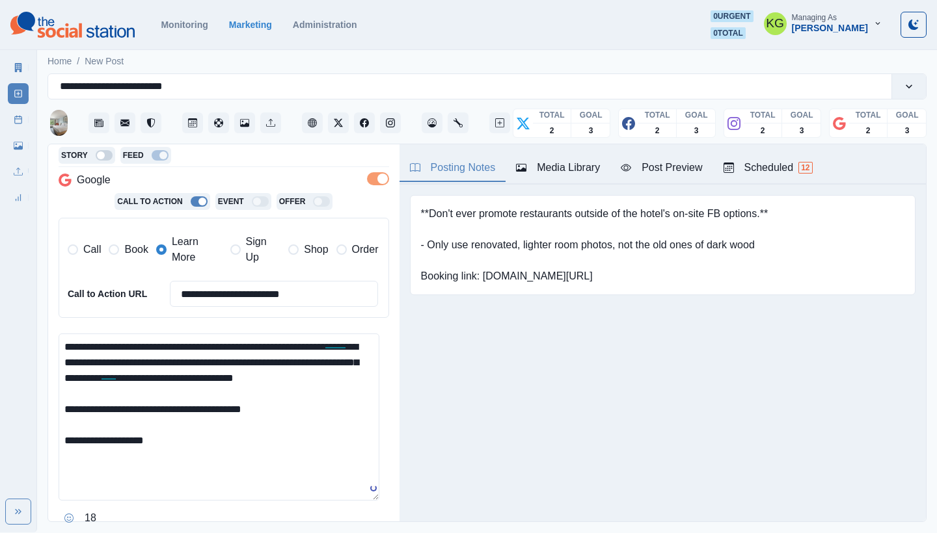
scroll to position [354, 0]
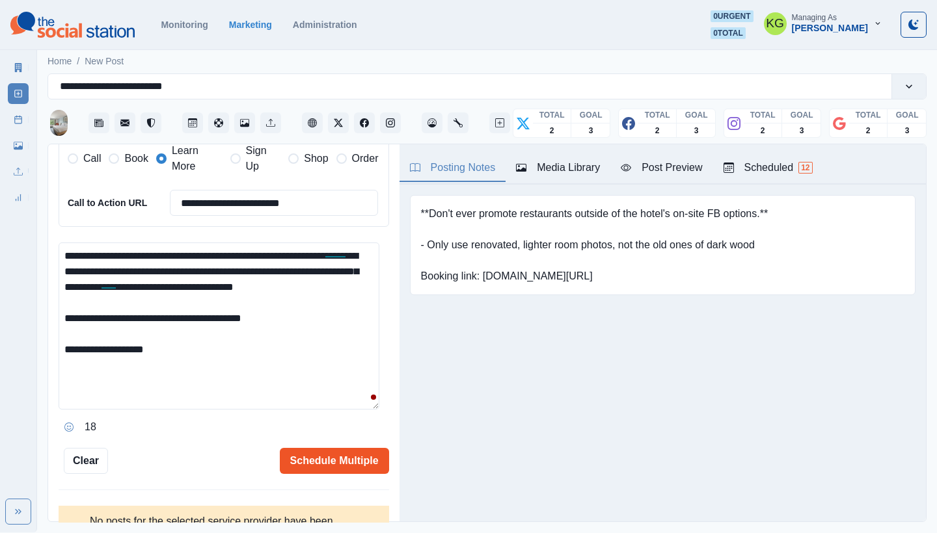
type textarea "**********"
click at [347, 458] on button "Schedule Multiple" at bounding box center [334, 461] width 109 height 26
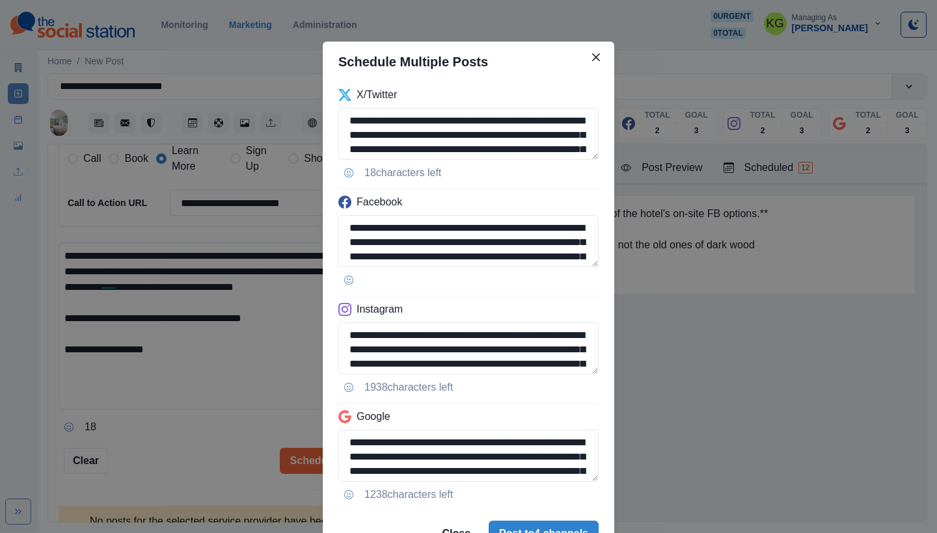
scroll to position [66, 0]
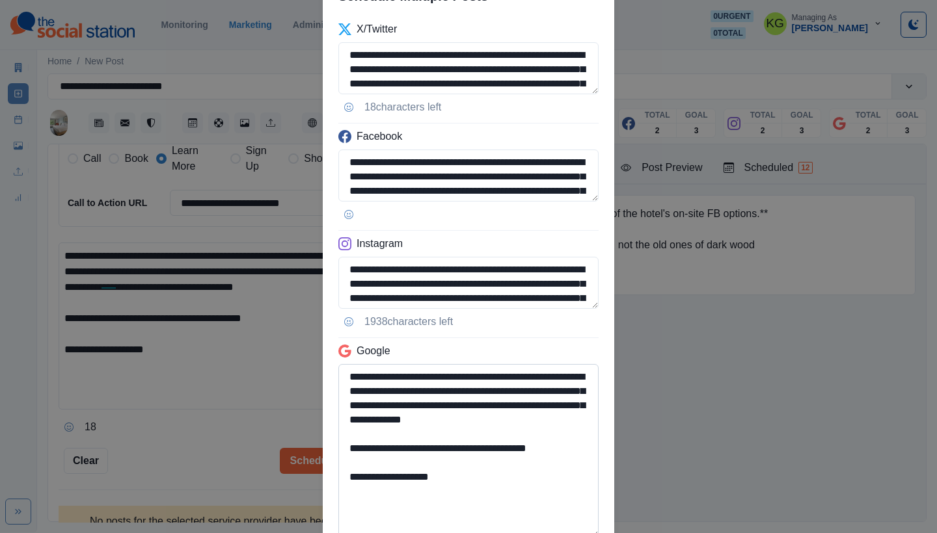
click at [544, 533] on textarea "**********" at bounding box center [468, 451] width 260 height 174
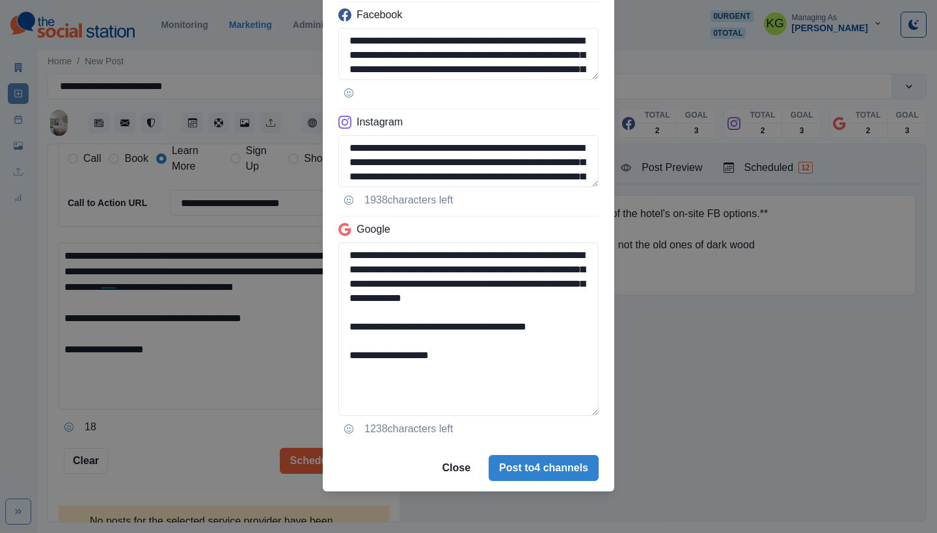
drag, startPoint x: 538, startPoint y: 344, endPoint x: 307, endPoint y: 340, distance: 231.0
click at [307, 340] on div "**********" at bounding box center [468, 266] width 937 height 533
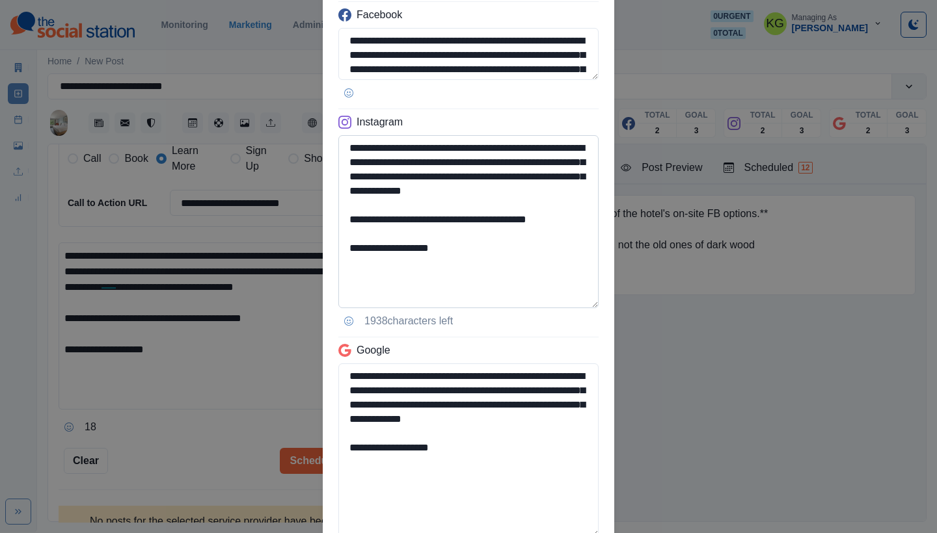
click at [569, 289] on textarea "**********" at bounding box center [468, 221] width 260 height 173
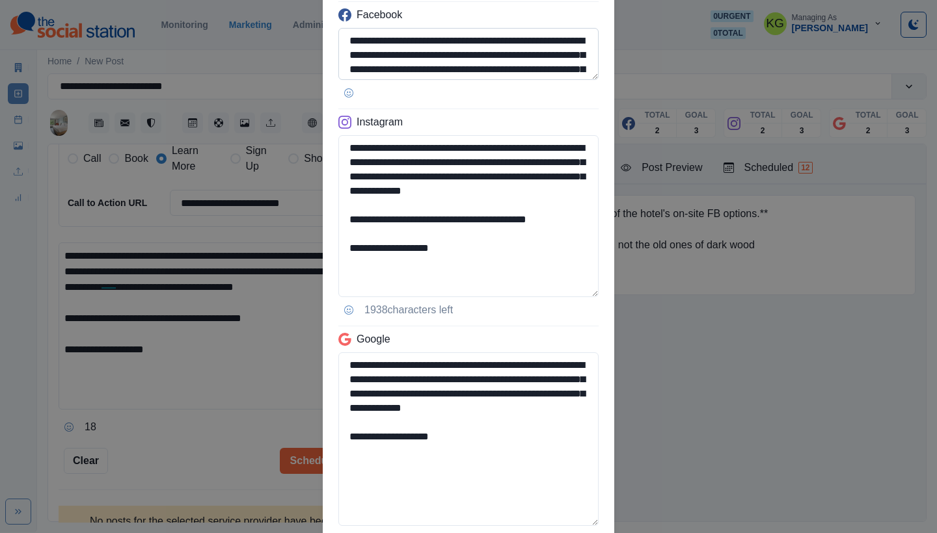
scroll to position [162, 0]
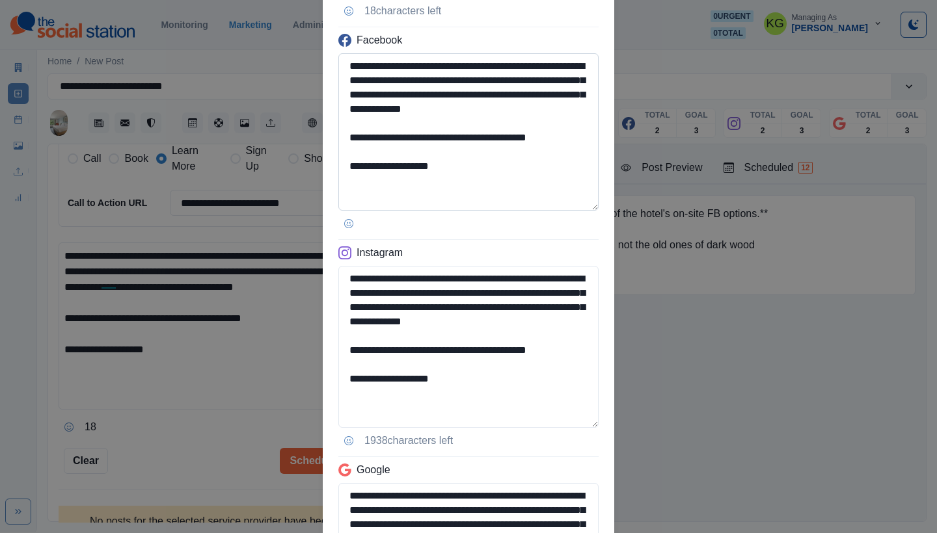
click at [574, 211] on textarea "**********" at bounding box center [468, 131] width 260 height 157
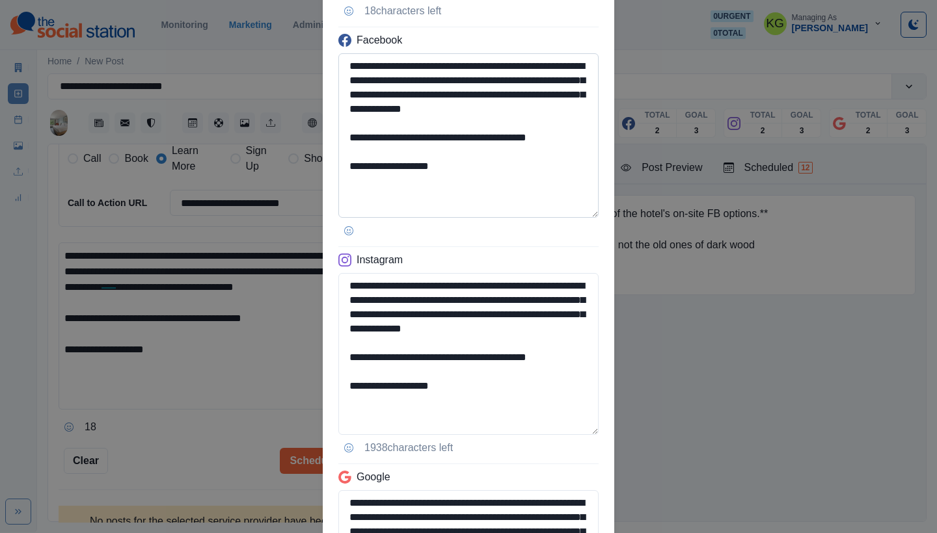
type textarea "**********"
drag, startPoint x: 401, startPoint y: 186, endPoint x: 528, endPoint y: 198, distance: 128.0
click at [528, 198] on textarea "**********" at bounding box center [468, 135] width 260 height 165
paste textarea "********"
drag, startPoint x: 406, startPoint y: 79, endPoint x: 355, endPoint y: 81, distance: 50.8
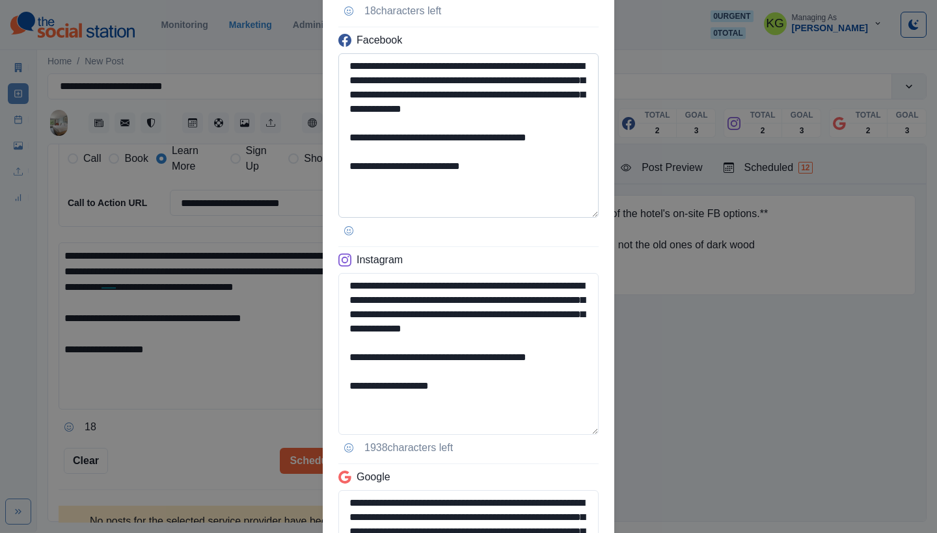
click at [355, 81] on textarea "**********" at bounding box center [468, 135] width 260 height 165
paste textarea "********"
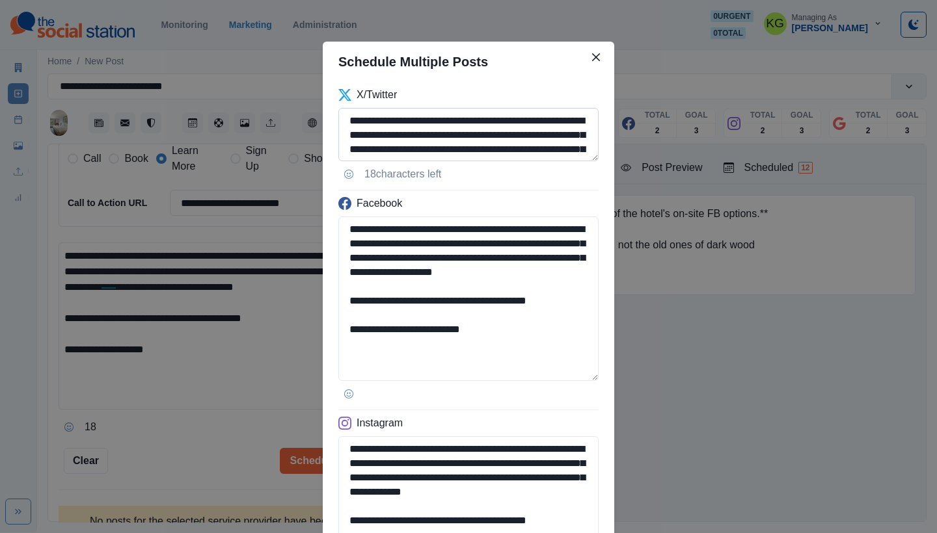
click at [554, 161] on textarea "**********" at bounding box center [468, 134] width 260 height 53
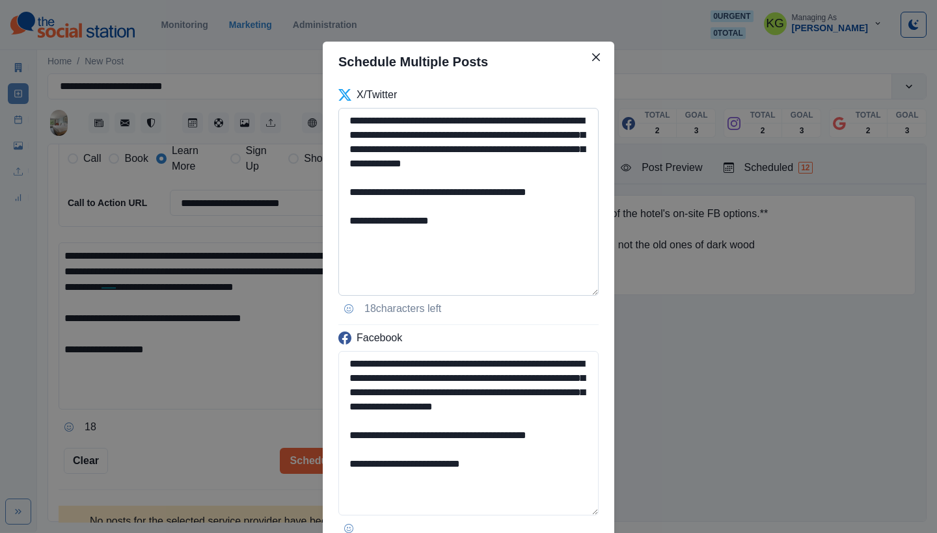
type textarea "**********"
drag, startPoint x: 376, startPoint y: 238, endPoint x: 519, endPoint y: 245, distance: 143.3
click at [519, 245] on textarea "**********" at bounding box center [468, 202] width 260 height 188
paste textarea
drag, startPoint x: 414, startPoint y: 135, endPoint x: 353, endPoint y: 137, distance: 60.5
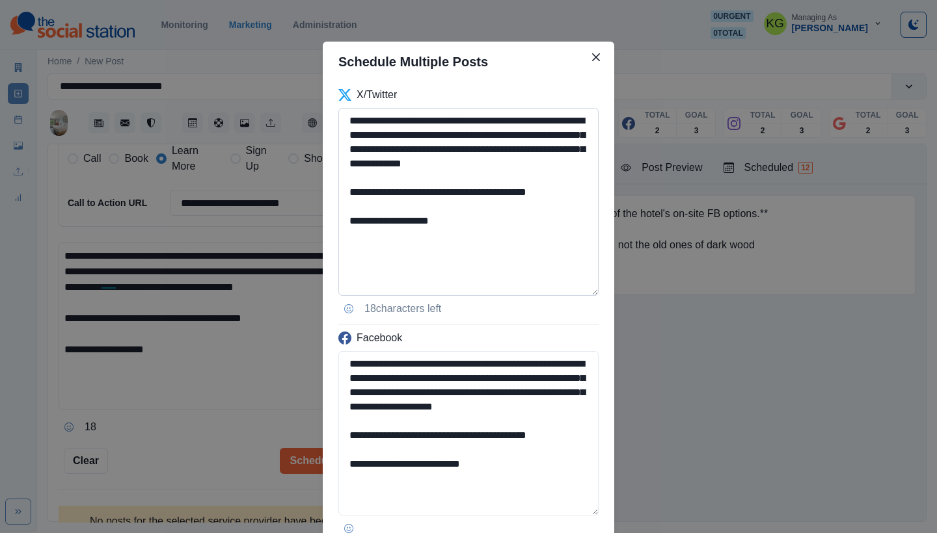
click at [353, 137] on textarea "**********" at bounding box center [468, 202] width 260 height 188
paste textarea
click at [518, 243] on textarea "**********" at bounding box center [468, 202] width 260 height 188
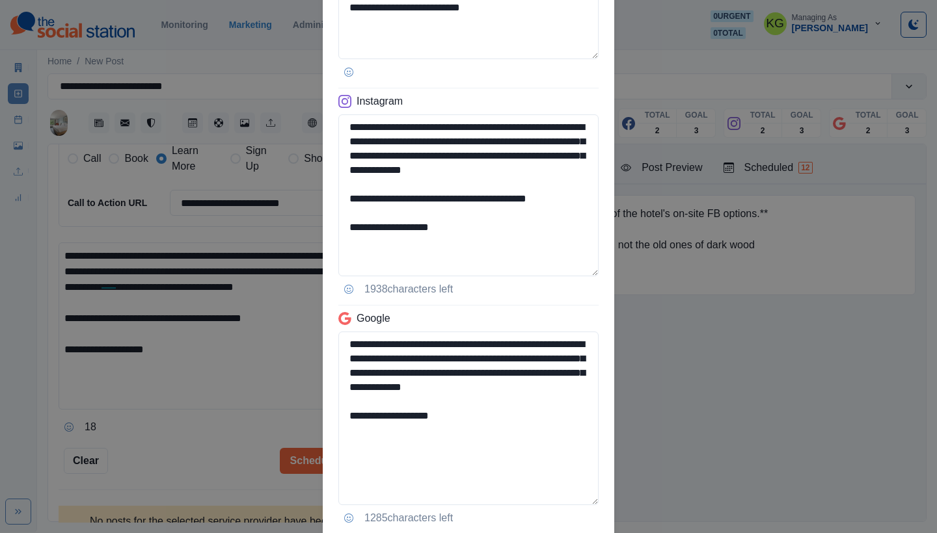
scroll to position [546, 0]
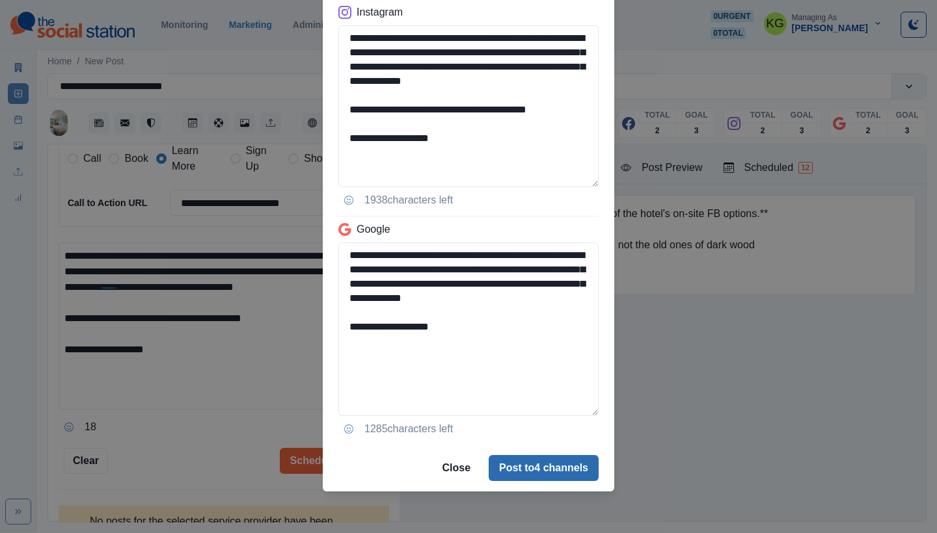
type textarea "**********"
click at [550, 468] on button "Post to 4 channels" at bounding box center [543, 468] width 110 height 26
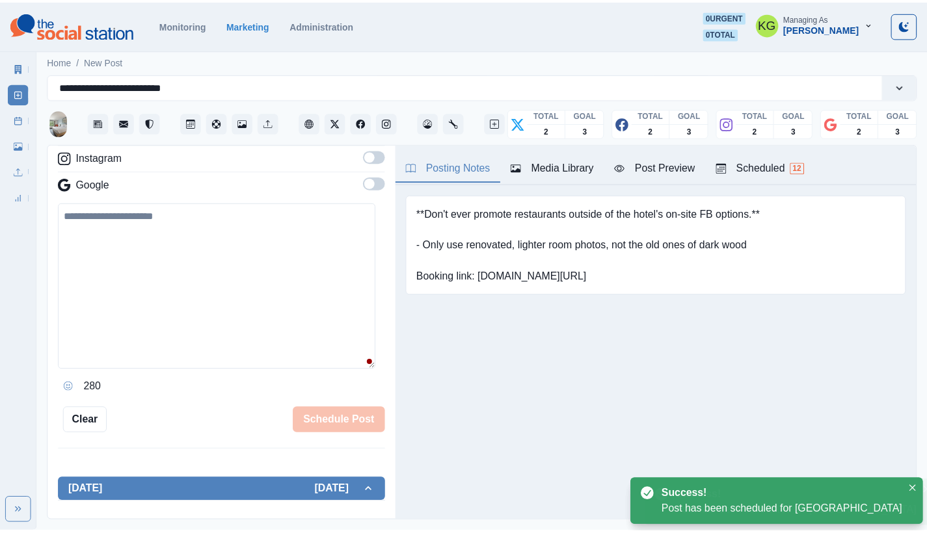
scroll to position [172, 0]
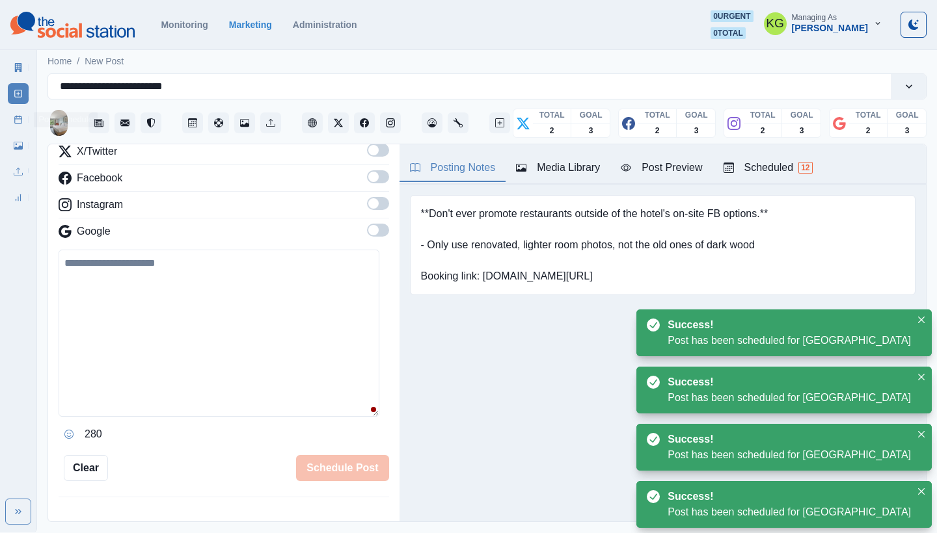
click at [21, 122] on icon at bounding box center [18, 119] width 9 height 9
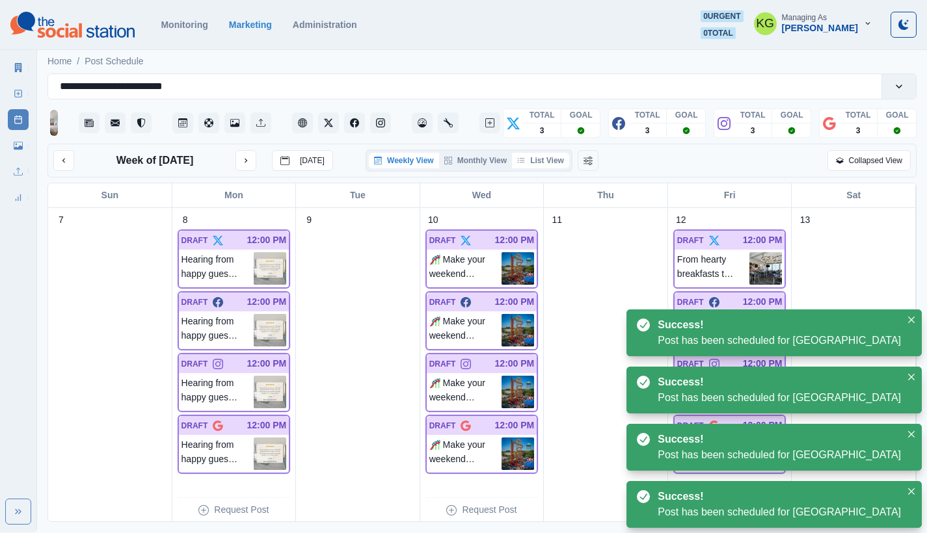
click at [548, 160] on button "List View" at bounding box center [540, 161] width 57 height 16
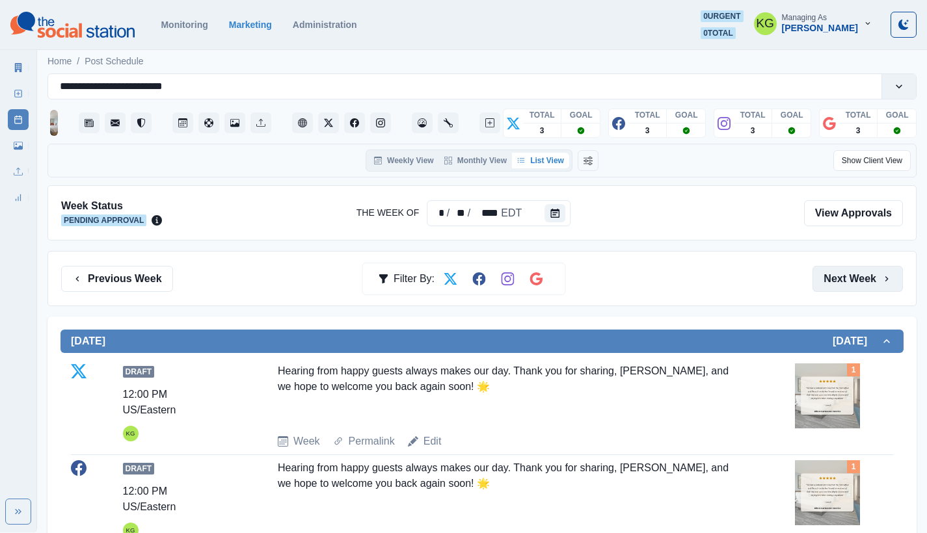
click at [839, 282] on button "Next Week" at bounding box center [857, 279] width 90 height 26
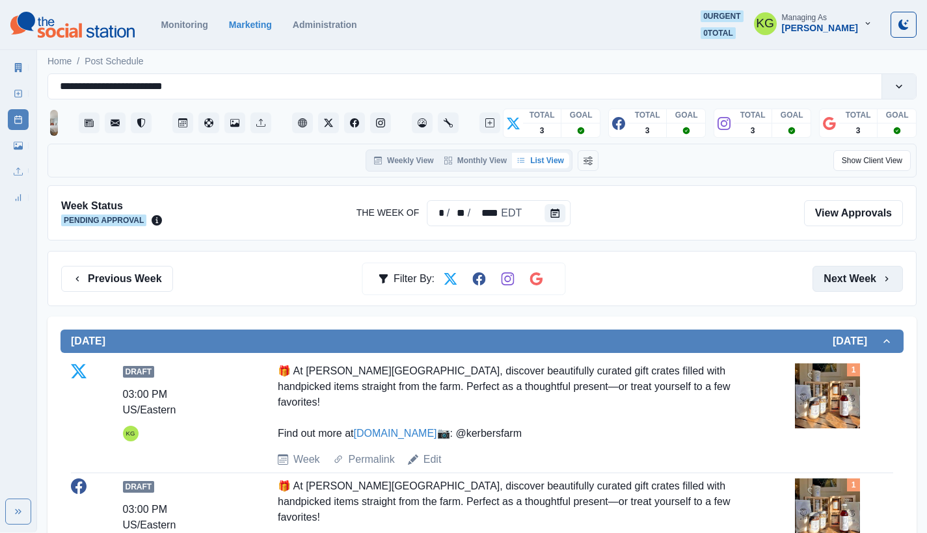
click at [847, 286] on button "Next Week" at bounding box center [857, 279] width 90 height 26
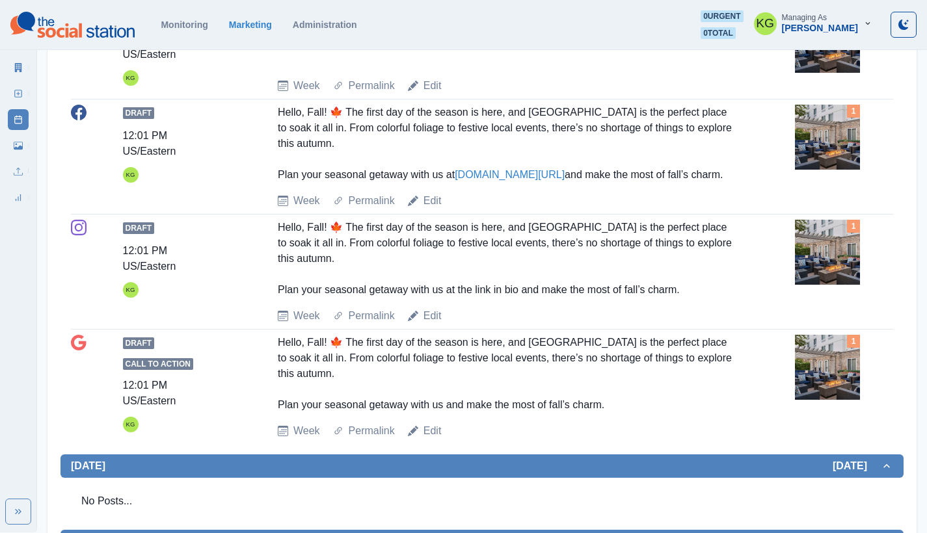
scroll to position [229, 0]
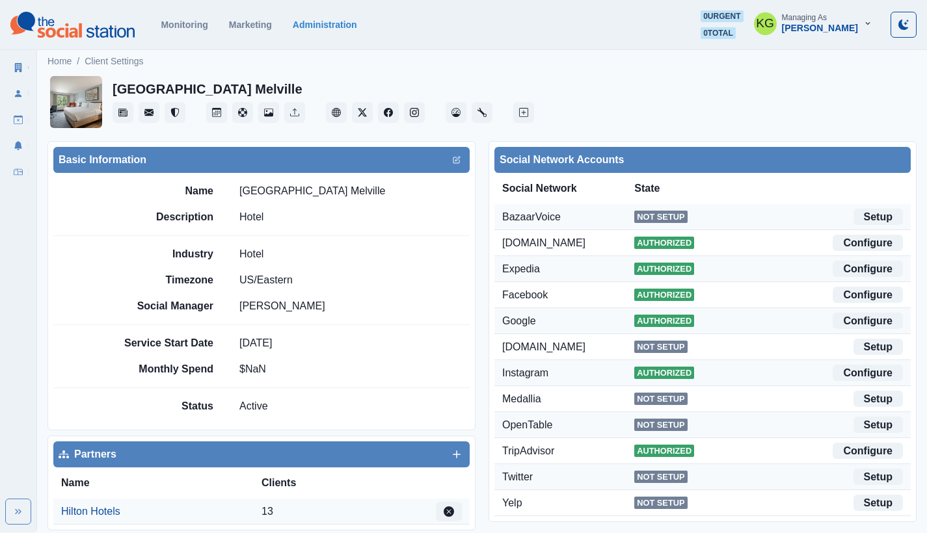
click at [291, 189] on p "[GEOGRAPHIC_DATA] Melville" at bounding box center [312, 191] width 146 height 16
copy p "[GEOGRAPHIC_DATA] Melville"
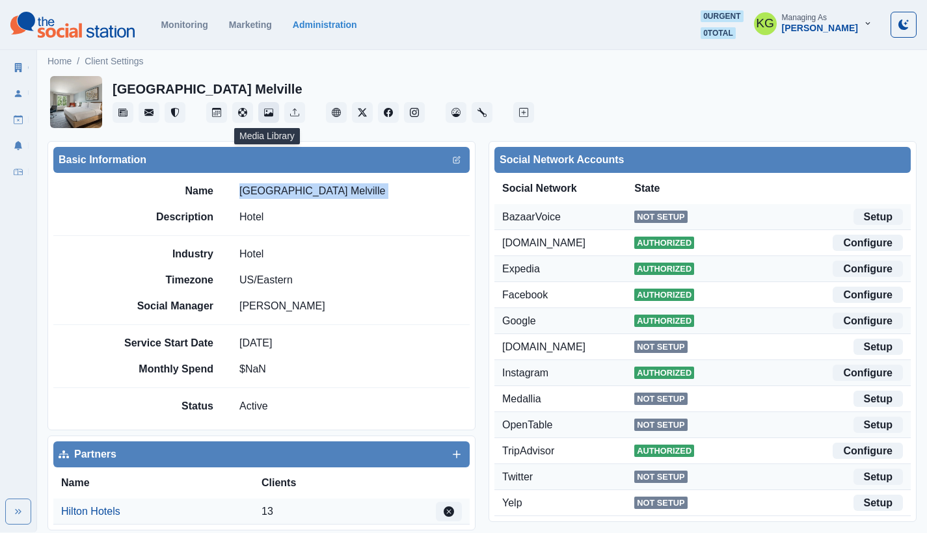
click at [267, 117] on button "Media Library" at bounding box center [268, 112] width 21 height 21
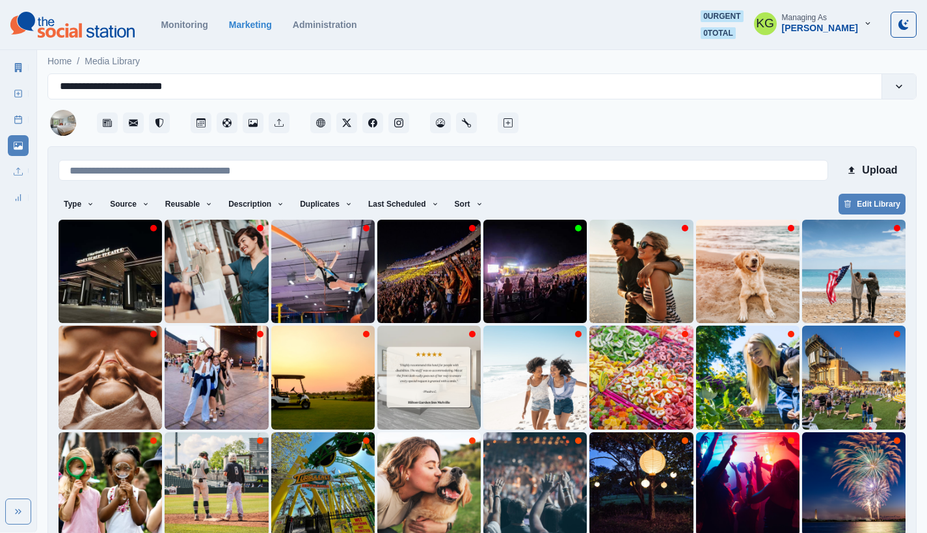
scroll to position [58, 0]
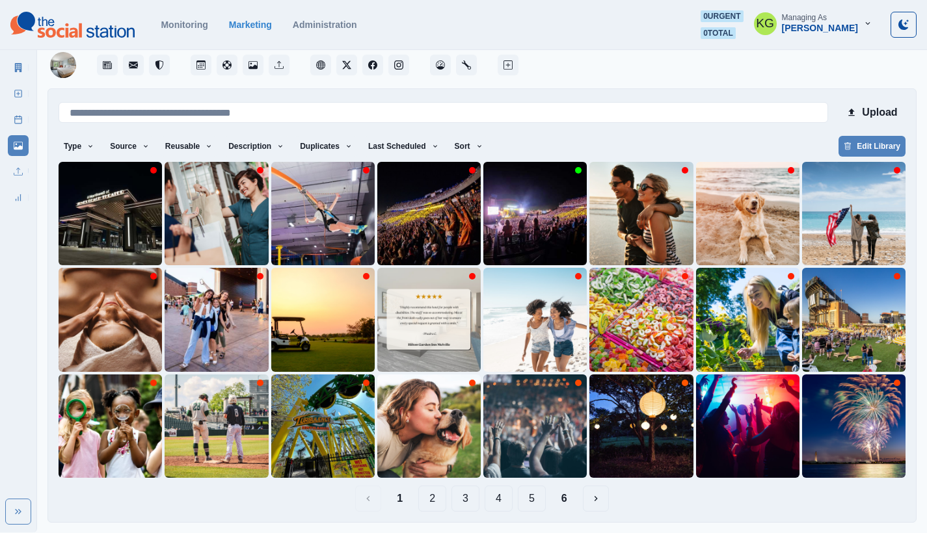
click at [559, 500] on button "6" at bounding box center [564, 499] width 27 height 26
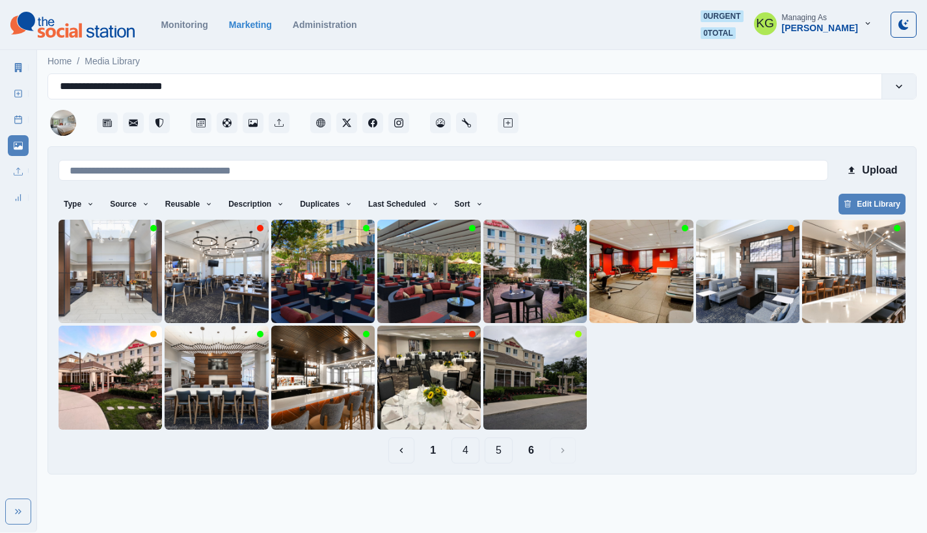
scroll to position [0, 0]
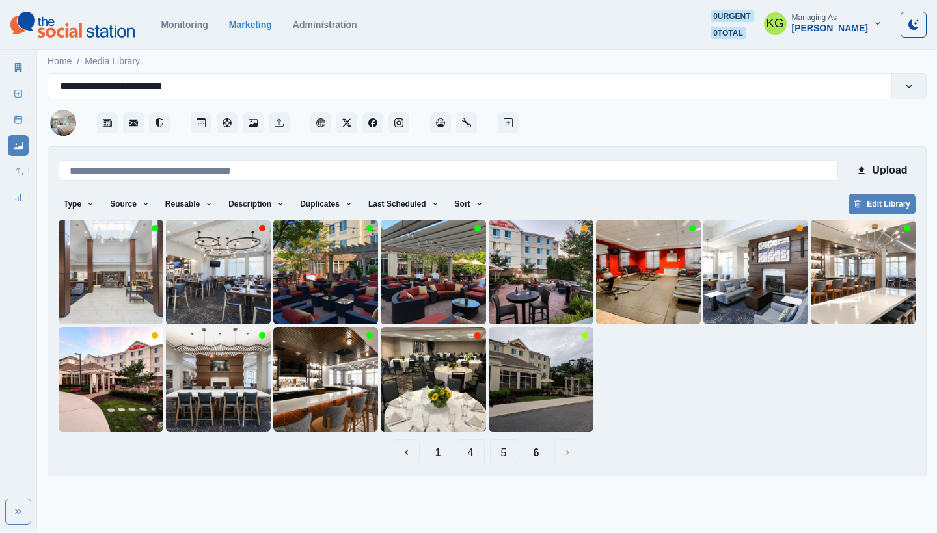
click at [507, 455] on button "5" at bounding box center [504, 453] width 28 height 26
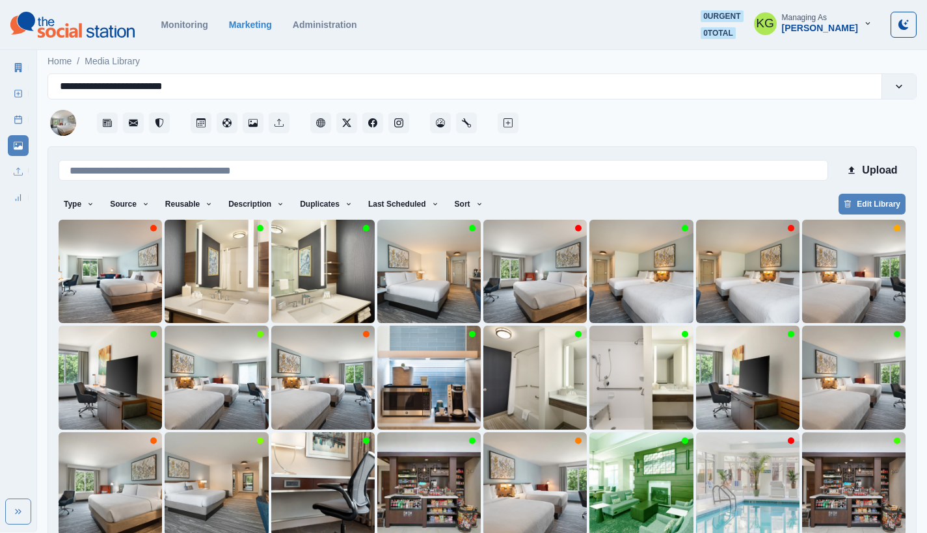
scroll to position [58, 0]
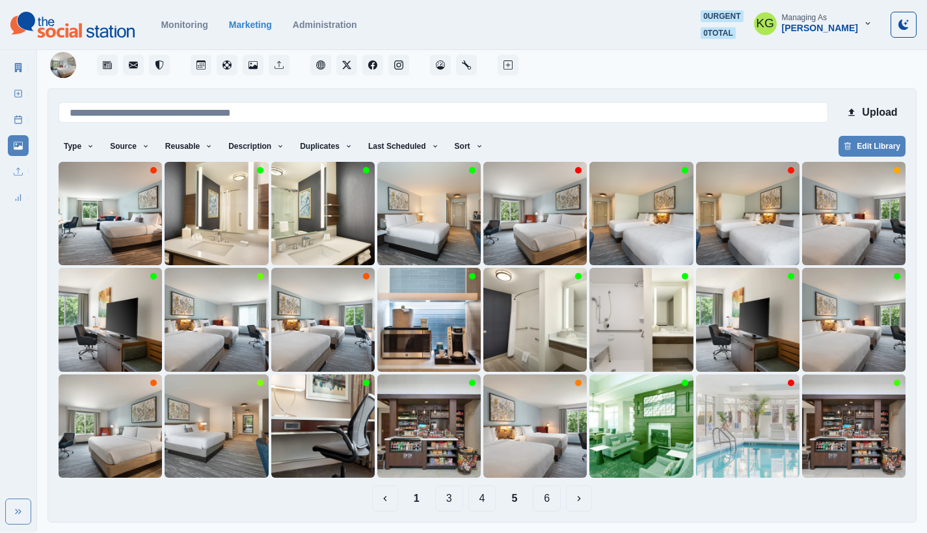
click at [487, 499] on button "4" at bounding box center [482, 499] width 28 height 26
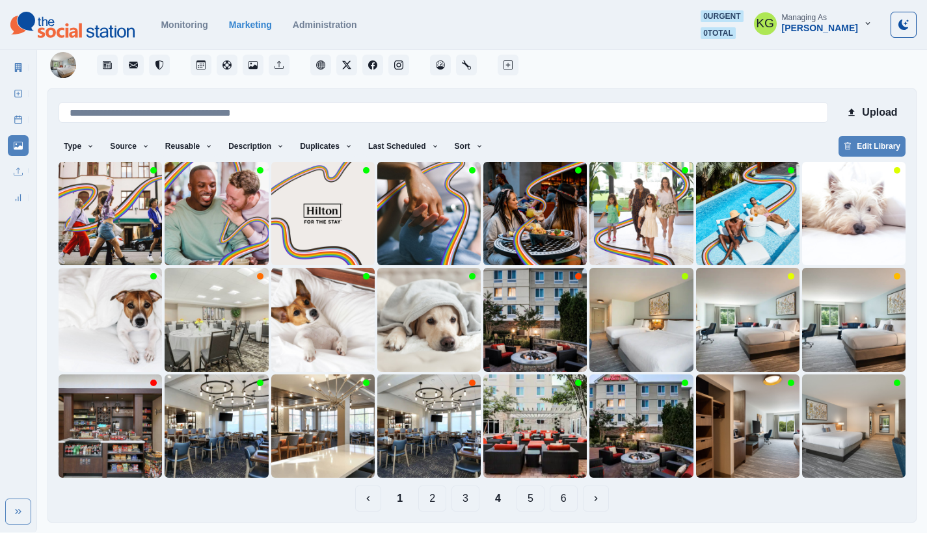
click at [469, 500] on button "3" at bounding box center [465, 499] width 28 height 26
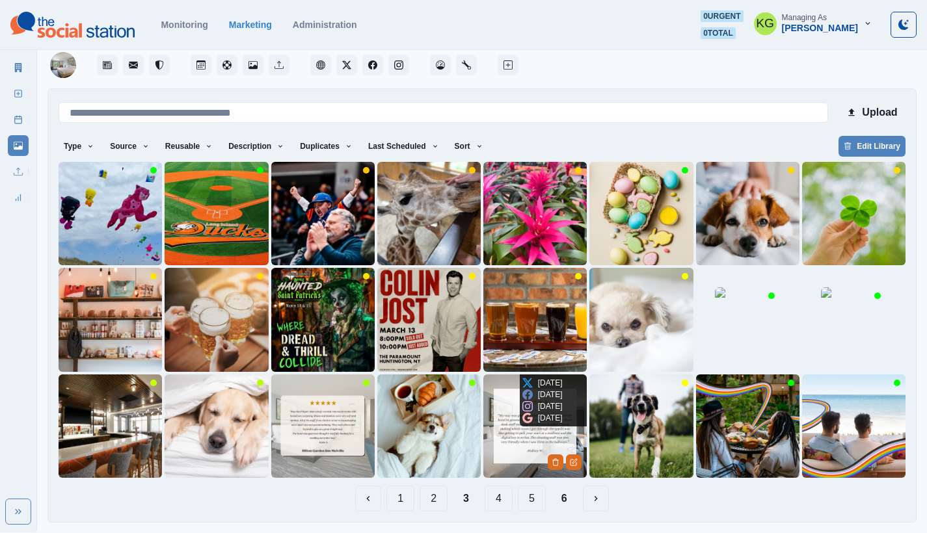
click at [510, 454] on img at bounding box center [534, 426] width 103 height 103
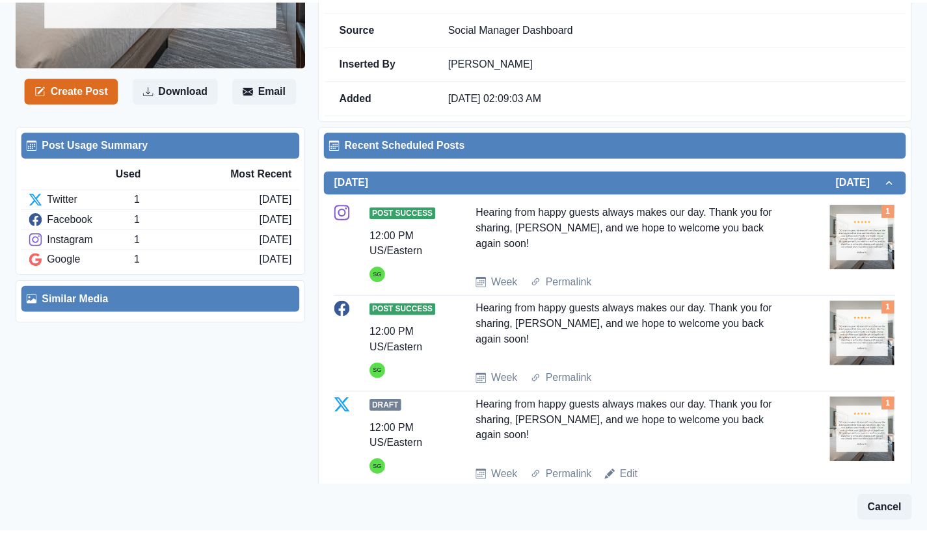
scroll to position [14, 0]
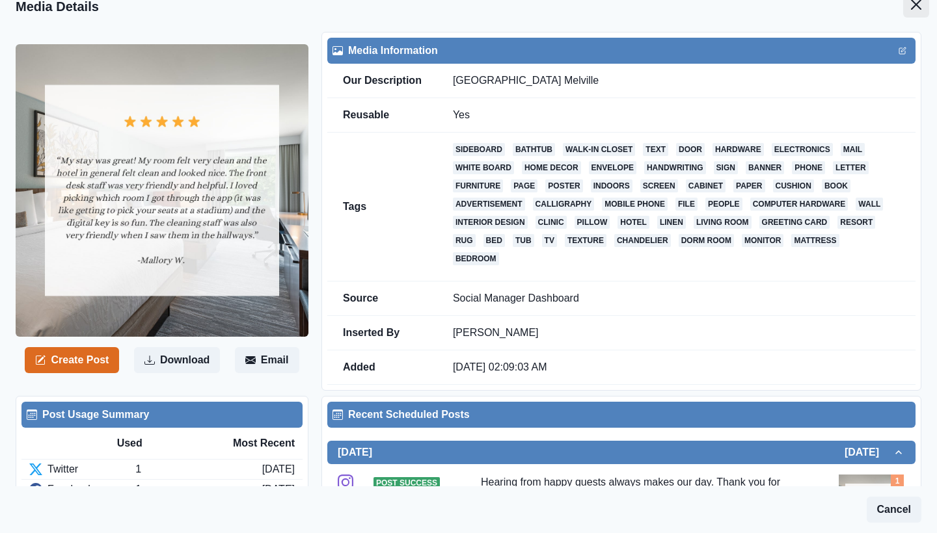
click at [911, 7] on icon "Close" at bounding box center [916, 4] width 10 height 10
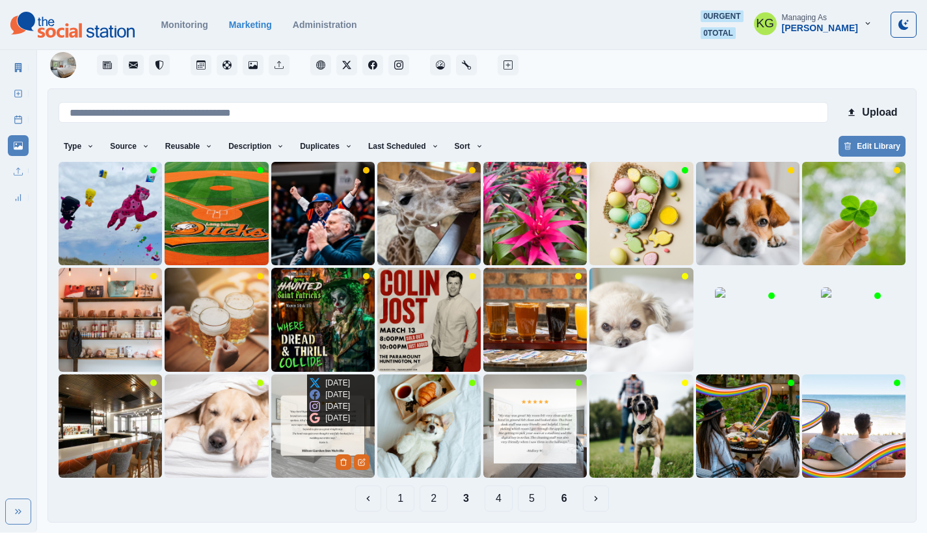
click at [287, 400] on img at bounding box center [322, 426] width 103 height 103
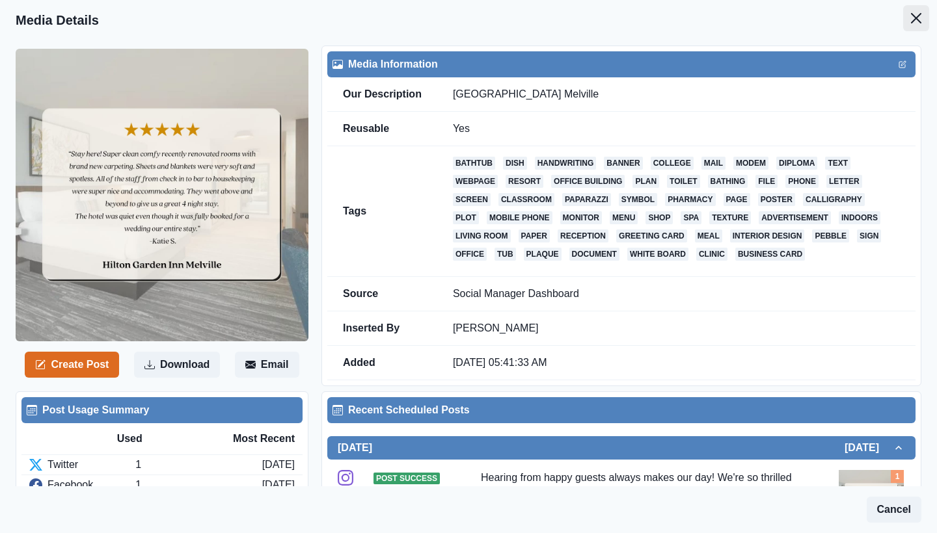
click at [913, 15] on button "Close" at bounding box center [916, 18] width 26 height 26
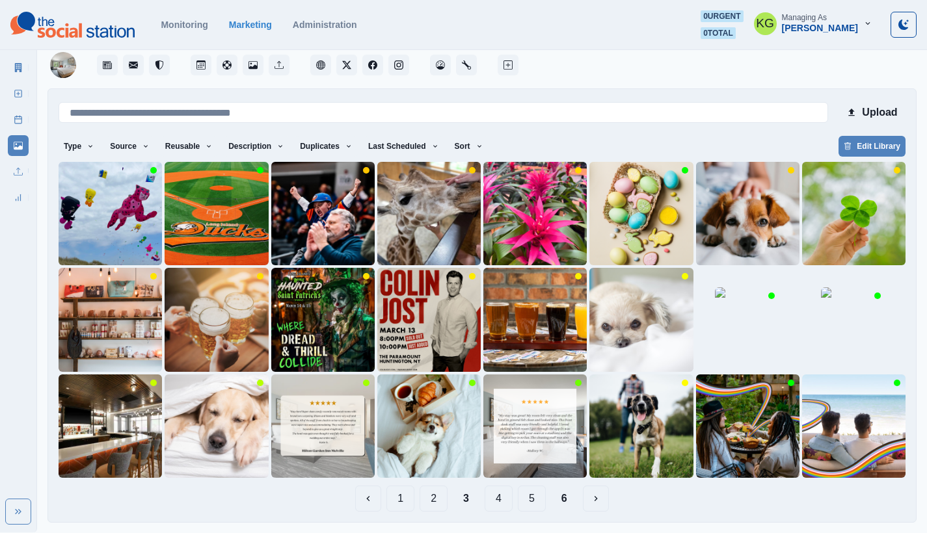
click at [432, 505] on button "2" at bounding box center [434, 499] width 28 height 26
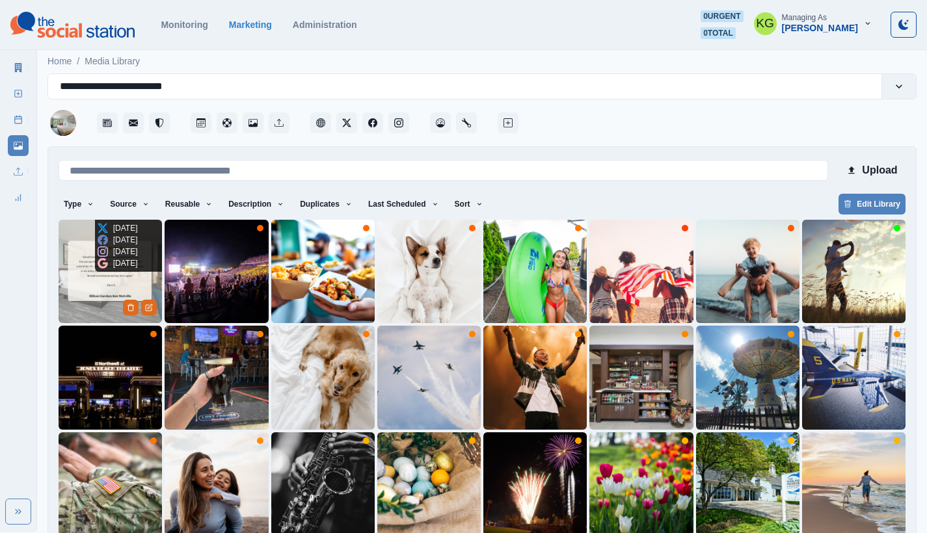
click at [80, 260] on img at bounding box center [110, 271] width 103 height 103
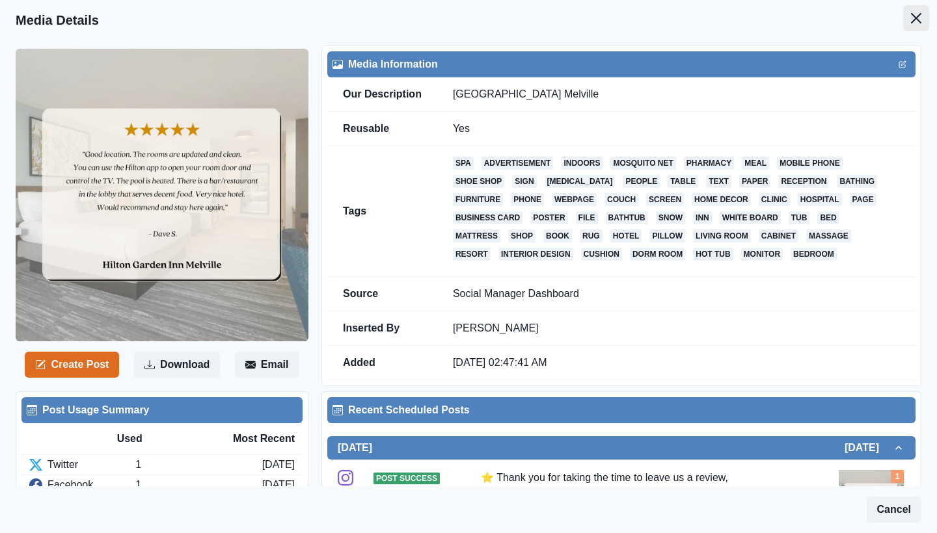
click at [911, 16] on icon "Close" at bounding box center [916, 18] width 10 height 10
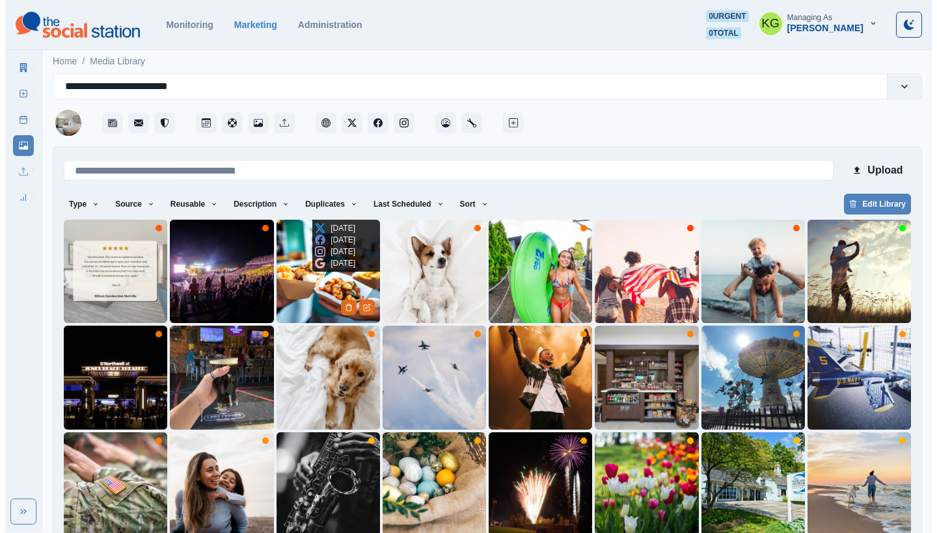
scroll to position [58, 0]
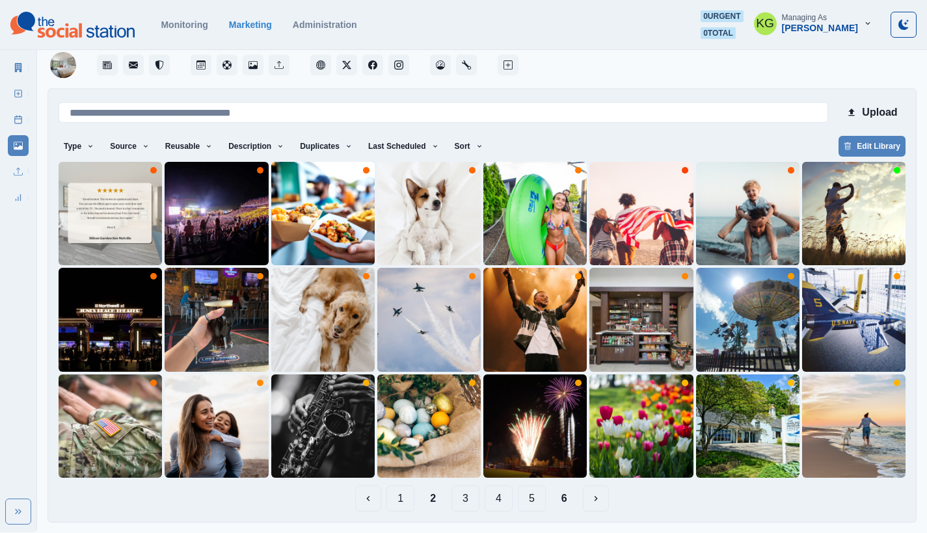
click at [404, 505] on button "1" at bounding box center [400, 499] width 28 height 26
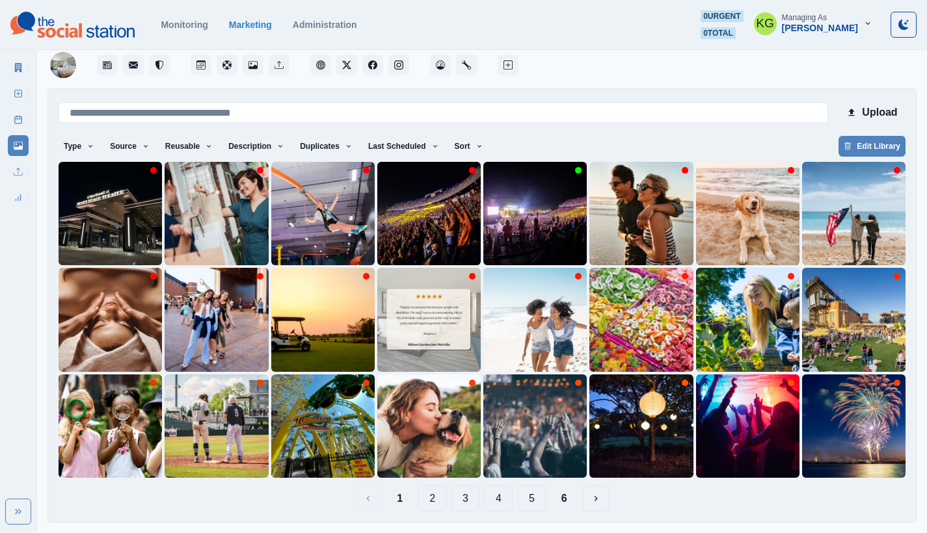
click at [496, 493] on button "4" at bounding box center [499, 499] width 28 height 26
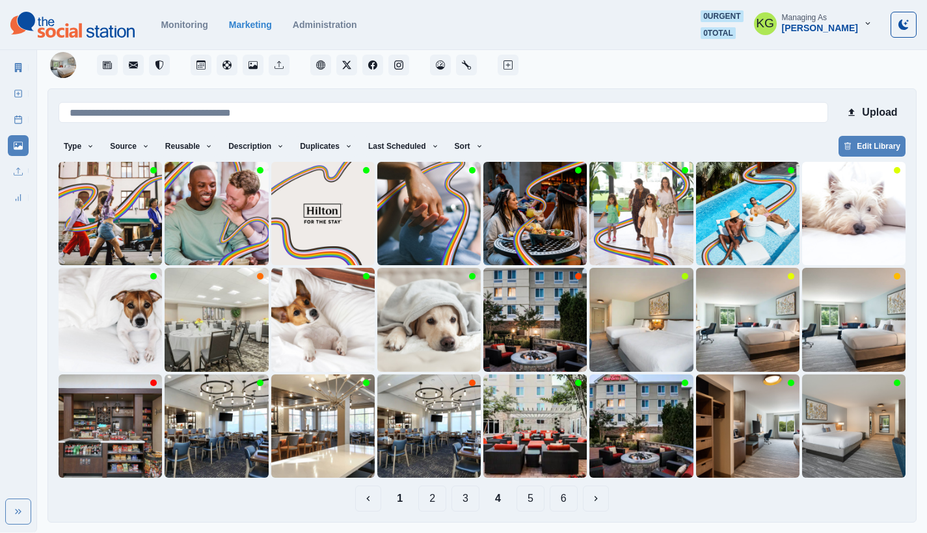
click at [469, 502] on button "3" at bounding box center [465, 499] width 28 height 26
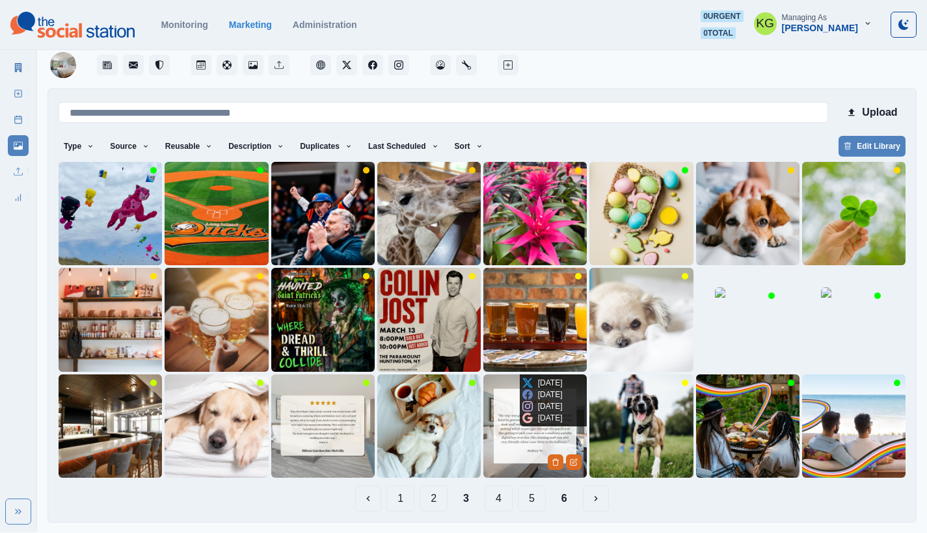
click at [489, 407] on img at bounding box center [534, 426] width 103 height 103
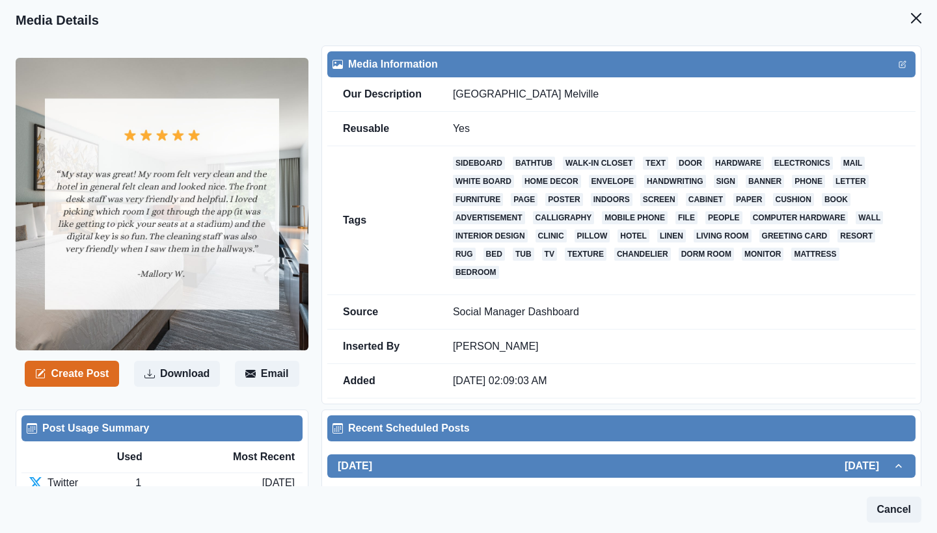
scroll to position [417, 0]
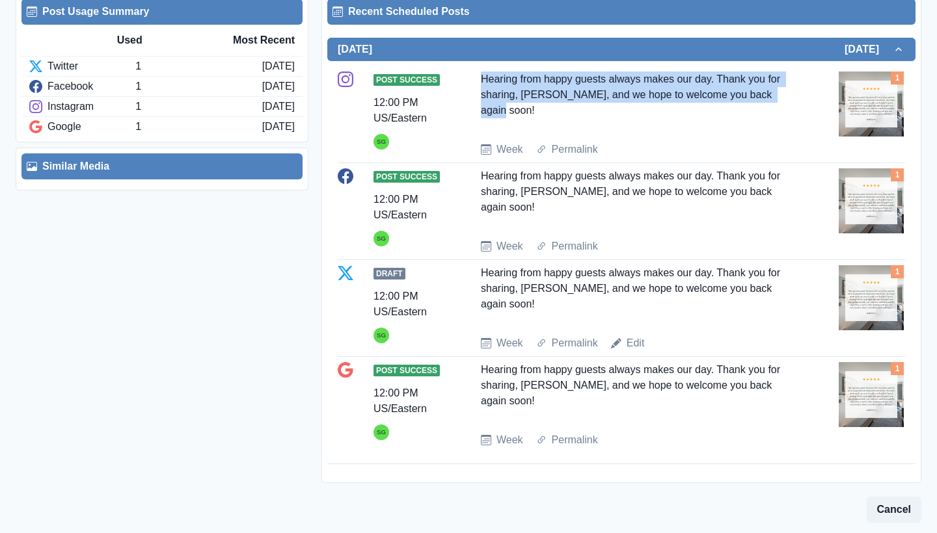
drag, startPoint x: 483, startPoint y: 79, endPoint x: 794, endPoint y: 92, distance: 311.2
click at [794, 92] on div "Post Success 12:00 PM US/Eastern SG Hearing from happy guests always makes our …" at bounding box center [621, 115] width 567 height 86
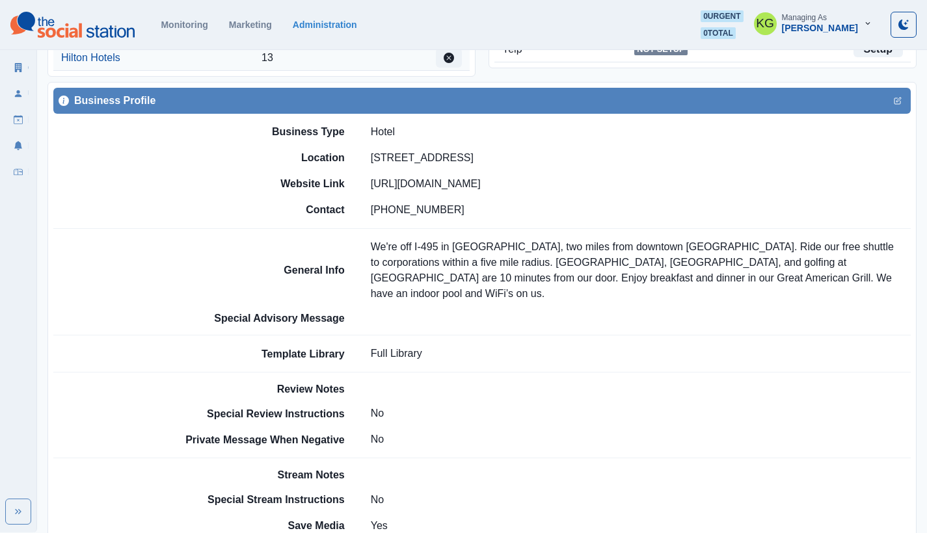
scroll to position [729, 0]
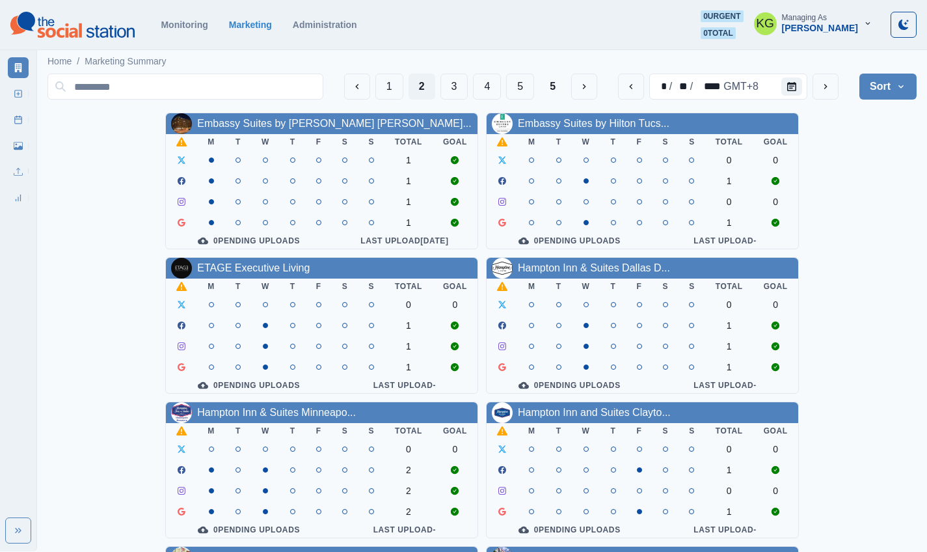
scroll to position [449, 0]
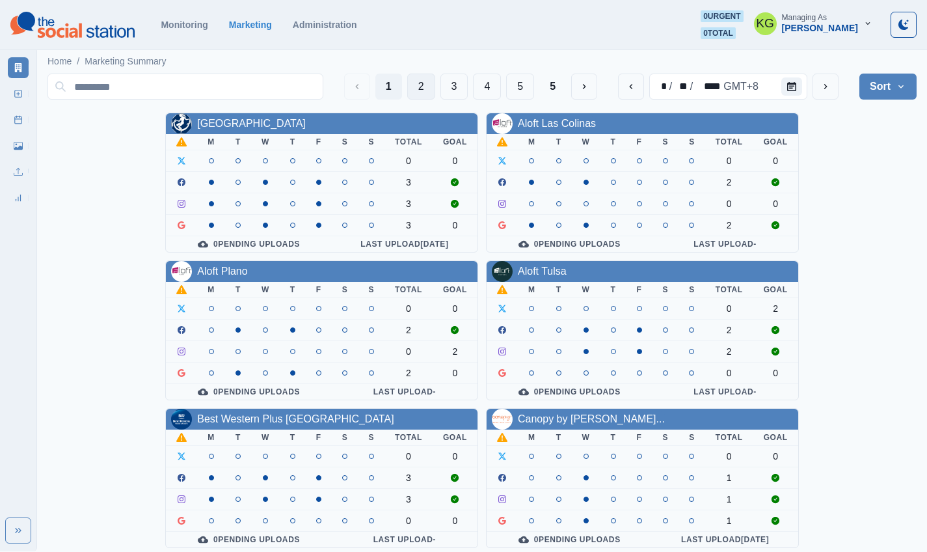
click at [420, 87] on button "2" at bounding box center [421, 87] width 28 height 26
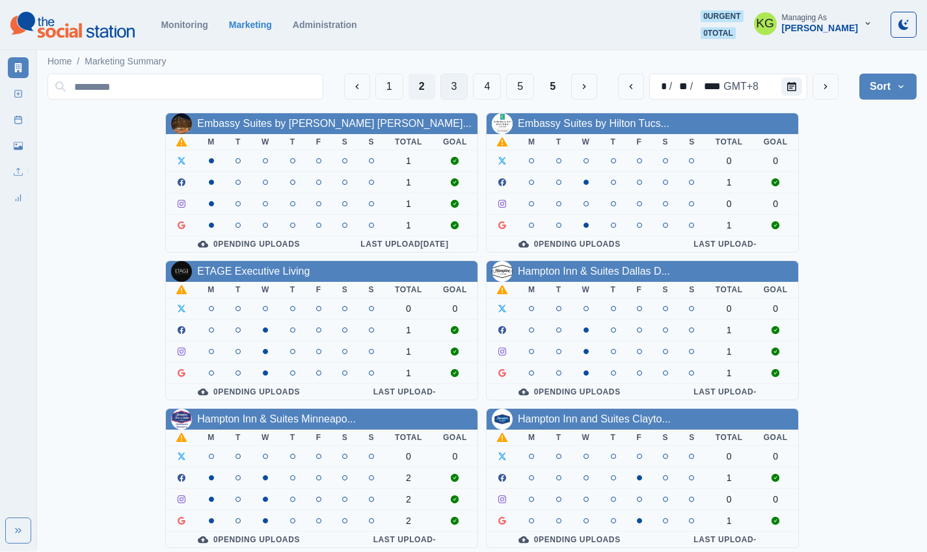
click at [449, 89] on button "3" at bounding box center [454, 87] width 28 height 26
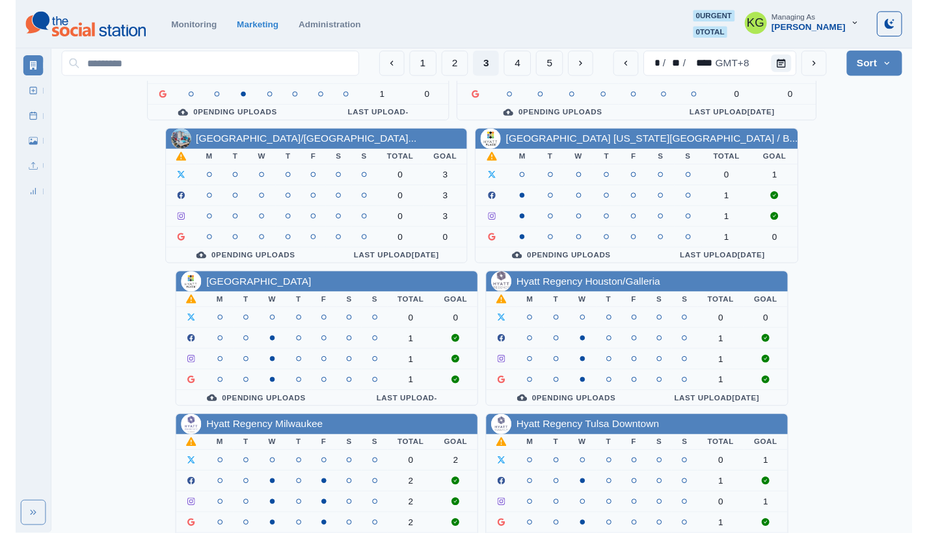
scroll to position [449, 0]
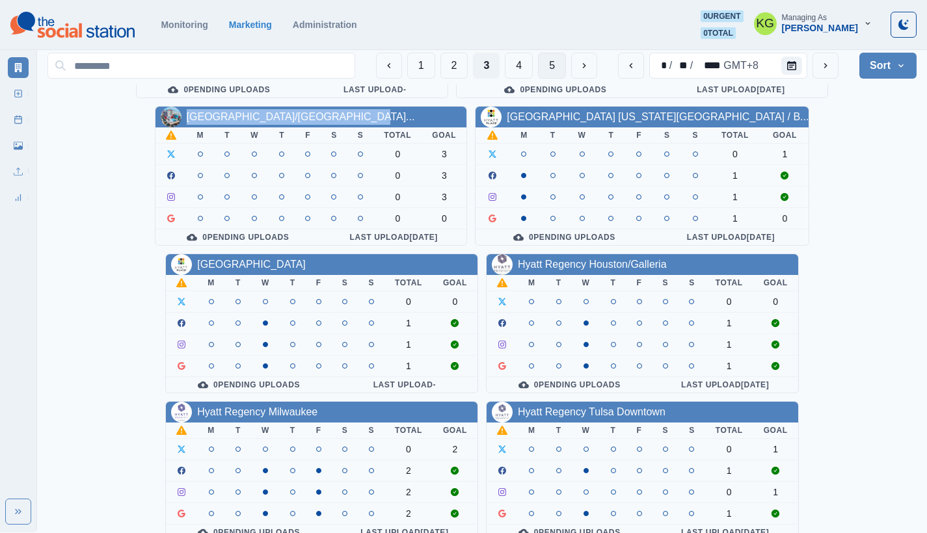
click at [554, 62] on button "5" at bounding box center [552, 66] width 28 height 26
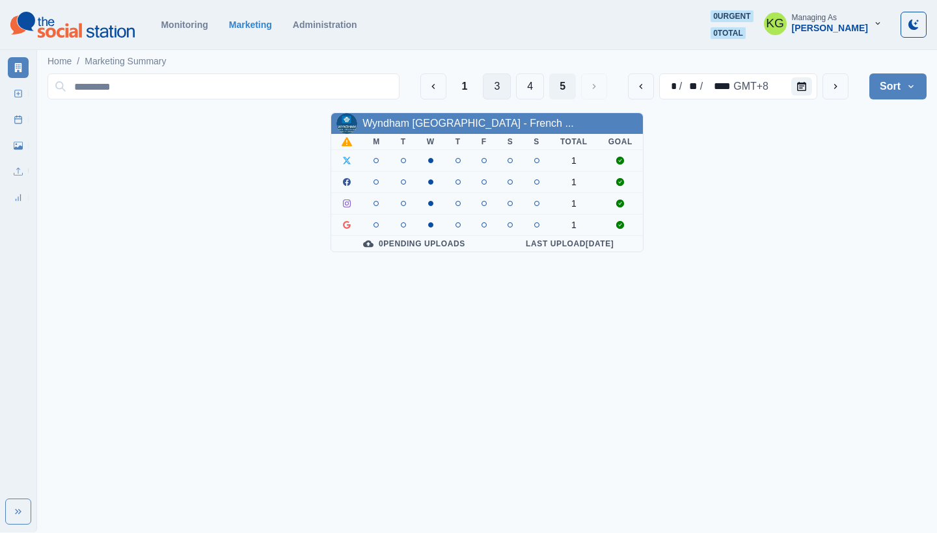
click at [505, 90] on button "3" at bounding box center [497, 87] width 28 height 26
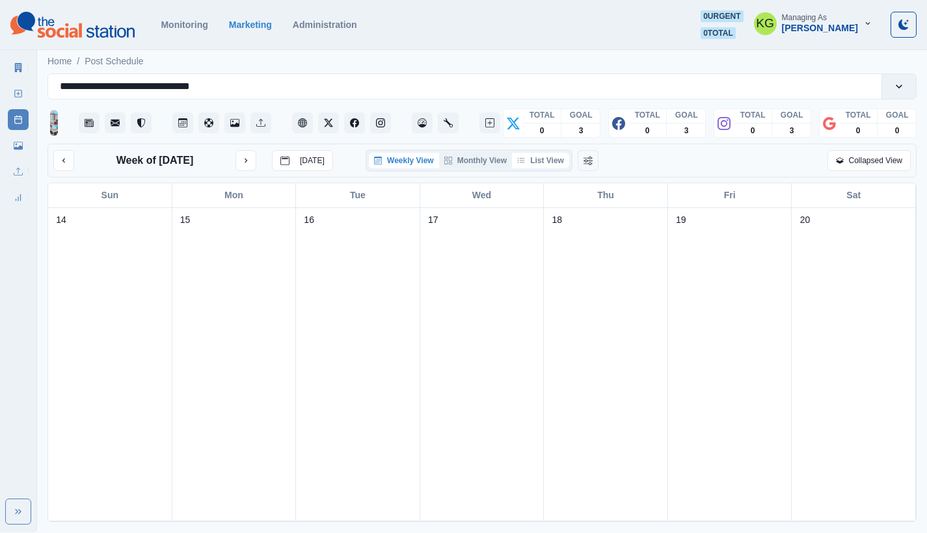
drag, startPoint x: 544, startPoint y: 167, endPoint x: 552, endPoint y: 167, distance: 8.5
click at [544, 166] on button "List View" at bounding box center [540, 161] width 57 height 16
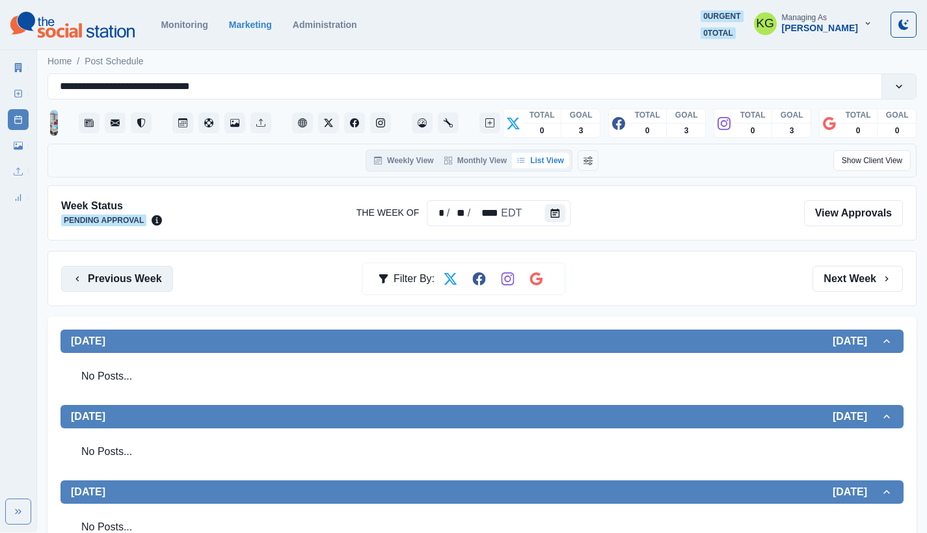
click at [101, 276] on button "Previous Week" at bounding box center [117, 279] width 112 height 26
click at [131, 285] on button "Previous Week" at bounding box center [117, 279] width 112 height 26
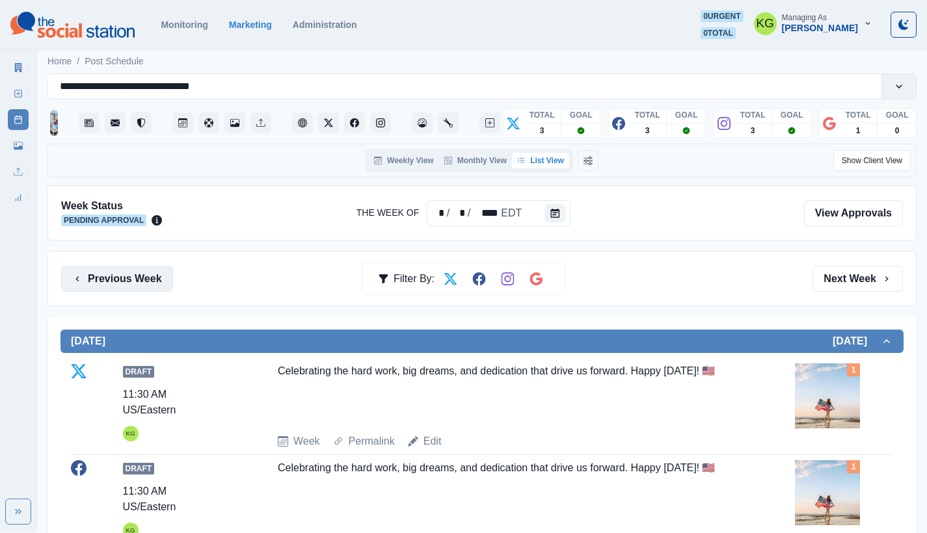
click at [148, 291] on button "Previous Week" at bounding box center [117, 279] width 112 height 26
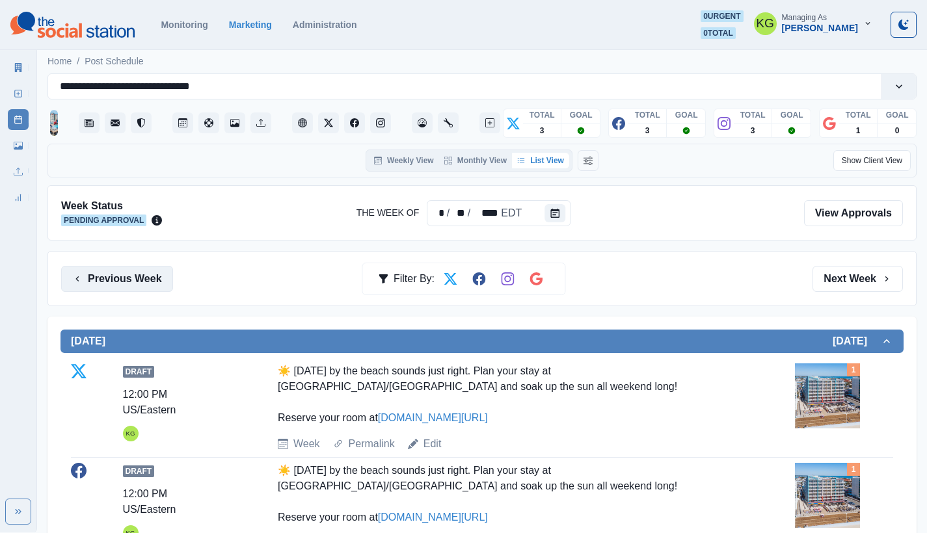
click at [143, 289] on button "Previous Week" at bounding box center [117, 279] width 112 height 26
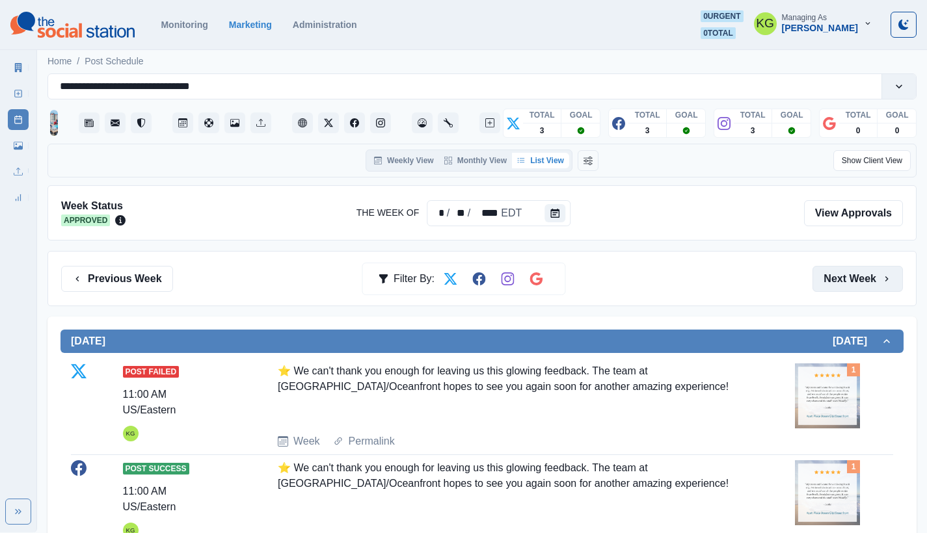
click at [874, 272] on button "Next Week" at bounding box center [857, 279] width 90 height 26
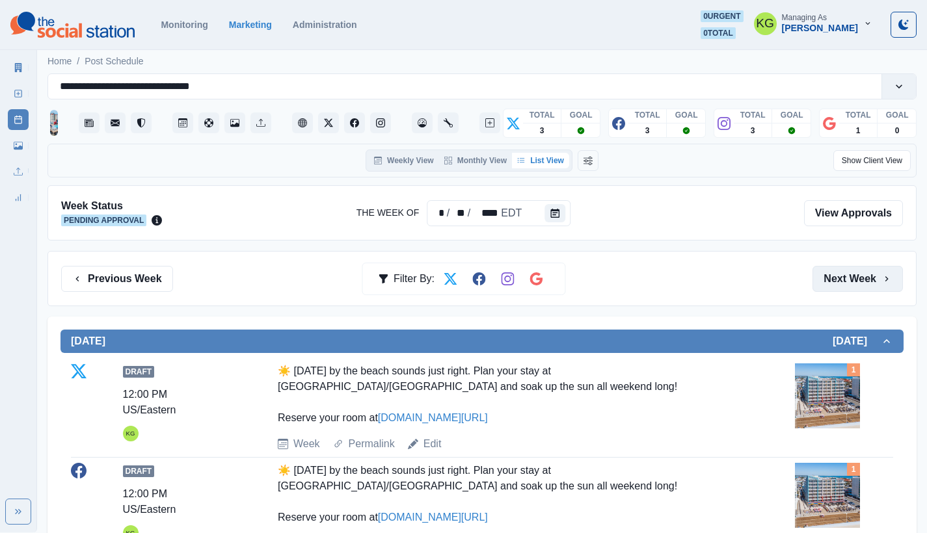
click at [870, 280] on button "Next Week" at bounding box center [857, 279] width 90 height 26
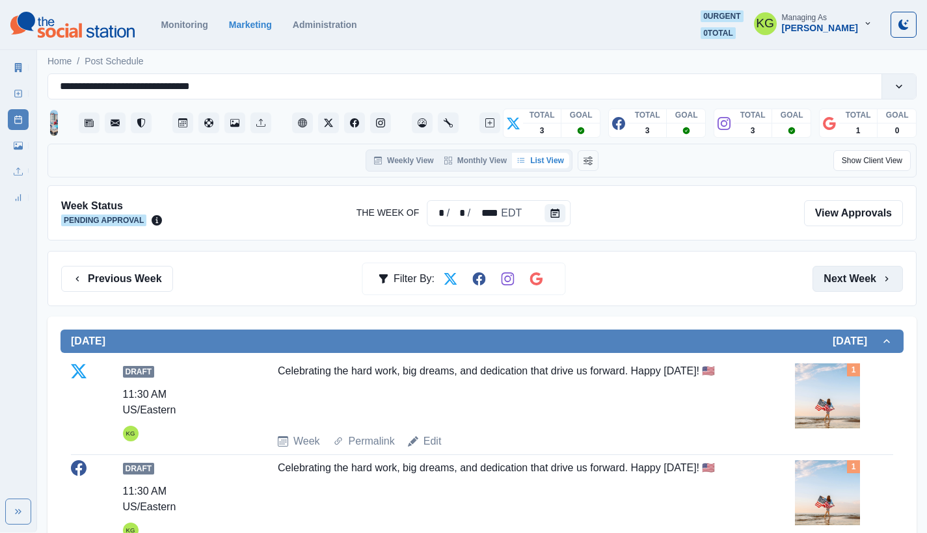
click at [868, 282] on button "Next Week" at bounding box center [857, 279] width 90 height 26
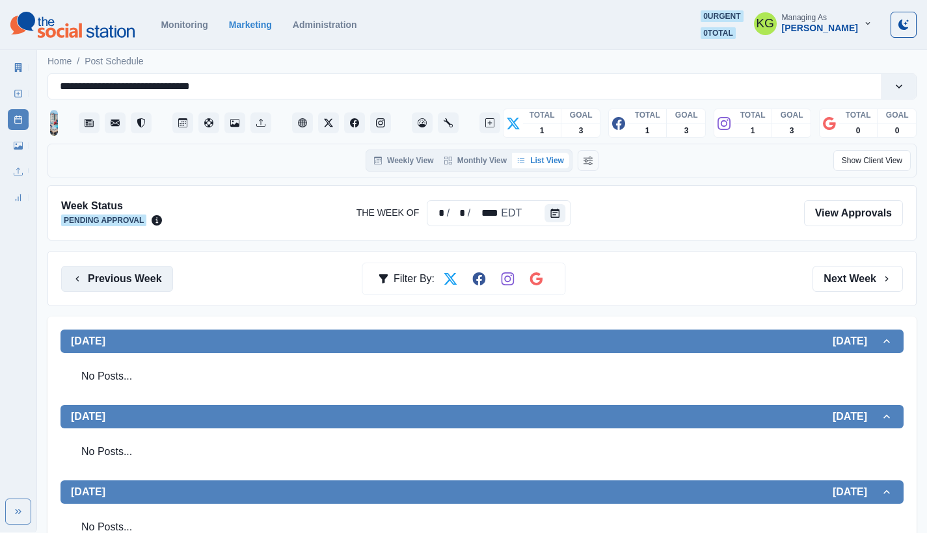
click at [136, 282] on button "Previous Week" at bounding box center [117, 279] width 112 height 26
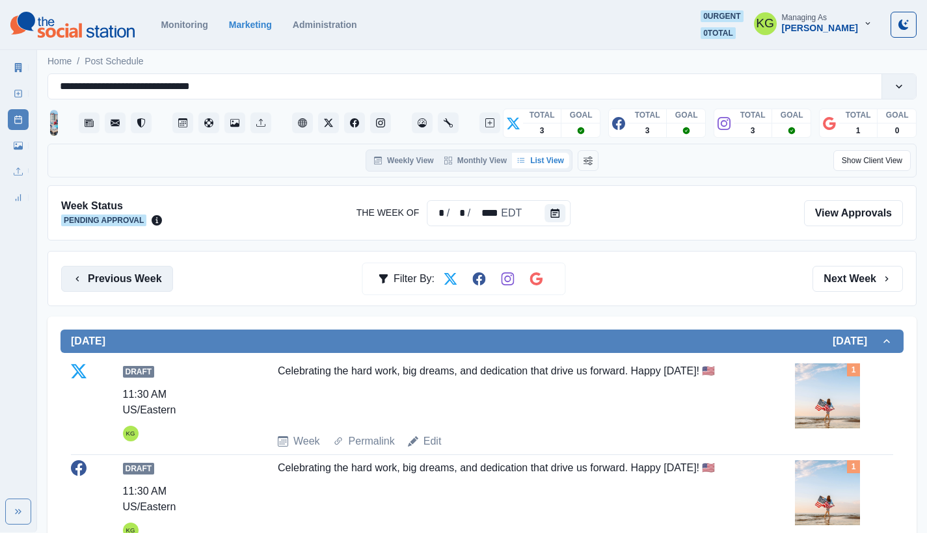
click at [163, 272] on button "Previous Week" at bounding box center [117, 279] width 112 height 26
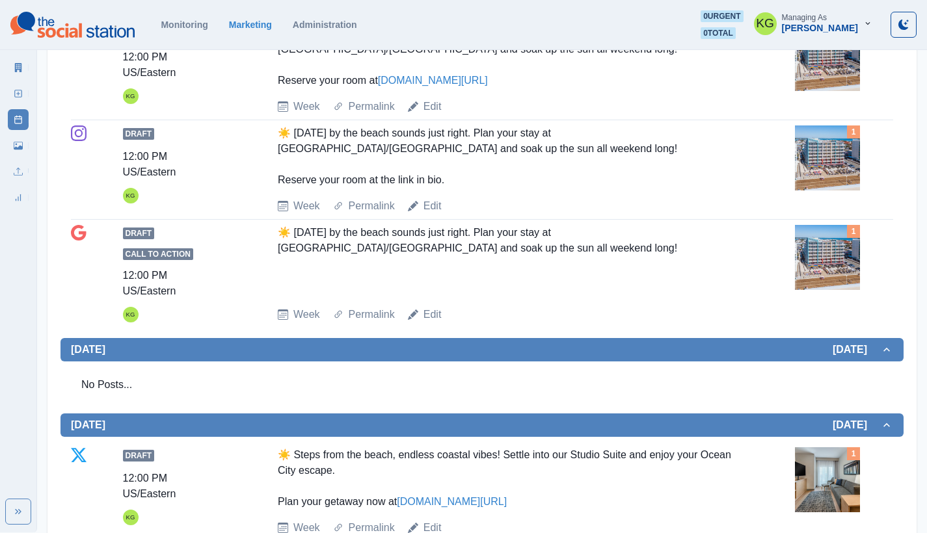
scroll to position [180, 0]
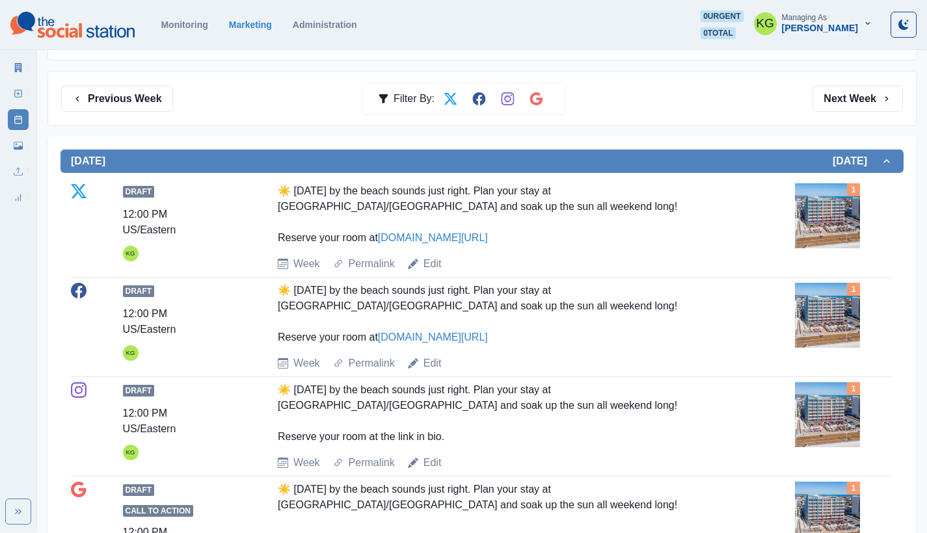
click at [860, 114] on div "Previous Week Filter By: Next Week" at bounding box center [481, 98] width 869 height 55
click at [855, 108] on button "Next Week" at bounding box center [857, 99] width 90 height 26
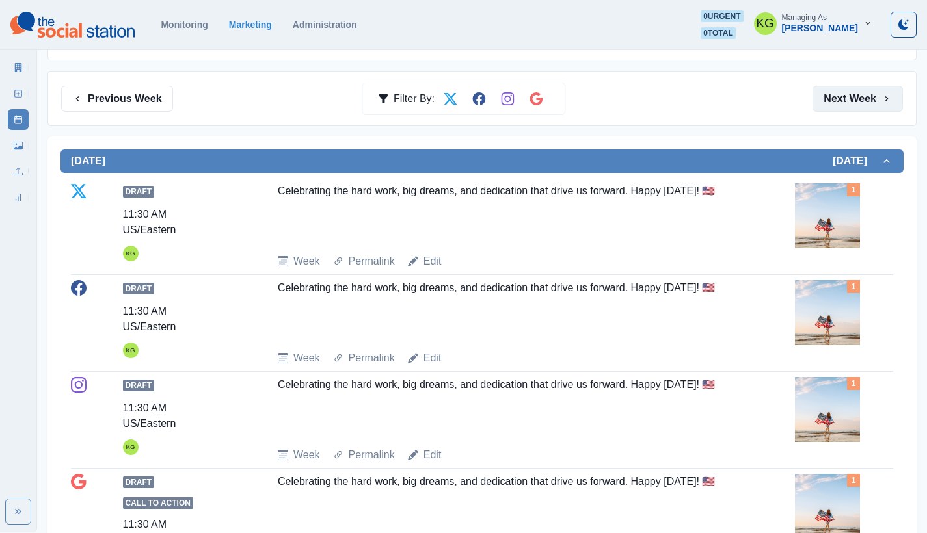
click at [856, 107] on button "Next Week" at bounding box center [857, 99] width 90 height 26
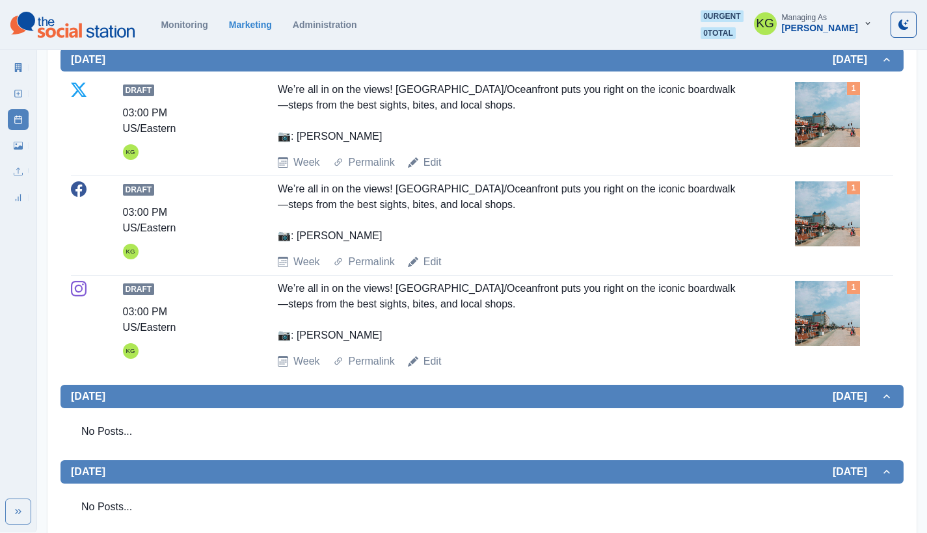
scroll to position [509, 0]
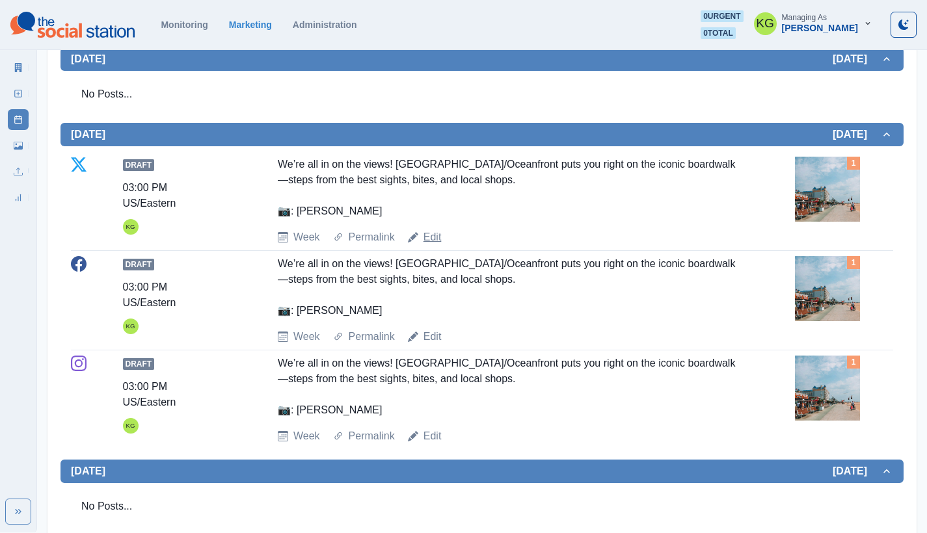
click at [427, 238] on link "Edit" at bounding box center [432, 238] width 18 height 16
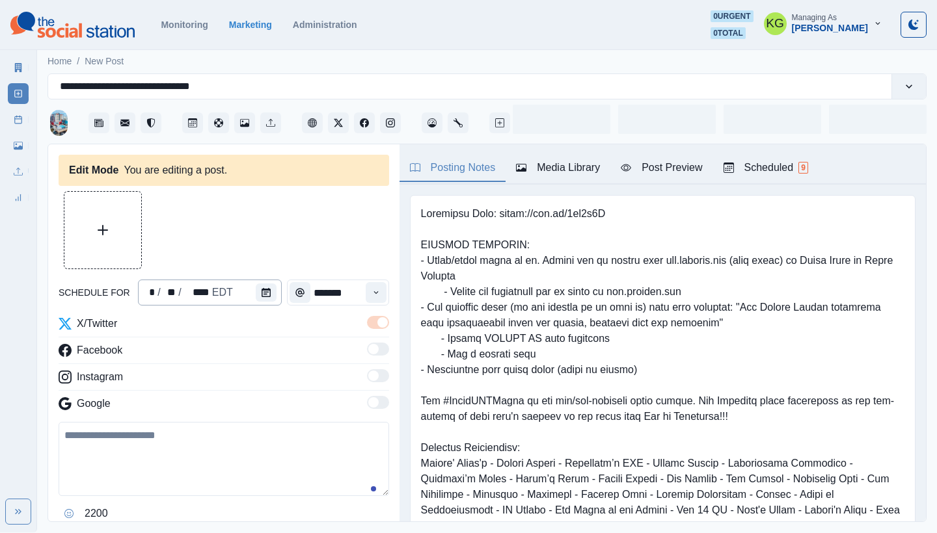
type input "*******"
type textarea "**********"
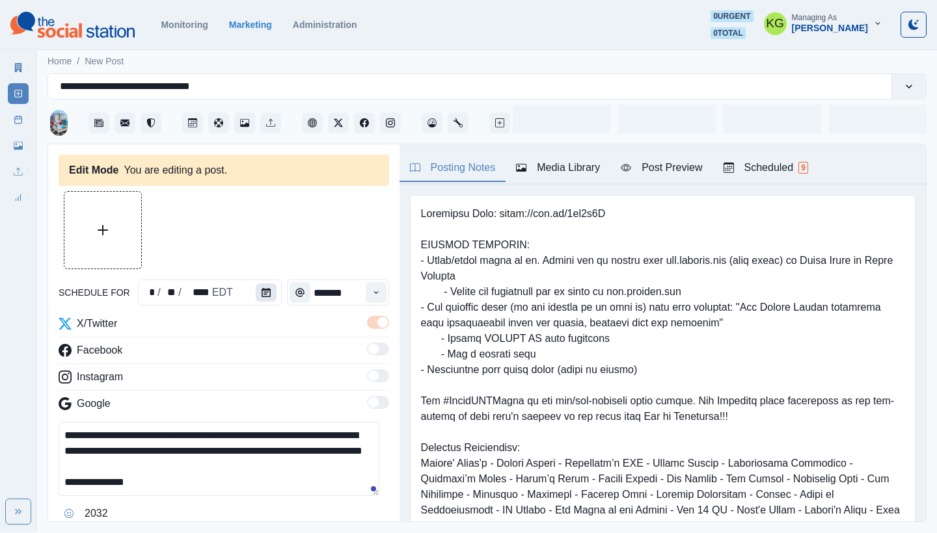
click at [263, 295] on icon "Calendar" at bounding box center [265, 292] width 9 height 9
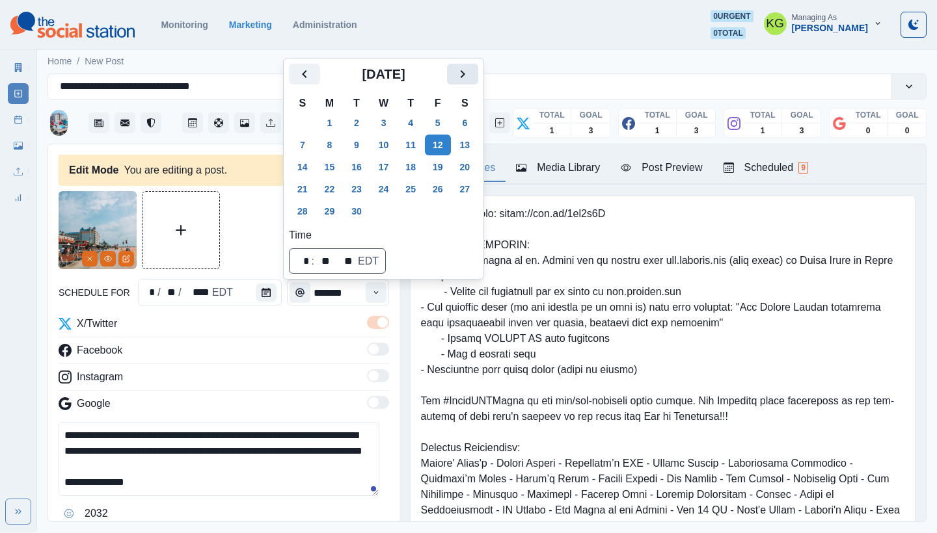
click at [461, 72] on button "Next" at bounding box center [462, 74] width 31 height 21
click at [312, 78] on icon "Previous" at bounding box center [305, 74] width 16 height 16
click at [325, 141] on button "8" at bounding box center [330, 145] width 26 height 21
click at [239, 224] on div at bounding box center [224, 230] width 330 height 78
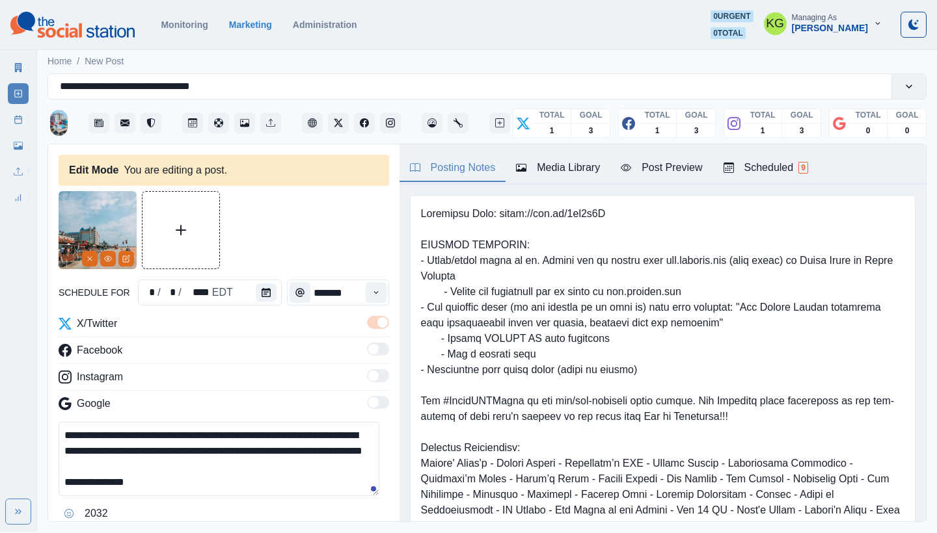
scroll to position [126, 0]
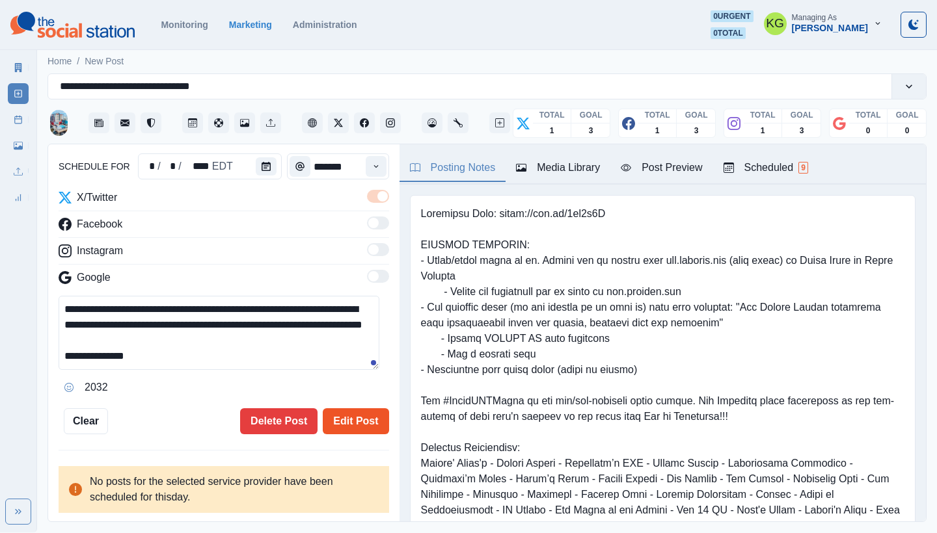
click at [335, 413] on button "Edit Post" at bounding box center [356, 421] width 66 height 26
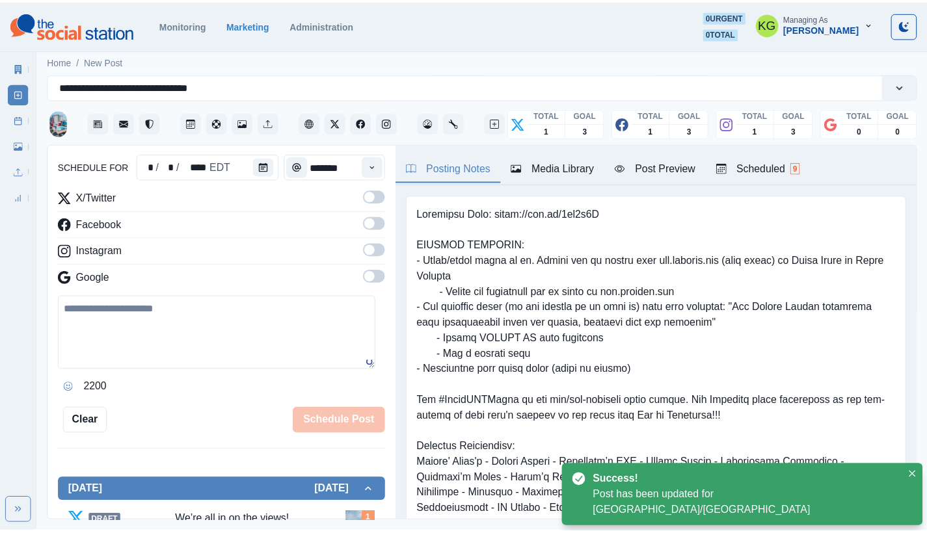
scroll to position [79, 0]
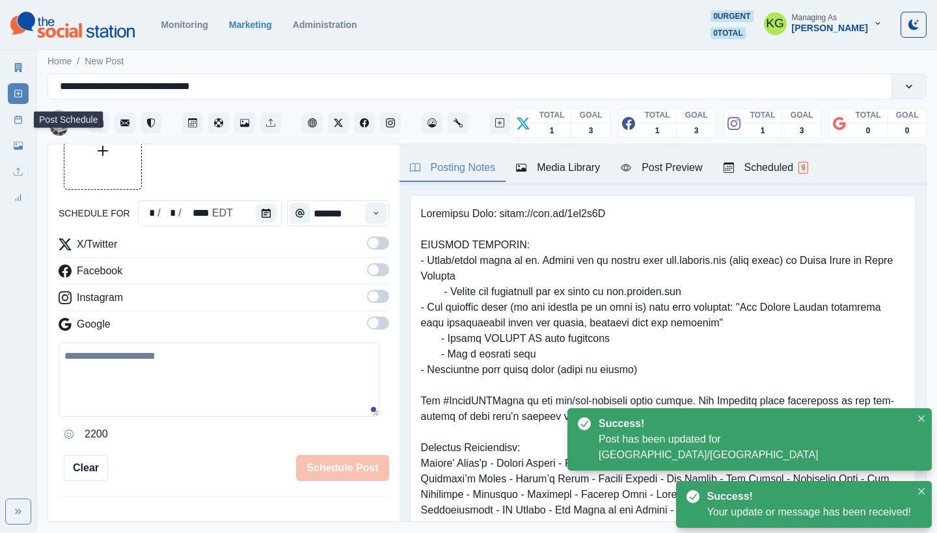
click at [16, 122] on icon at bounding box center [18, 119] width 9 height 9
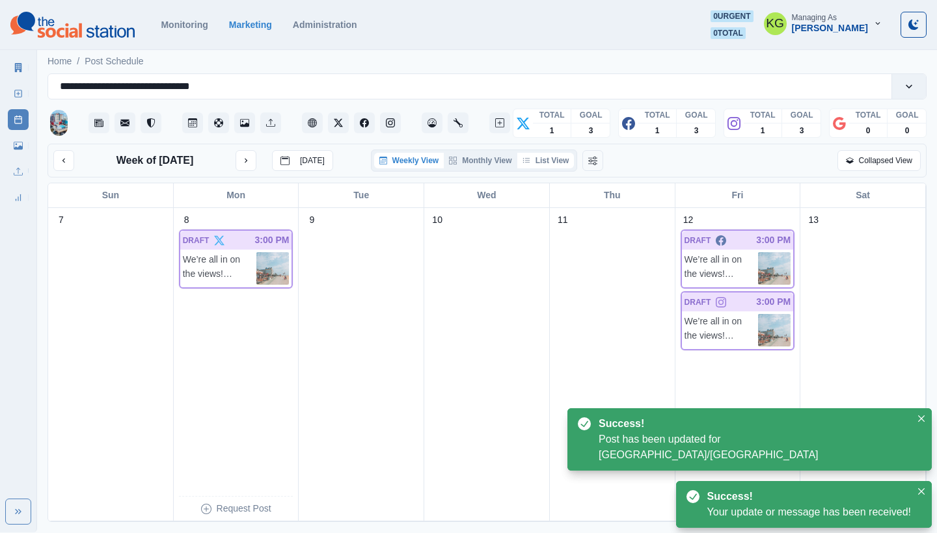
click at [560, 159] on button "List View" at bounding box center [545, 161] width 57 height 16
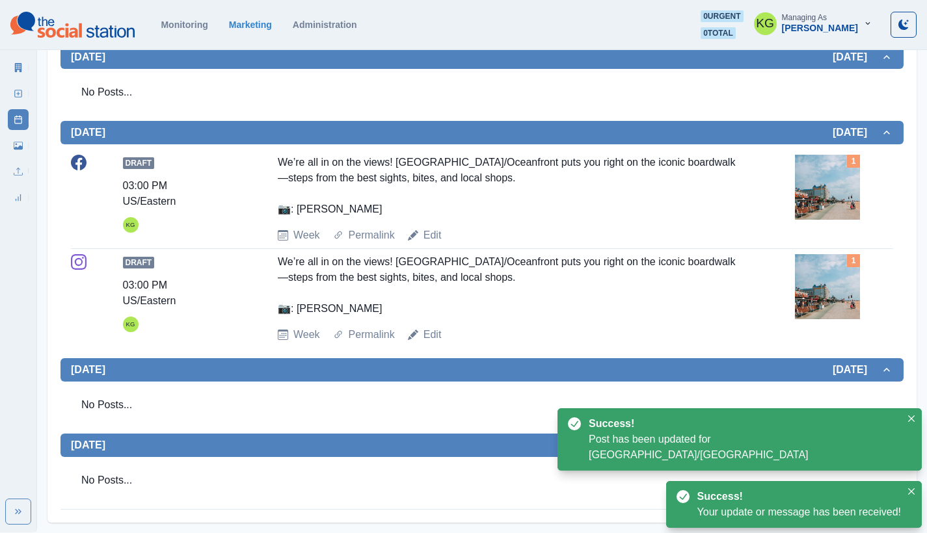
scroll to position [550, 0]
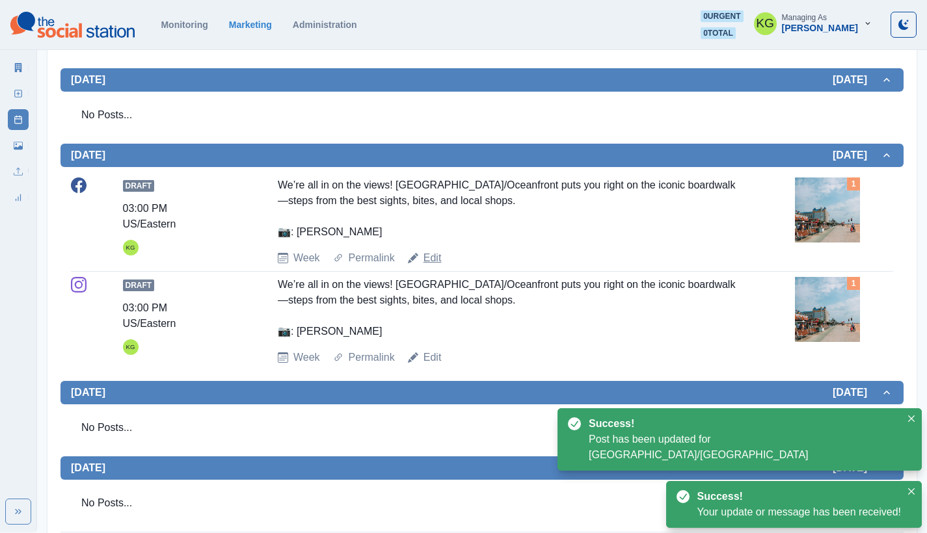
click at [431, 263] on link "Edit" at bounding box center [432, 258] width 18 height 16
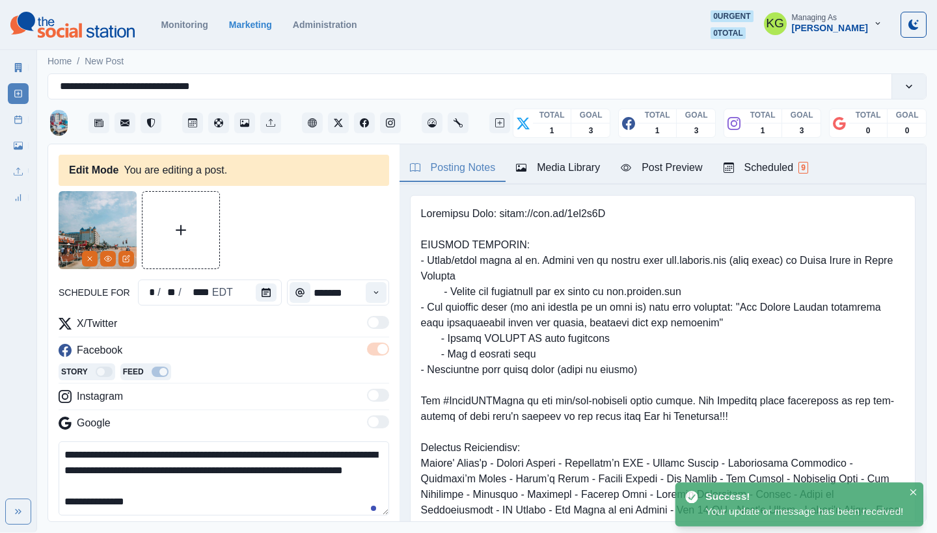
type input "*******"
type textarea "**********"
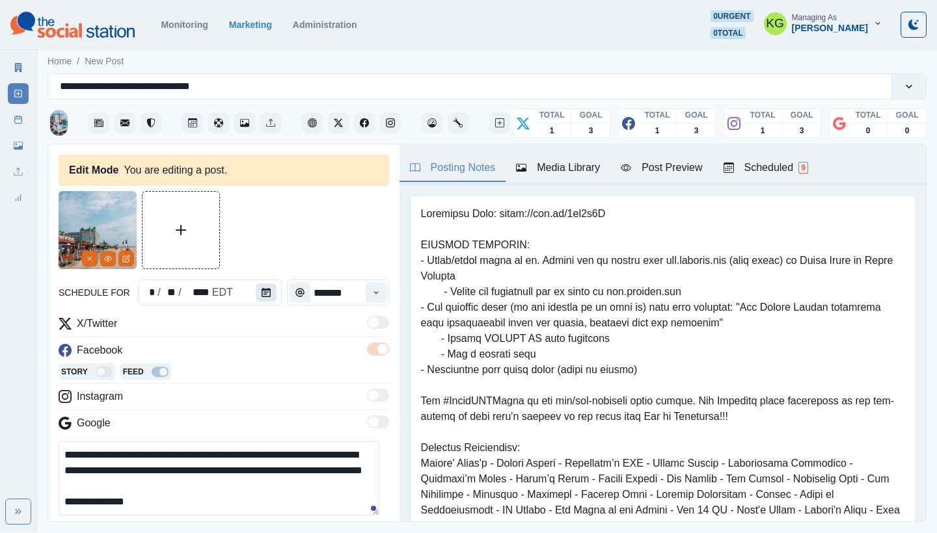
click at [268, 291] on button "Calendar" at bounding box center [266, 293] width 21 height 18
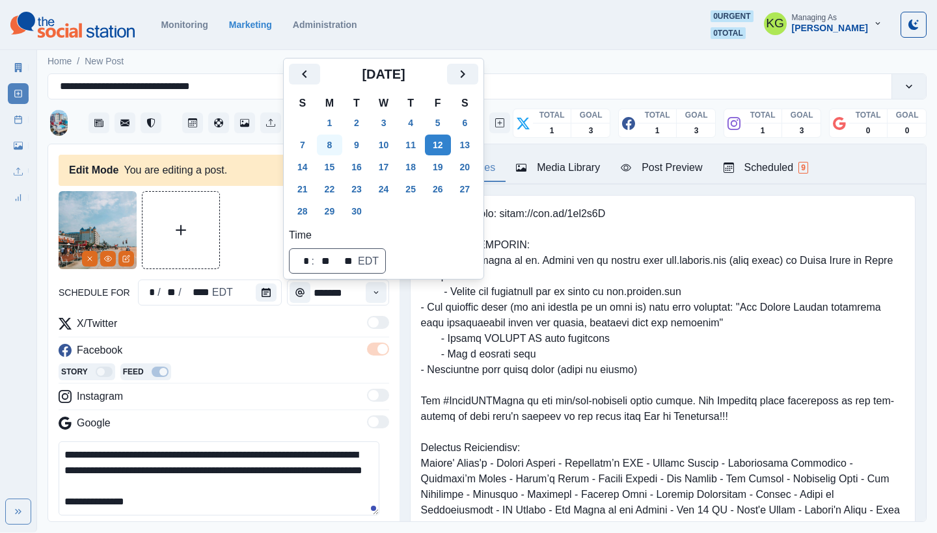
click at [336, 148] on button "8" at bounding box center [330, 145] width 26 height 21
click at [250, 209] on div at bounding box center [224, 230] width 330 height 78
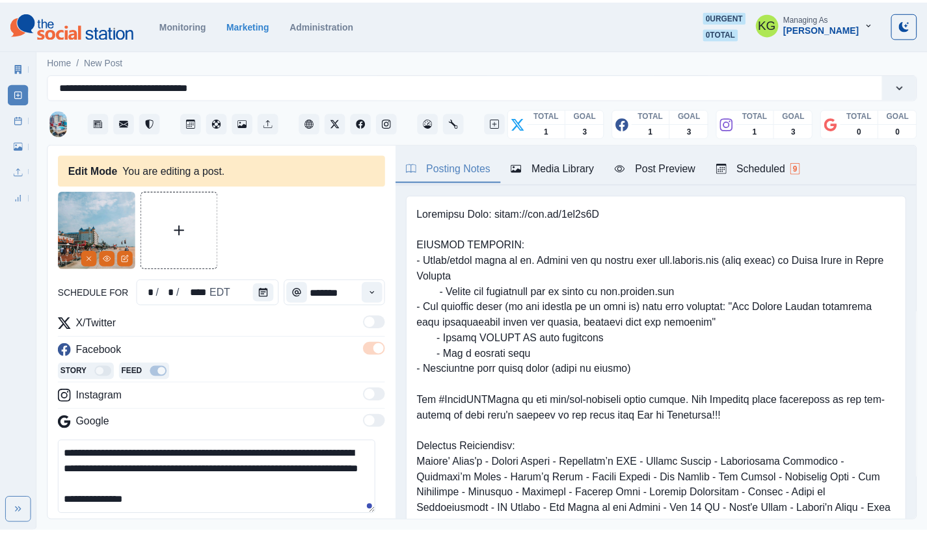
scroll to position [283, 0]
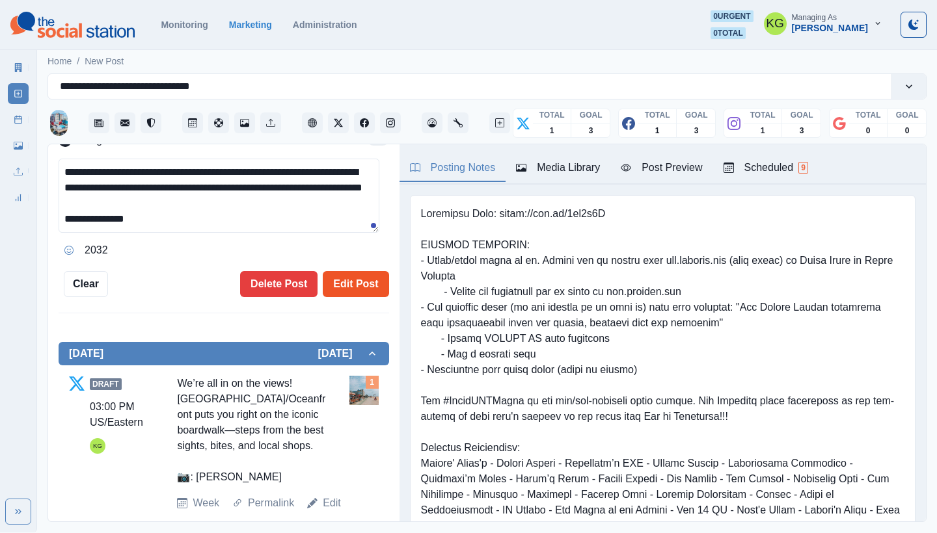
click at [337, 282] on button "Edit Post" at bounding box center [356, 284] width 66 height 26
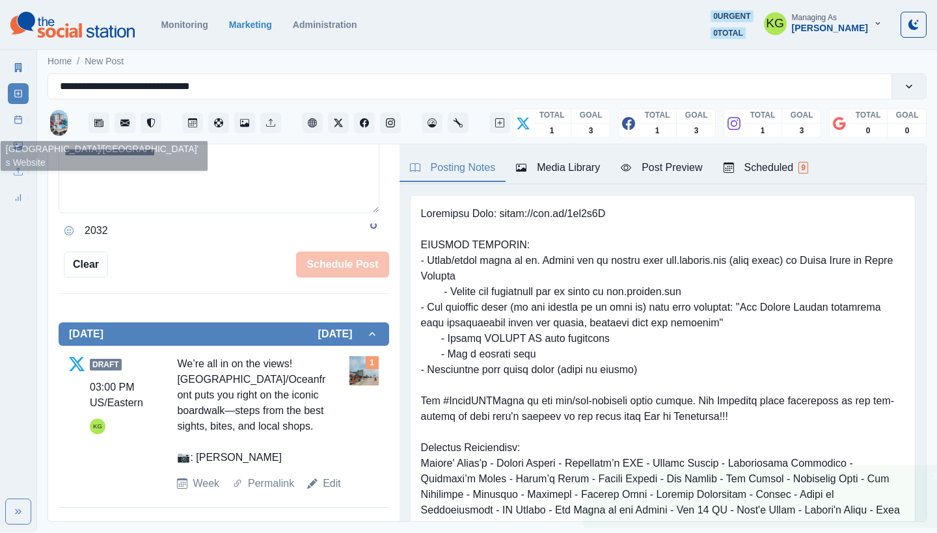
click at [13, 120] on link "Post Schedule" at bounding box center [18, 119] width 21 height 21
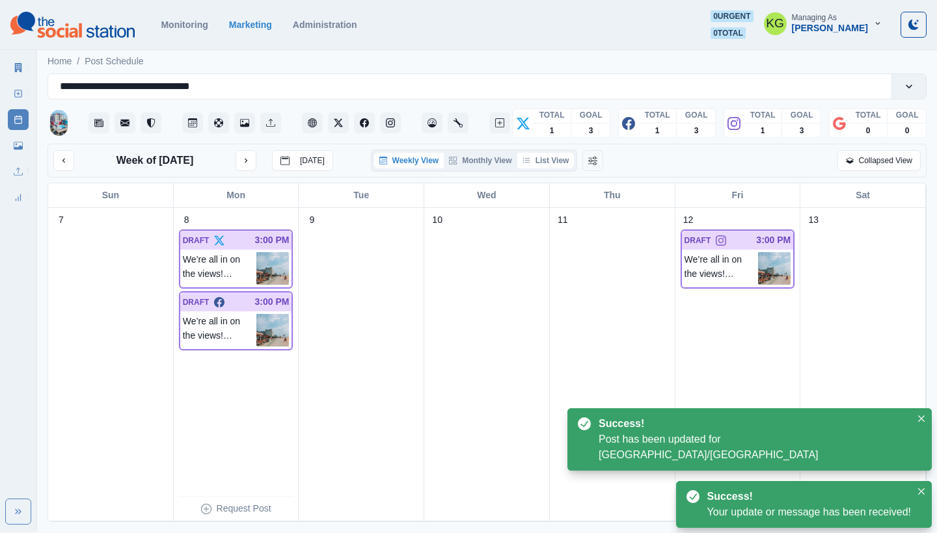
click at [556, 157] on button "List View" at bounding box center [545, 161] width 57 height 16
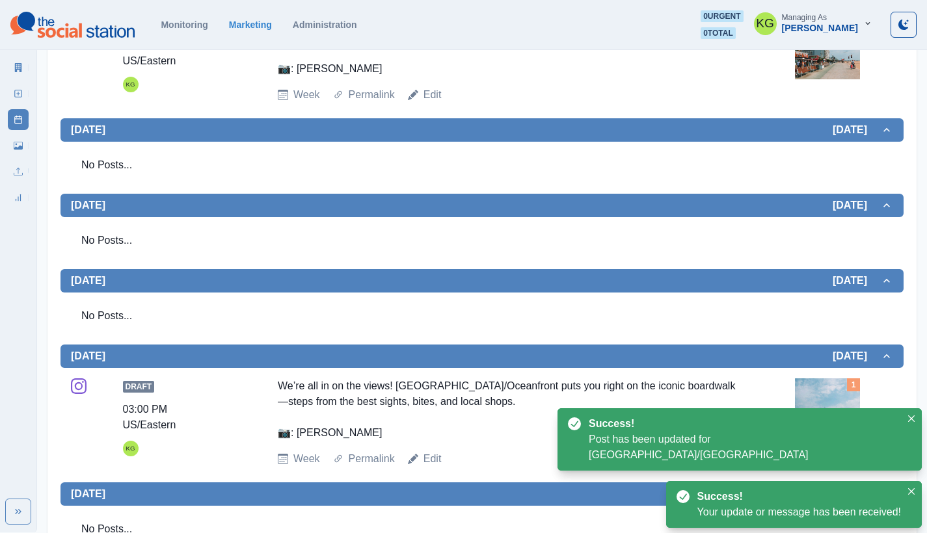
scroll to position [573, 0]
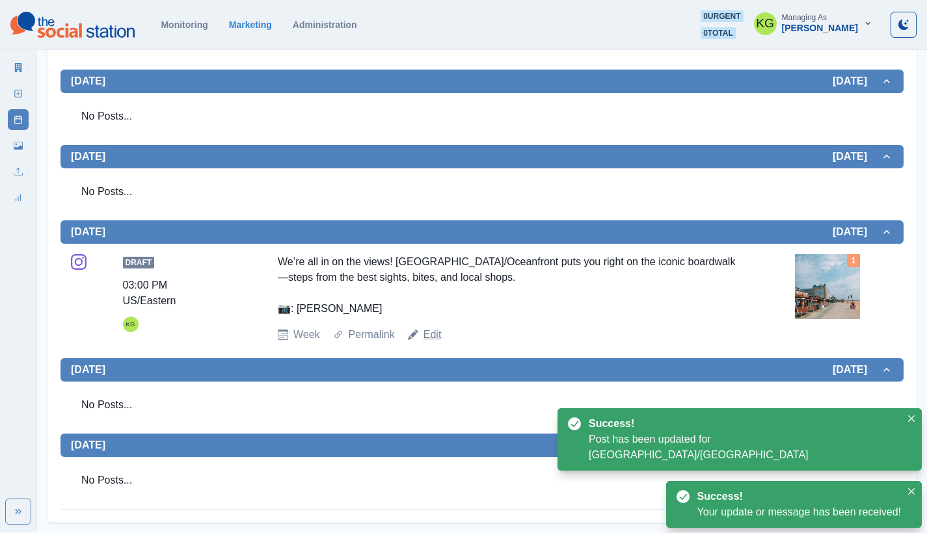
click at [428, 332] on link "Edit" at bounding box center [432, 335] width 18 height 16
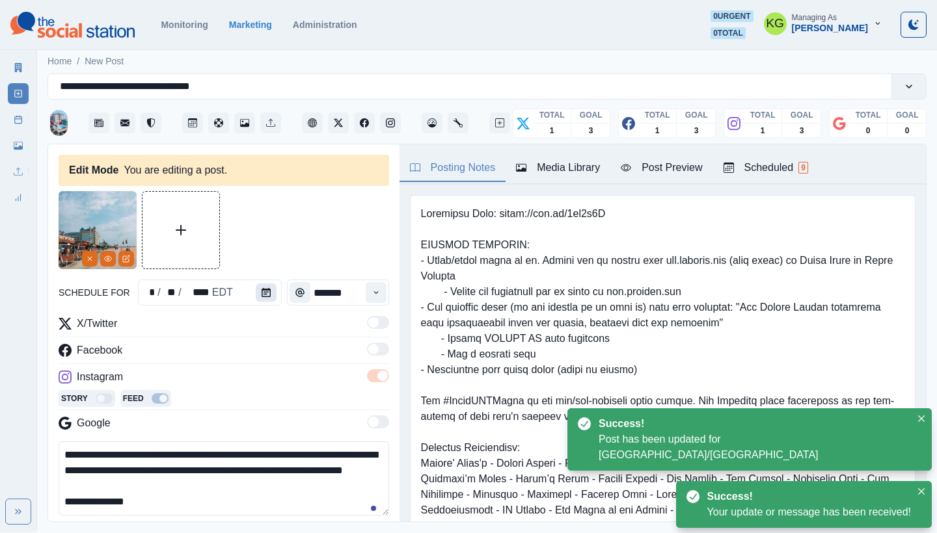
type input "*******"
type textarea "**********"
click at [261, 293] on icon "Calendar" at bounding box center [265, 292] width 9 height 9
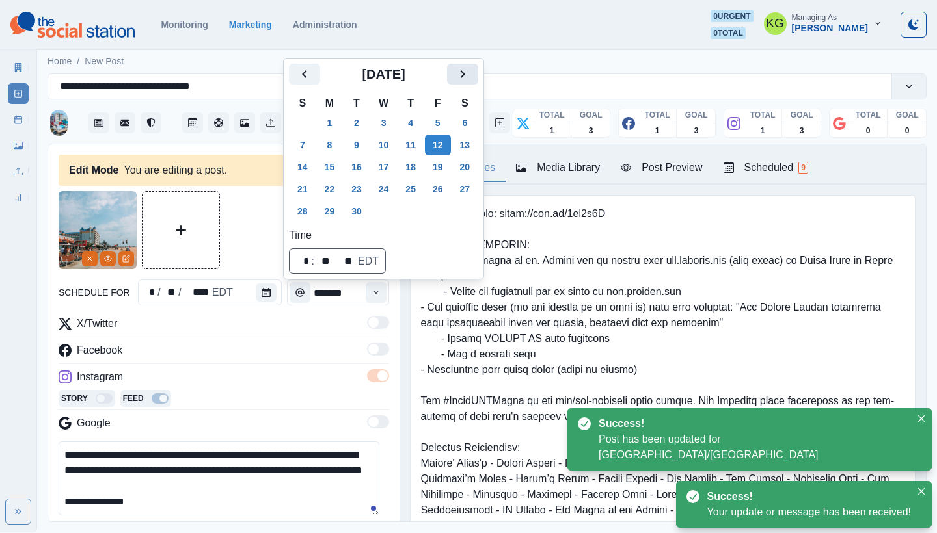
click at [470, 77] on icon "Next" at bounding box center [463, 74] width 16 height 16
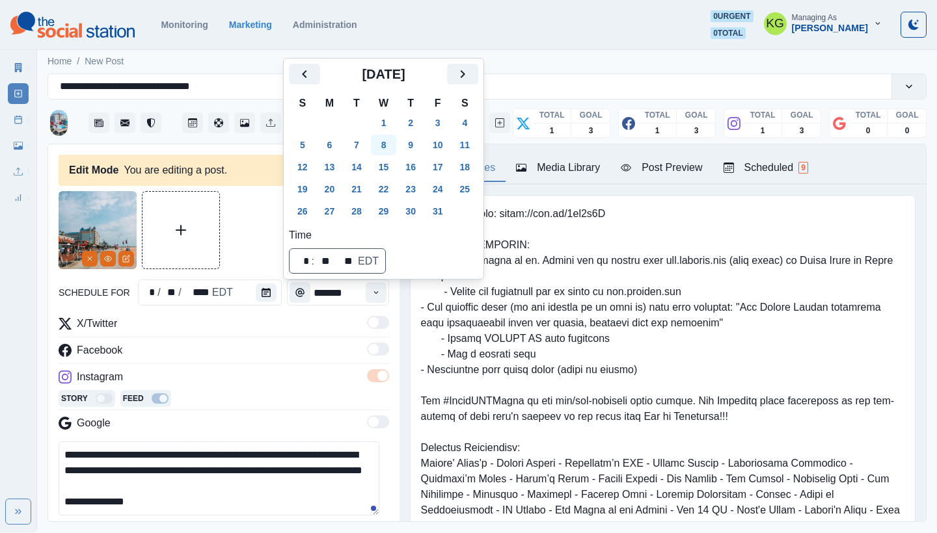
click at [393, 145] on button "8" at bounding box center [384, 145] width 26 height 21
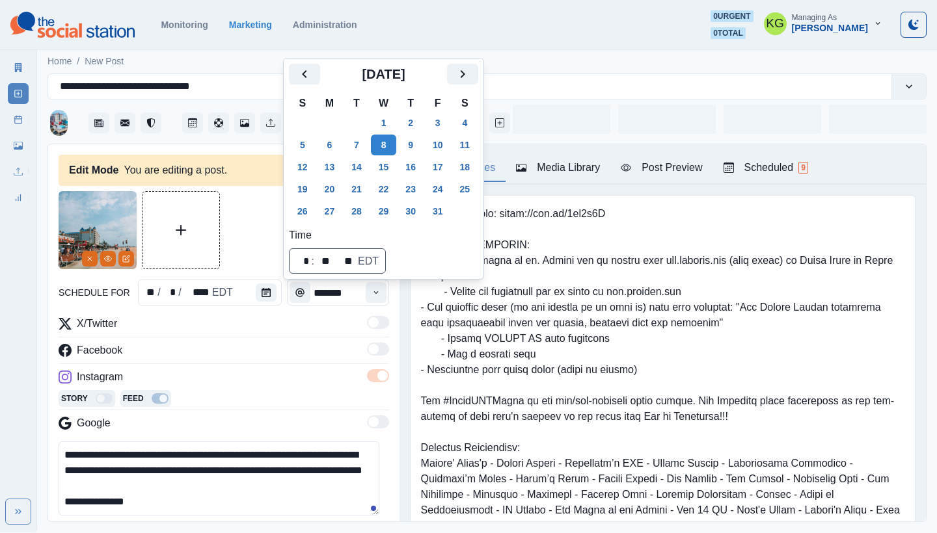
click at [241, 231] on div at bounding box center [224, 230] width 330 height 78
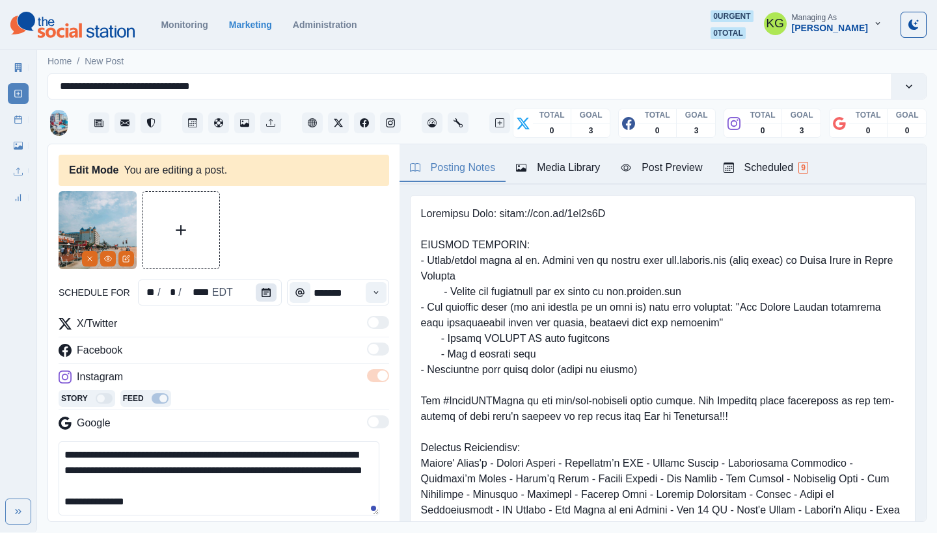
click at [261, 290] on icon "Calendar" at bounding box center [265, 292] width 9 height 9
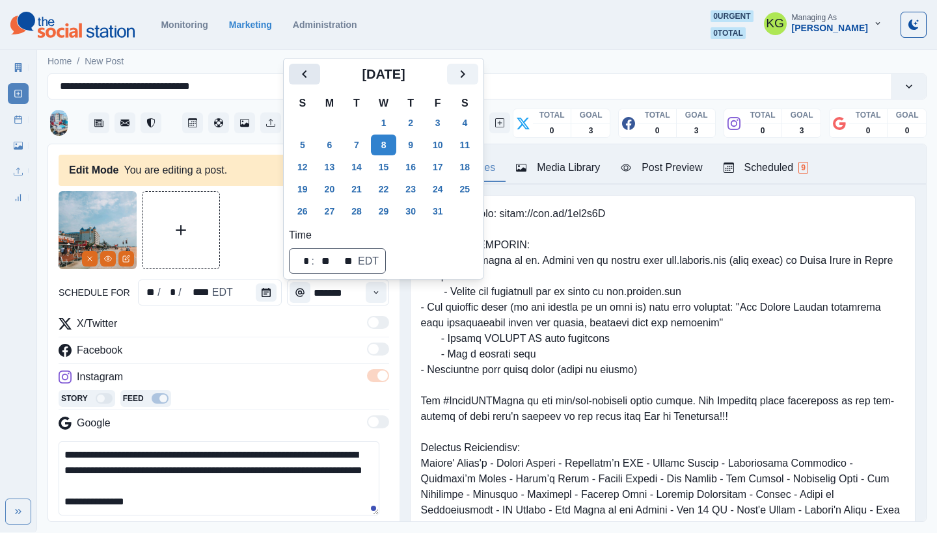
click at [309, 66] on button "Previous" at bounding box center [304, 74] width 31 height 21
click at [331, 148] on button "8" at bounding box center [330, 145] width 26 height 21
click at [261, 226] on div at bounding box center [224, 230] width 330 height 78
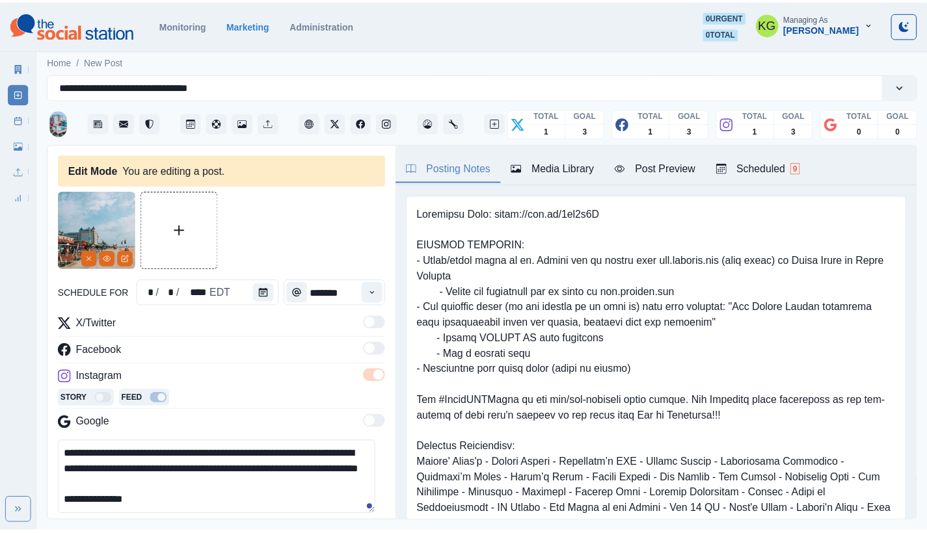
scroll to position [280, 0]
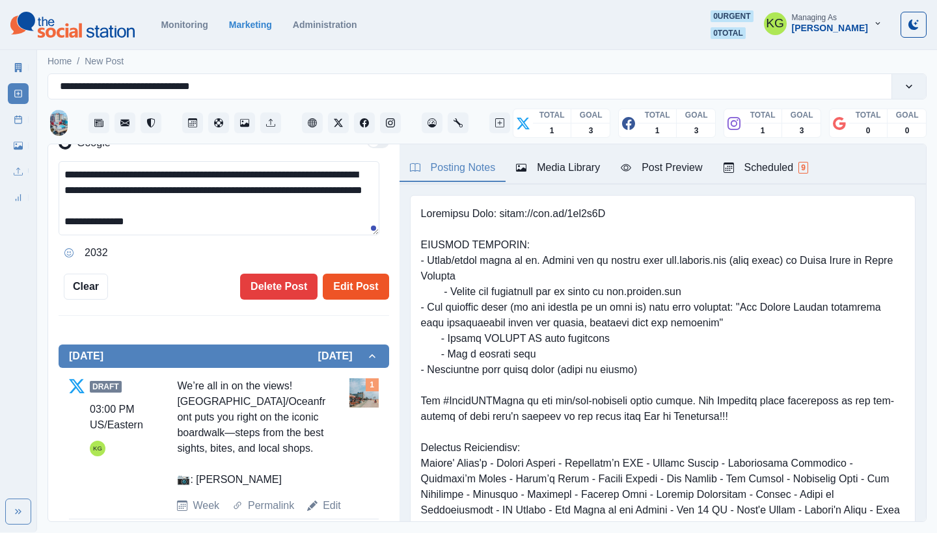
click at [369, 286] on button "Edit Post" at bounding box center [356, 287] width 66 height 26
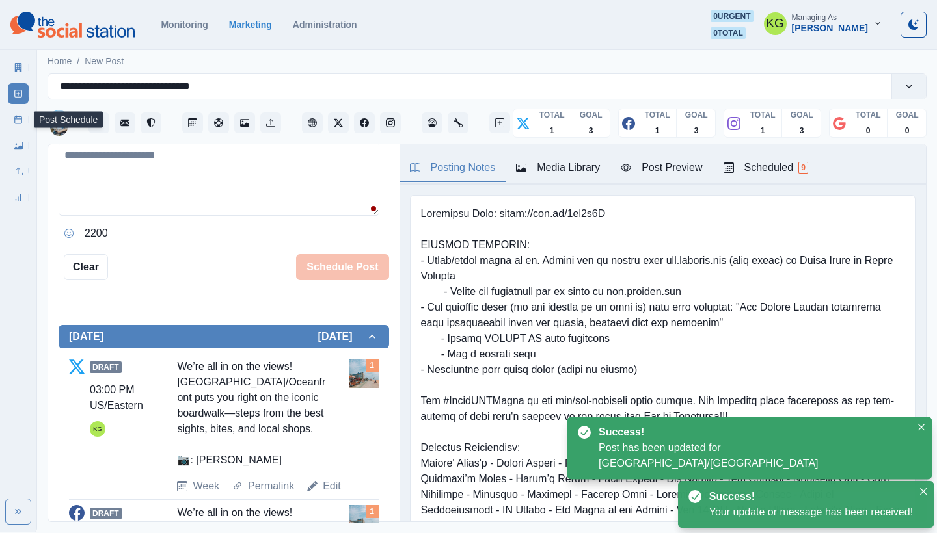
click at [18, 116] on rect at bounding box center [18, 119] width 7 height 7
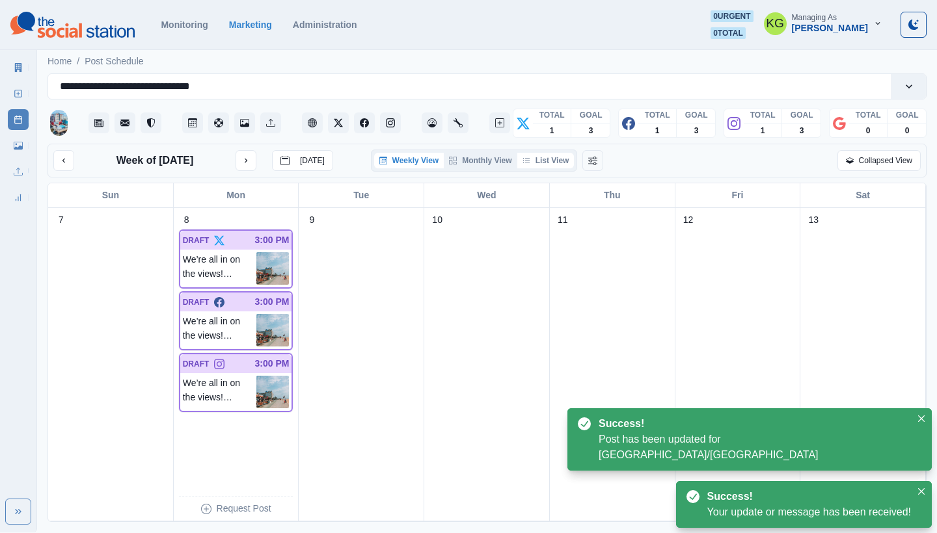
click at [555, 157] on button "List View" at bounding box center [545, 161] width 57 height 16
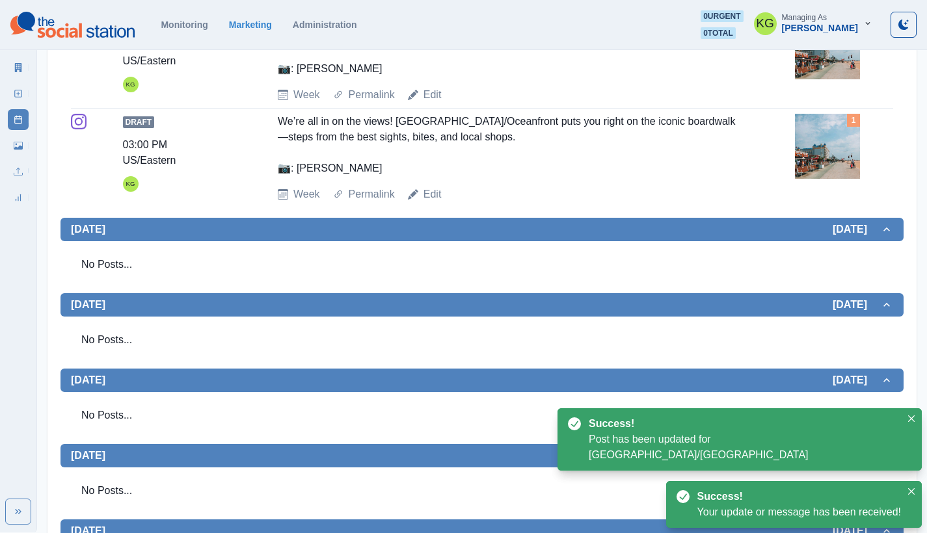
scroll to position [610, 0]
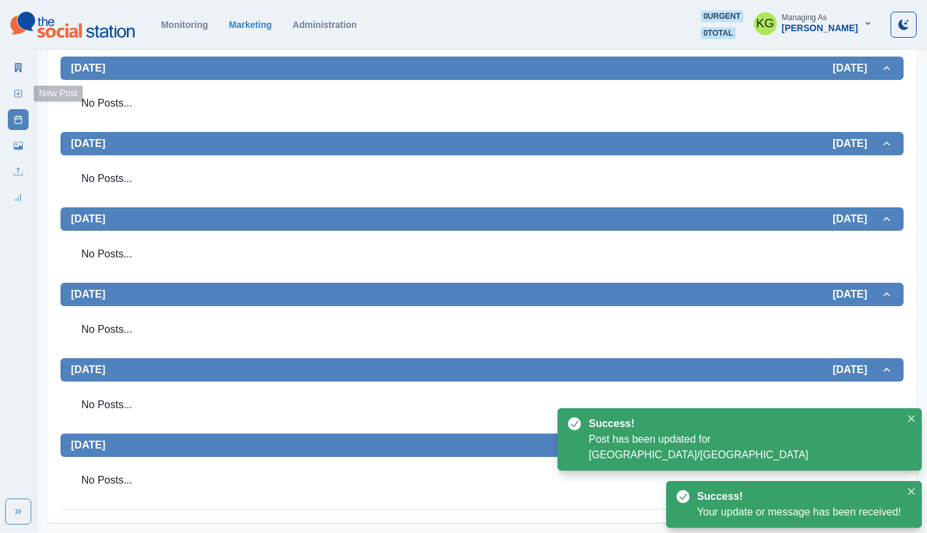
click at [23, 98] on link "New Post" at bounding box center [18, 93] width 21 height 21
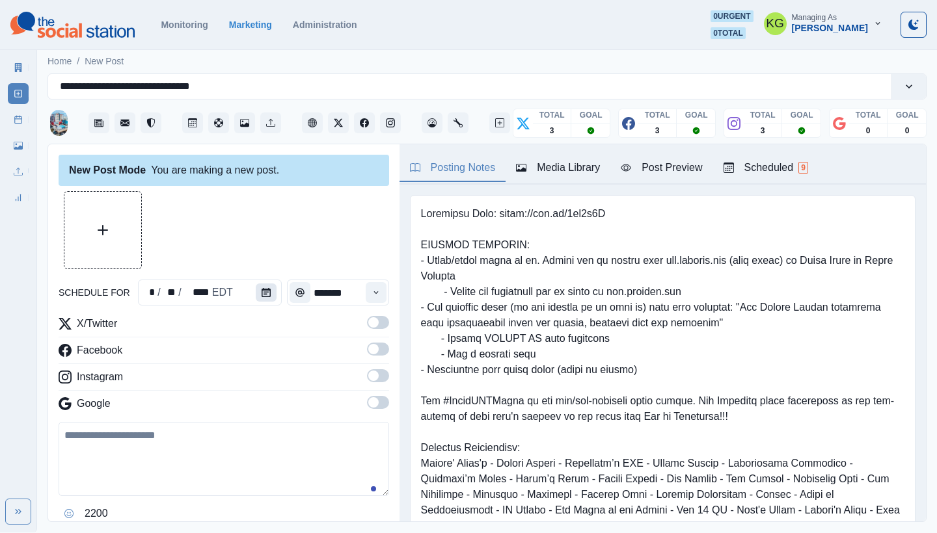
click at [265, 290] on icon "Calendar" at bounding box center [265, 292] width 9 height 9
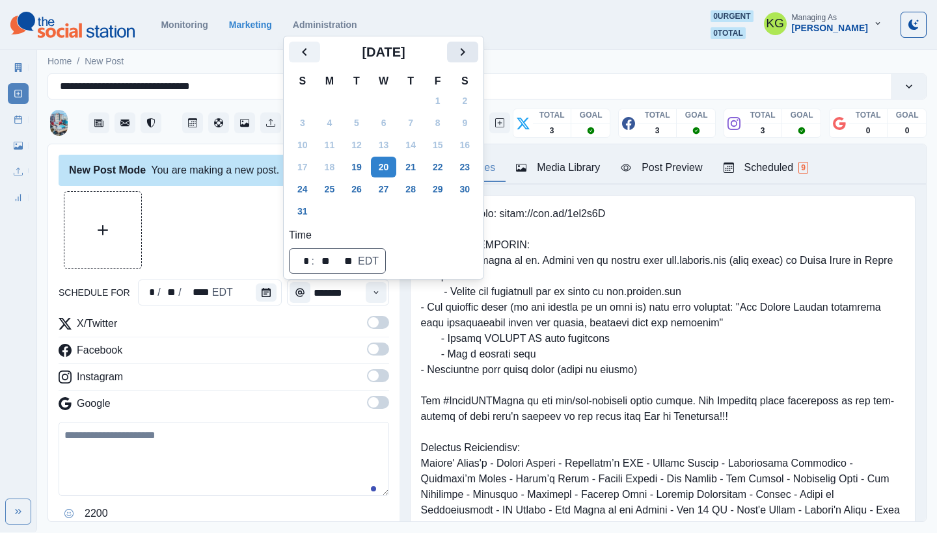
click at [466, 50] on icon "Next" at bounding box center [463, 52] width 16 height 16
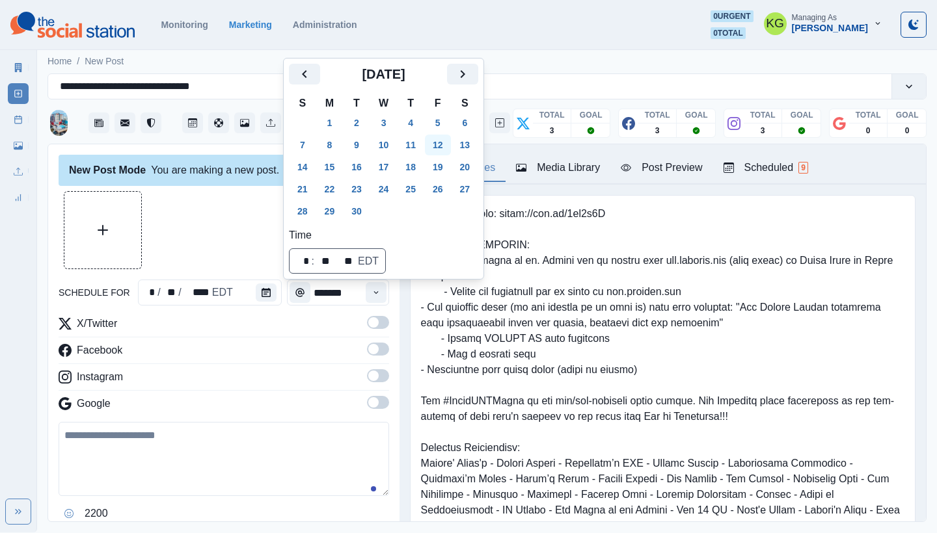
click at [442, 140] on button "12" at bounding box center [438, 145] width 26 height 21
click at [213, 230] on div at bounding box center [224, 230] width 330 height 78
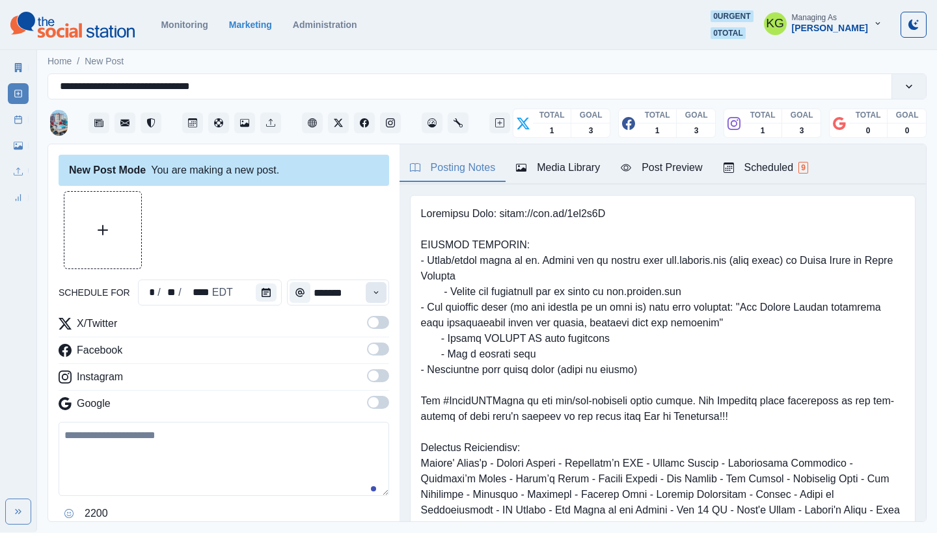
click at [367, 301] on button "Time" at bounding box center [376, 292] width 21 height 21
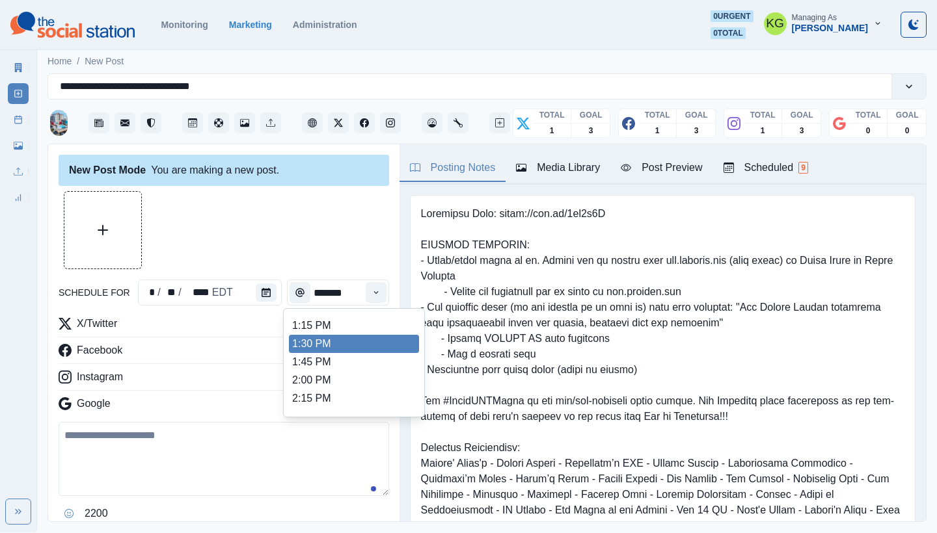
scroll to position [254, 0]
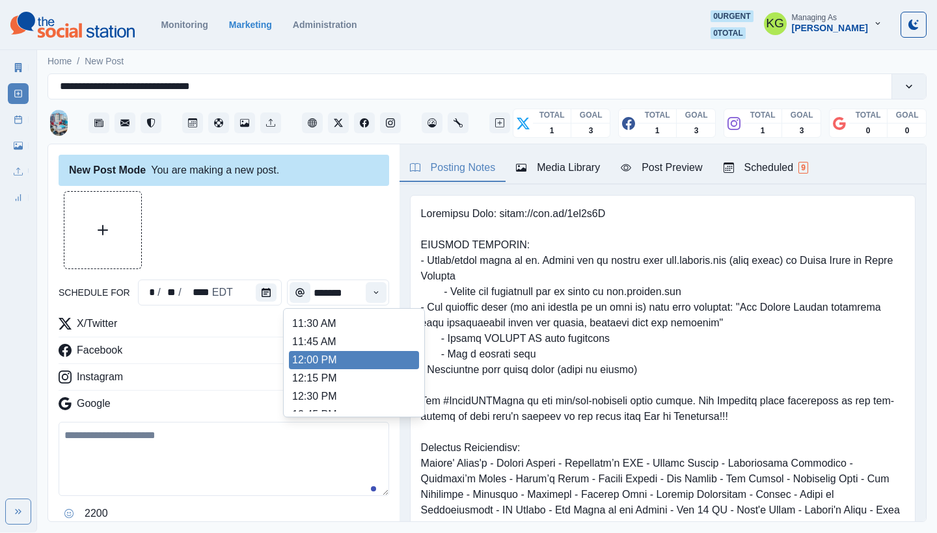
click at [318, 359] on li "12:00 PM" at bounding box center [354, 360] width 130 height 18
type input "********"
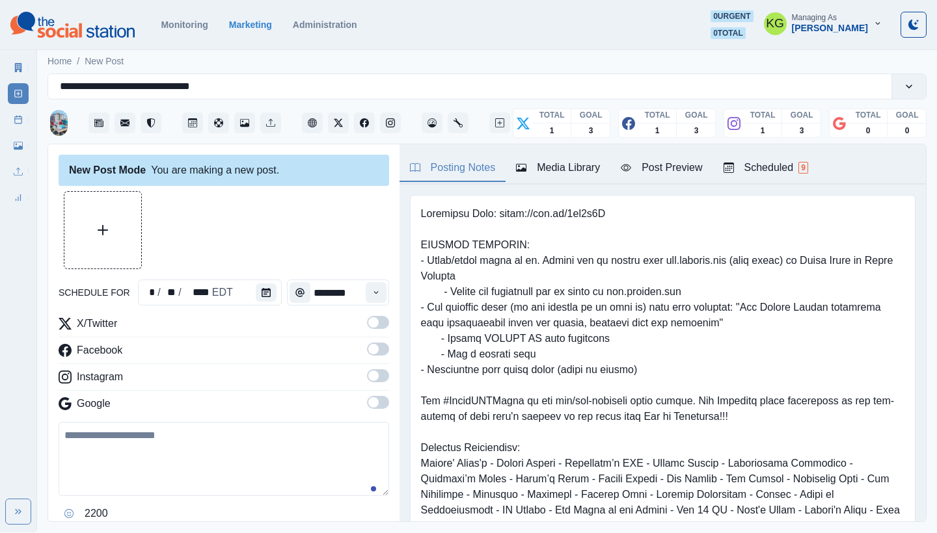
click at [368, 402] on span at bounding box center [373, 402] width 10 height 10
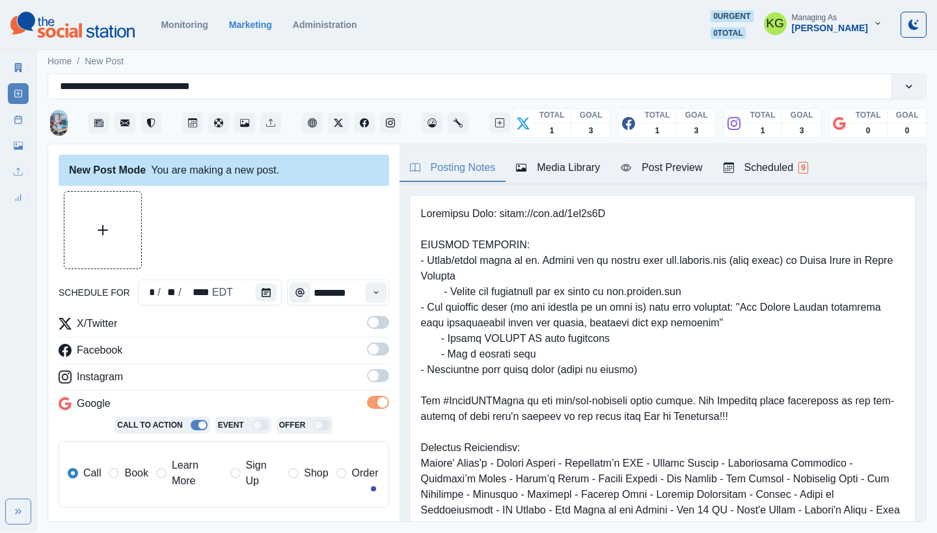
click at [368, 373] on span at bounding box center [373, 376] width 10 height 10
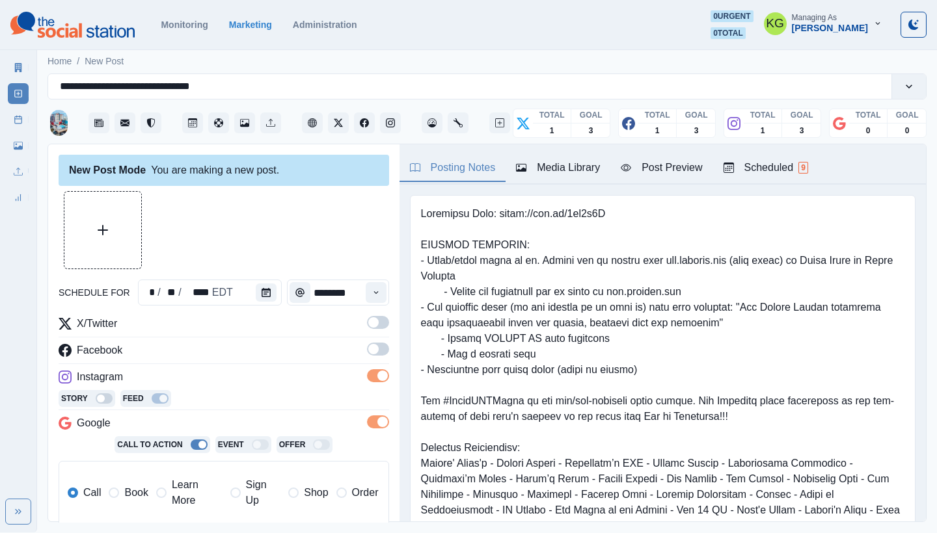
click at [367, 343] on span at bounding box center [378, 349] width 22 height 13
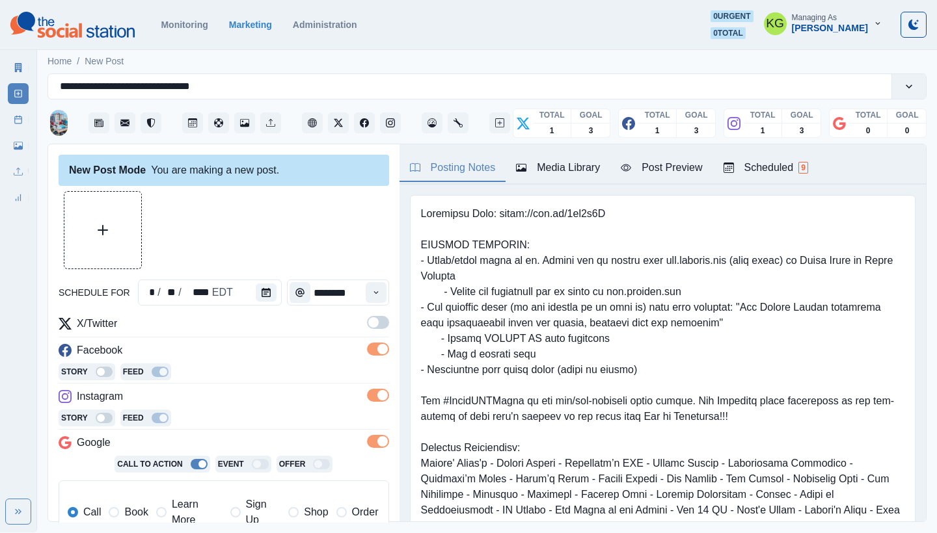
click at [368, 327] on span at bounding box center [373, 322] width 10 height 10
click at [114, 226] on button "Upload Media" at bounding box center [102, 230] width 77 height 77
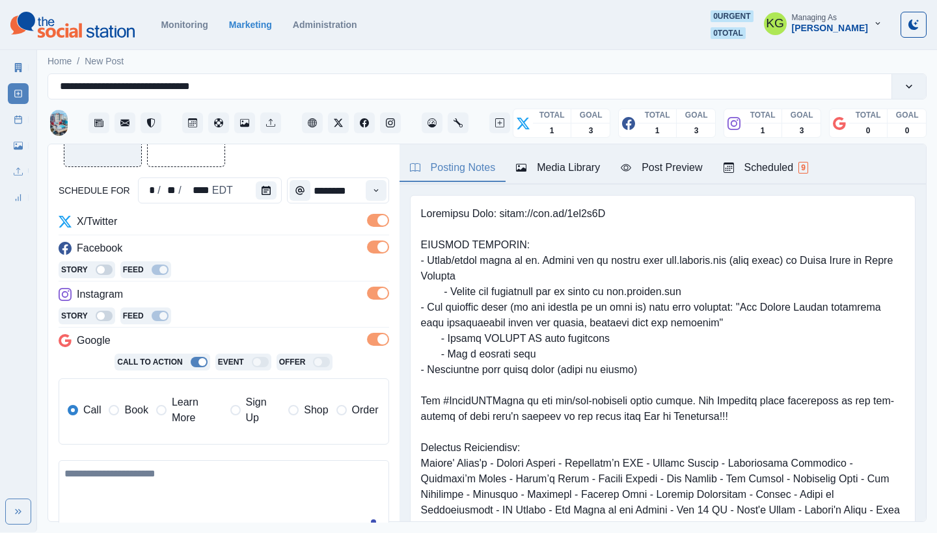
scroll to position [216, 0]
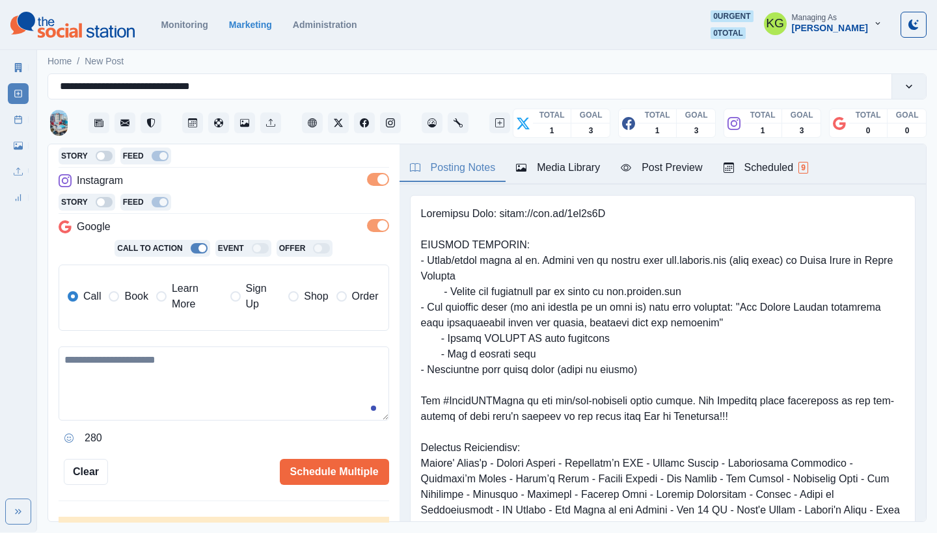
click at [122, 301] on label "Book" at bounding box center [128, 296] width 39 height 31
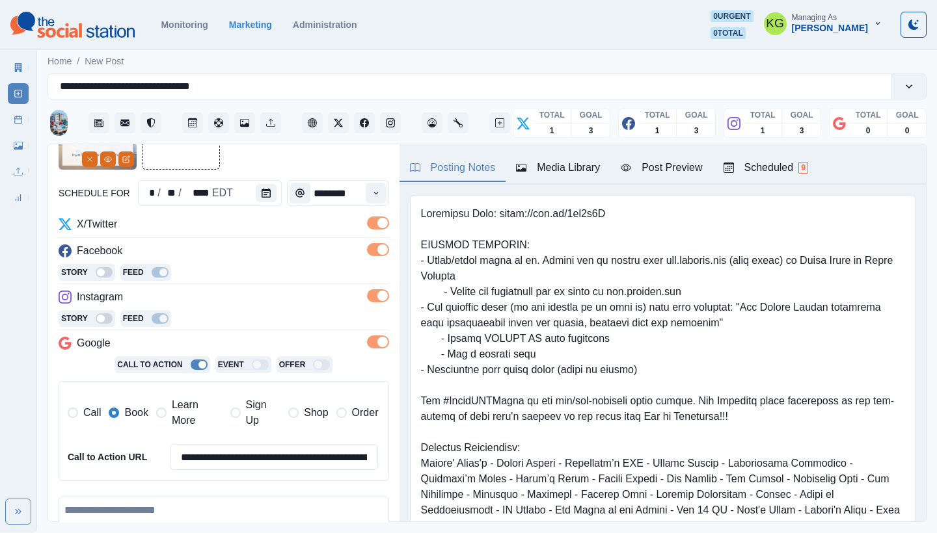
scroll to position [0, 0]
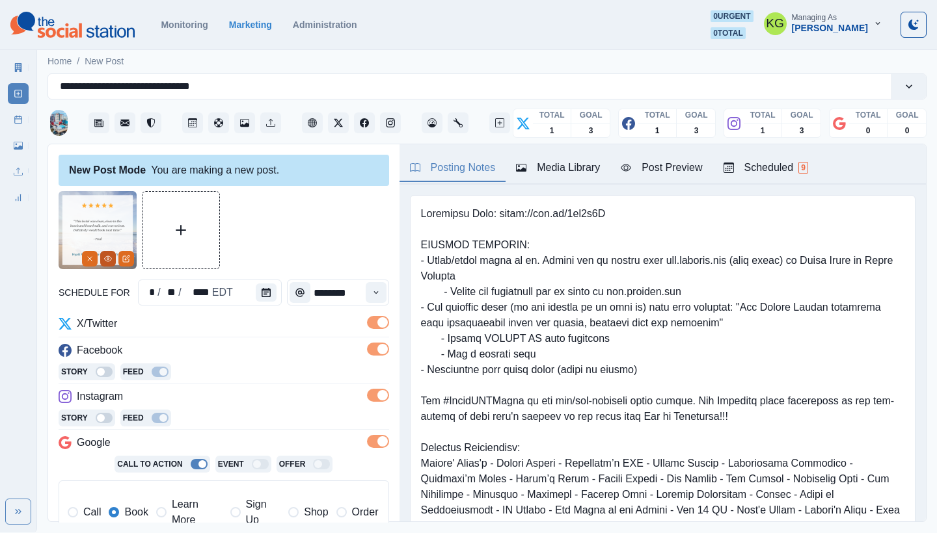
click at [105, 260] on icon "View Media" at bounding box center [108, 259] width 8 height 8
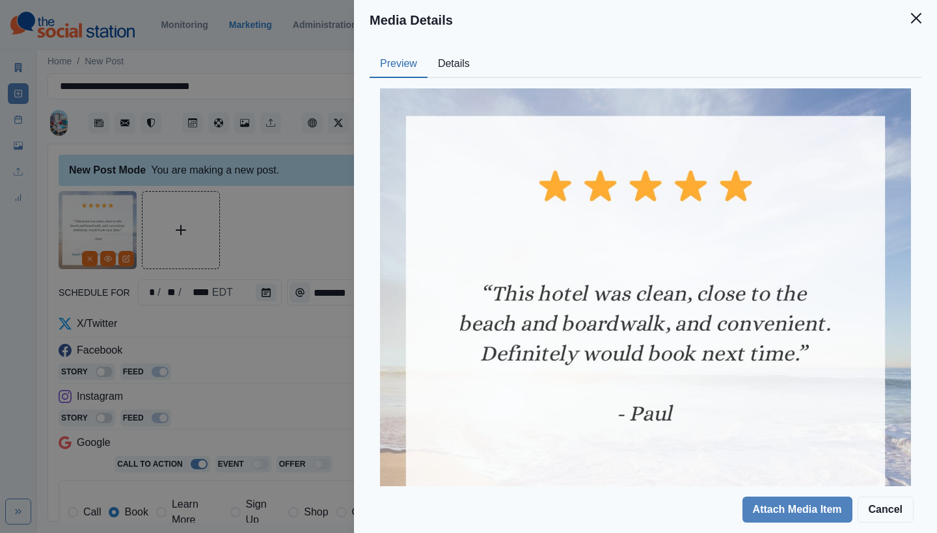
scroll to position [110, 0]
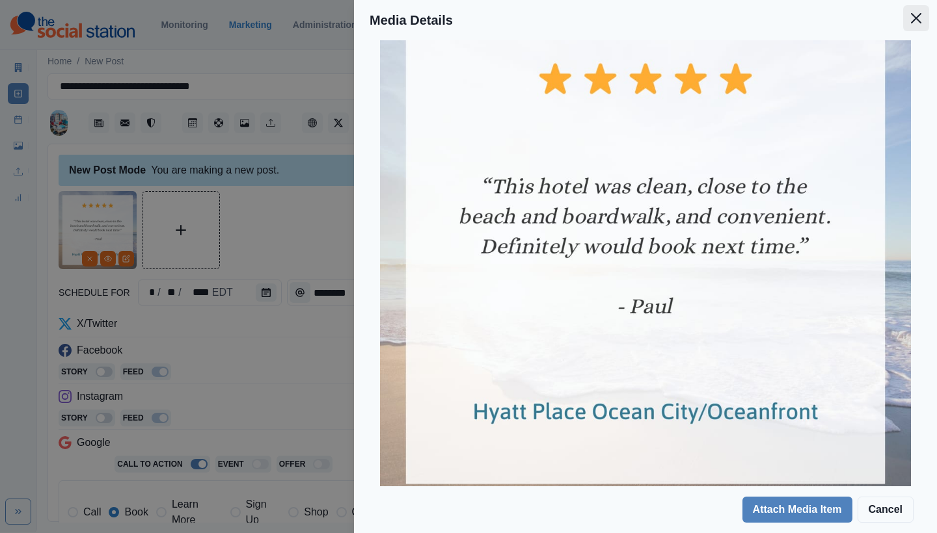
click at [920, 23] on button "Close" at bounding box center [916, 18] width 26 height 26
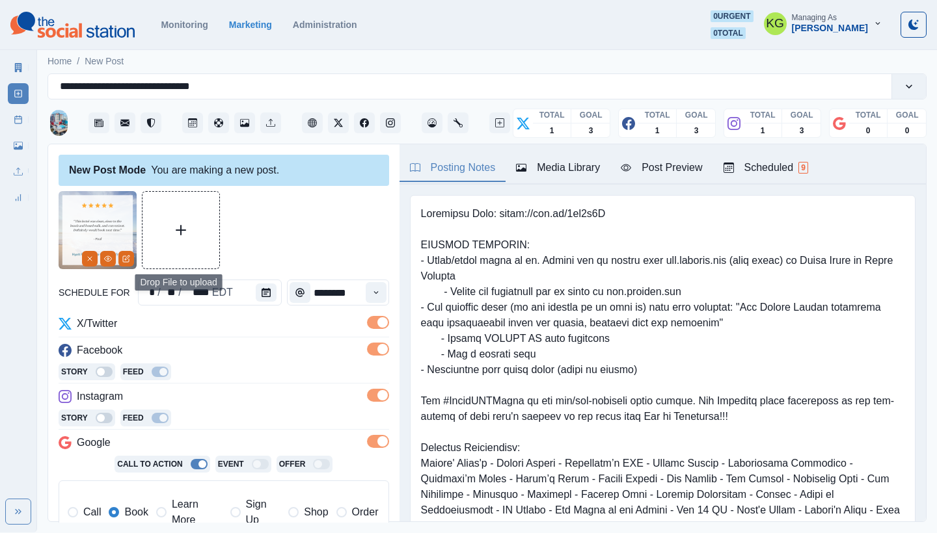
scroll to position [295, 0]
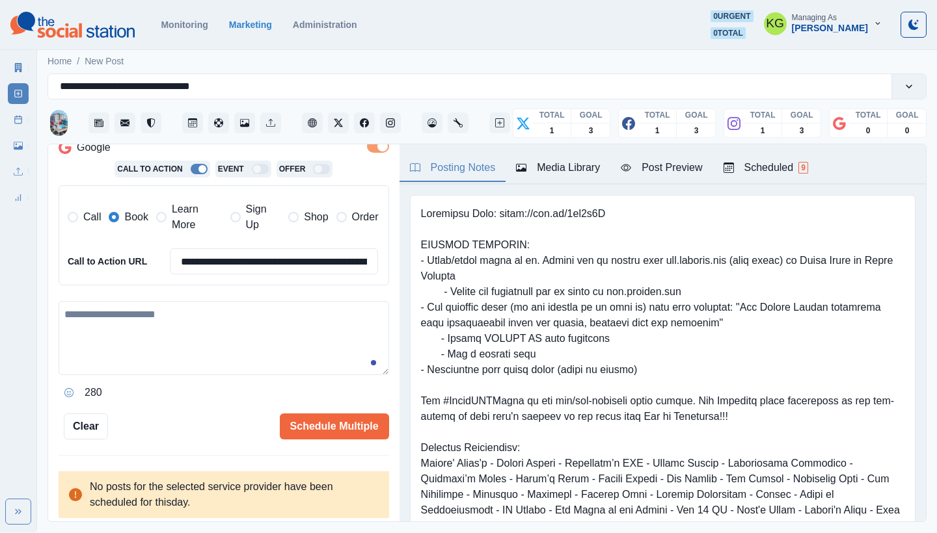
click at [247, 318] on textarea at bounding box center [224, 338] width 330 height 74
paste textarea "**********"
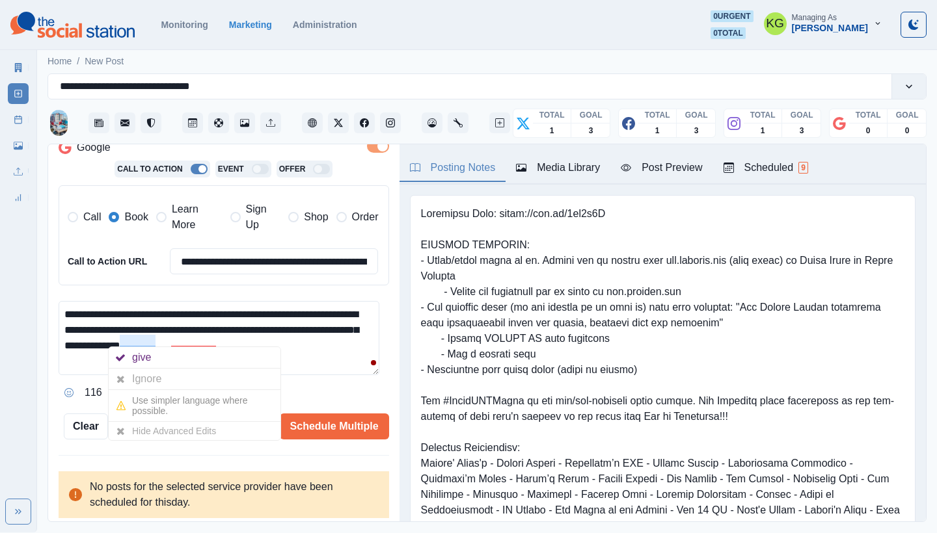
click at [297, 345] on textarea "**********" at bounding box center [219, 338] width 321 height 74
click at [62, 386] on button "Opens Emoji Picker" at bounding box center [69, 392] width 21 height 21
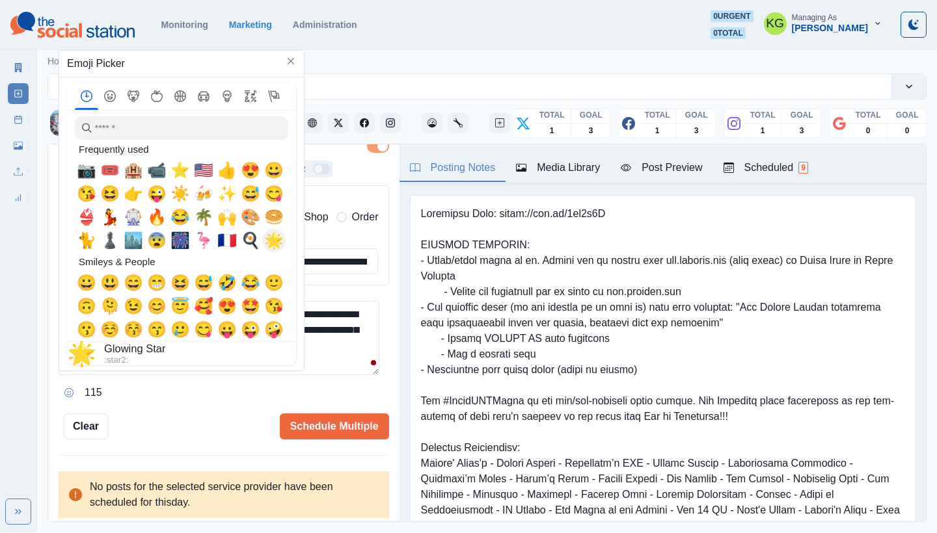
click at [274, 243] on span "🌟" at bounding box center [274, 241] width 20 height 18
drag, startPoint x: 326, startPoint y: 328, endPoint x: 314, endPoint y: 332, distance: 13.0
click at [326, 328] on textarea "**********" at bounding box center [219, 338] width 321 height 74
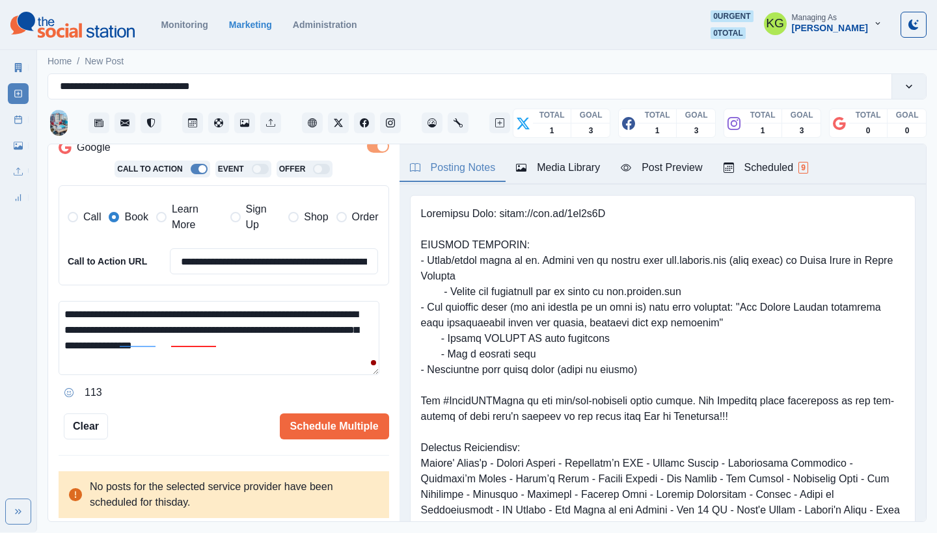
drag, startPoint x: 235, startPoint y: 340, endPoint x: 212, endPoint y: 341, distance: 22.8
click at [222, 341] on textarea "**********" at bounding box center [219, 338] width 321 height 74
click at [66, 309] on textarea "**********" at bounding box center [219, 338] width 321 height 74
paste textarea "**"
click at [275, 343] on textarea "**********" at bounding box center [219, 338] width 321 height 74
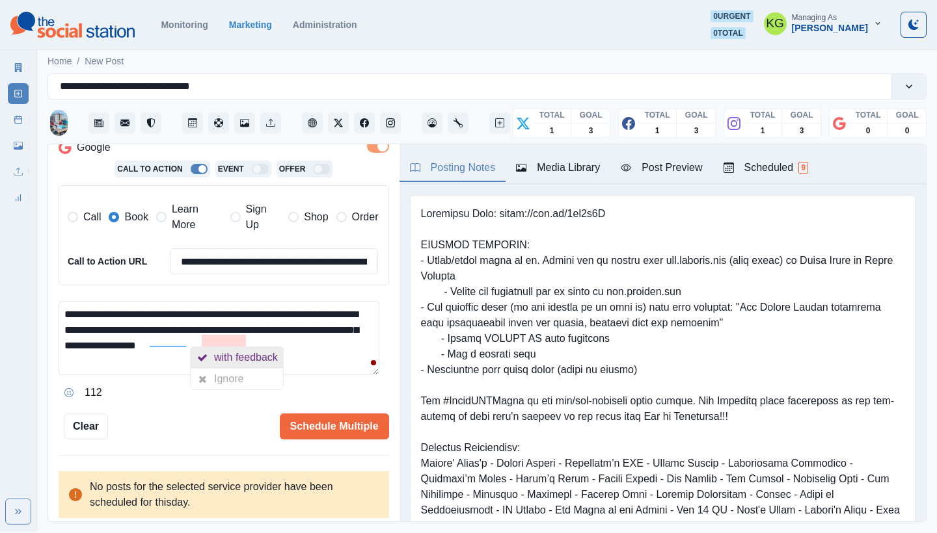
click at [234, 358] on div "with feedback" at bounding box center [248, 357] width 69 height 21
click at [318, 357] on textarea "**********" at bounding box center [219, 338] width 321 height 74
drag, startPoint x: 225, startPoint y: 338, endPoint x: 213, endPoint y: 338, distance: 11.7
click at [213, 338] on textarea "**********" at bounding box center [219, 338] width 321 height 74
type textarea "**********"
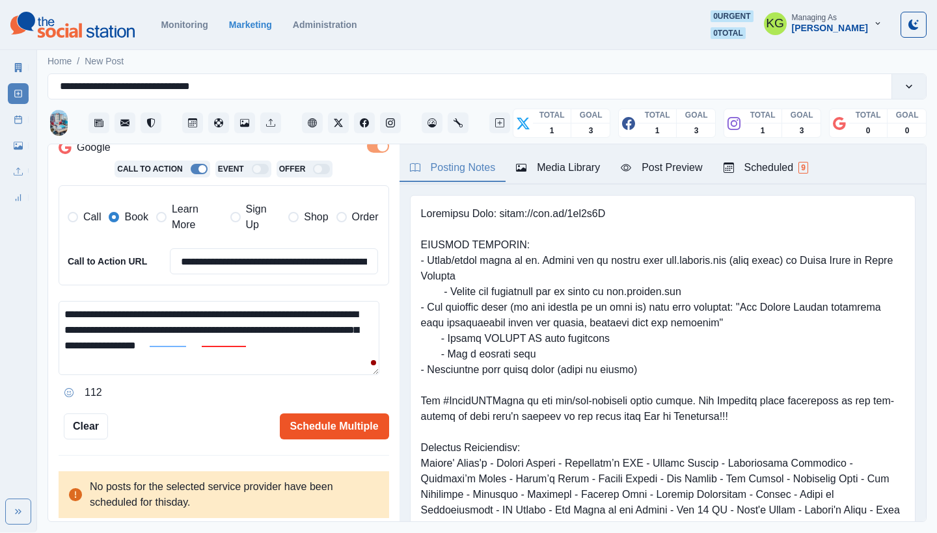
click at [336, 414] on button "Schedule Multiple" at bounding box center [334, 427] width 109 height 26
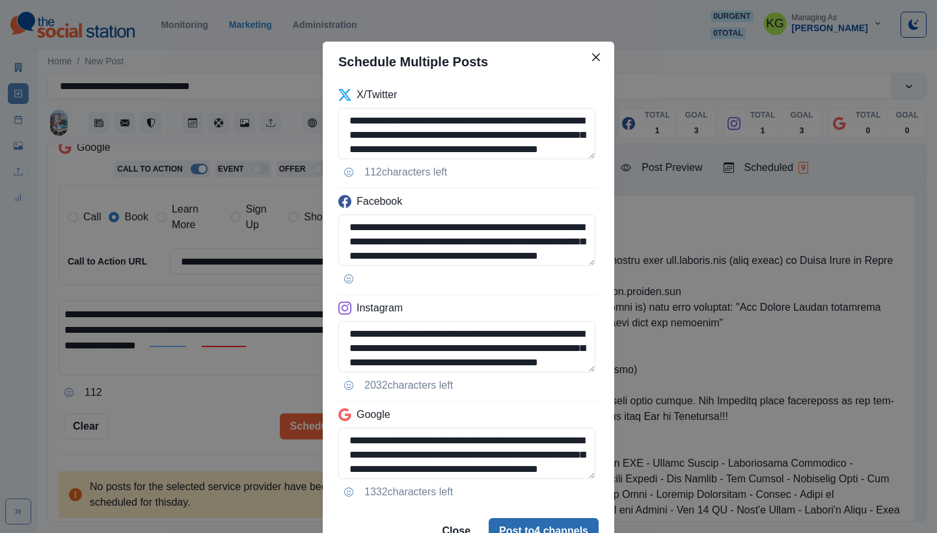
click at [519, 523] on button "Post to 4 channels" at bounding box center [543, 531] width 110 height 26
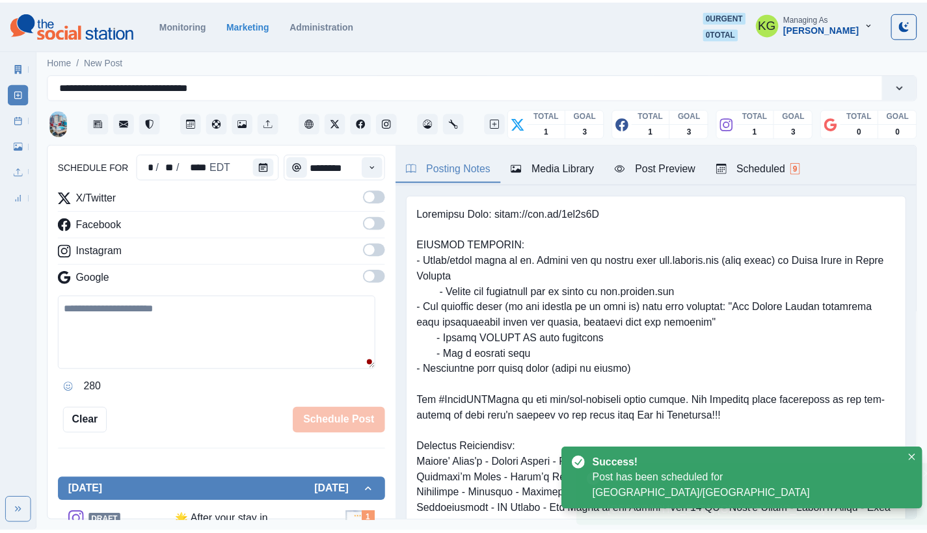
scroll to position [79, 0]
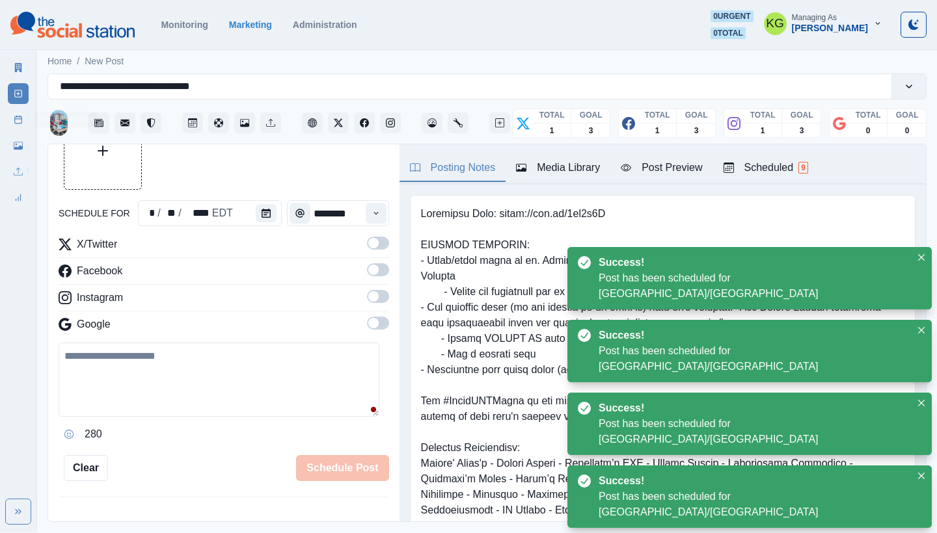
click at [18, 120] on icon at bounding box center [18, 119] width 9 height 9
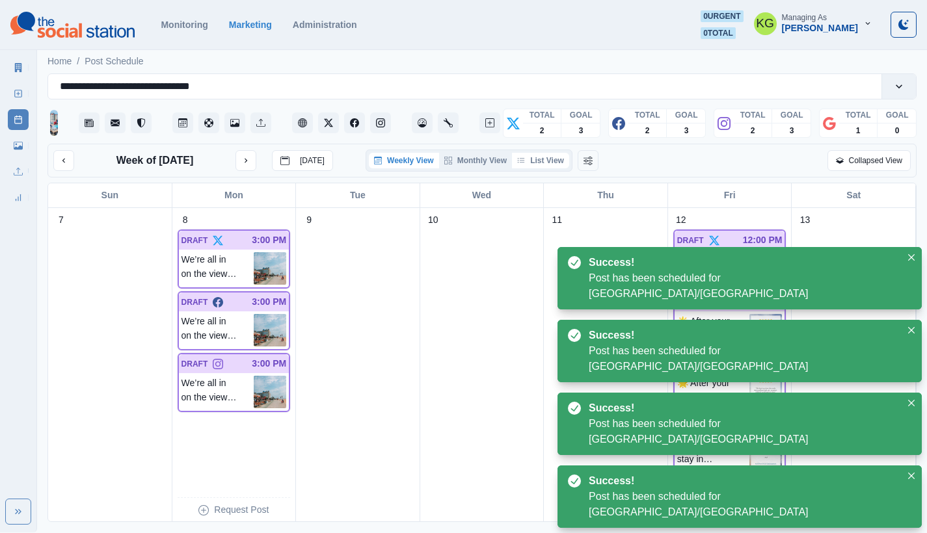
click at [544, 168] on button "List View" at bounding box center [540, 161] width 57 height 16
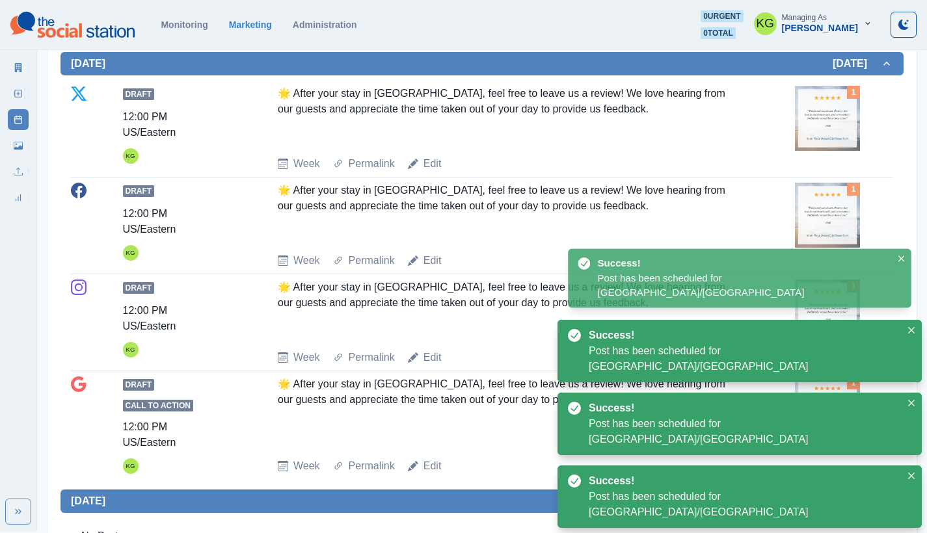
scroll to position [829, 0]
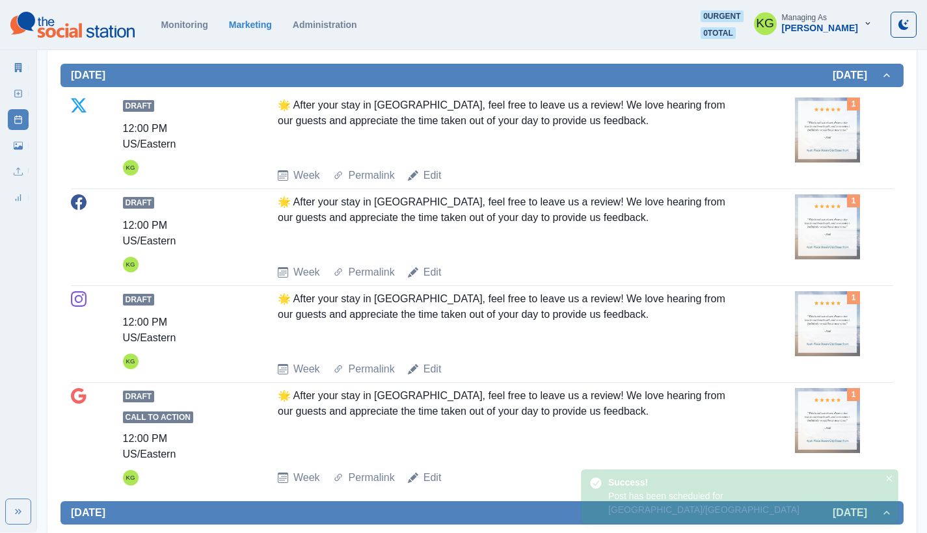
click at [824, 139] on img at bounding box center [827, 130] width 65 height 65
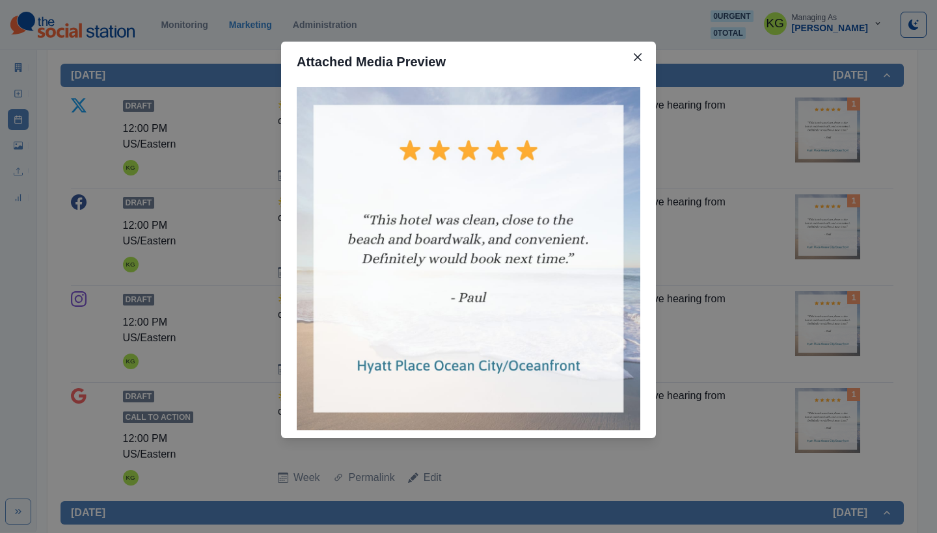
click at [766, 227] on div "Attached Media Preview" at bounding box center [468, 266] width 937 height 533
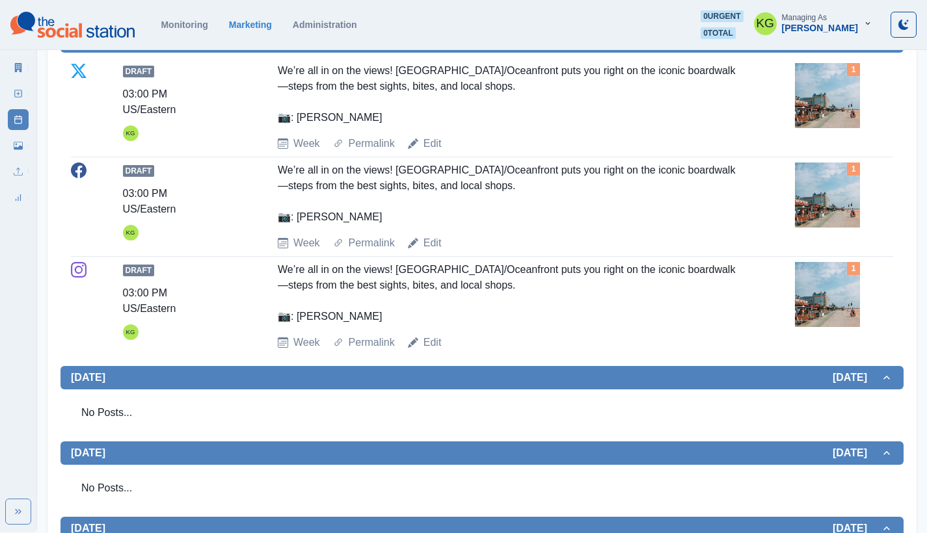
scroll to position [179, 0]
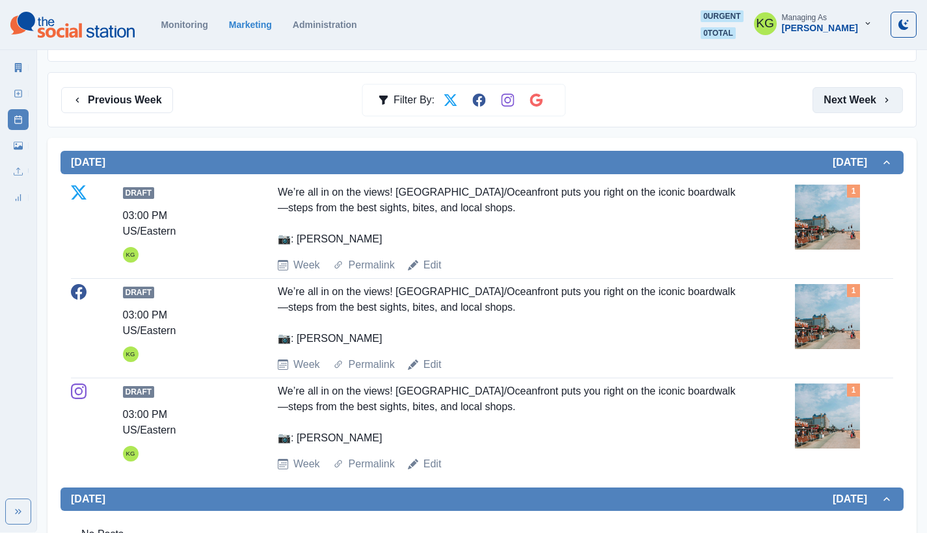
click at [877, 99] on button "Next Week" at bounding box center [857, 100] width 90 height 26
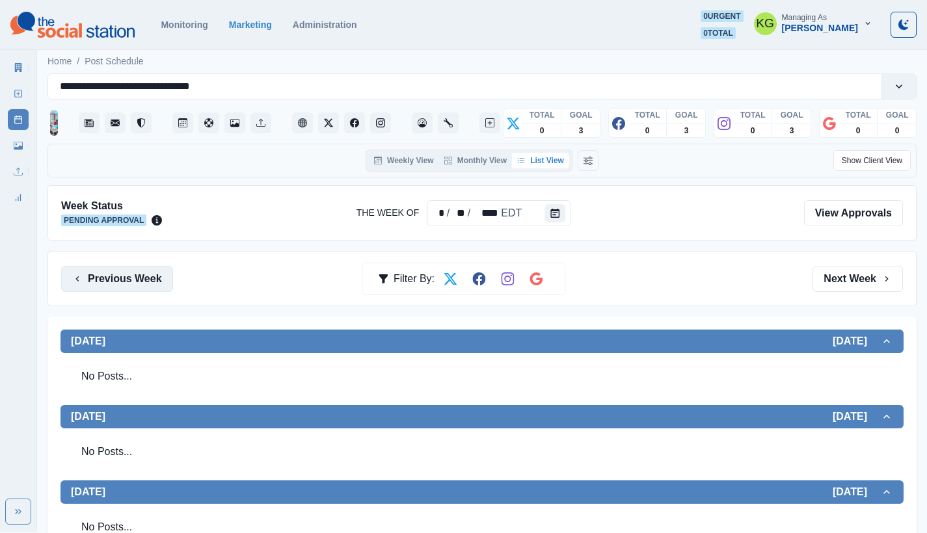
click at [106, 281] on button "Previous Week" at bounding box center [117, 279] width 112 height 26
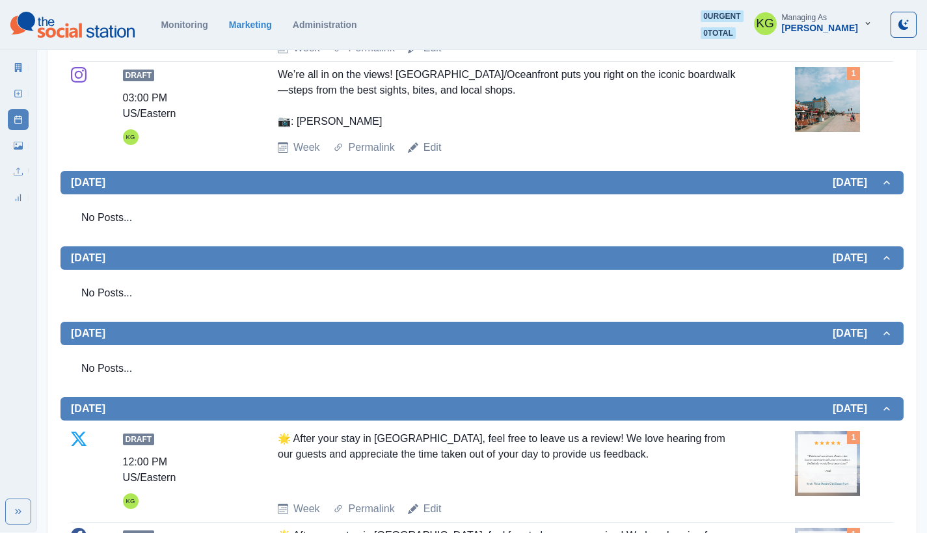
scroll to position [46, 0]
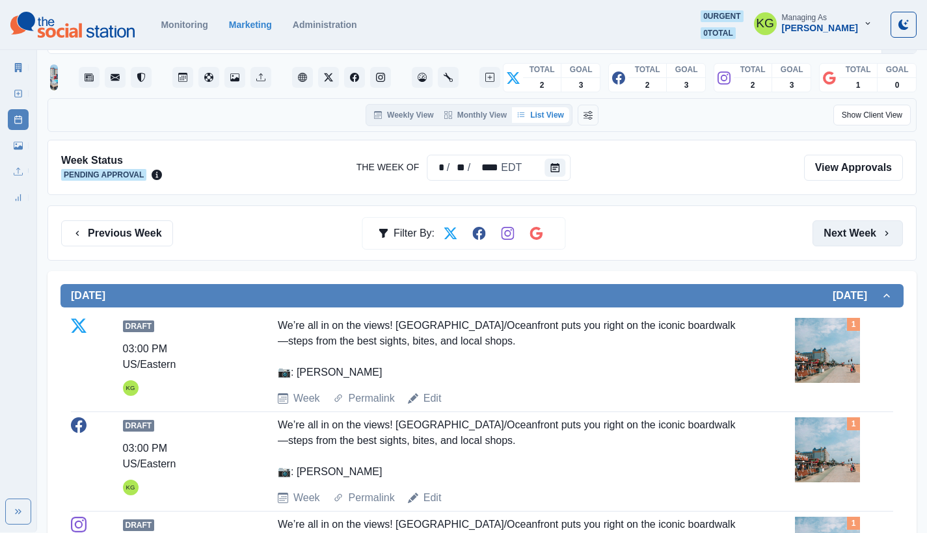
click at [836, 239] on button "Next Week" at bounding box center [857, 234] width 90 height 26
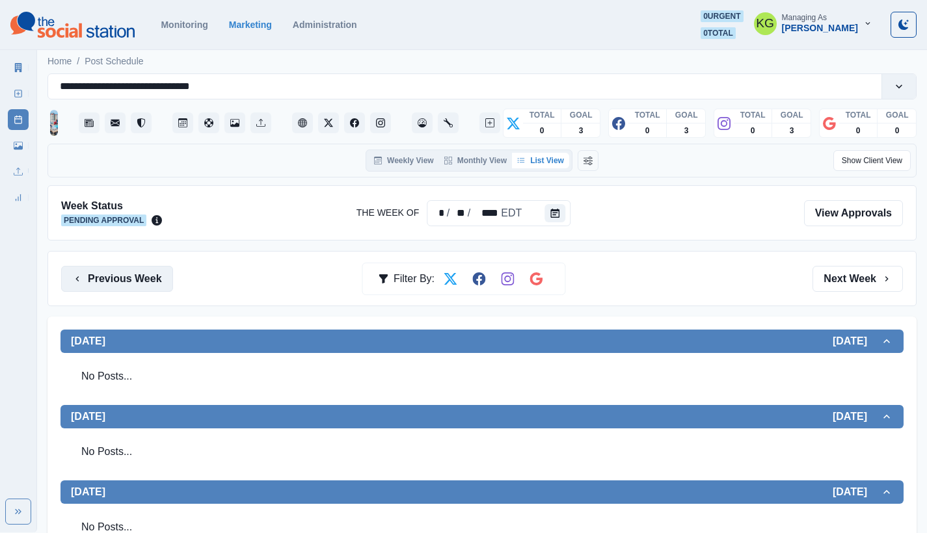
click at [102, 273] on button "Previous Week" at bounding box center [117, 279] width 112 height 26
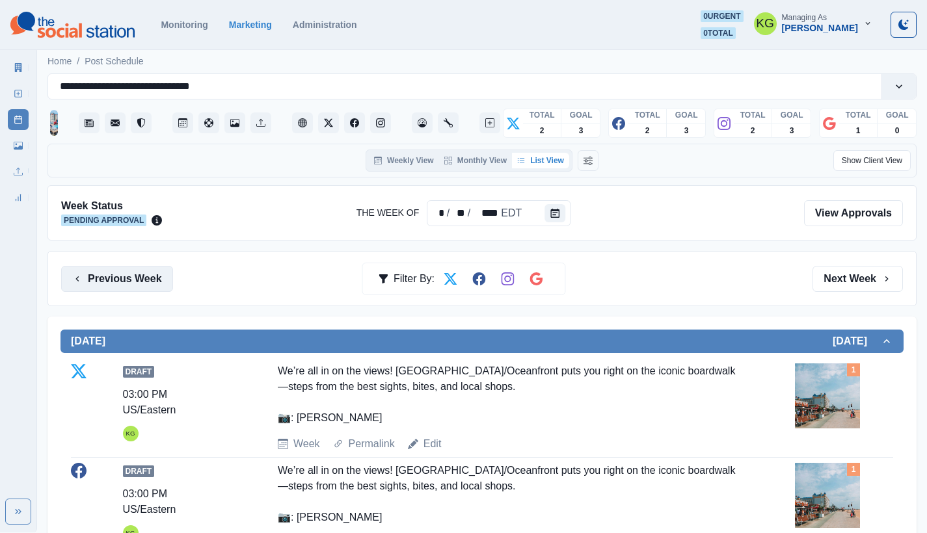
click at [102, 273] on button "Previous Week" at bounding box center [117, 279] width 112 height 26
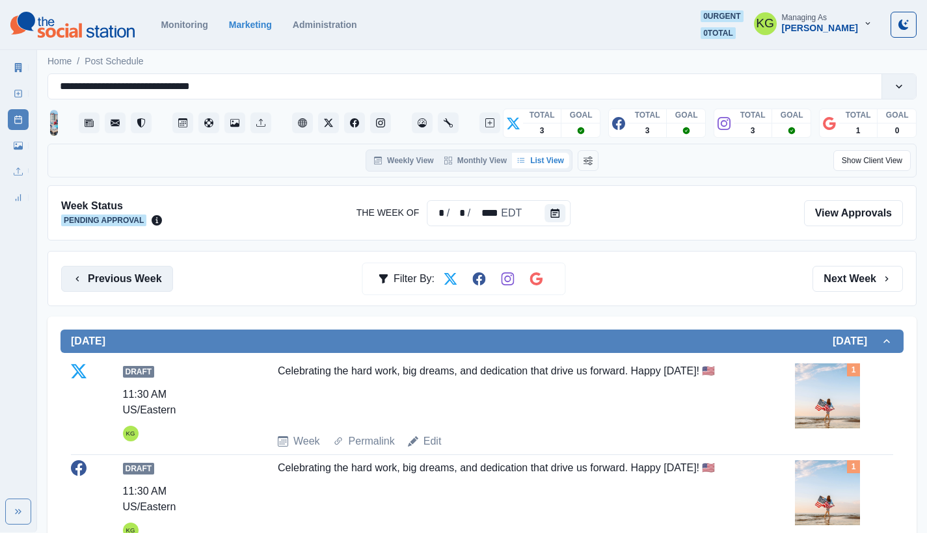
click at [101, 281] on button "Previous Week" at bounding box center [117, 279] width 112 height 26
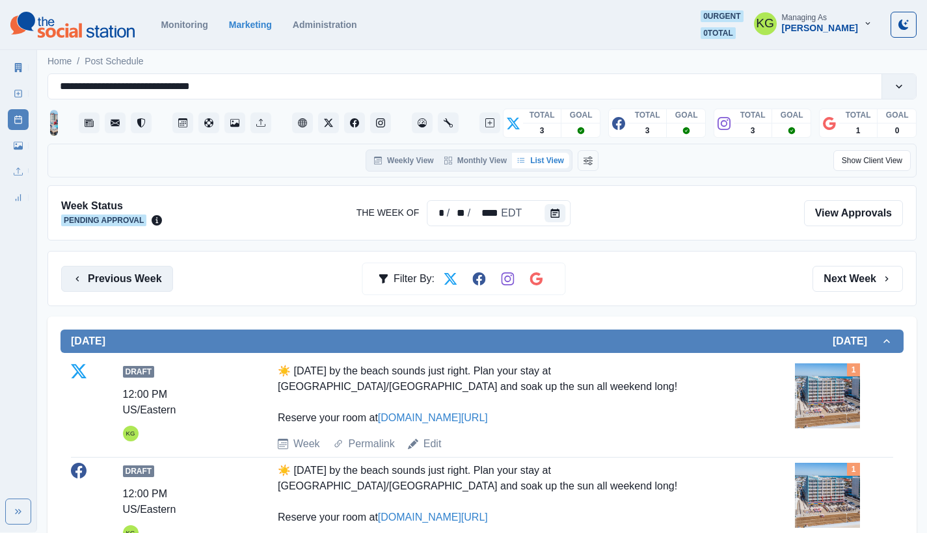
click at [101, 281] on button "Previous Week" at bounding box center [117, 279] width 112 height 26
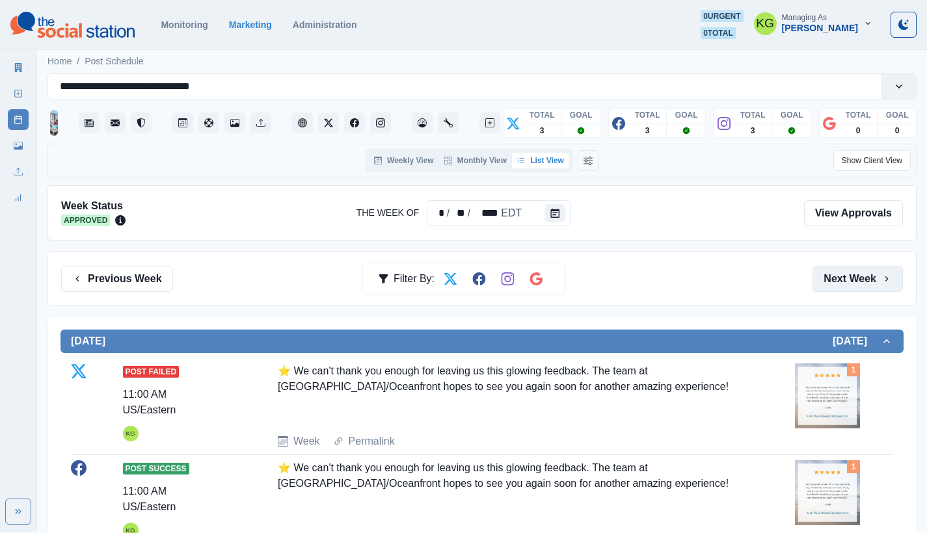
click at [848, 281] on button "Next Week" at bounding box center [857, 279] width 90 height 26
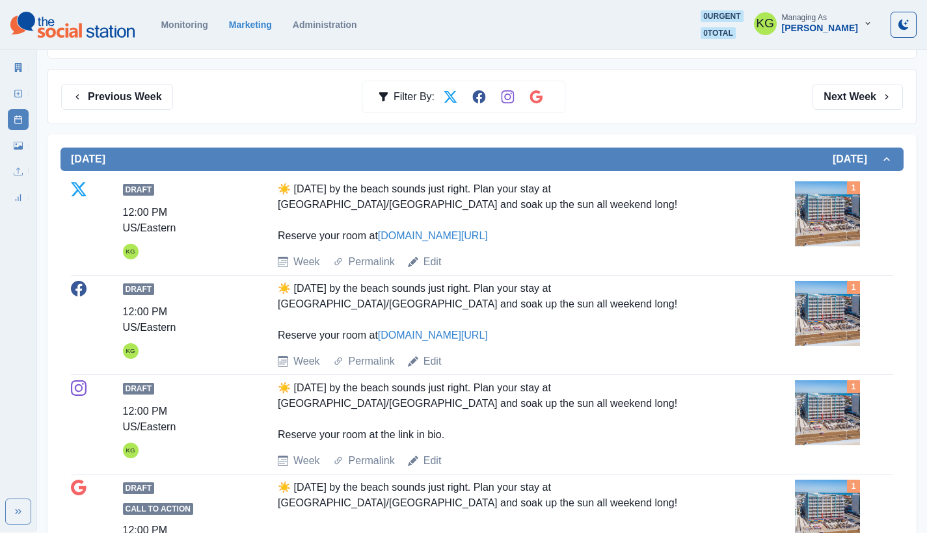
scroll to position [433, 0]
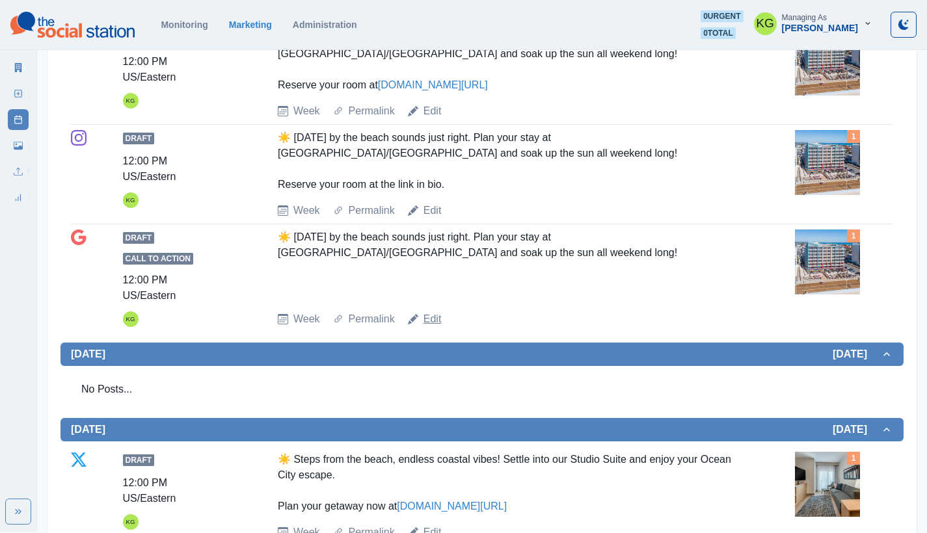
click at [434, 321] on link "Edit" at bounding box center [432, 320] width 18 height 16
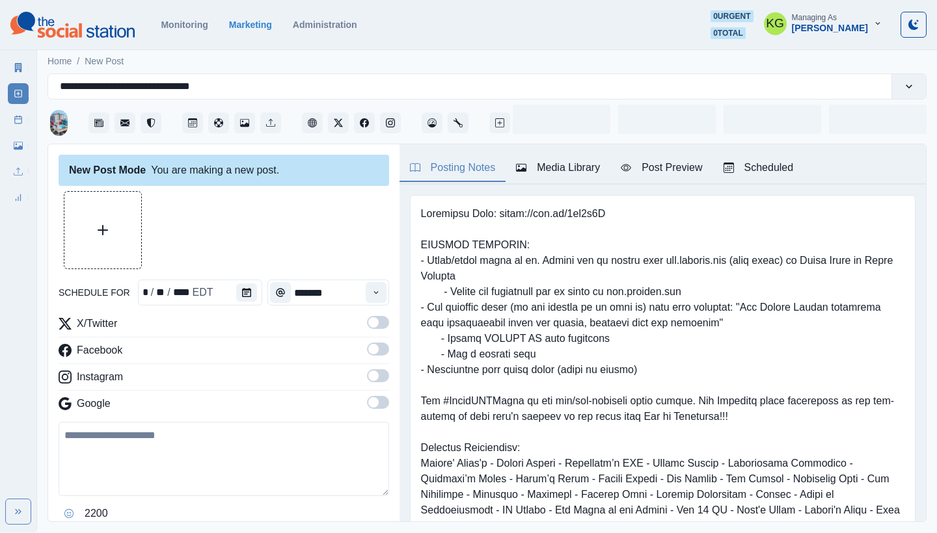
type input "********"
type textarea "**********"
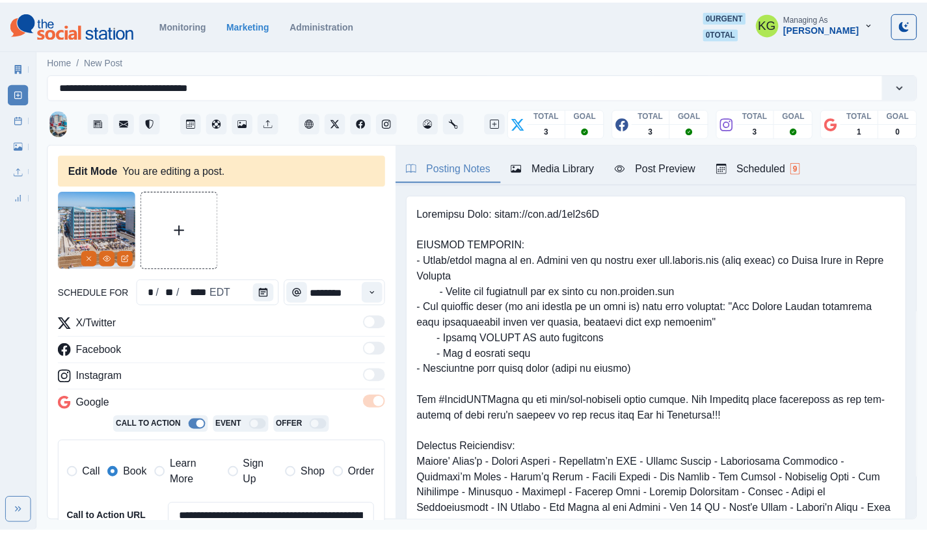
scroll to position [276, 0]
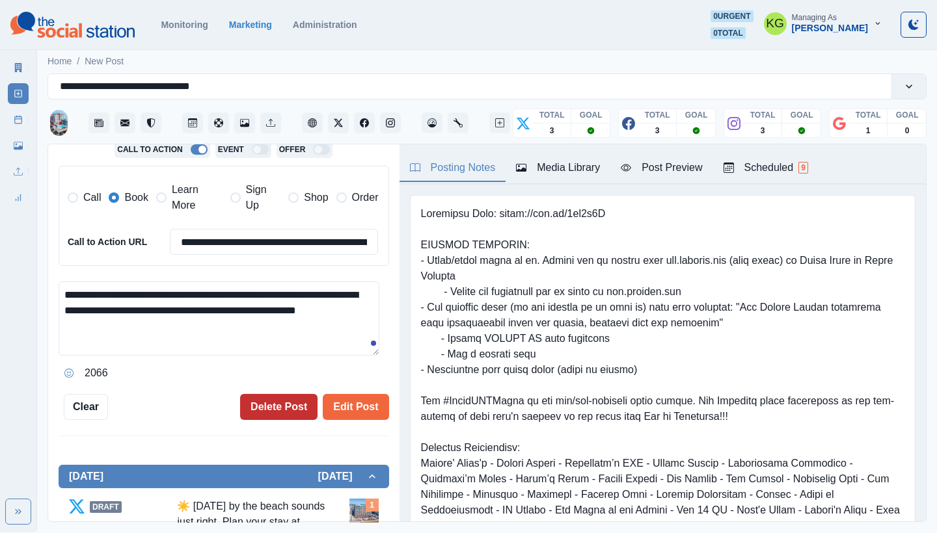
click at [281, 396] on button "Delete Post" at bounding box center [278, 407] width 77 height 26
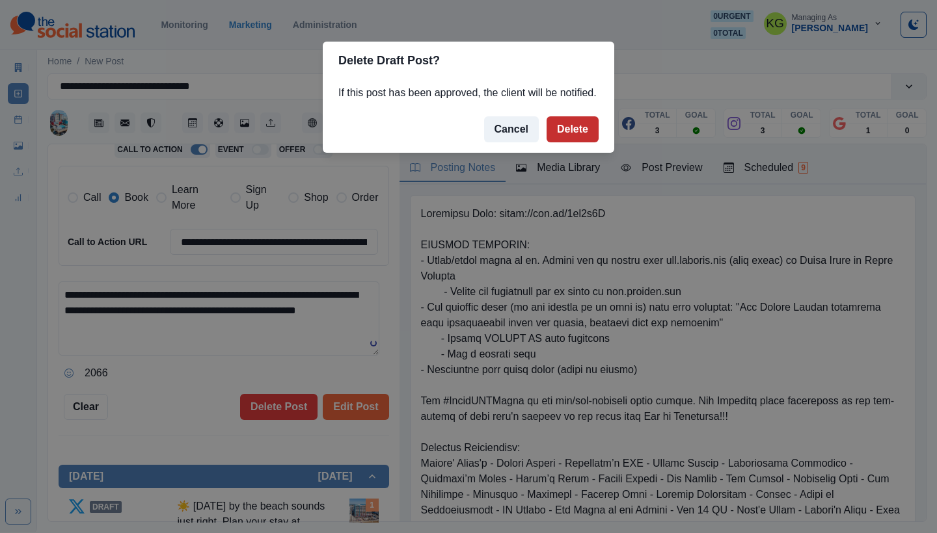
click at [584, 140] on button "Delete" at bounding box center [572, 129] width 52 height 26
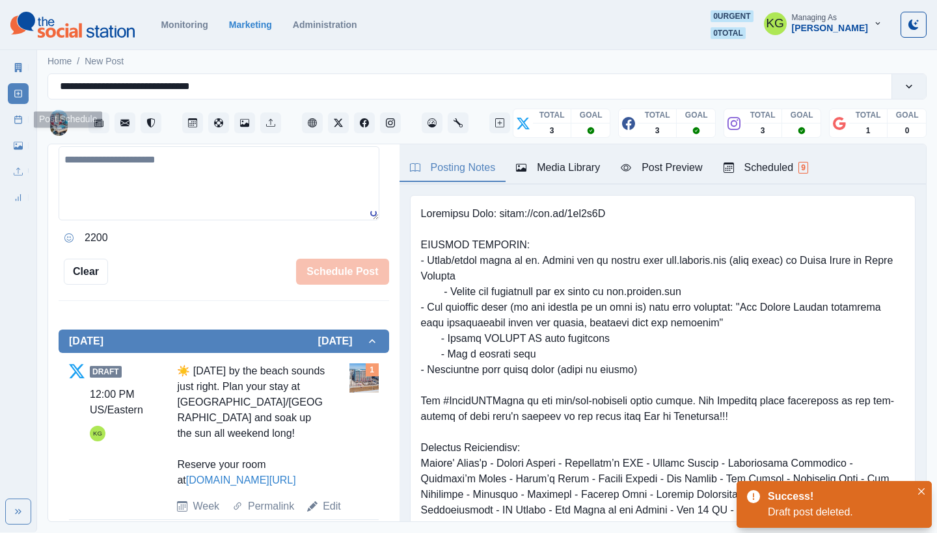
click at [17, 127] on link "Post Schedule" at bounding box center [18, 119] width 21 height 21
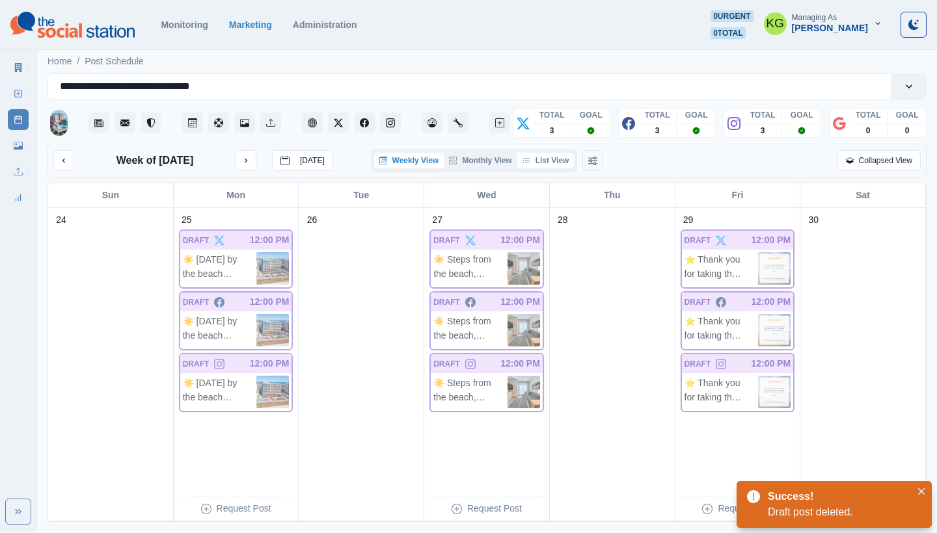
click at [565, 165] on button "List View" at bounding box center [545, 161] width 57 height 16
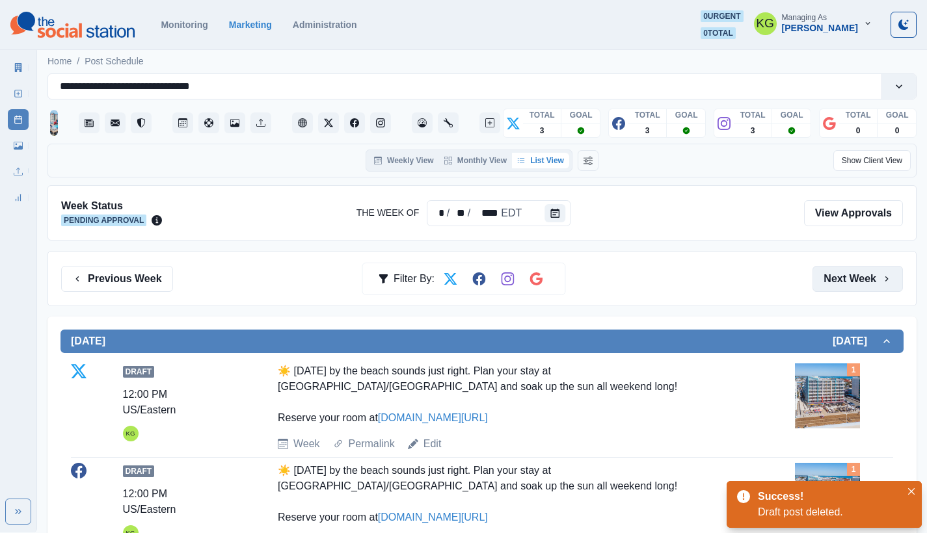
click at [873, 269] on button "Next Week" at bounding box center [857, 279] width 90 height 26
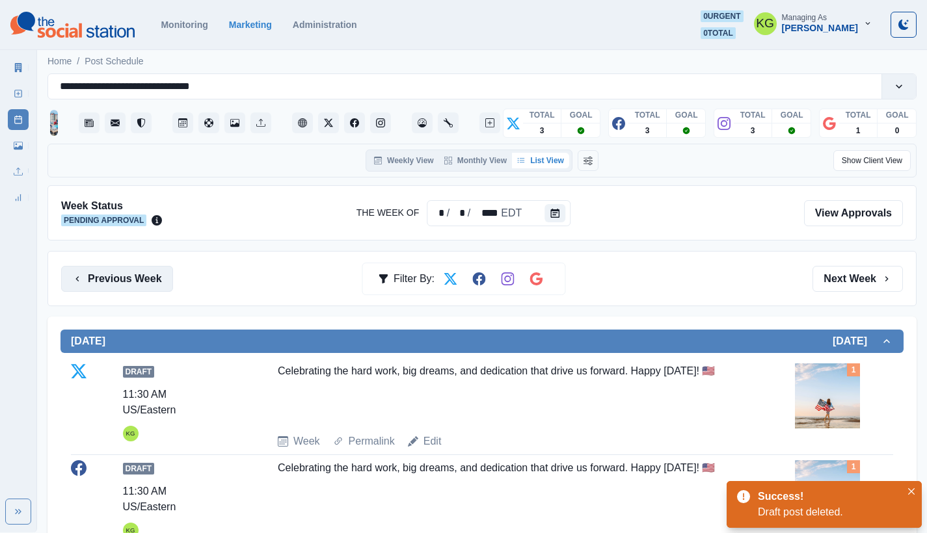
click at [140, 284] on button "Previous Week" at bounding box center [117, 279] width 112 height 26
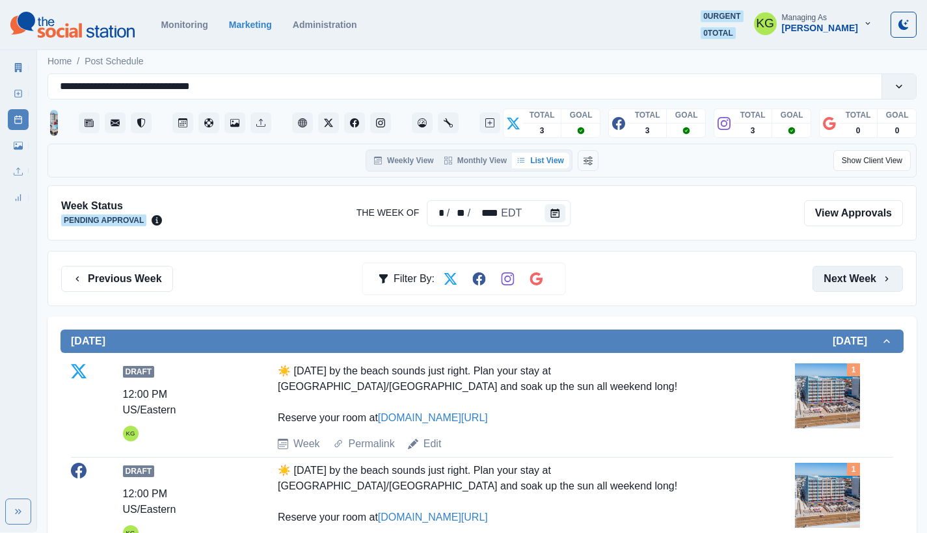
click at [822, 284] on button "Next Week" at bounding box center [857, 279] width 90 height 26
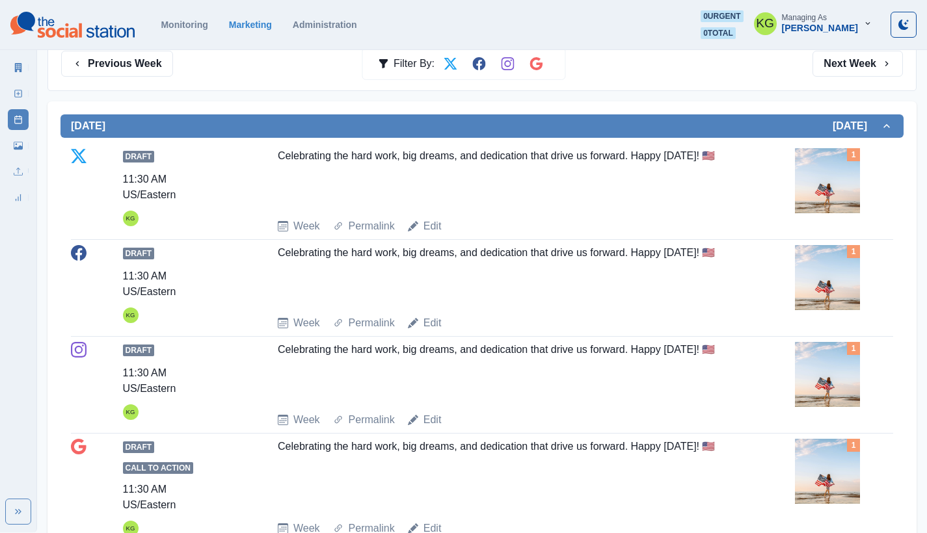
scroll to position [332, 0]
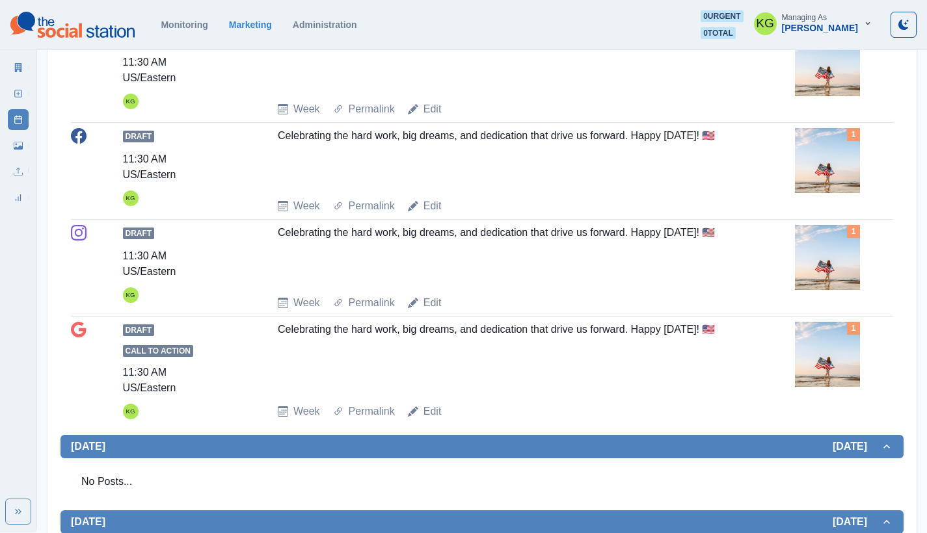
click at [422, 410] on div "Edit" at bounding box center [425, 412] width 34 height 16
click at [428, 408] on link "Edit" at bounding box center [432, 412] width 18 height 16
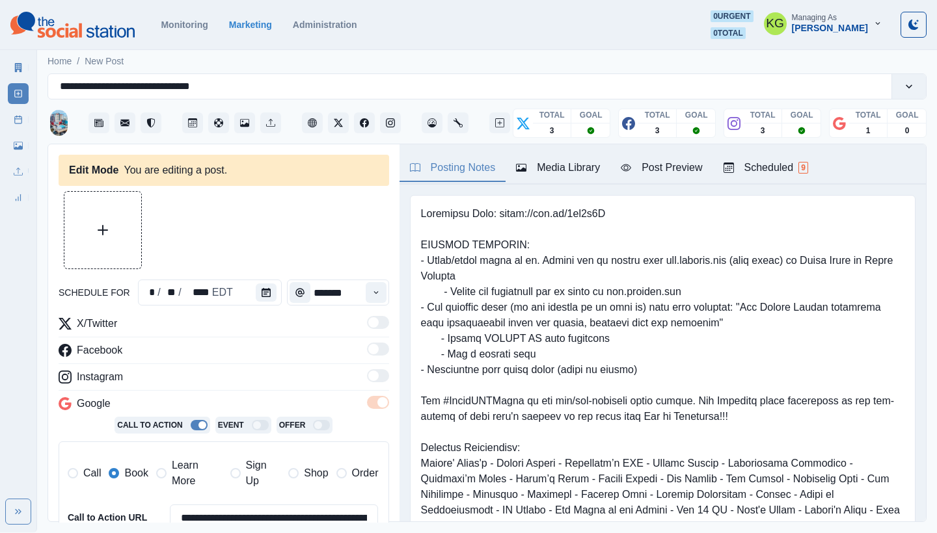
type input "********"
type textarea "**********"
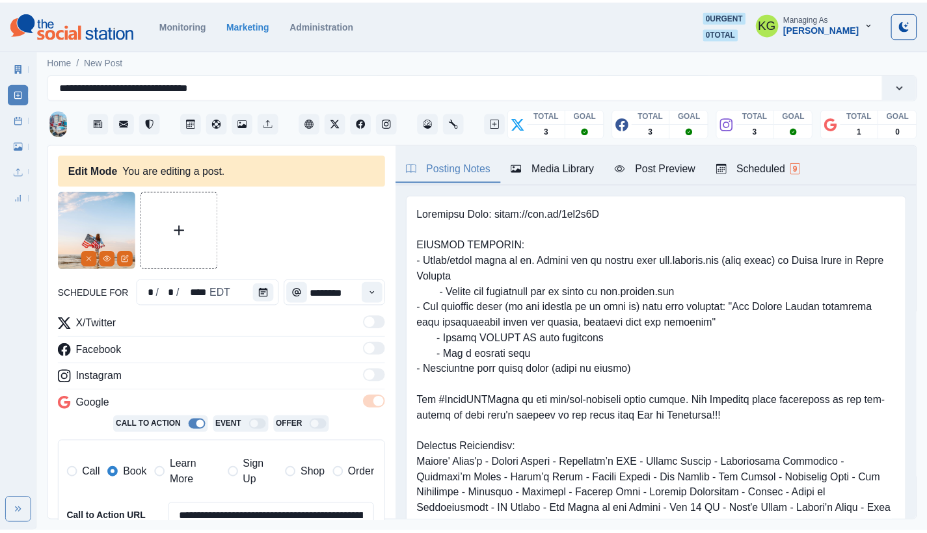
scroll to position [281, 0]
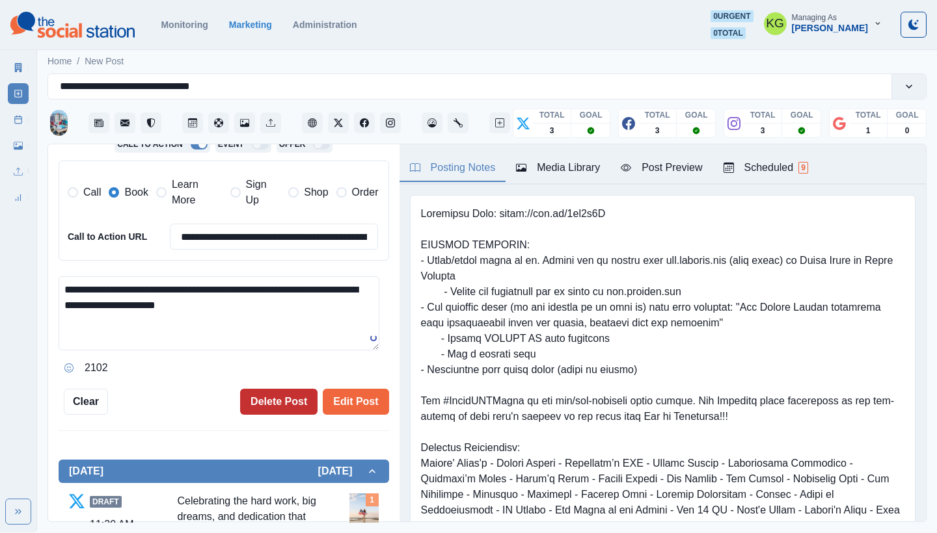
click at [286, 395] on button "Delete Post" at bounding box center [278, 402] width 77 height 26
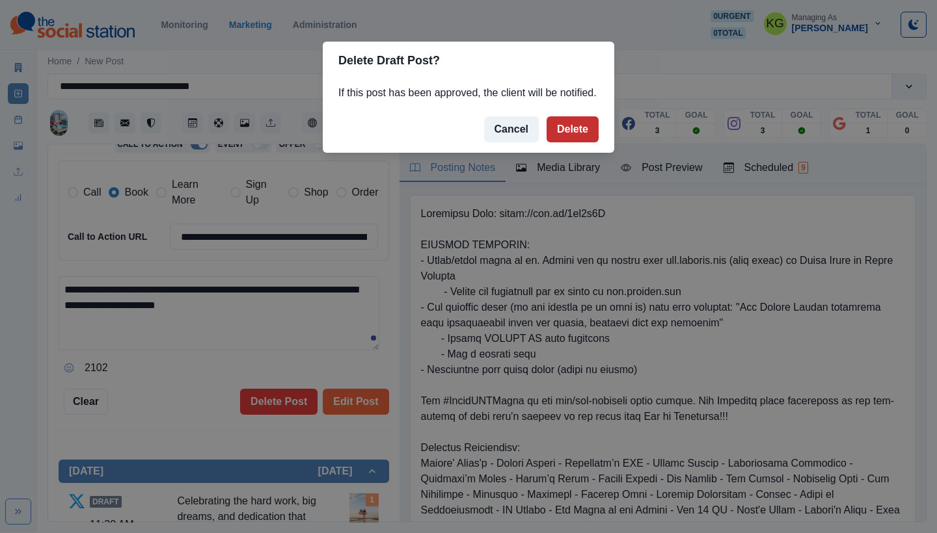
click at [569, 142] on button "Delete" at bounding box center [572, 129] width 52 height 26
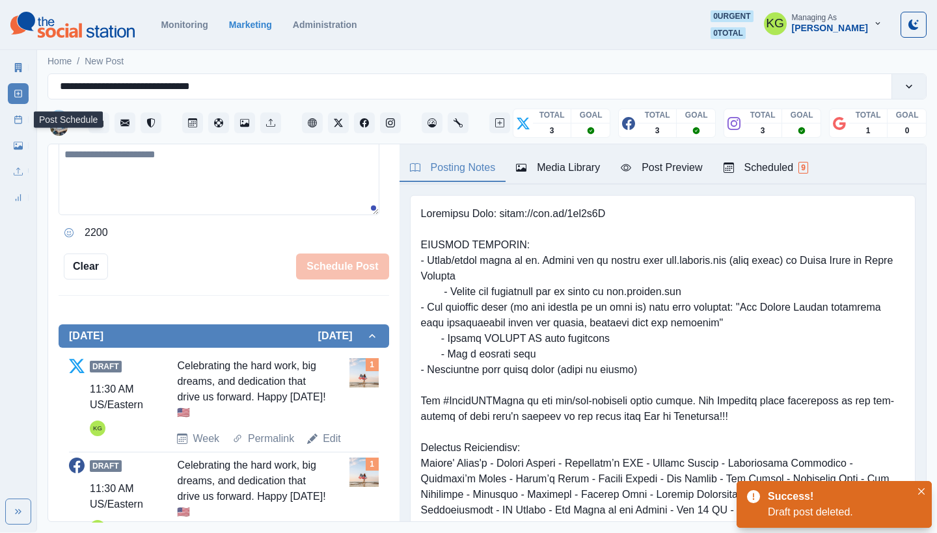
click at [14, 124] on icon at bounding box center [18, 119] width 9 height 9
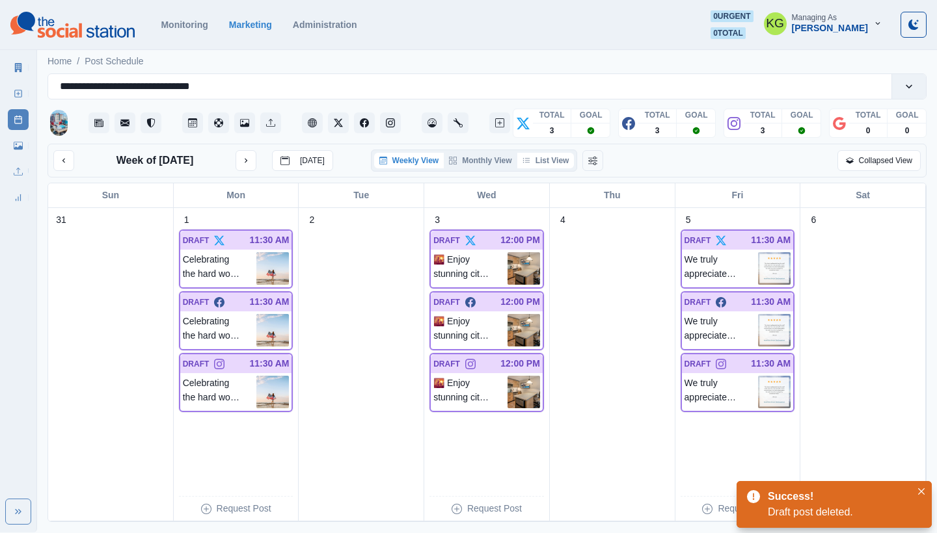
click at [550, 163] on button "List View" at bounding box center [545, 161] width 57 height 16
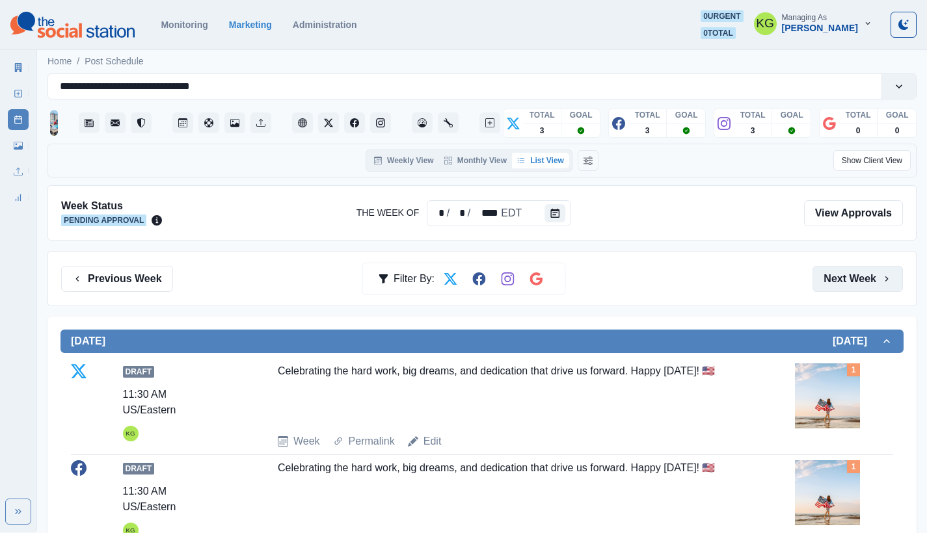
click at [846, 276] on button "Next Week" at bounding box center [857, 279] width 90 height 26
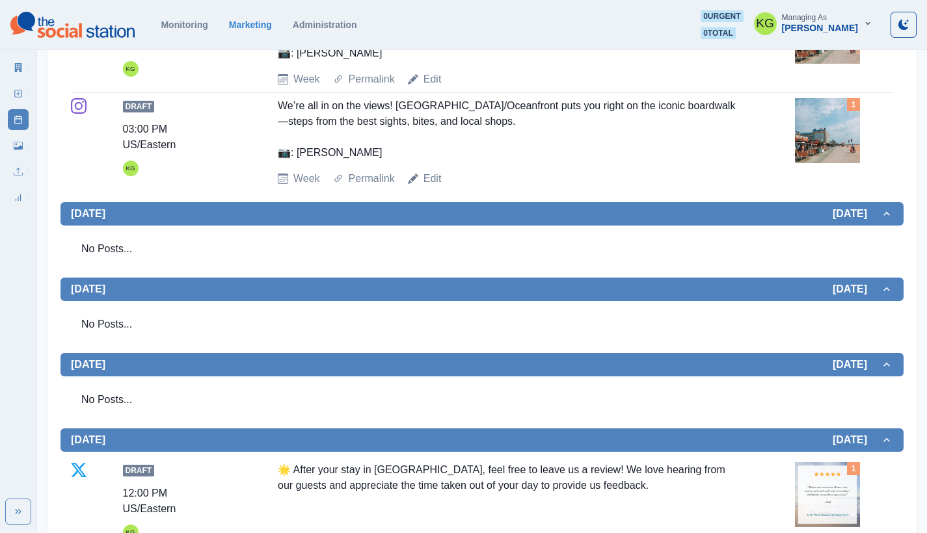
scroll to position [918, 0]
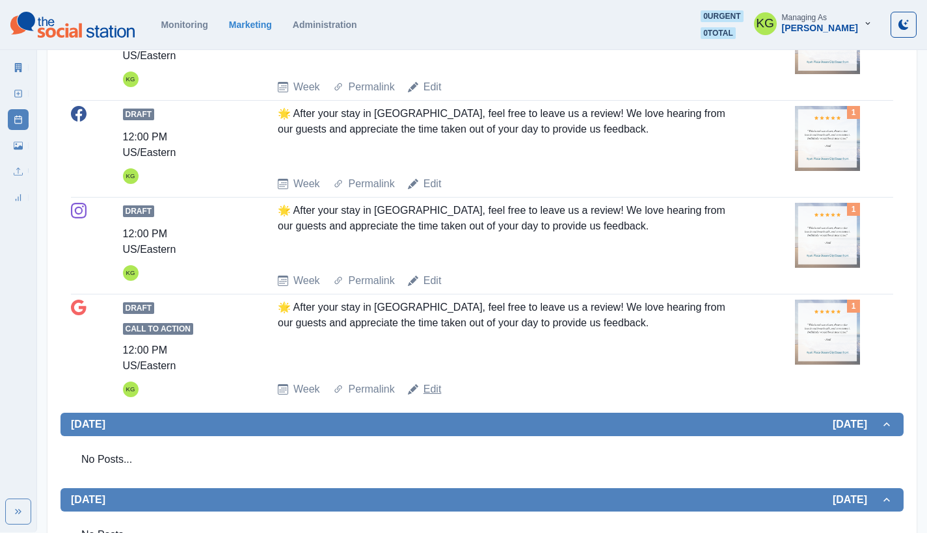
click at [431, 392] on link "Edit" at bounding box center [432, 390] width 18 height 16
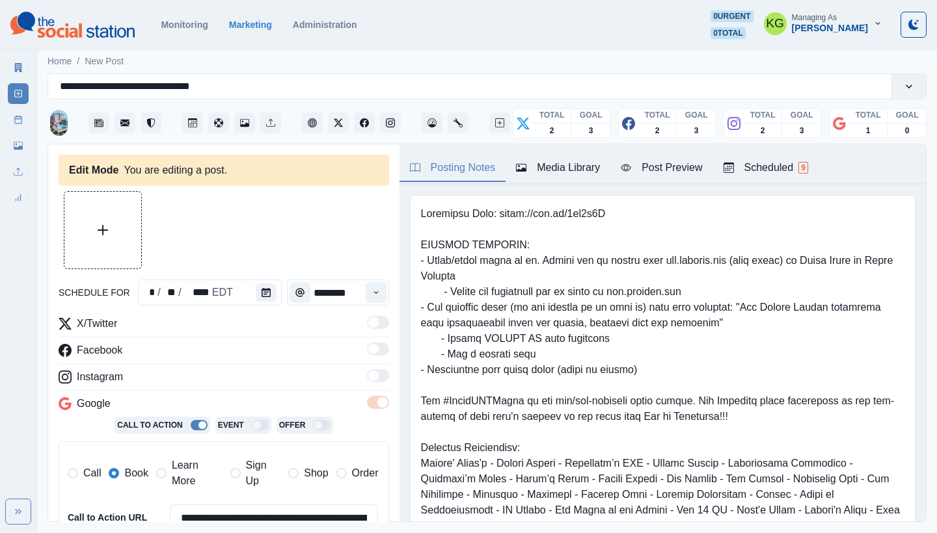
type input "********"
type textarea "**********"
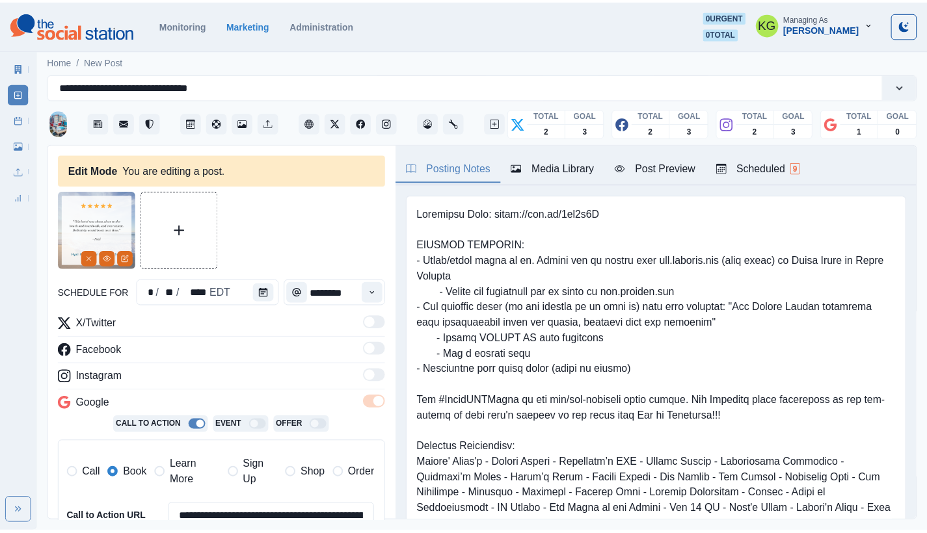
scroll to position [273, 0]
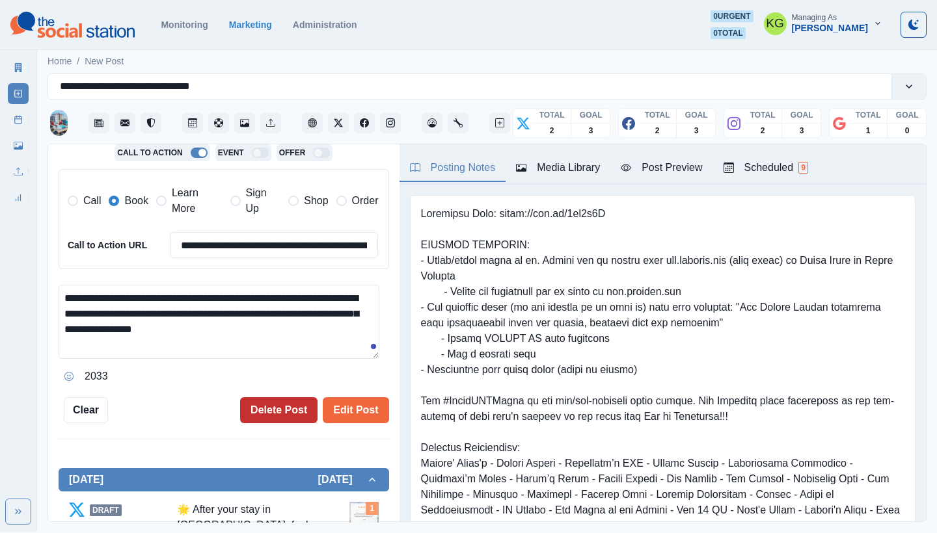
click at [261, 403] on button "Delete Post" at bounding box center [278, 410] width 77 height 26
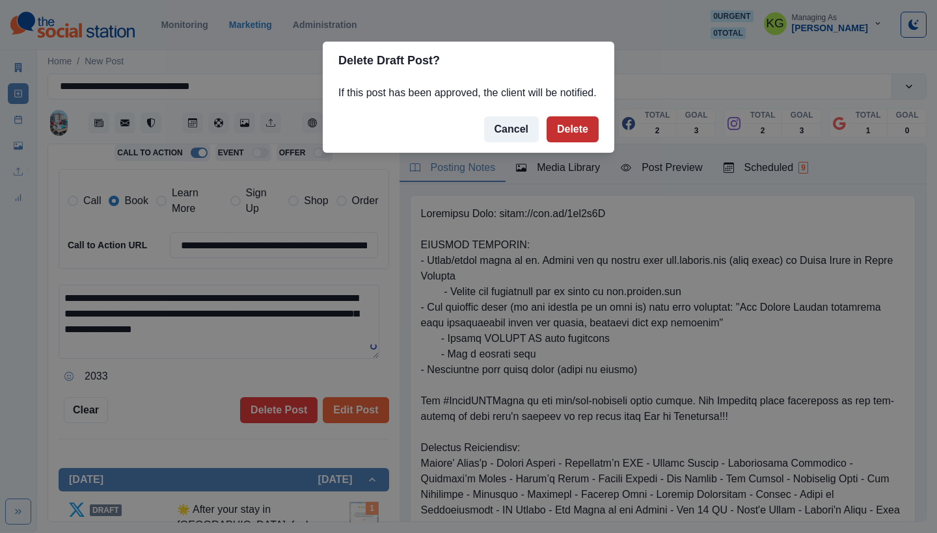
click at [565, 142] on button "Delete" at bounding box center [572, 129] width 52 height 26
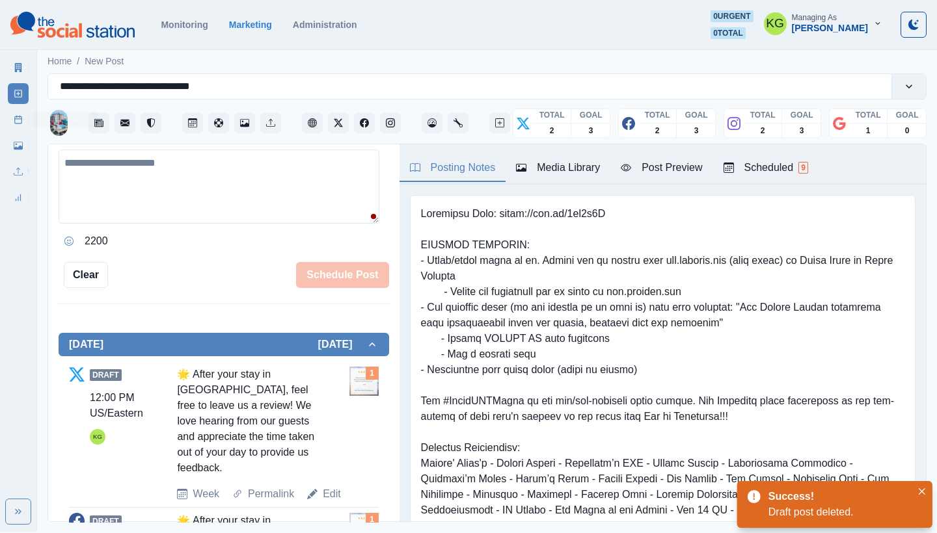
drag, startPoint x: 17, startPoint y: 124, endPoint x: 40, endPoint y: 127, distance: 23.6
click at [17, 124] on rect at bounding box center [18, 119] width 7 height 7
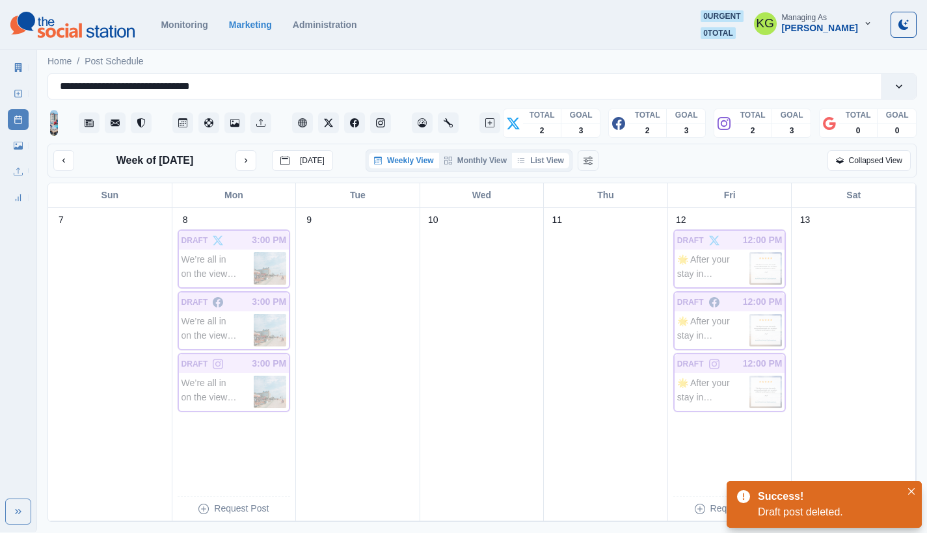
click at [553, 167] on button "List View" at bounding box center [540, 161] width 57 height 16
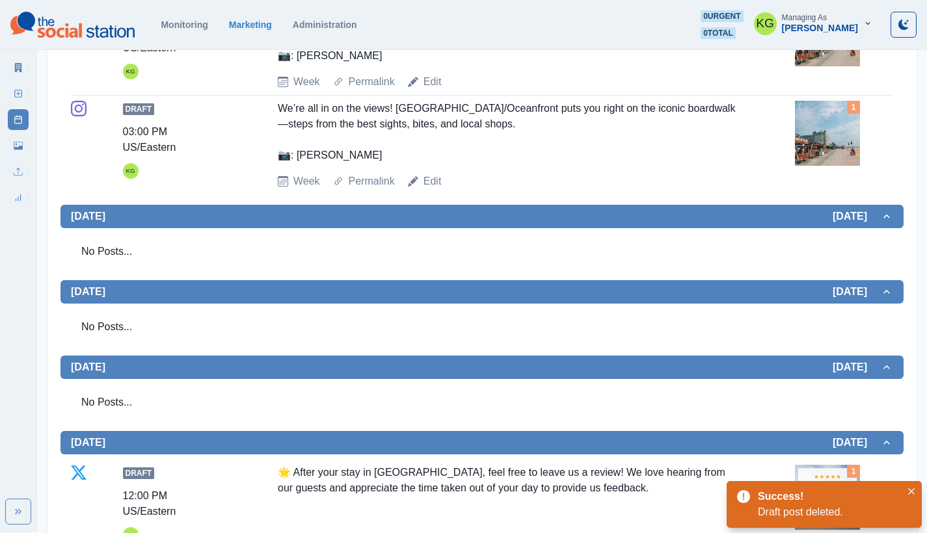
scroll to position [139, 0]
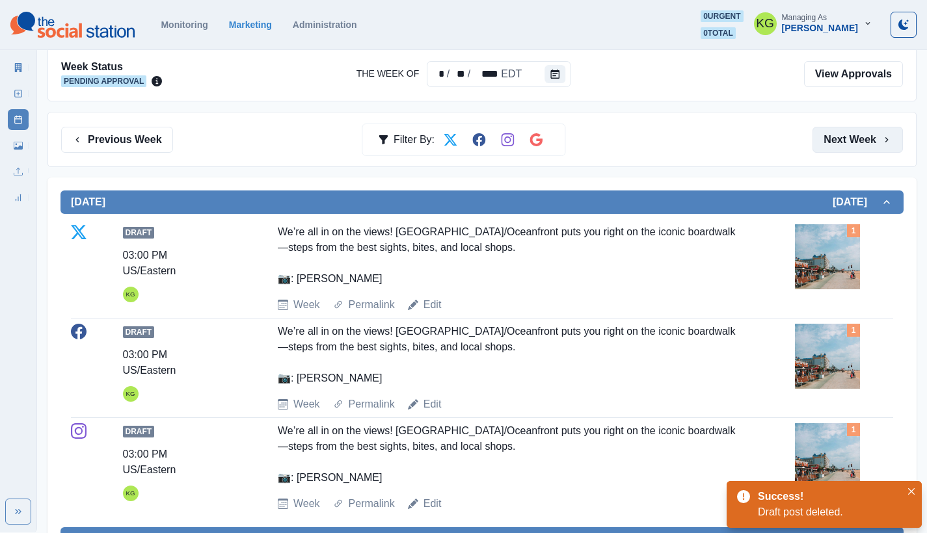
click at [879, 144] on button "Next Week" at bounding box center [857, 140] width 90 height 26
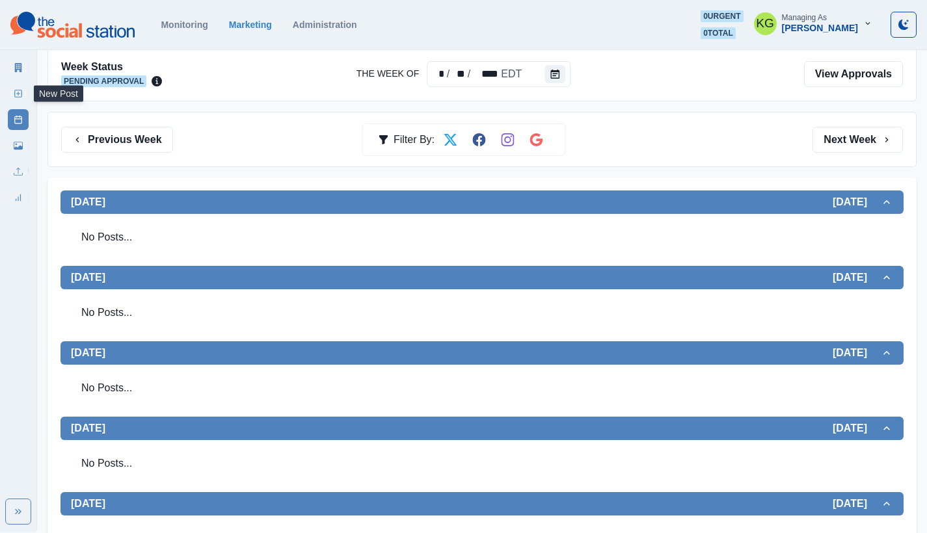
click at [19, 96] on icon at bounding box center [18, 93] width 9 height 9
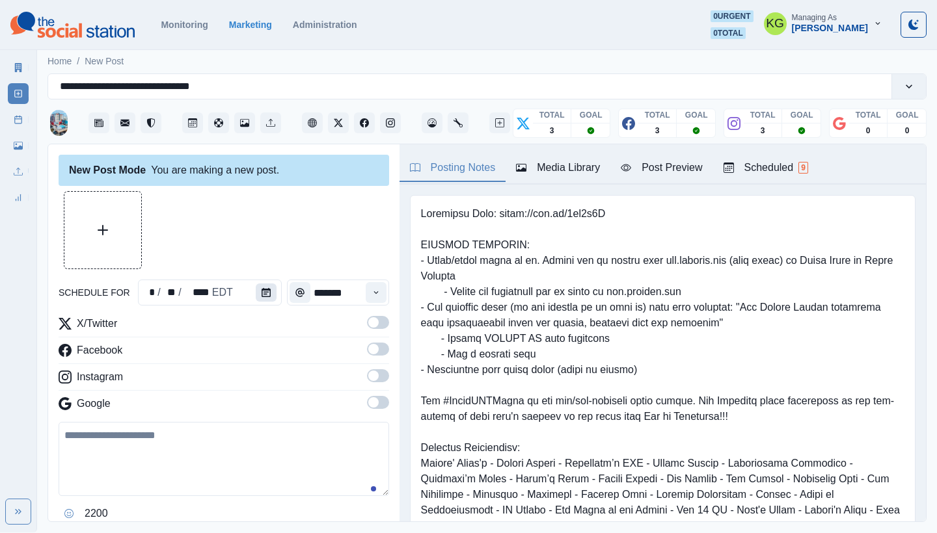
click at [271, 294] on button "Calendar" at bounding box center [266, 293] width 21 height 18
click at [256, 296] on button "Calendar" at bounding box center [266, 293] width 21 height 18
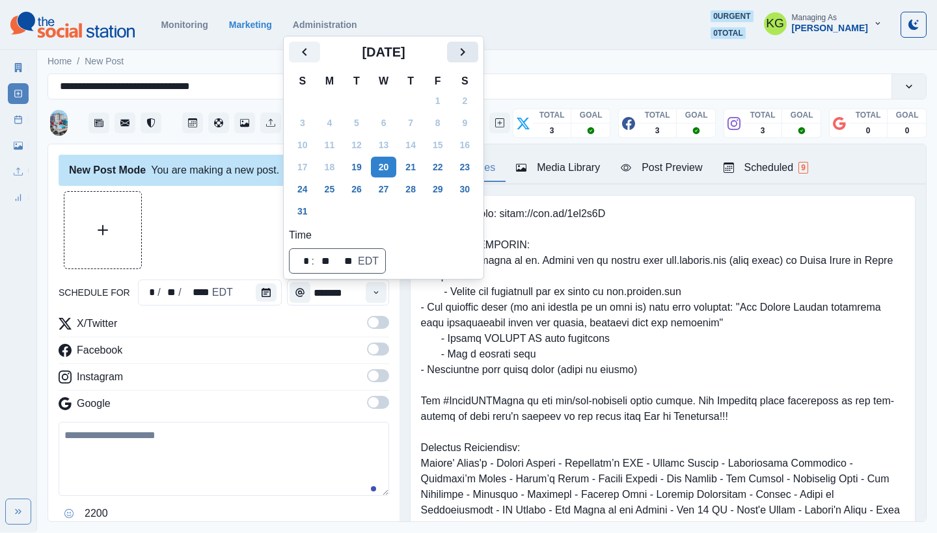
click at [470, 53] on icon "Next" at bounding box center [463, 52] width 16 height 16
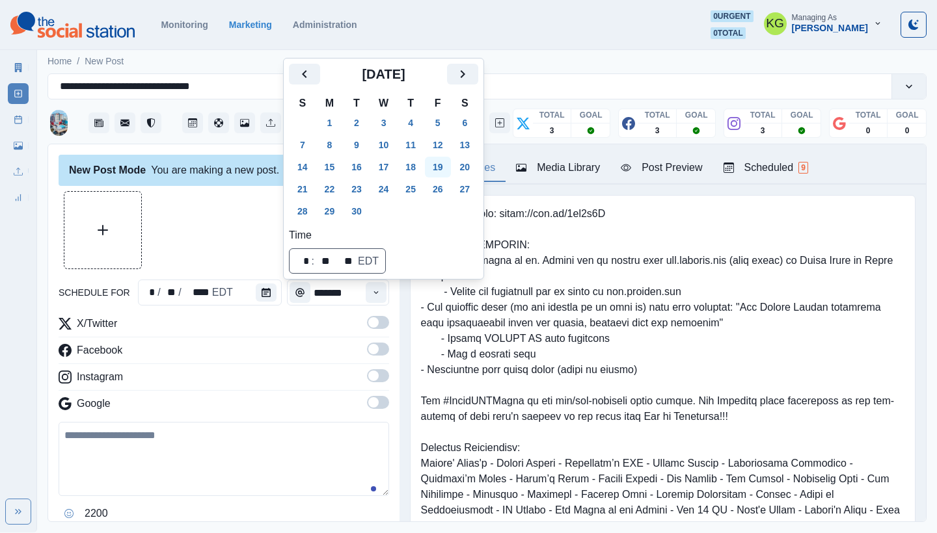
click at [448, 173] on button "19" at bounding box center [438, 167] width 26 height 21
click at [151, 254] on div at bounding box center [224, 230] width 330 height 78
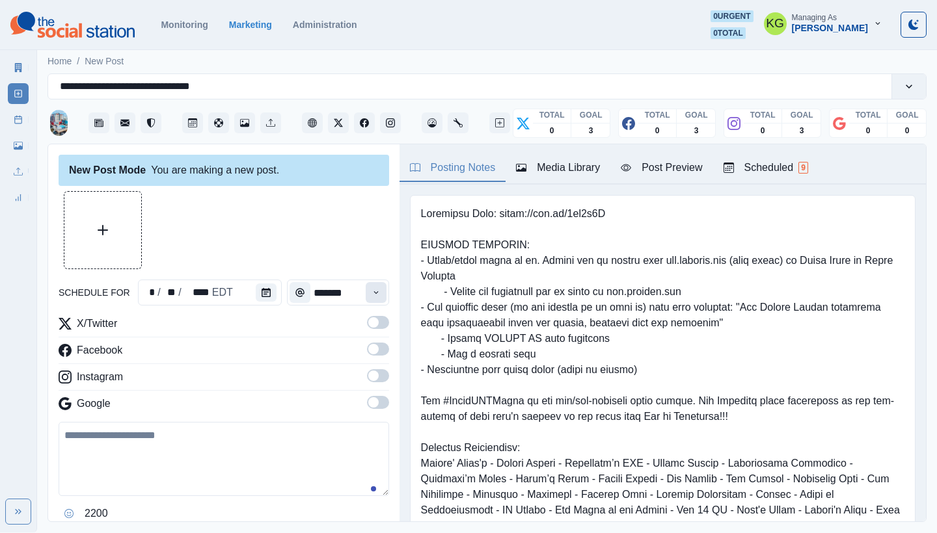
click at [366, 297] on button "Time" at bounding box center [376, 292] width 21 height 21
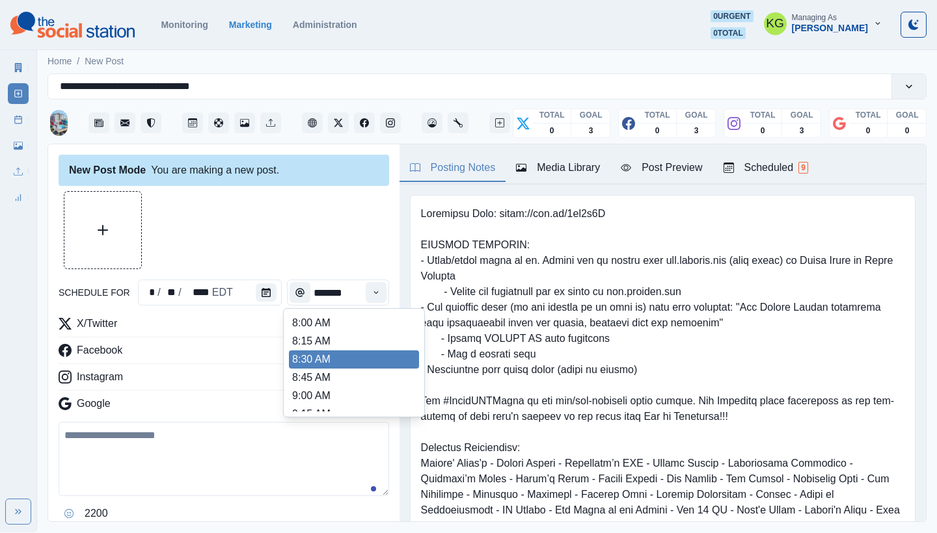
scroll to position [267, 0]
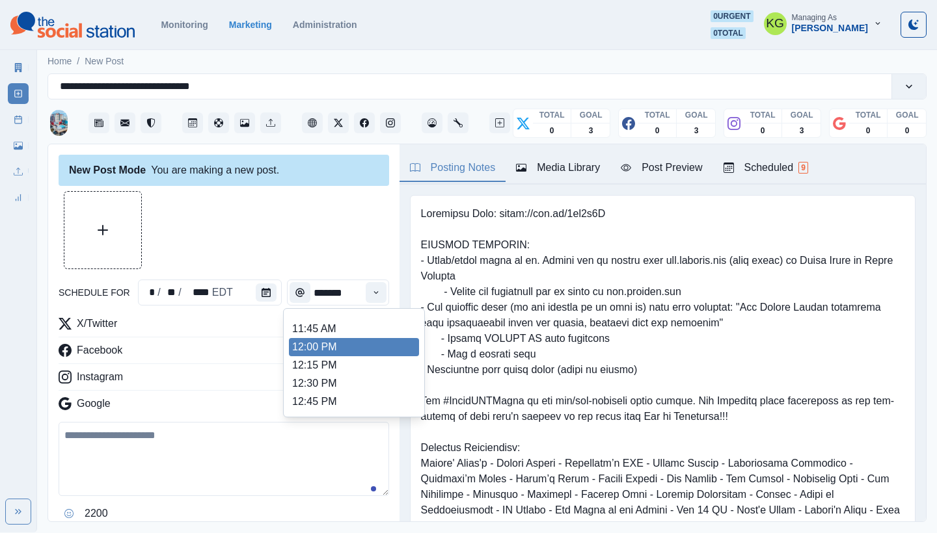
click at [336, 349] on li "12:00 PM" at bounding box center [354, 347] width 130 height 18
type input "********"
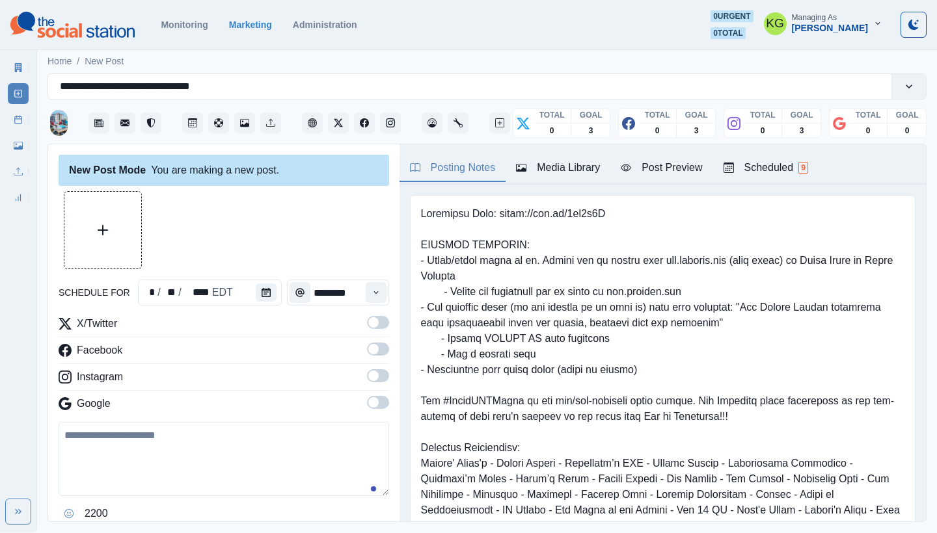
click at [368, 400] on span at bounding box center [373, 402] width 10 height 10
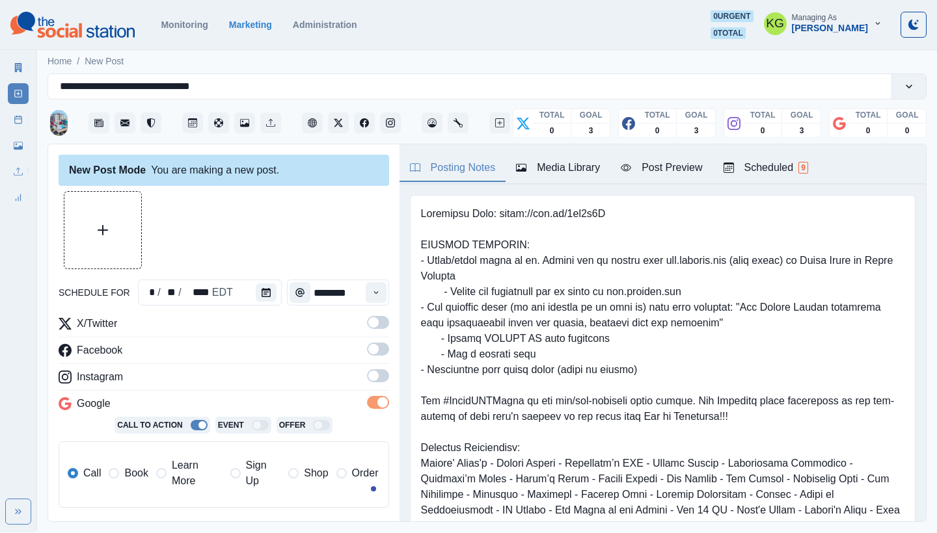
click at [377, 401] on span at bounding box center [382, 402] width 10 height 10
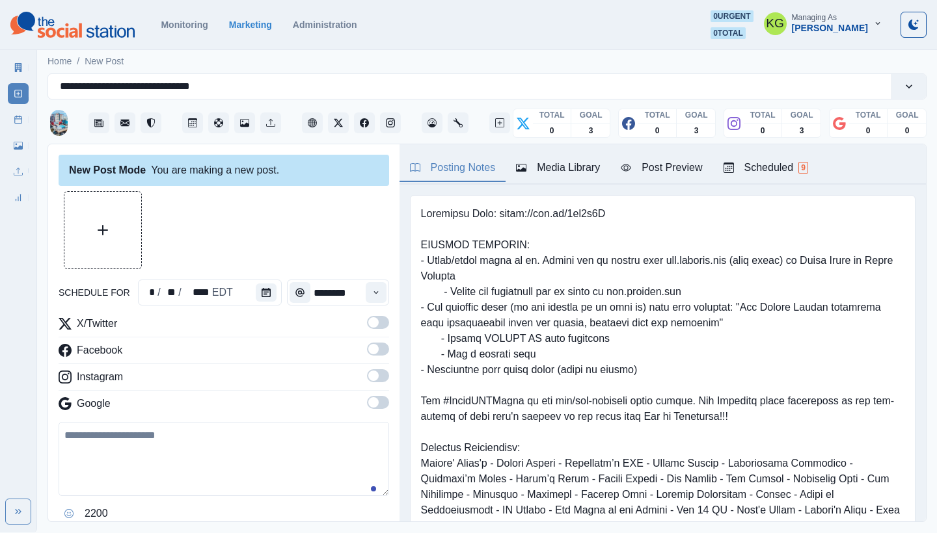
click at [368, 374] on span at bounding box center [373, 376] width 10 height 10
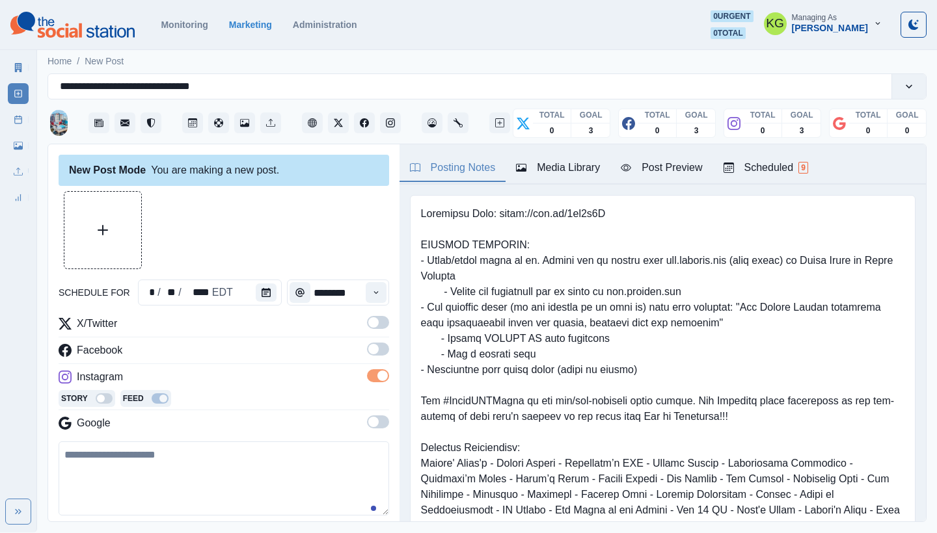
click at [368, 349] on span at bounding box center [373, 349] width 10 height 10
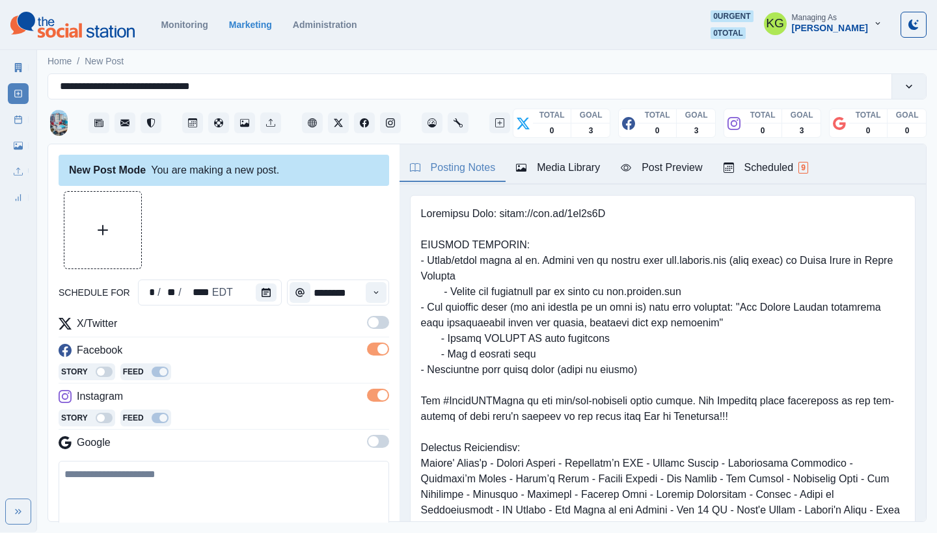
click at [369, 326] on span at bounding box center [378, 322] width 22 height 13
click at [97, 198] on button "Upload Media" at bounding box center [102, 230] width 77 height 77
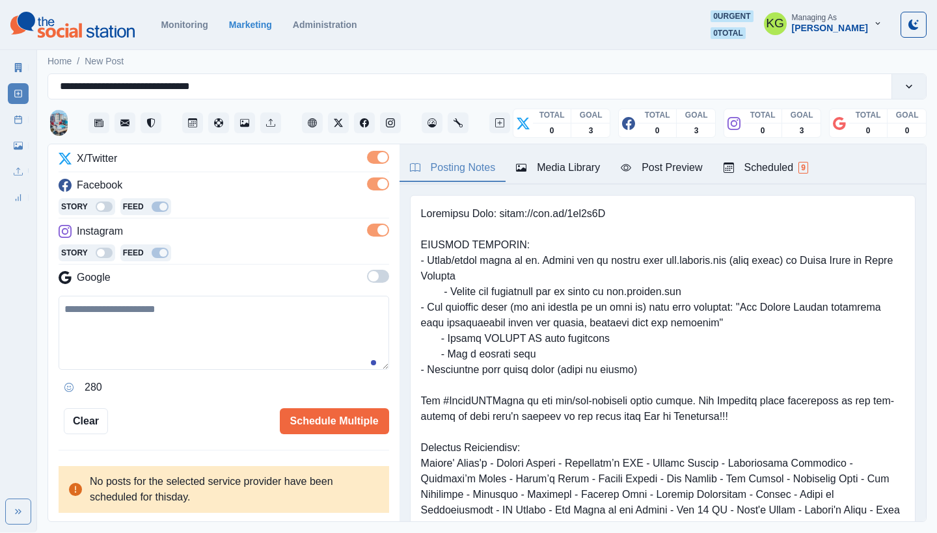
click at [182, 340] on textarea at bounding box center [224, 333] width 330 height 74
paste textarea "**********"
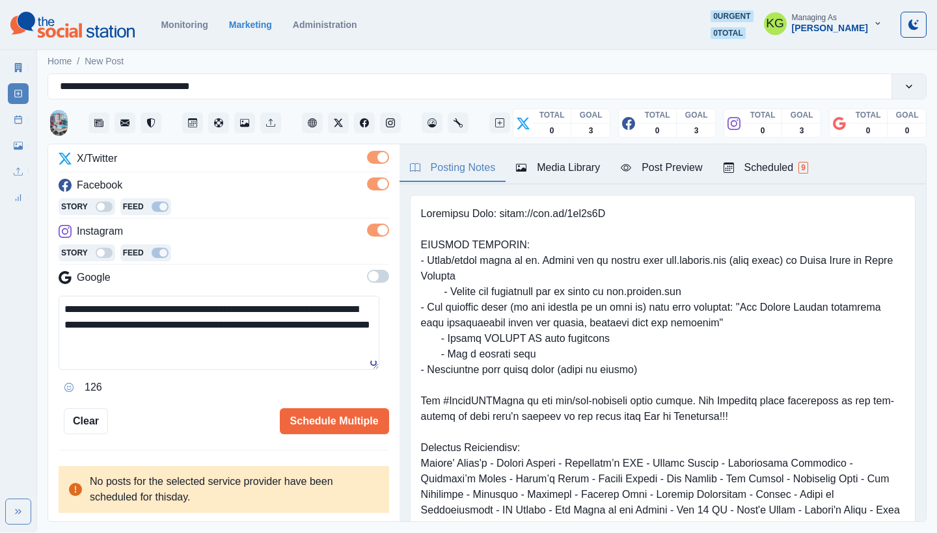
scroll to position [163, 0]
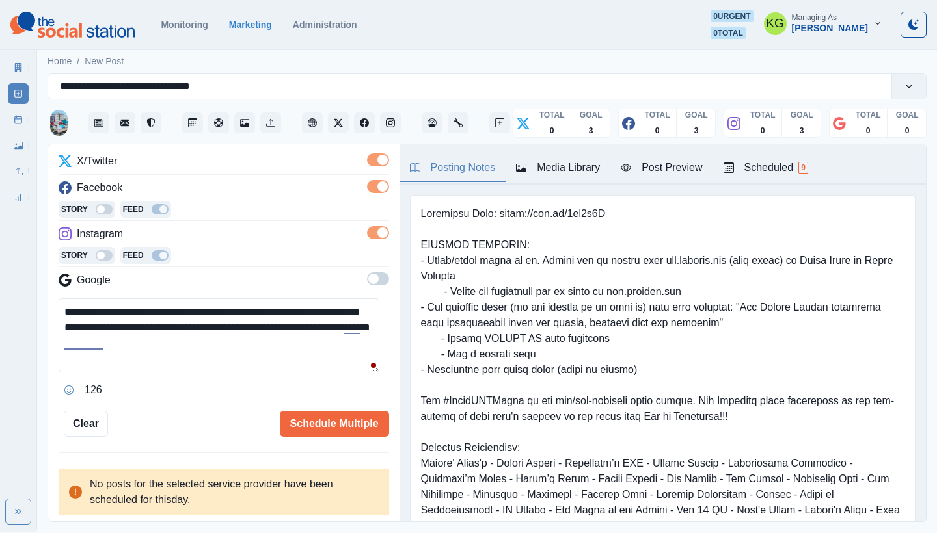
drag, startPoint x: 90, startPoint y: 312, endPoint x: 50, endPoint y: 305, distance: 40.8
click at [50, 305] on div "**********" at bounding box center [223, 333] width 351 height 379
click at [232, 351] on textarea "**********" at bounding box center [219, 336] width 321 height 74
click at [231, 341] on textarea "**********" at bounding box center [219, 336] width 321 height 74
click at [69, 387] on icon "Opens Emoji Picker" at bounding box center [68, 390] width 9 height 9
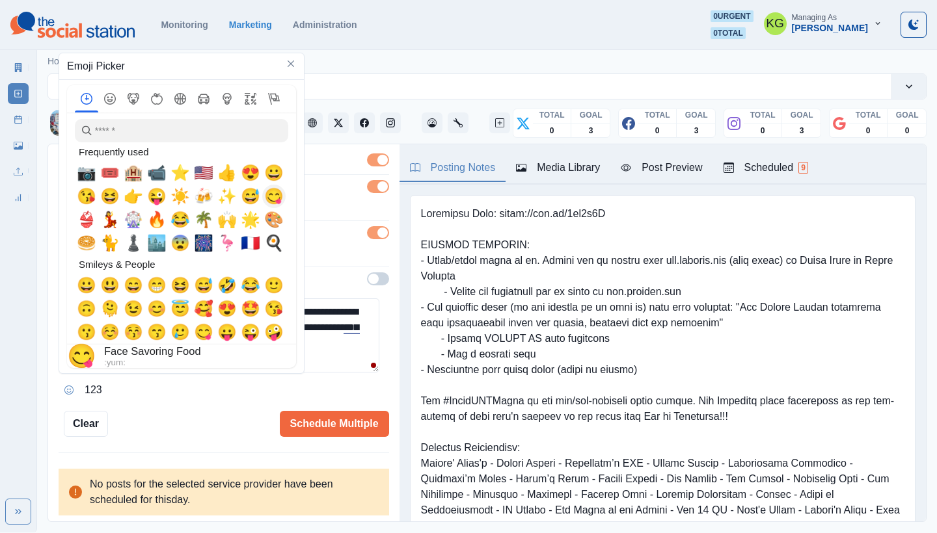
click at [253, 217] on span "🌟" at bounding box center [251, 220] width 20 height 18
click at [328, 350] on textarea "**********" at bounding box center [219, 336] width 321 height 74
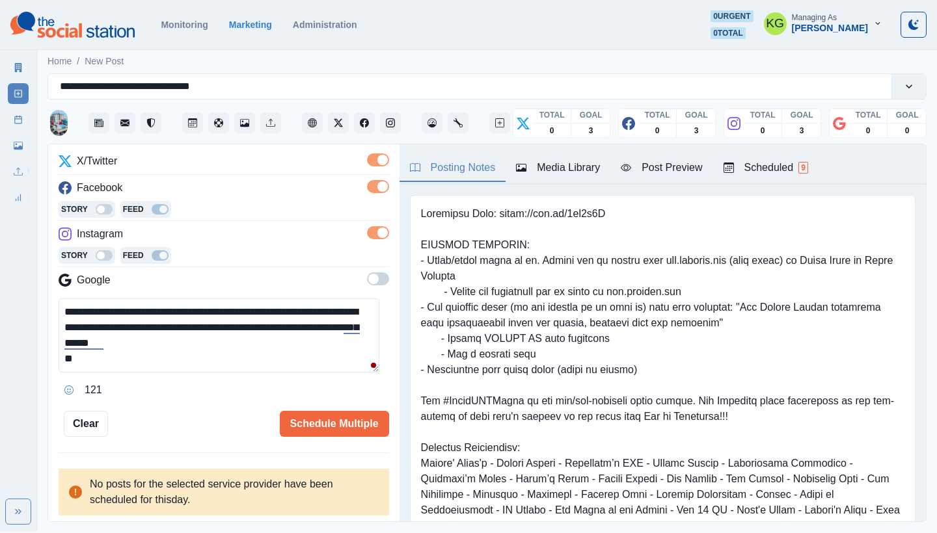
drag, startPoint x: 79, startPoint y: 358, endPoint x: 61, endPoint y: 360, distance: 17.6
click at [61, 360] on textarea "**********" at bounding box center [219, 336] width 321 height 74
click at [70, 311] on textarea "**********" at bounding box center [219, 336] width 321 height 74
click at [65, 311] on textarea "**********" at bounding box center [219, 336] width 321 height 74
paste textarea "**"
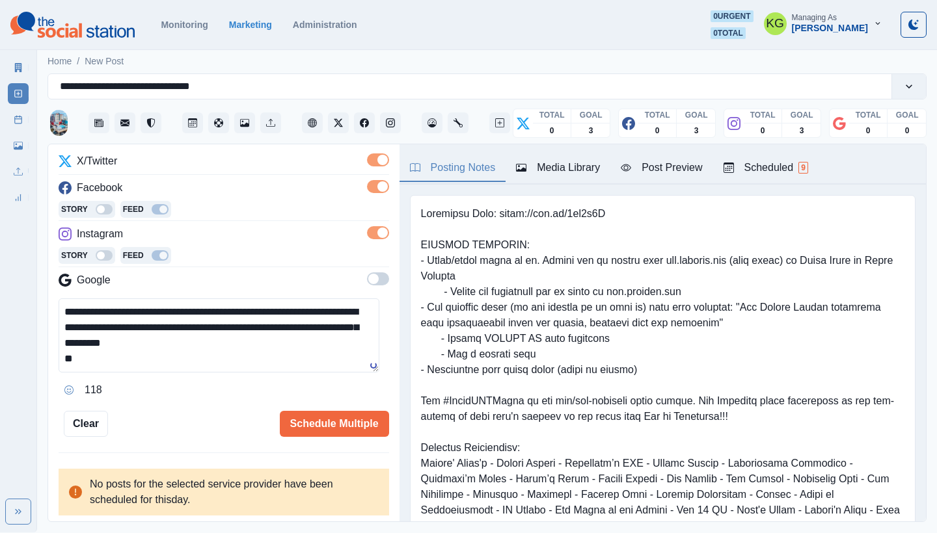
click at [91, 361] on textarea "**********" at bounding box center [219, 336] width 321 height 74
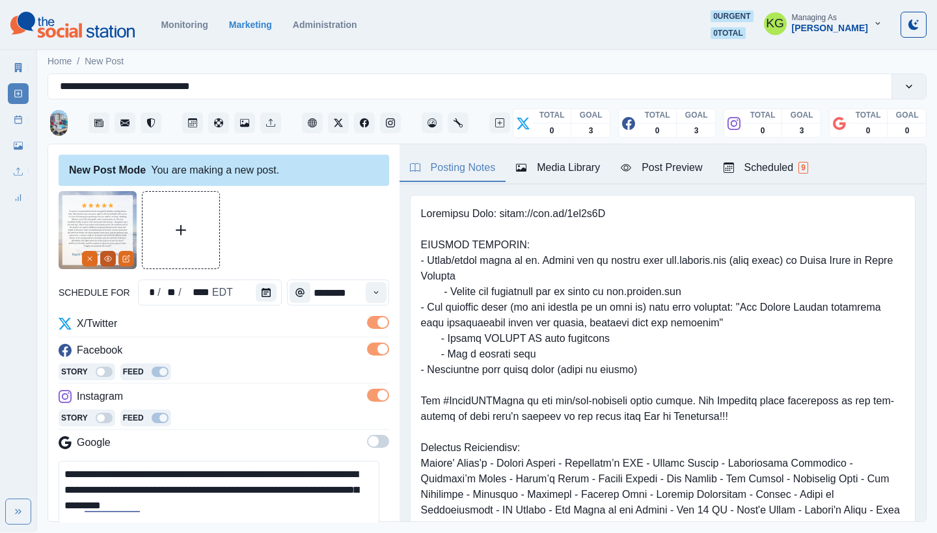
type textarea "**********"
click at [106, 259] on icon "View Media" at bounding box center [108, 259] width 8 height 8
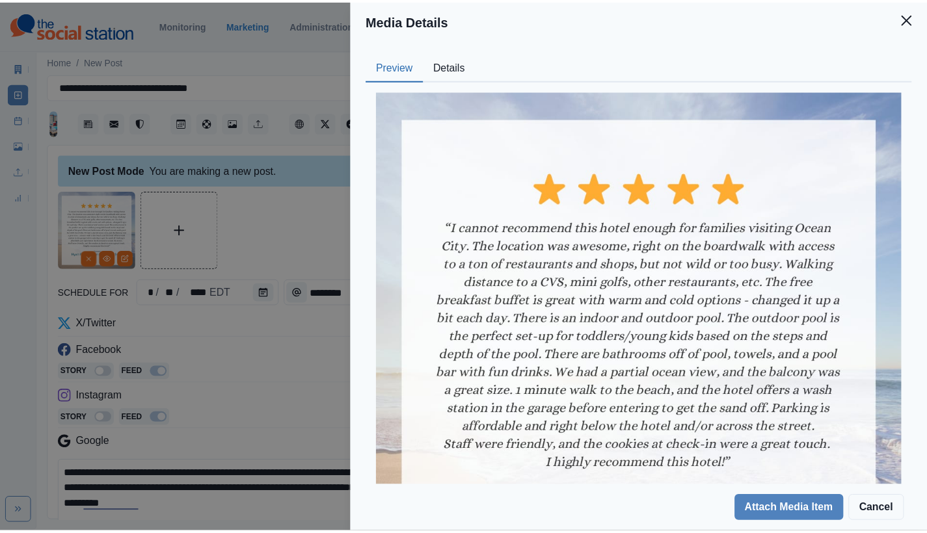
scroll to position [141, 0]
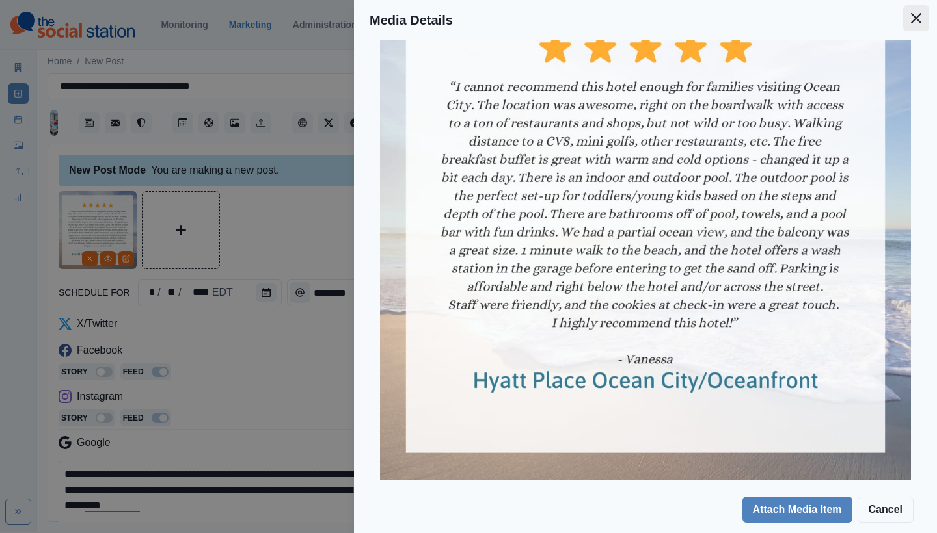
click at [911, 23] on button "Close" at bounding box center [916, 18] width 26 height 26
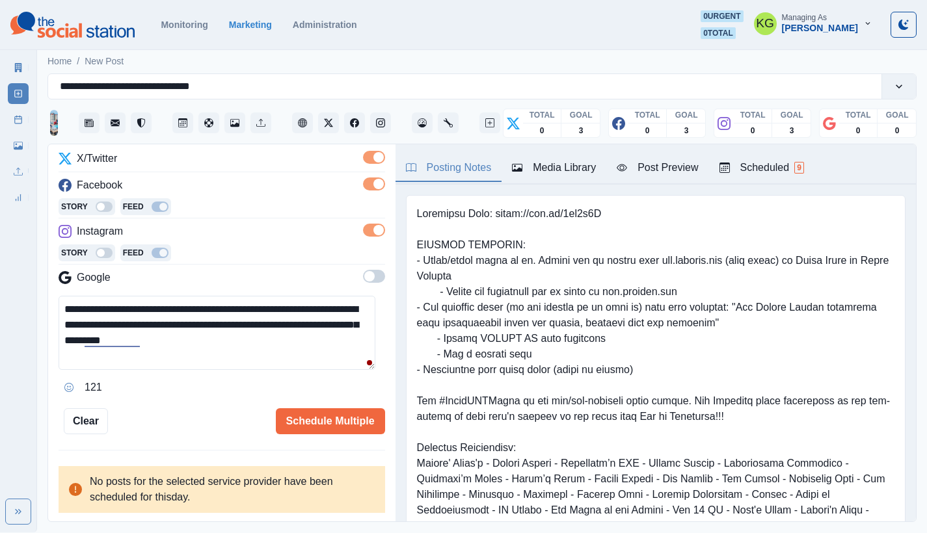
scroll to position [3, 0]
click at [345, 420] on button "Schedule Multiple" at bounding box center [330, 421] width 109 height 26
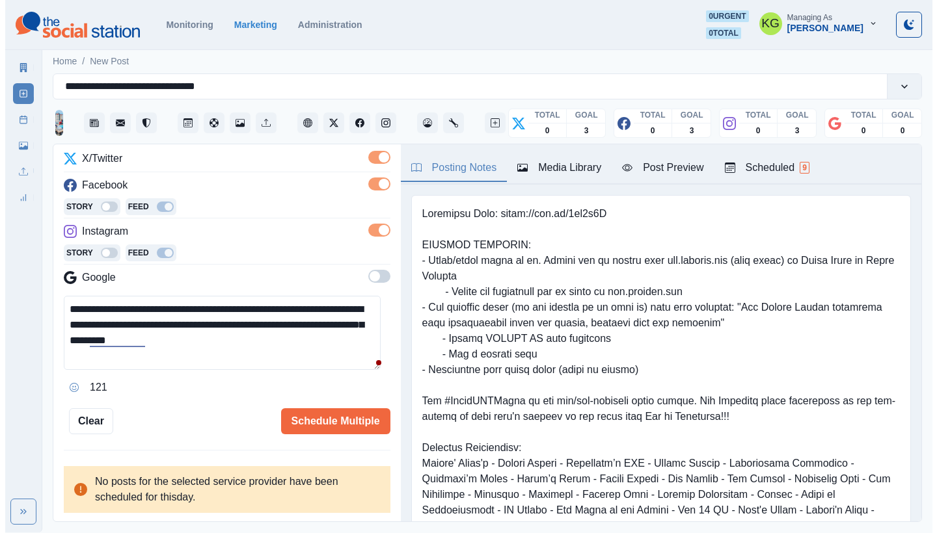
scroll to position [0, 0]
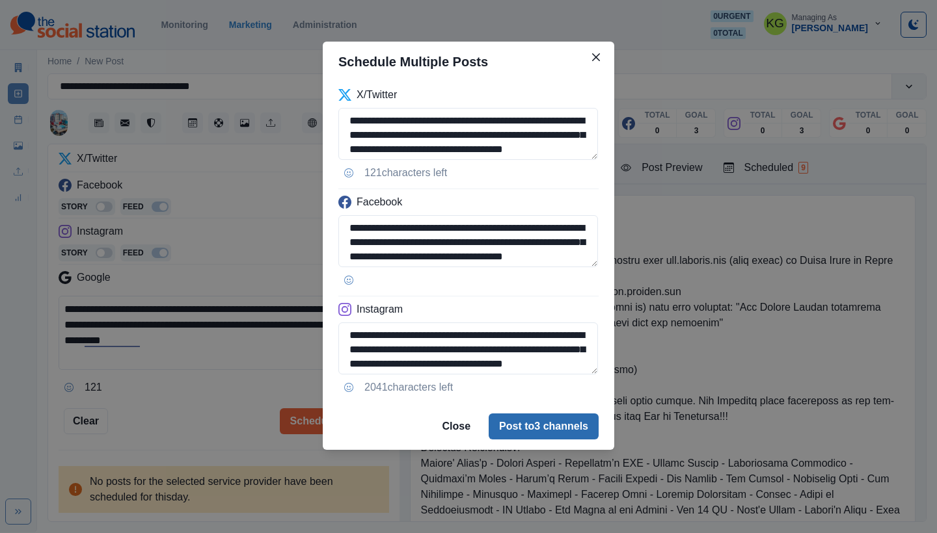
click at [572, 425] on button "Post to 3 channels" at bounding box center [543, 427] width 110 height 26
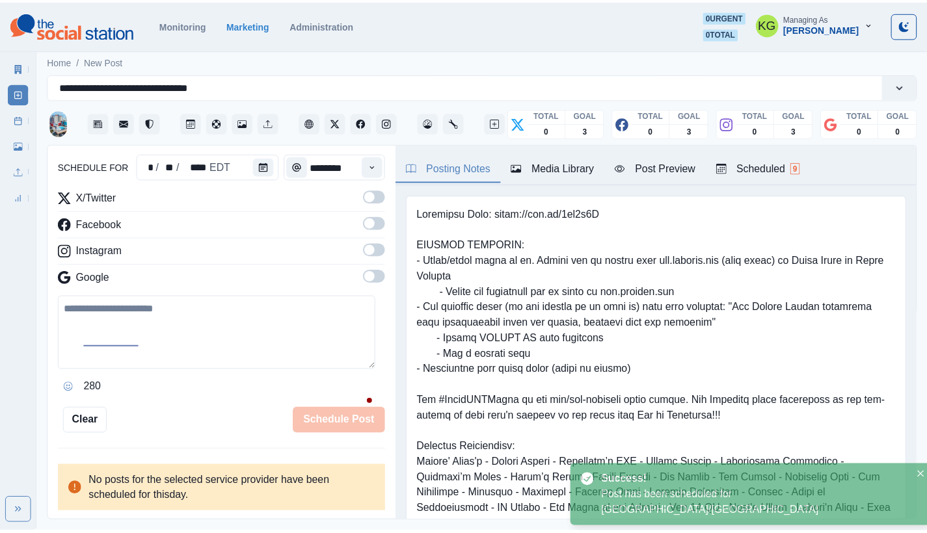
scroll to position [79, 0]
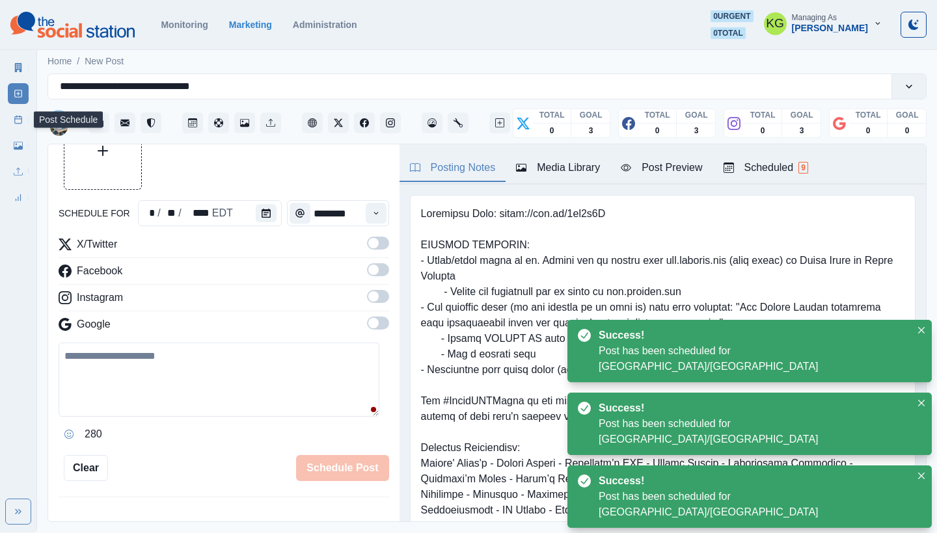
click at [14, 116] on icon at bounding box center [18, 119] width 9 height 9
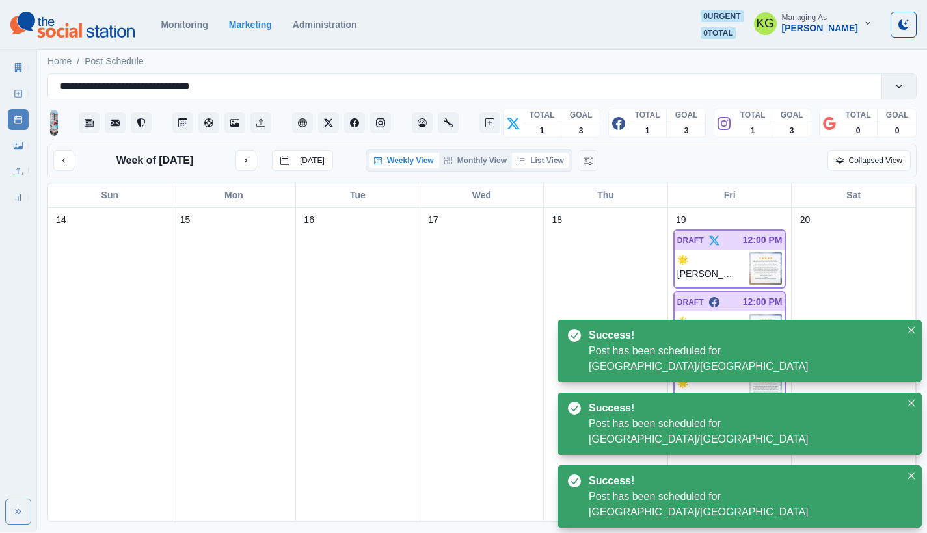
click at [554, 164] on button "List View" at bounding box center [540, 161] width 57 height 16
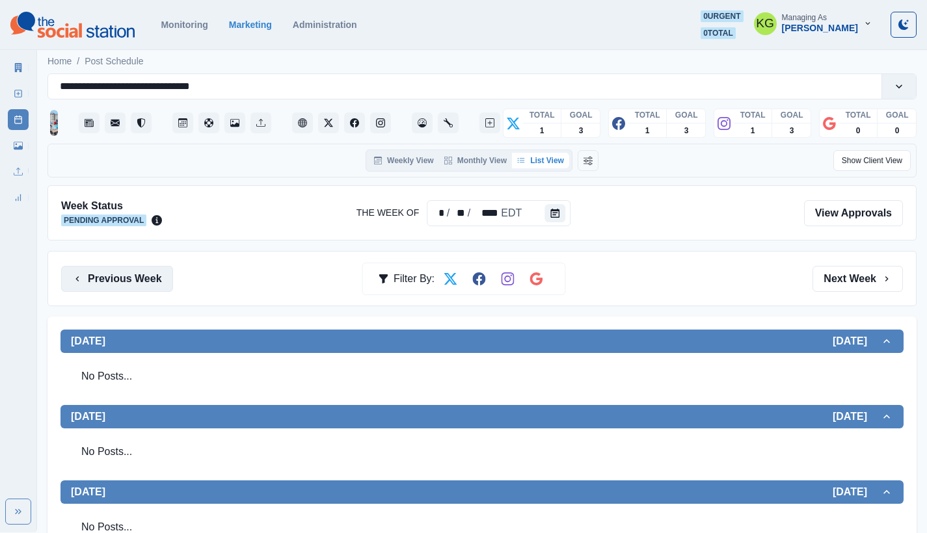
click at [165, 281] on button "Previous Week" at bounding box center [117, 279] width 112 height 26
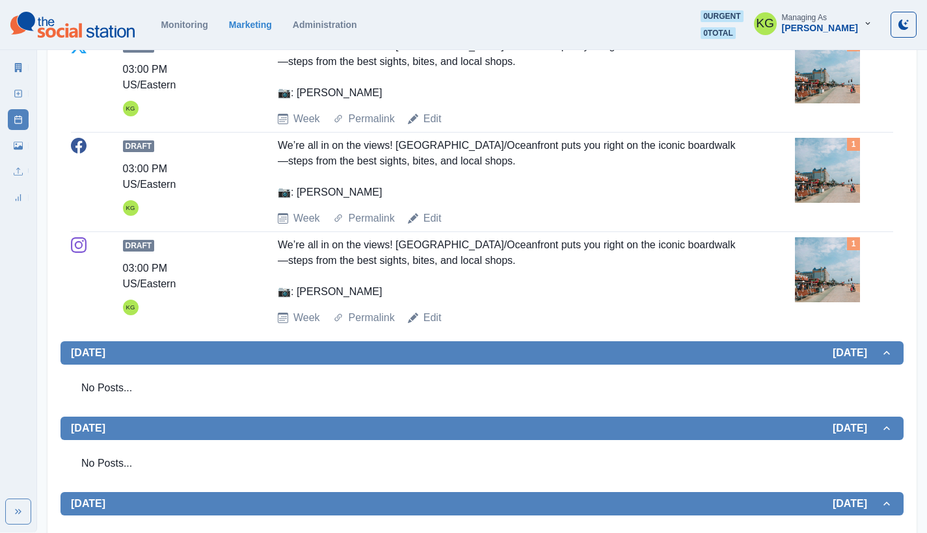
scroll to position [43, 0]
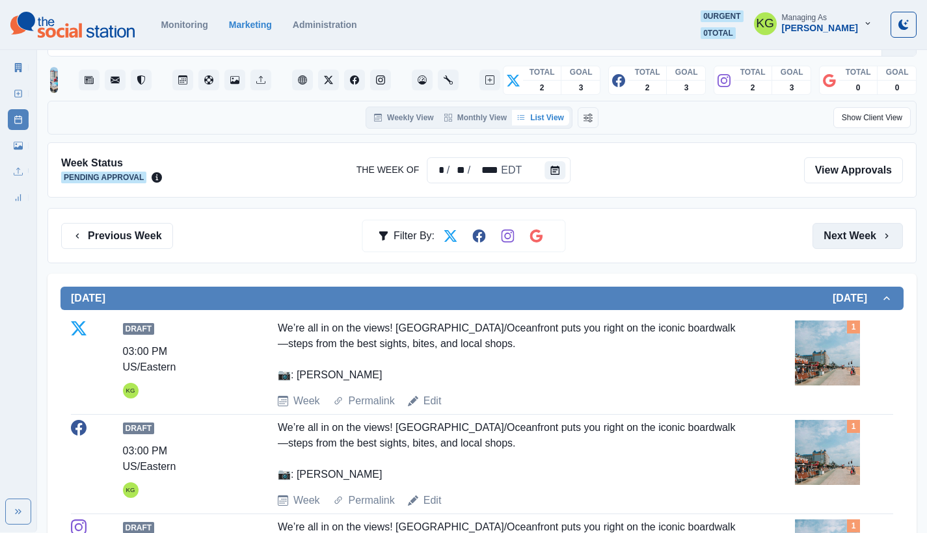
click at [867, 232] on button "Next Week" at bounding box center [857, 236] width 90 height 26
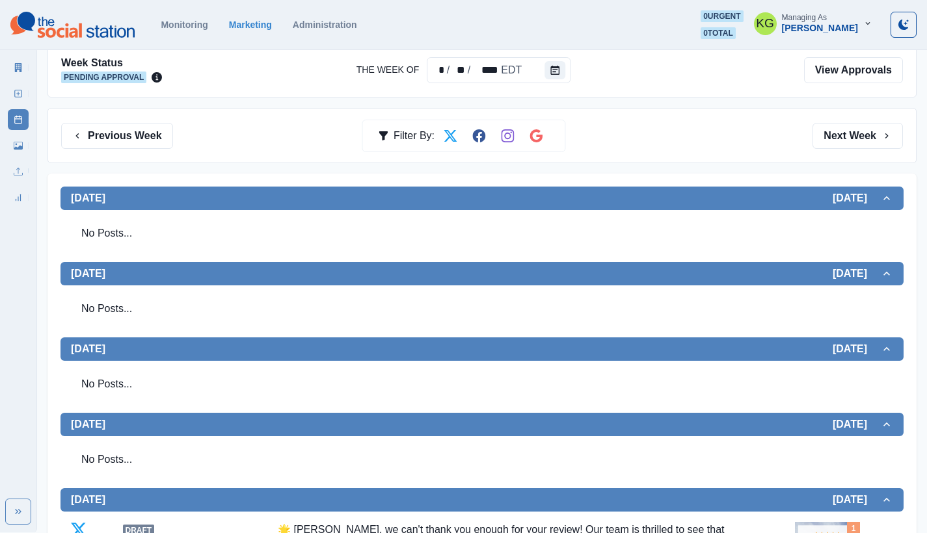
scroll to position [28, 0]
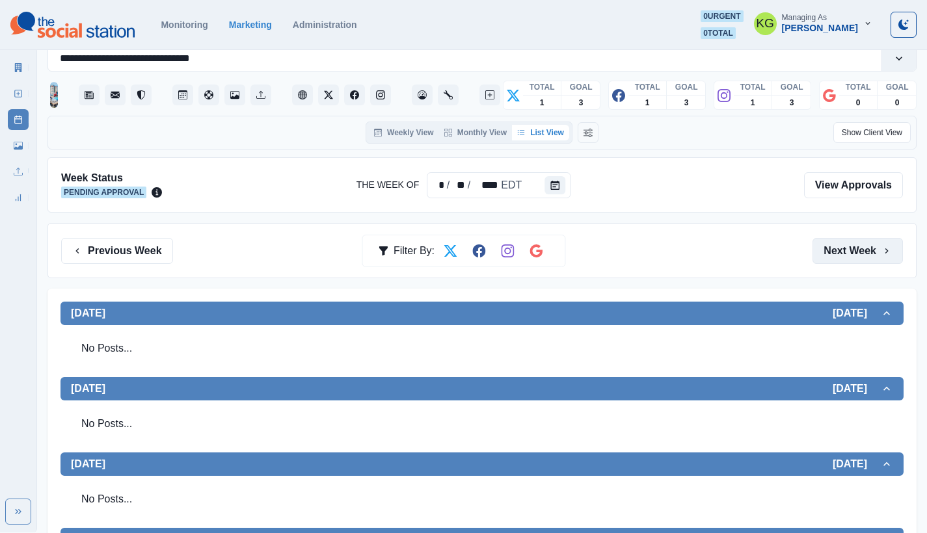
click at [840, 251] on button "Next Week" at bounding box center [857, 251] width 90 height 26
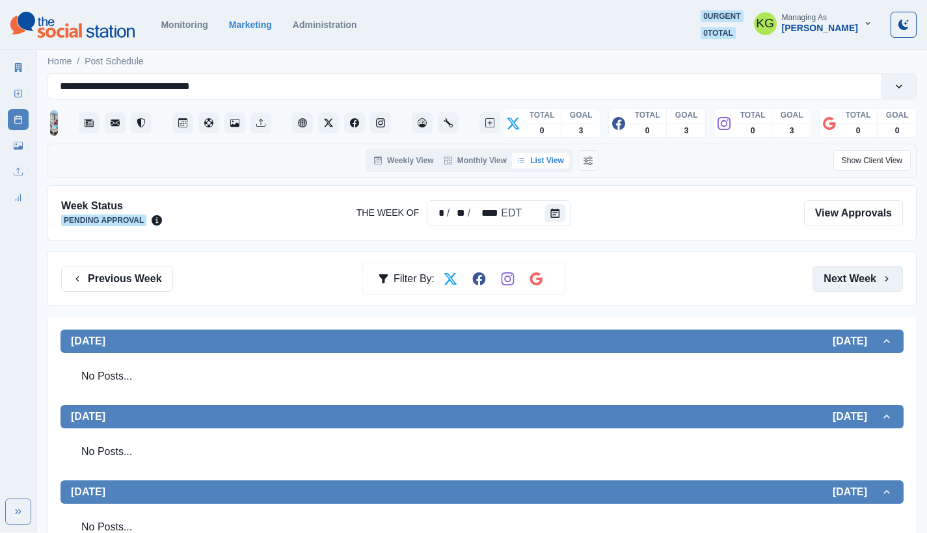
scroll to position [349, 0]
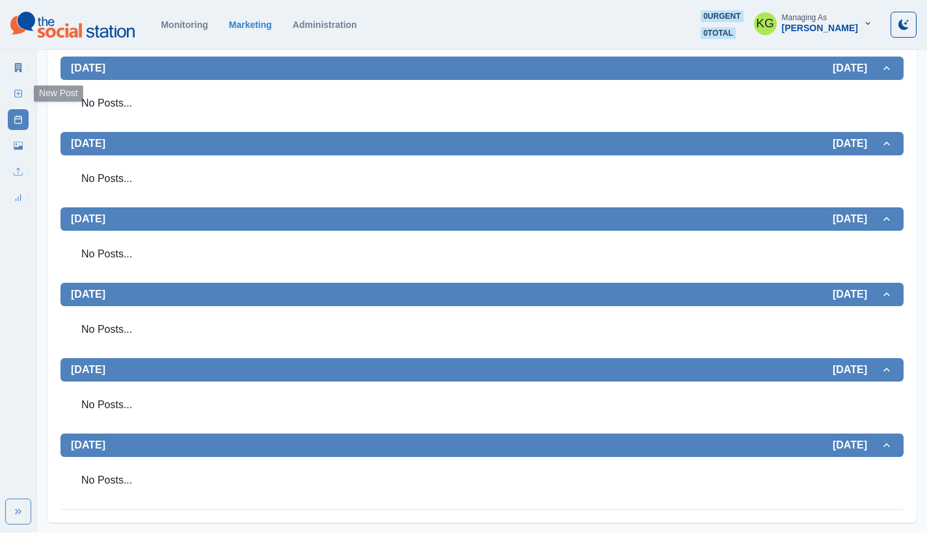
click at [20, 96] on icon at bounding box center [18, 93] width 9 height 9
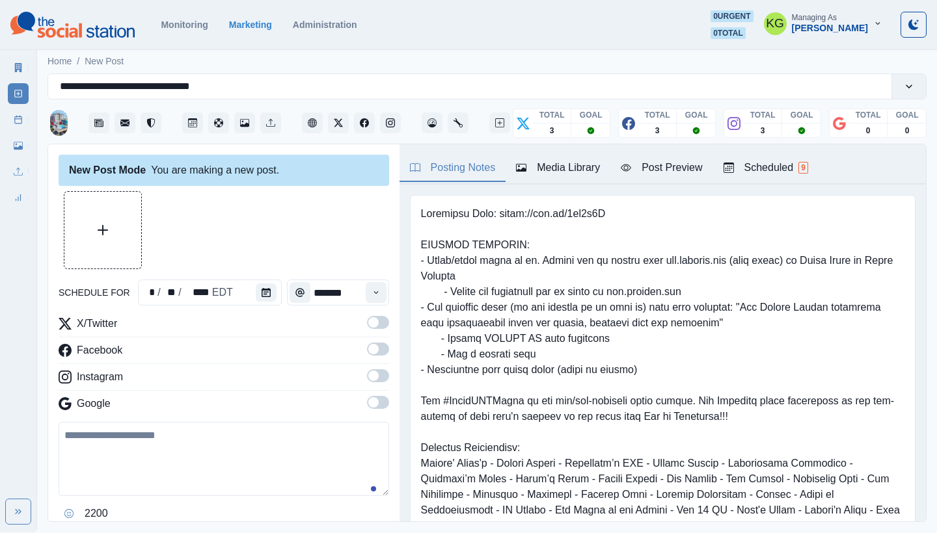
click at [278, 297] on div "schedule for * / ** / **** EDT *******" at bounding box center [224, 293] width 330 height 26
click at [261, 291] on icon "Calendar" at bounding box center [265, 292] width 9 height 9
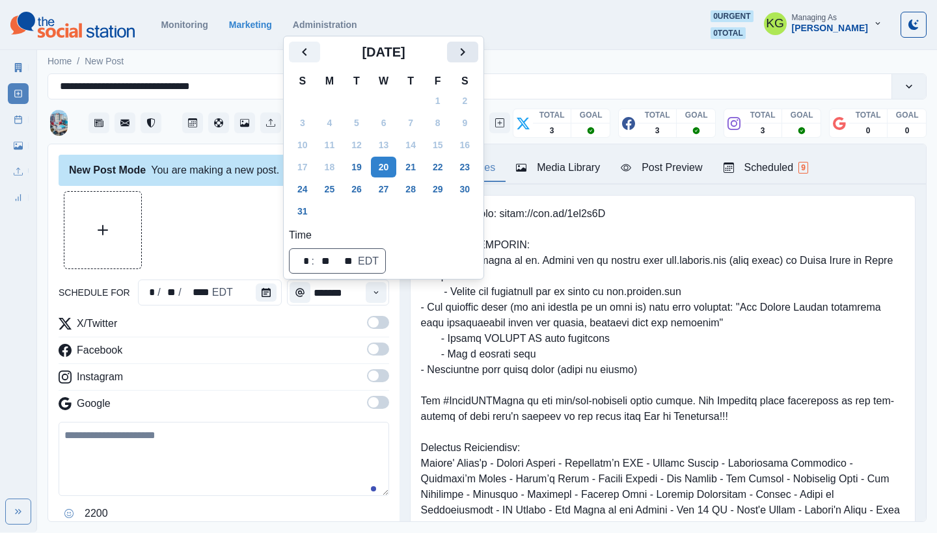
click at [470, 47] on icon "Next" at bounding box center [463, 52] width 16 height 16
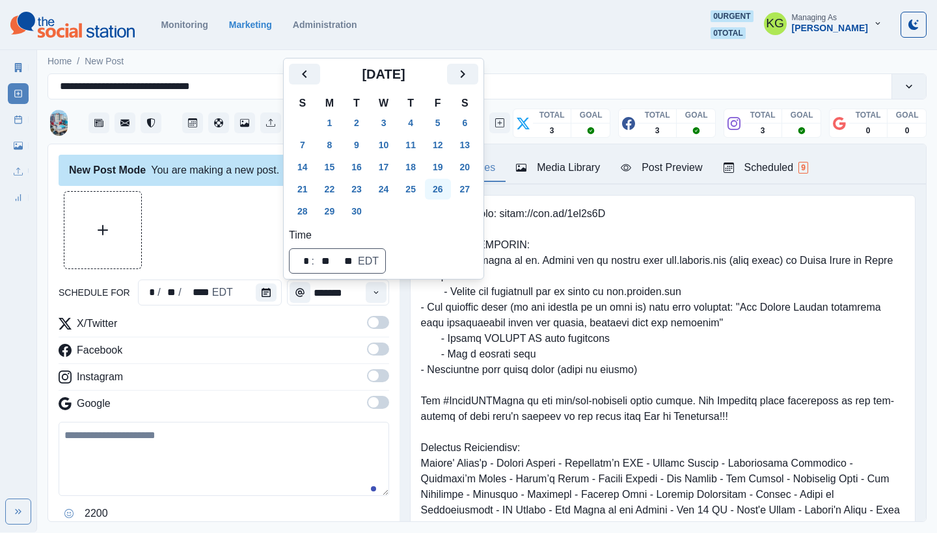
click at [440, 189] on button "26" at bounding box center [438, 189] width 26 height 21
click at [216, 226] on div at bounding box center [224, 230] width 330 height 78
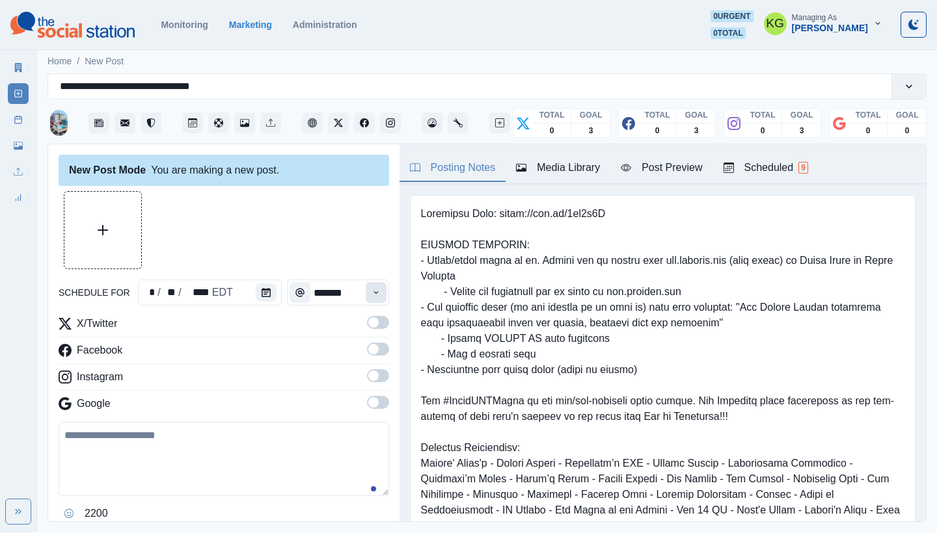
click at [371, 293] on icon "Time" at bounding box center [375, 292] width 9 height 9
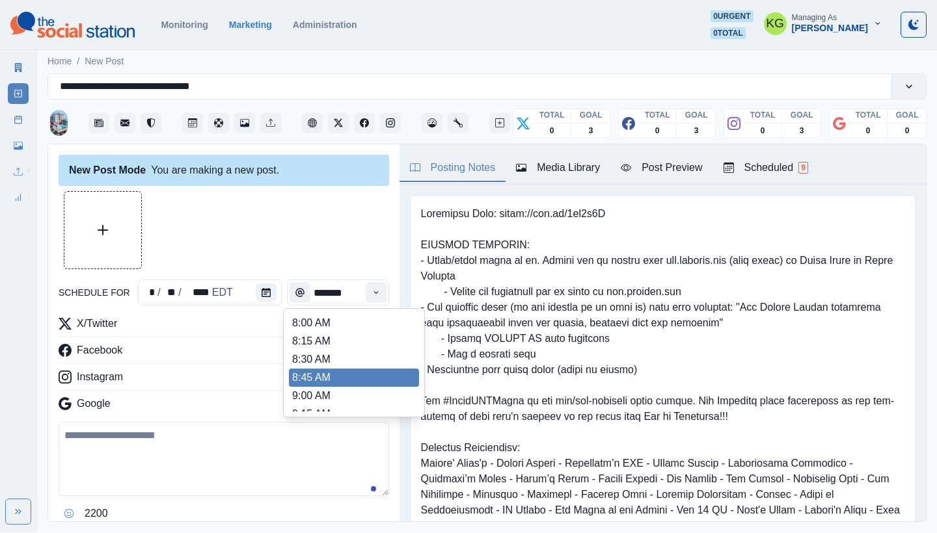
scroll to position [278, 0]
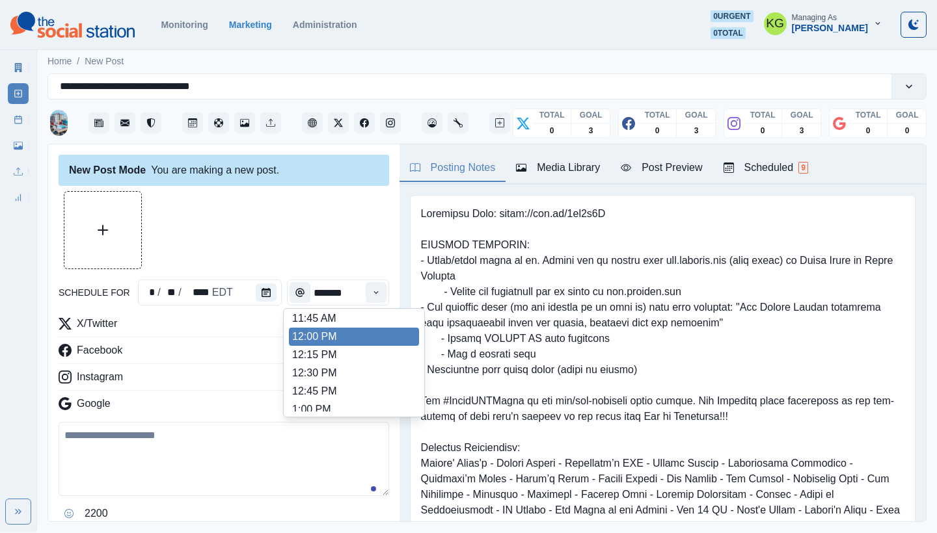
click at [328, 343] on li "12:00 PM" at bounding box center [354, 337] width 130 height 18
type input "********"
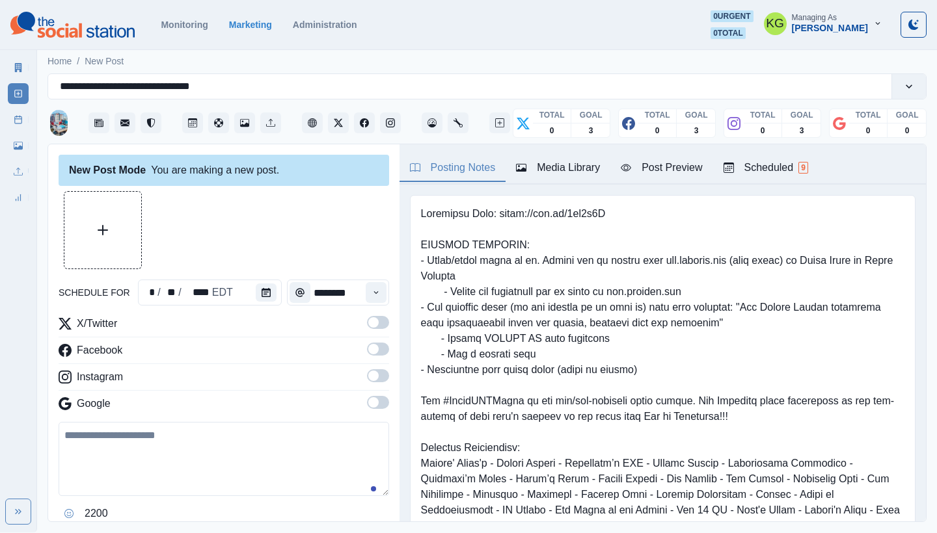
click at [368, 378] on span at bounding box center [373, 376] width 10 height 10
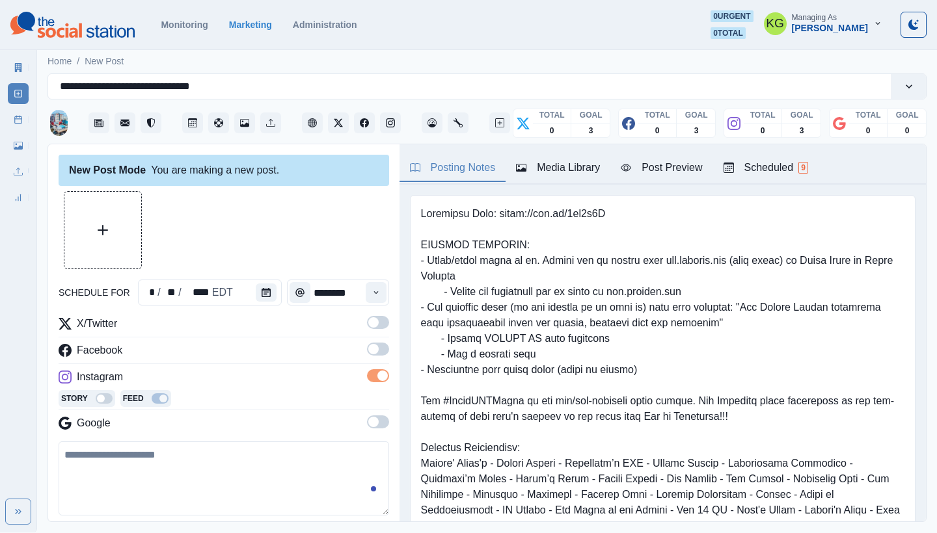
click at [367, 338] on div "X/Twitter Facebook Instagram Story Feed Google" at bounding box center [224, 376] width 330 height 120
click at [368, 345] on span at bounding box center [373, 349] width 10 height 10
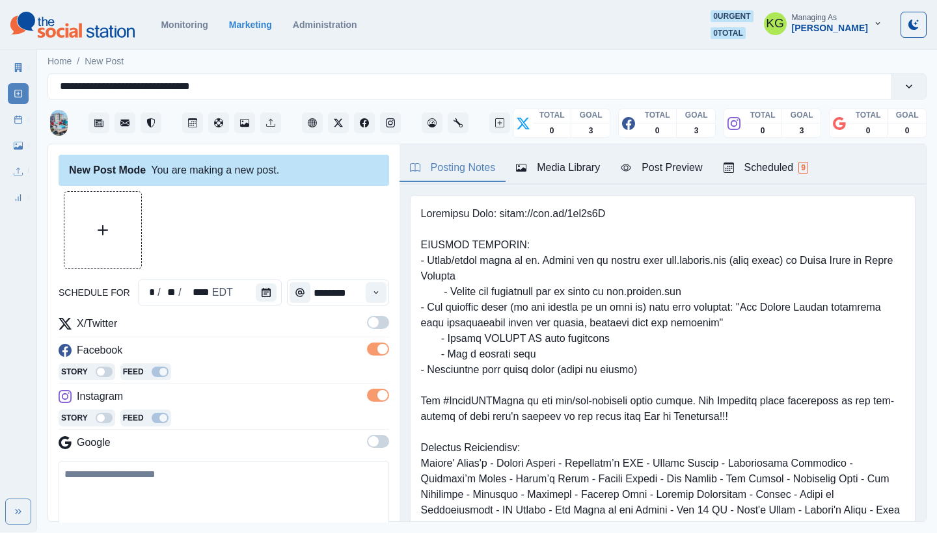
click at [368, 321] on span at bounding box center [373, 322] width 10 height 10
click at [114, 242] on button "Upload Media" at bounding box center [102, 230] width 77 height 77
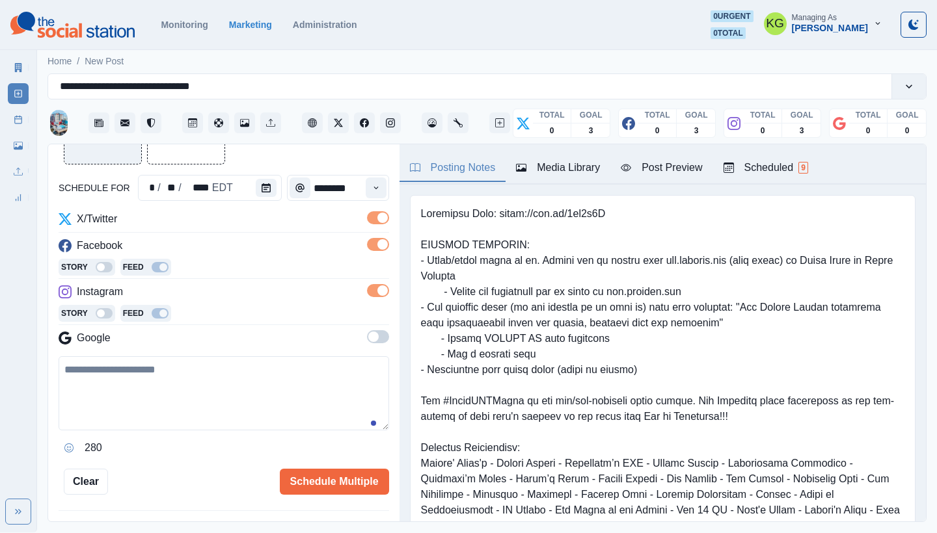
scroll to position [165, 0]
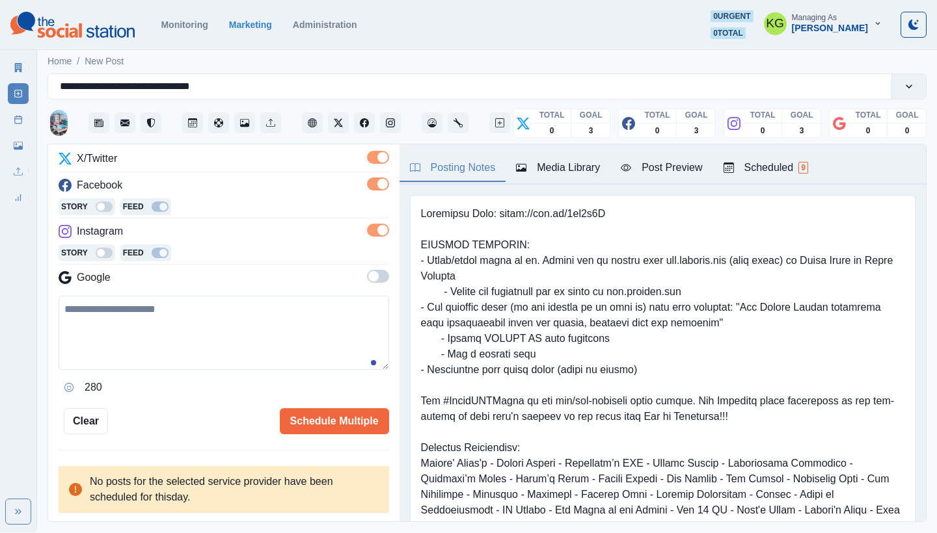
click at [256, 338] on textarea at bounding box center [224, 333] width 330 height 74
paste textarea "**********"
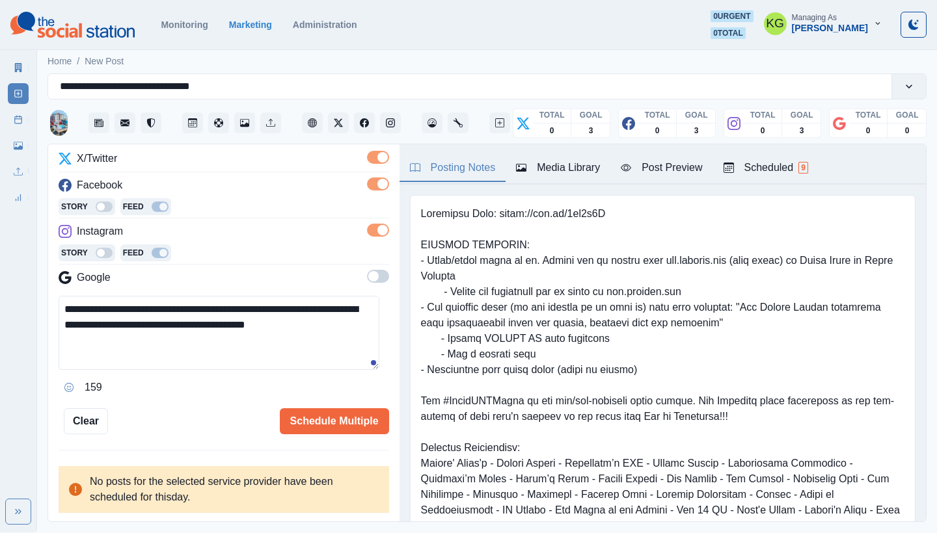
click at [67, 383] on icon "Opens Emoji Picker" at bounding box center [68, 387] width 9 height 9
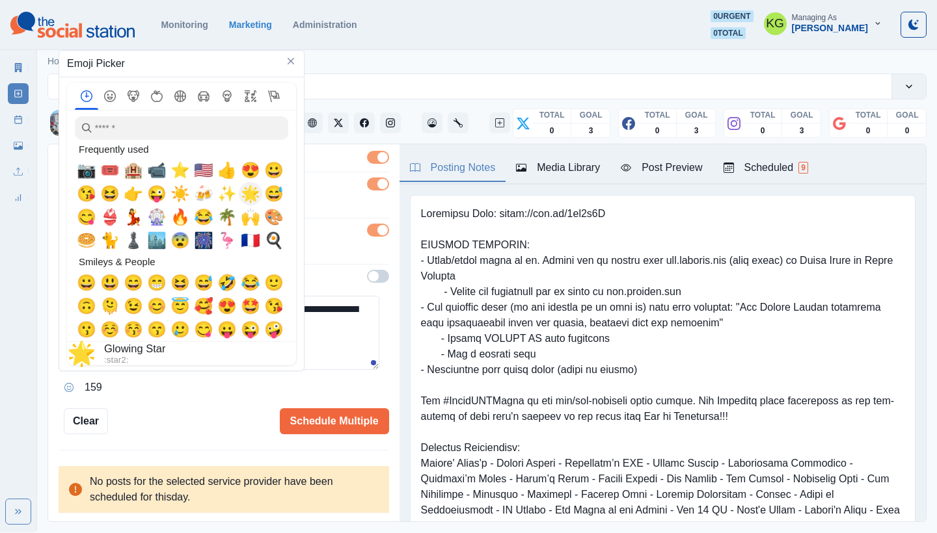
click at [246, 193] on span "🌟" at bounding box center [251, 194] width 20 height 18
click at [351, 317] on textarea "**********" at bounding box center [219, 333] width 321 height 74
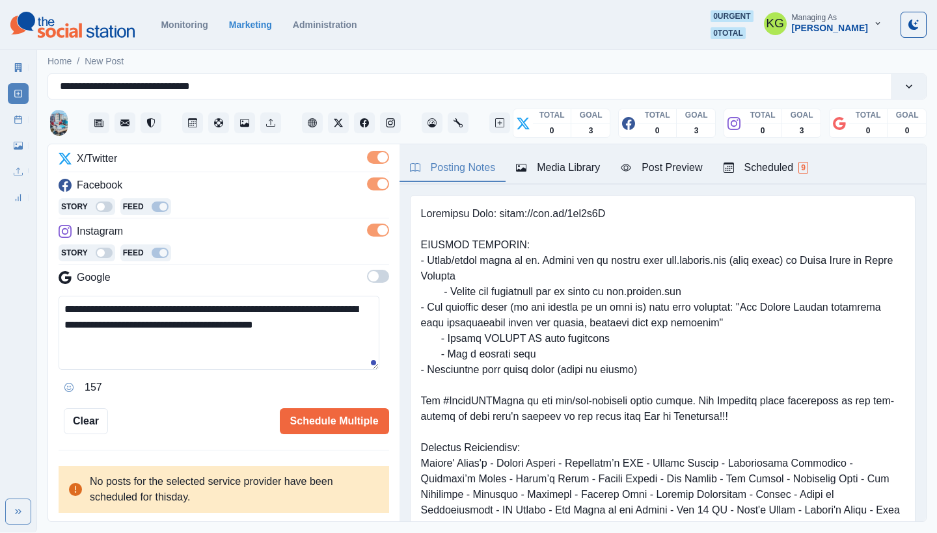
drag, startPoint x: 80, startPoint y: 345, endPoint x: 52, endPoint y: 339, distance: 28.7
click at [52, 339] on div "**********" at bounding box center [223, 333] width 351 height 379
click at [60, 306] on textarea "**********" at bounding box center [219, 333] width 321 height 74
paste textarea "**"
drag, startPoint x: 85, startPoint y: 338, endPoint x: 28, endPoint y: 338, distance: 56.6
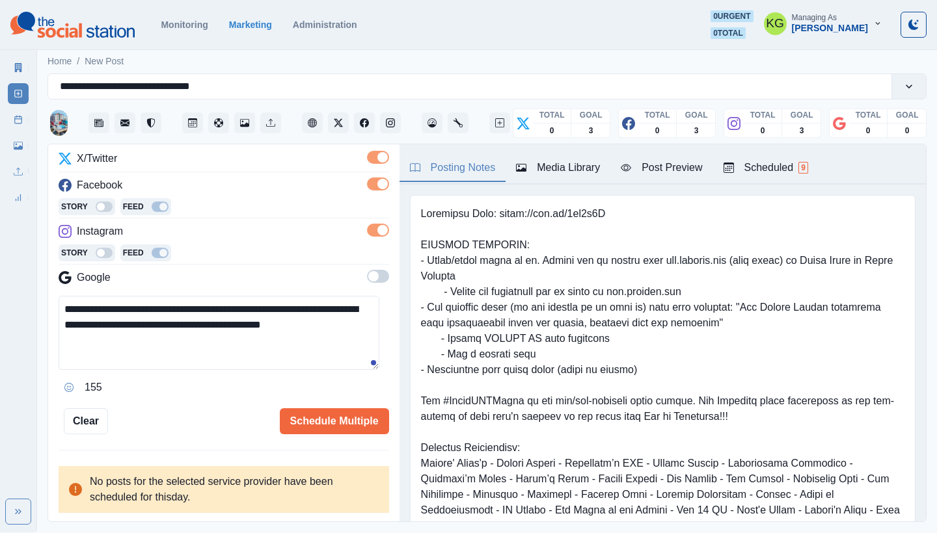
click at [28, 338] on div "**********" at bounding box center [468, 266] width 937 height 533
type textarea "**********"
click at [321, 421] on button "Schedule Multiple" at bounding box center [334, 421] width 109 height 26
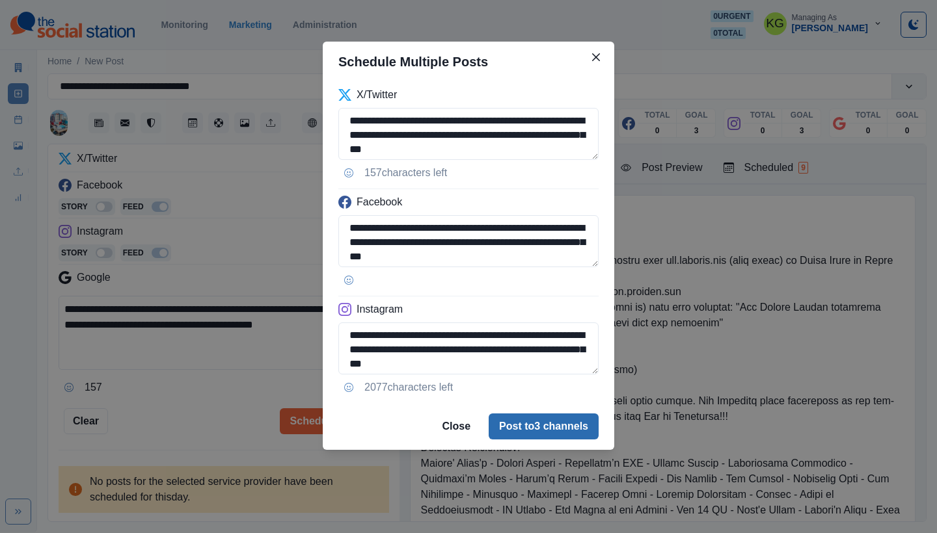
click at [559, 425] on button "Post to 3 channels" at bounding box center [543, 427] width 110 height 26
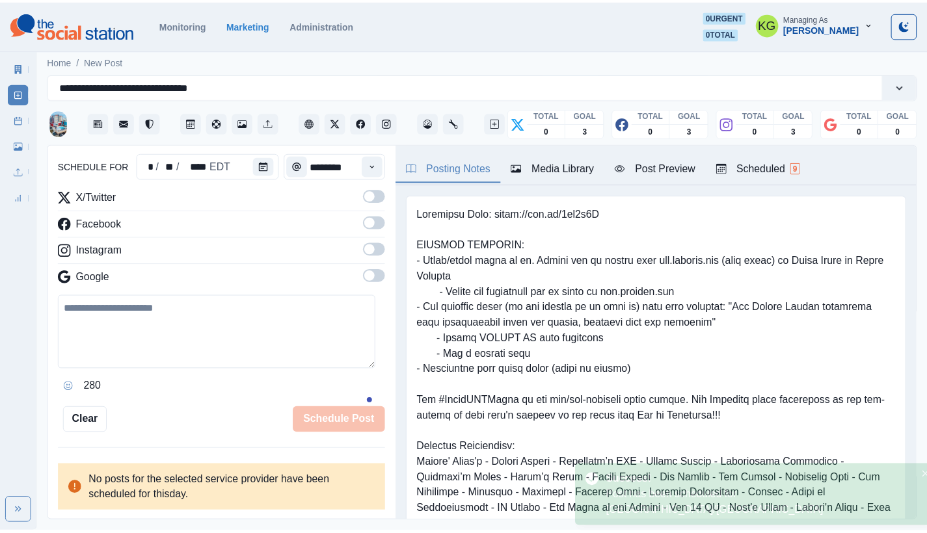
scroll to position [126, 0]
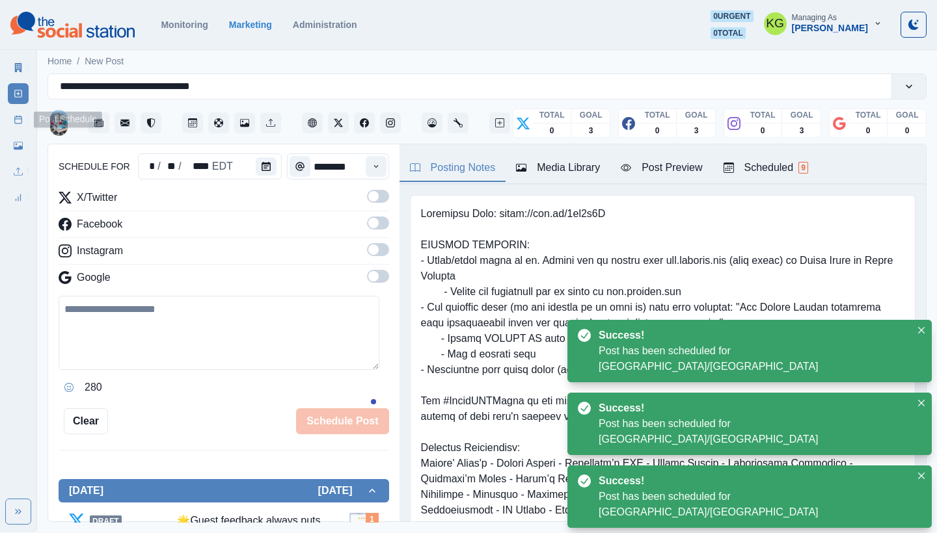
click at [14, 120] on icon at bounding box center [18, 119] width 9 height 9
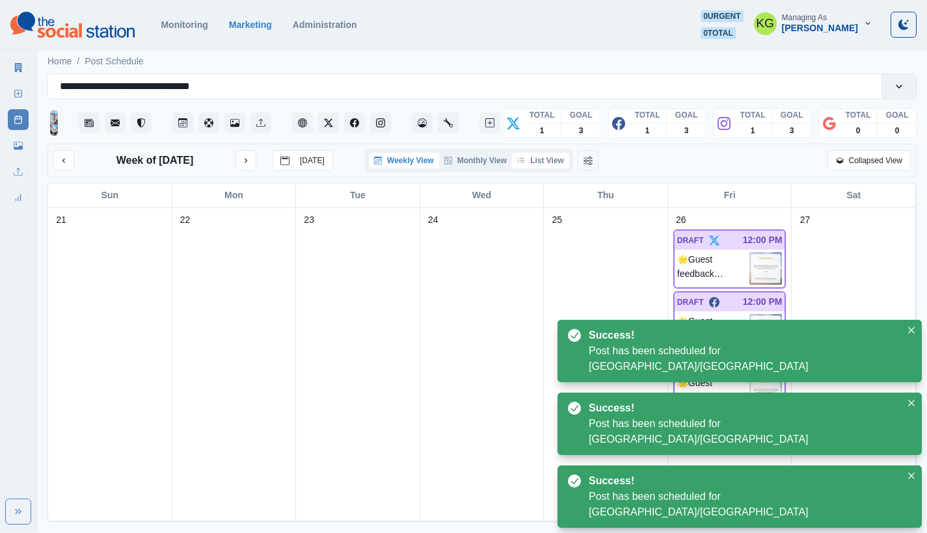
click at [558, 168] on button "List View" at bounding box center [540, 161] width 57 height 16
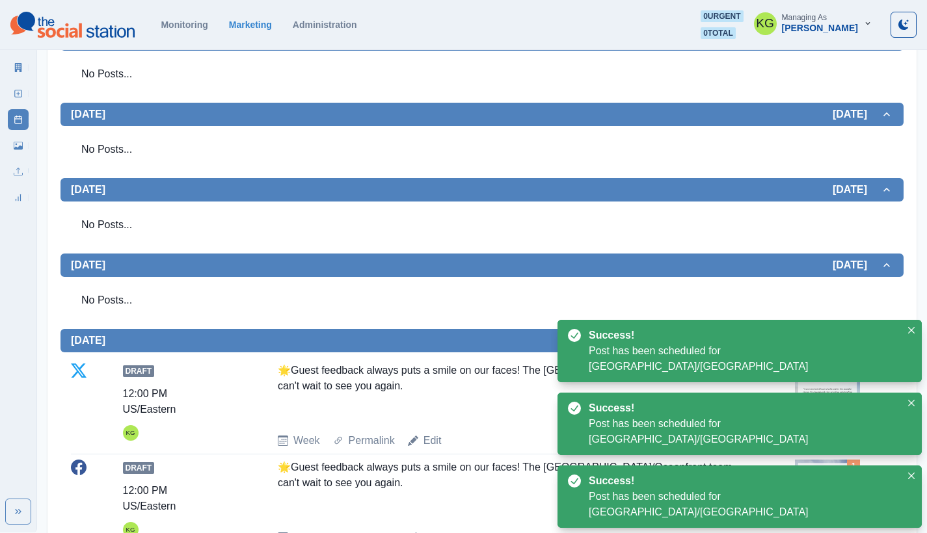
scroll to position [34, 0]
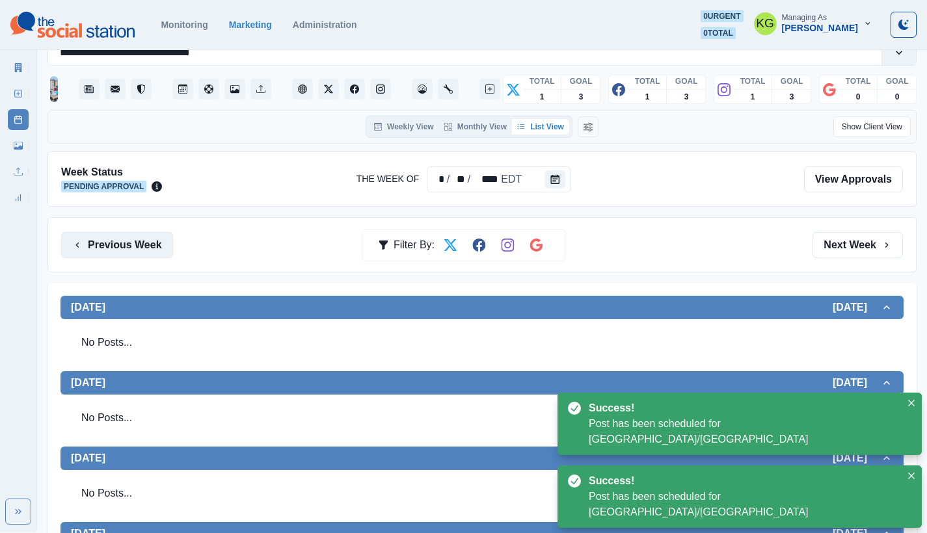
click at [115, 240] on button "Previous Week" at bounding box center [117, 245] width 112 height 26
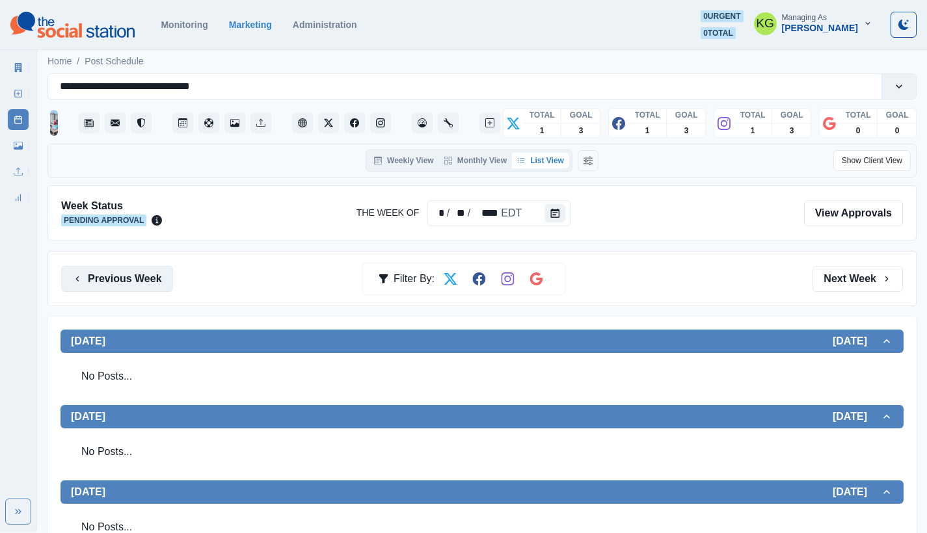
click at [125, 282] on button "Previous Week" at bounding box center [117, 279] width 112 height 26
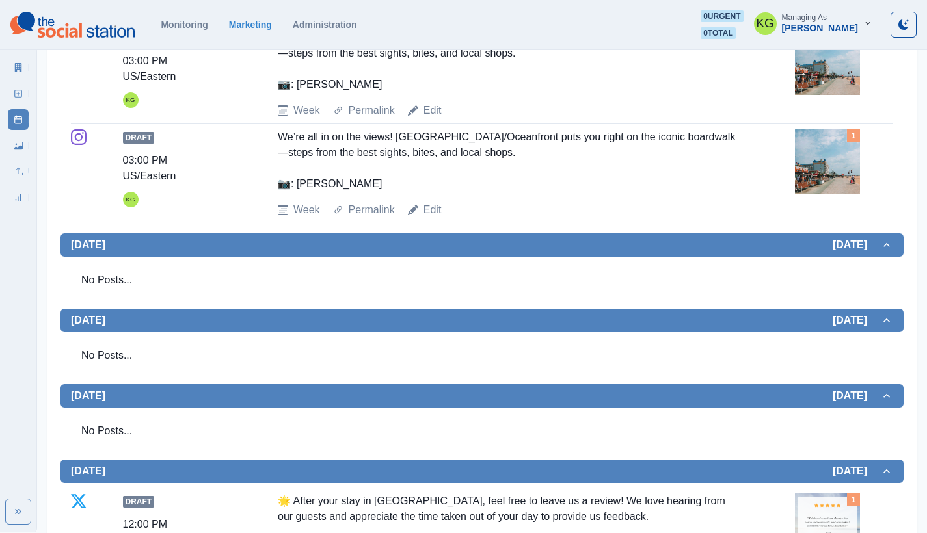
scroll to position [98, 0]
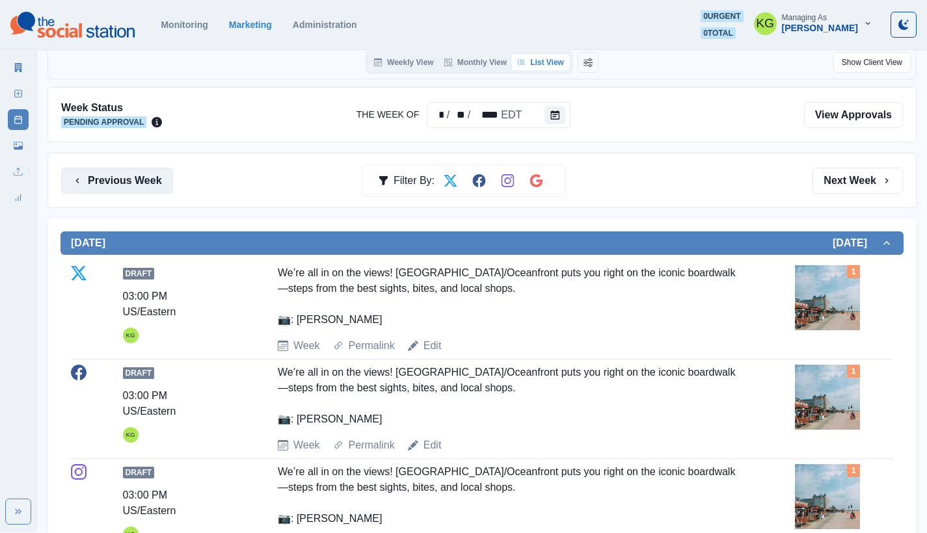
click at [132, 187] on button "Previous Week" at bounding box center [117, 181] width 112 height 26
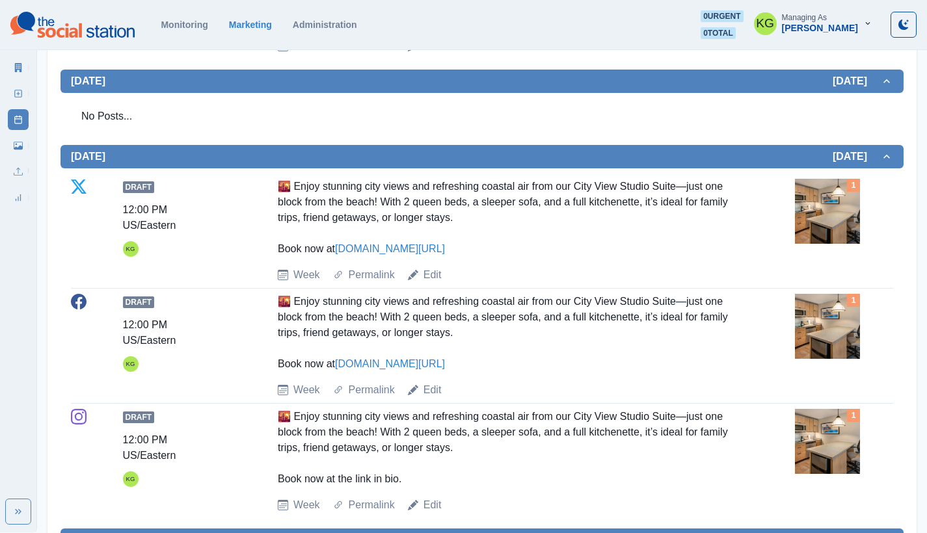
scroll to position [135, 0]
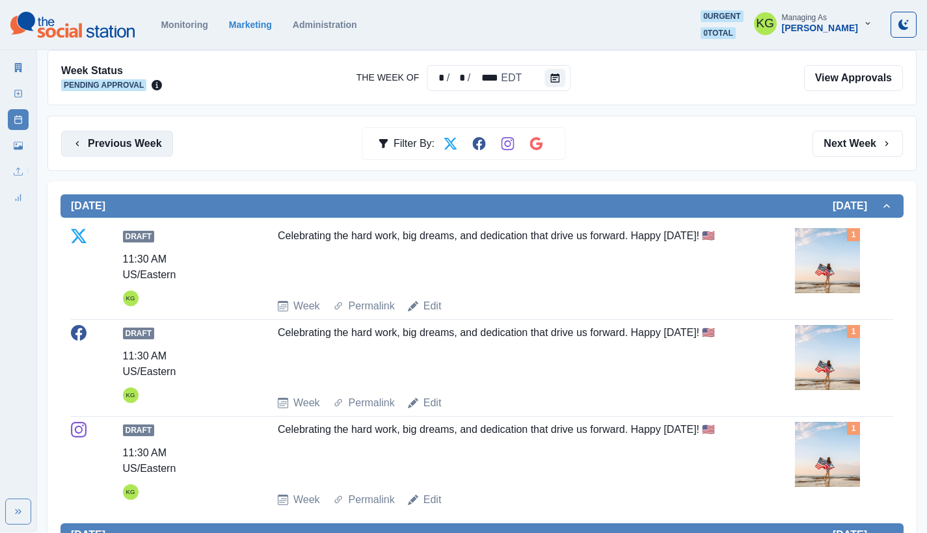
click at [120, 149] on button "Previous Week" at bounding box center [117, 144] width 112 height 26
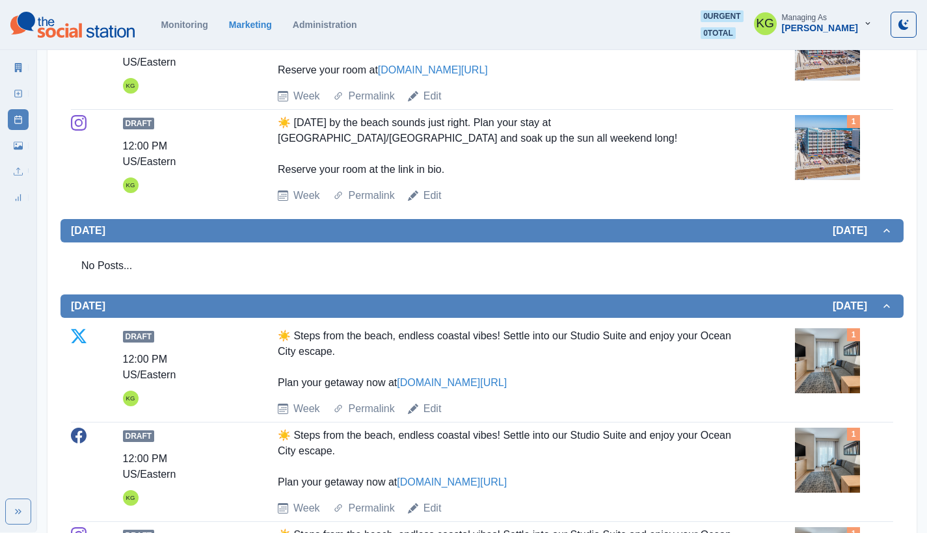
scroll to position [175, 0]
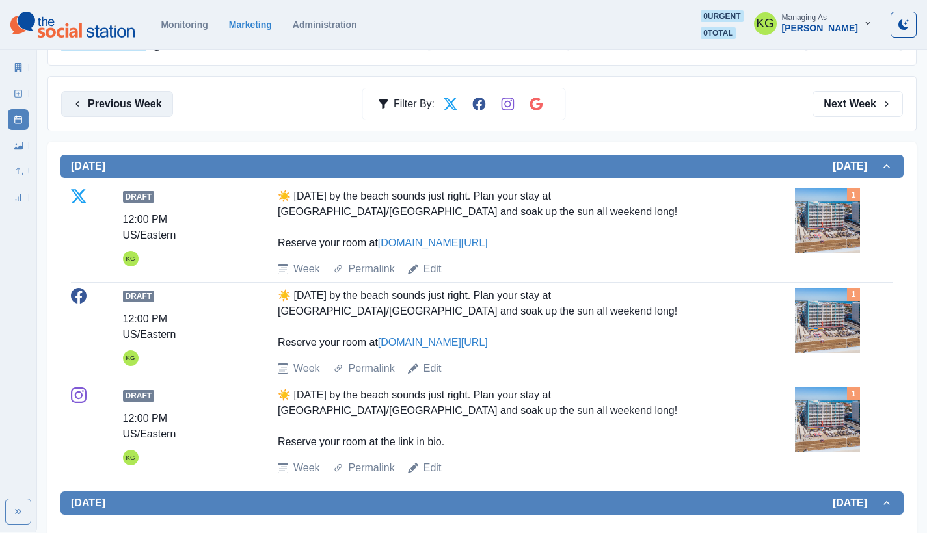
click at [131, 108] on button "Previous Week" at bounding box center [117, 104] width 112 height 26
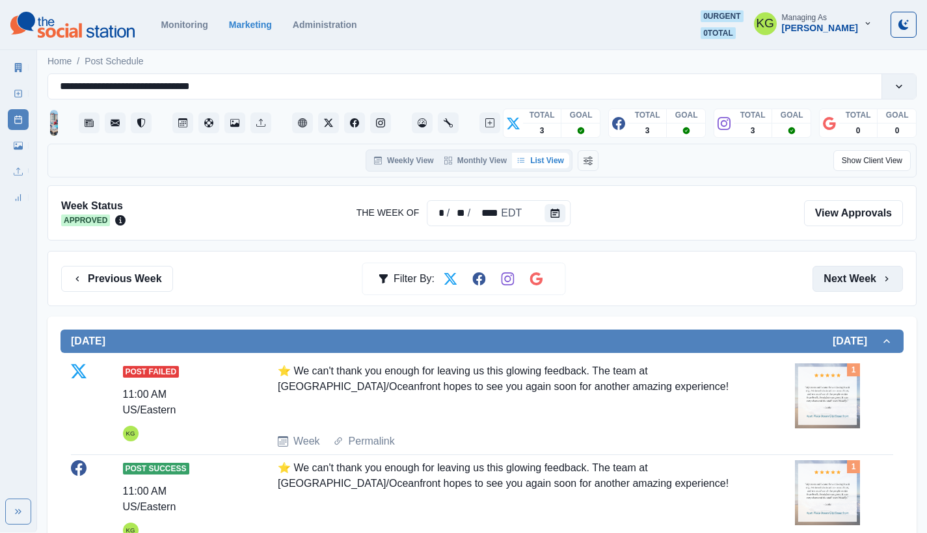
click at [858, 281] on button "Next Week" at bounding box center [857, 279] width 90 height 26
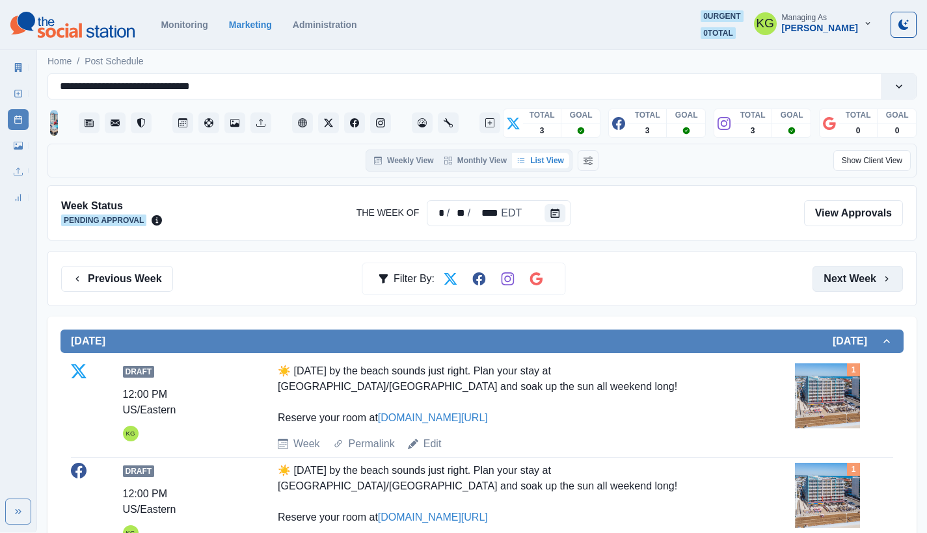
click at [858, 281] on button "Next Week" at bounding box center [857, 279] width 90 height 26
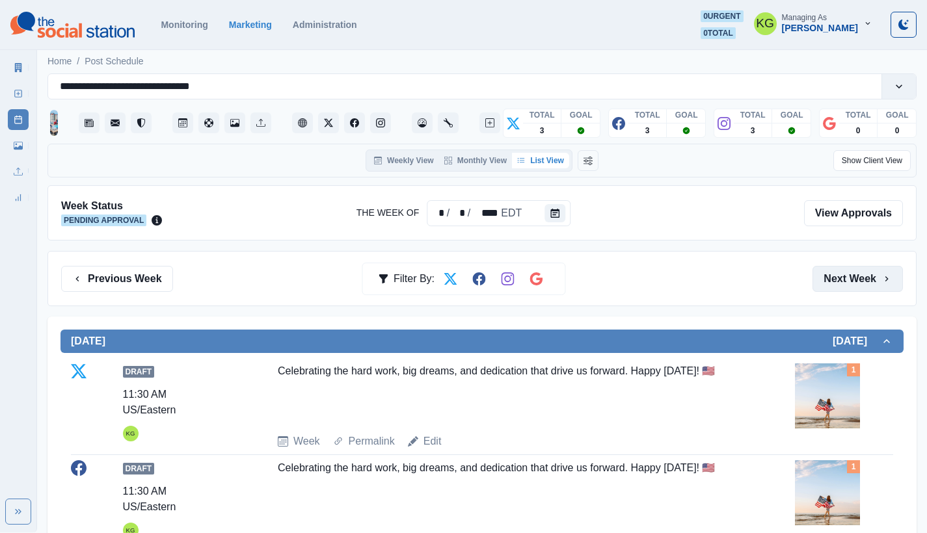
click at [858, 281] on button "Next Week" at bounding box center [857, 279] width 90 height 26
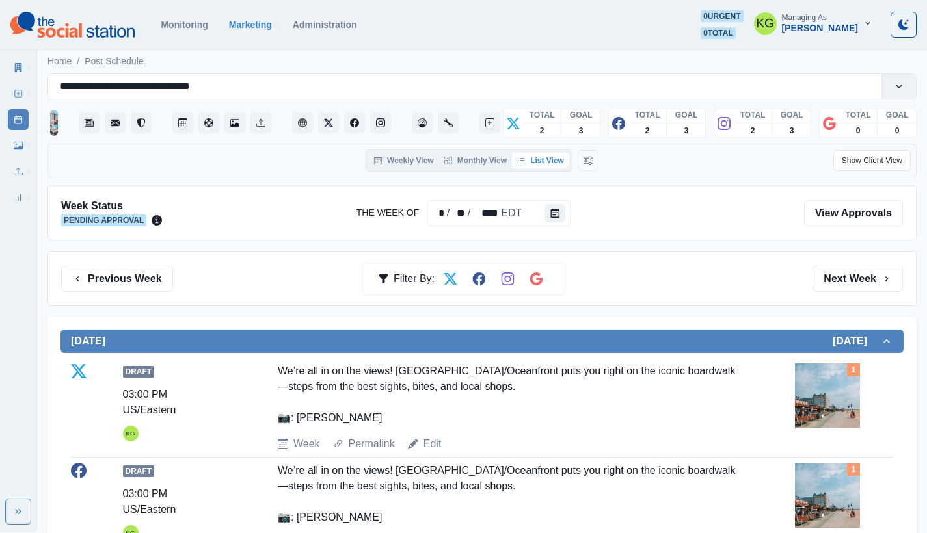
scroll to position [456, 0]
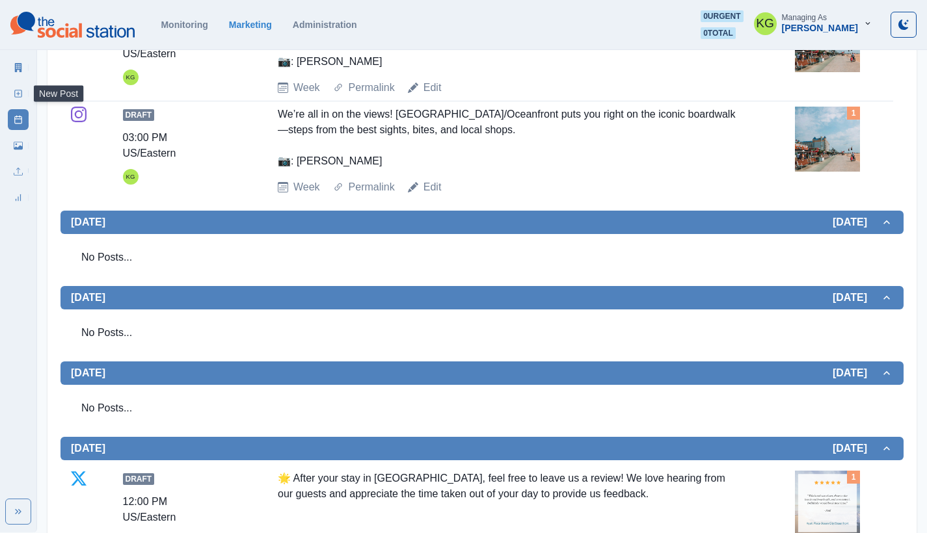
click at [21, 96] on rect at bounding box center [18, 93] width 7 height 7
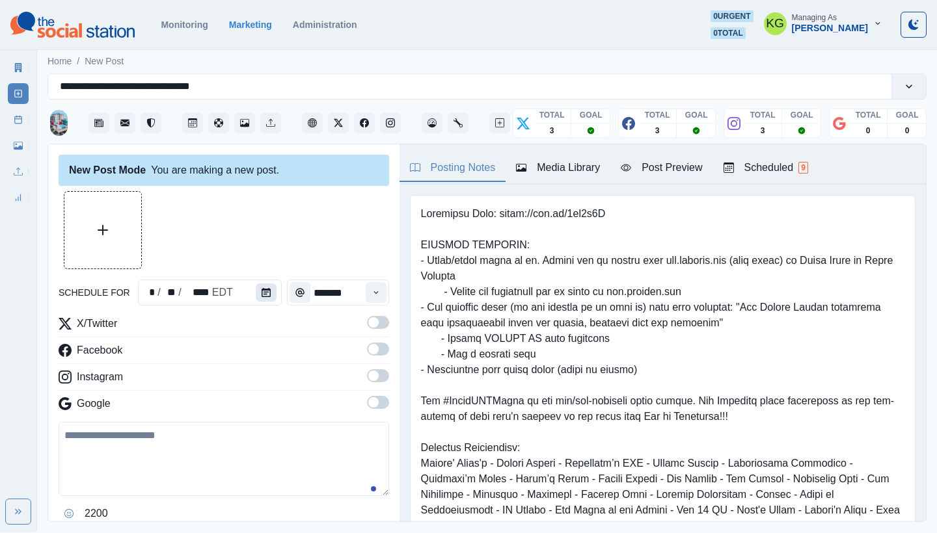
click at [261, 291] on icon "Calendar" at bounding box center [265, 292] width 9 height 9
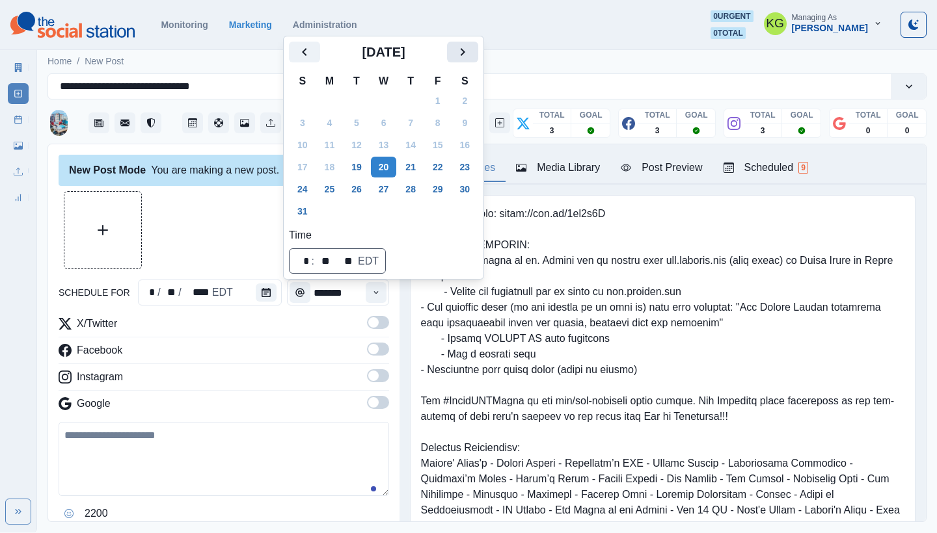
click at [465, 53] on icon "Next" at bounding box center [463, 52] width 5 height 8
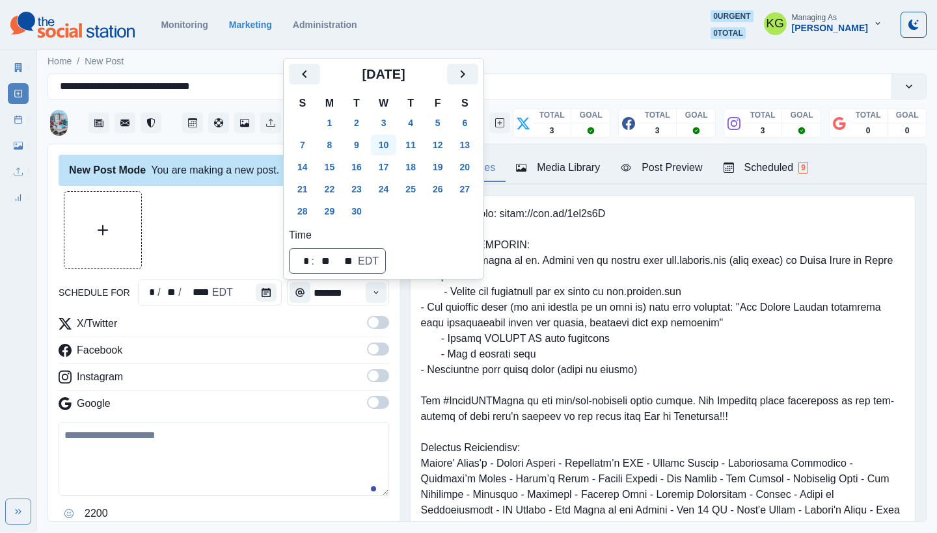
click at [392, 149] on button "10" at bounding box center [384, 145] width 26 height 21
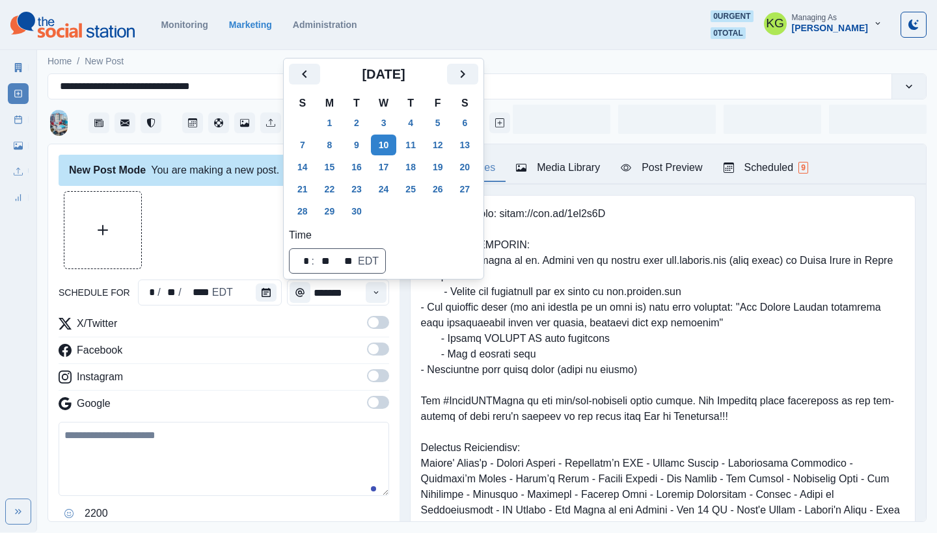
click at [185, 202] on div at bounding box center [224, 230] width 330 height 78
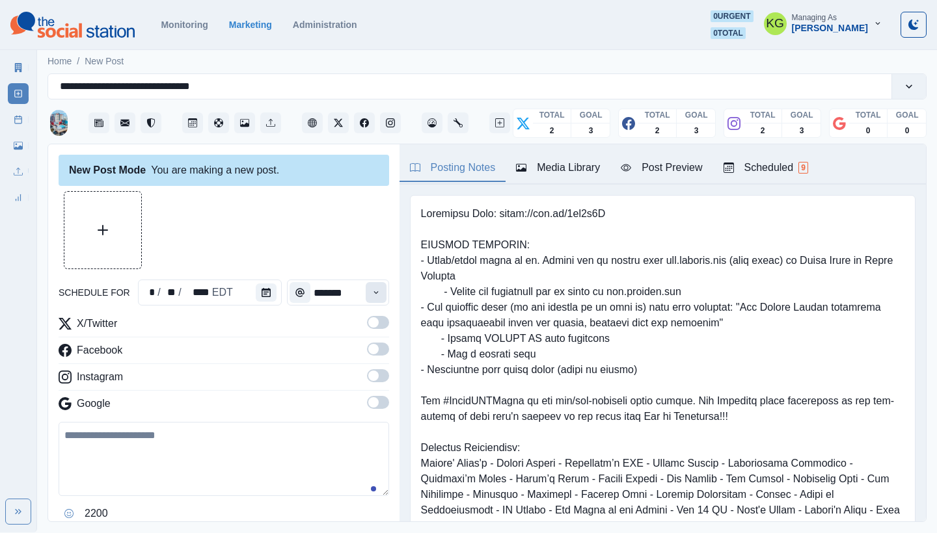
click at [375, 294] on button "Time" at bounding box center [376, 292] width 21 height 21
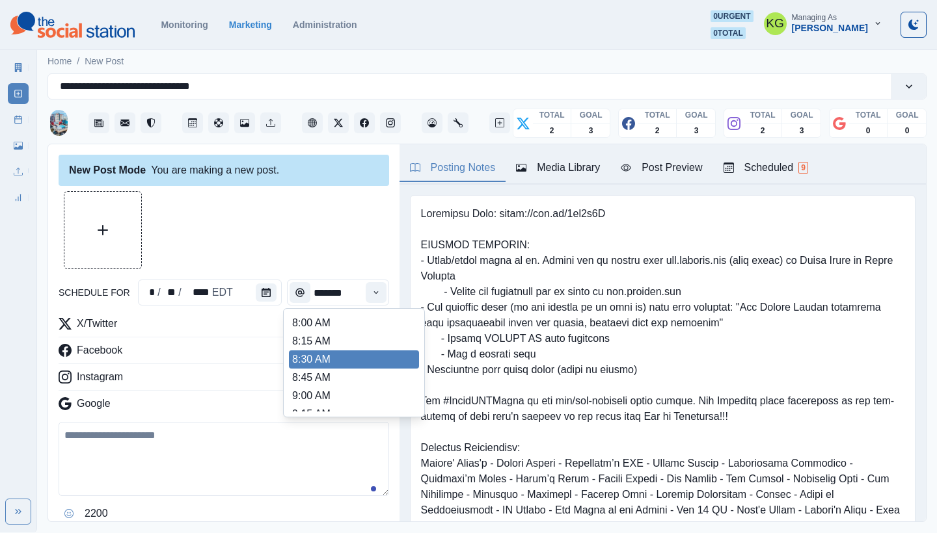
scroll to position [291, 0]
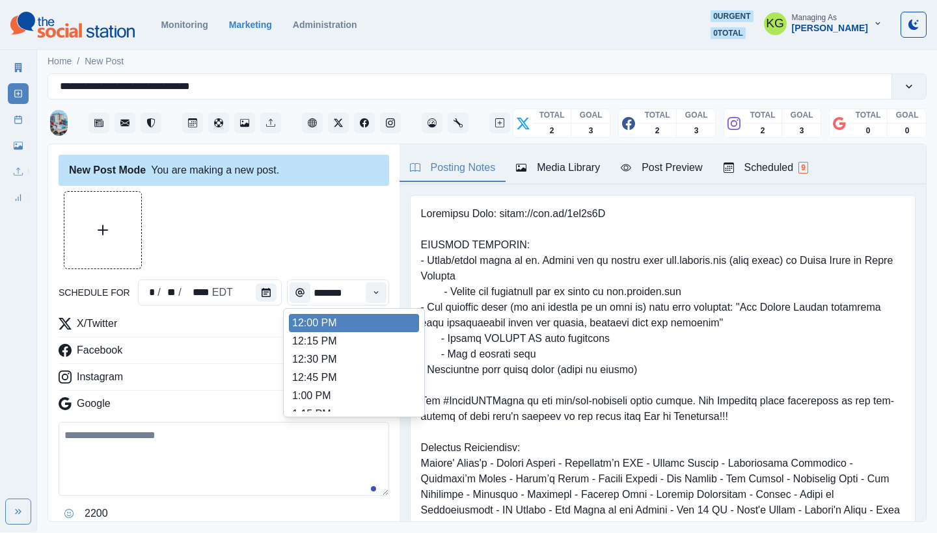
click at [338, 329] on li "12:00 PM" at bounding box center [354, 323] width 130 height 18
type input "********"
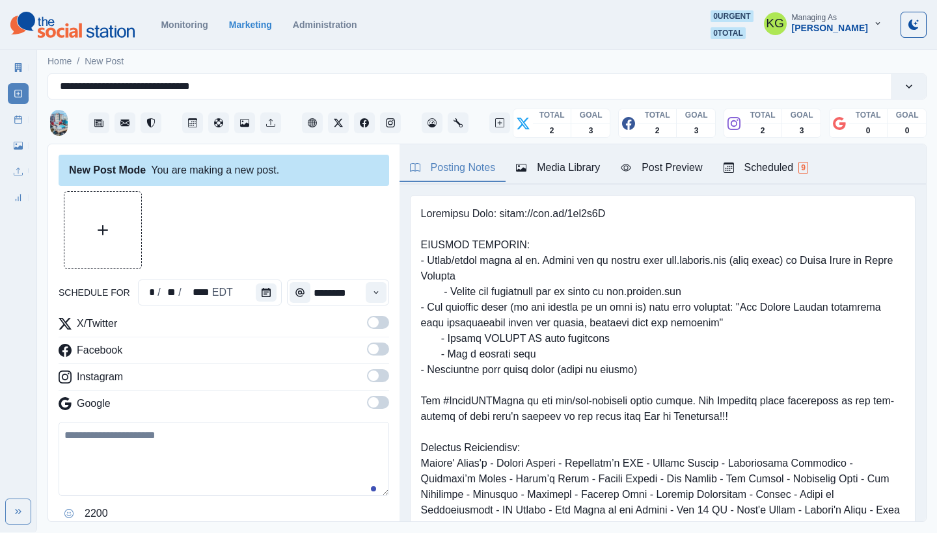
click at [368, 405] on span at bounding box center [373, 402] width 10 height 10
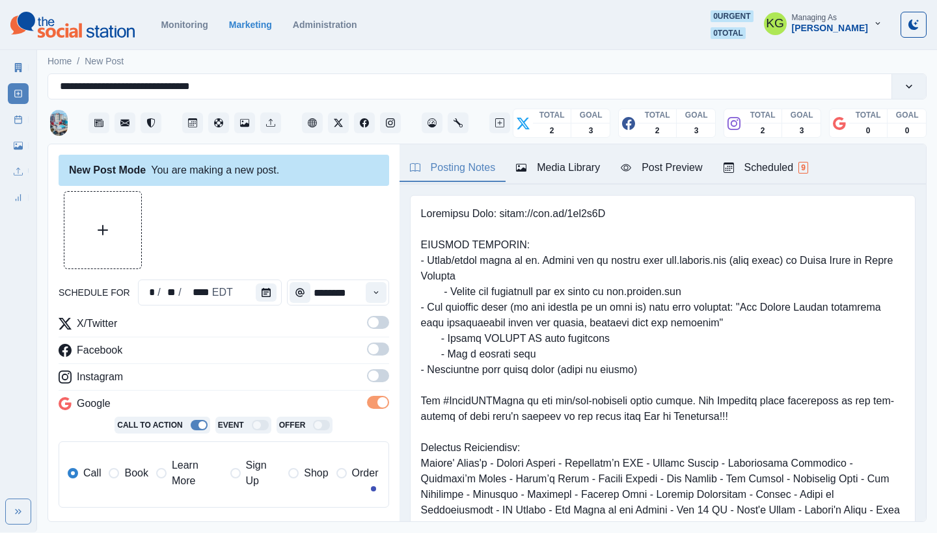
drag, startPoint x: 366, startPoint y: 408, endPoint x: 366, endPoint y: 399, distance: 9.8
click at [367, 408] on span at bounding box center [378, 402] width 22 height 13
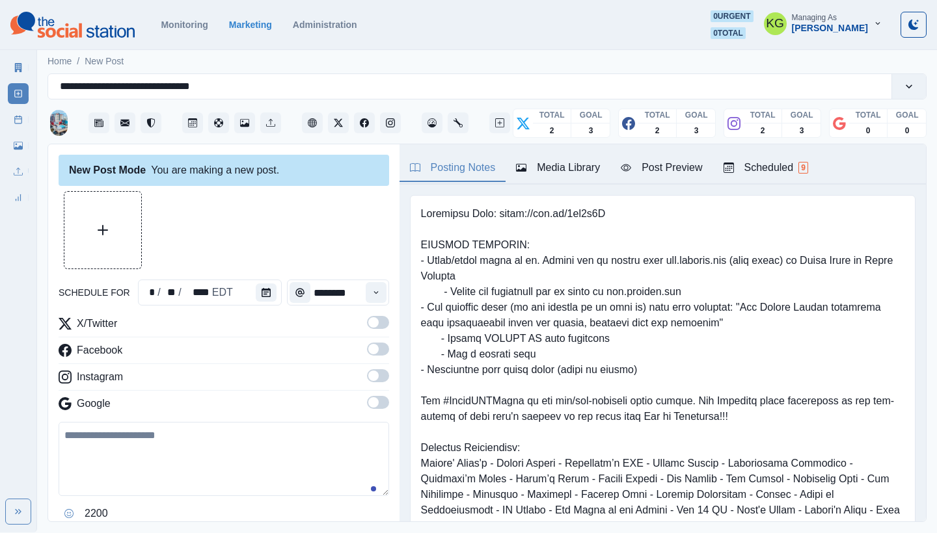
click at [368, 377] on span at bounding box center [373, 376] width 10 height 10
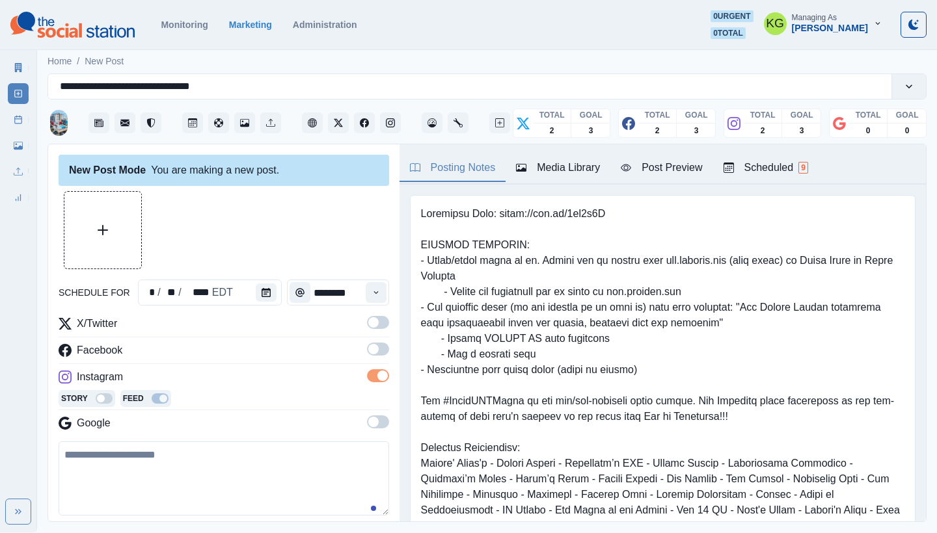
click at [367, 355] on span at bounding box center [378, 349] width 22 height 13
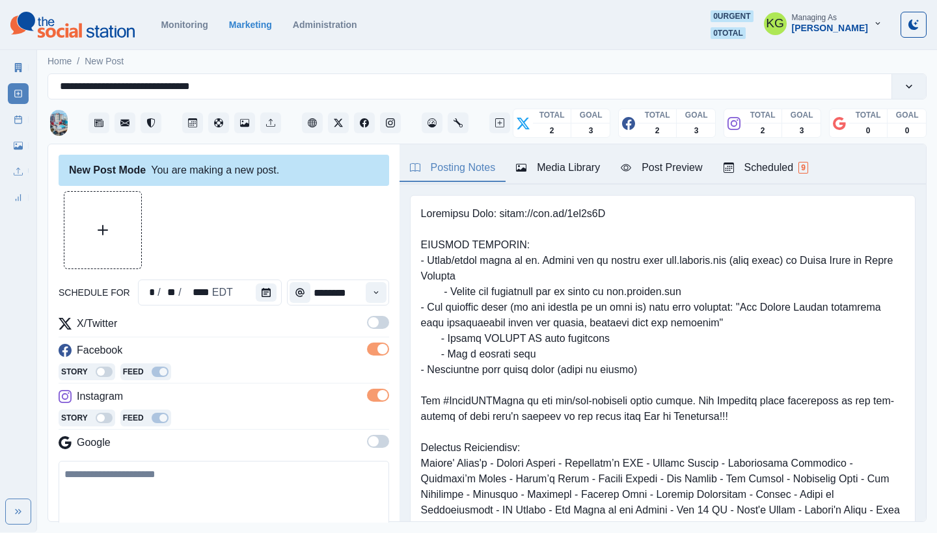
click at [369, 328] on span at bounding box center [378, 322] width 22 height 13
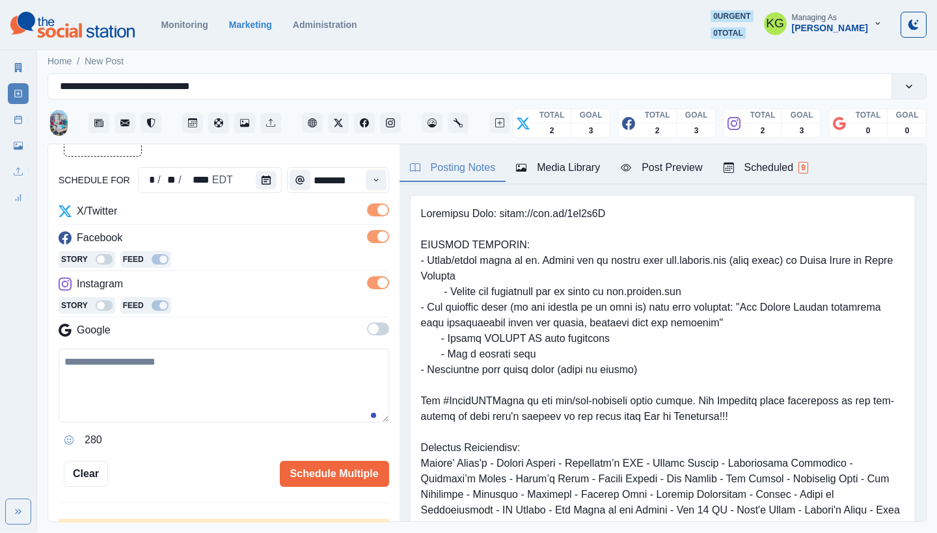
scroll to position [0, 0]
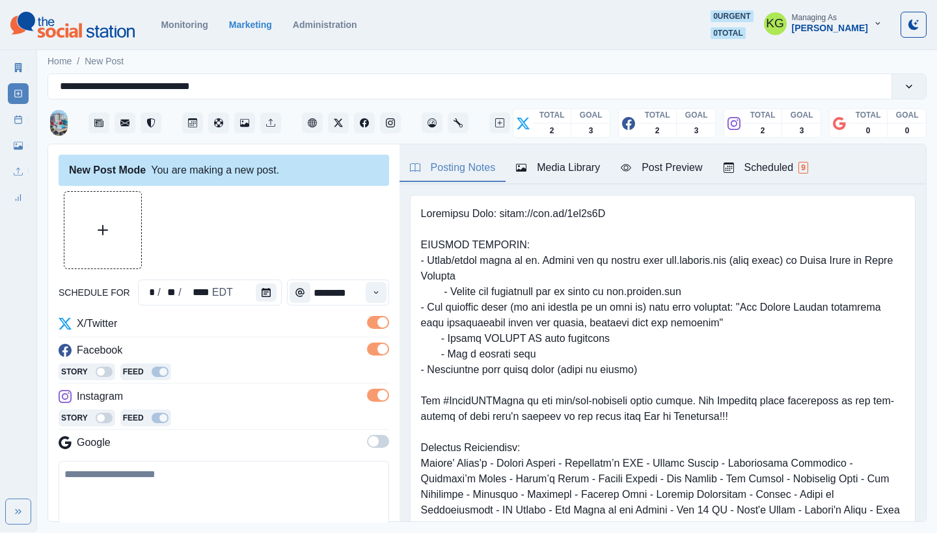
click at [562, 163] on div "Media Library" at bounding box center [558, 168] width 84 height 16
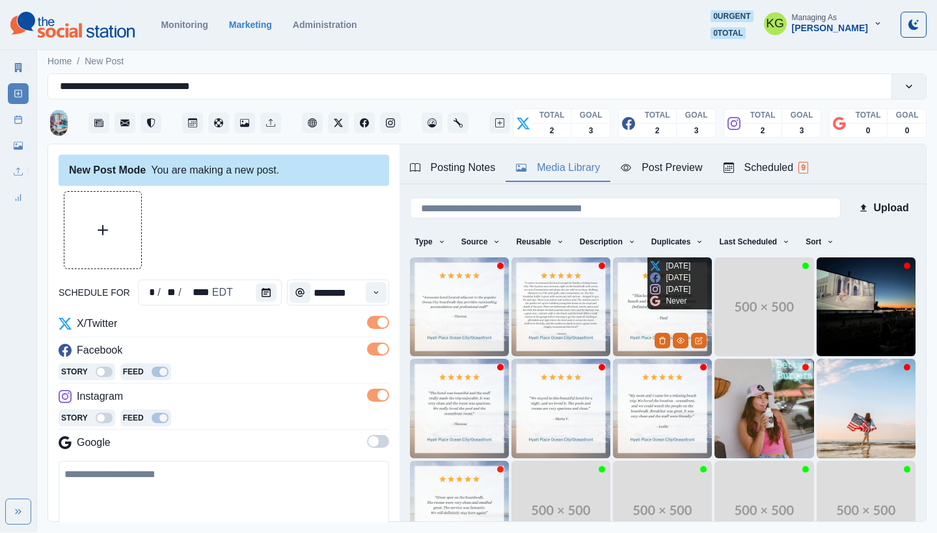
scroll to position [111, 0]
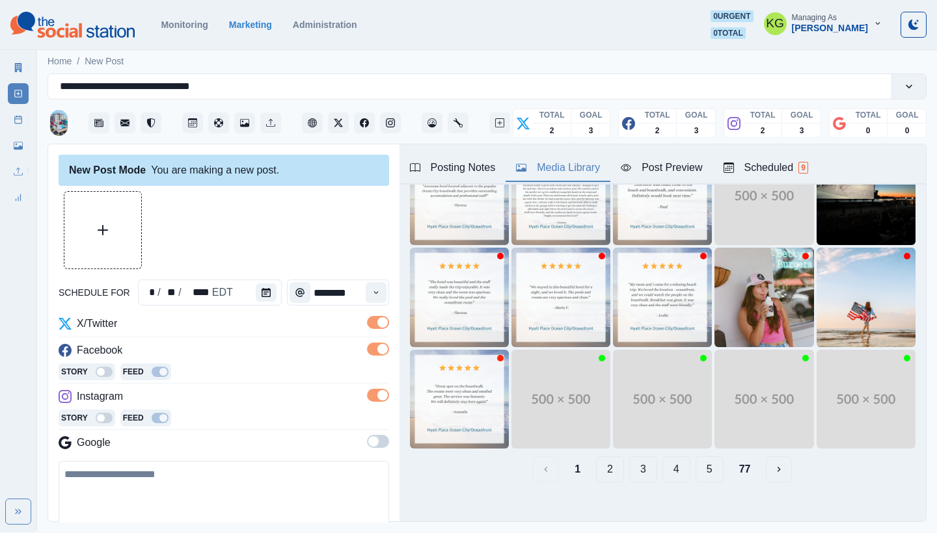
click at [596, 459] on button "2" at bounding box center [610, 470] width 28 height 26
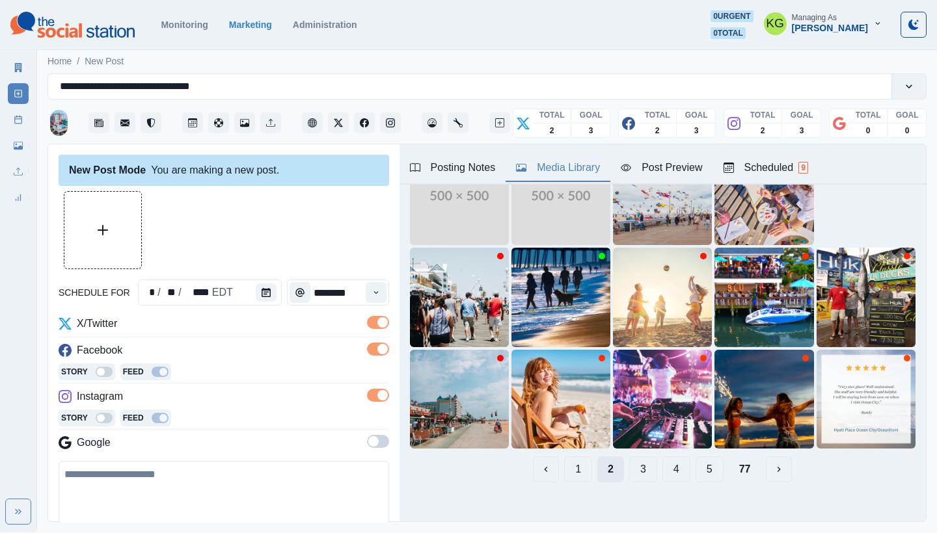
scroll to position [81, 0]
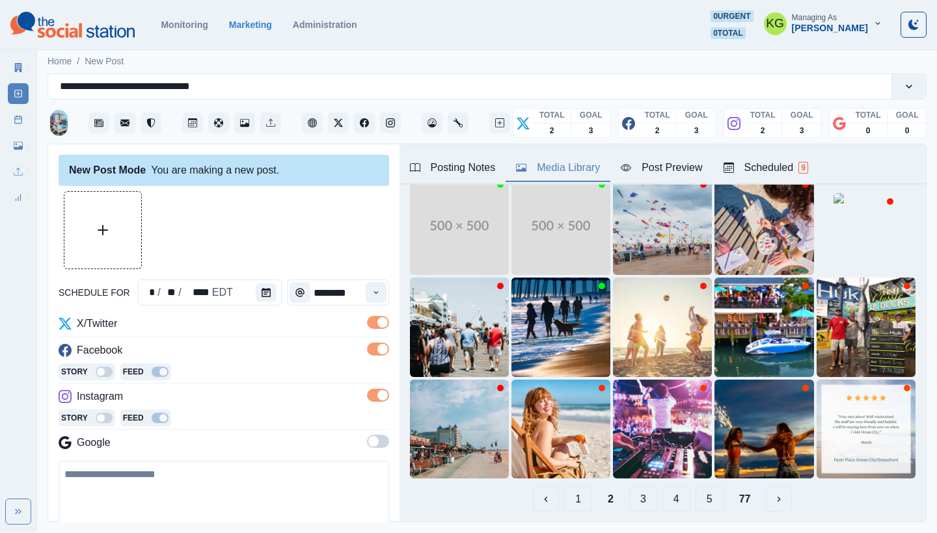
click at [630, 487] on button "3" at bounding box center [643, 500] width 28 height 26
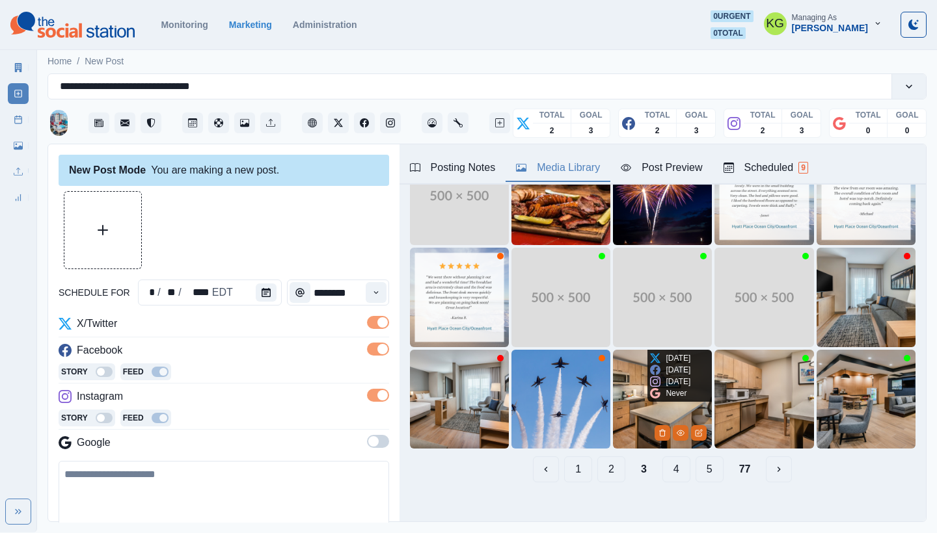
scroll to position [111, 0]
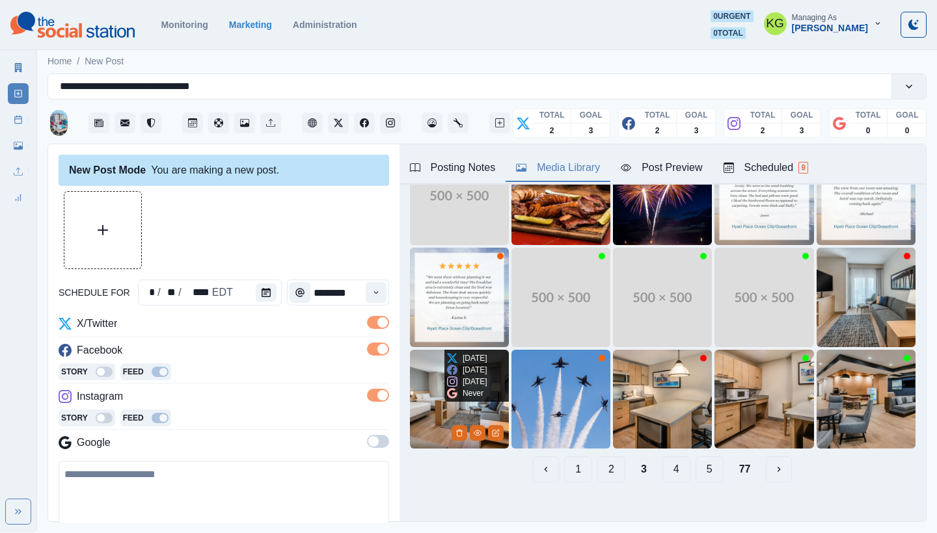
click at [425, 412] on img at bounding box center [459, 399] width 99 height 99
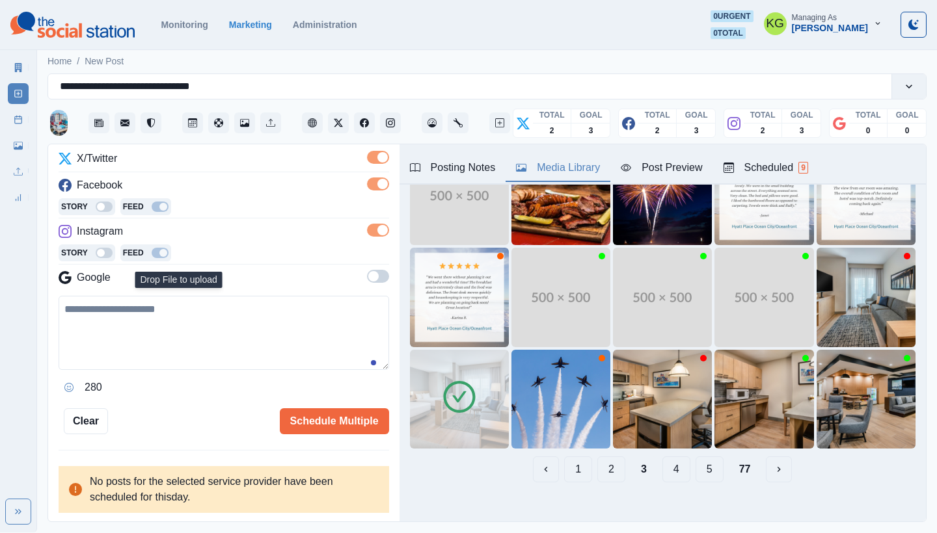
scroll to position [165, 0]
click at [184, 323] on textarea at bounding box center [224, 333] width 330 height 74
paste textarea "**********"
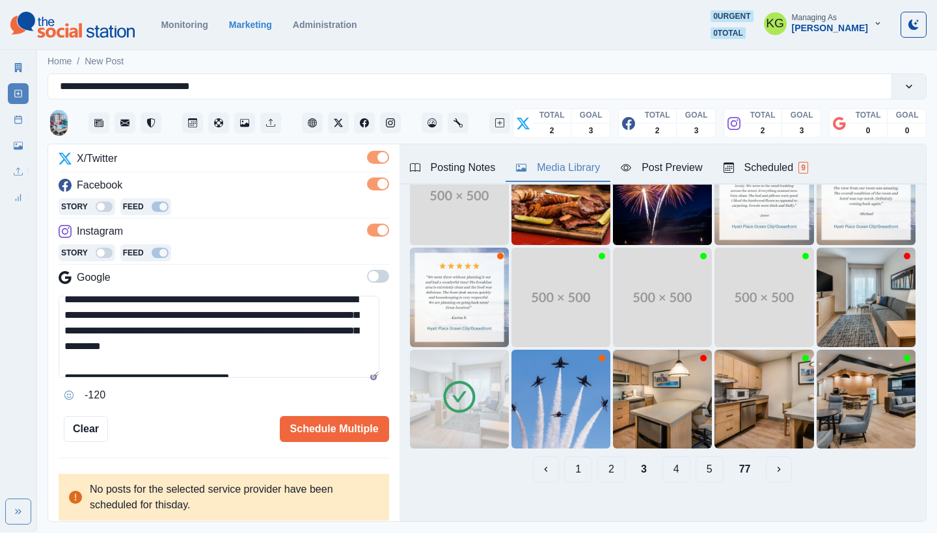
scroll to position [0, 0]
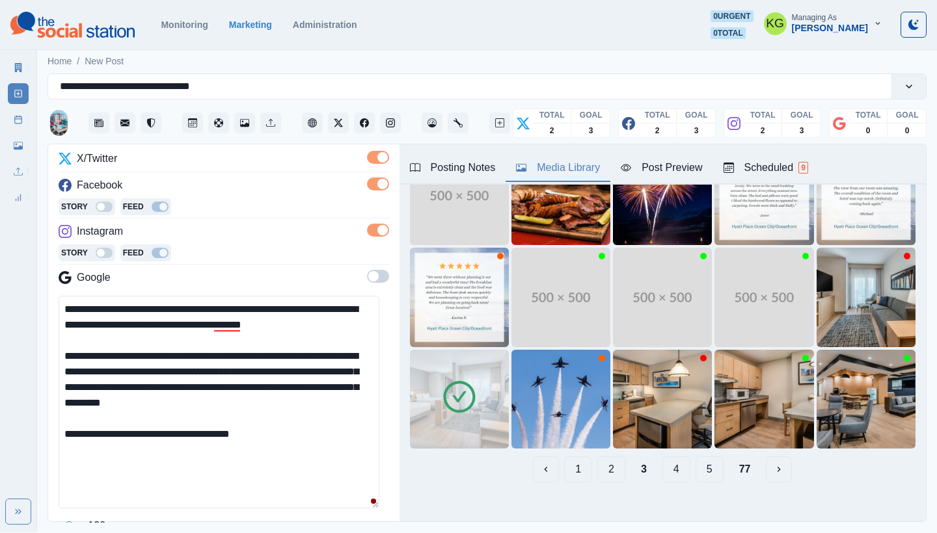
click at [370, 502] on textarea "**********" at bounding box center [219, 402] width 321 height 213
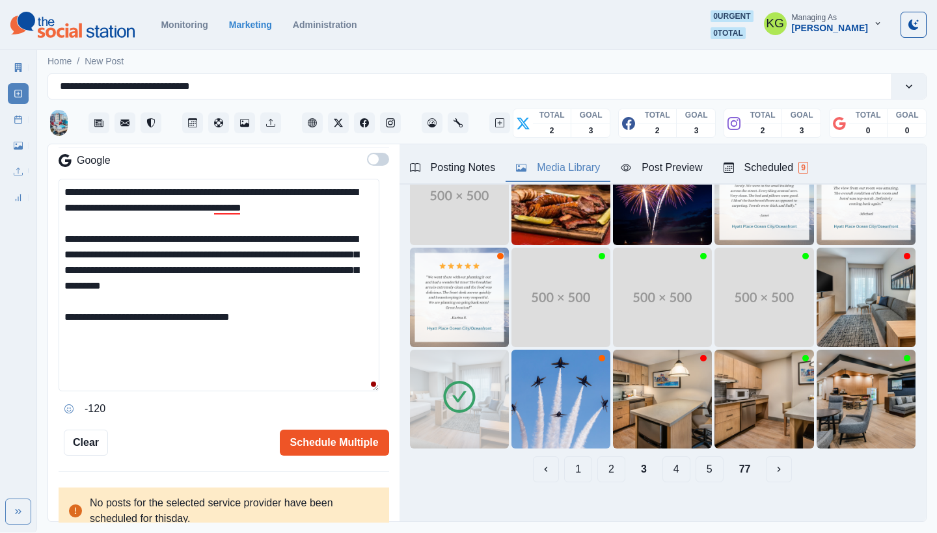
type textarea "**********"
click at [317, 438] on button "Schedule Multiple" at bounding box center [334, 443] width 109 height 26
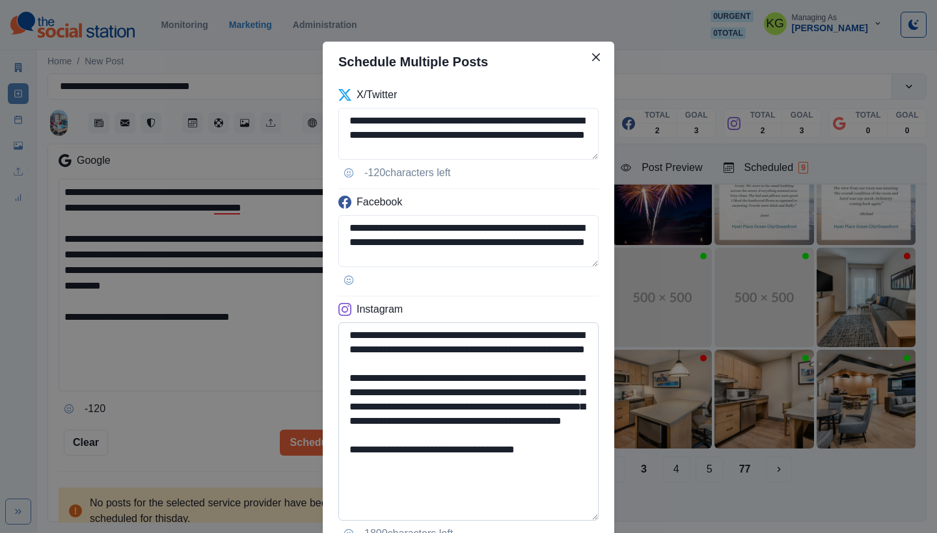
click at [565, 521] on textarea "**********" at bounding box center [468, 422] width 260 height 198
drag, startPoint x: 507, startPoint y: 482, endPoint x: 559, endPoint y: 483, distance: 51.4
click at [559, 483] on textarea "**********" at bounding box center [468, 429] width 260 height 213
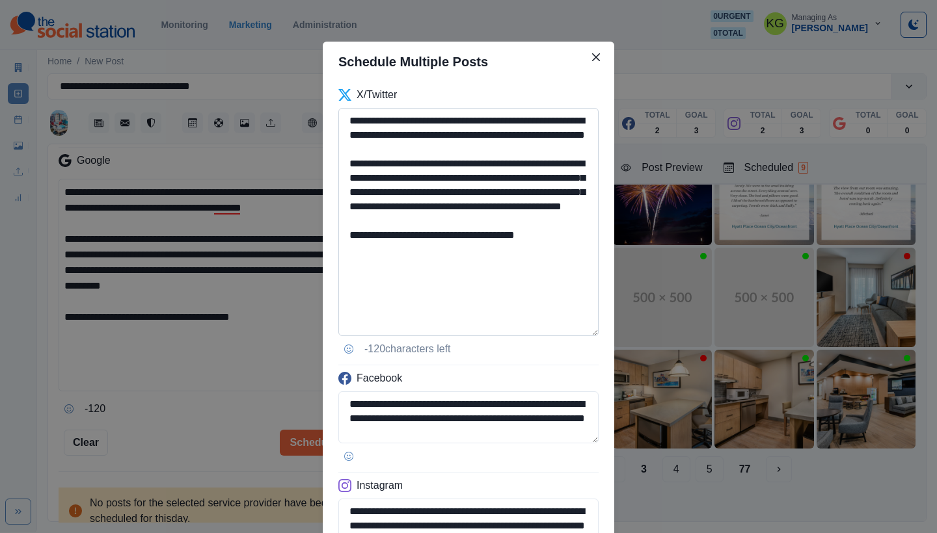
click at [544, 330] on textarea "**********" at bounding box center [468, 222] width 260 height 228
type textarea "**********"
drag, startPoint x: 384, startPoint y: 153, endPoint x: 330, endPoint y: 107, distance: 70.1
click at [330, 107] on div "**********" at bounding box center [468, 411] width 291 height 659
paste textarea
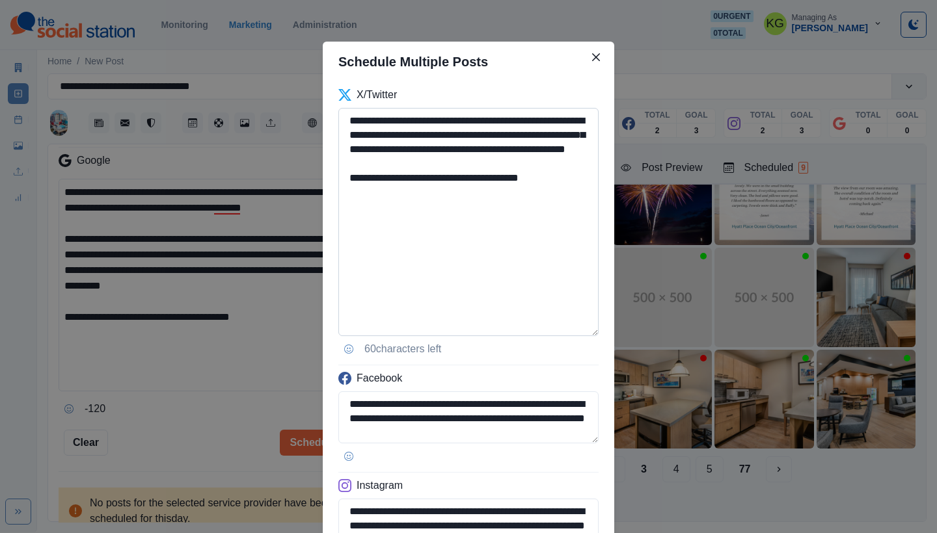
scroll to position [296, 0]
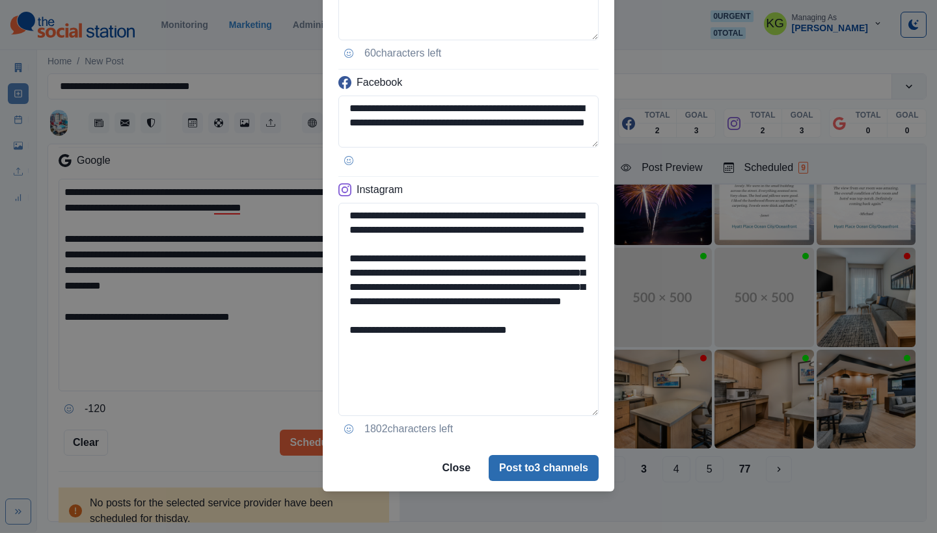
type textarea "**********"
click at [518, 469] on button "Post to 3 channels" at bounding box center [543, 468] width 110 height 26
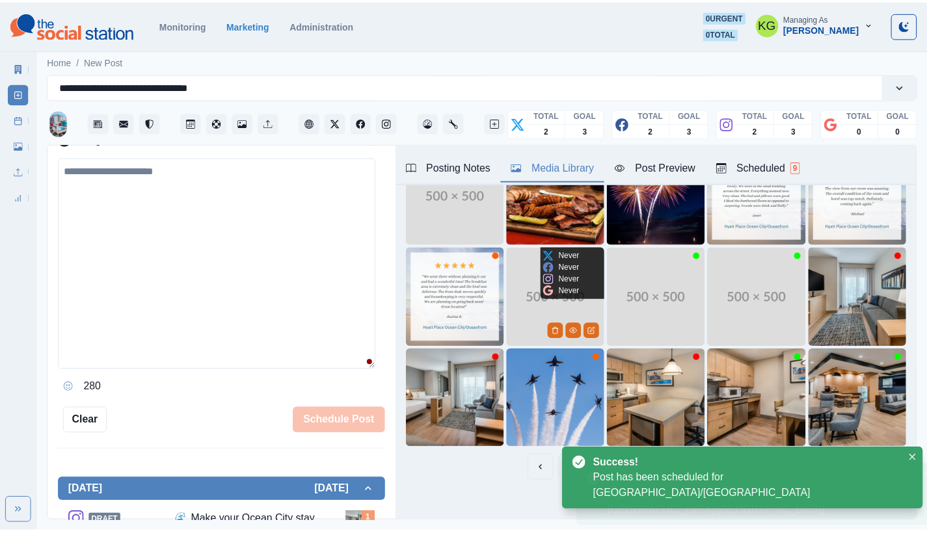
scroll to position [218, 0]
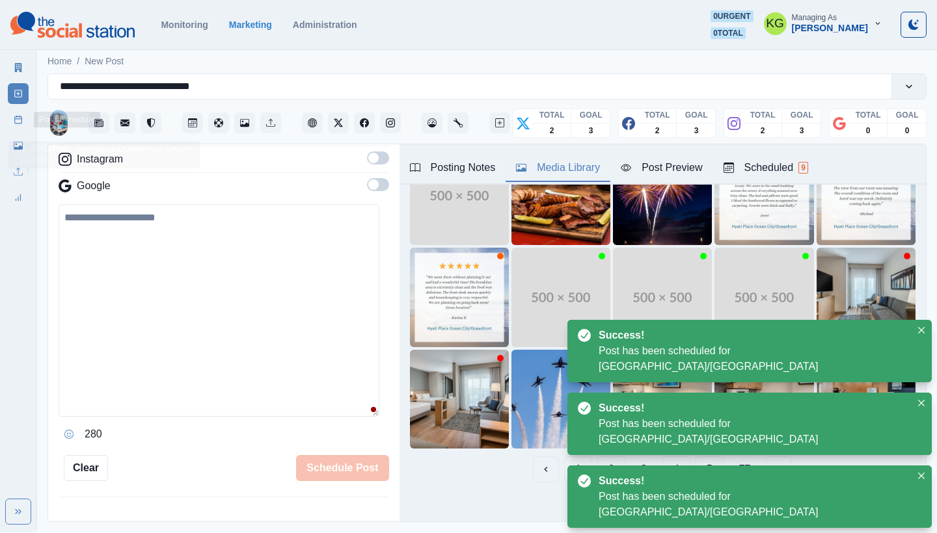
click at [18, 116] on icon at bounding box center [18, 119] width 9 height 9
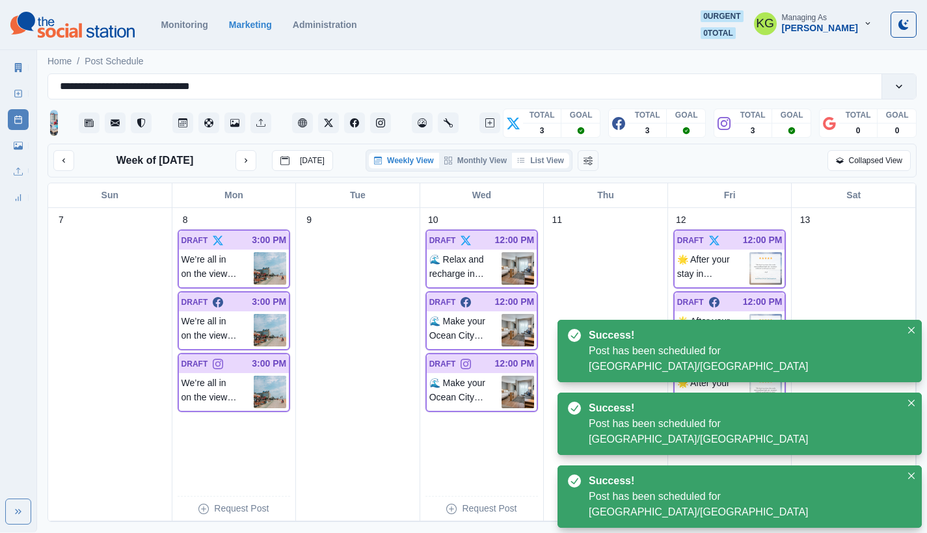
click at [555, 164] on button "List View" at bounding box center [540, 161] width 57 height 16
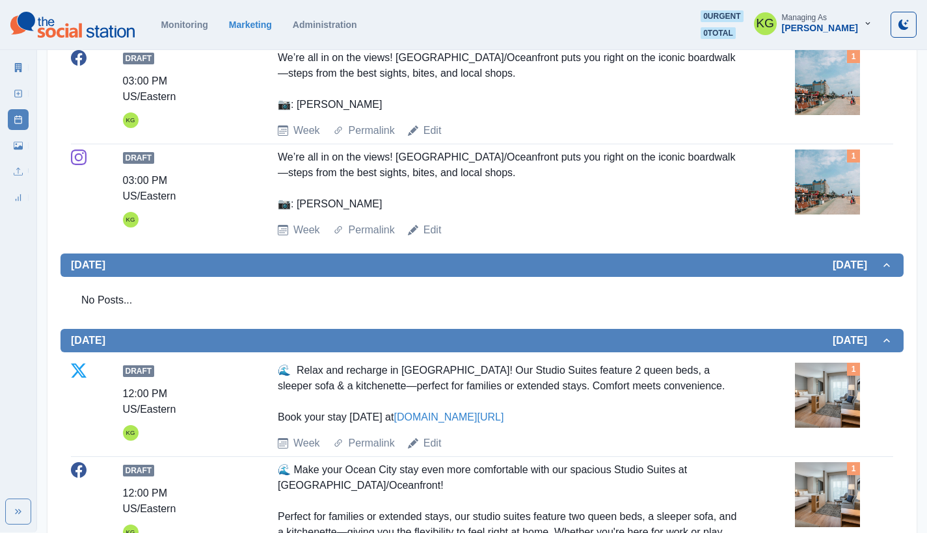
scroll to position [152, 0]
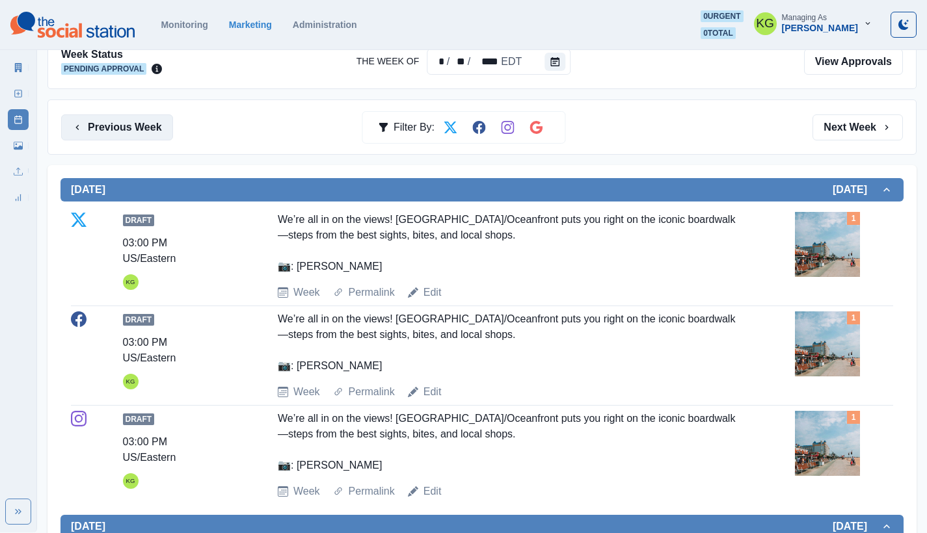
click at [150, 132] on button "Previous Week" at bounding box center [117, 127] width 112 height 26
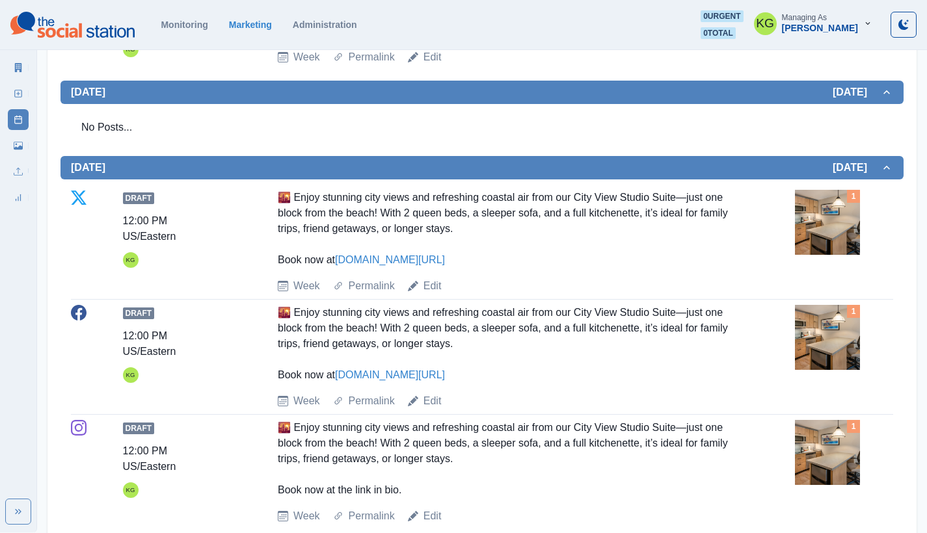
scroll to position [123, 0]
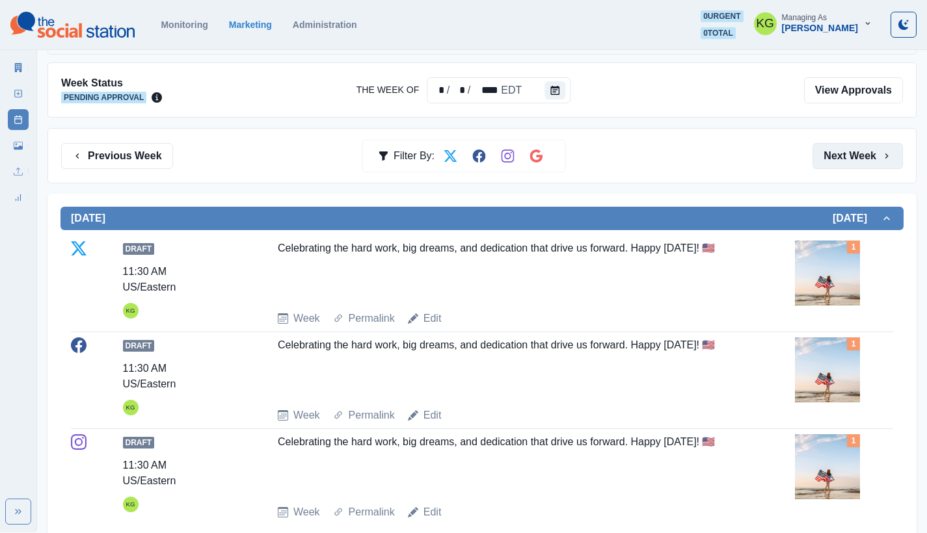
click at [853, 168] on button "Next Week" at bounding box center [857, 156] width 90 height 26
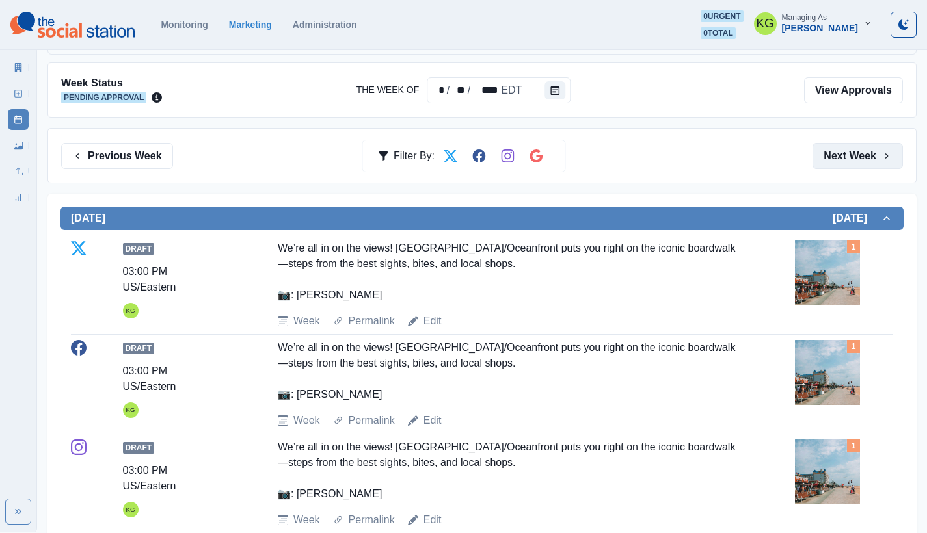
click at [853, 168] on button "Next Week" at bounding box center [857, 156] width 90 height 26
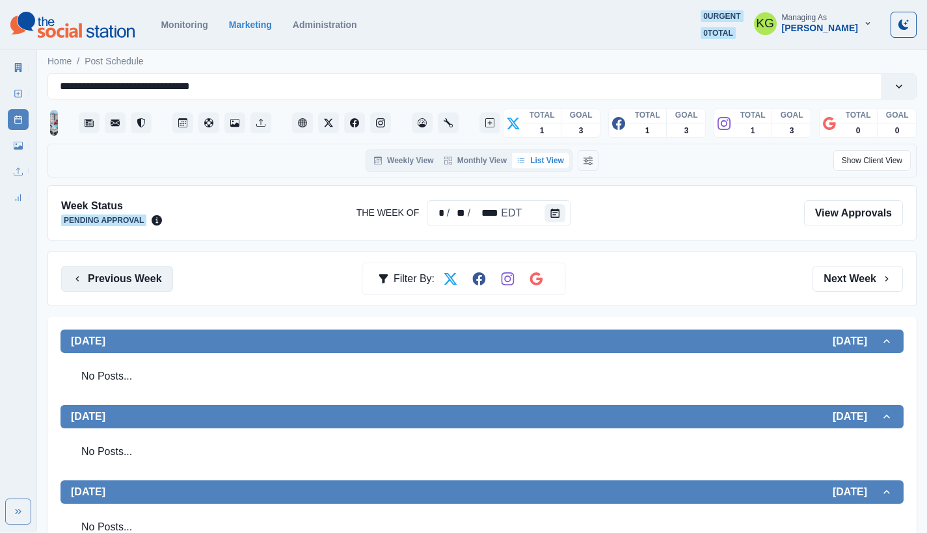
click at [117, 267] on button "Previous Week" at bounding box center [117, 279] width 112 height 26
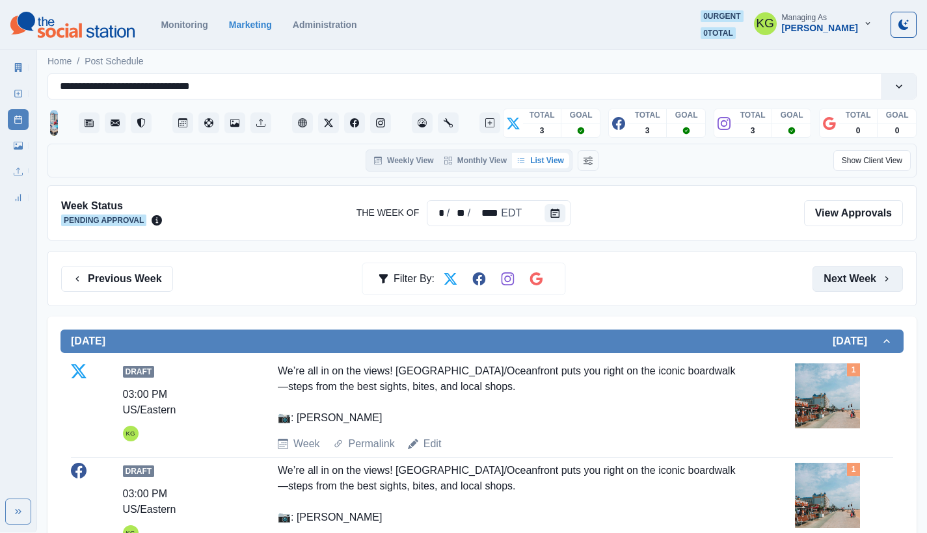
click at [865, 279] on button "Next Week" at bounding box center [857, 279] width 90 height 26
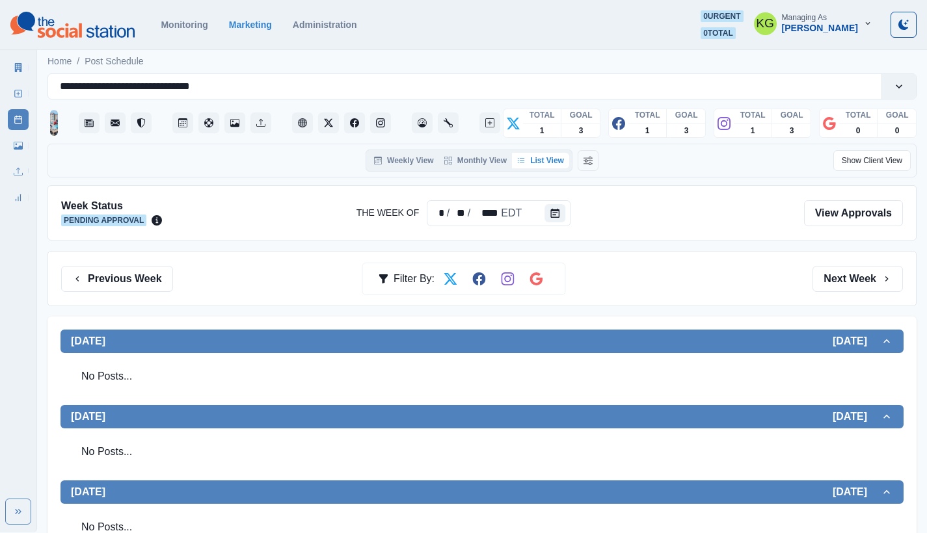
scroll to position [122, 0]
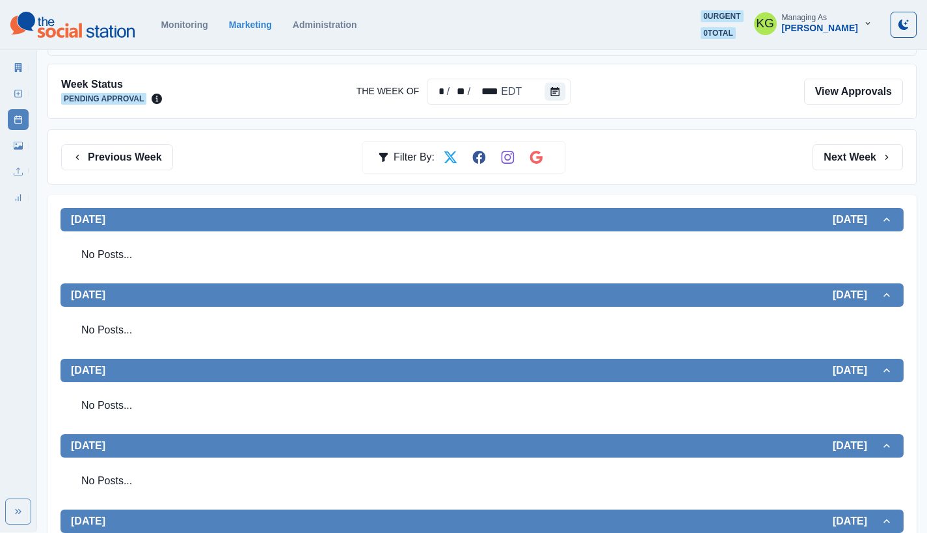
click at [10, 95] on link "New Post" at bounding box center [18, 93] width 21 height 21
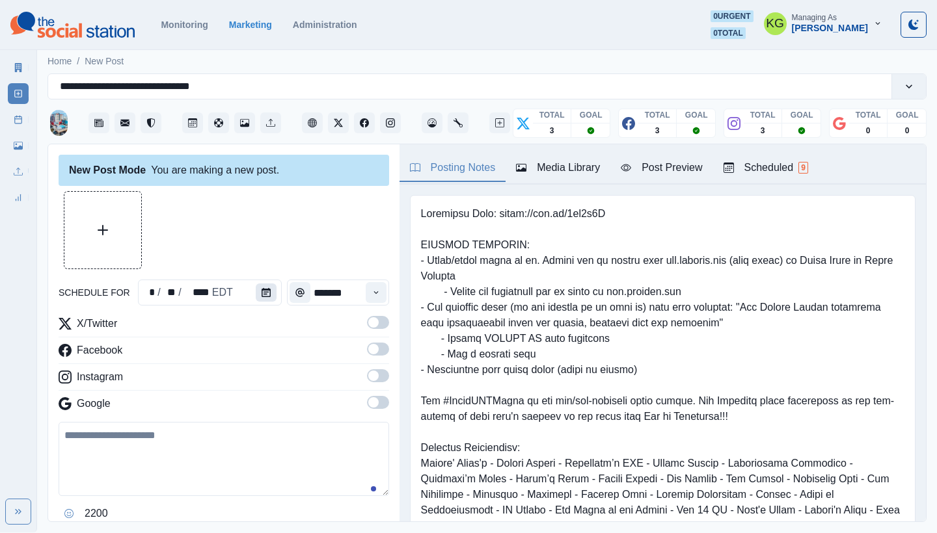
click at [261, 294] on icon "Calendar" at bounding box center [265, 292] width 9 height 9
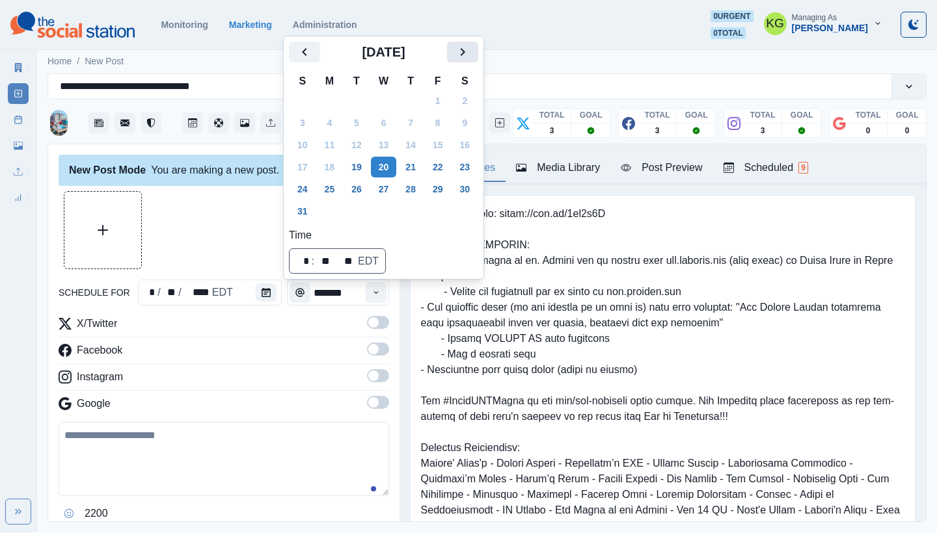
click at [470, 57] on icon "Next" at bounding box center [463, 52] width 16 height 16
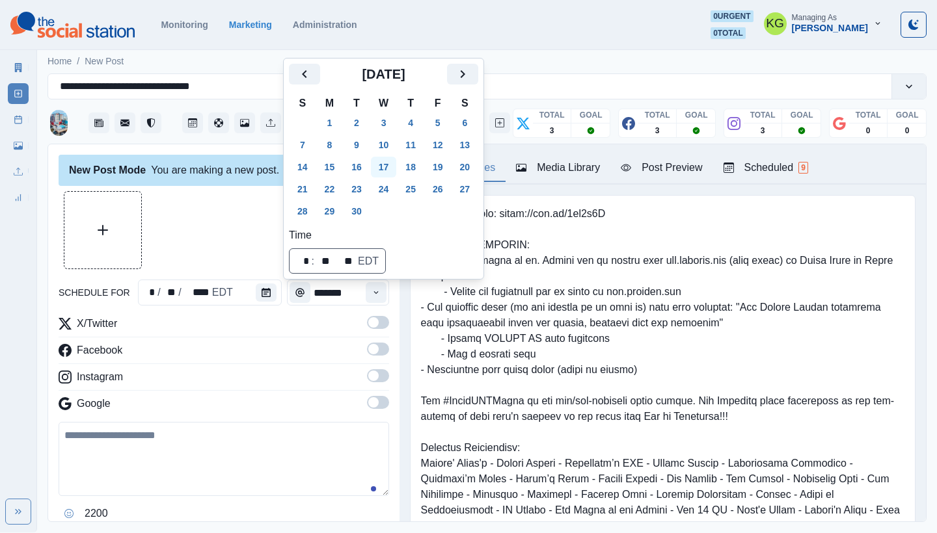
click at [390, 165] on button "17" at bounding box center [384, 167] width 26 height 21
click at [207, 205] on div at bounding box center [224, 230] width 330 height 78
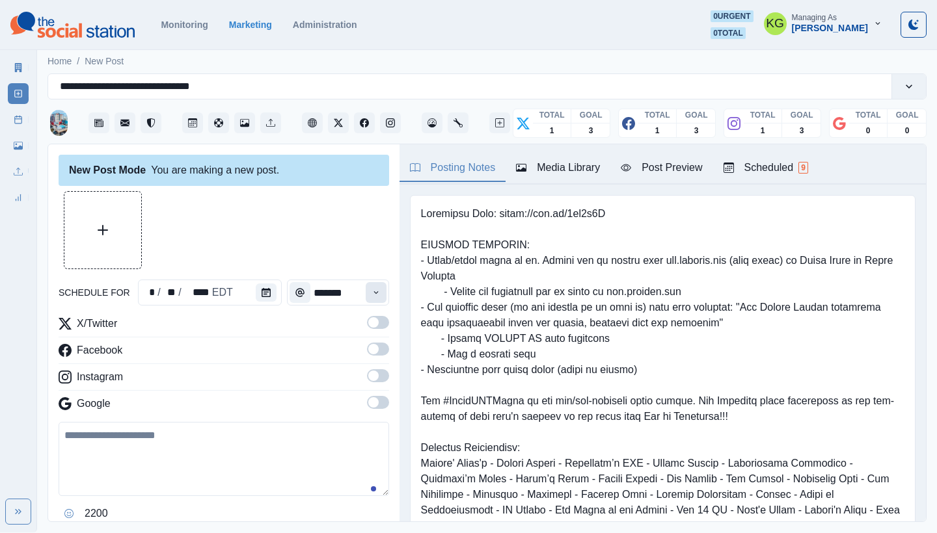
click at [371, 295] on icon "Time" at bounding box center [375, 292] width 9 height 9
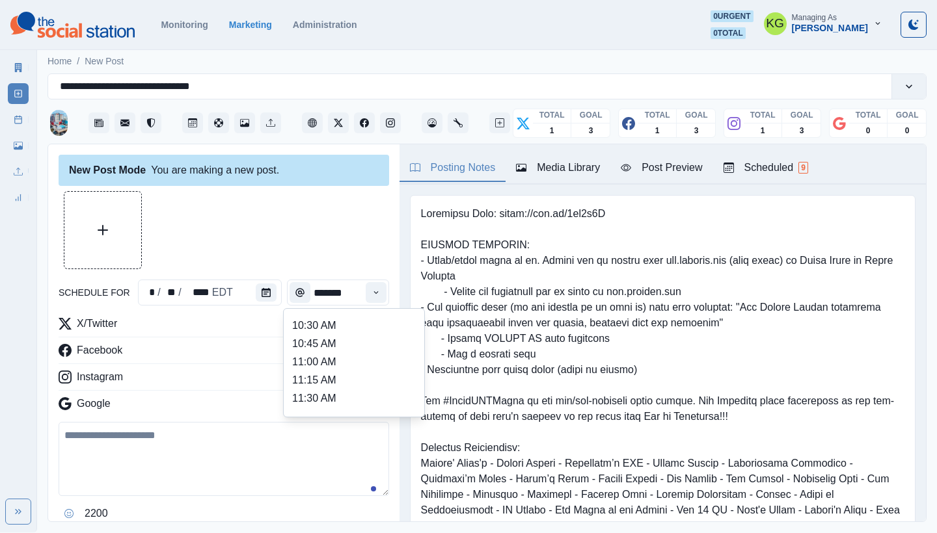
scroll to position [290, 0]
click at [321, 330] on li "12:00 PM" at bounding box center [354, 324] width 130 height 18
type input "********"
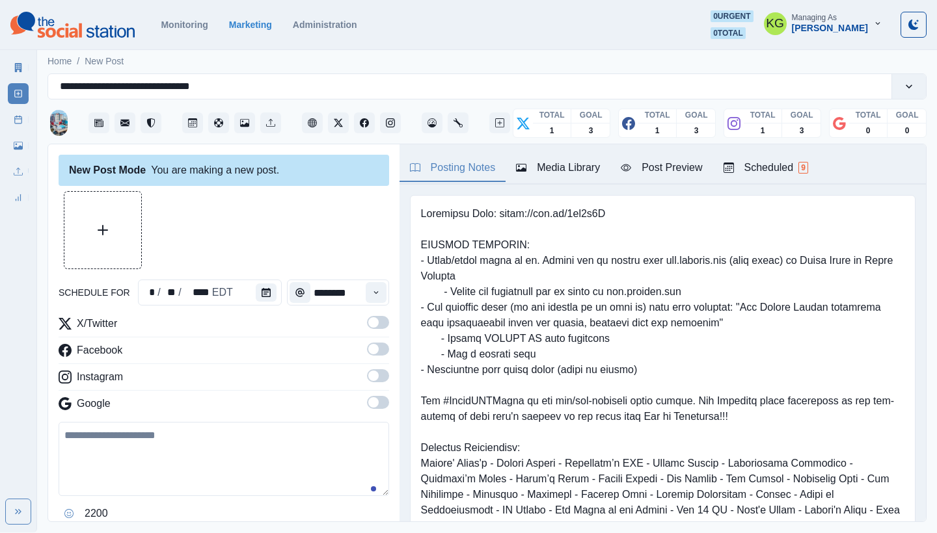
click at [367, 382] on span at bounding box center [378, 375] width 22 height 13
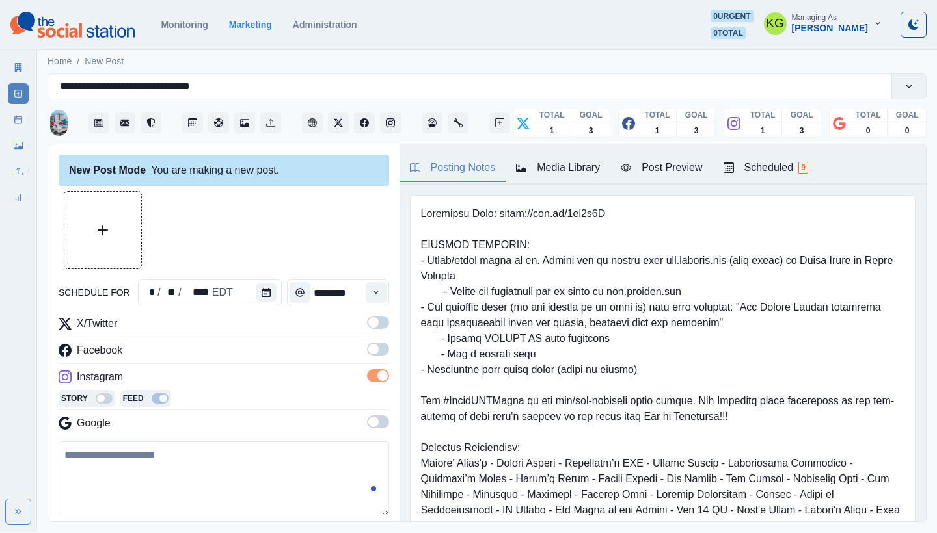
click at [368, 353] on span at bounding box center [373, 349] width 10 height 10
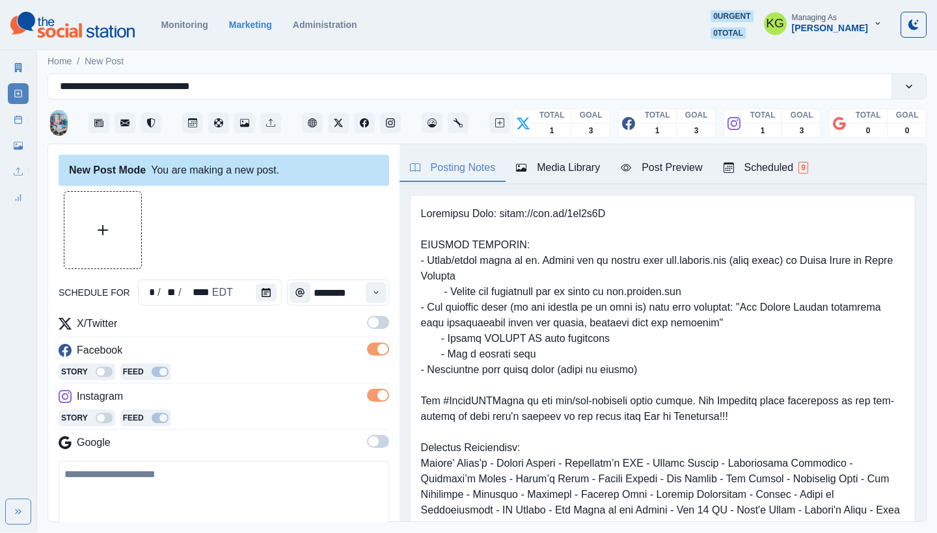
click at [367, 328] on span at bounding box center [378, 322] width 22 height 13
click at [580, 178] on button "Media Library" at bounding box center [557, 168] width 105 height 27
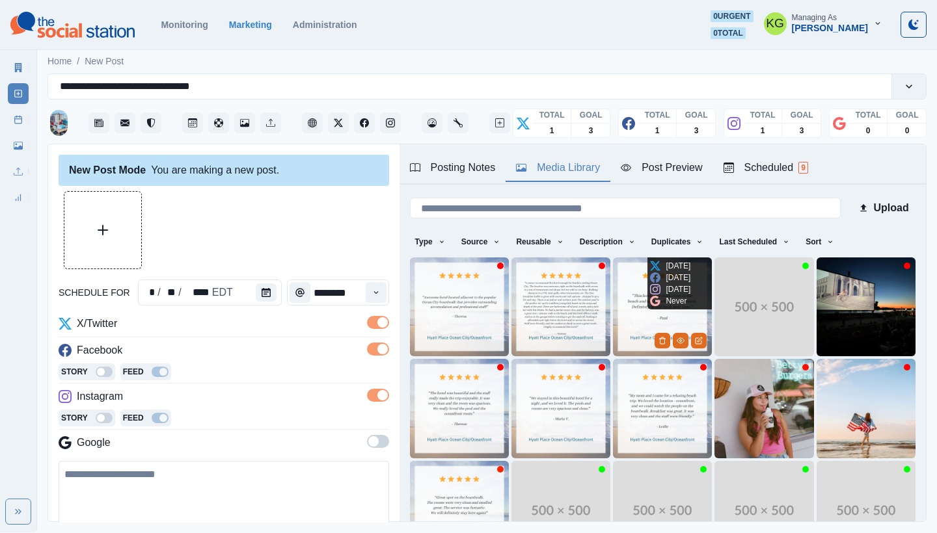
scroll to position [111, 0]
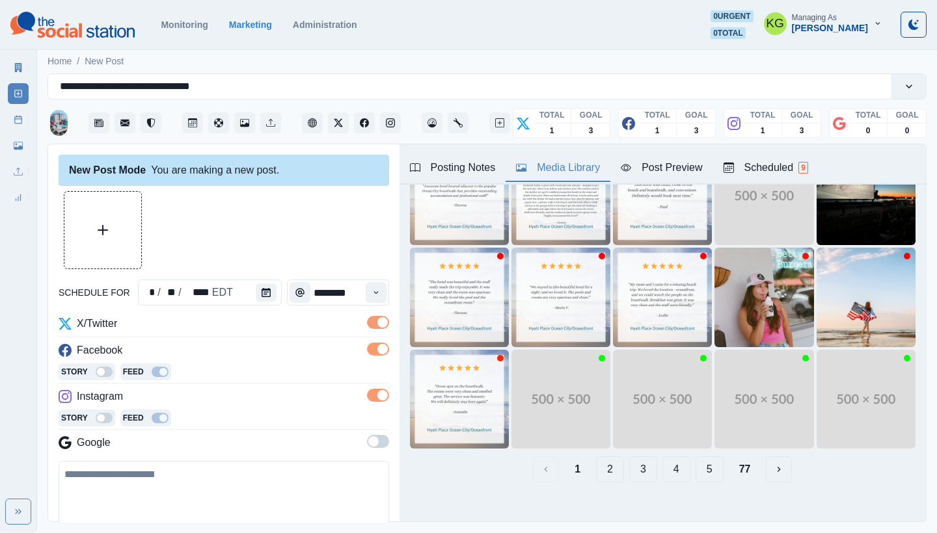
click at [629, 459] on button "3" at bounding box center [643, 470] width 28 height 26
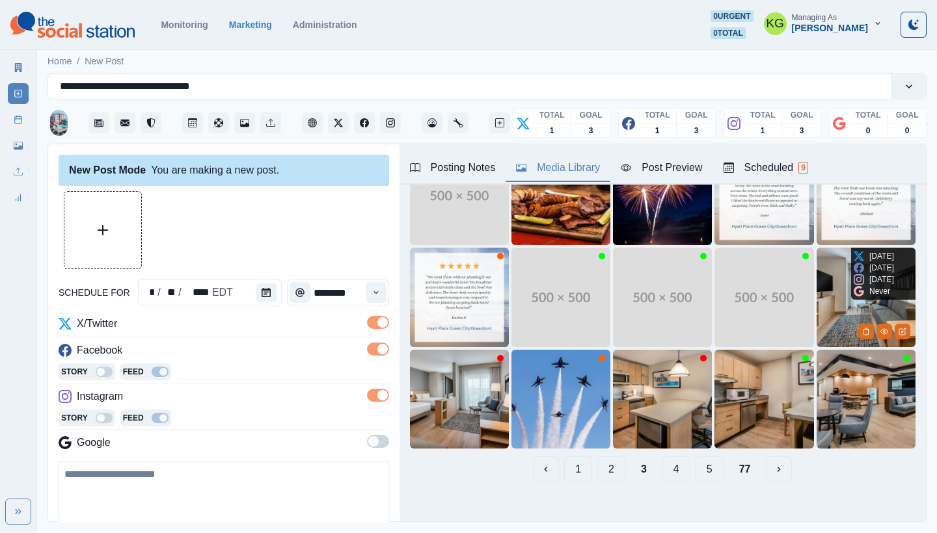
click at [816, 267] on img at bounding box center [865, 297] width 99 height 99
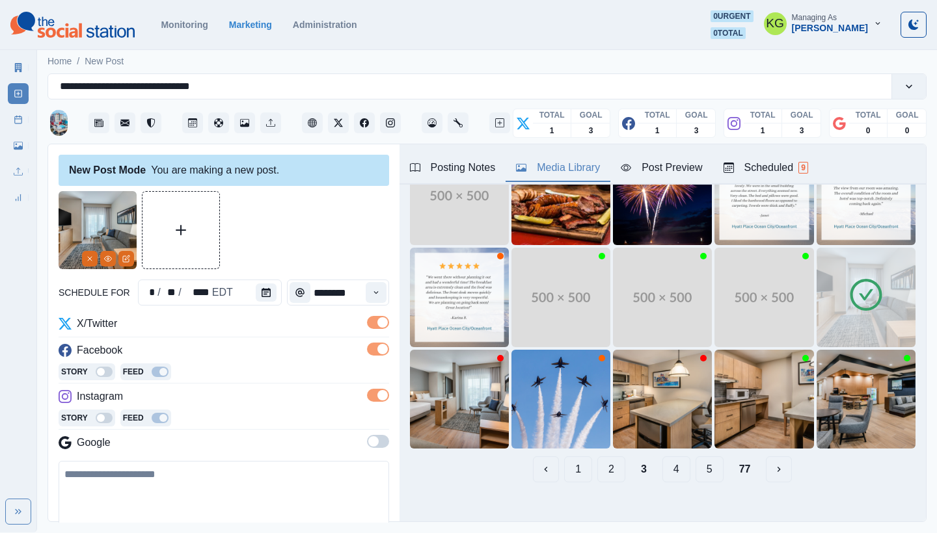
scroll to position [165, 0]
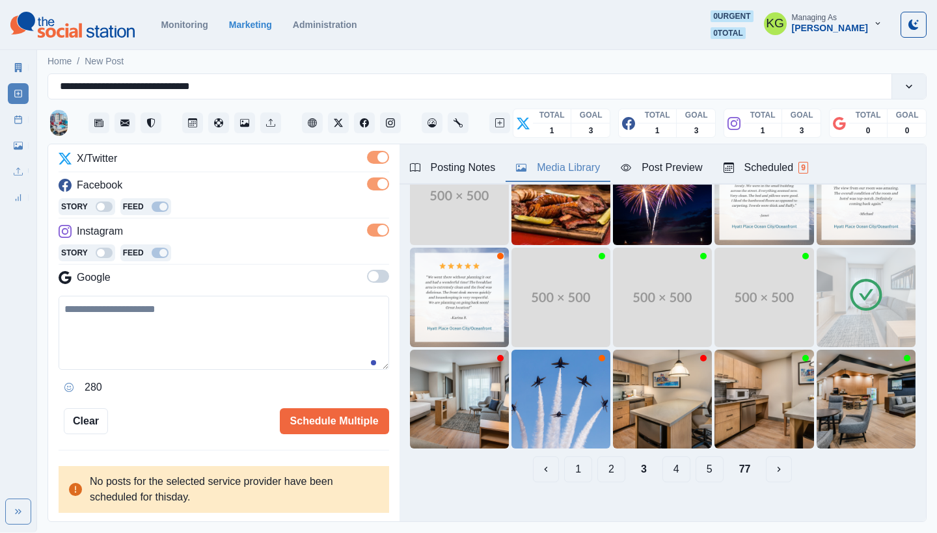
click at [195, 329] on textarea at bounding box center [224, 333] width 330 height 74
paste textarea "**********"
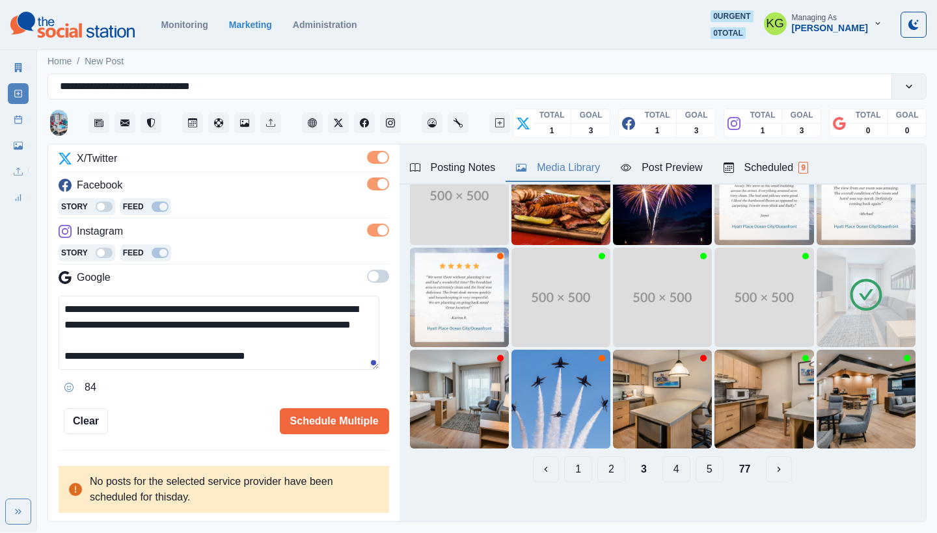
scroll to position [8, 0]
type textarea "**********"
click at [347, 415] on button "Schedule Multiple" at bounding box center [334, 421] width 109 height 26
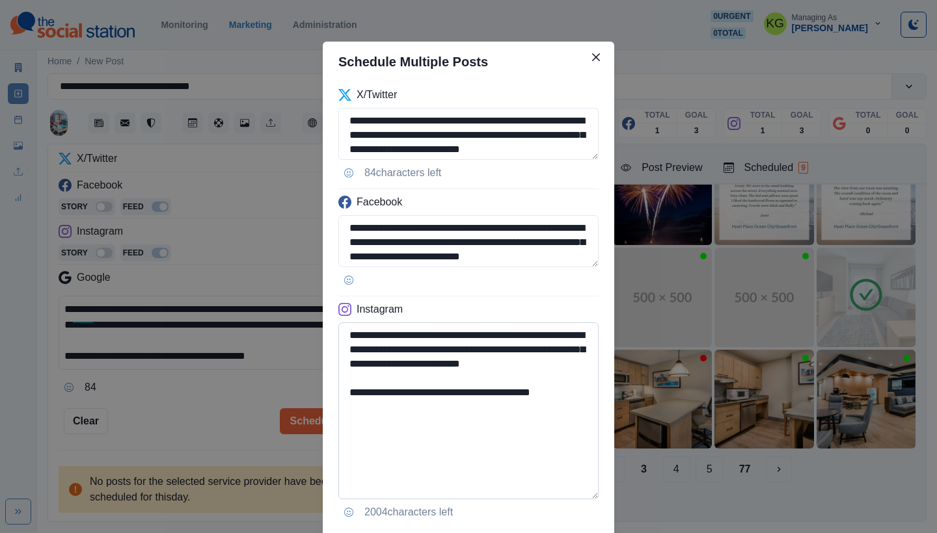
click at [578, 494] on textarea "**********" at bounding box center [468, 411] width 260 height 177
drag, startPoint x: 472, startPoint y: 391, endPoint x: 559, endPoint y: 399, distance: 86.9
click at [559, 399] on textarea "**********" at bounding box center [468, 411] width 260 height 177
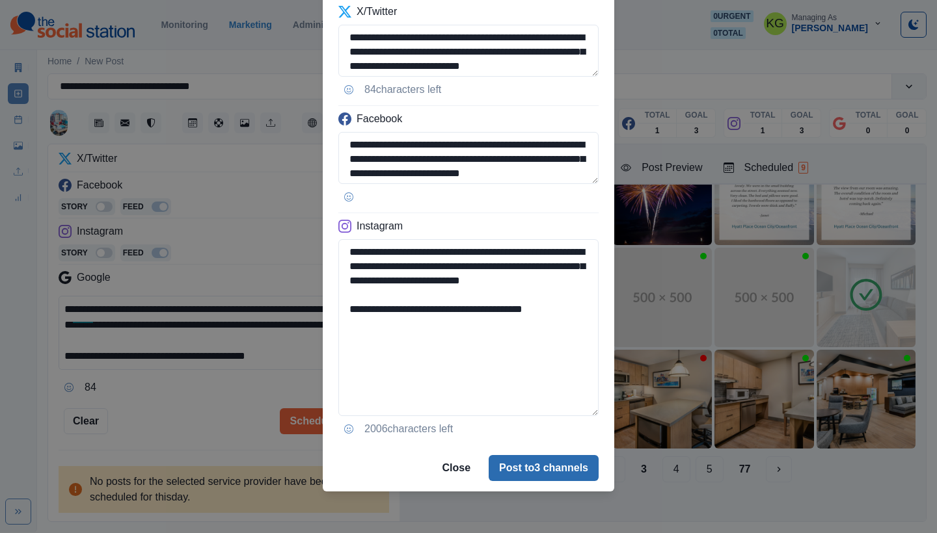
type textarea "**********"
click at [554, 468] on button "Post to 3 channels" at bounding box center [543, 468] width 110 height 26
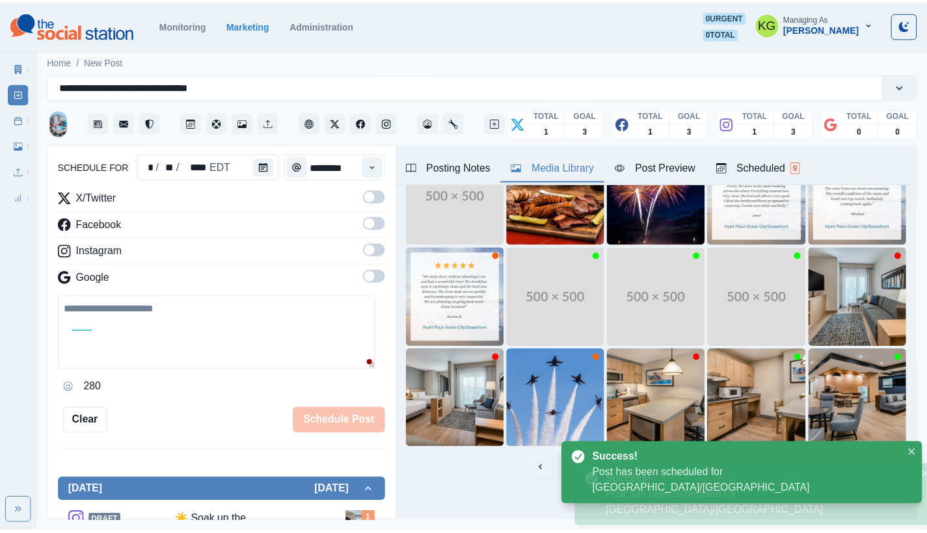
scroll to position [79, 0]
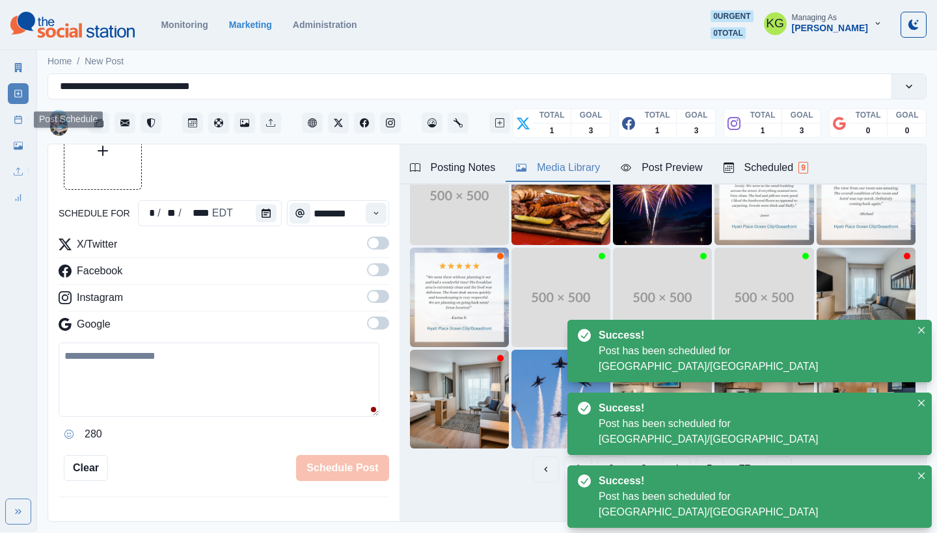
click at [18, 120] on icon at bounding box center [18, 119] width 9 height 9
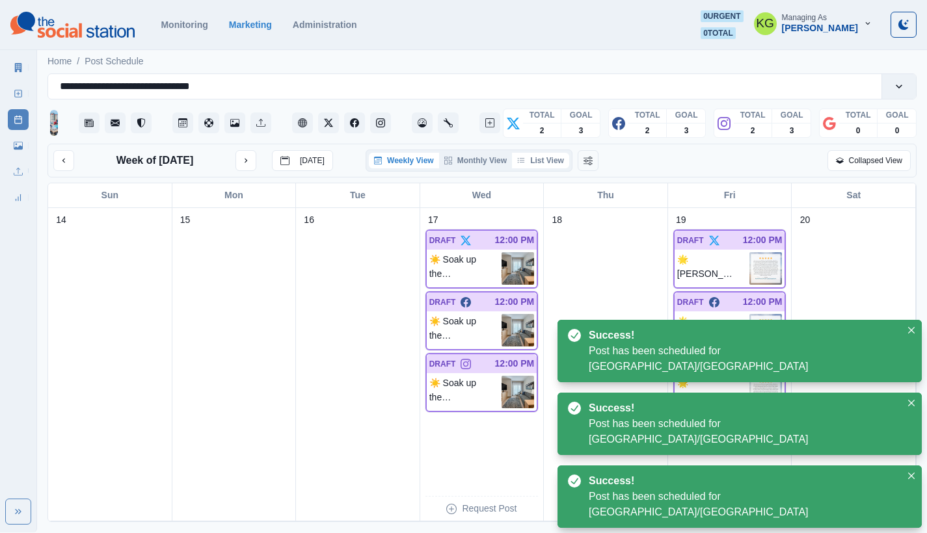
click at [558, 167] on button "List View" at bounding box center [540, 161] width 57 height 16
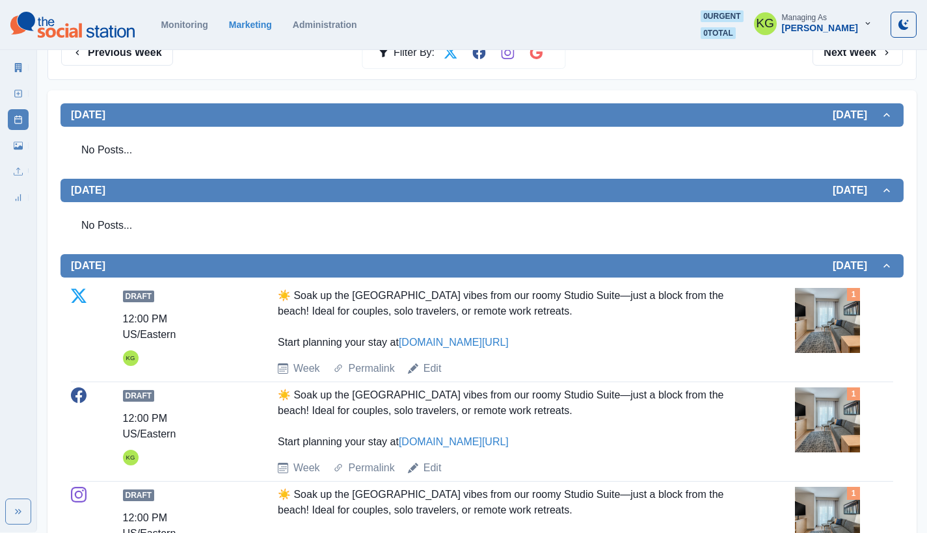
scroll to position [100, 0]
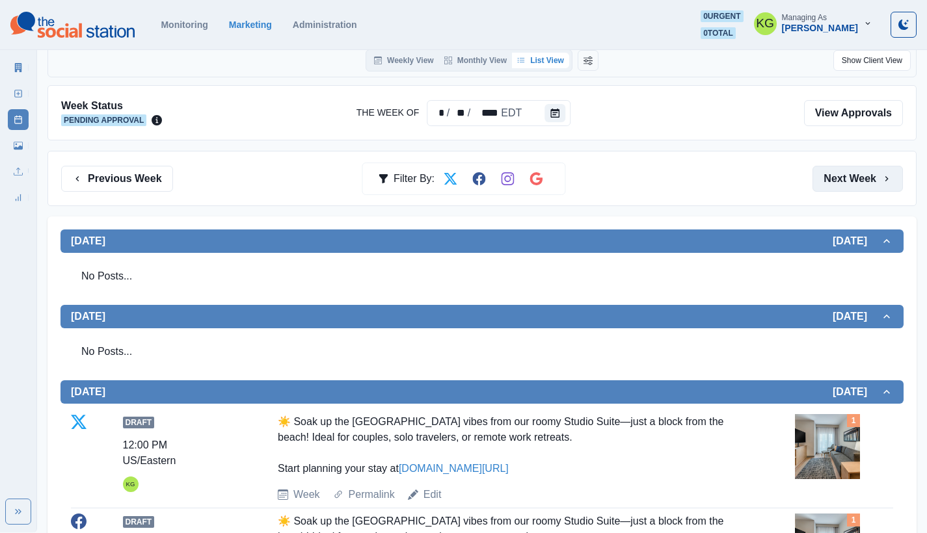
click at [830, 183] on button "Next Week" at bounding box center [857, 179] width 90 height 26
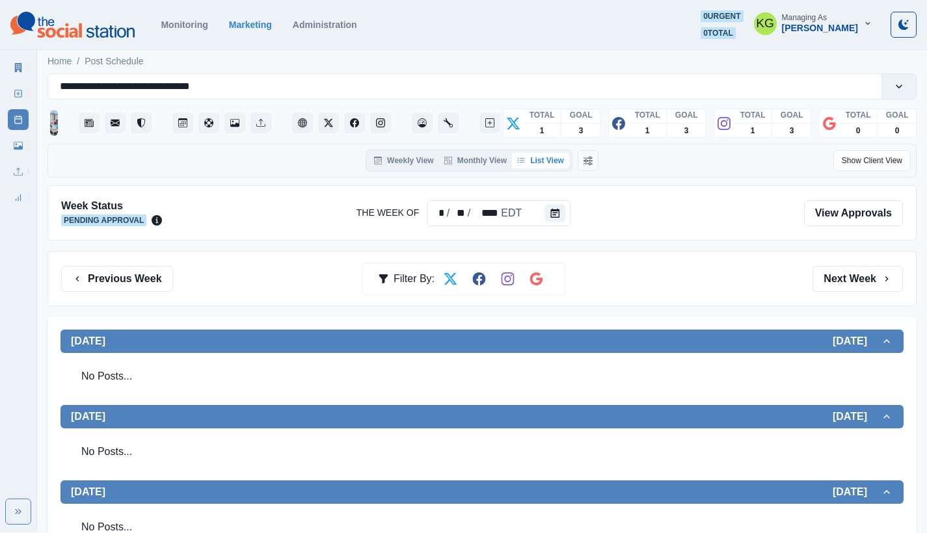
scroll to position [243, 0]
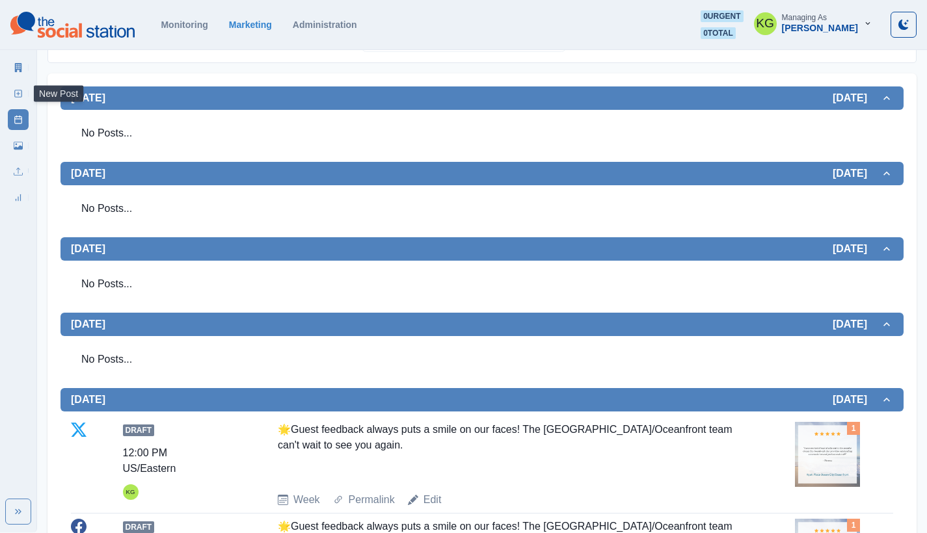
click at [17, 97] on icon at bounding box center [18, 93] width 9 height 9
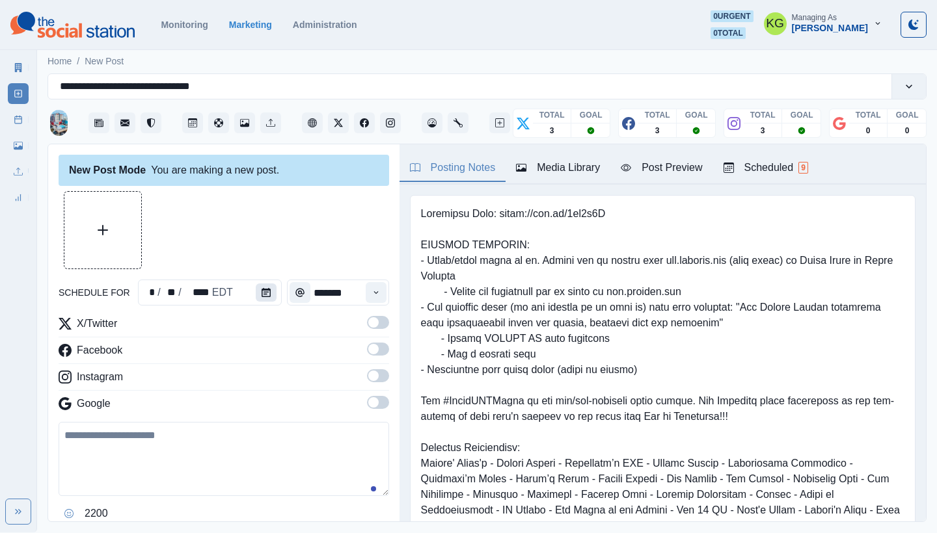
click at [256, 288] on button "Calendar" at bounding box center [266, 293] width 21 height 18
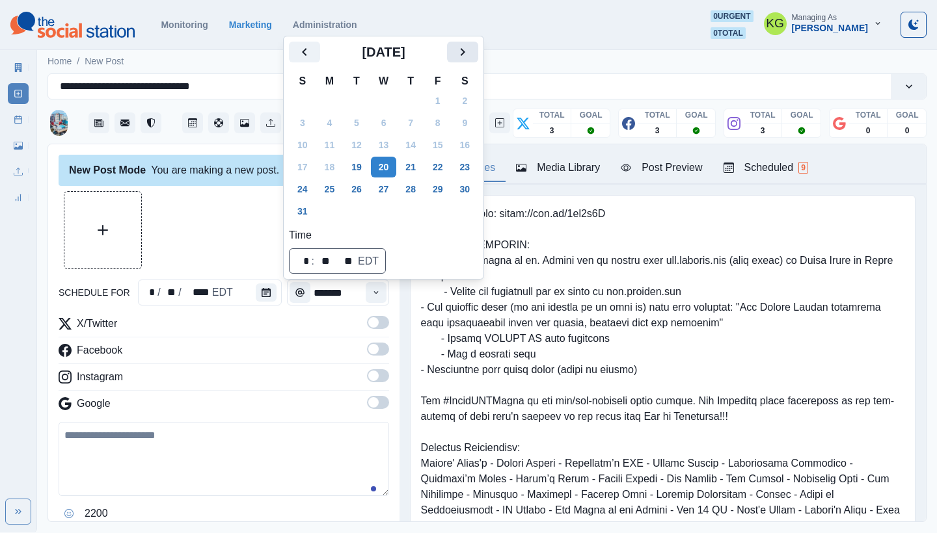
click at [478, 56] on button "Next" at bounding box center [462, 52] width 31 height 21
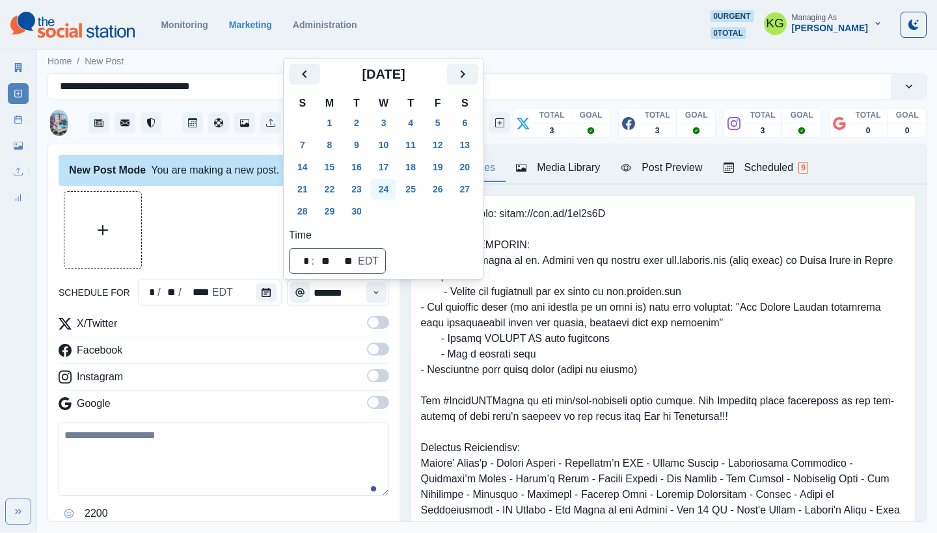
click at [395, 184] on button "24" at bounding box center [384, 189] width 26 height 21
click at [114, 181] on div "New Post Mode You are making a new post." at bounding box center [224, 170] width 330 height 31
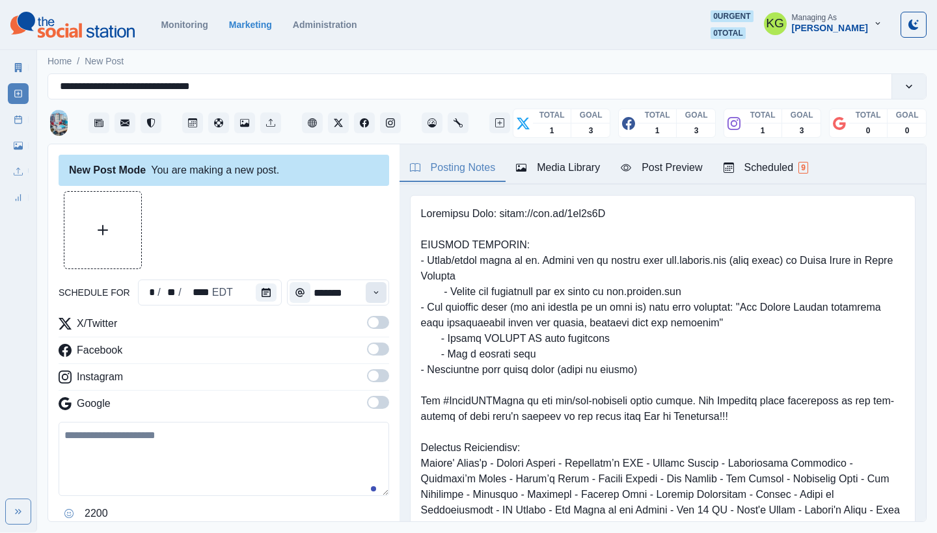
click at [373, 293] on icon "Time" at bounding box center [375, 292] width 5 height 3
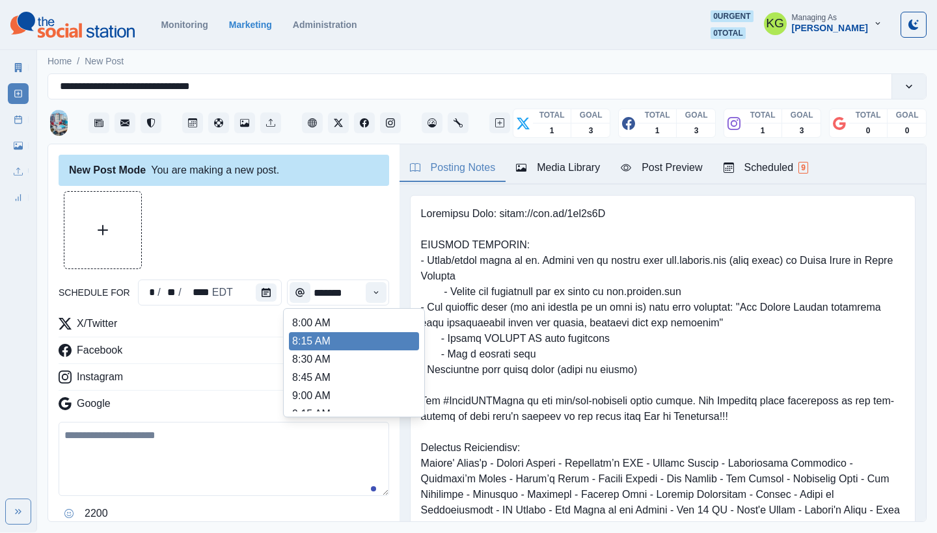
scroll to position [271, 0]
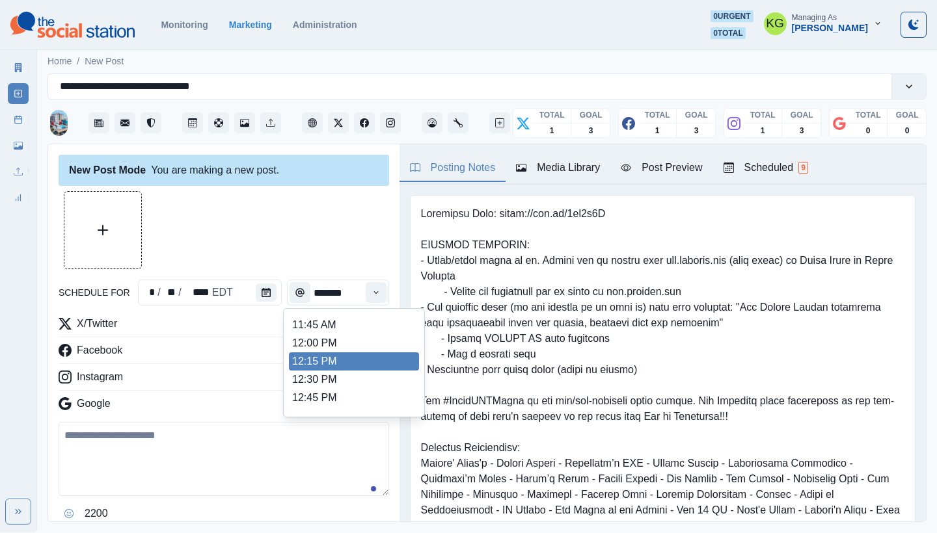
click at [321, 345] on li "12:00 PM" at bounding box center [354, 343] width 130 height 18
type input "********"
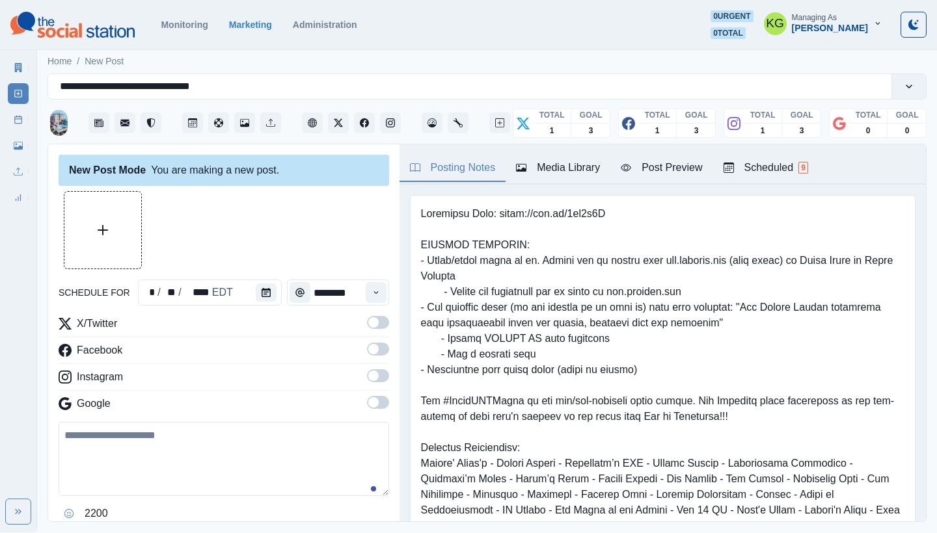
click at [368, 383] on label at bounding box center [378, 379] width 22 height 21
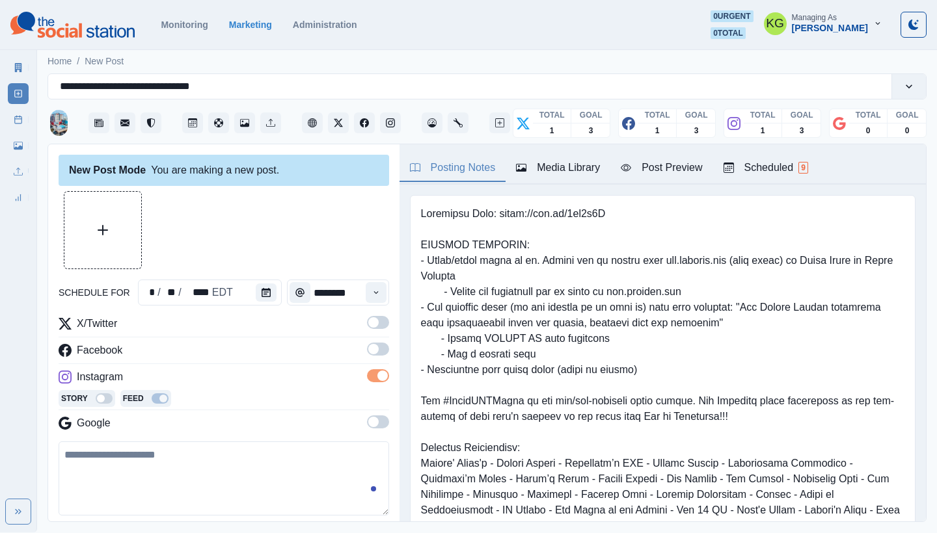
click at [371, 360] on label at bounding box center [378, 353] width 22 height 21
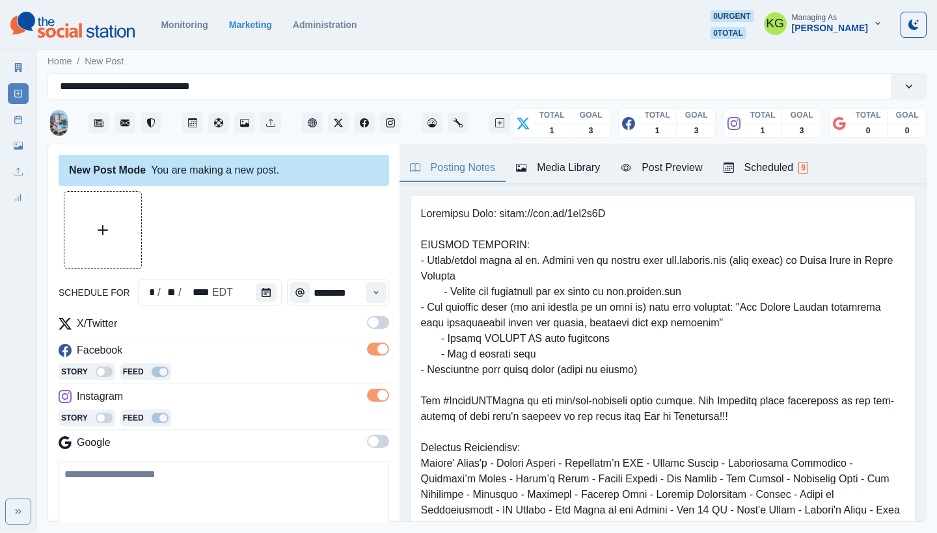
click at [369, 321] on span at bounding box center [378, 322] width 22 height 13
click at [572, 164] on div "Media Library" at bounding box center [558, 168] width 84 height 16
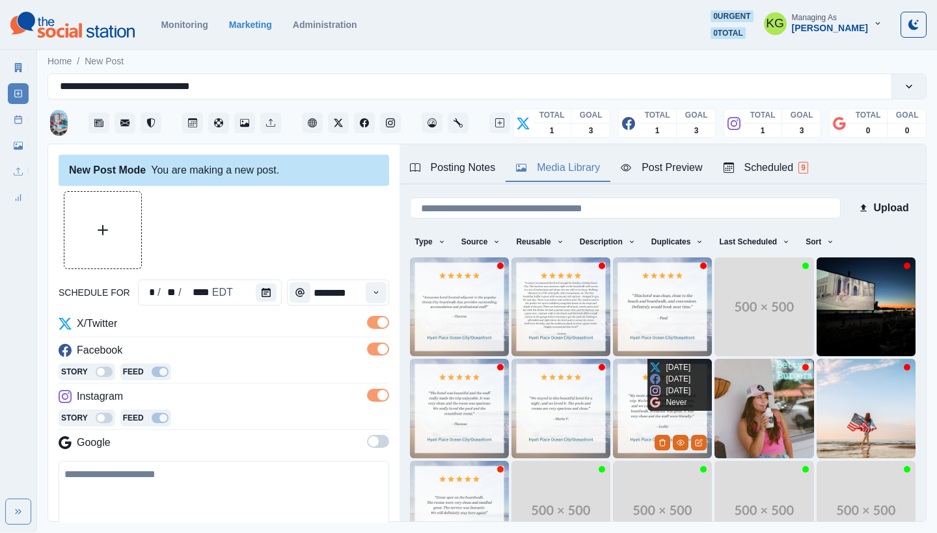
scroll to position [111, 0]
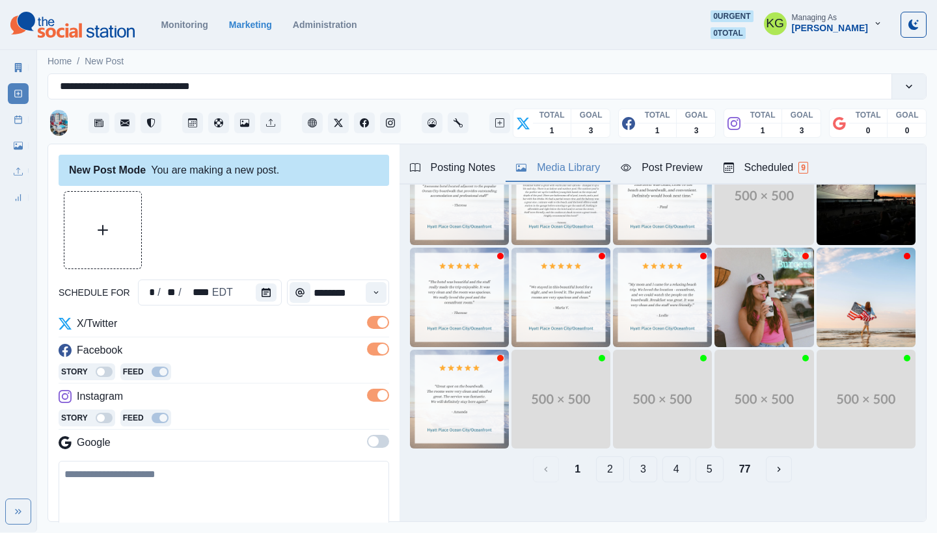
click at [629, 457] on button "3" at bounding box center [643, 470] width 28 height 26
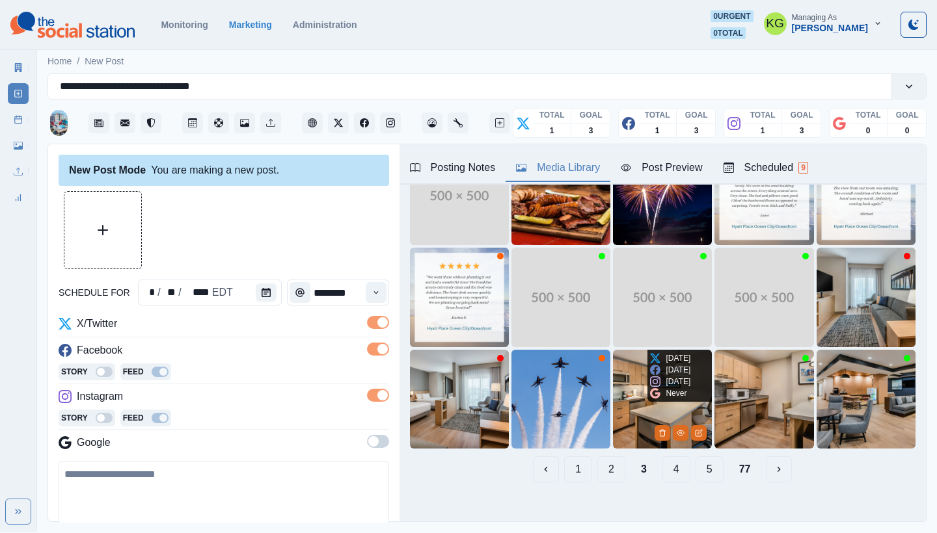
click at [621, 373] on img at bounding box center [662, 399] width 99 height 99
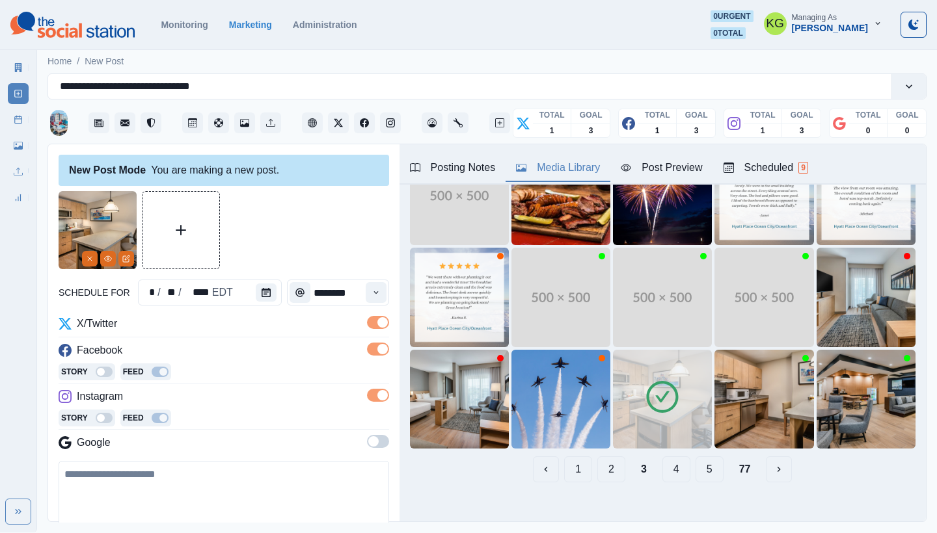
scroll to position [165, 0]
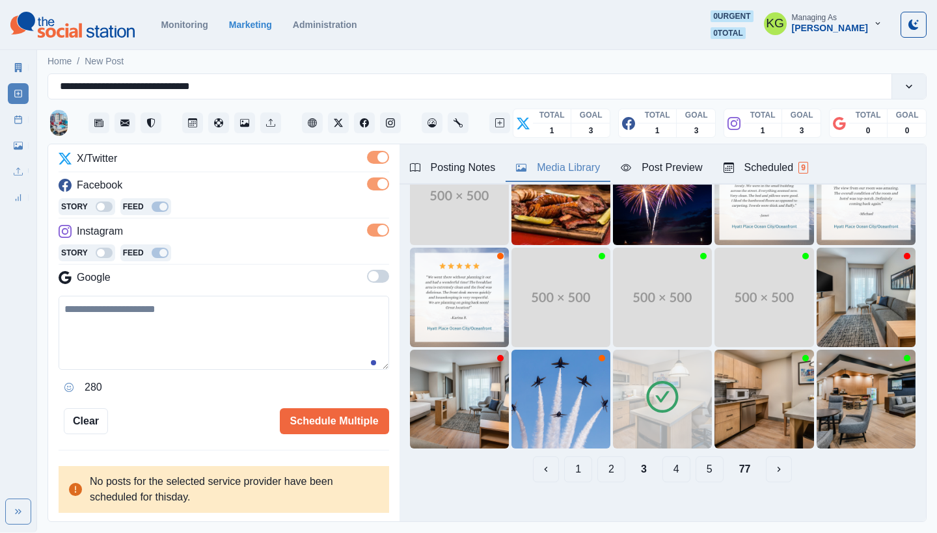
click at [243, 331] on textarea at bounding box center [224, 333] width 330 height 74
paste textarea "**********"
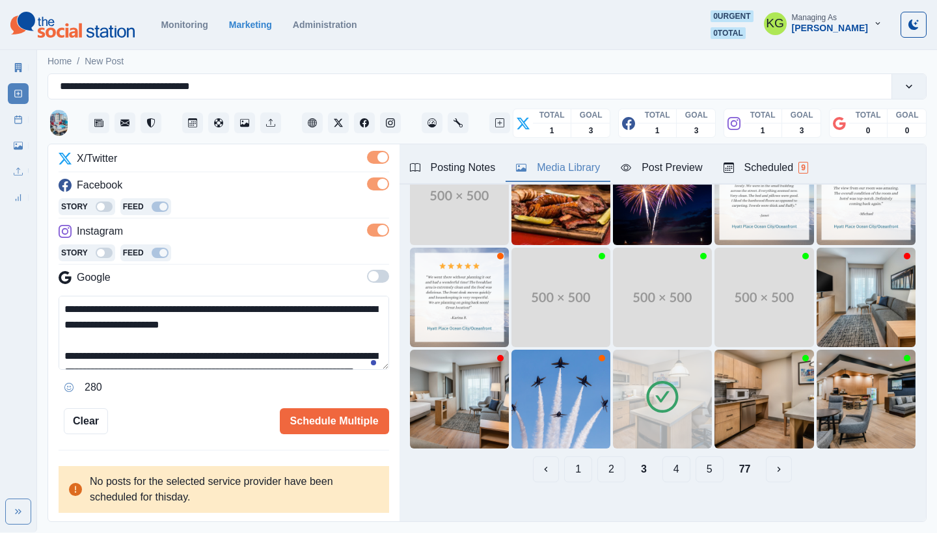
scroll to position [77, 0]
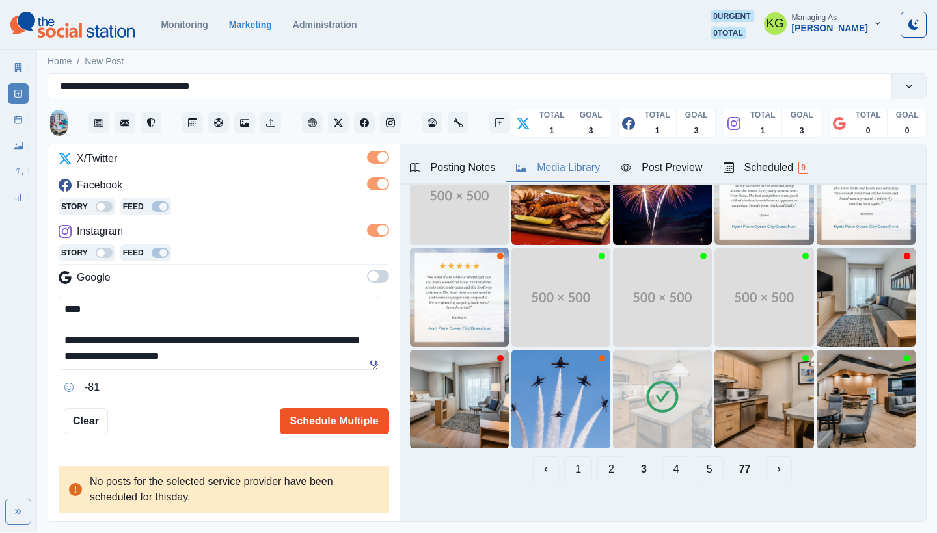
type textarea "**********"
click at [354, 418] on button "Schedule Multiple" at bounding box center [334, 421] width 109 height 26
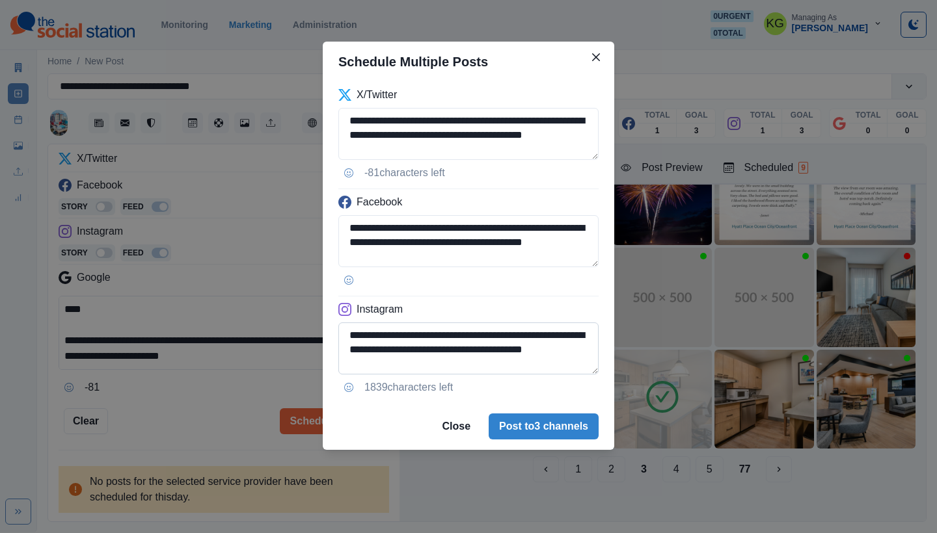
click at [589, 372] on textarea "**********" at bounding box center [468, 349] width 260 height 52
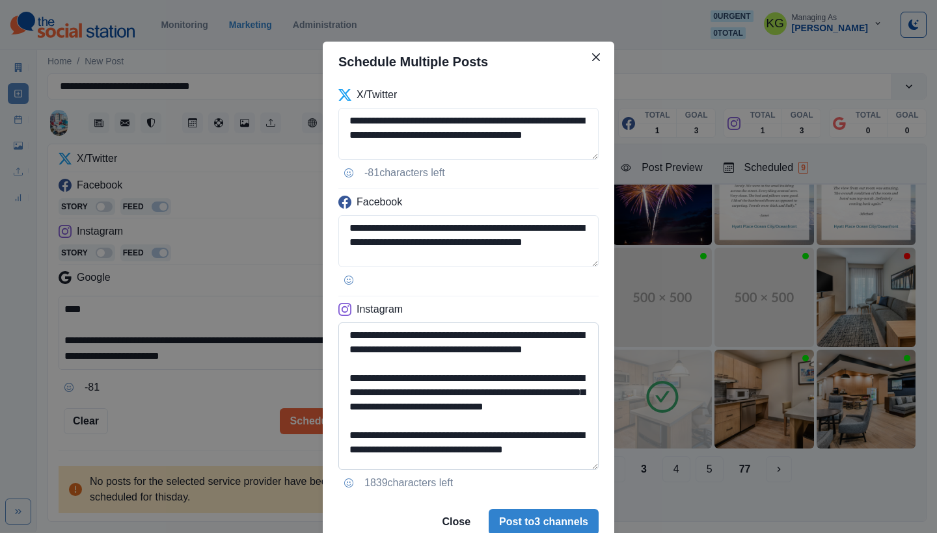
click at [562, 470] on textarea "**********" at bounding box center [468, 397] width 260 height 148
drag, startPoint x: 434, startPoint y: 496, endPoint x: 342, endPoint y: 488, distance: 92.0
click at [338, 494] on textarea "**********" at bounding box center [468, 424] width 260 height 202
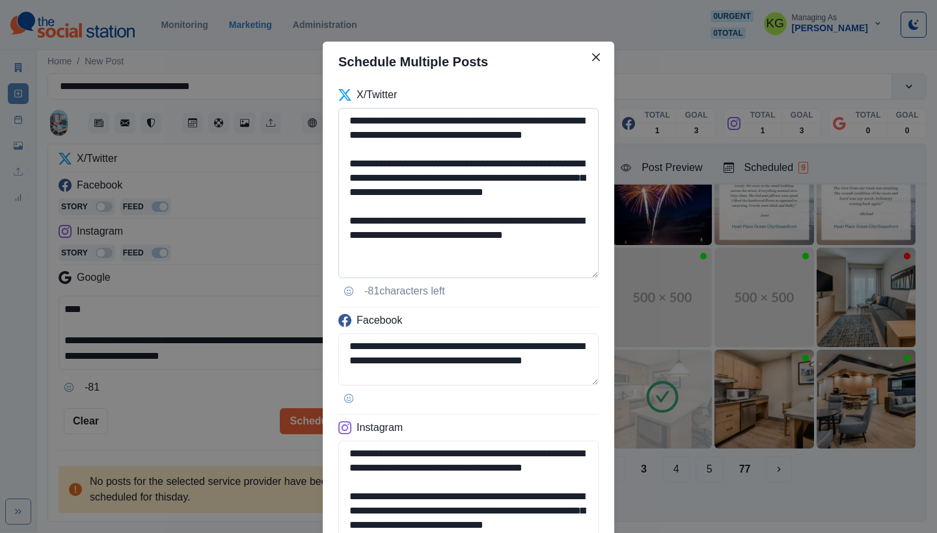
click at [563, 278] on textarea "**********" at bounding box center [468, 193] width 260 height 170
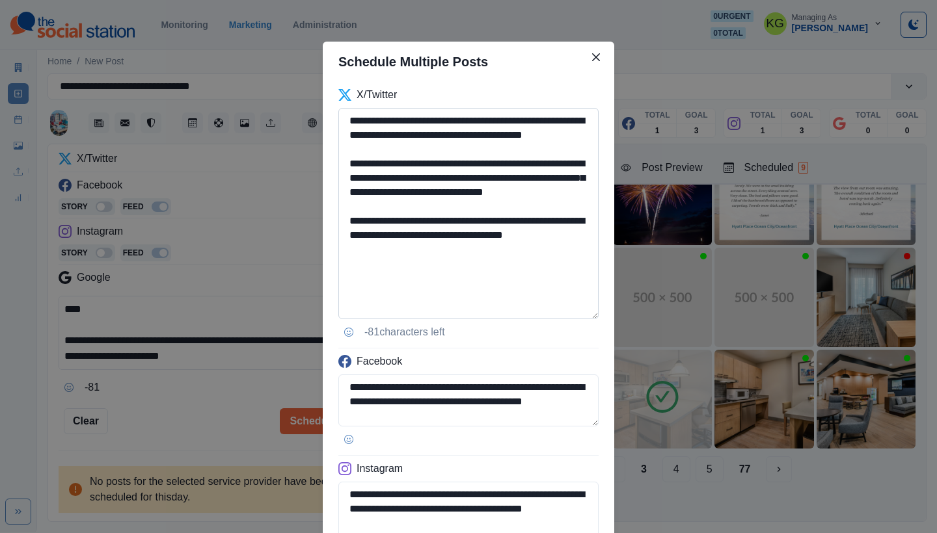
type textarea "**********"
drag, startPoint x: 480, startPoint y: 273, endPoint x: 332, endPoint y: 117, distance: 214.4
click at [332, 117] on div "**********" at bounding box center [468, 397] width 291 height 631
paste textarea "**********"
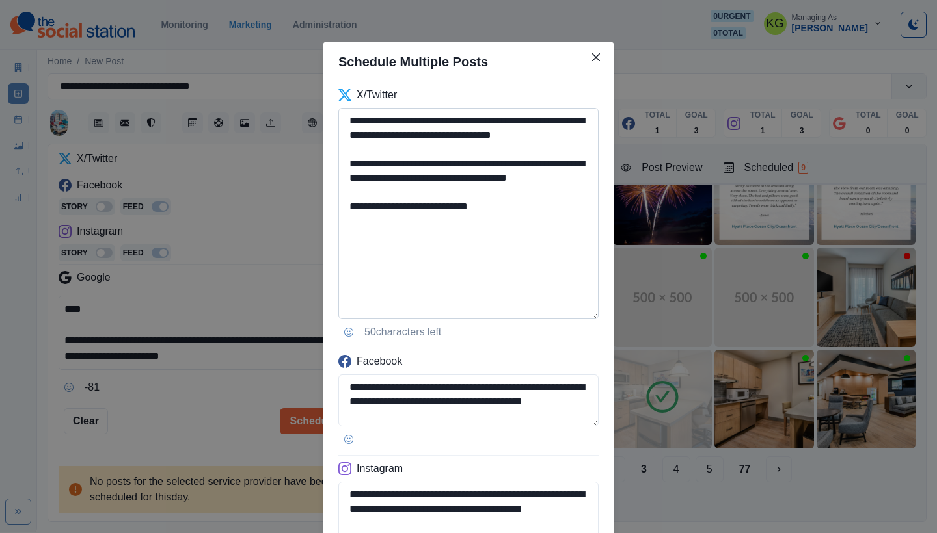
click at [344, 177] on textarea "**********" at bounding box center [468, 213] width 260 height 211
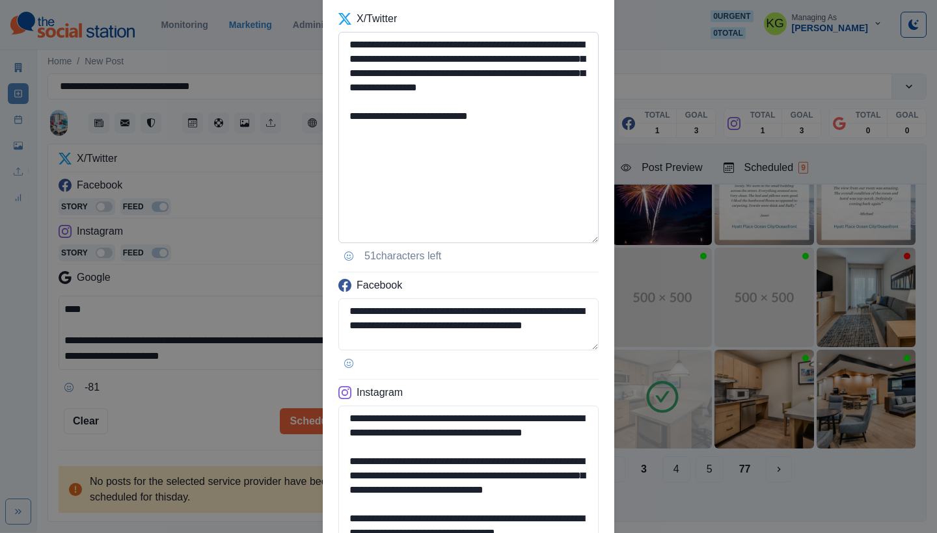
scroll to position [131, 0]
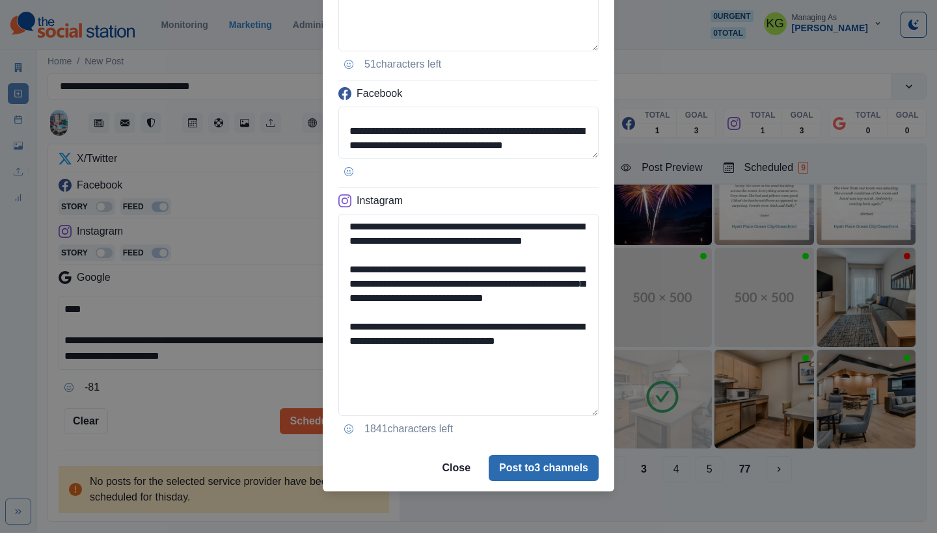
type textarea "**********"
click at [542, 464] on button "Post to 3 channels" at bounding box center [543, 468] width 110 height 26
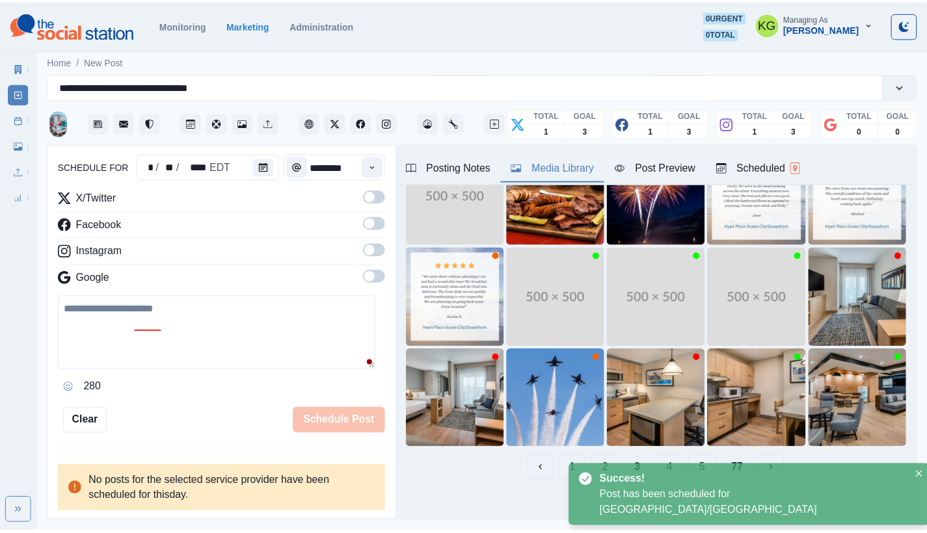
scroll to position [79, 0]
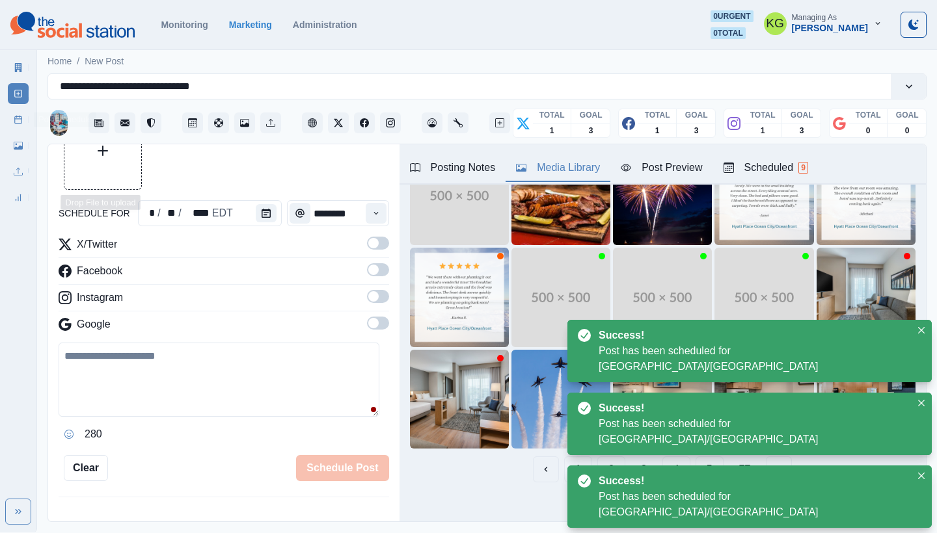
click at [16, 122] on icon at bounding box center [18, 119] width 9 height 9
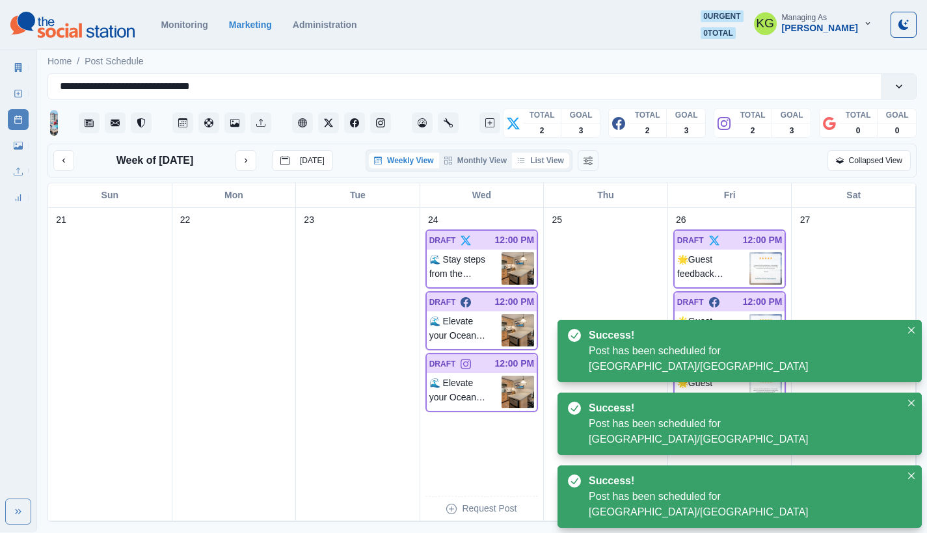
click at [545, 160] on button "List View" at bounding box center [540, 161] width 57 height 16
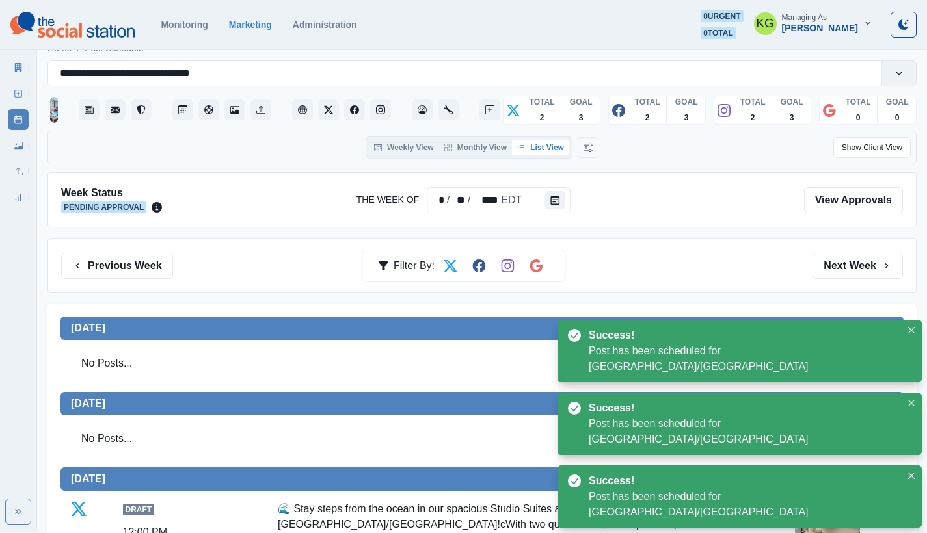
scroll to position [317, 0]
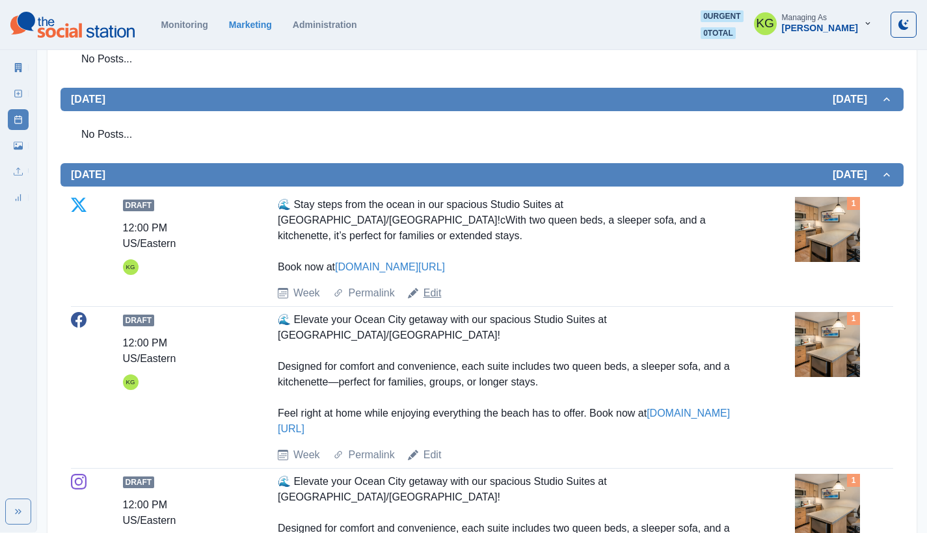
click at [430, 296] on link "Edit" at bounding box center [432, 294] width 18 height 16
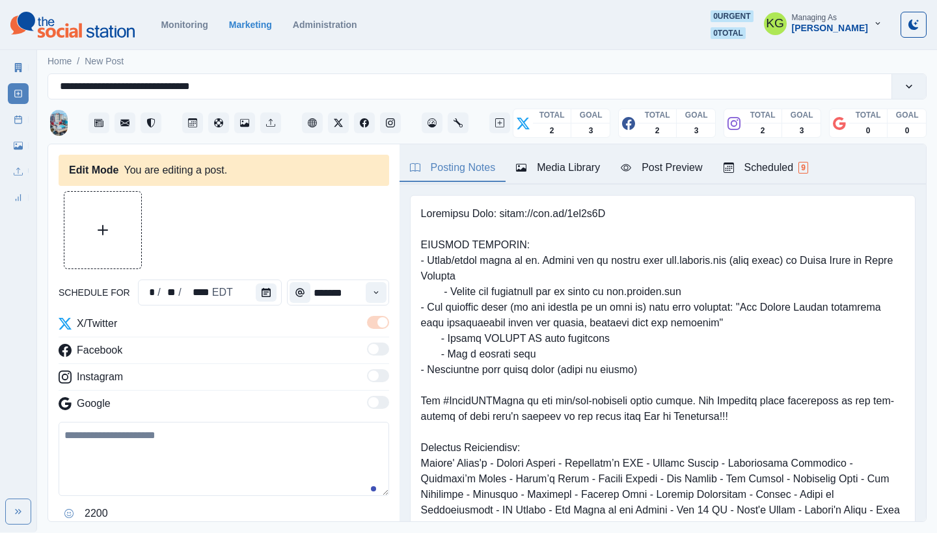
type input "********"
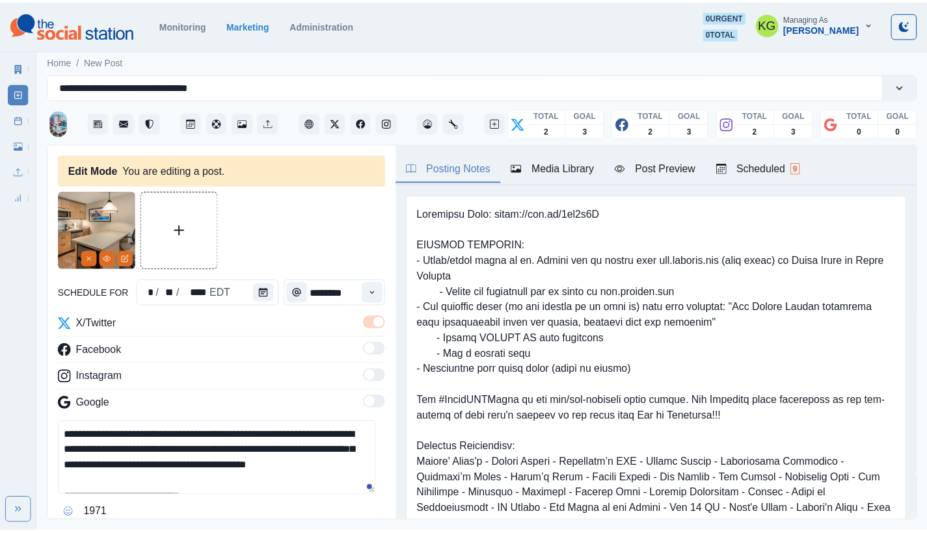
scroll to position [133, 0]
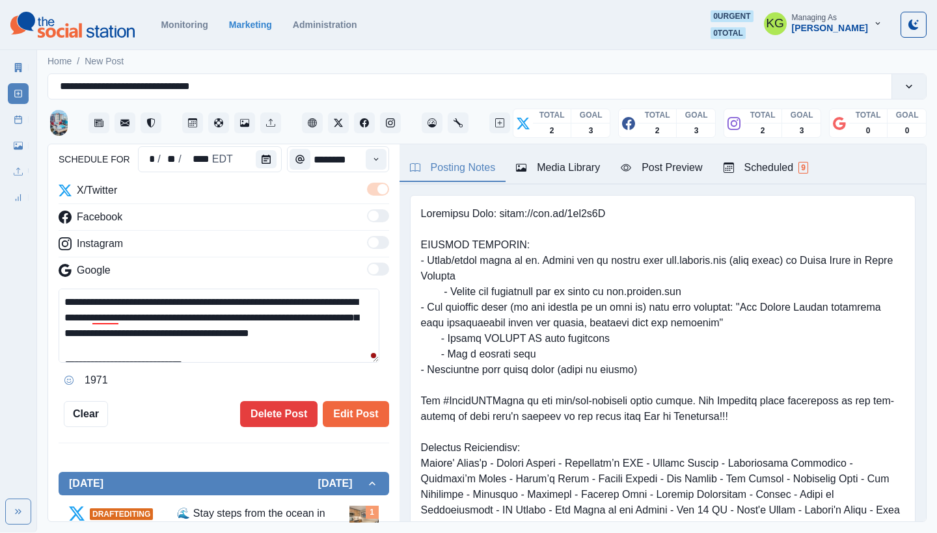
click at [235, 316] on textarea "**********" at bounding box center [219, 326] width 321 height 74
type textarea "**********"
click at [379, 409] on div "**********" at bounding box center [223, 333] width 351 height 379
click at [356, 407] on button "Edit Post" at bounding box center [356, 414] width 66 height 26
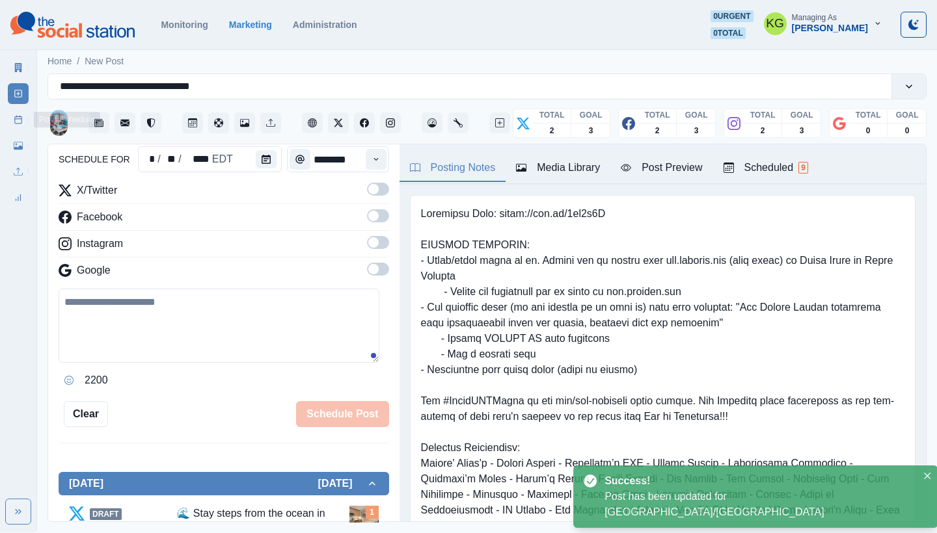
click at [8, 120] on link "Post Schedule" at bounding box center [18, 119] width 21 height 21
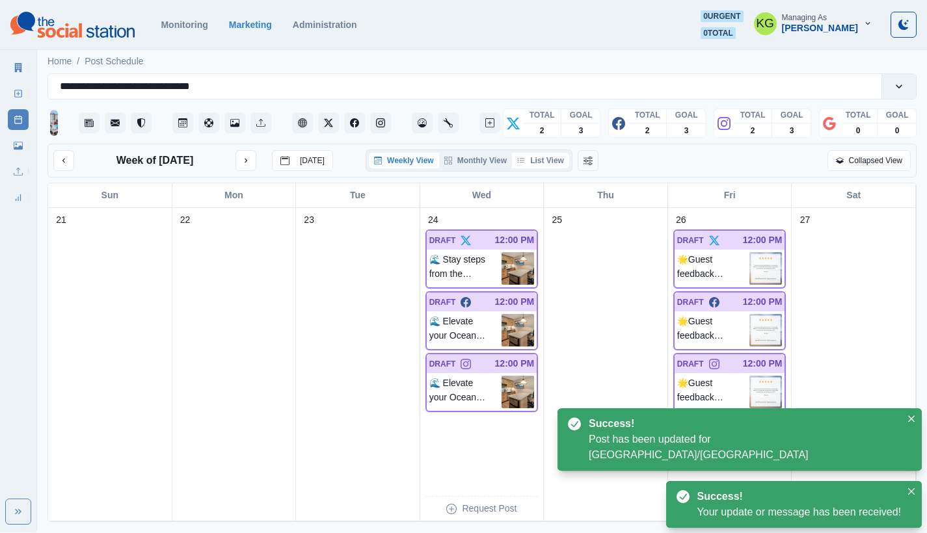
click at [565, 168] on button "List View" at bounding box center [540, 161] width 57 height 16
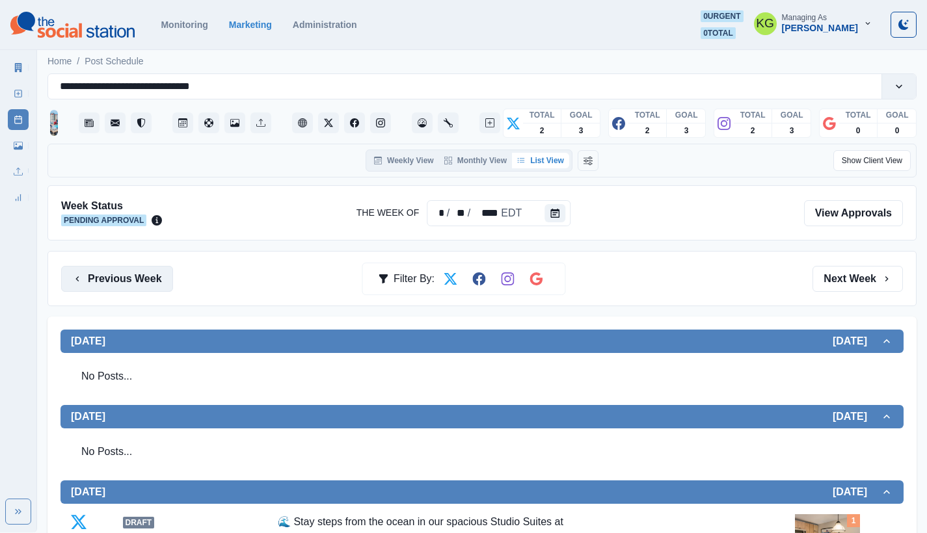
click at [137, 277] on button "Previous Week" at bounding box center [117, 279] width 112 height 26
click at [125, 282] on button "Previous Week" at bounding box center [117, 279] width 112 height 26
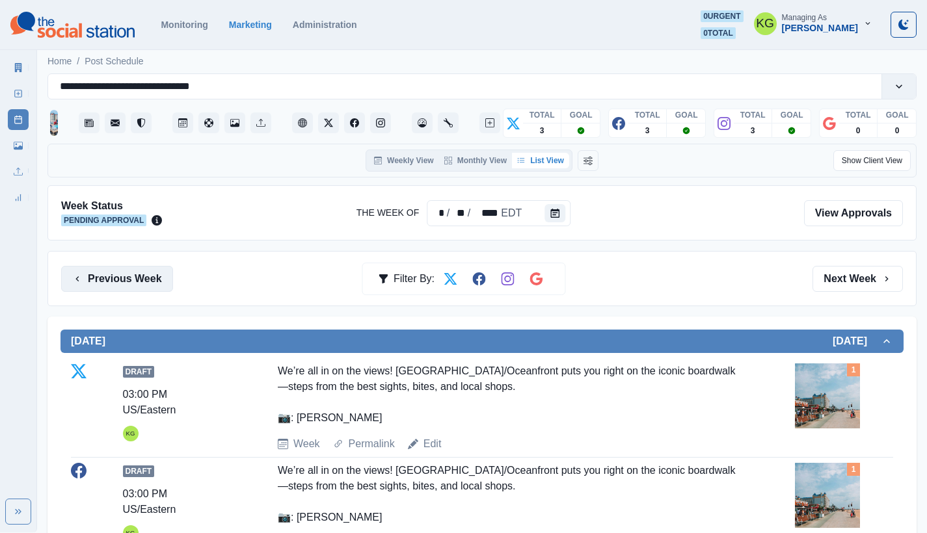
click at [130, 271] on button "Previous Week" at bounding box center [117, 279] width 112 height 26
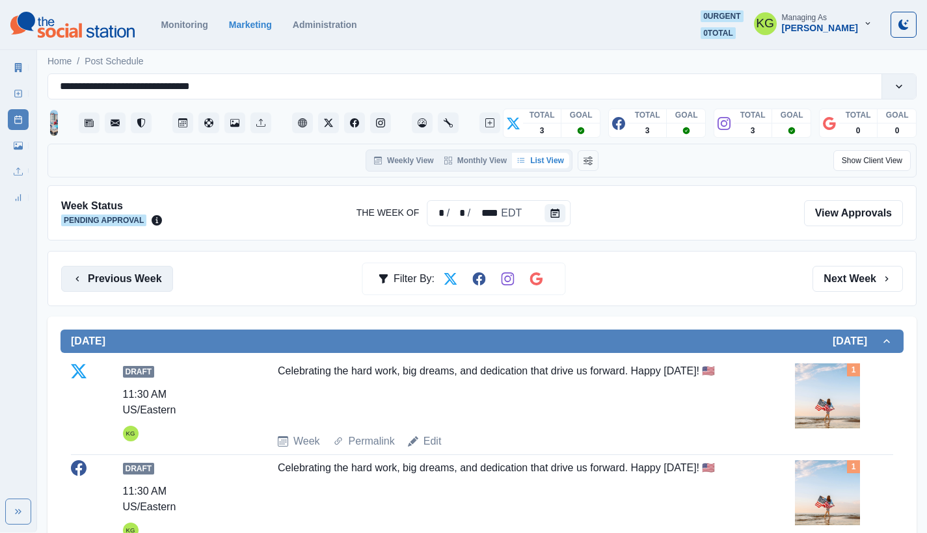
click at [148, 273] on button "Previous Week" at bounding box center [117, 279] width 112 height 26
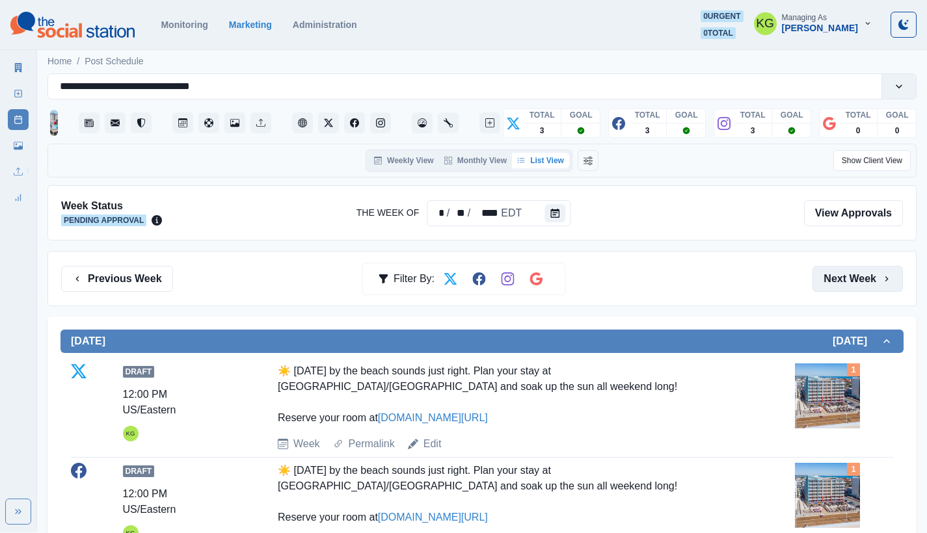
click at [838, 281] on button "Next Week" at bounding box center [857, 279] width 90 height 26
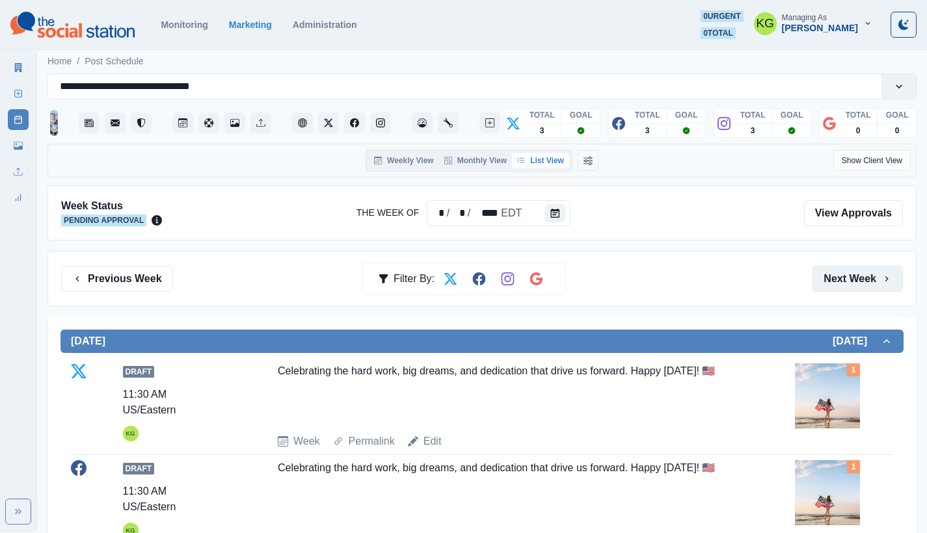
click at [840, 280] on button "Next Week" at bounding box center [857, 279] width 90 height 26
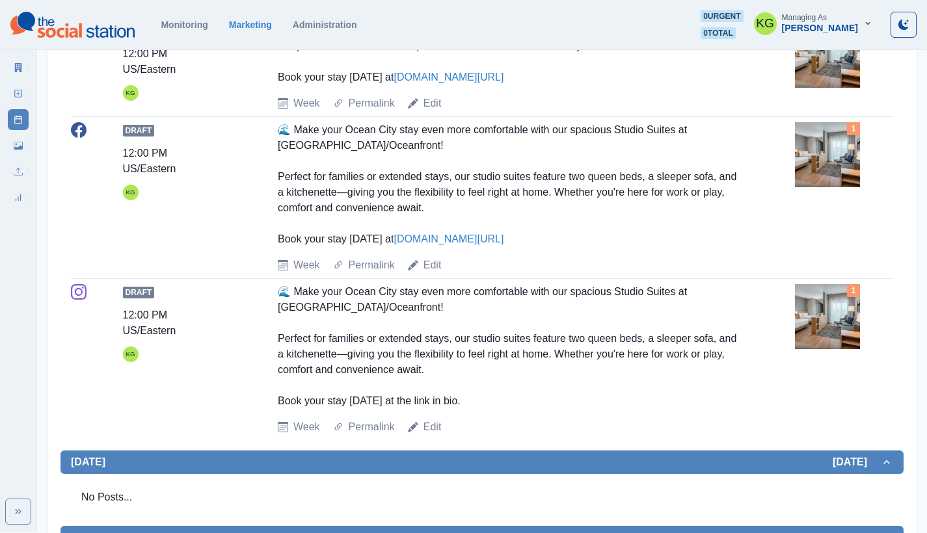
scroll to position [111, 0]
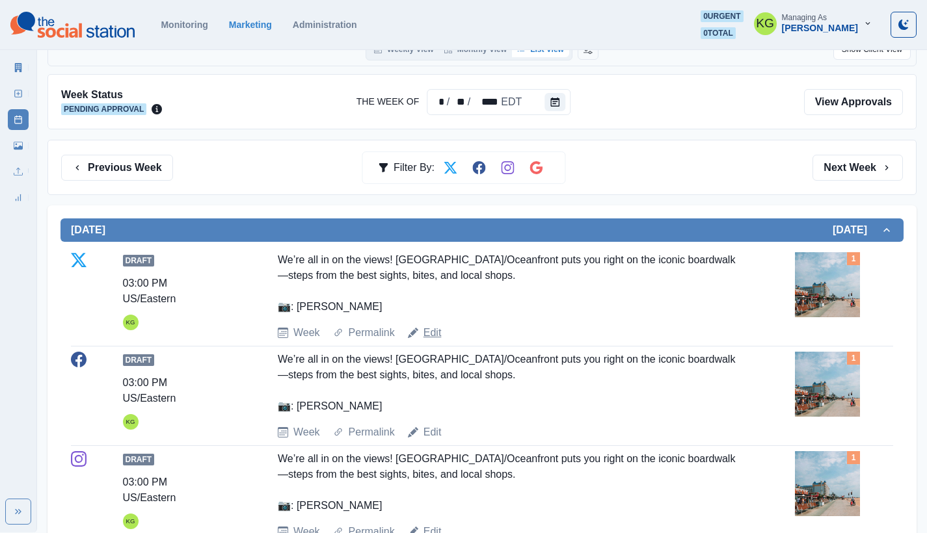
click at [438, 332] on link "Edit" at bounding box center [432, 333] width 18 height 16
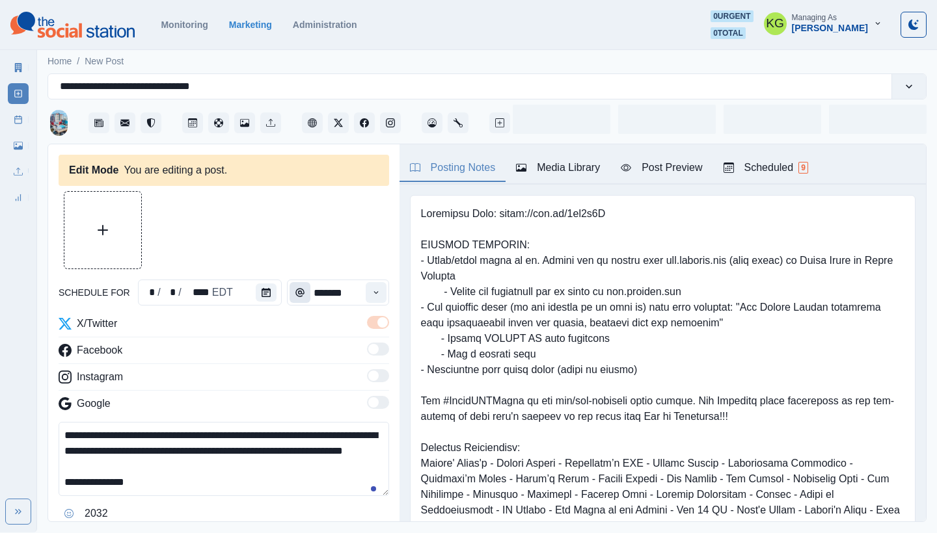
type input "*******"
type textarea "**********"
click at [271, 294] on button "Calendar" at bounding box center [266, 293] width 21 height 18
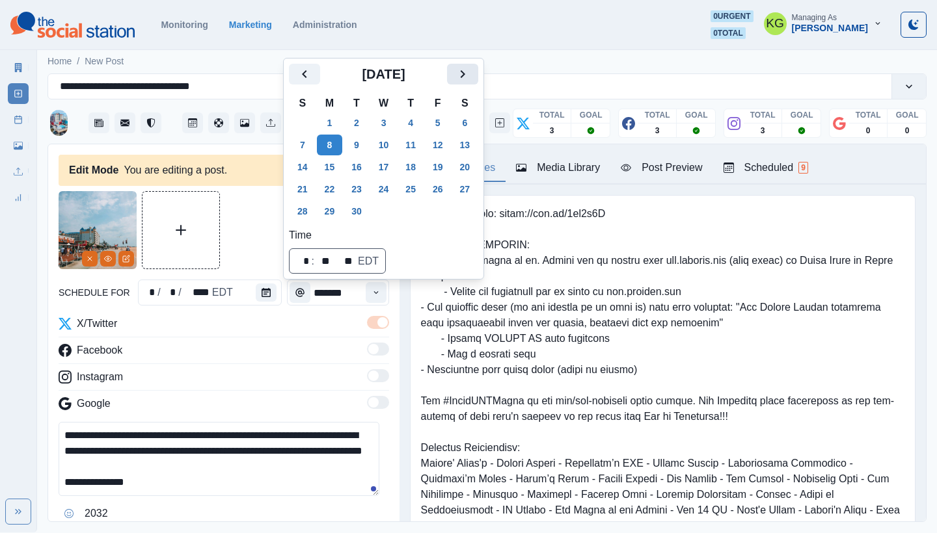
click at [470, 77] on icon "Next" at bounding box center [463, 74] width 16 height 16
click at [304, 74] on icon "Previous" at bounding box center [304, 74] width 5 height 8
click at [330, 218] on button "29" at bounding box center [330, 211] width 26 height 21
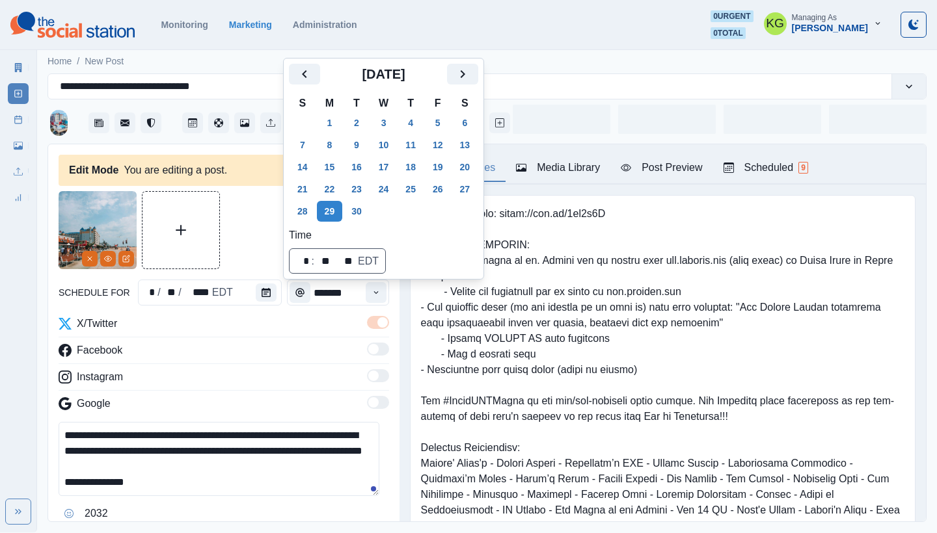
click at [247, 230] on div at bounding box center [224, 230] width 330 height 78
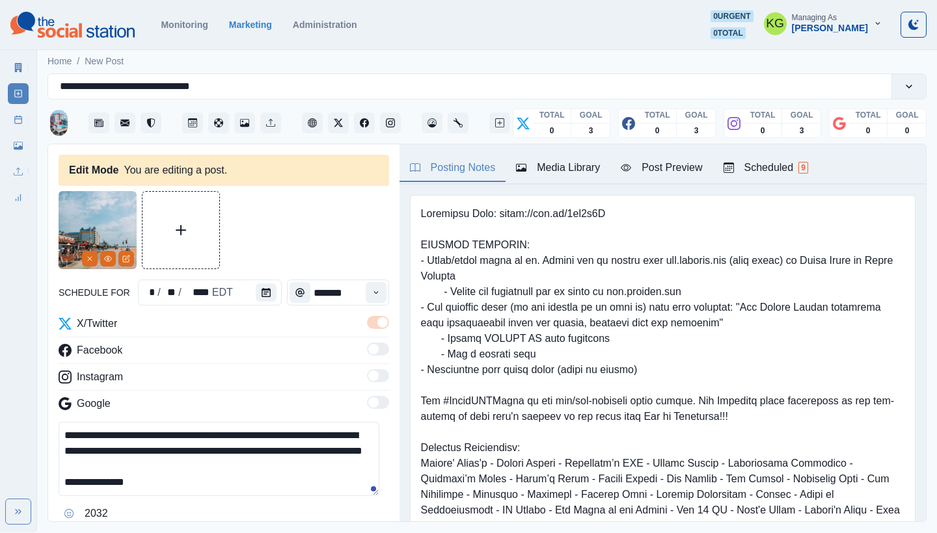
scroll to position [126, 0]
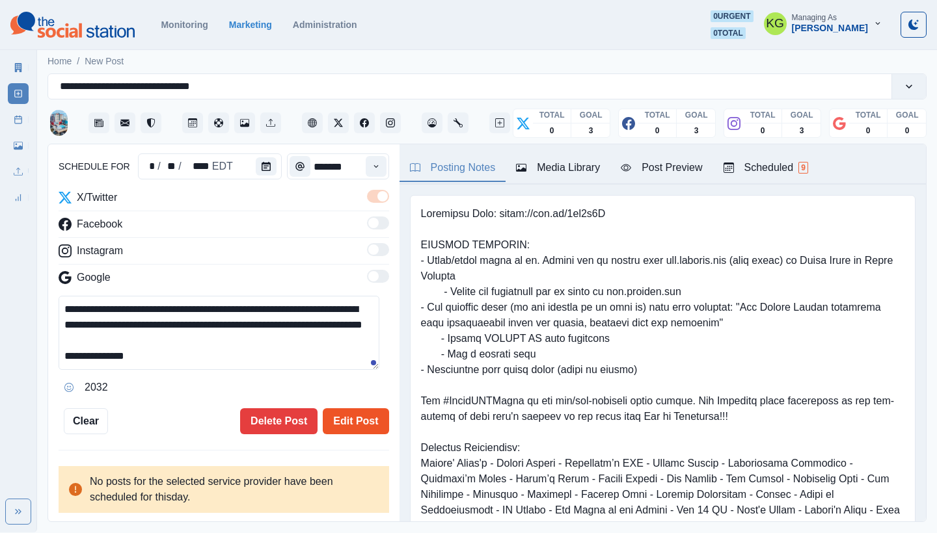
click at [334, 415] on button "Edit Post" at bounding box center [356, 421] width 66 height 26
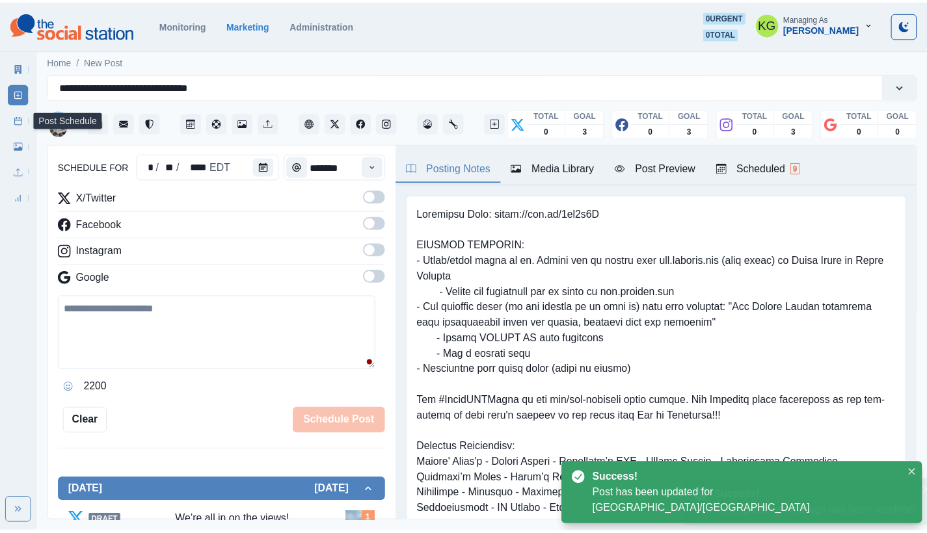
scroll to position [79, 0]
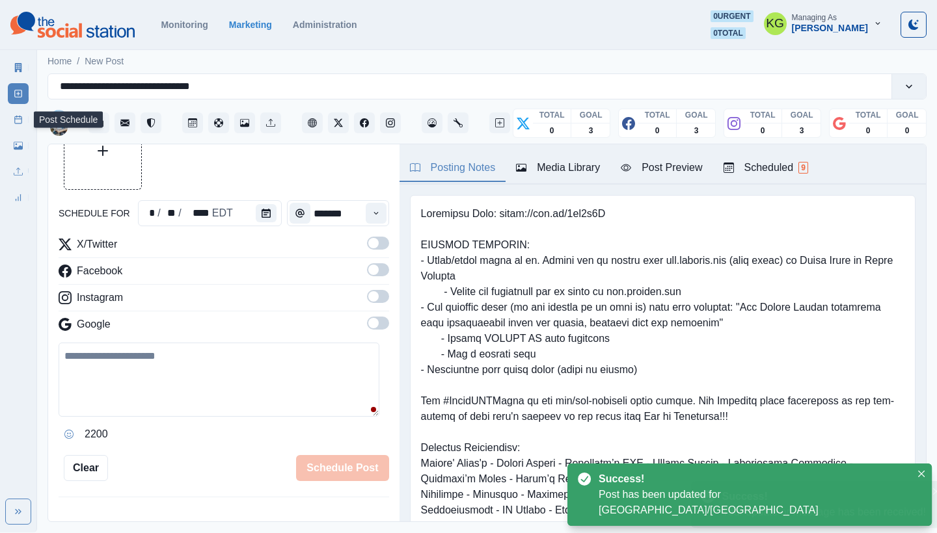
click at [18, 122] on icon at bounding box center [18, 119] width 9 height 9
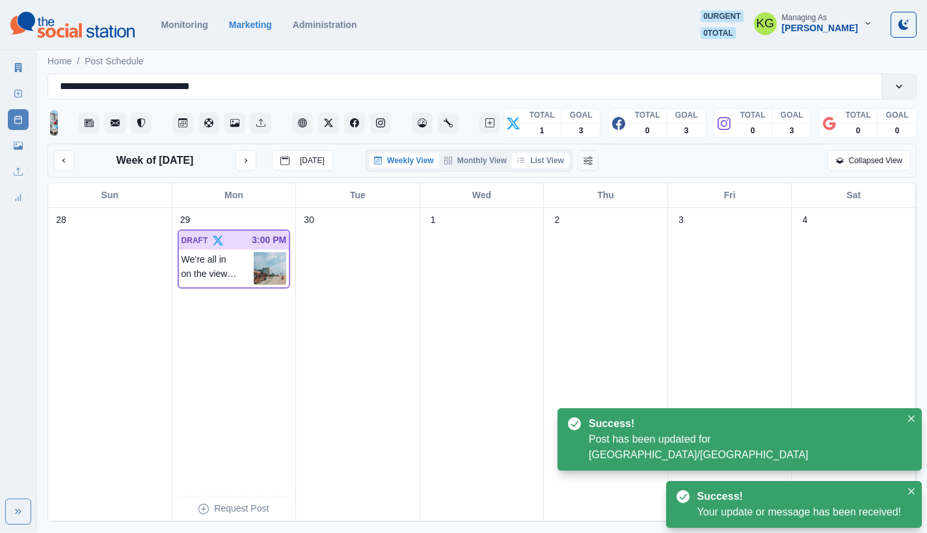
click at [545, 167] on button "List View" at bounding box center [540, 161] width 57 height 16
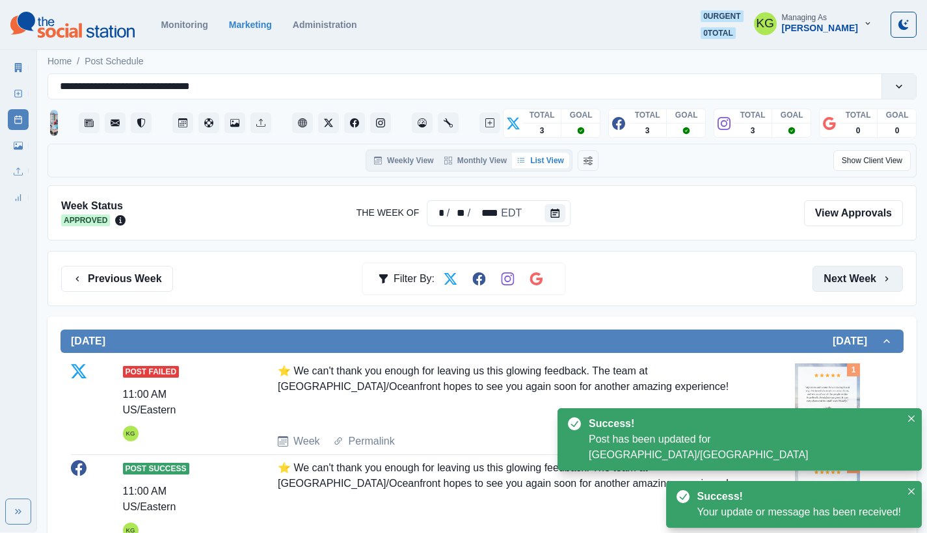
click at [865, 285] on button "Next Week" at bounding box center [857, 279] width 90 height 26
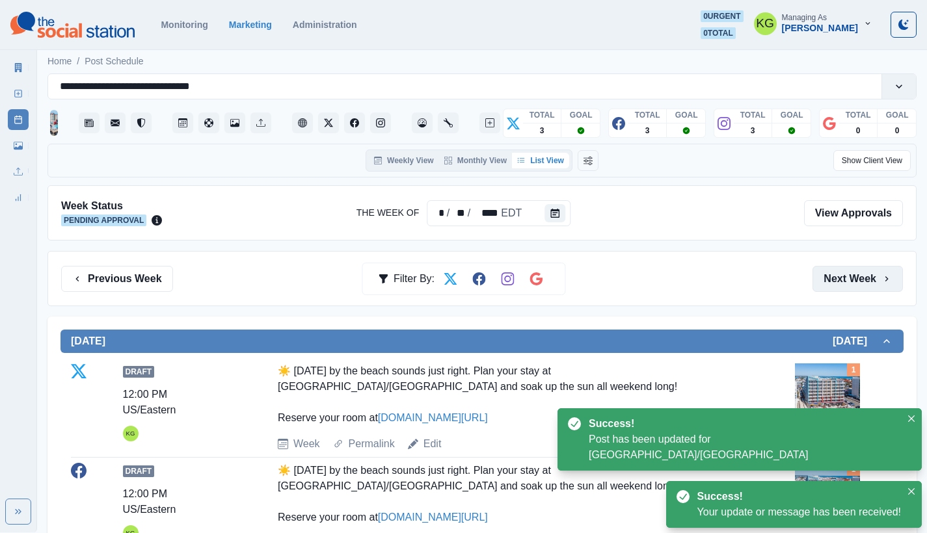
click at [865, 285] on button "Next Week" at bounding box center [857, 279] width 90 height 26
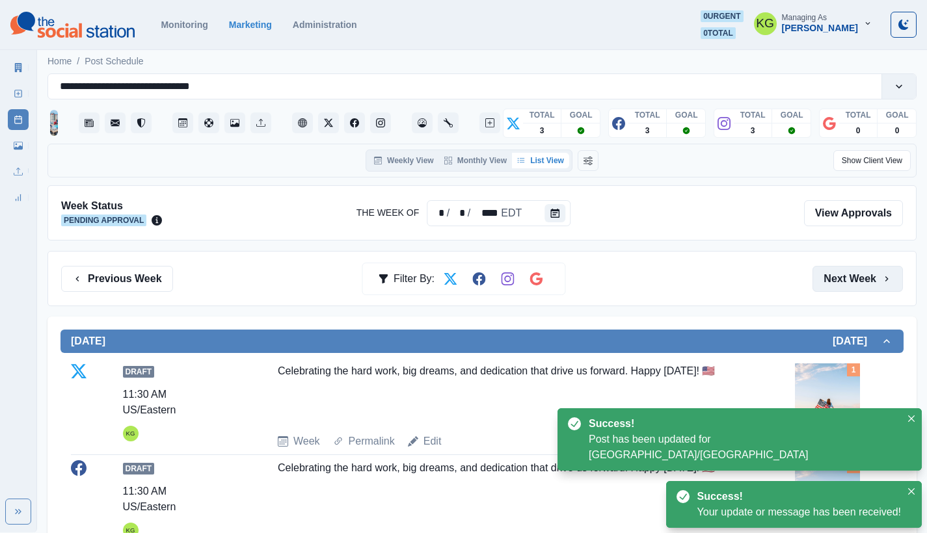
click at [865, 285] on button "Next Week" at bounding box center [857, 279] width 90 height 26
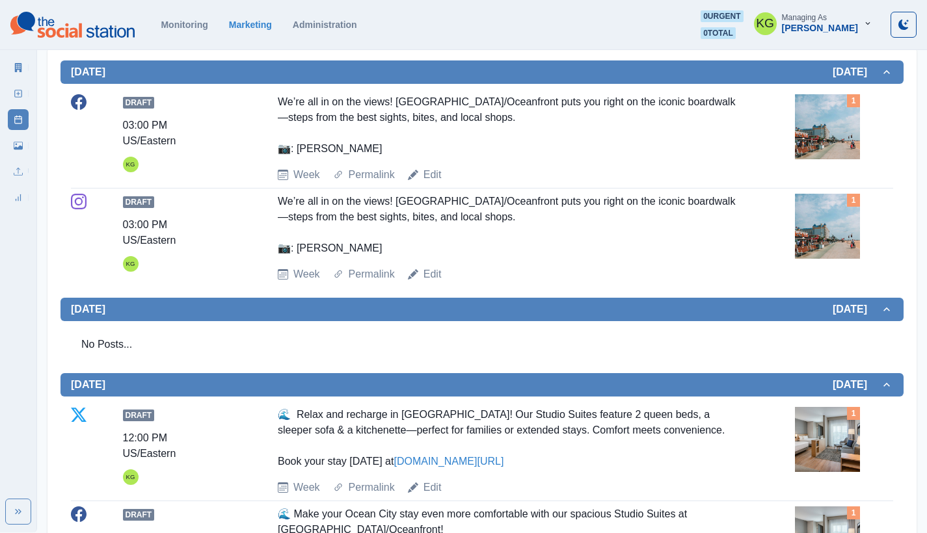
scroll to position [155, 0]
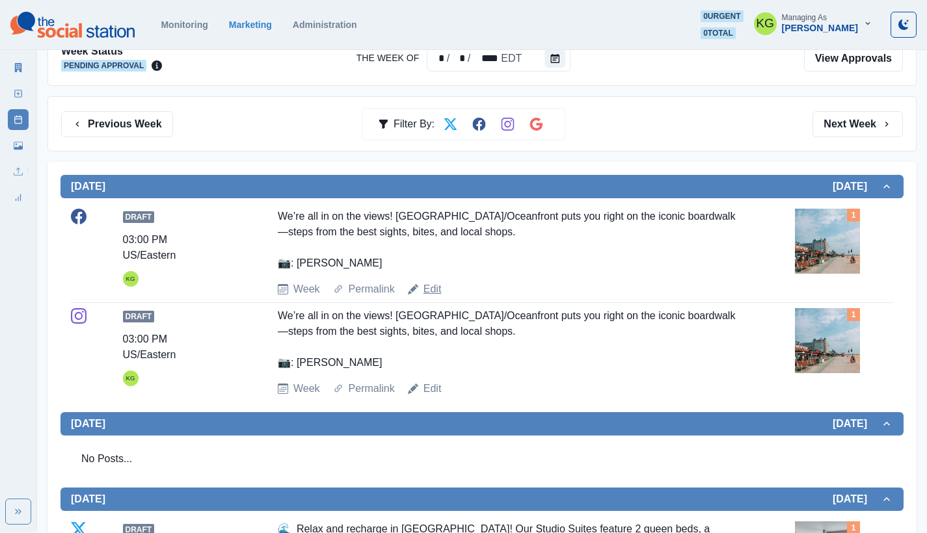
click at [425, 287] on link "Edit" at bounding box center [432, 290] width 18 height 16
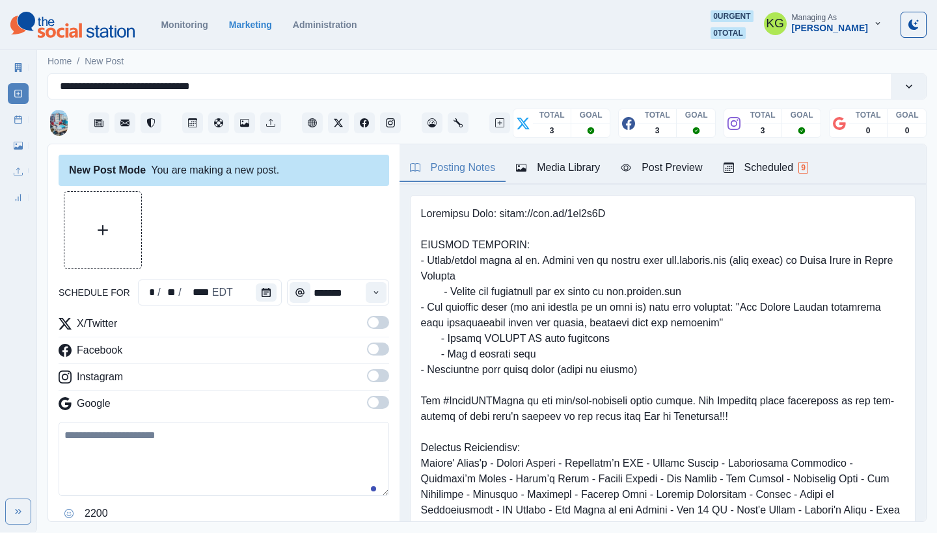
type input "*******"
type textarea "**********"
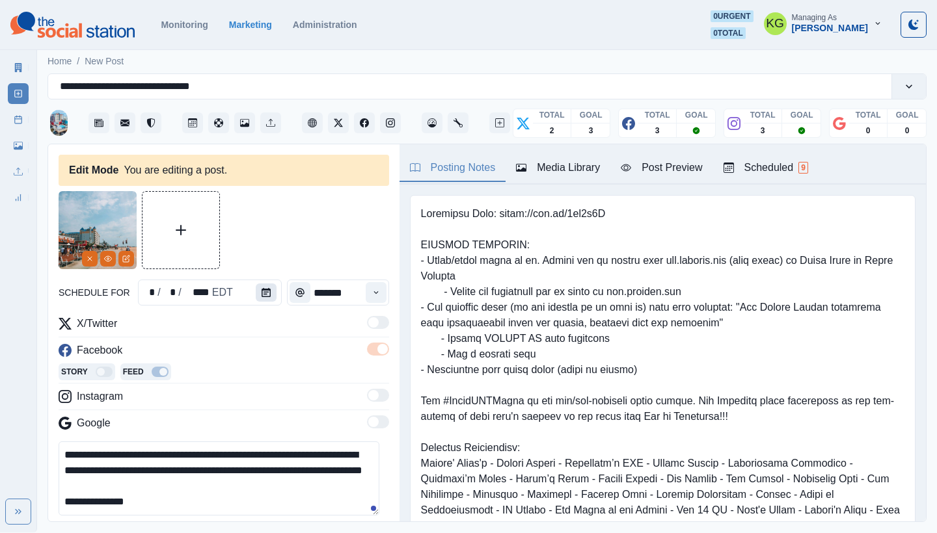
click at [261, 289] on icon "Calendar" at bounding box center [265, 292] width 9 height 9
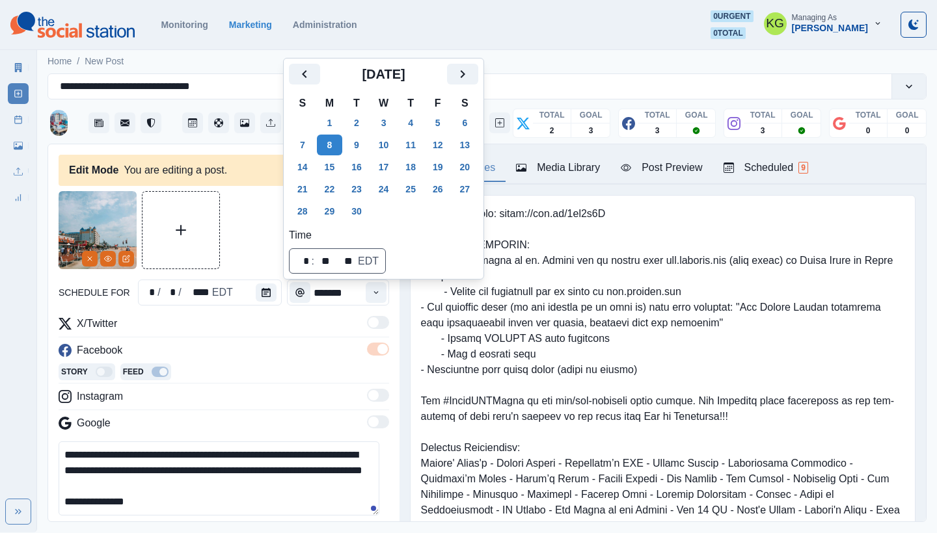
click at [331, 200] on td "22" at bounding box center [329, 189] width 27 height 22
click at [331, 217] on button "29" at bounding box center [330, 211] width 26 height 21
click at [260, 231] on div at bounding box center [224, 230] width 330 height 78
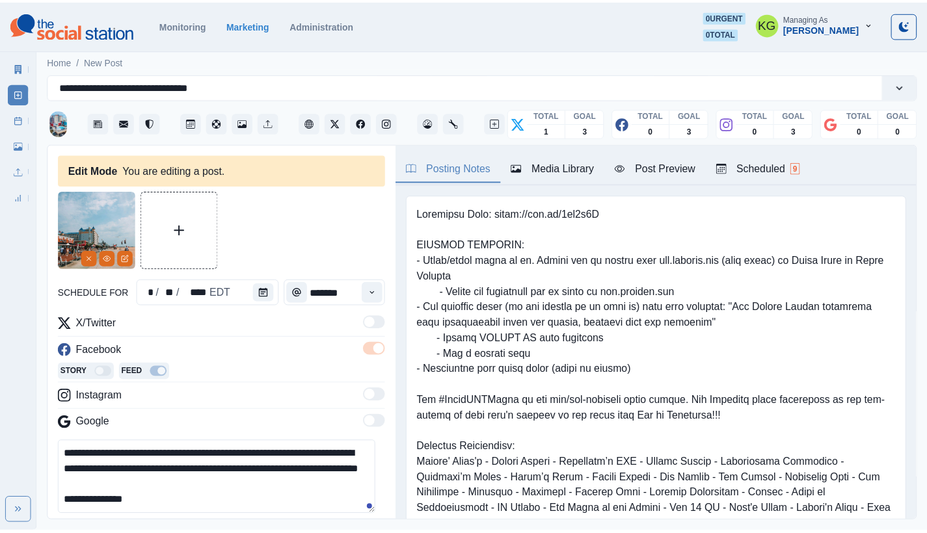
scroll to position [286, 0]
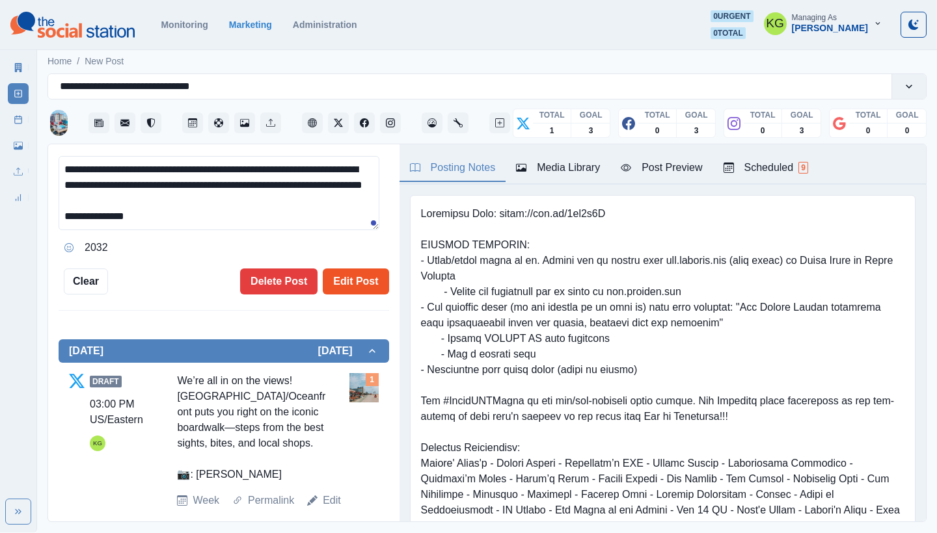
click at [353, 275] on button "Edit Post" at bounding box center [356, 282] width 66 height 26
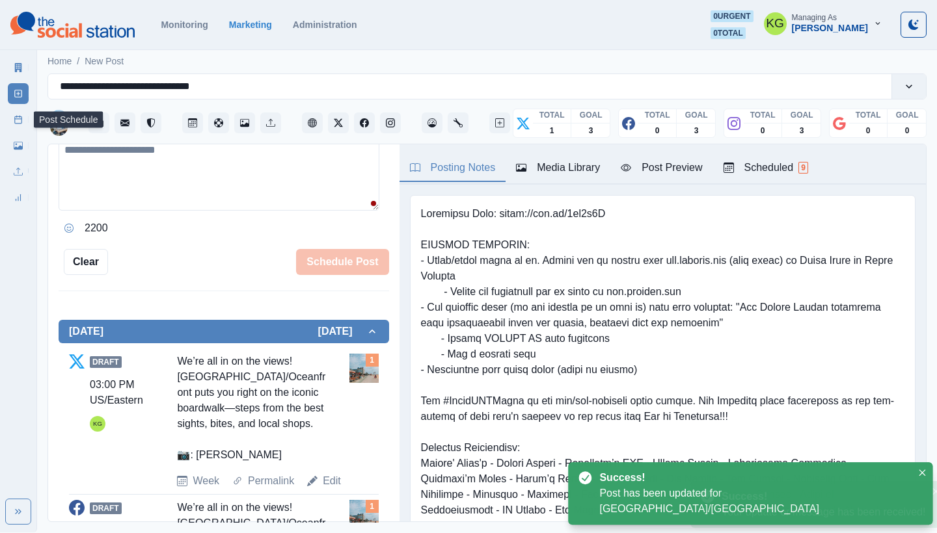
click at [13, 118] on link "Post Schedule" at bounding box center [18, 119] width 21 height 21
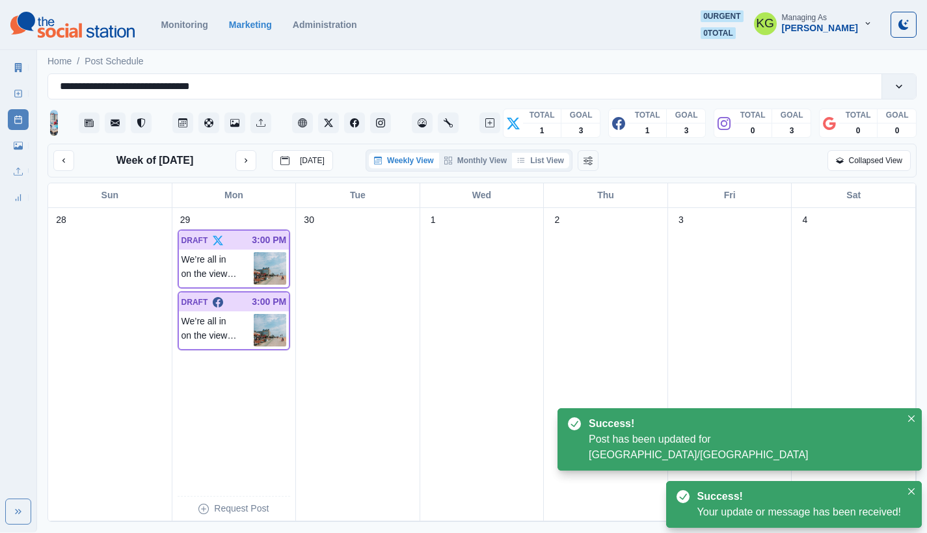
click at [552, 168] on button "List View" at bounding box center [540, 161] width 57 height 16
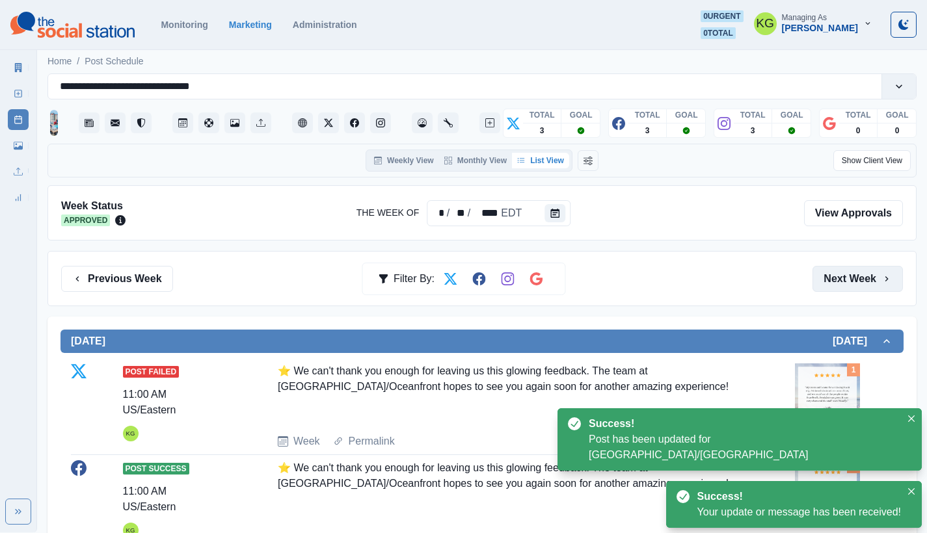
click at [845, 279] on button "Next Week" at bounding box center [857, 279] width 90 height 26
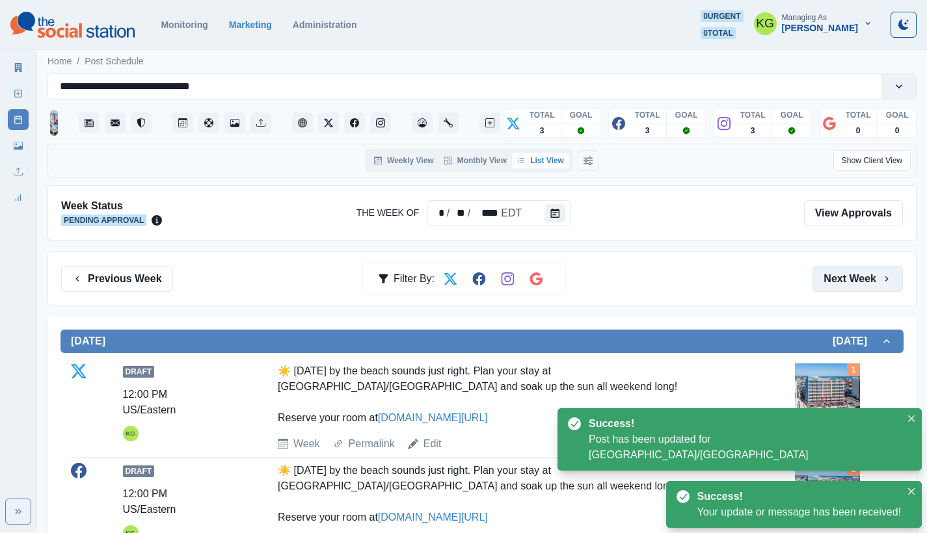
click at [845, 279] on button "Next Week" at bounding box center [857, 279] width 90 height 26
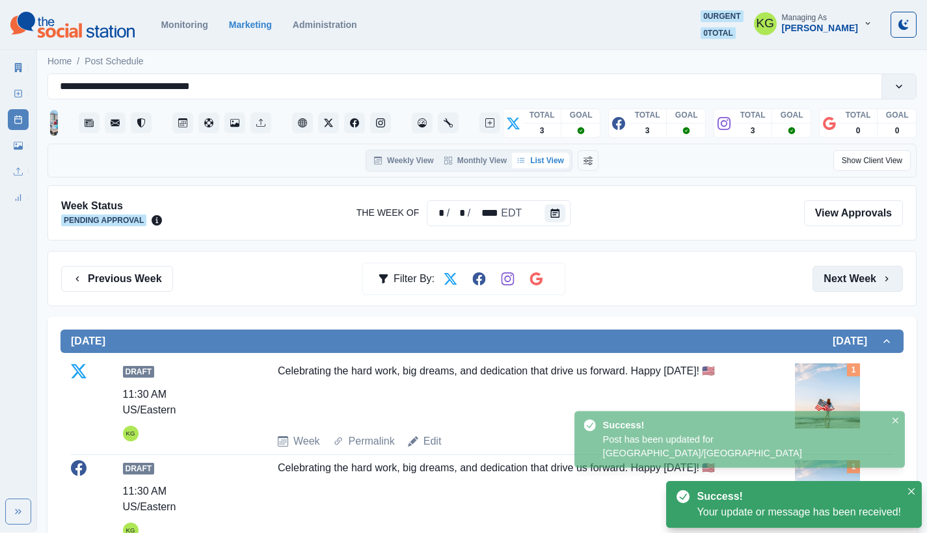
click at [861, 285] on button "Next Week" at bounding box center [857, 279] width 90 height 26
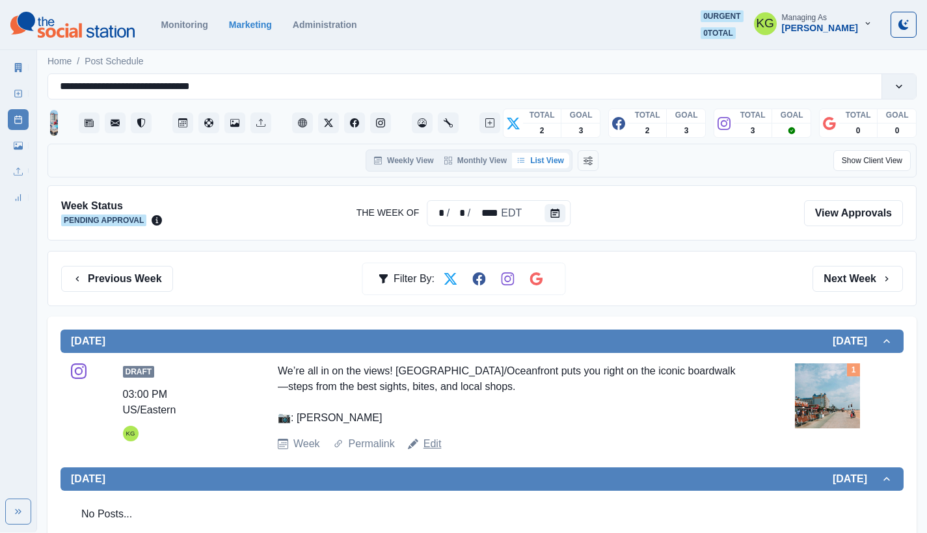
click at [433, 445] on link "Edit" at bounding box center [432, 444] width 18 height 16
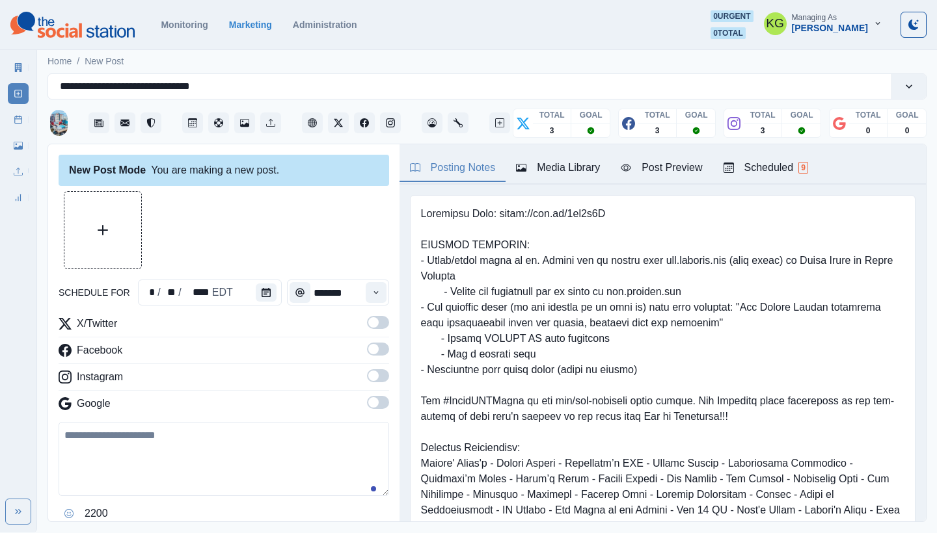
type input "*******"
type textarea "**********"
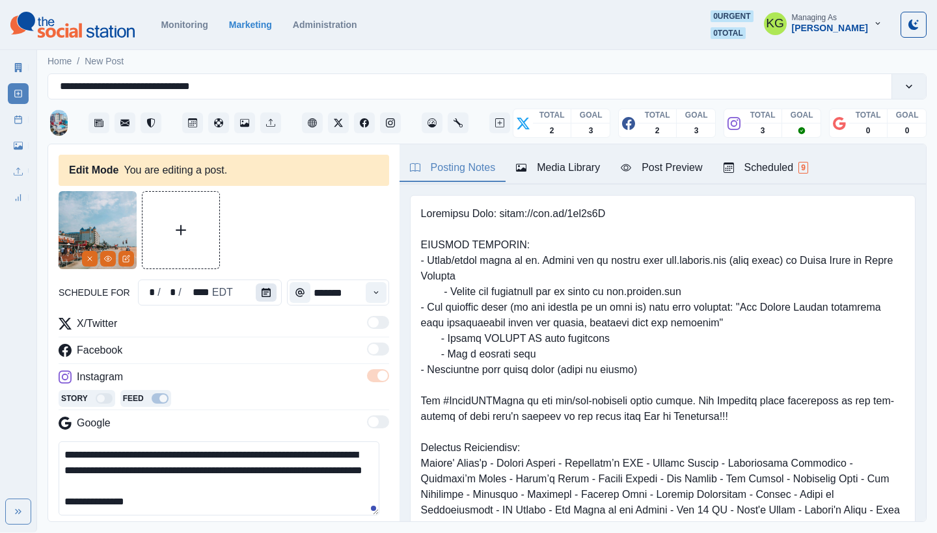
click at [271, 291] on button "Calendar" at bounding box center [266, 293] width 21 height 18
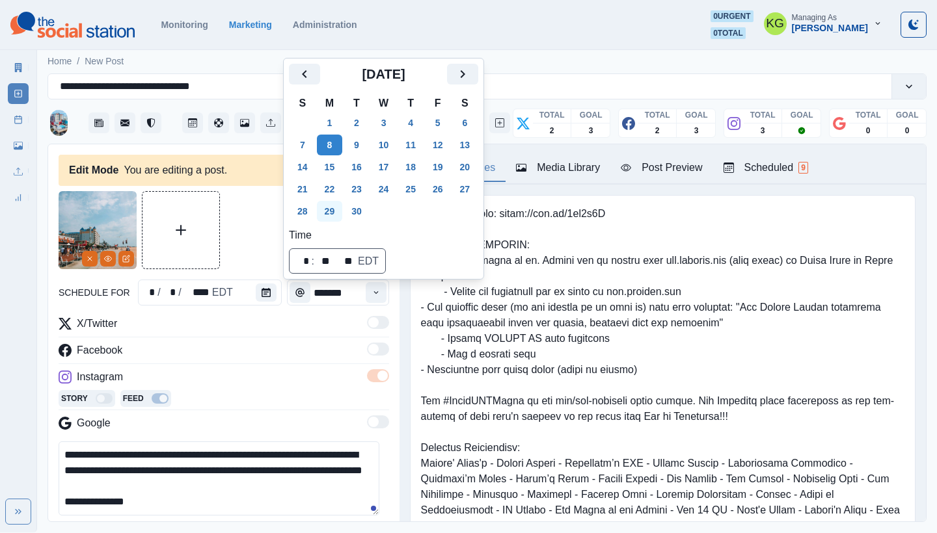
click at [340, 210] on button "29" at bounding box center [330, 211] width 26 height 21
click at [242, 242] on div at bounding box center [224, 230] width 330 height 78
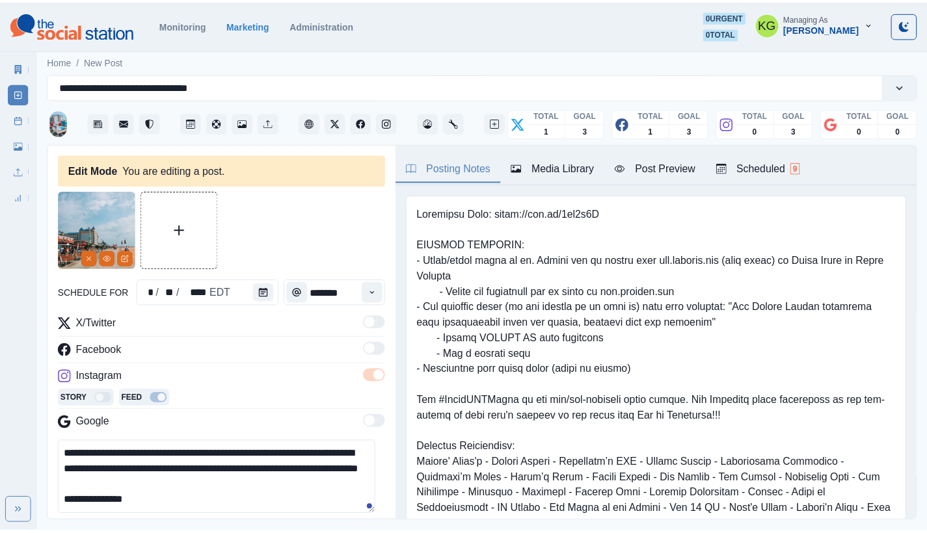
scroll to position [140, 0]
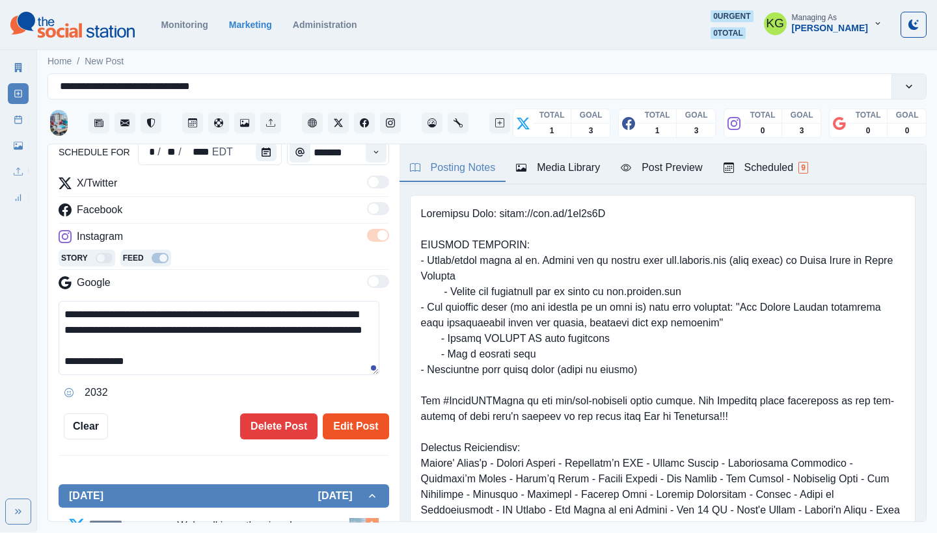
click at [343, 417] on button "Edit Post" at bounding box center [356, 427] width 66 height 26
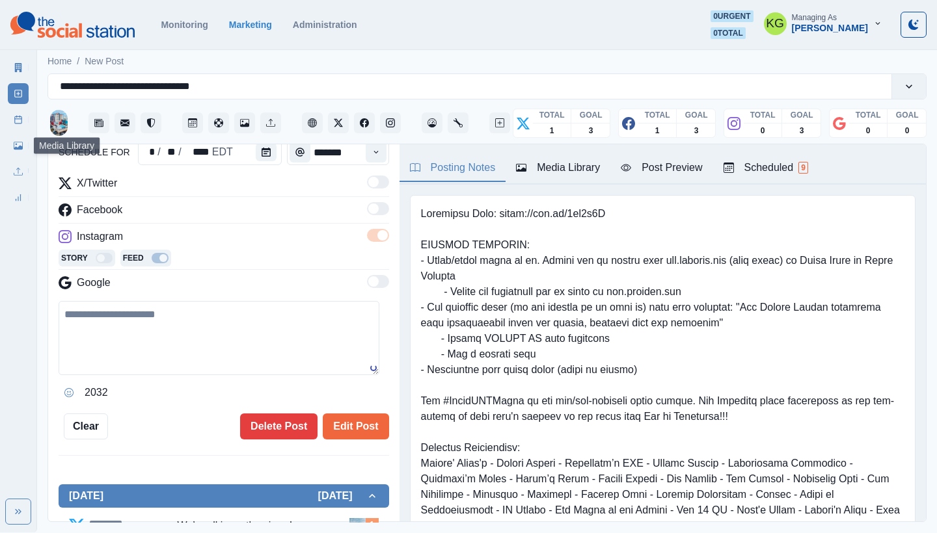
click at [14, 121] on icon at bounding box center [18, 119] width 9 height 9
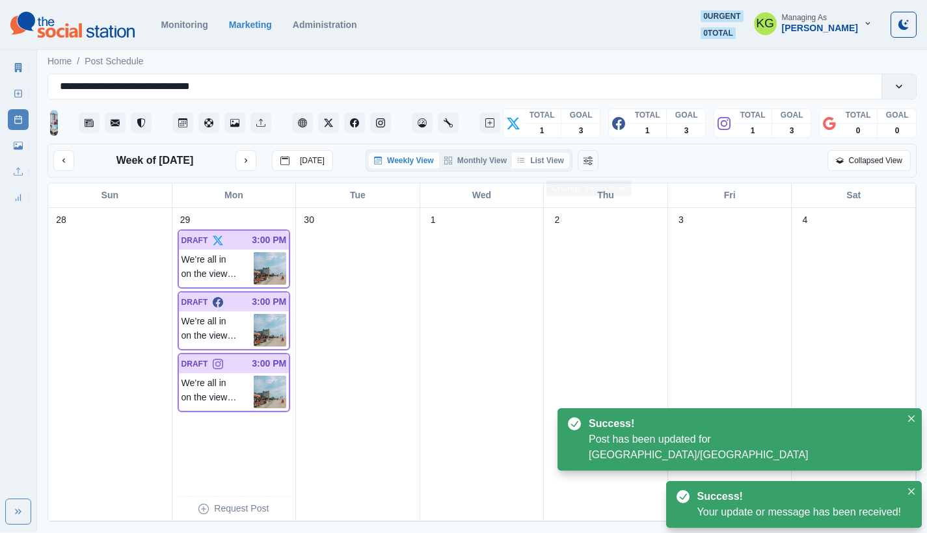
click at [554, 168] on button "List View" at bounding box center [540, 161] width 57 height 16
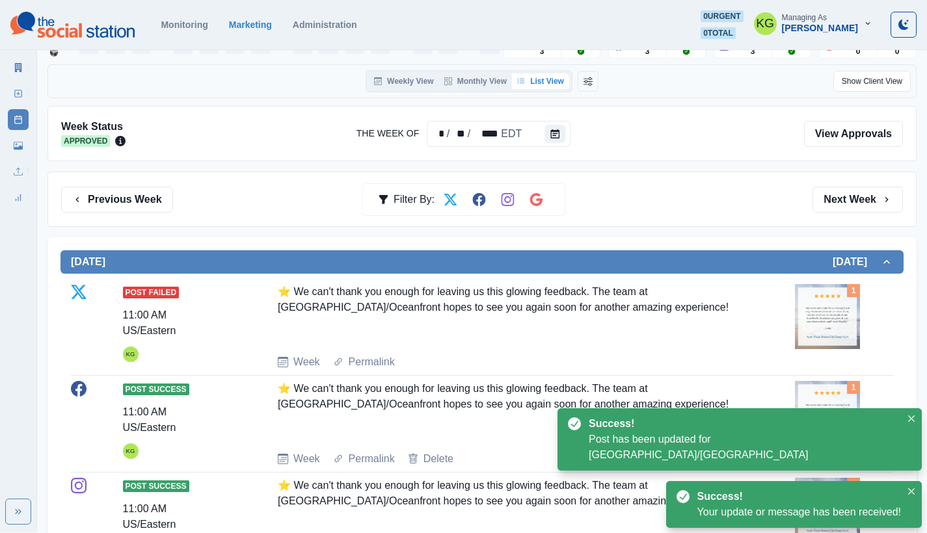
scroll to position [77, 0]
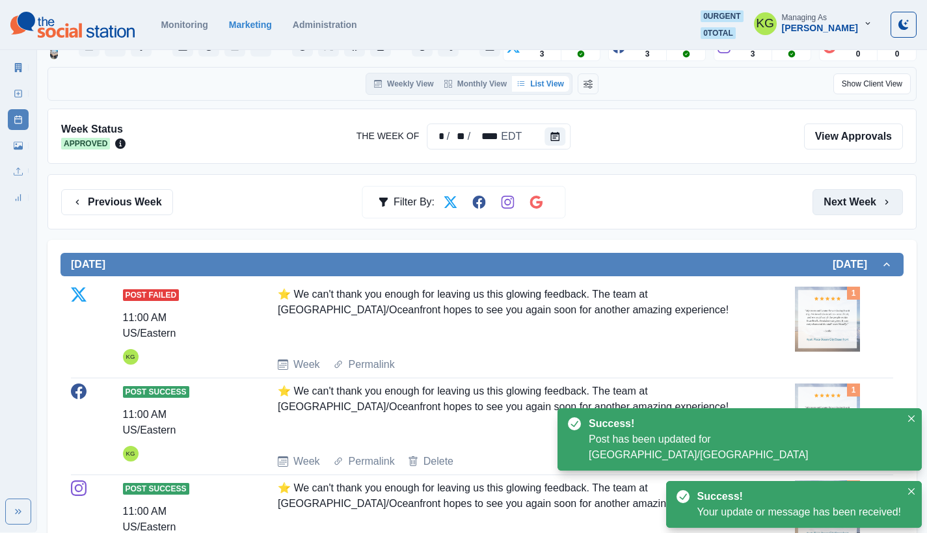
click at [861, 212] on button "Next Week" at bounding box center [857, 202] width 90 height 26
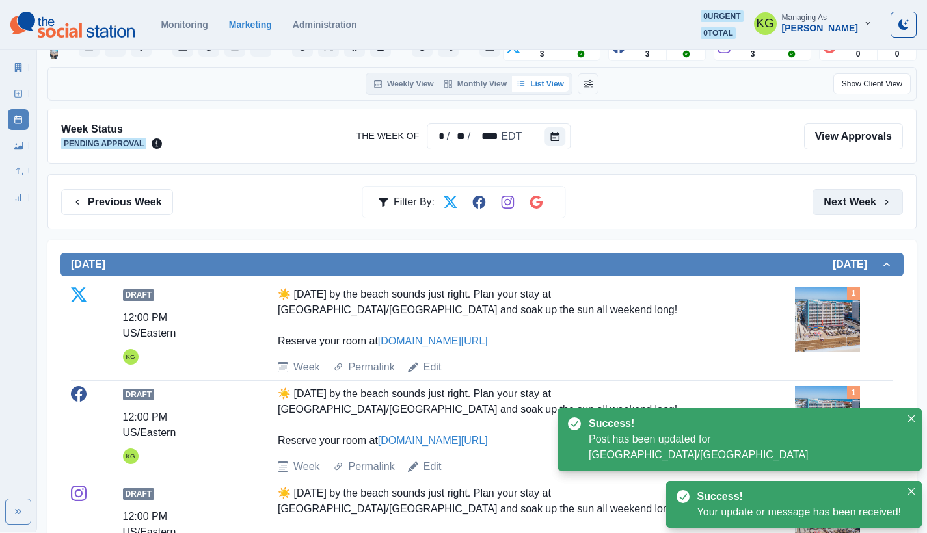
click at [861, 212] on button "Next Week" at bounding box center [857, 202] width 90 height 26
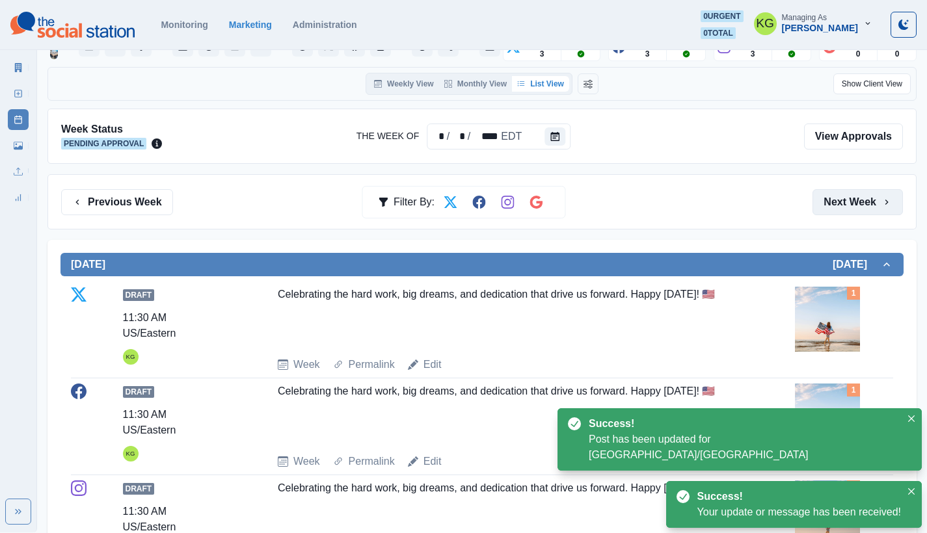
click at [861, 212] on button "Next Week" at bounding box center [857, 202] width 90 height 26
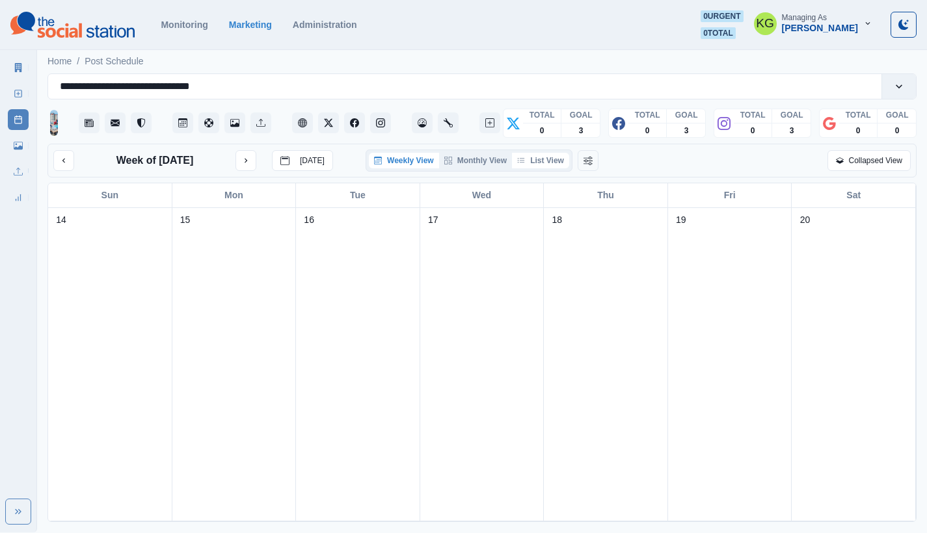
click at [538, 163] on button "List View" at bounding box center [540, 161] width 57 height 16
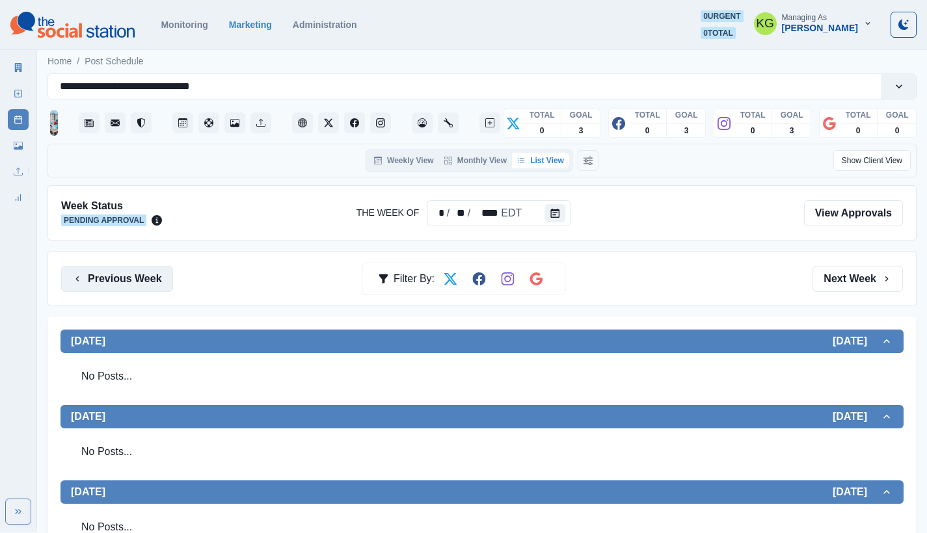
click at [124, 279] on button "Previous Week" at bounding box center [117, 279] width 112 height 26
click at [116, 274] on button "Previous Week" at bounding box center [117, 279] width 112 height 26
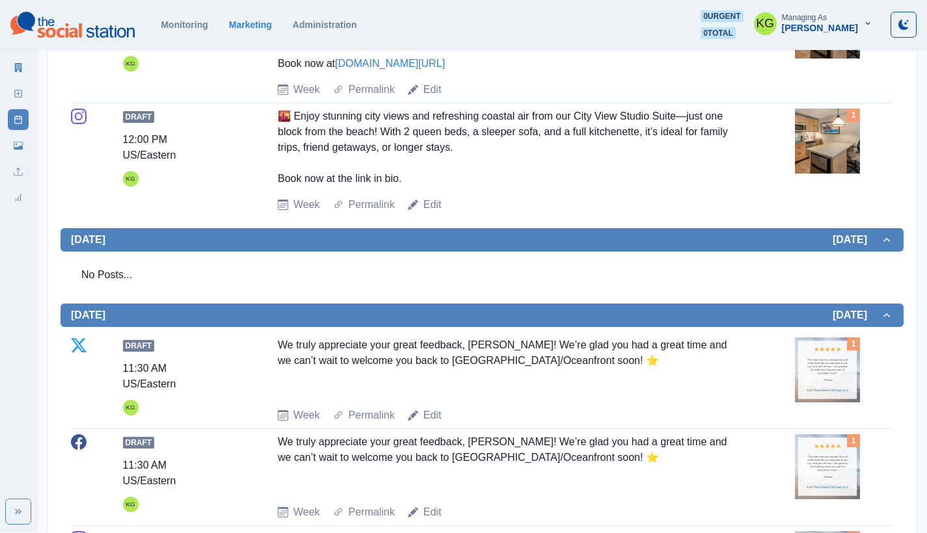
scroll to position [1123, 0]
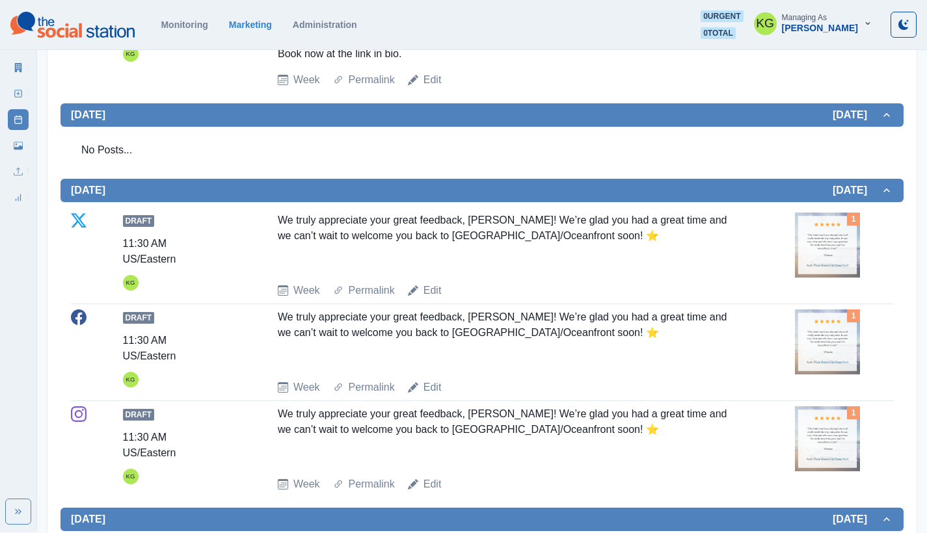
click at [827, 264] on img at bounding box center [827, 245] width 65 height 65
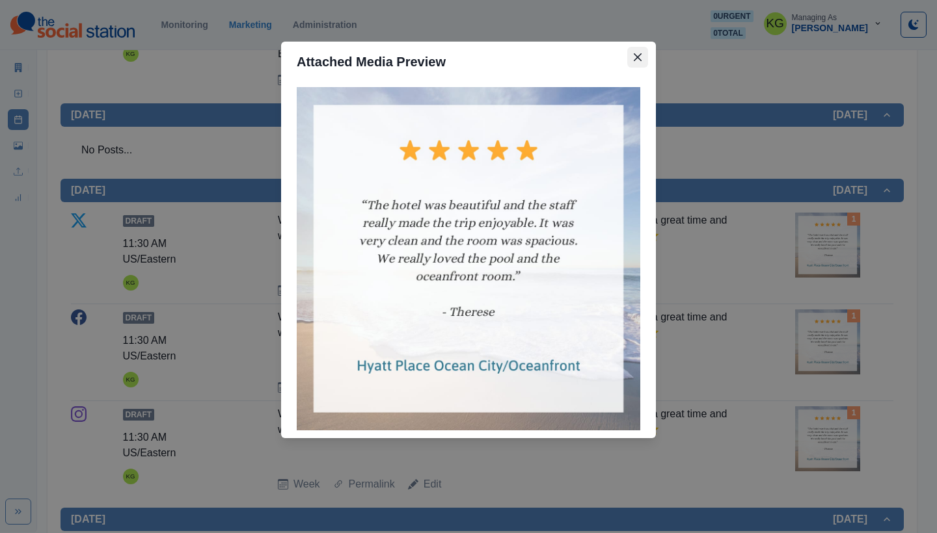
click at [641, 59] on icon "Close" at bounding box center [638, 57] width 8 height 8
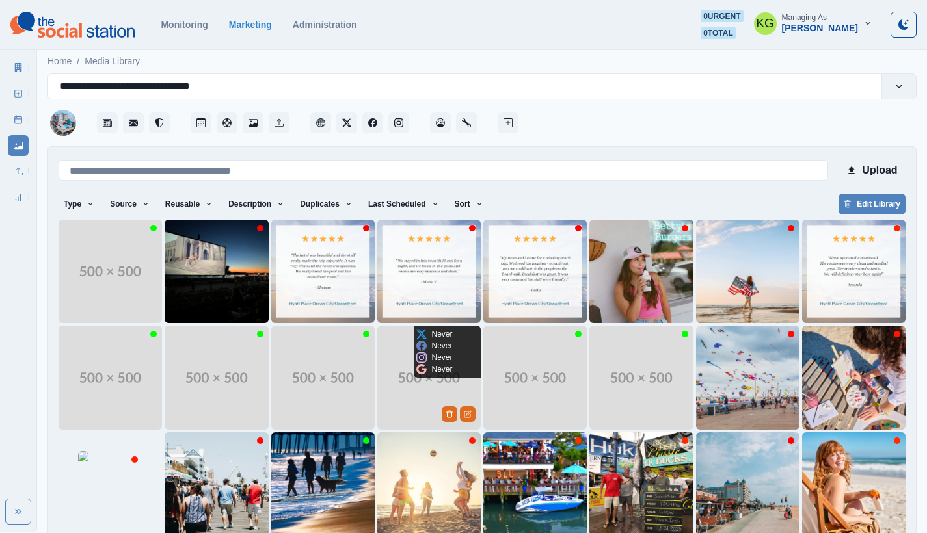
click at [597, 326] on img at bounding box center [640, 377] width 103 height 103
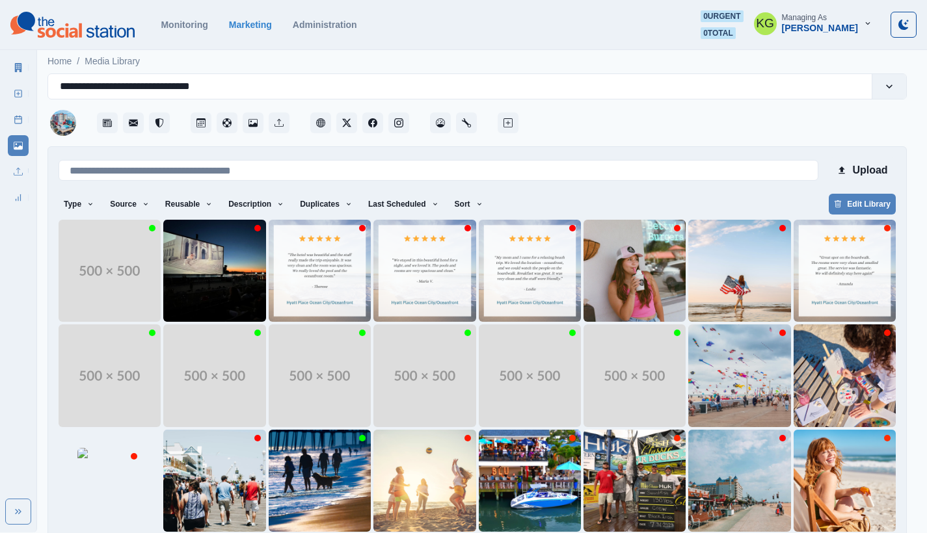
click at [620, 322] on div "Our Description theresahL4116WR review Author Description For: Hyatt Place Ocea…" at bounding box center [754, 215] width 840 height 254
click at [618, 329] on div "Our Description theresahL4116WR review Author Description For: Hyatt Place Ocea…" at bounding box center [754, 215] width 840 height 254
click at [682, 353] on div "Recent Scheduled Posts" at bounding box center [608, 345] width 539 height 15
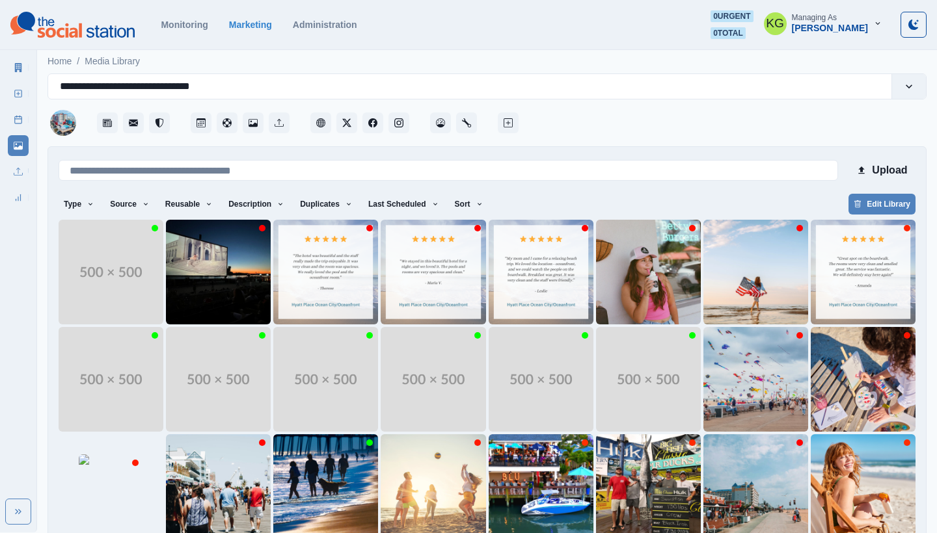
click at [678, 352] on div "Recent Scheduled Posts" at bounding box center [613, 345] width 549 height 15
click at [683, 353] on div "Recent Scheduled Posts" at bounding box center [613, 345] width 549 height 15
click at [98, 202] on button "Create Post" at bounding box center [92, 192] width 90 height 25
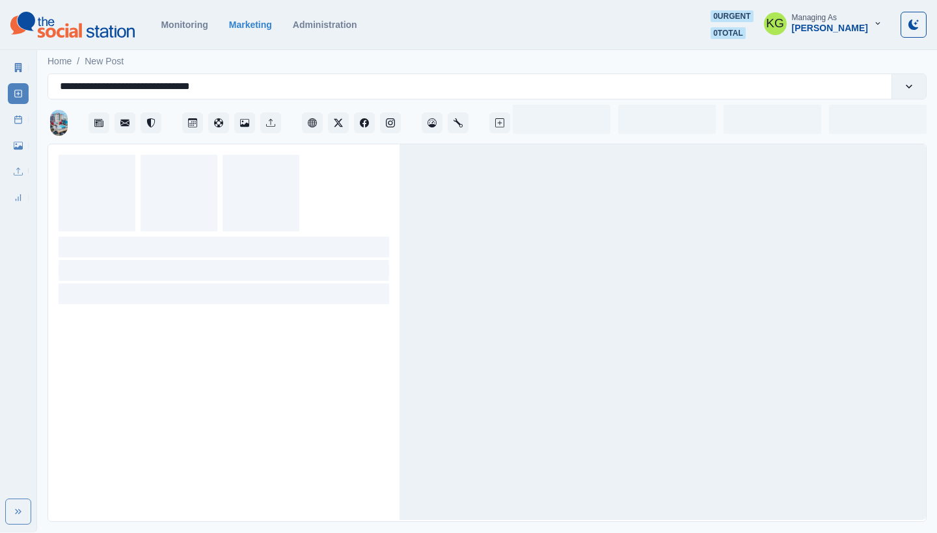
click at [101, 206] on div at bounding box center [224, 193] width 330 height 77
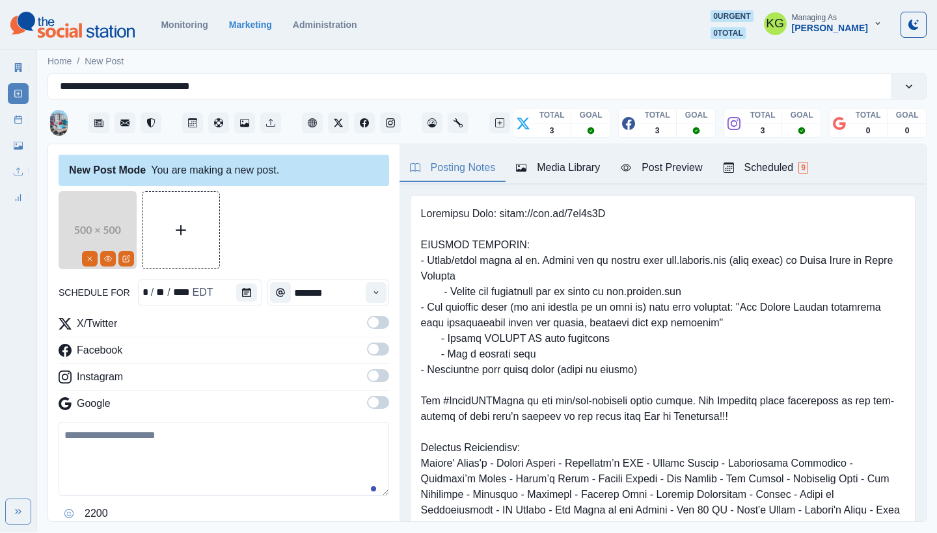
click at [483, 221] on pre at bounding box center [662, 432] width 483 height 453
click at [533, 231] on pre at bounding box center [662, 432] width 483 height 453
click at [186, 209] on button "Upload Media" at bounding box center [180, 230] width 77 height 77
click at [617, 317] on pre at bounding box center [662, 432] width 483 height 453
click at [682, 358] on pre at bounding box center [662, 432] width 483 height 453
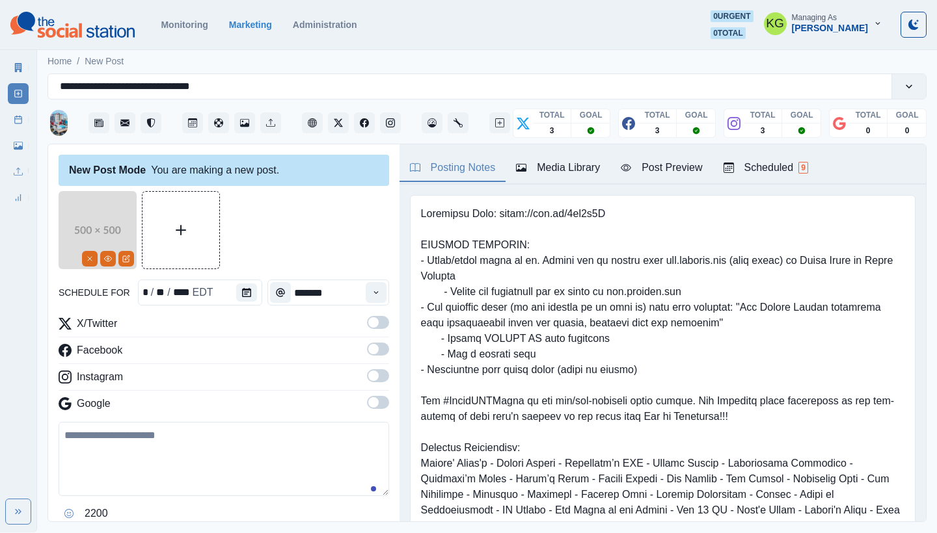
click at [681, 356] on pre at bounding box center [662, 432] width 483 height 453
click at [528, 305] on pre at bounding box center [662, 432] width 483 height 453
click at [18, 116] on rect at bounding box center [18, 119] width 7 height 7
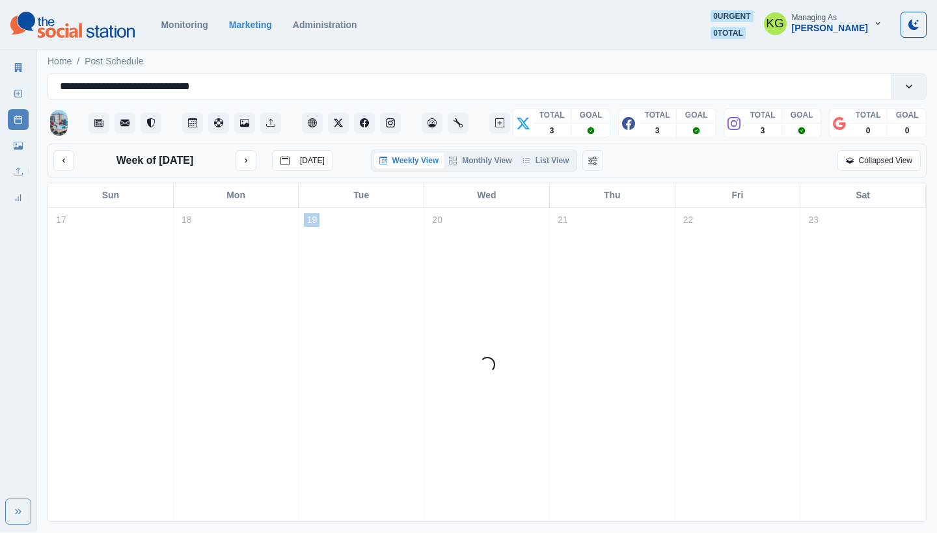
click at [18, 116] on icon at bounding box center [18, 119] width 9 height 9
click at [13, 120] on link "Post Schedule" at bounding box center [18, 119] width 21 height 21
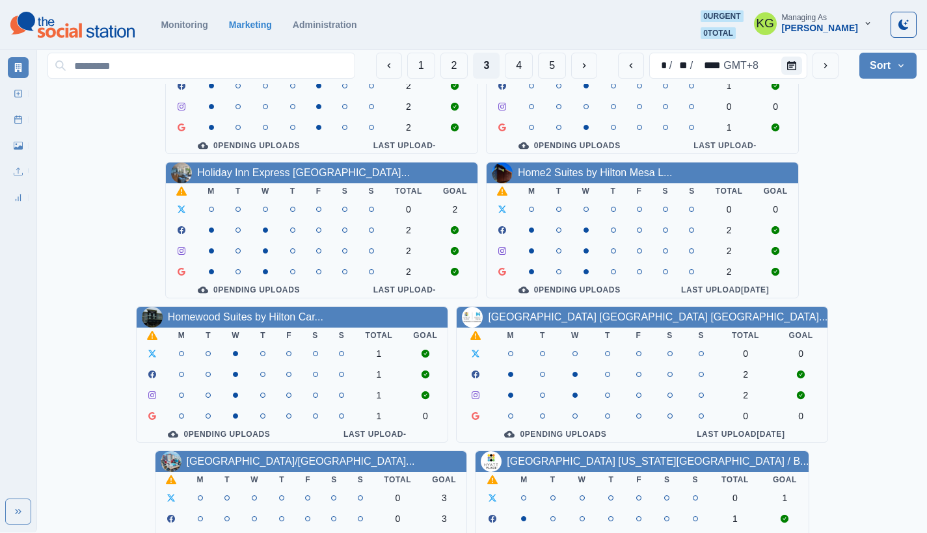
scroll to position [366, 0]
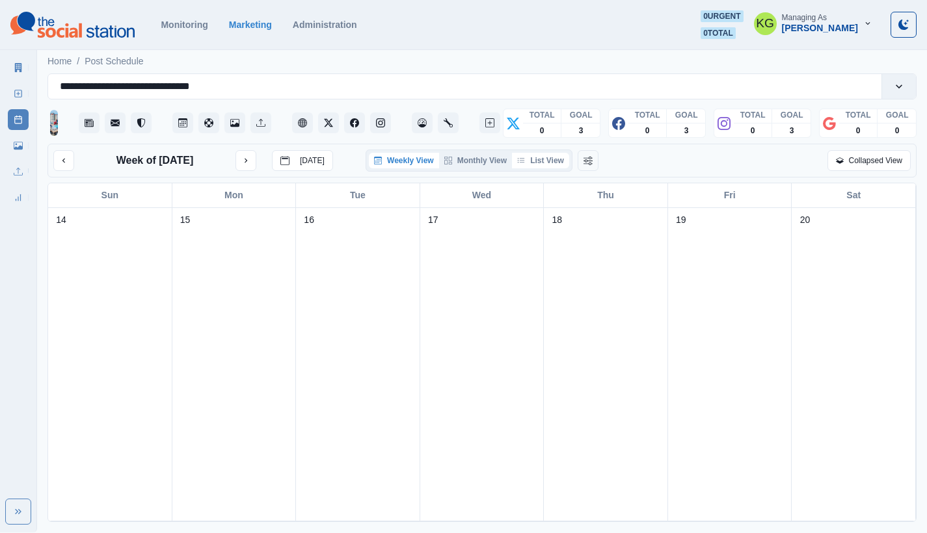
click at [543, 167] on button "List View" at bounding box center [540, 161] width 57 height 16
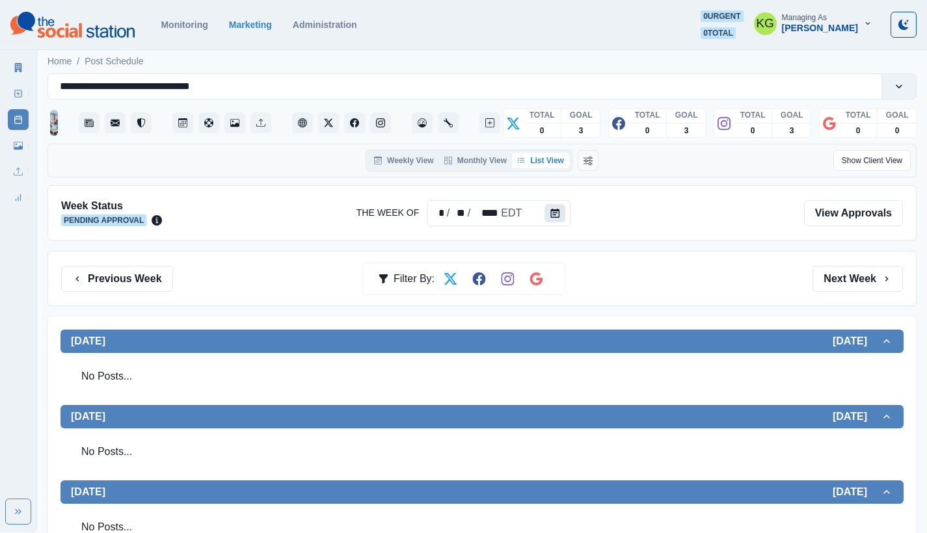
click at [559, 216] on button "Calendar" at bounding box center [554, 213] width 21 height 18
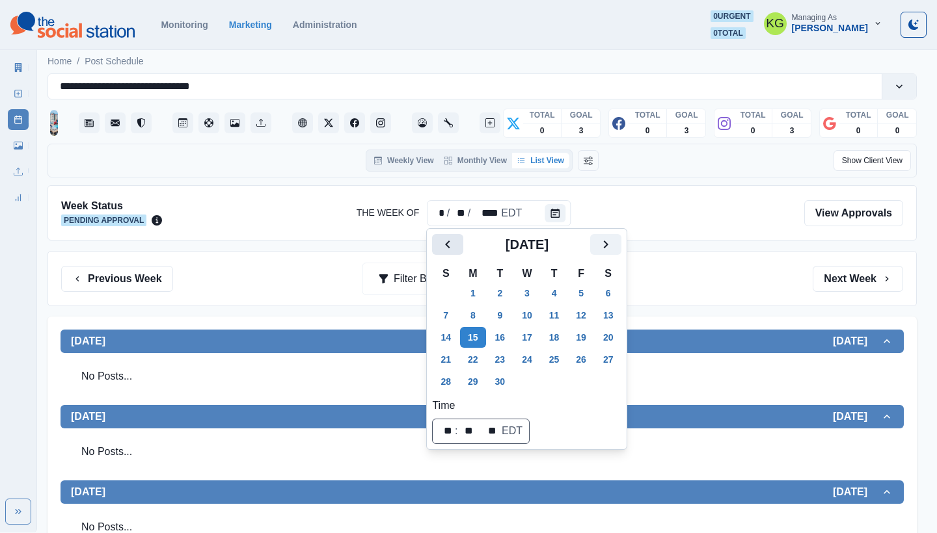
click at [452, 244] on icon "Previous" at bounding box center [448, 245] width 16 height 16
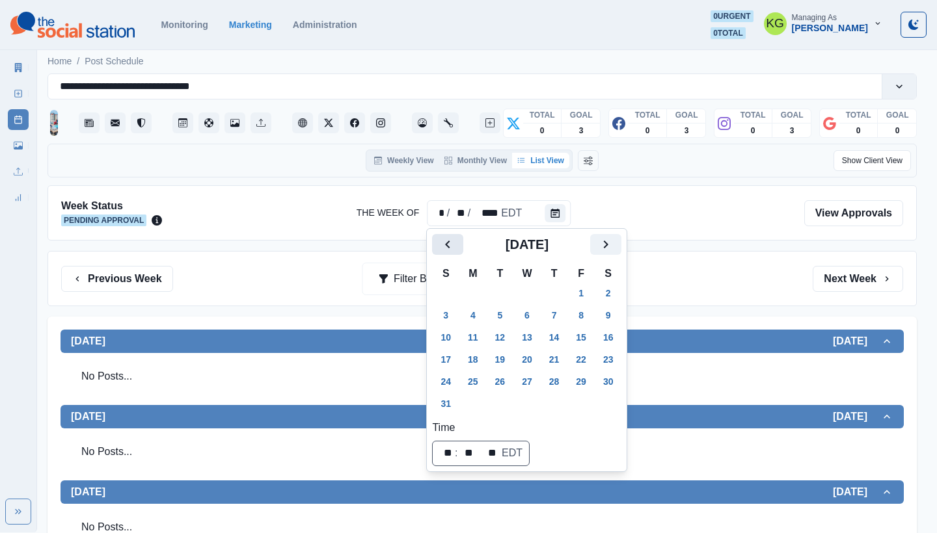
click at [452, 244] on icon "Previous" at bounding box center [448, 245] width 16 height 16
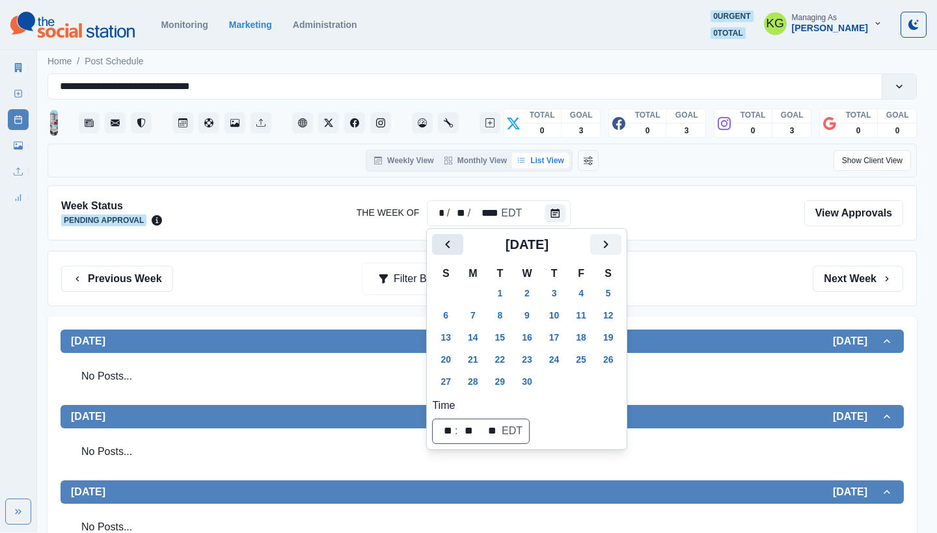
click at [452, 244] on icon "Previous" at bounding box center [448, 245] width 16 height 16
click at [453, 245] on icon "Previous" at bounding box center [448, 245] width 16 height 16
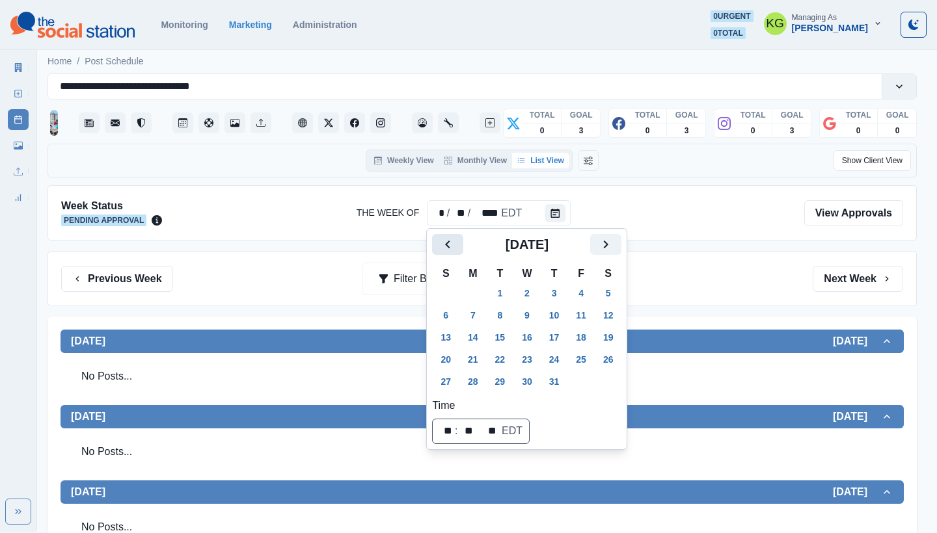
click at [453, 245] on icon "Previous" at bounding box center [448, 245] width 16 height 16
click at [477, 286] on button "2" at bounding box center [473, 293] width 26 height 21
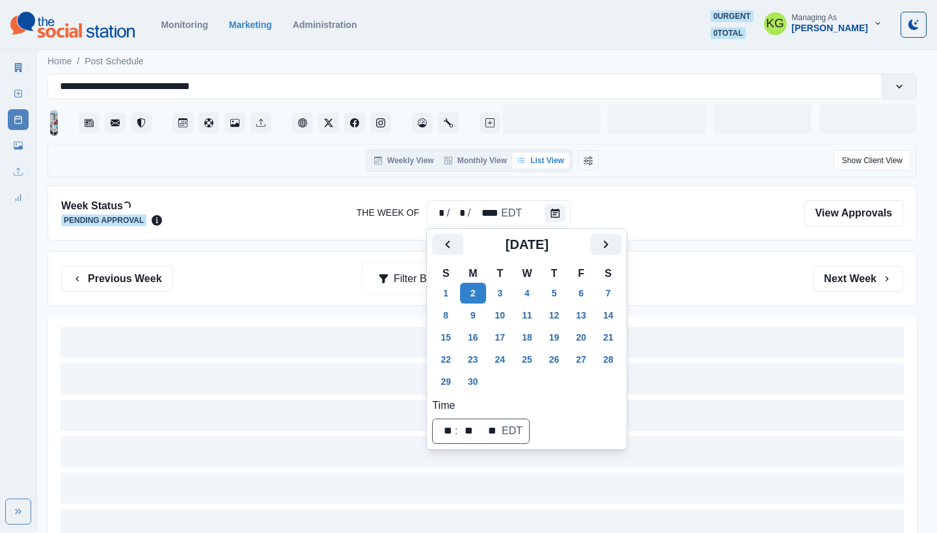
click at [669, 289] on div "Previous Week Filter By: Next Week" at bounding box center [482, 279] width 842 height 26
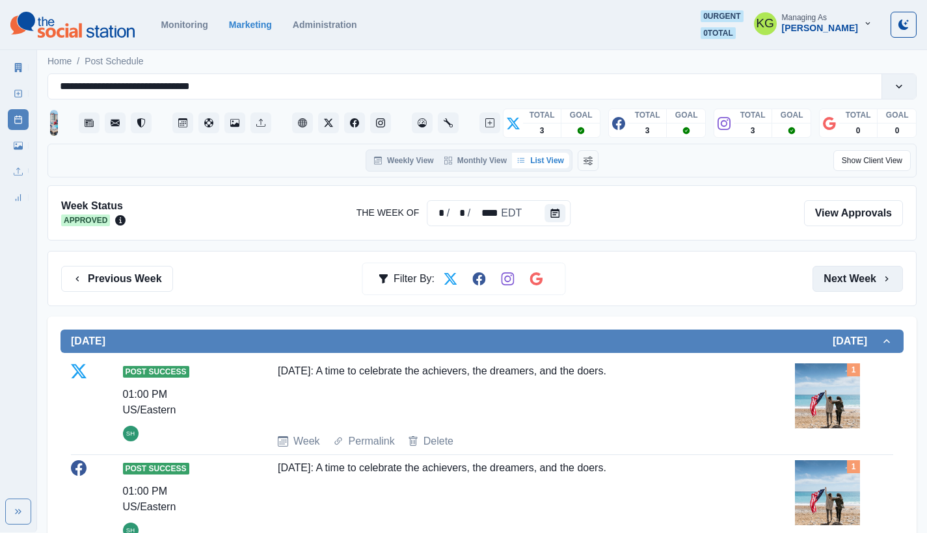
click at [885, 275] on icon "button" at bounding box center [886, 279] width 10 height 10
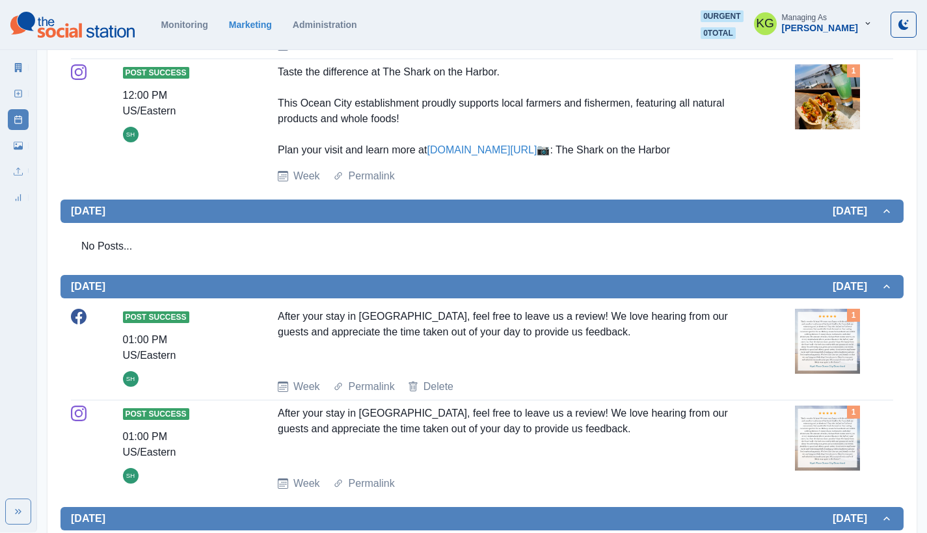
scroll to position [1054, 0]
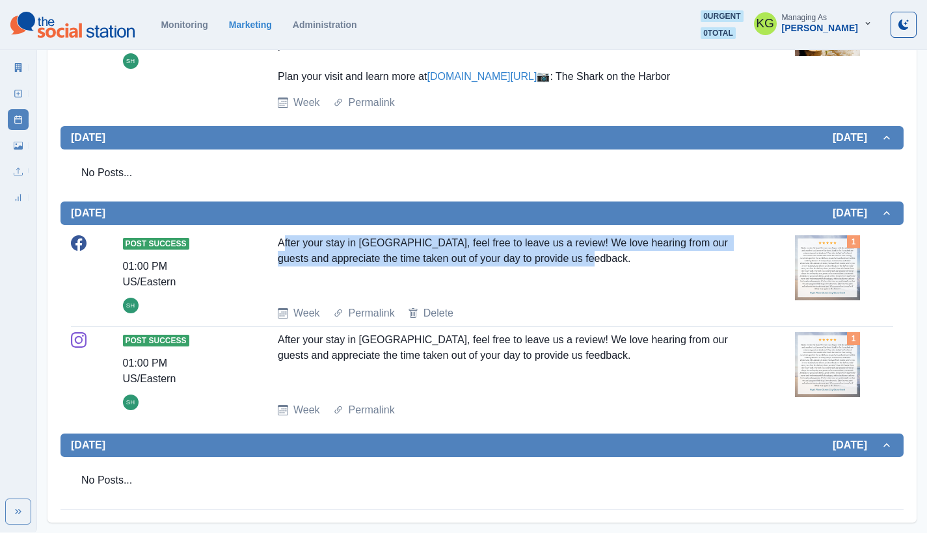
drag, startPoint x: 292, startPoint y: 245, endPoint x: 619, endPoint y: 272, distance: 327.6
click at [619, 272] on div "After your stay in [GEOGRAPHIC_DATA], feel free to leave us a review! We love h…" at bounding box center [508, 265] width 461 height 60
click at [613, 265] on div "After your stay in [GEOGRAPHIC_DATA], feel free to leave us a review! We love h…" at bounding box center [508, 265] width 461 height 60
drag, startPoint x: 612, startPoint y: 264, endPoint x: 256, endPoint y: 241, distance: 356.6
click at [256, 241] on div "Post Success 01:00 PM US/Eastern SH After your stay in Ocean City, feel free to…" at bounding box center [482, 278] width 822 height 86
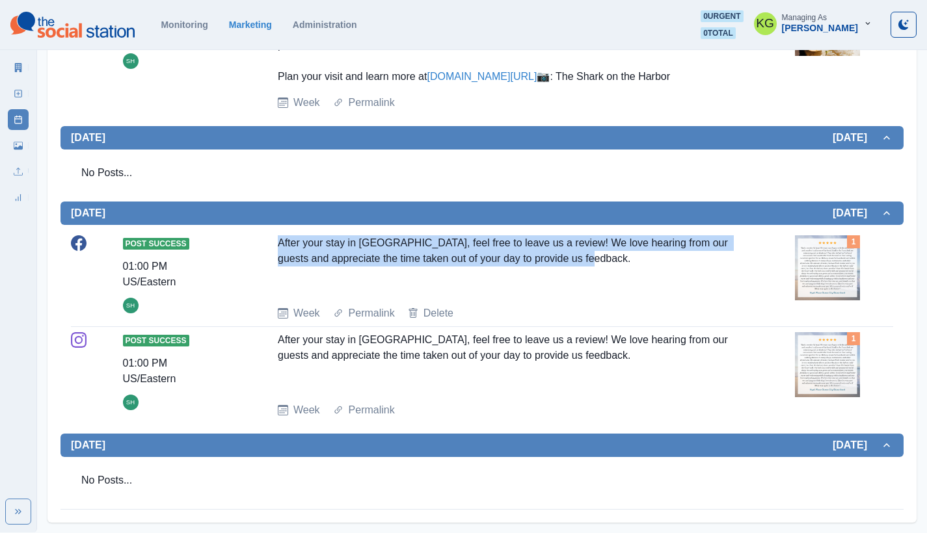
copy div "After your stay in [GEOGRAPHIC_DATA], feel free to leave us a review! We love h…"
click at [21, 150] on link "Media Library" at bounding box center [18, 145] width 21 height 21
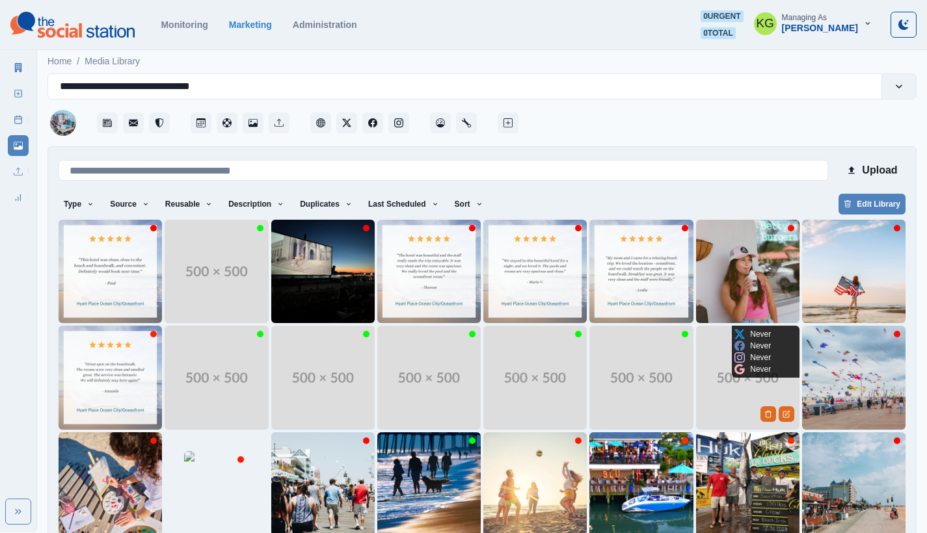
click at [726, 385] on img at bounding box center [747, 377] width 103 height 103
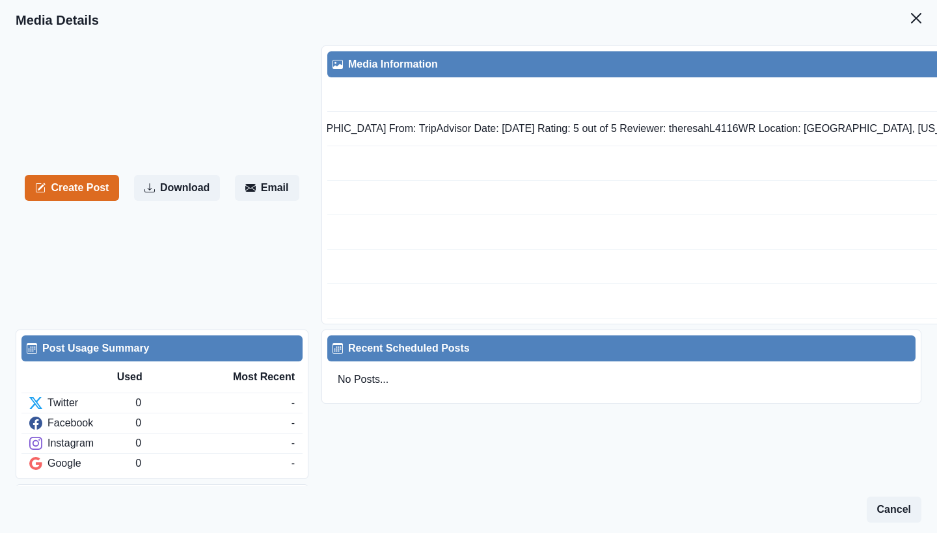
scroll to position [0, 343]
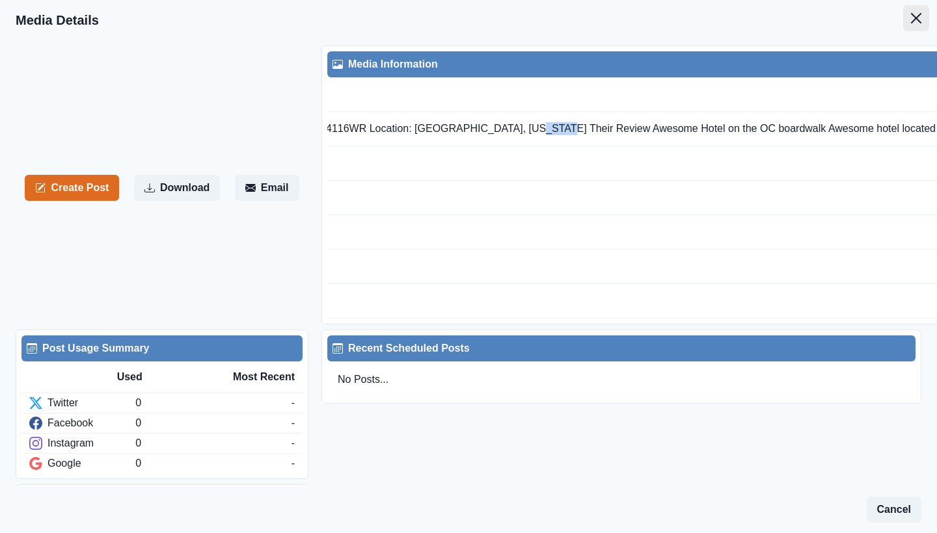
click at [911, 16] on button "Close" at bounding box center [916, 18] width 26 height 26
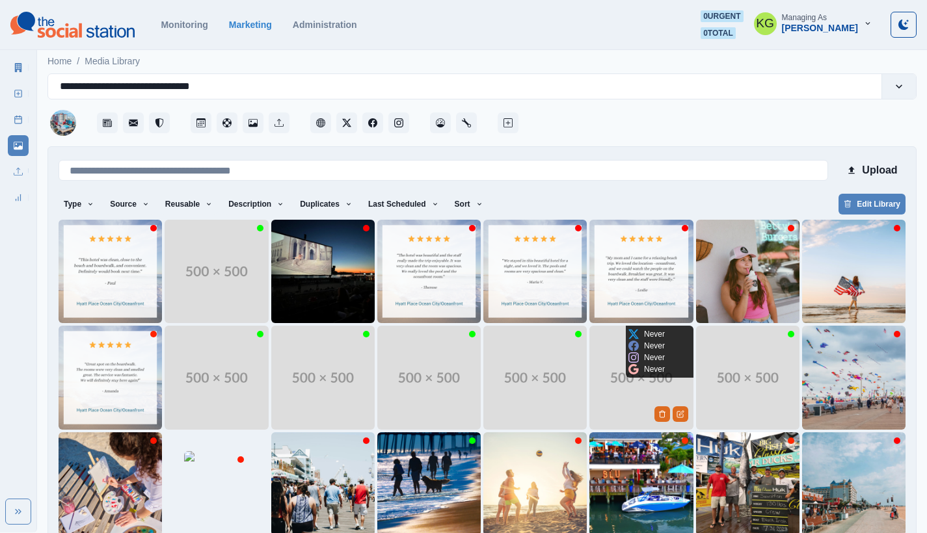
click at [595, 359] on img at bounding box center [640, 377] width 103 height 103
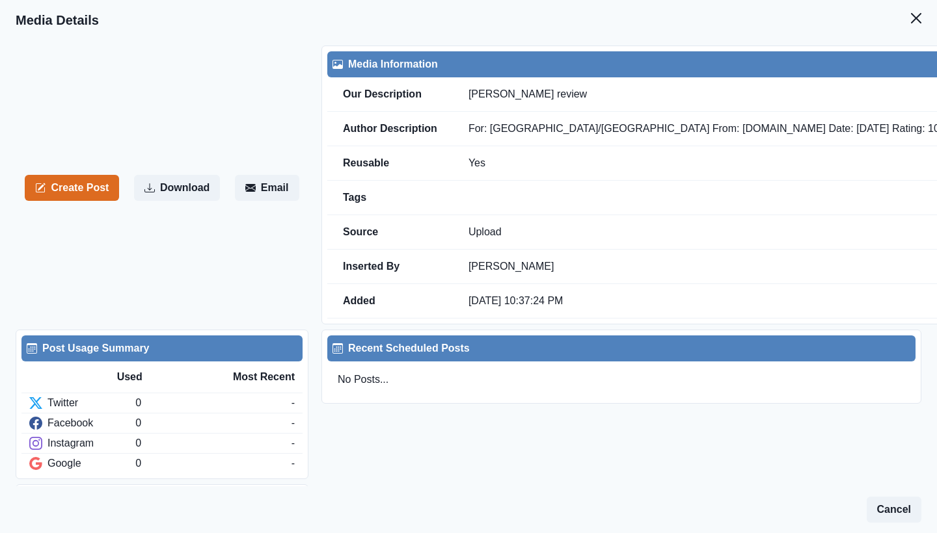
drag, startPoint x: 904, startPoint y: 16, endPoint x: 896, endPoint y: 96, distance: 79.7
click at [911, 16] on icon "Close" at bounding box center [916, 18] width 10 height 10
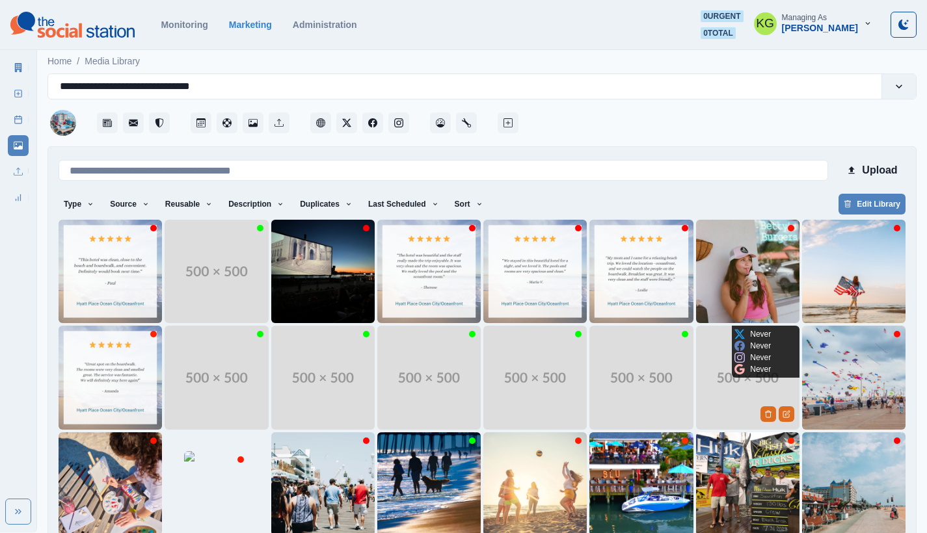
click at [711, 343] on img at bounding box center [747, 377] width 103 height 103
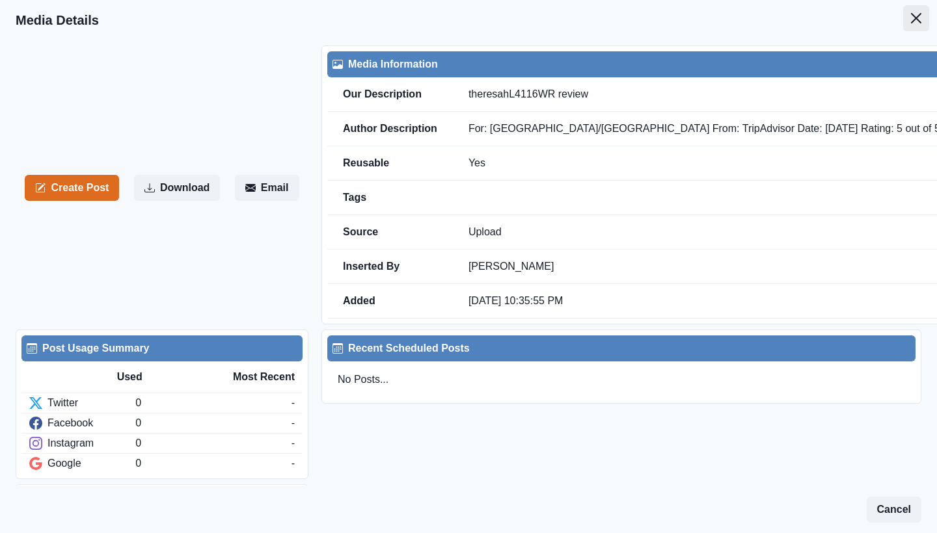
click at [915, 18] on button "Close" at bounding box center [916, 18] width 26 height 26
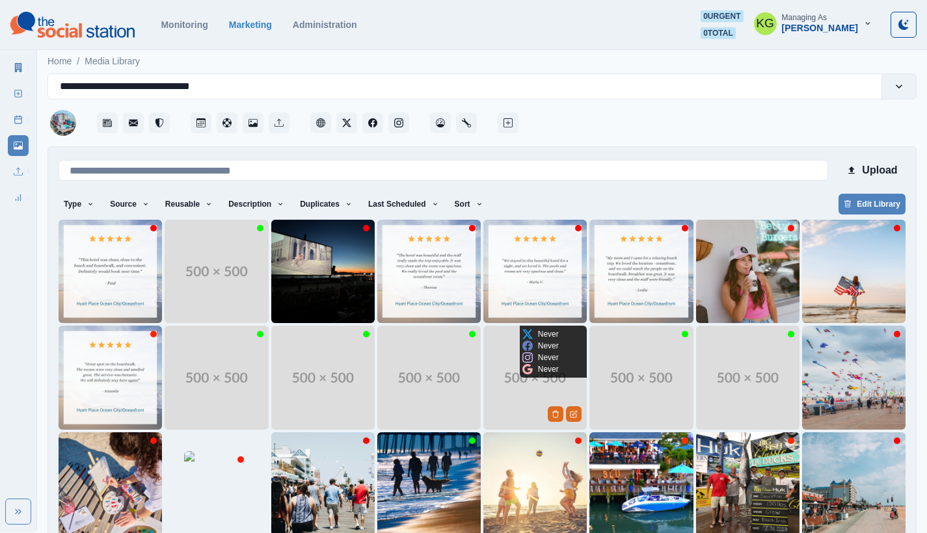
click at [504, 373] on img at bounding box center [534, 377] width 103 height 103
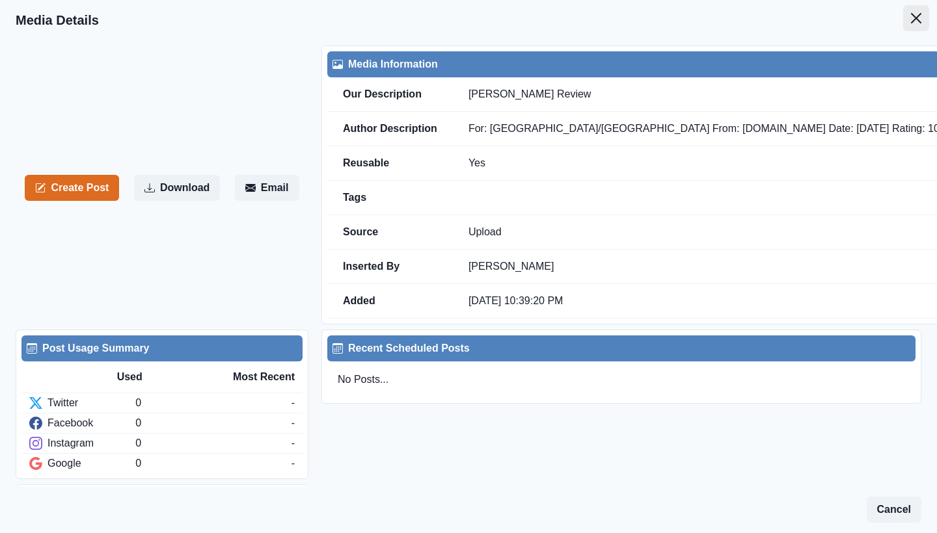
click at [907, 24] on button "Close" at bounding box center [916, 18] width 26 height 26
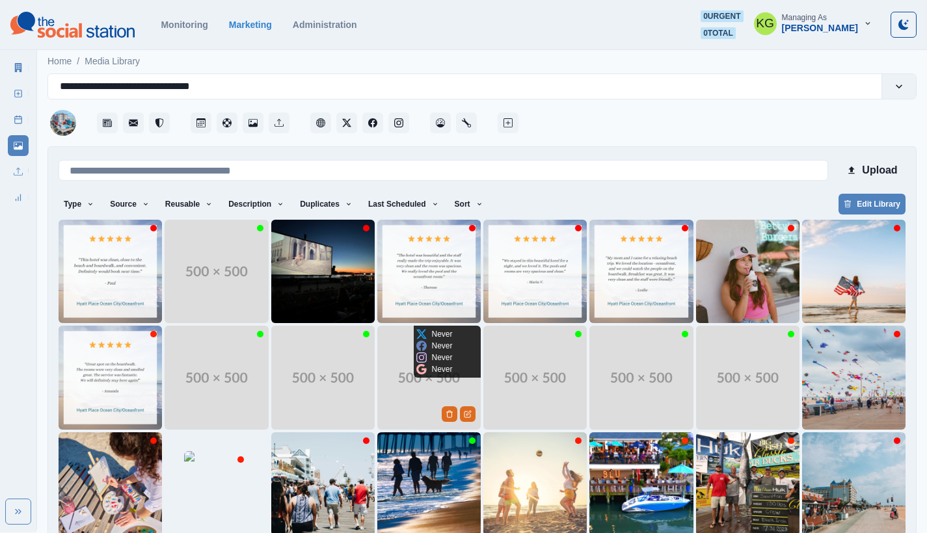
click at [405, 396] on img at bounding box center [428, 377] width 103 height 103
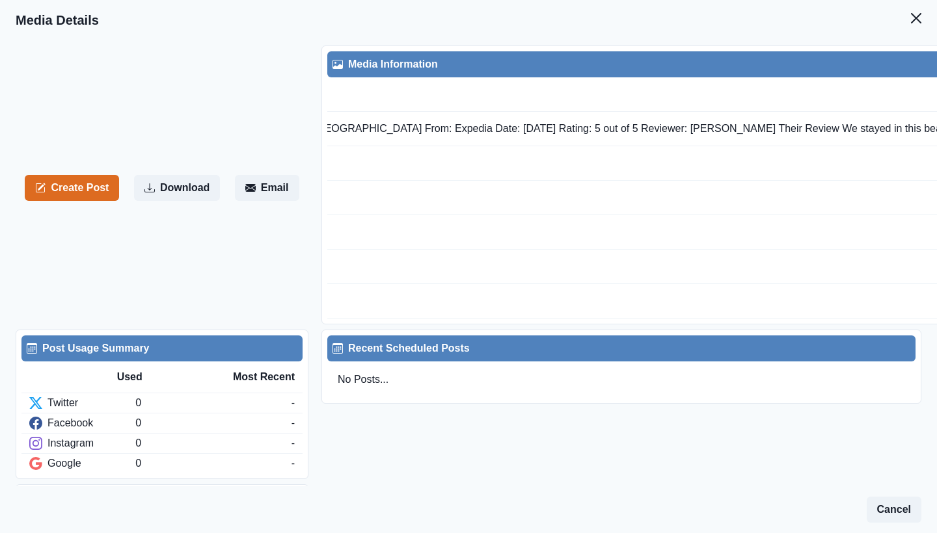
scroll to position [0, 289]
click at [748, 126] on td "For: [GEOGRAPHIC_DATA]/[GEOGRAPHIC_DATA] From: Expedia Date: [DATE] Rating: 5 o…" at bounding box center [752, 129] width 1178 height 34
drag, startPoint x: 687, startPoint y: 127, endPoint x: 848, endPoint y: 130, distance: 160.7
click at [848, 130] on td "For: [GEOGRAPHIC_DATA]/[GEOGRAPHIC_DATA] From: Expedia Date: [DATE] Rating: 5 o…" at bounding box center [752, 129] width 1178 height 34
click at [915, 17] on button "Close" at bounding box center [916, 18] width 26 height 26
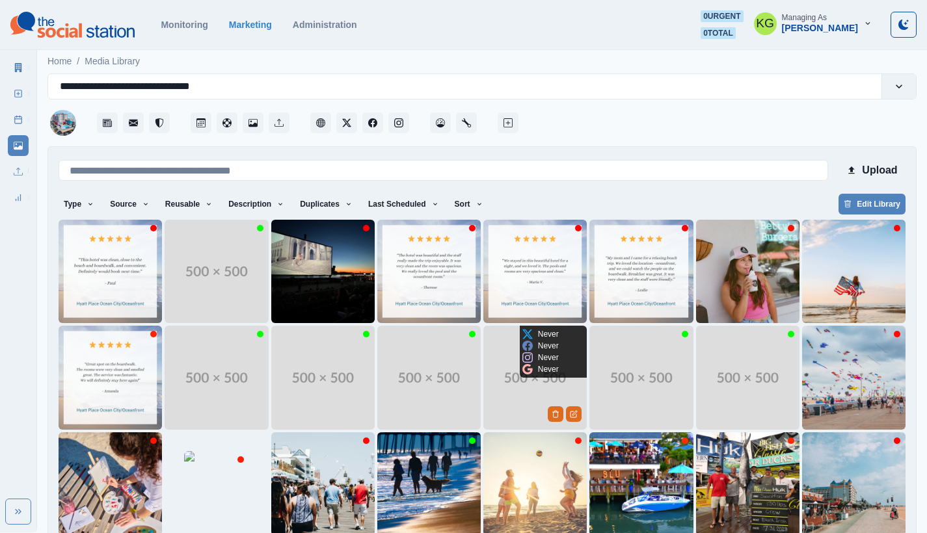
click at [500, 405] on img at bounding box center [534, 377] width 103 height 103
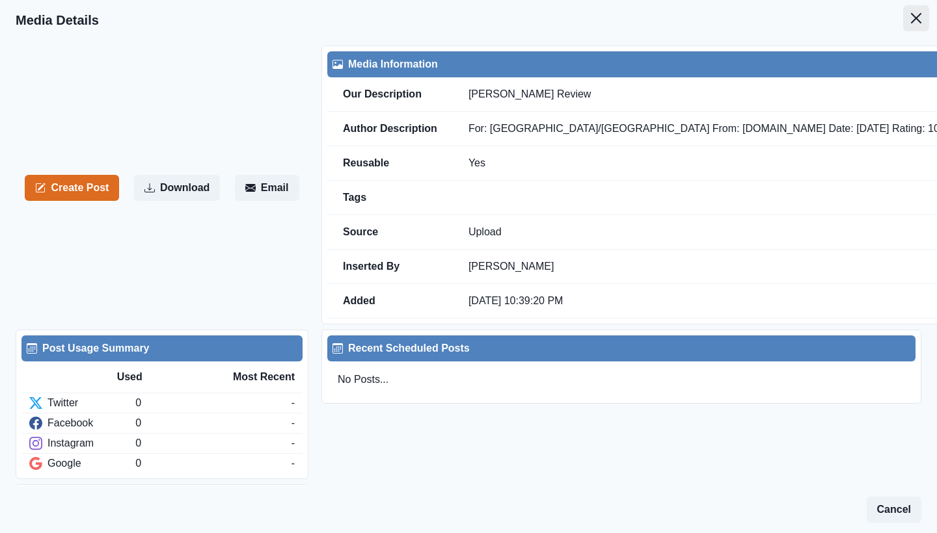
click at [911, 21] on icon "Close" at bounding box center [916, 18] width 10 height 10
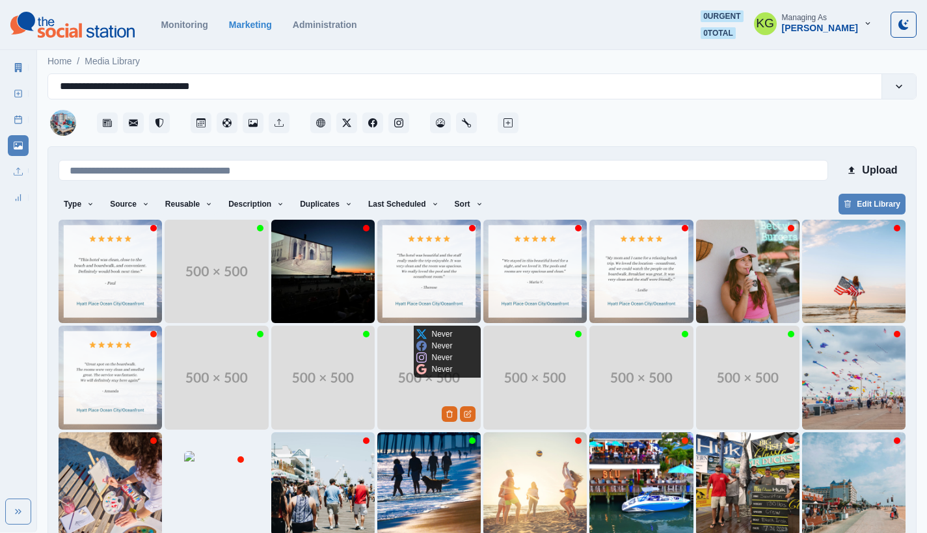
click at [407, 382] on img at bounding box center [428, 377] width 103 height 103
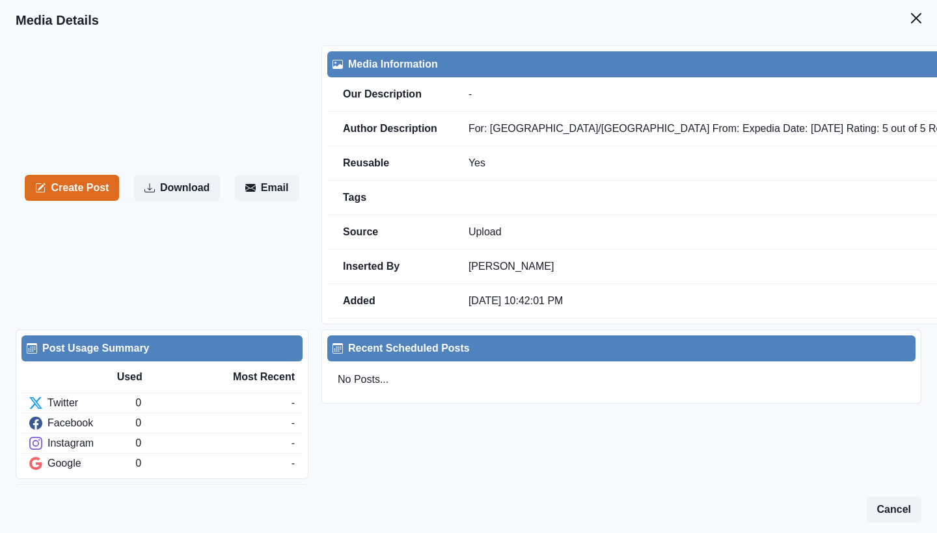
scroll to position [0, 264]
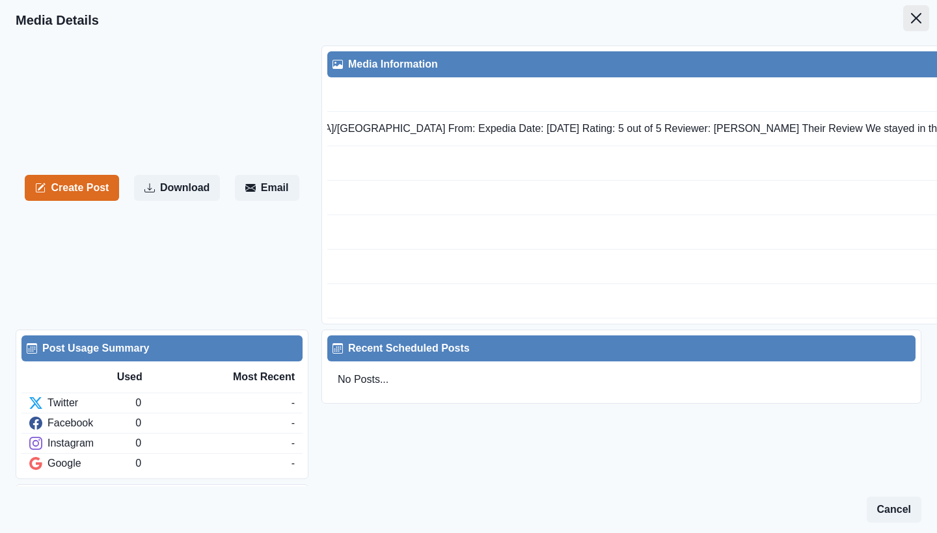
click at [911, 15] on icon "Close" at bounding box center [916, 18] width 10 height 10
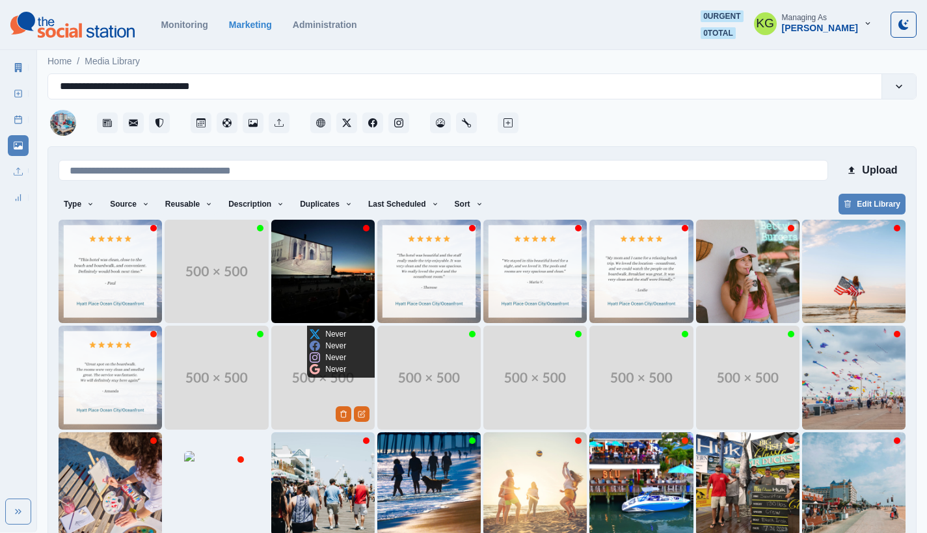
click at [291, 382] on img at bounding box center [322, 377] width 103 height 103
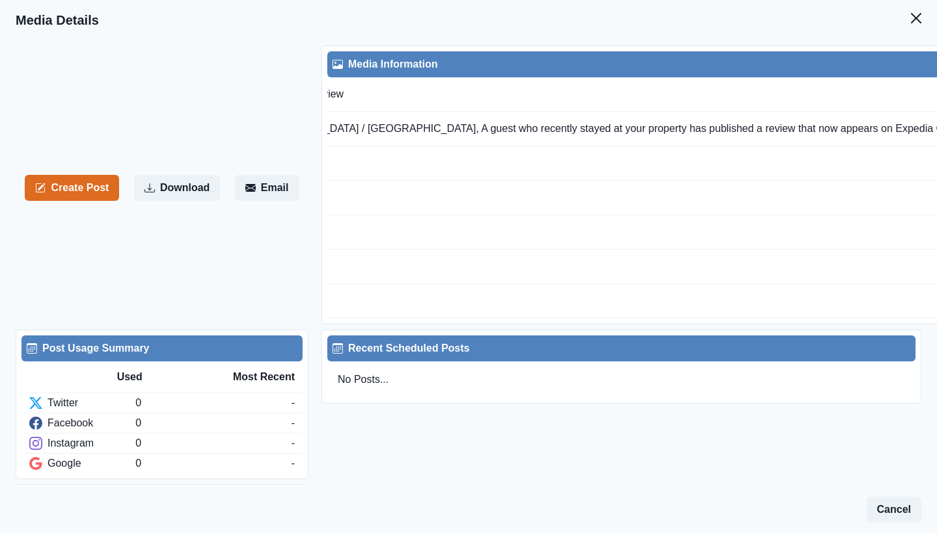
scroll to position [0, 256]
click at [821, 124] on td "Dear [GEOGRAPHIC_DATA] / [GEOGRAPHIC_DATA], A guest who recently stayed at your…" at bounding box center [911, 129] width 1430 height 34
click at [890, 127] on td "Dear [GEOGRAPHIC_DATA] / [GEOGRAPHIC_DATA], A guest who recently stayed at your…" at bounding box center [911, 129] width 1430 height 34
click at [73, 193] on button "Create Post" at bounding box center [72, 188] width 94 height 26
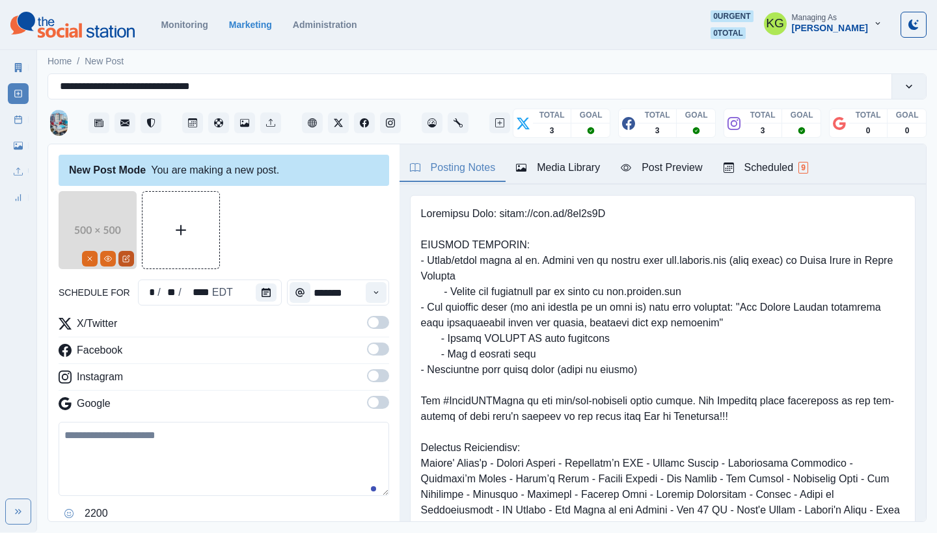
click at [125, 261] on icon "Edit Media" at bounding box center [126, 259] width 8 height 8
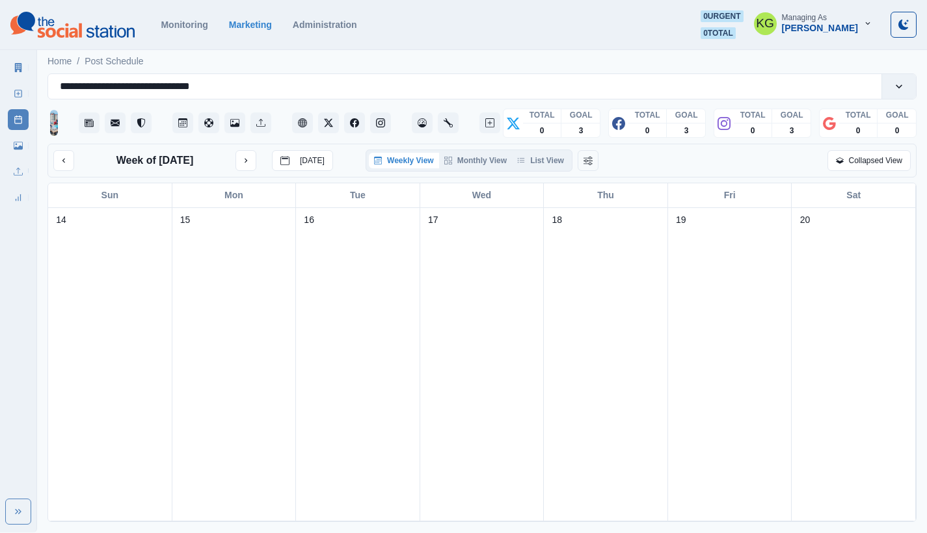
click at [10, 144] on link "Media Library" at bounding box center [18, 145] width 21 height 21
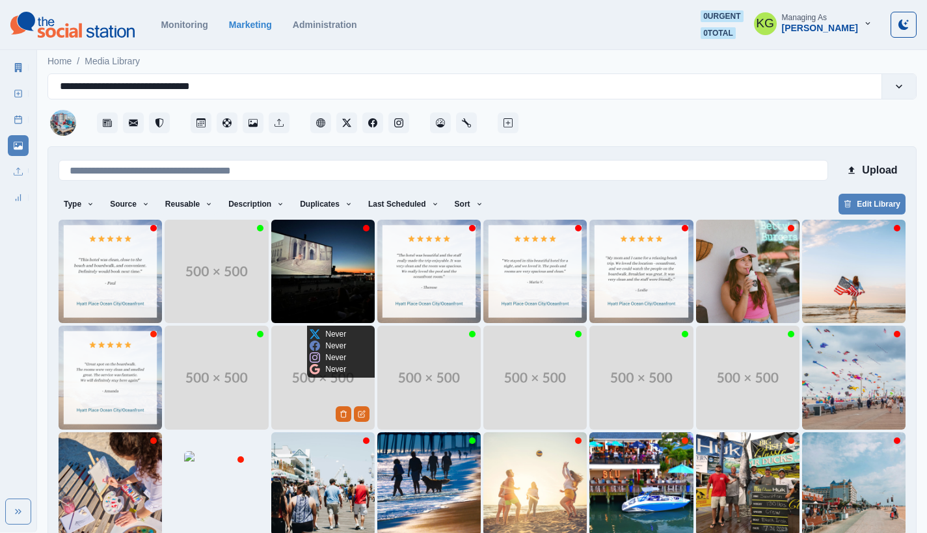
click at [290, 366] on img at bounding box center [322, 377] width 103 height 103
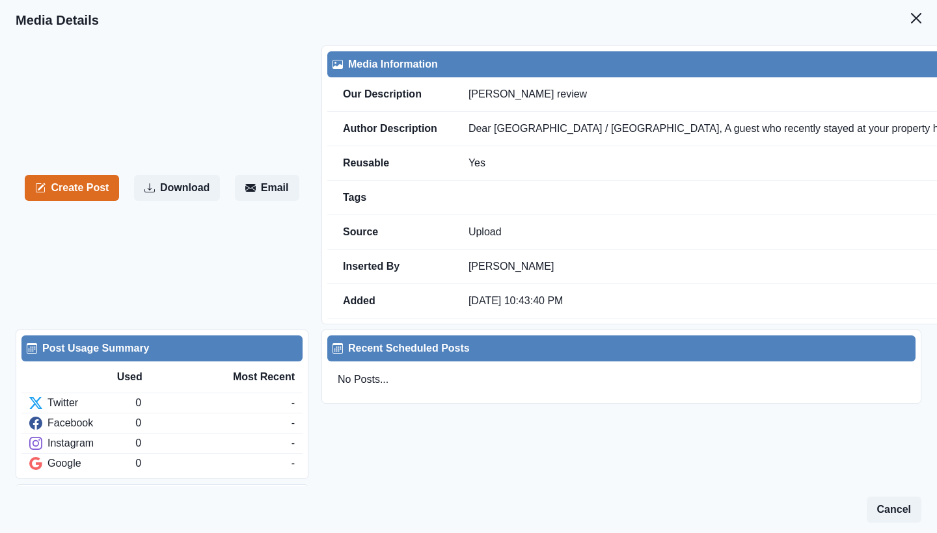
scroll to position [0, 144]
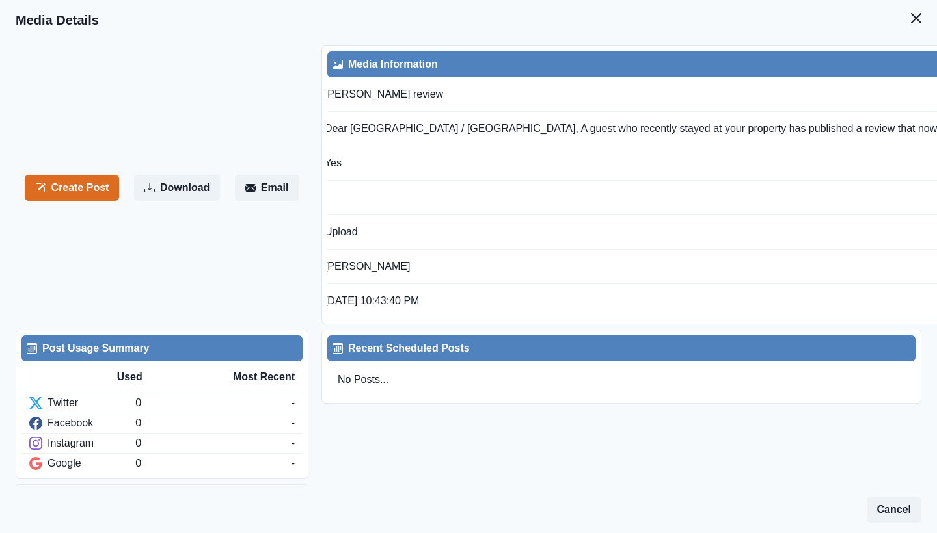
click at [907, 26] on button "Close" at bounding box center [916, 18] width 26 height 26
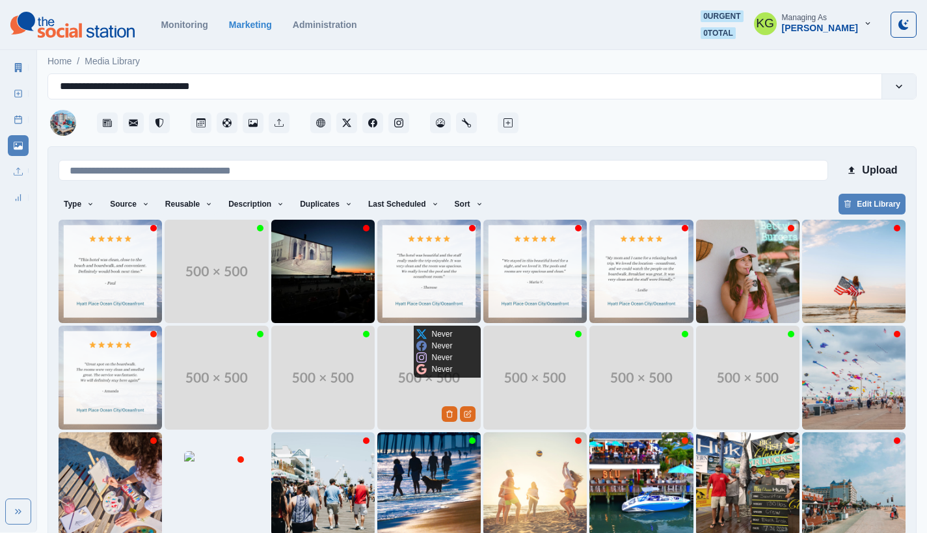
click at [408, 381] on img at bounding box center [428, 377] width 103 height 103
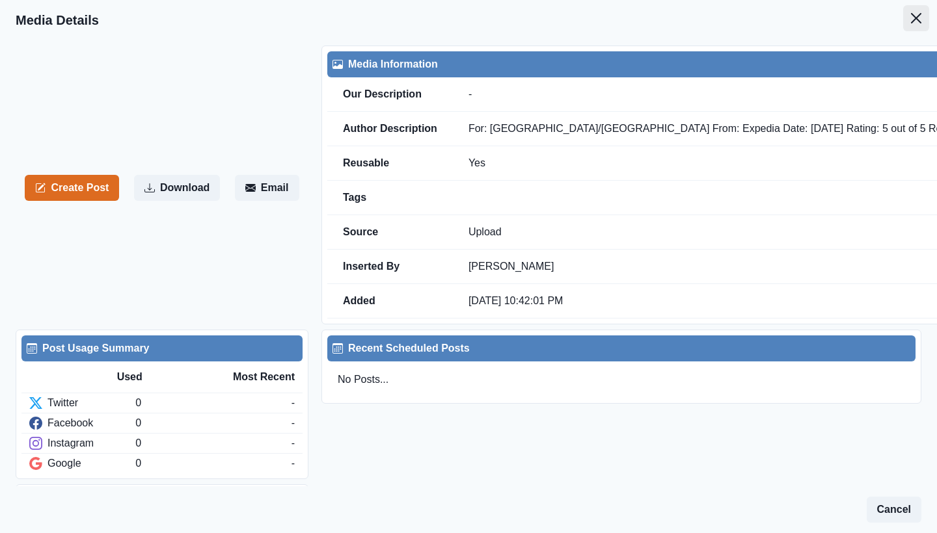
click at [911, 23] on icon "Close" at bounding box center [916, 18] width 10 height 10
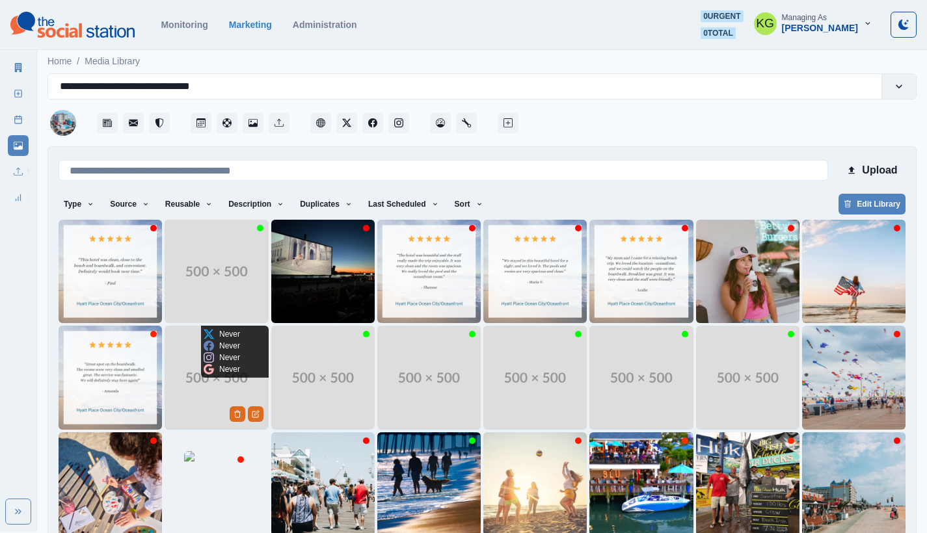
click at [171, 369] on img at bounding box center [216, 377] width 103 height 103
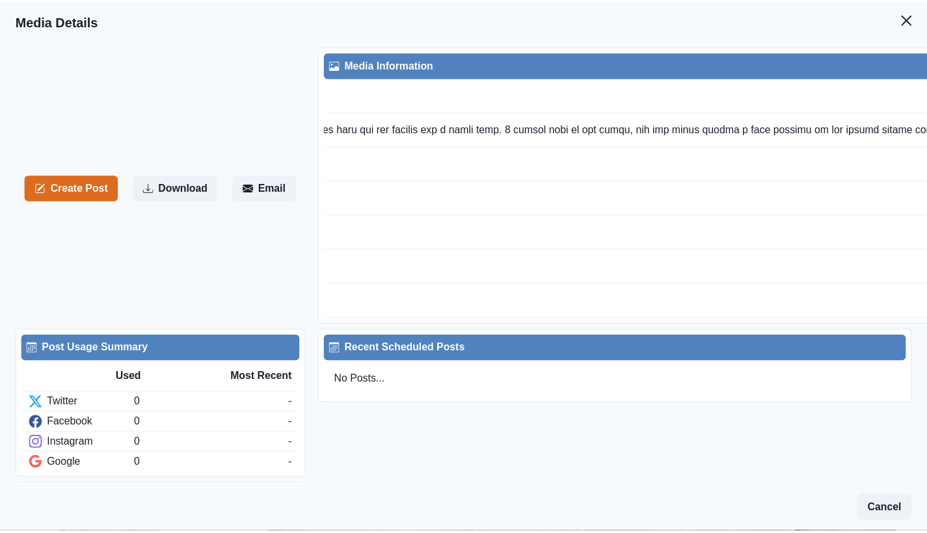
scroll to position [0, 3803]
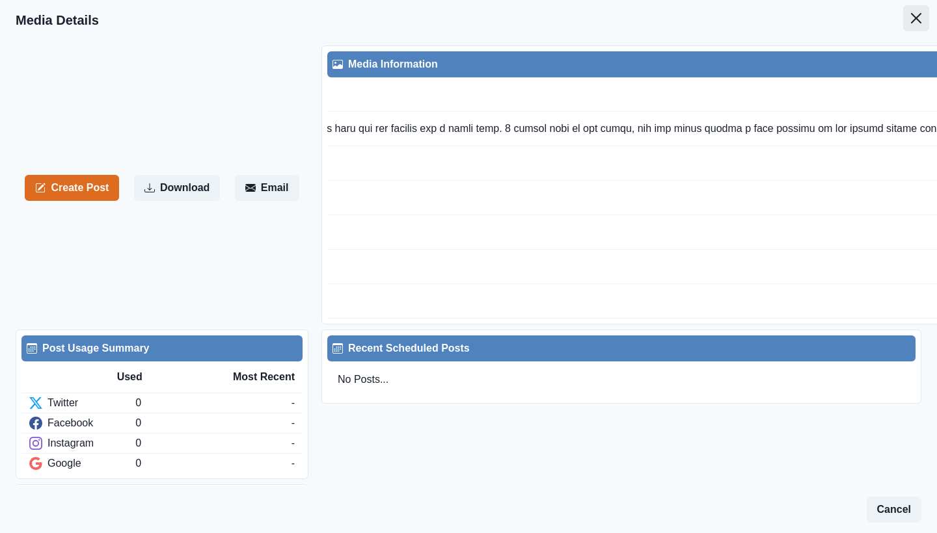
click at [911, 19] on icon "Close" at bounding box center [916, 18] width 10 height 10
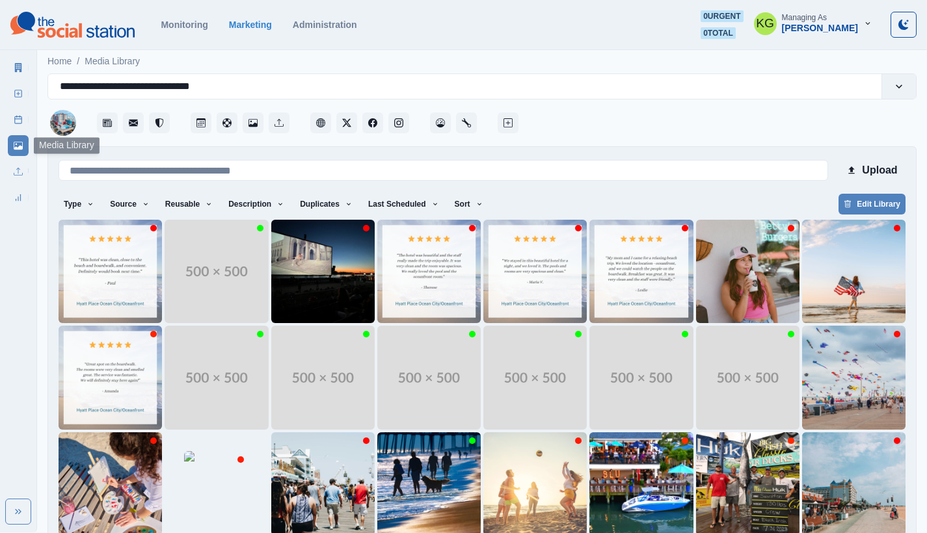
click at [22, 116] on icon at bounding box center [18, 119] width 9 height 9
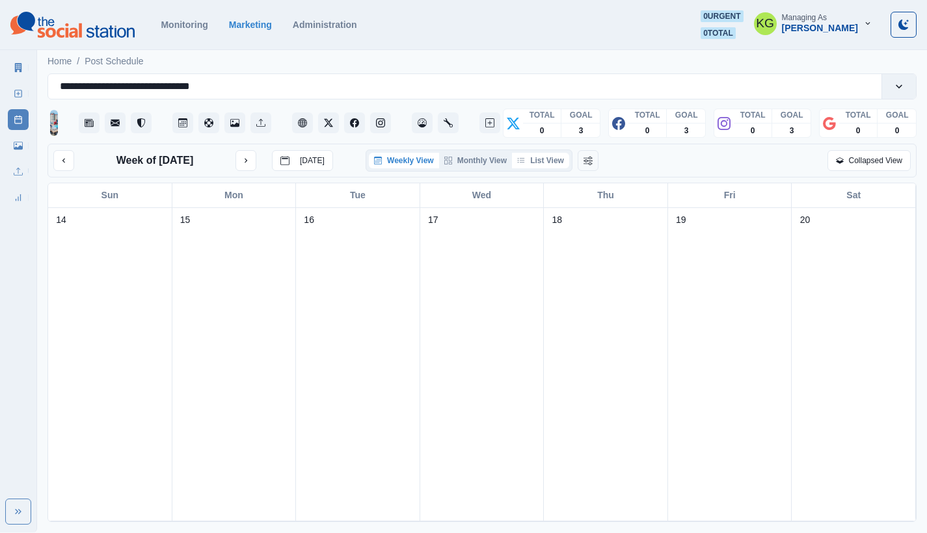
click at [552, 165] on button "List View" at bounding box center [540, 161] width 57 height 16
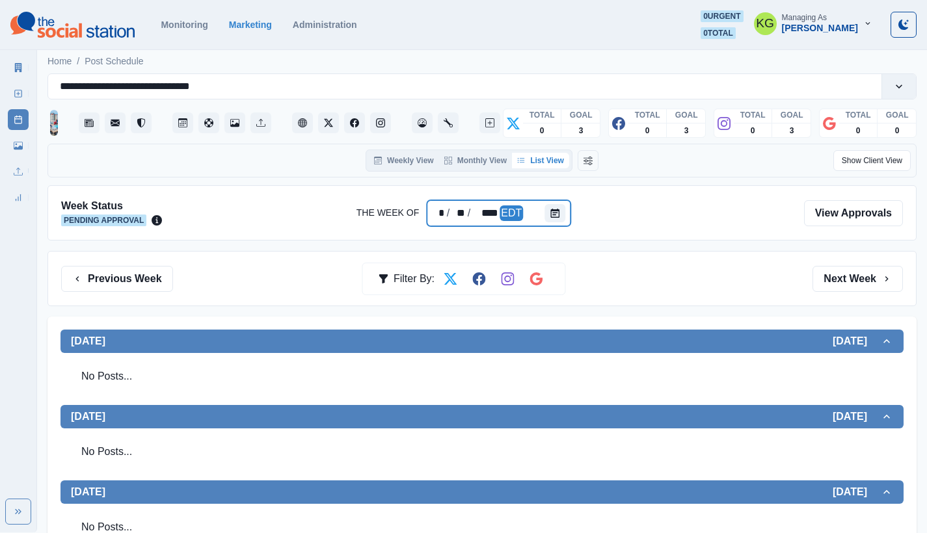
click at [568, 211] on div at bounding box center [557, 213] width 26 height 26
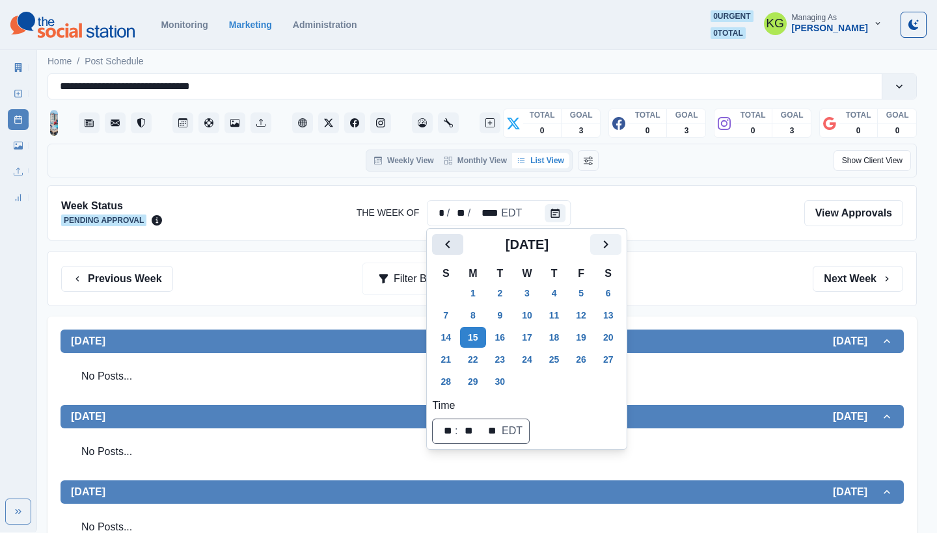
click at [447, 241] on icon "Previous" at bounding box center [448, 245] width 16 height 16
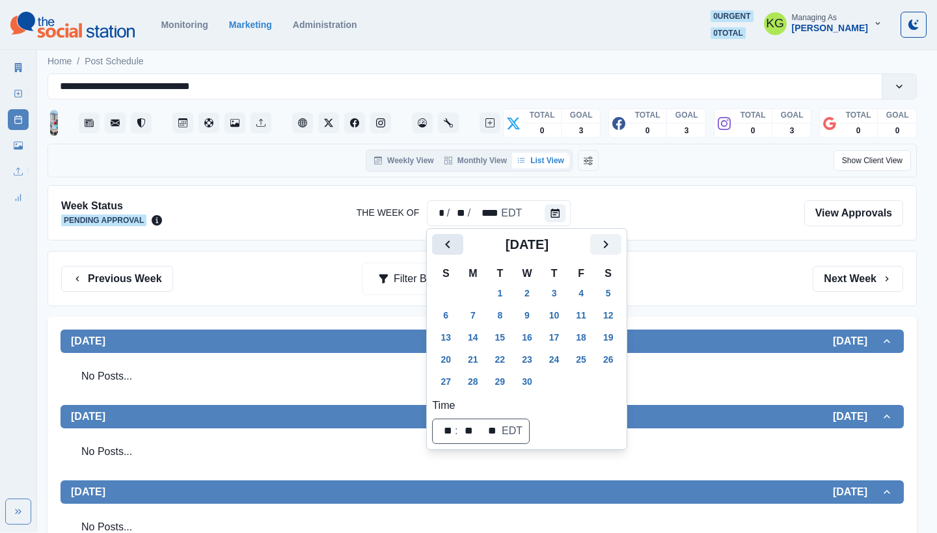
click at [447, 241] on icon "Previous" at bounding box center [448, 245] width 16 height 16
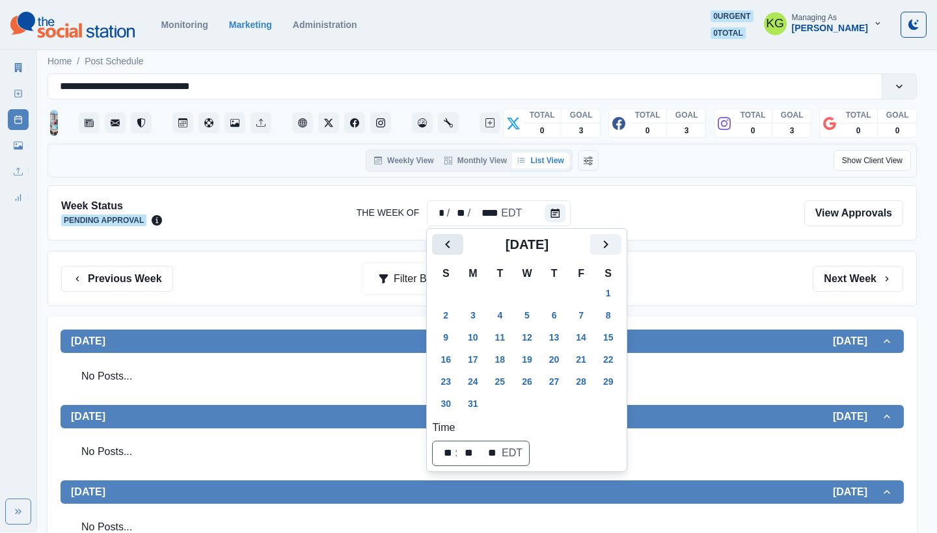
click at [447, 241] on icon "Previous" at bounding box center [448, 245] width 16 height 16
click at [438, 254] on button "Previous" at bounding box center [447, 244] width 31 height 21
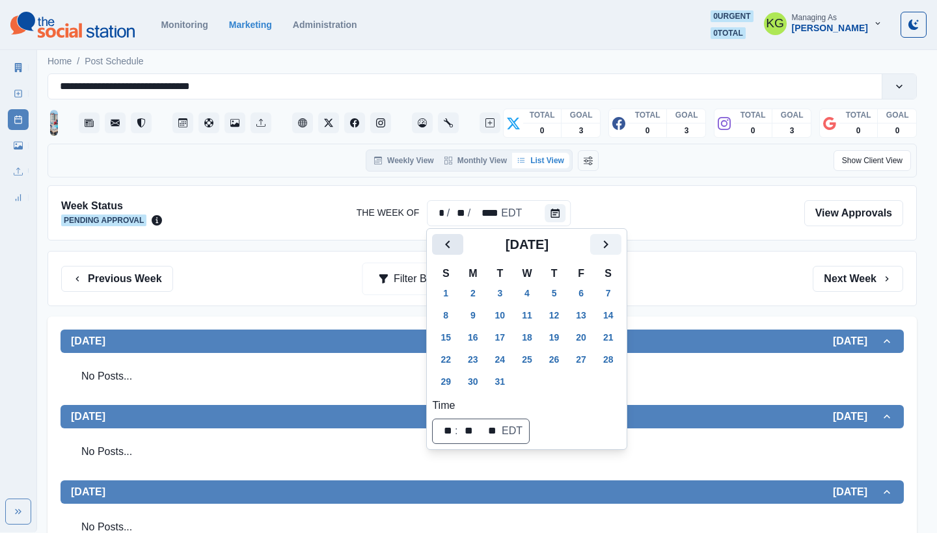
click at [438, 254] on button "Previous" at bounding box center [447, 244] width 31 height 21
click at [482, 319] on button "9" at bounding box center [473, 315] width 26 height 21
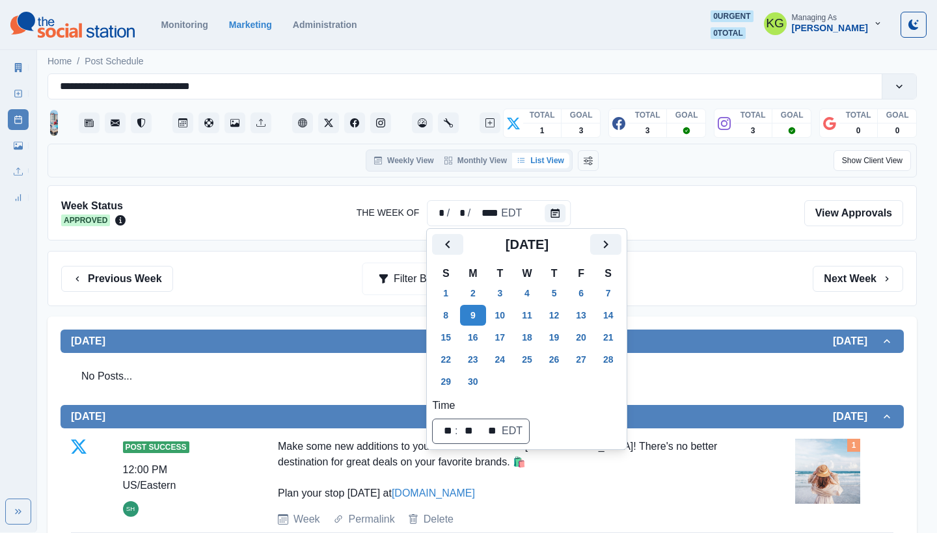
click at [741, 292] on div "Previous Week Filter By: Next Week" at bounding box center [481, 278] width 869 height 55
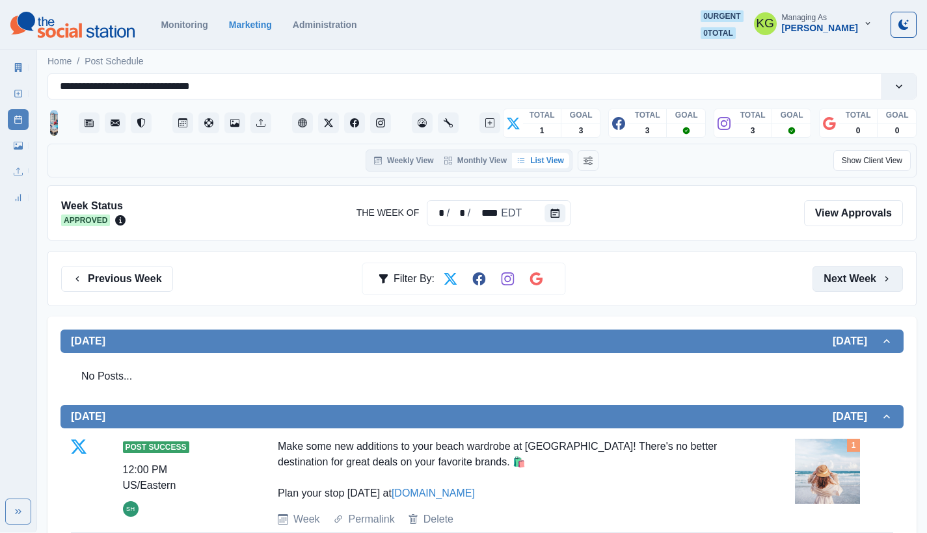
click at [856, 291] on button "Next Week" at bounding box center [857, 279] width 90 height 26
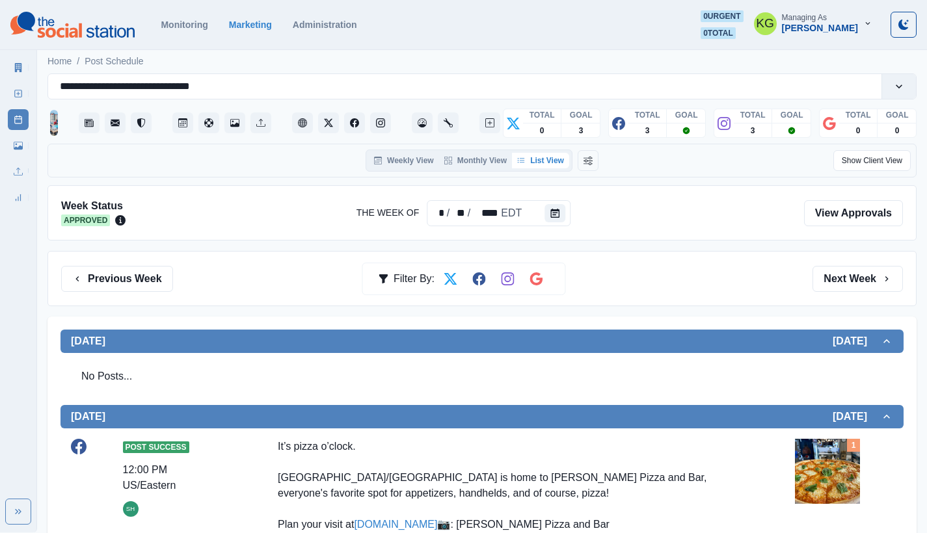
click at [835, 293] on div "Previous Week Filter By: Next Week" at bounding box center [481, 278] width 869 height 55
click at [836, 270] on button "Next Week" at bounding box center [857, 279] width 90 height 26
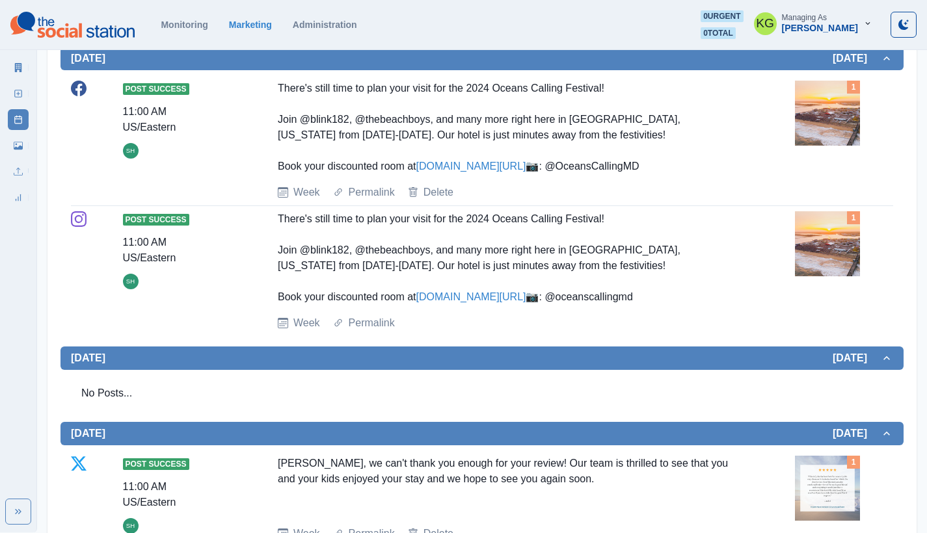
scroll to position [739, 0]
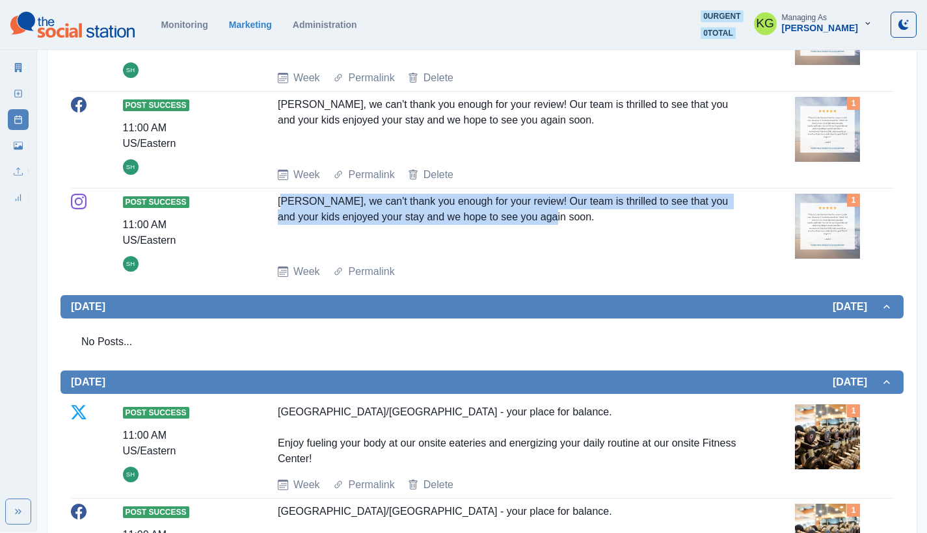
drag, startPoint x: 332, startPoint y: 263, endPoint x: 636, endPoint y: 279, distance: 304.2
click at [636, 254] on div "[PERSON_NAME], we can't thank you enough for your review! Our team is thrilled …" at bounding box center [508, 224] width 461 height 60
click at [556, 254] on div "[PERSON_NAME], we can't thank you enough for your review! Our team is thrilled …" at bounding box center [508, 224] width 461 height 60
drag, startPoint x: 546, startPoint y: 280, endPoint x: 272, endPoint y: 261, distance: 275.1
click at [272, 261] on div "Post Success 11:00 AM US/[GEOGRAPHIC_DATA], we can't thank you enough for your …" at bounding box center [482, 237] width 822 height 86
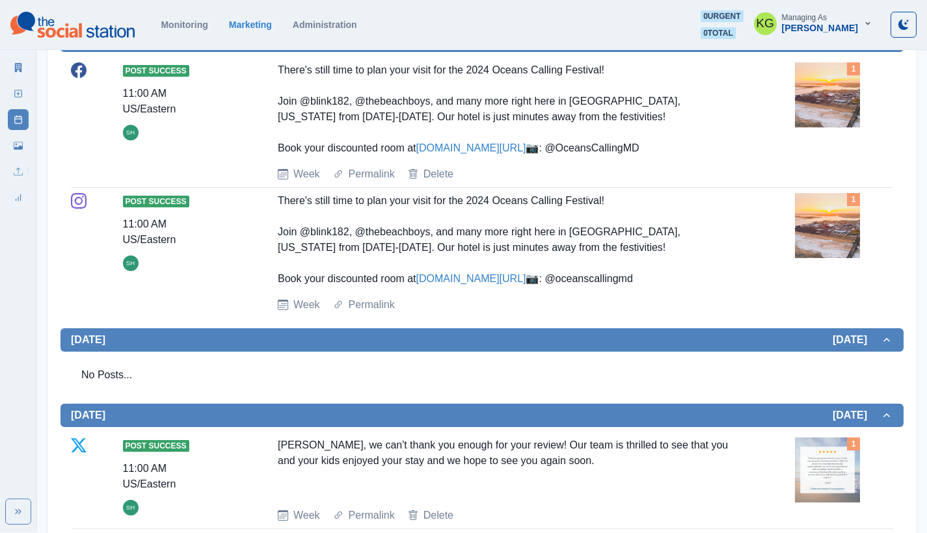
scroll to position [0, 0]
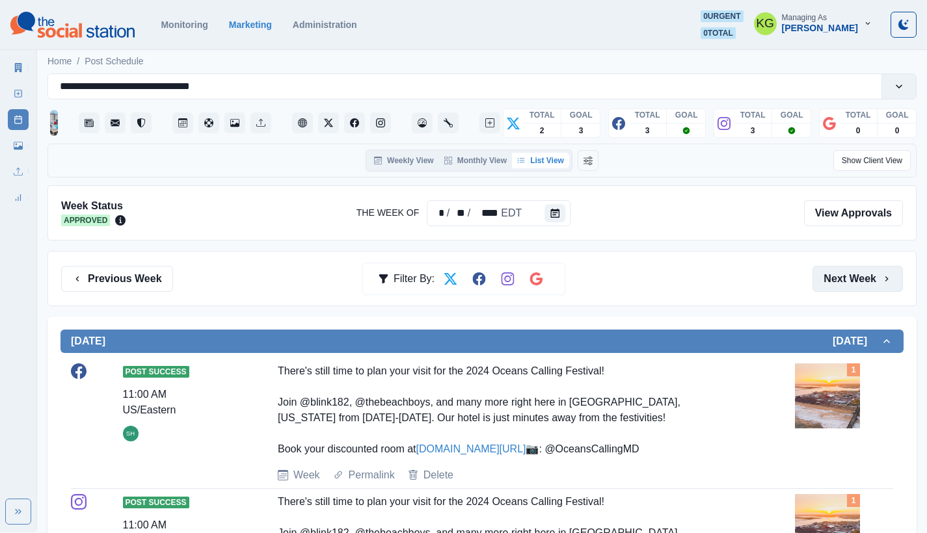
click at [864, 283] on button "Next Week" at bounding box center [857, 279] width 90 height 26
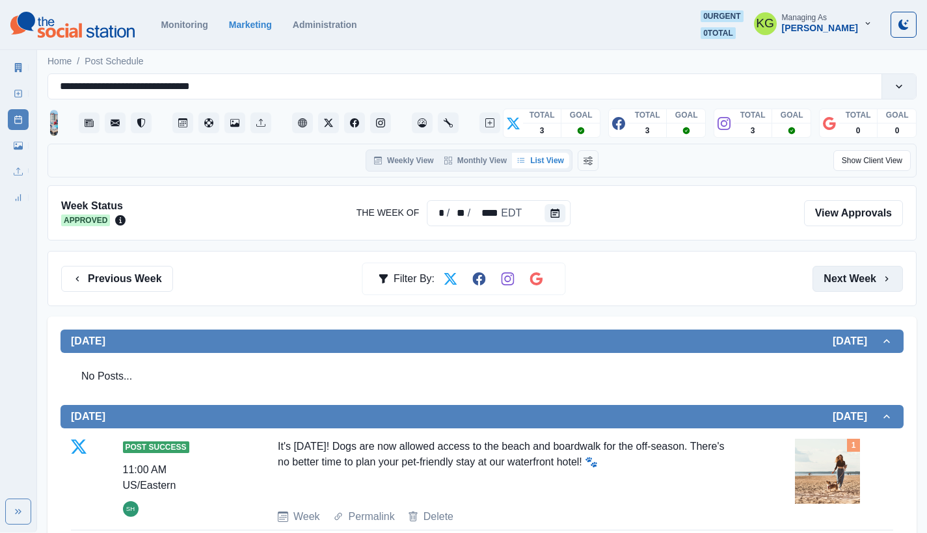
click at [857, 271] on button "Next Week" at bounding box center [857, 279] width 90 height 26
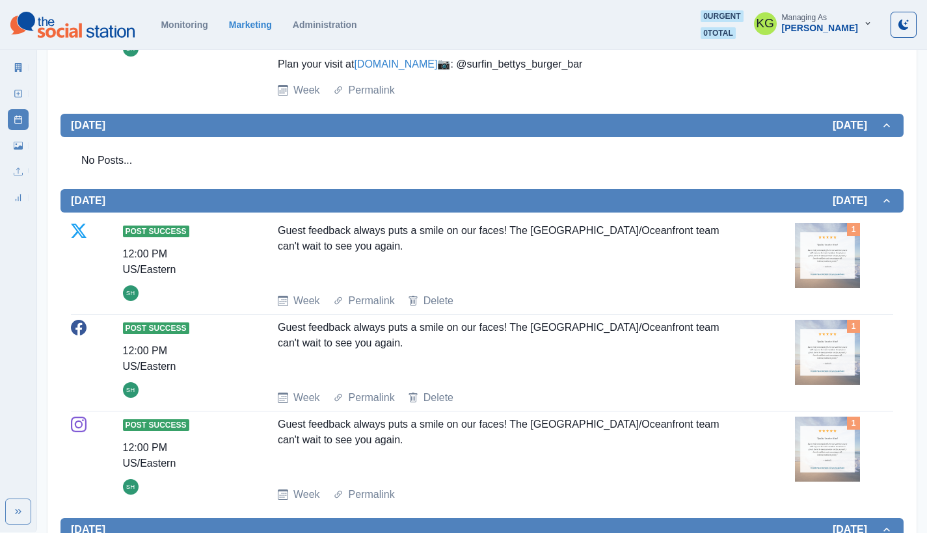
scroll to position [1172, 0]
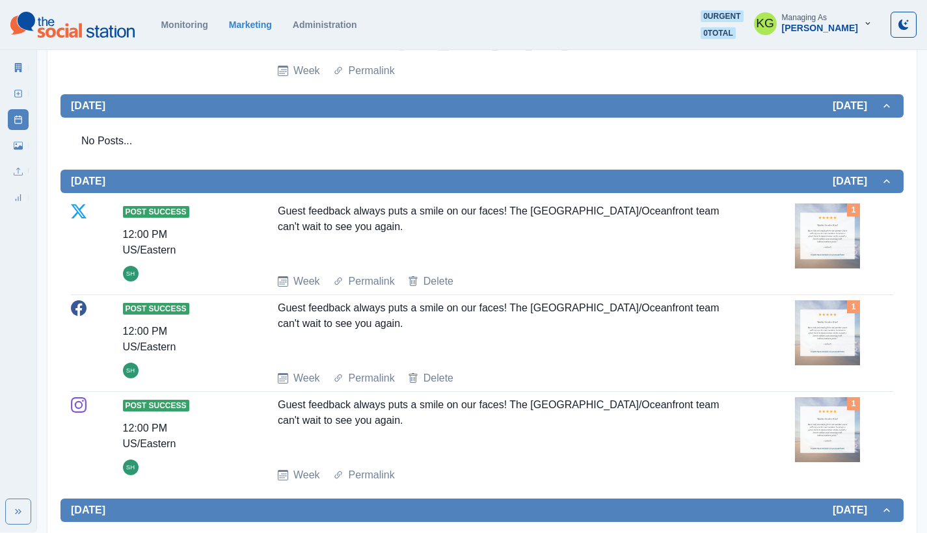
drag, startPoint x: 422, startPoint y: 382, endPoint x: 258, endPoint y: 370, distance: 164.4
click at [258, 289] on div "Post Success 12:00 PM US/Eastern SH Guest feedback always puts a smile on our f…" at bounding box center [482, 247] width 822 height 86
copy div "Guest feedback always puts a smile on our faces! The [GEOGRAPHIC_DATA]/Oceanfro…"
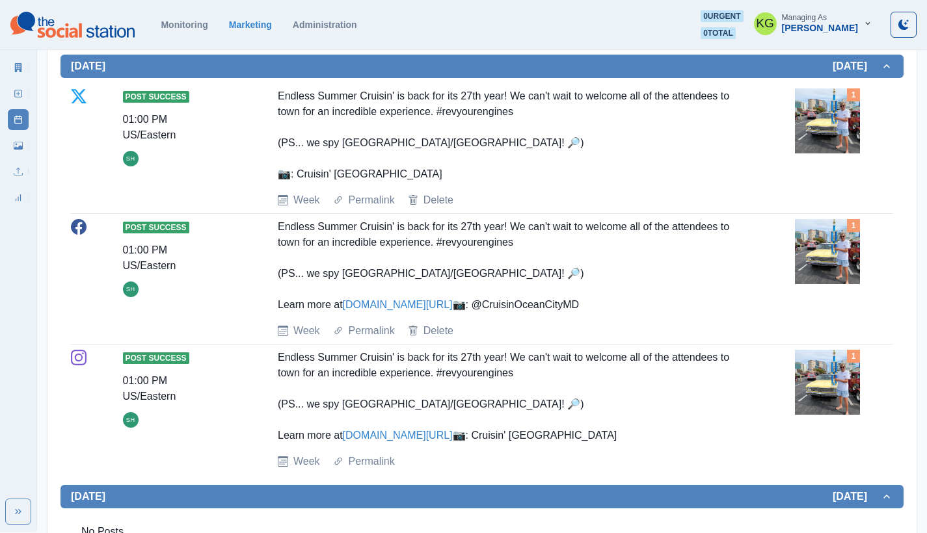
scroll to position [0, 0]
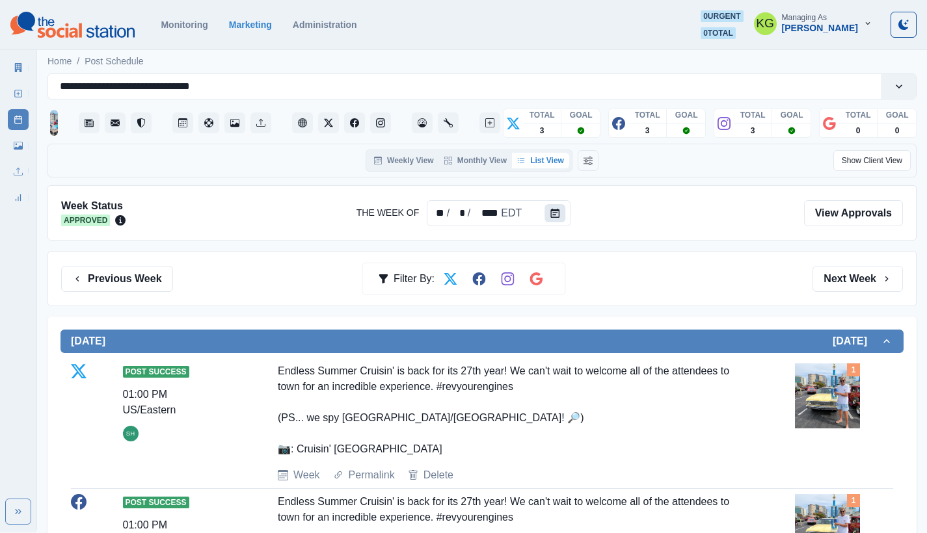
click at [544, 207] on button "Calendar" at bounding box center [554, 213] width 21 height 18
click at [554, 218] on button "Calendar" at bounding box center [554, 213] width 21 height 18
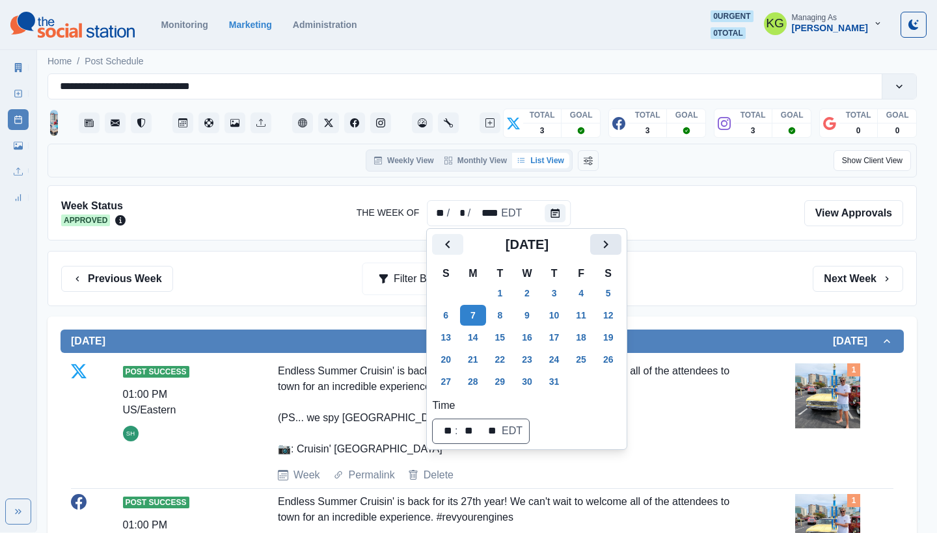
click at [609, 247] on icon "Next" at bounding box center [606, 245] width 16 height 16
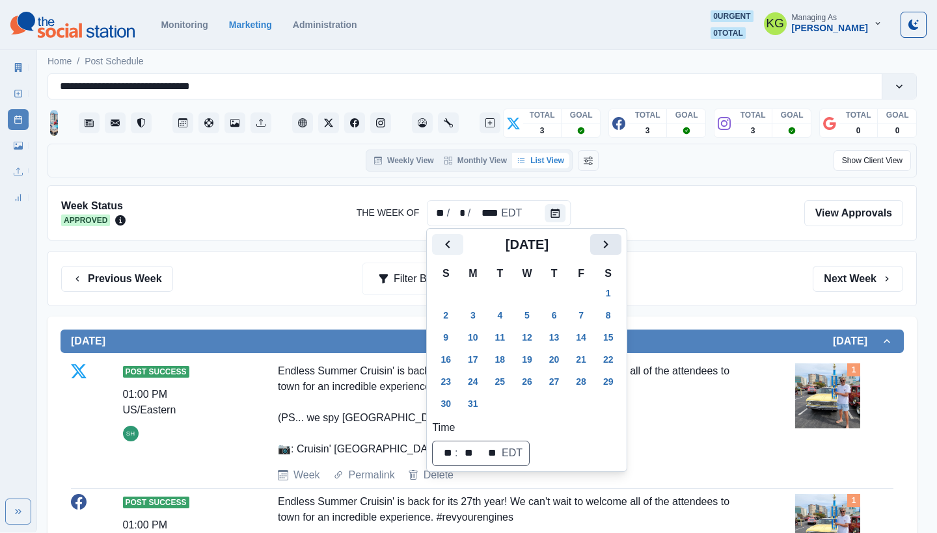
click at [609, 247] on icon "Next" at bounding box center [606, 245] width 16 height 16
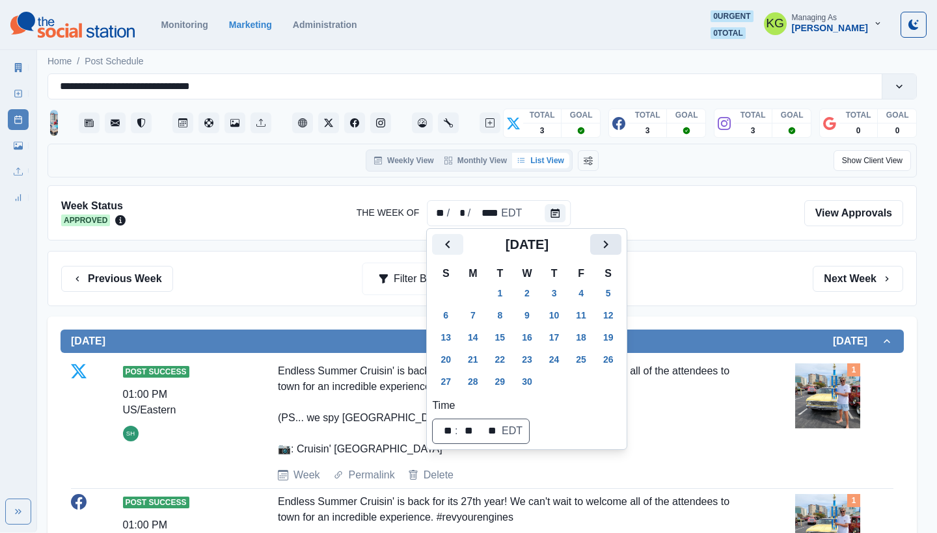
click at [609, 247] on icon "Next" at bounding box center [606, 245] width 16 height 16
click at [509, 291] on button "1" at bounding box center [500, 293] width 26 height 21
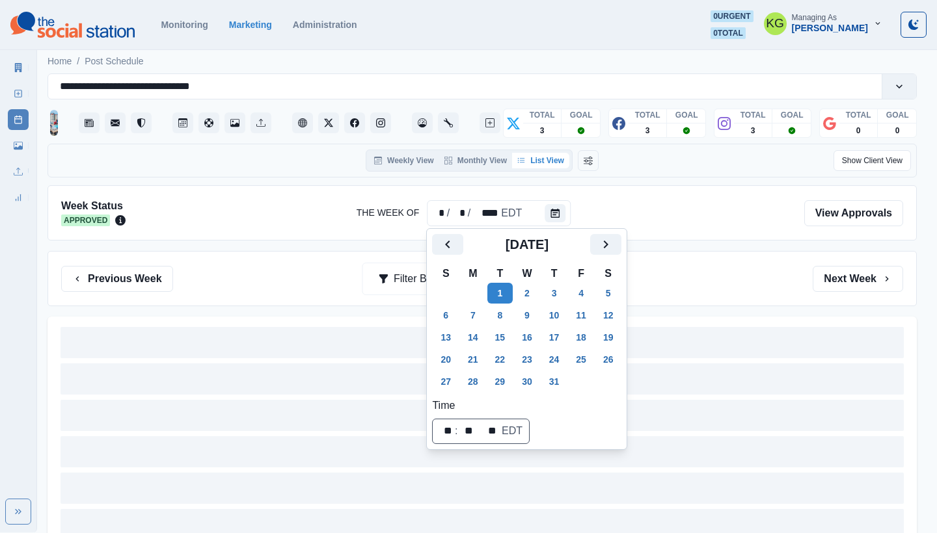
click at [708, 282] on div "Previous Week Filter By: Next Week" at bounding box center [482, 279] width 842 height 26
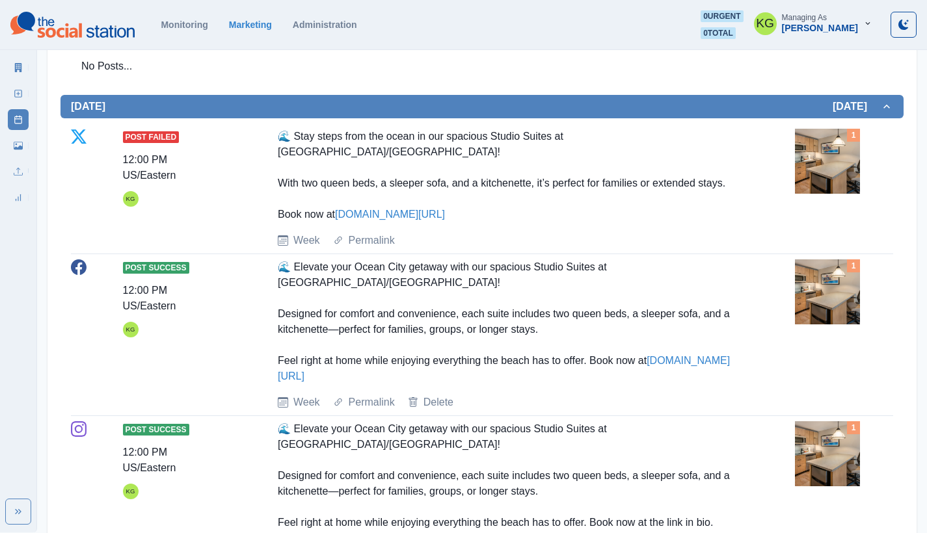
scroll to position [23, 0]
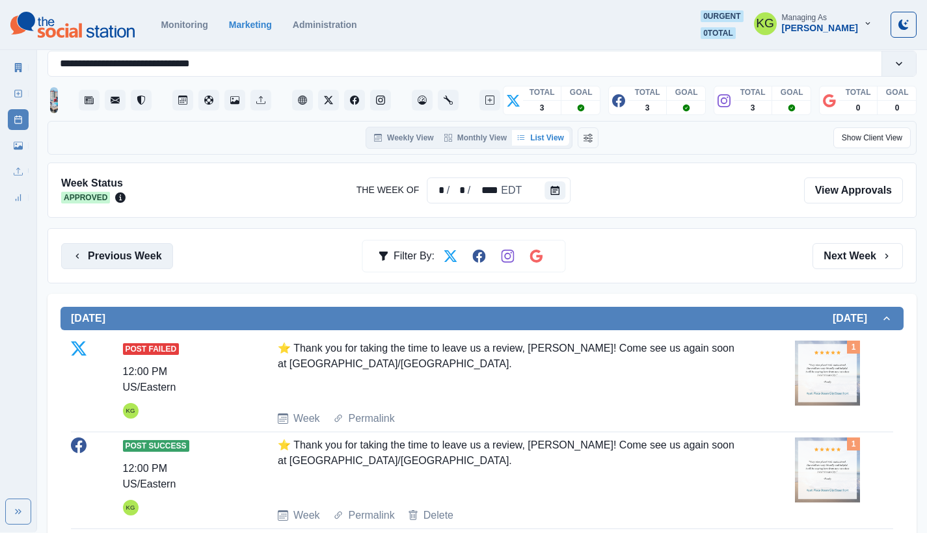
click at [134, 247] on button "Previous Week" at bounding box center [117, 256] width 112 height 26
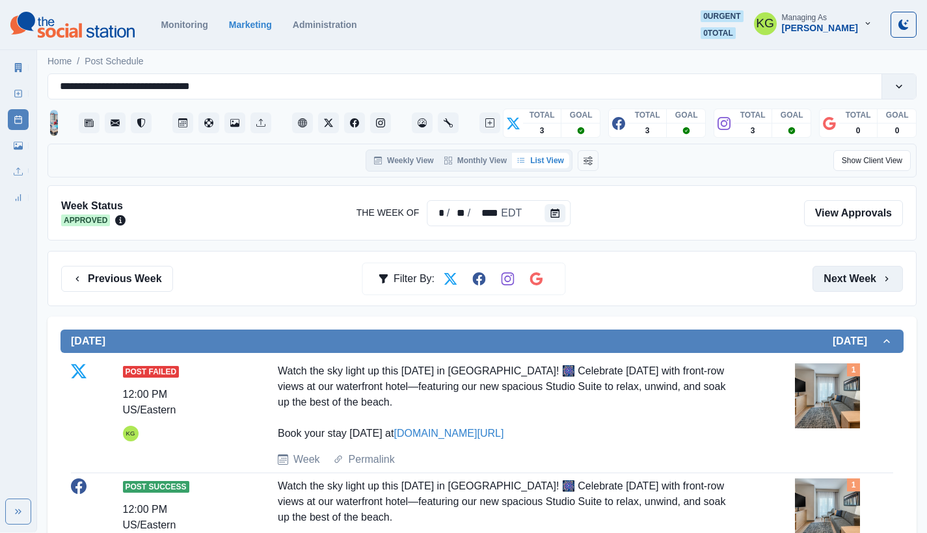
click at [854, 280] on button "Next Week" at bounding box center [857, 279] width 90 height 26
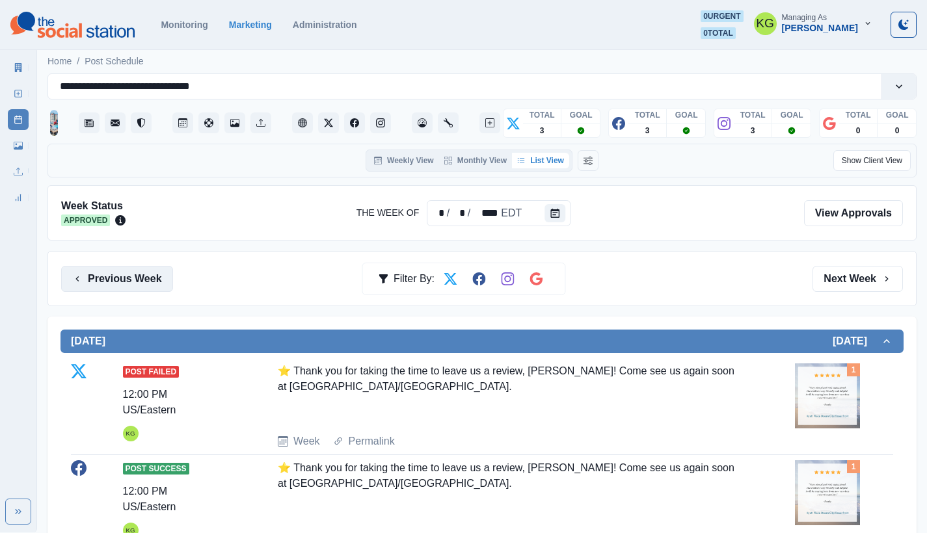
click at [139, 274] on button "Previous Week" at bounding box center [117, 279] width 112 height 26
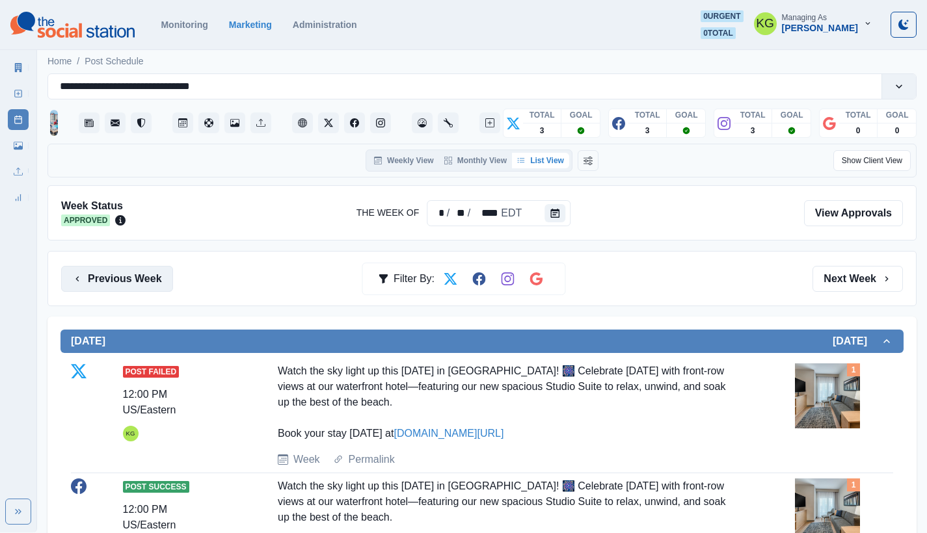
click at [139, 274] on button "Previous Week" at bounding box center [117, 279] width 112 height 26
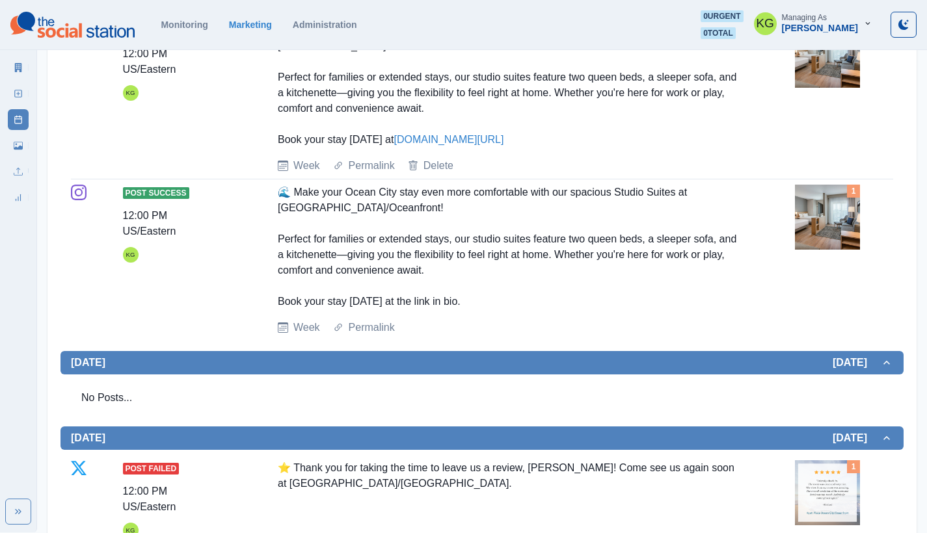
scroll to position [419, 0]
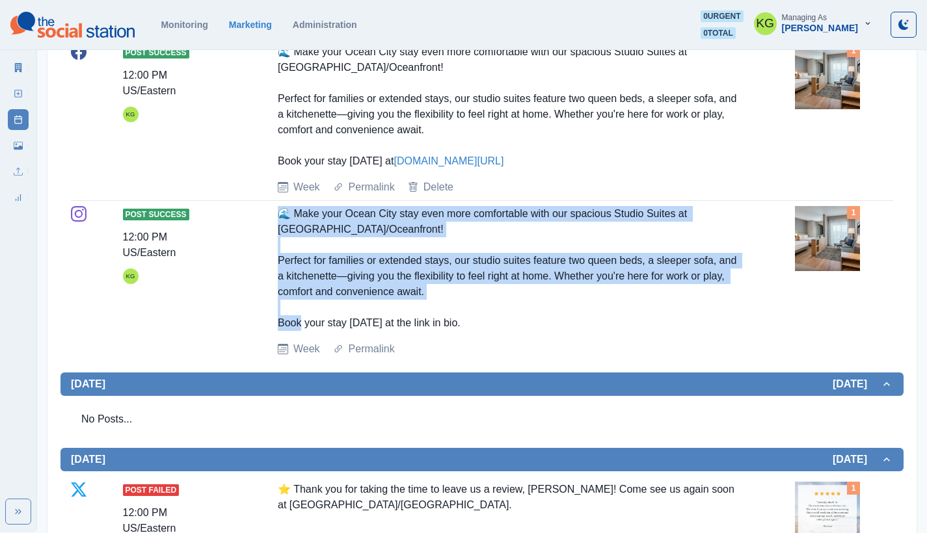
drag, startPoint x: 349, startPoint y: 235, endPoint x: 476, endPoint y: 310, distance: 147.8
click at [476, 310] on div "Post Success 12:00 PM US/Eastern KG 🌊 Make your Ocean City stay even more comfo…" at bounding box center [482, 281] width 822 height 151
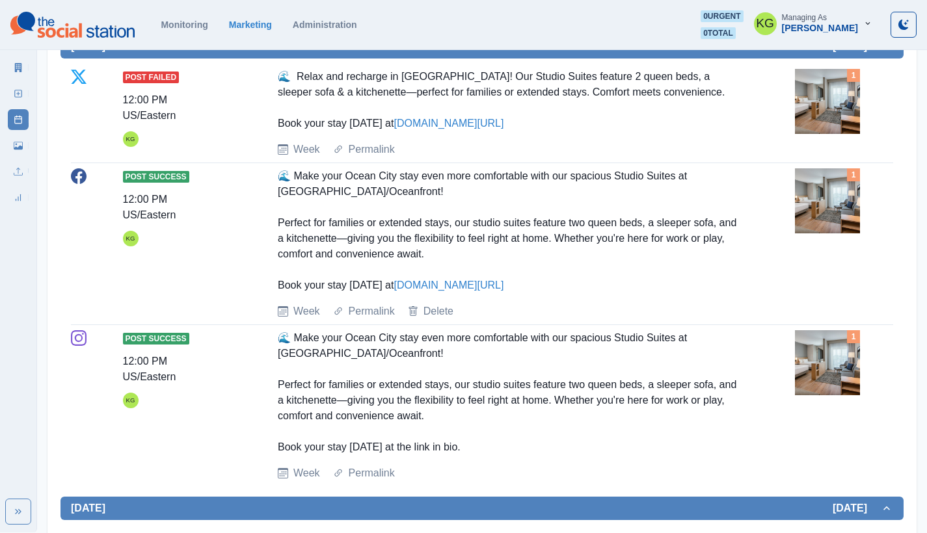
click at [498, 271] on div "🌊 Make your Ocean City stay even more comfortable with our spacious Studio Suit…" at bounding box center [508, 230] width 461 height 125
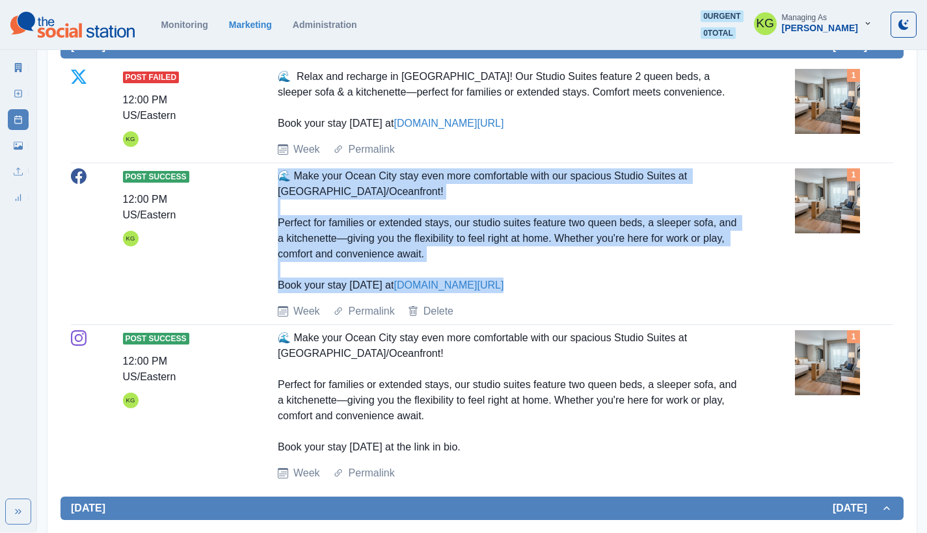
drag, startPoint x: 472, startPoint y: 282, endPoint x: 273, endPoint y: 180, distance: 223.4
click at [273, 180] on div "Post Success 12:00 PM US/Eastern KG 🌊 Make your Ocean City stay even more comfo…" at bounding box center [482, 243] width 822 height 151
copy div "🌊 Make your Ocean City stay even more comfortable with our spacious Studio Suit…"
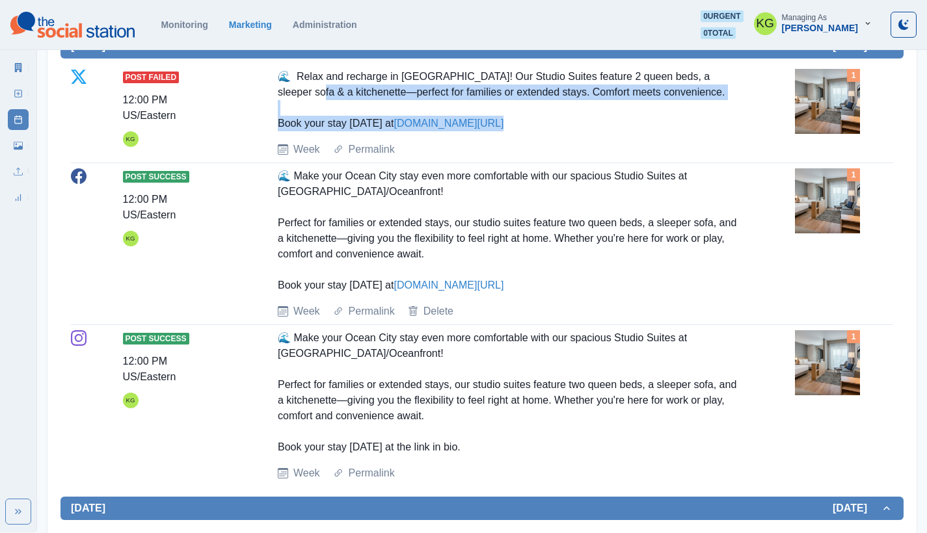
drag, startPoint x: 375, startPoint y: 100, endPoint x: 268, endPoint y: 85, distance: 107.7
click at [268, 85] on div "Post Failed 12:00 PM US/Eastern KG 🌊 Relax and recharge in [GEOGRAPHIC_DATA]! O…" at bounding box center [482, 113] width 822 height 88
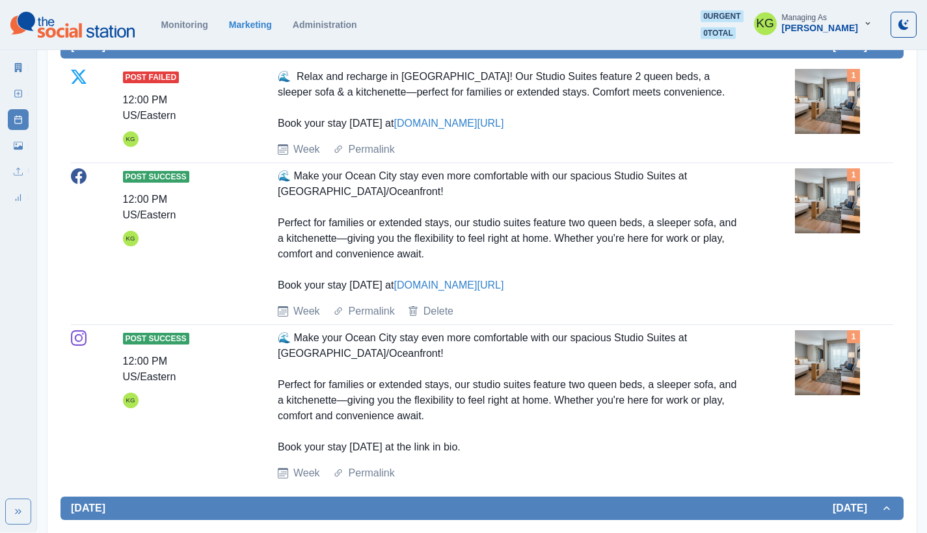
click at [273, 74] on div "Post Failed 12:00 PM US/Eastern KG 🌊 Relax and recharge in [GEOGRAPHIC_DATA]! O…" at bounding box center [482, 113] width 822 height 88
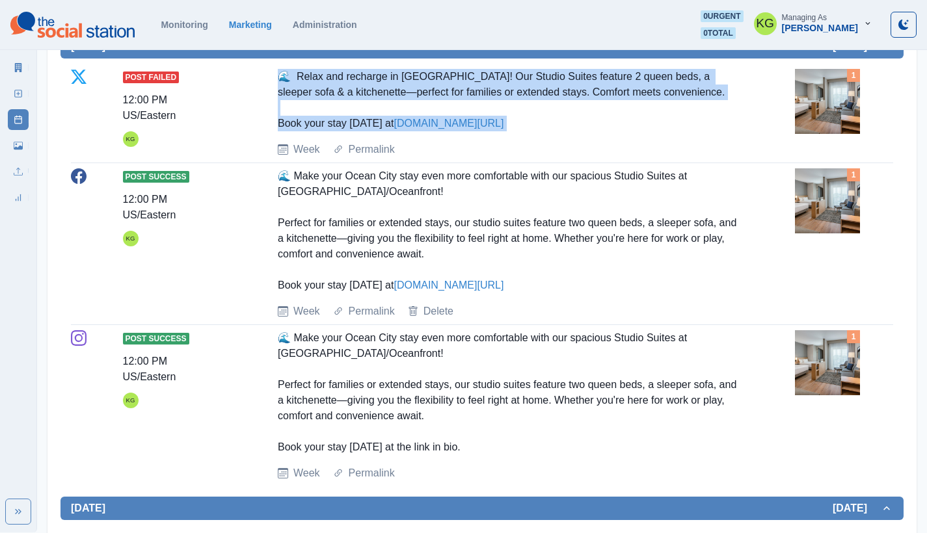
drag, startPoint x: 273, startPoint y: 74, endPoint x: 511, endPoint y: 117, distance: 242.7
click at [511, 117] on div "Post Failed 12:00 PM US/Eastern KG 🌊 Relax and recharge in [GEOGRAPHIC_DATA]! O…" at bounding box center [482, 113] width 822 height 88
copy div "🌊 Relax and recharge in [GEOGRAPHIC_DATA]! Our Studio Suites feature 2 queen be…"
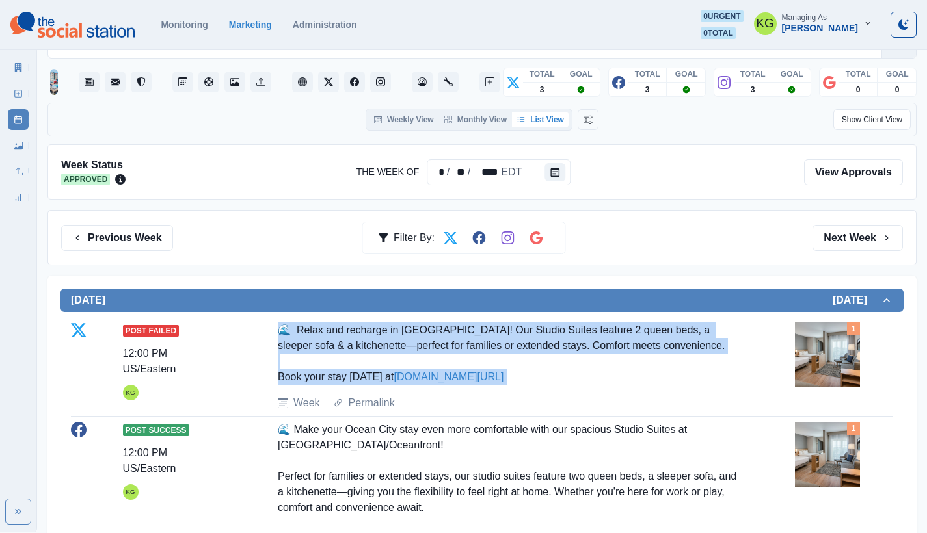
scroll to position [0, 0]
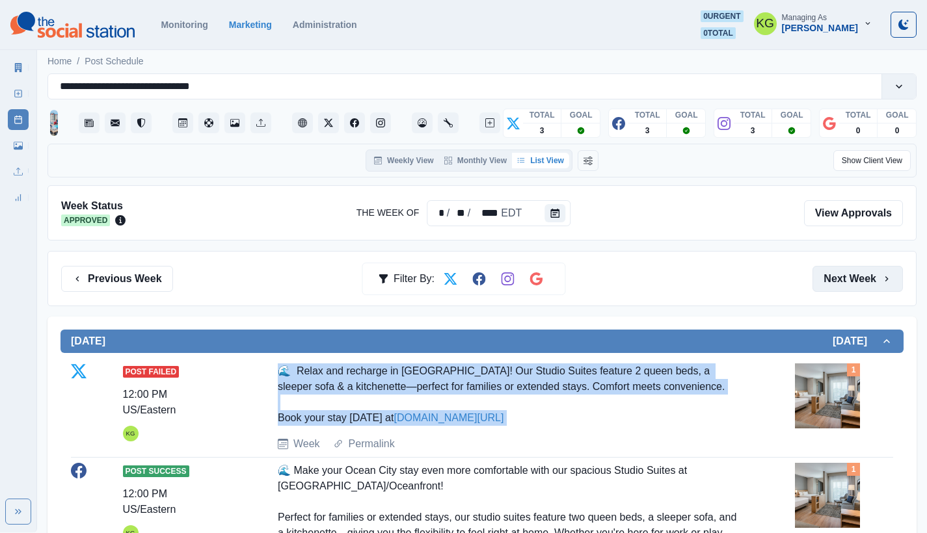
click at [848, 266] on button "Next Week" at bounding box center [857, 279] width 90 height 26
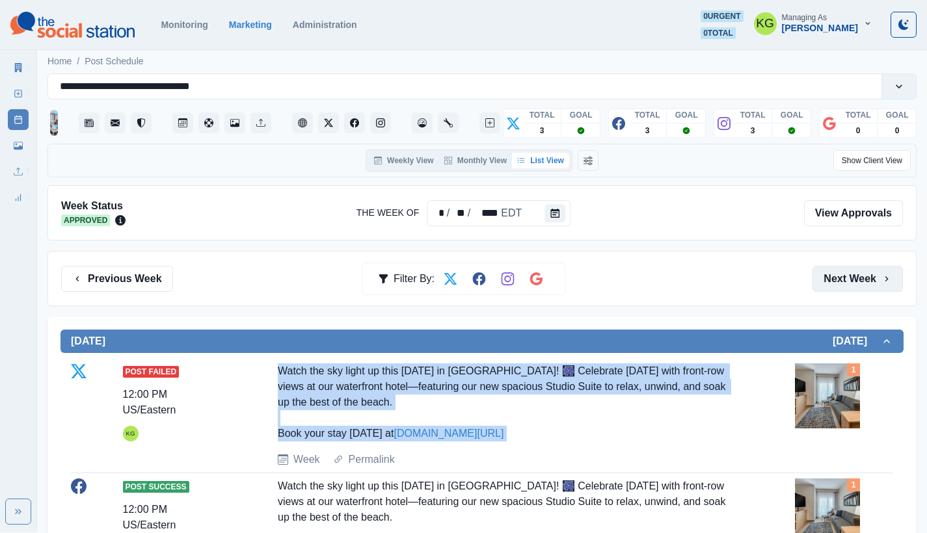
click at [840, 272] on button "Next Week" at bounding box center [857, 279] width 90 height 26
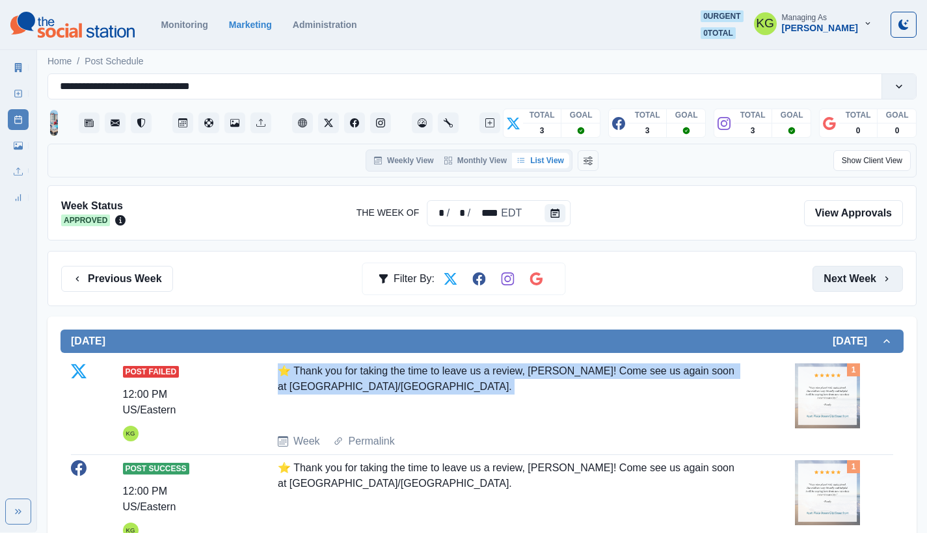
click at [840, 272] on button "Next Week" at bounding box center [857, 279] width 90 height 26
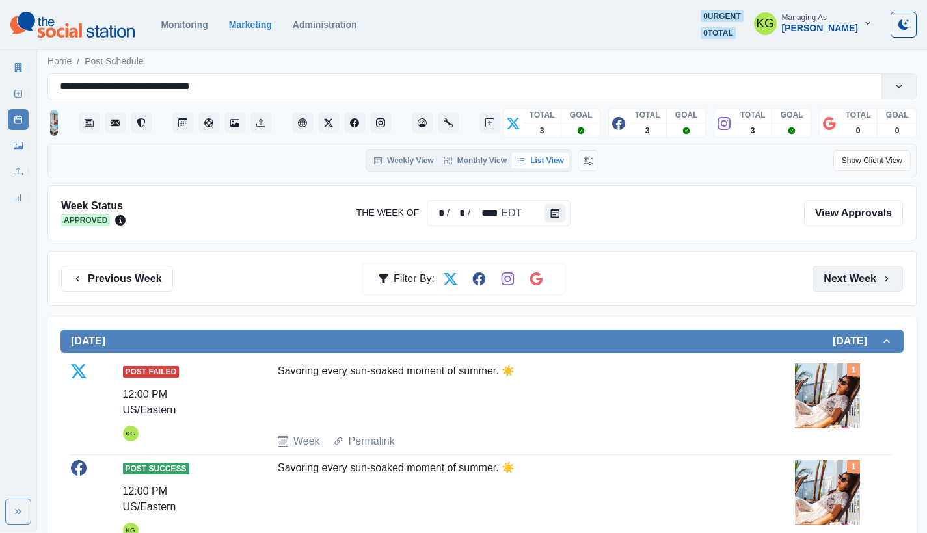
click at [840, 272] on button "Next Week" at bounding box center [857, 279] width 90 height 26
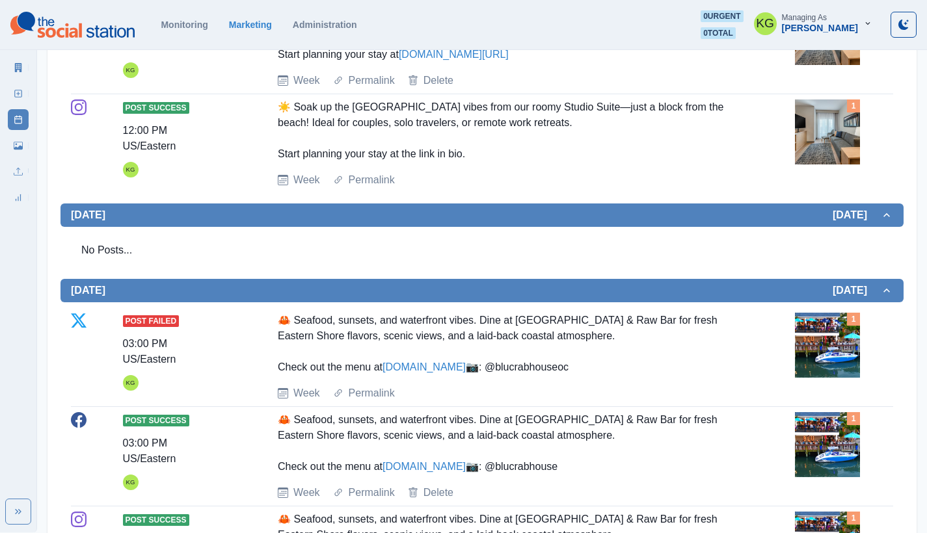
scroll to position [202, 0]
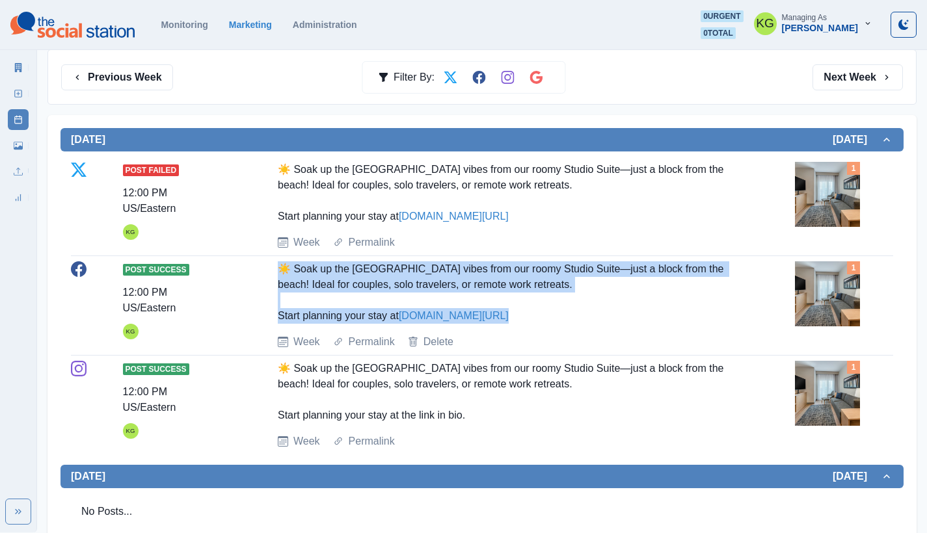
drag, startPoint x: 423, startPoint y: 309, endPoint x: 265, endPoint y: 274, distance: 161.9
click at [265, 274] on div "Post Success 12:00 PM US/Eastern KG ☀️ Soak up the [GEOGRAPHIC_DATA] vibes from…" at bounding box center [482, 305] width 822 height 88
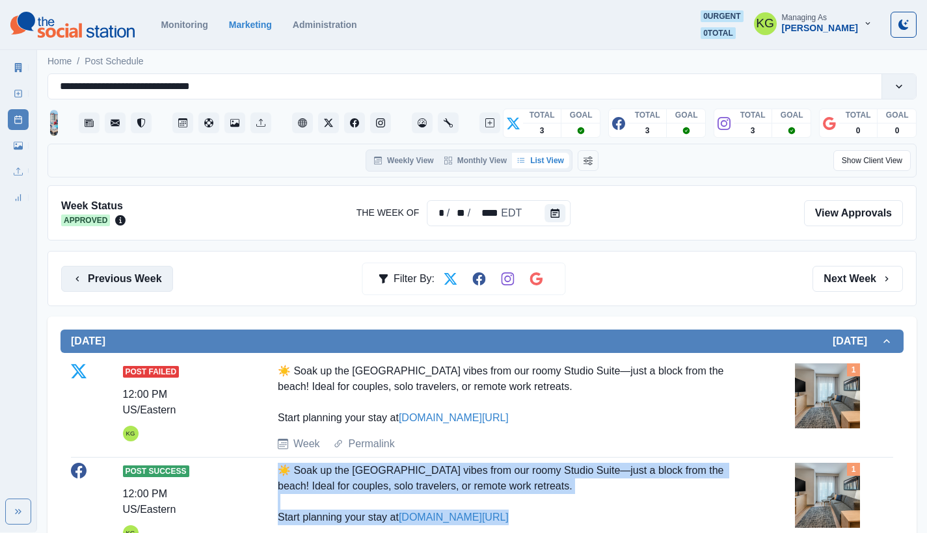
click at [113, 270] on button "Previous Week" at bounding box center [117, 279] width 112 height 26
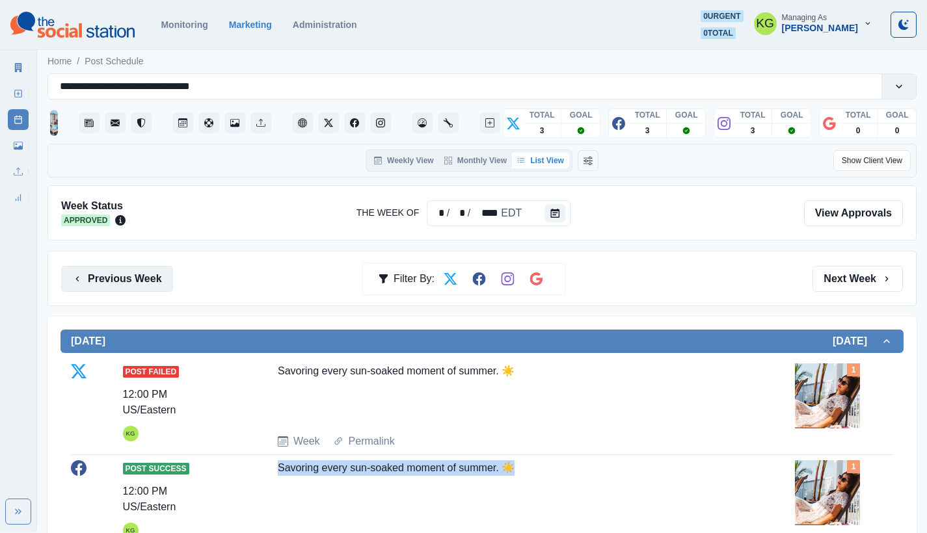
click at [129, 270] on button "Previous Week" at bounding box center [117, 279] width 112 height 26
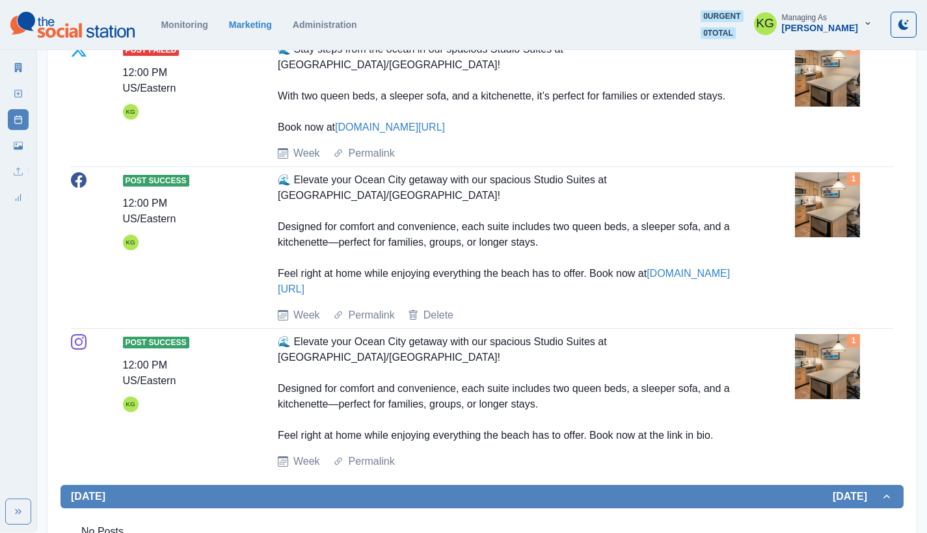
scroll to position [605, 0]
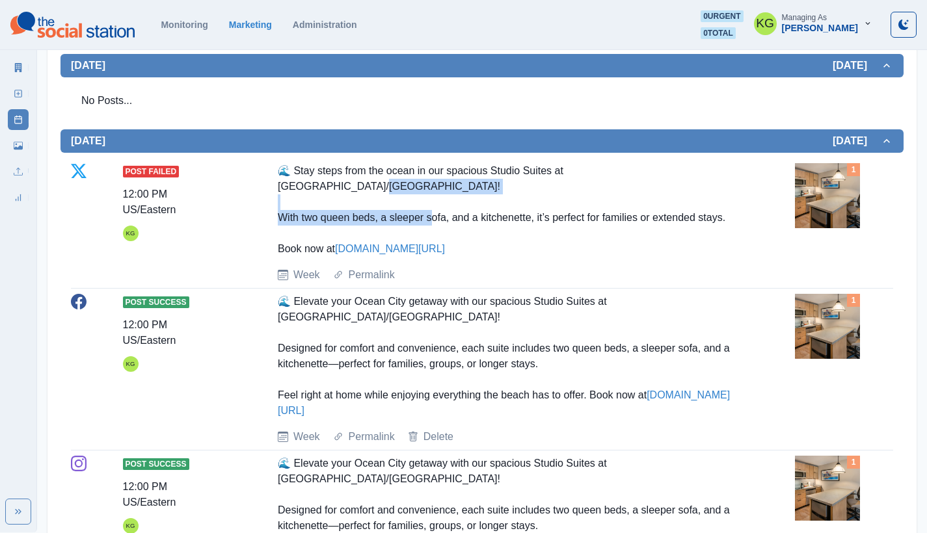
drag, startPoint x: 267, startPoint y: 177, endPoint x: 444, endPoint y: 219, distance: 181.8
click at [444, 219] on div "Post Failed 12:00 PM US/Eastern KG 🌊 Stay steps from the ocean in our spacious …" at bounding box center [482, 223] width 822 height 120
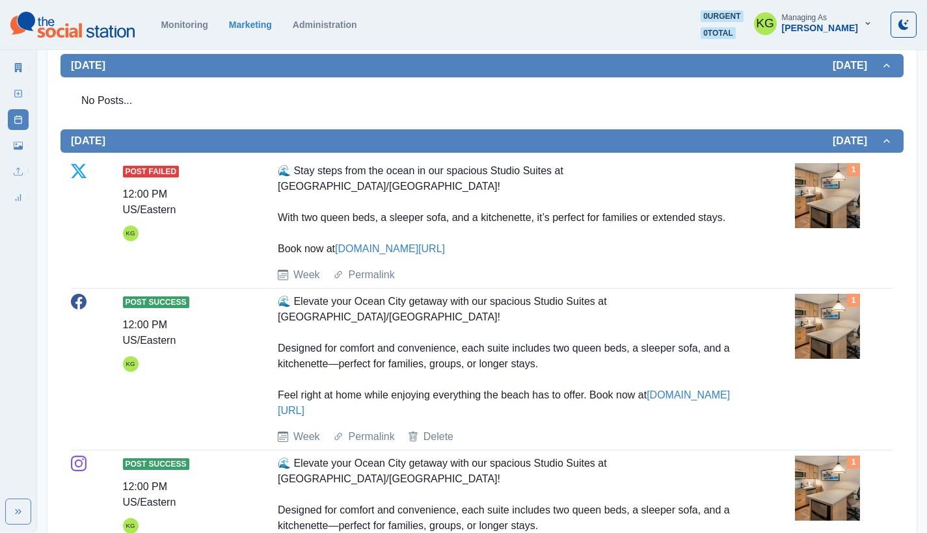
click at [514, 257] on div "Post Failed 12:00 PM US/Eastern KG 🌊 Stay steps from the ocean in our spacious …" at bounding box center [482, 223] width 822 height 120
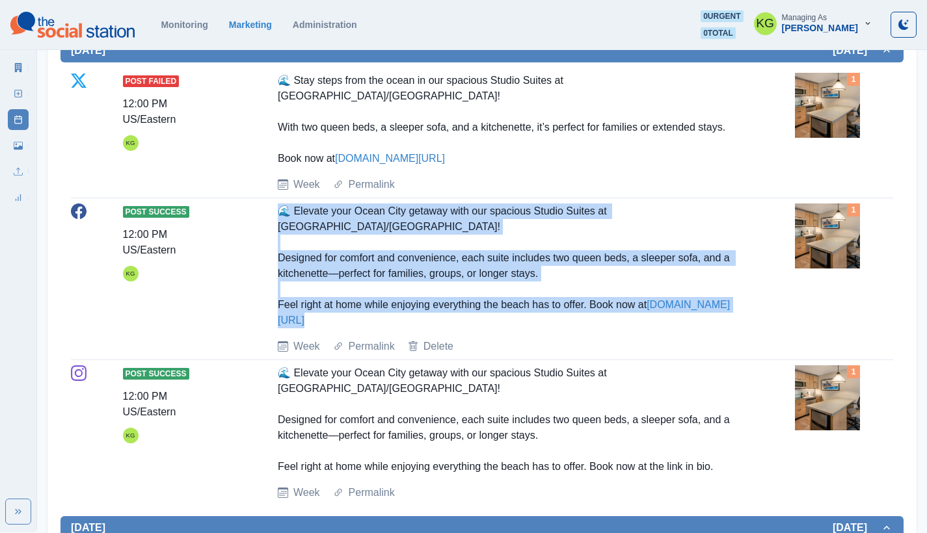
drag, startPoint x: 274, startPoint y: 212, endPoint x: 464, endPoint y: 315, distance: 215.4
click at [464, 315] on div "Post Success 12:00 PM US/Eastern KG 🌊 Elevate your [GEOGRAPHIC_DATA] getaway wi…" at bounding box center [482, 279] width 822 height 151
copy div "🌊 Elevate your Ocean City getaway with our spacious Studio Suites at [GEOGRAPHI…"
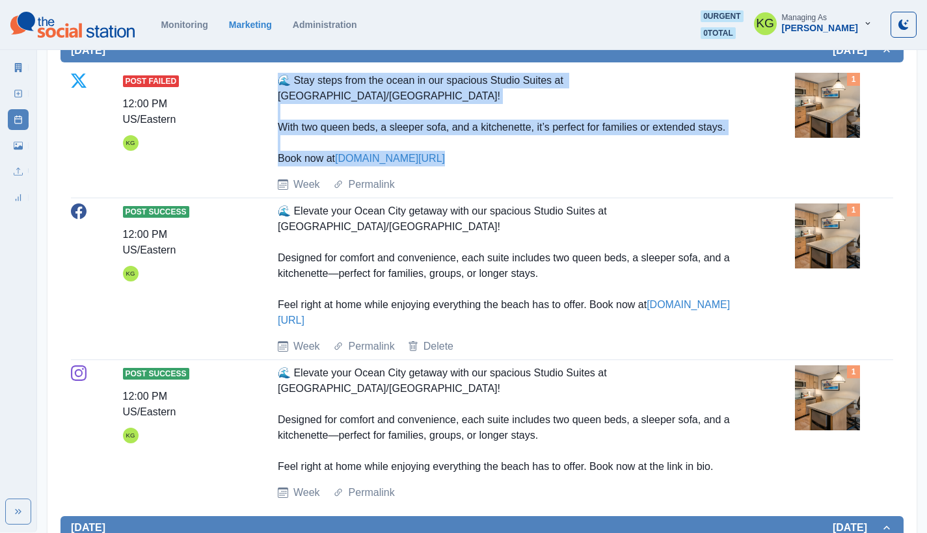
drag, startPoint x: 425, startPoint y: 157, endPoint x: 269, endPoint y: 84, distance: 171.7
click at [269, 84] on div "Post Failed 12:00 PM US/Eastern KG 🌊 Stay steps from the ocean in our spacious …" at bounding box center [482, 133] width 822 height 120
copy div "🌊 Stay steps from the ocean in our spacious Studio Suites at [GEOGRAPHIC_DATA]/…"
